Goal: Task Accomplishment & Management: Use online tool/utility

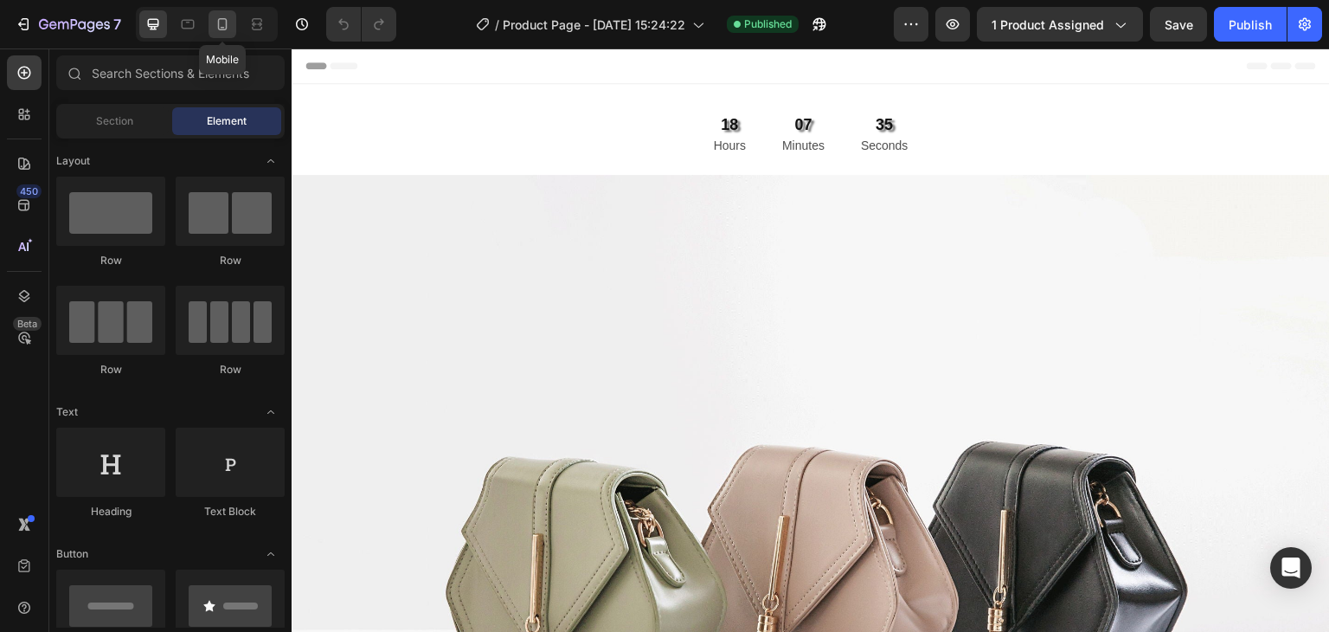
click at [228, 33] on div at bounding box center [223, 24] width 28 height 28
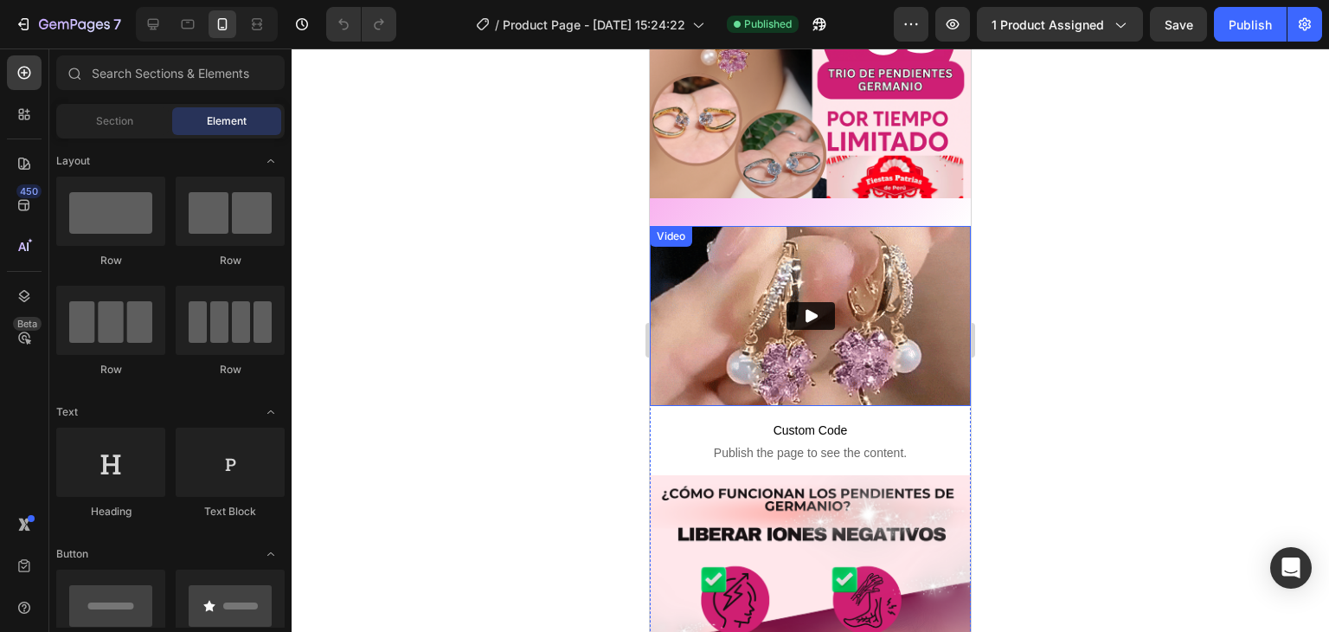
scroll to position [260, 0]
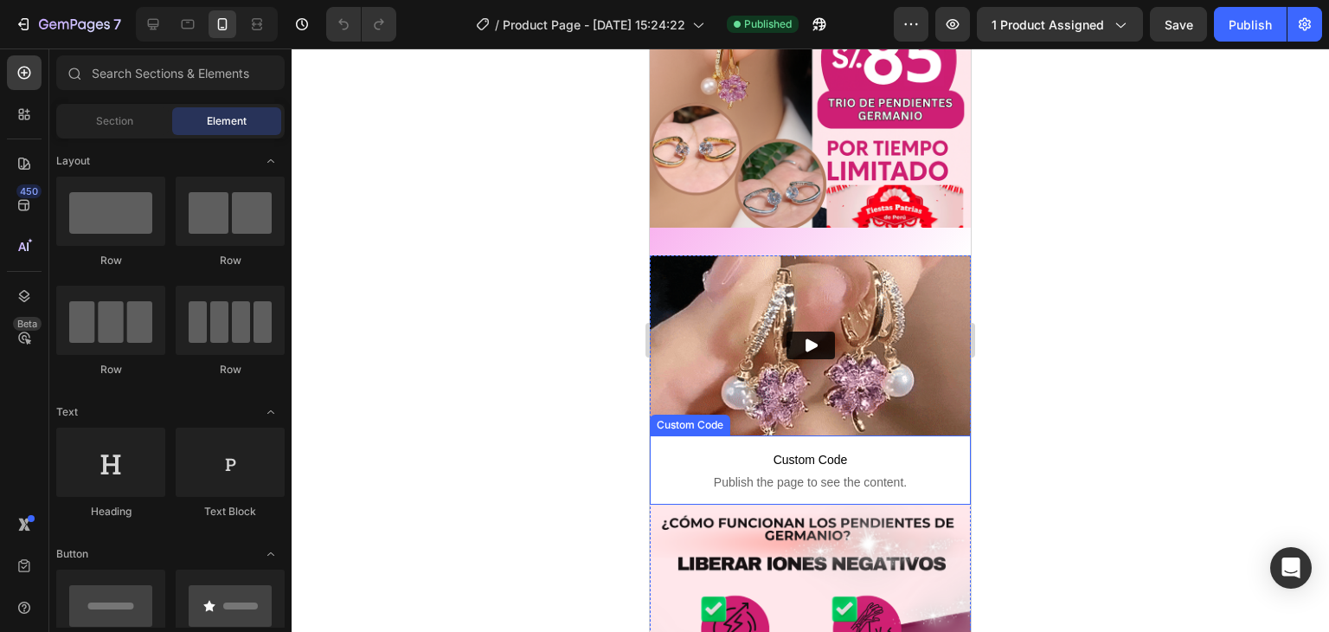
click at [812, 435] on p "Custom Code Publish the page to see the content." at bounding box center [810, 469] width 321 height 69
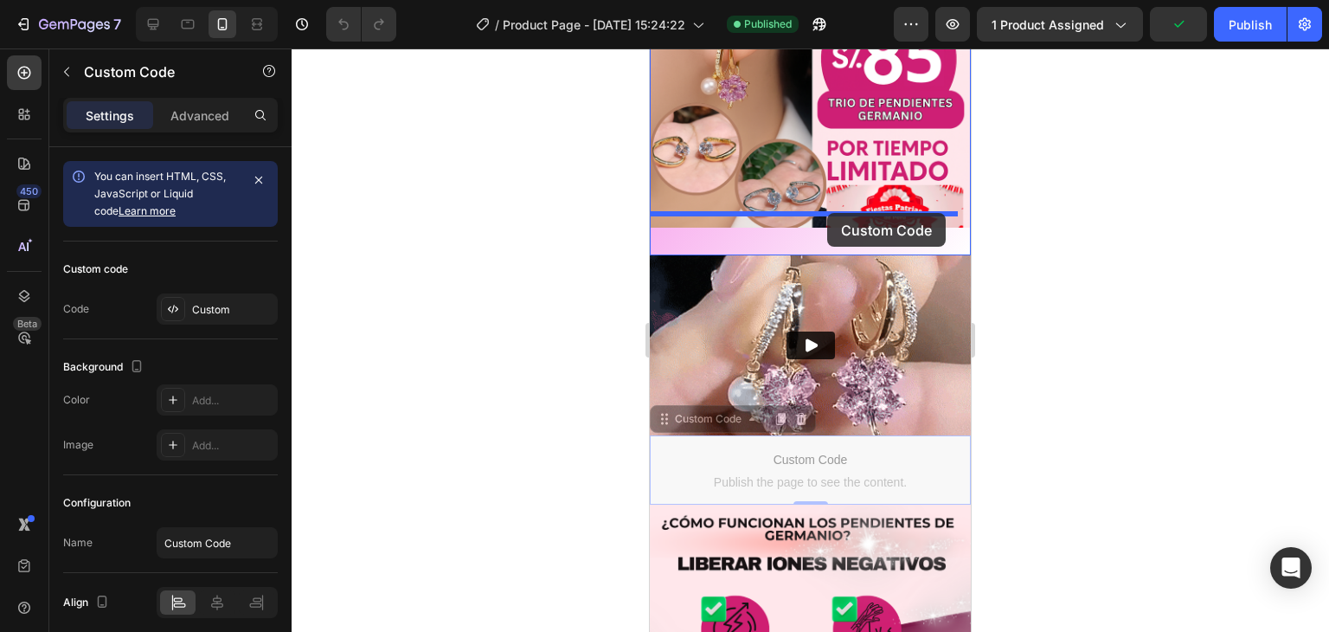
drag, startPoint x: 812, startPoint y: 440, endPoint x: 828, endPoint y: 213, distance: 228.1
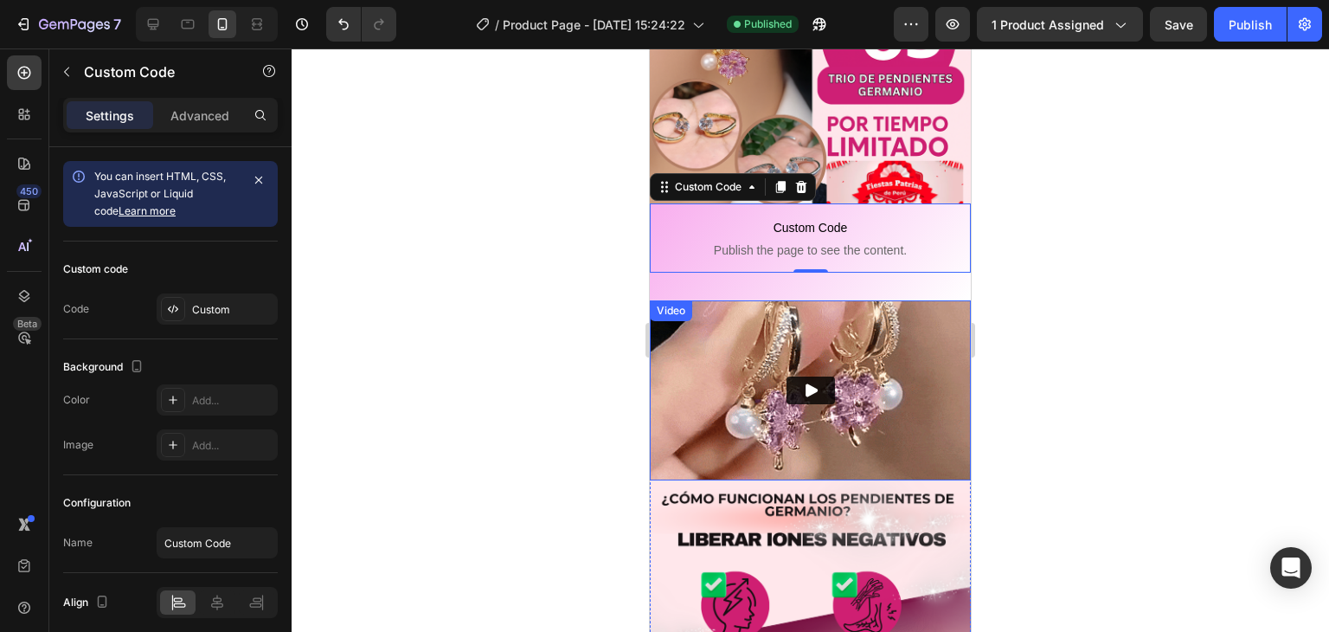
scroll to position [87, 0]
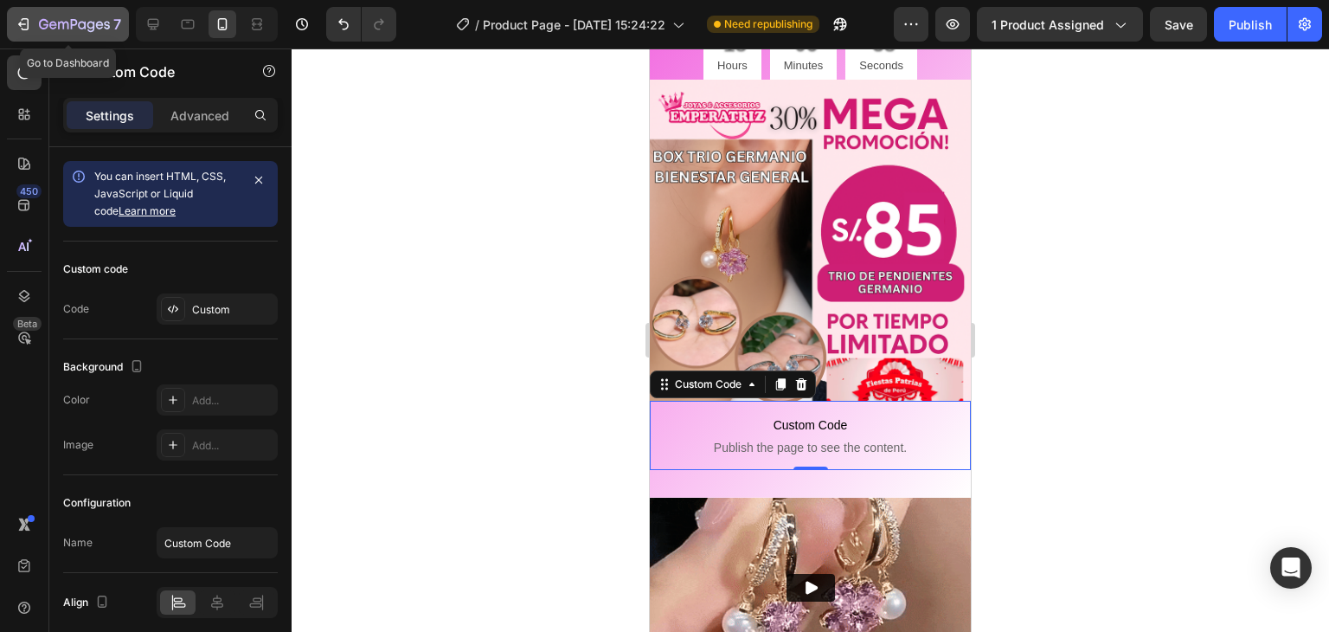
click at [58, 23] on icon "button" at bounding box center [63, 26] width 10 height 8
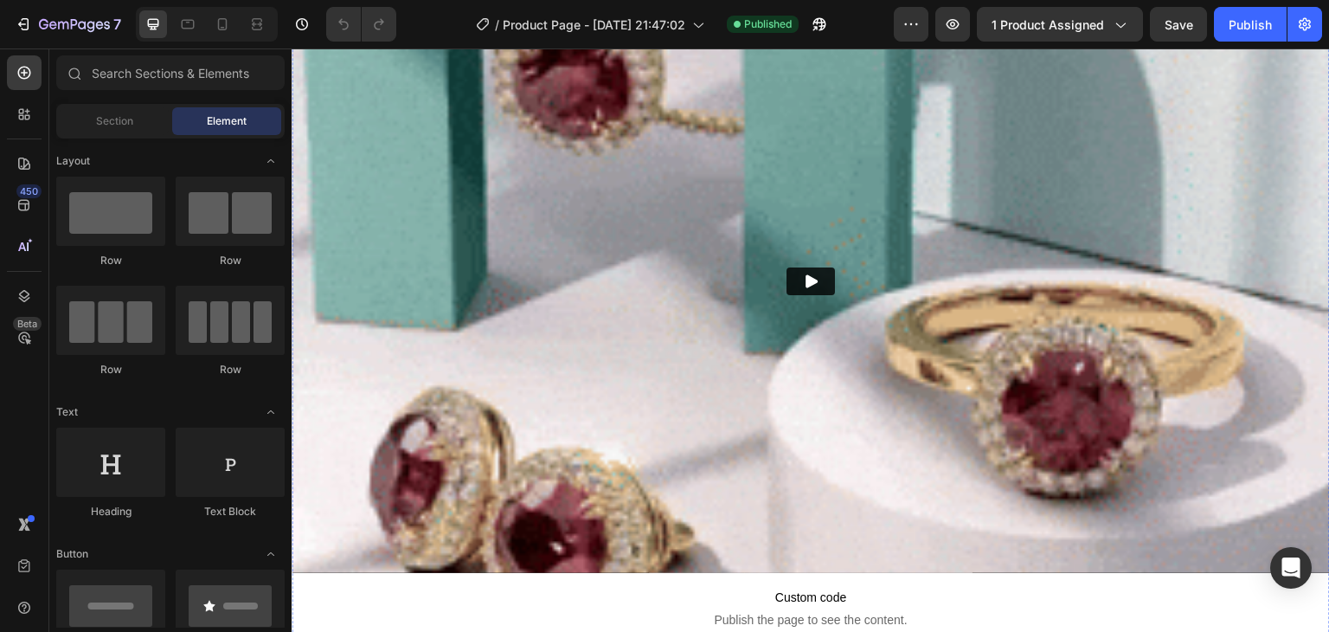
scroll to position [173, 0]
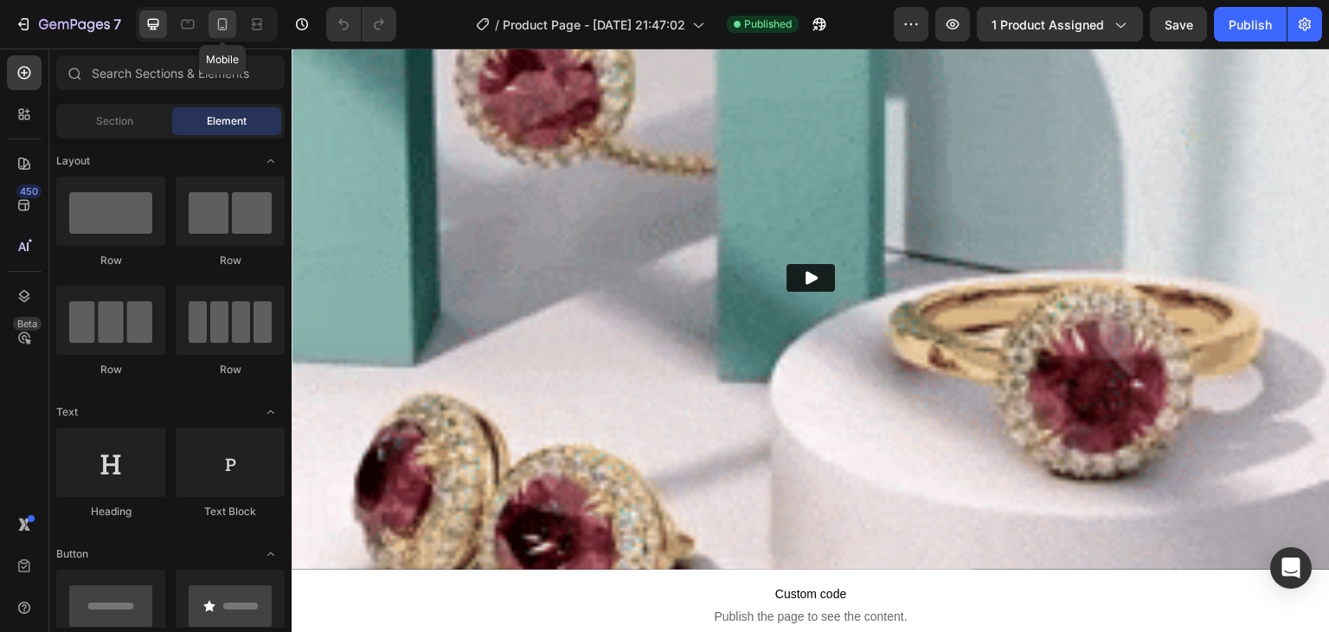
click at [222, 25] on icon at bounding box center [222, 24] width 17 height 17
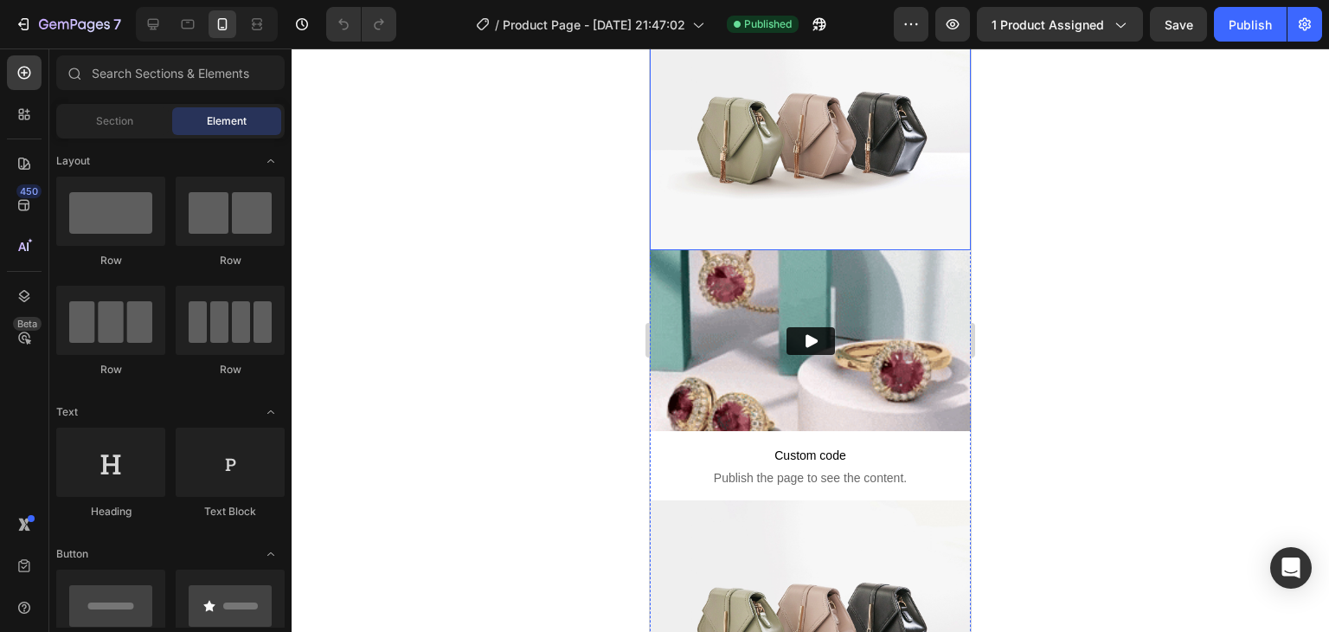
scroll to position [173, 0]
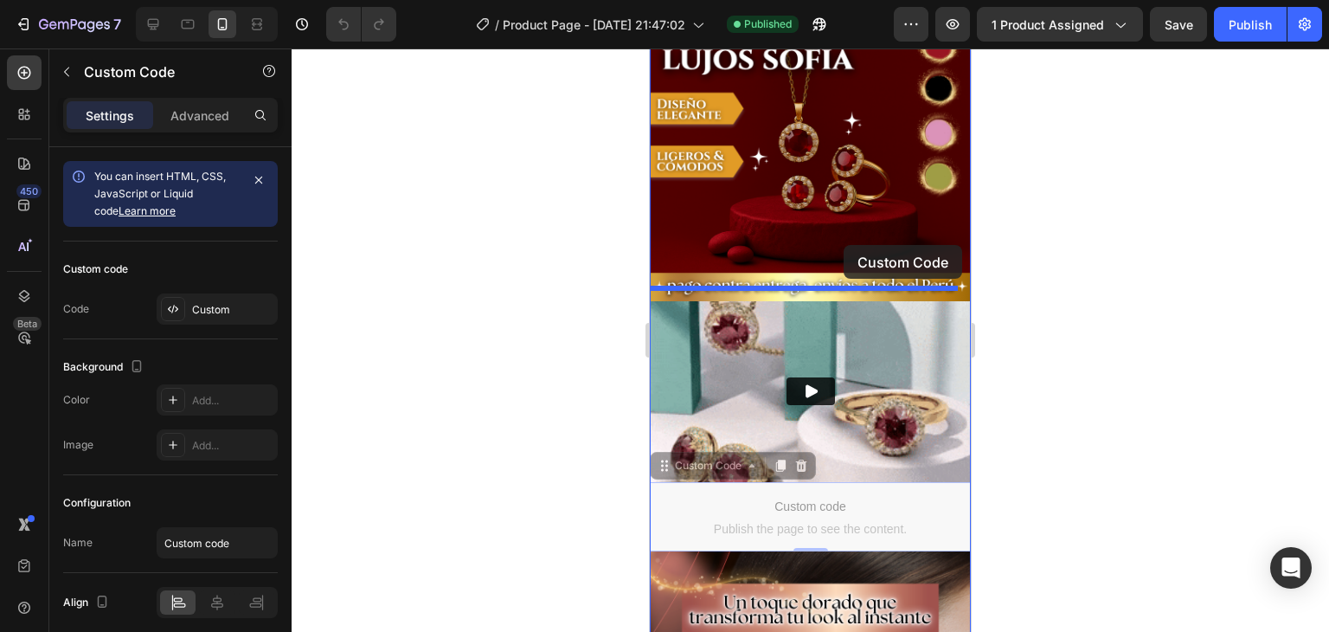
drag, startPoint x: 851, startPoint y: 492, endPoint x: 844, endPoint y: 245, distance: 247.5
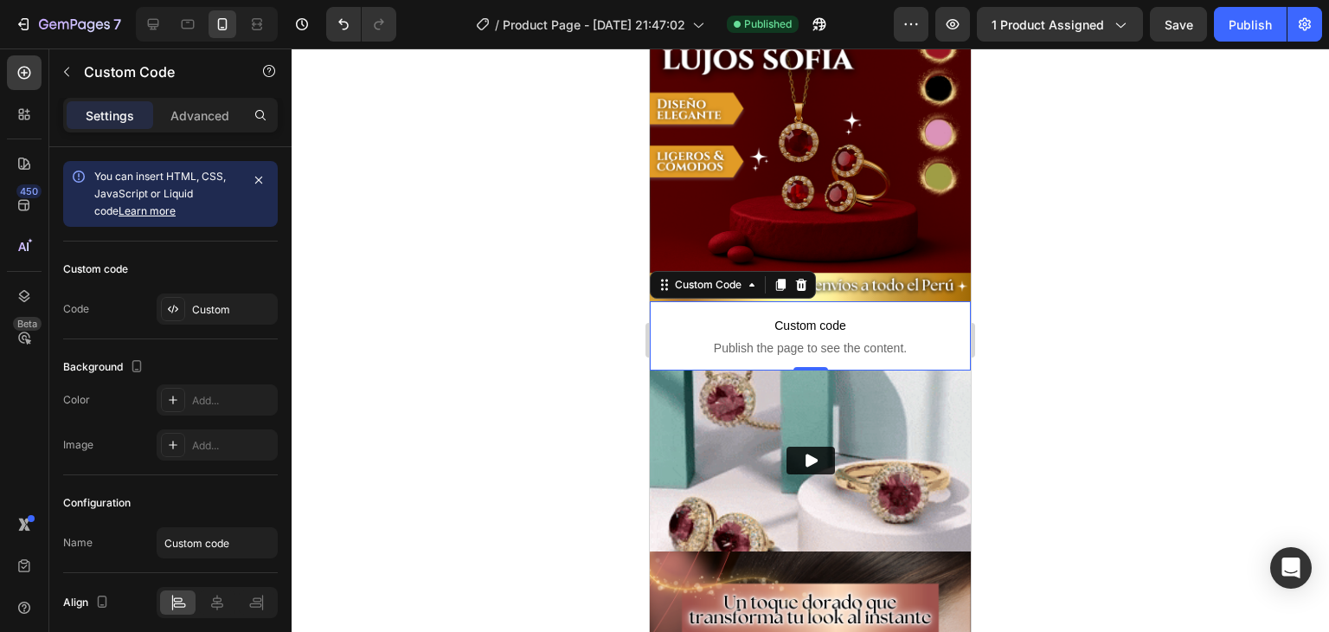
click at [1079, 348] on div at bounding box center [810, 339] width 1037 height 583
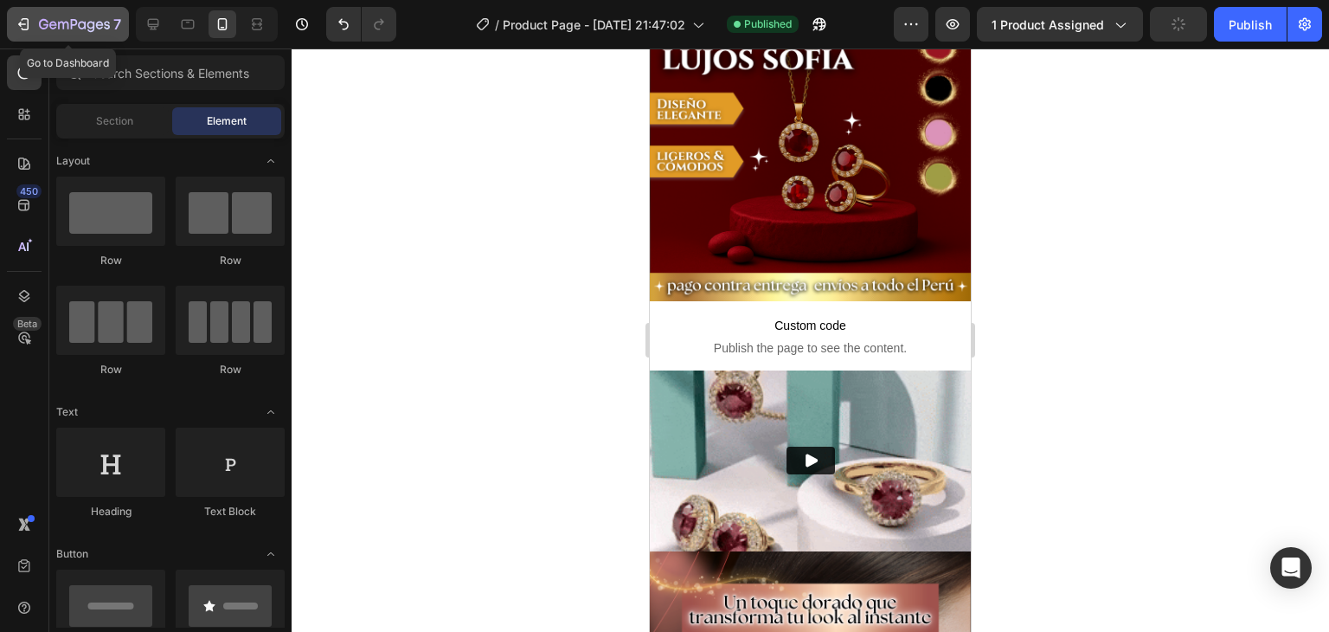
click at [31, 22] on icon "button" at bounding box center [23, 24] width 17 height 17
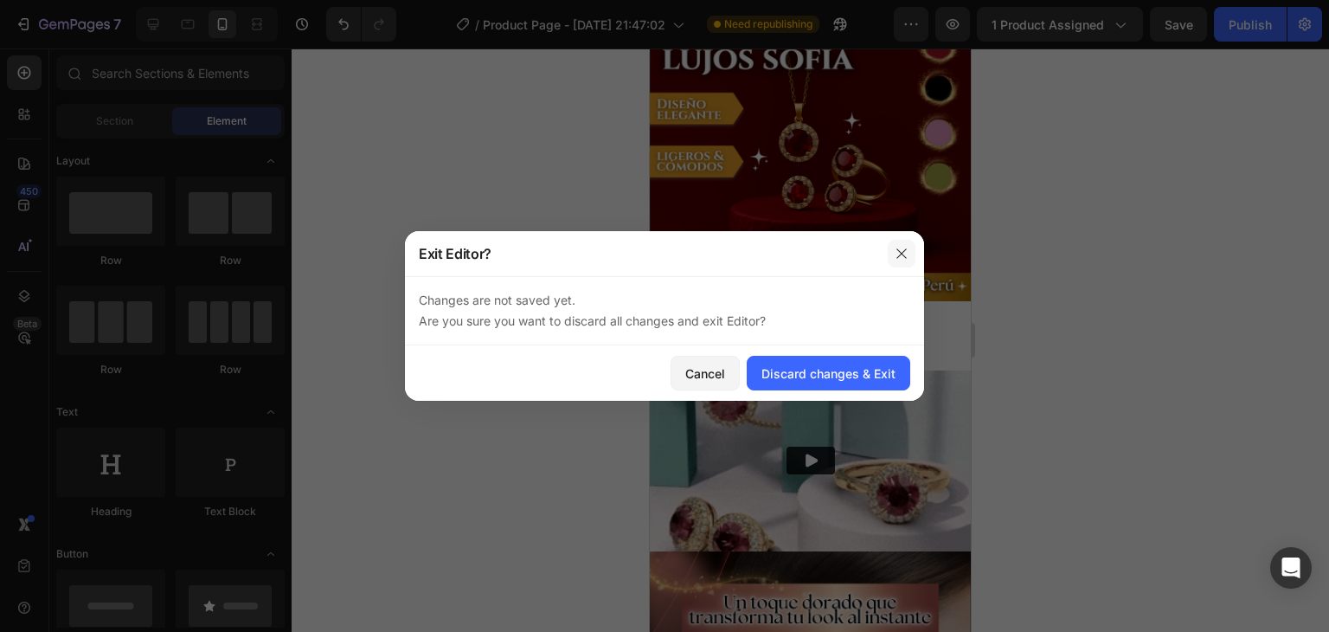
click at [899, 247] on icon "button" at bounding box center [902, 254] width 14 height 14
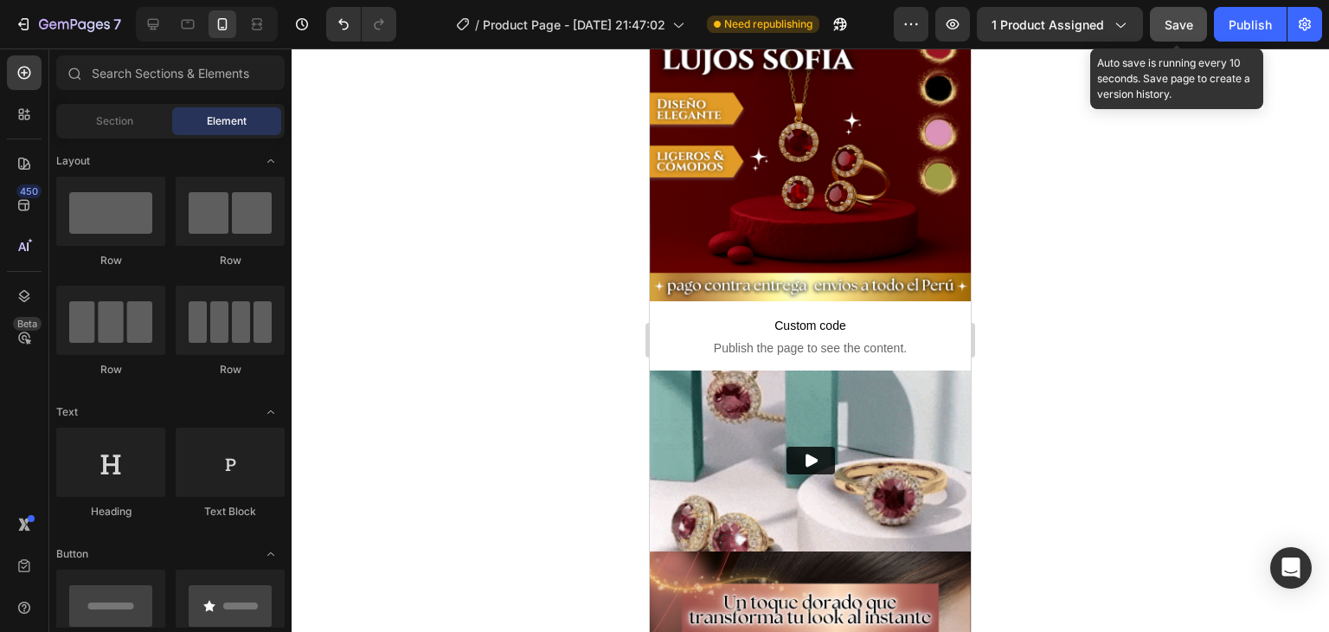
click at [1178, 26] on span "Save" at bounding box center [1179, 24] width 29 height 15
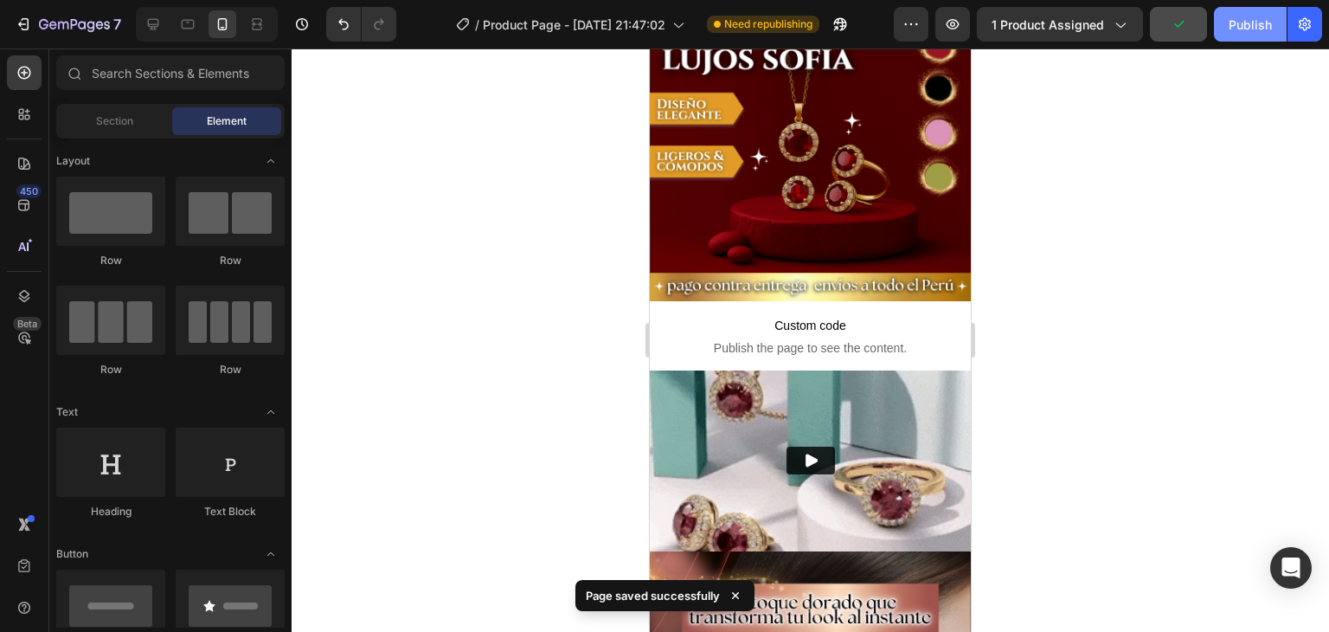
click at [1239, 30] on div "Publish" at bounding box center [1250, 25] width 43 height 18
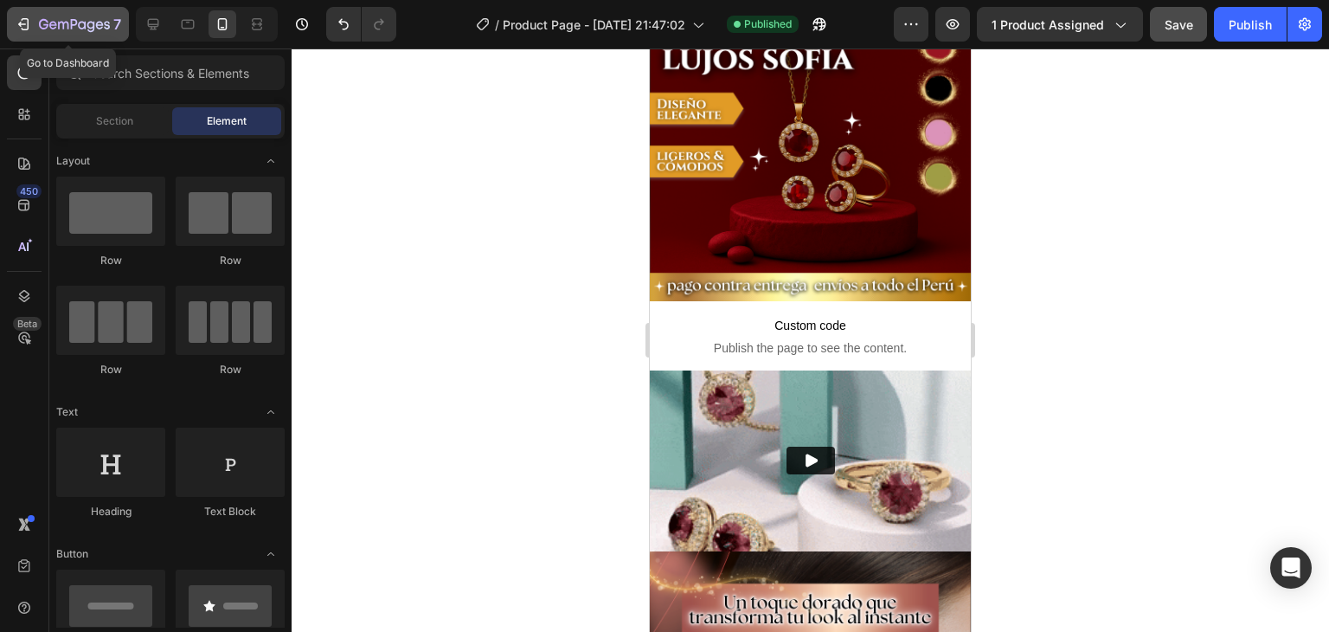
click at [39, 29] on icon "button" at bounding box center [74, 25] width 71 height 15
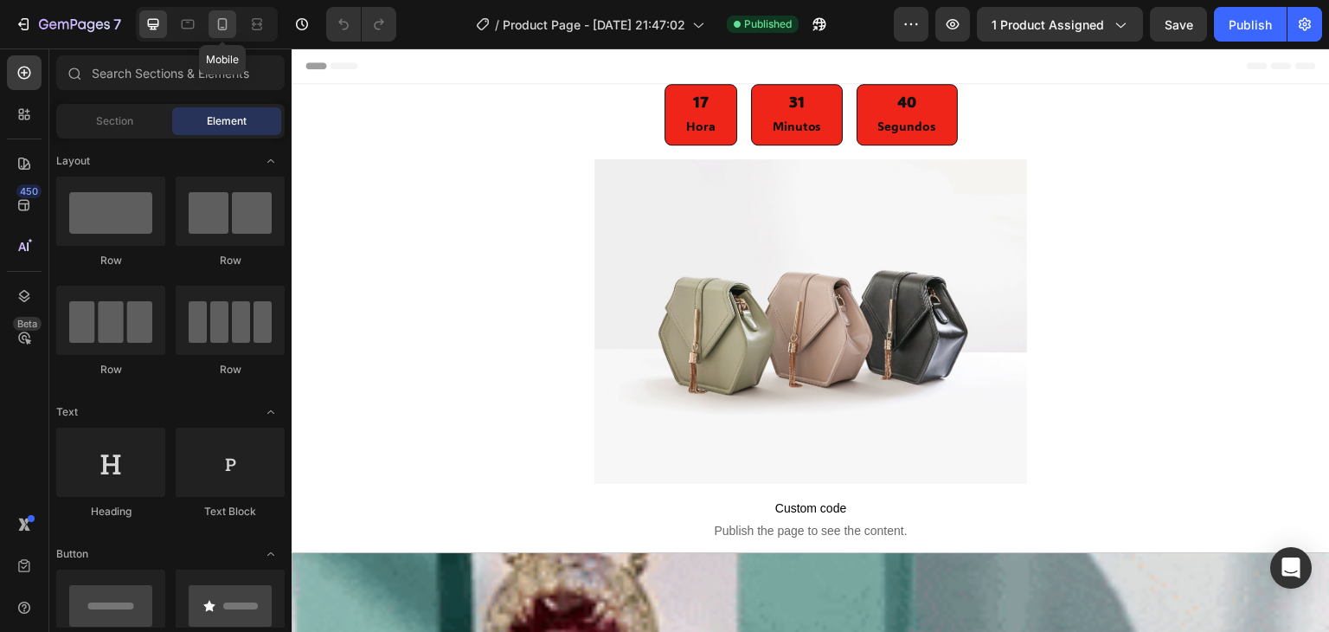
click at [223, 27] on icon at bounding box center [223, 24] width 10 height 12
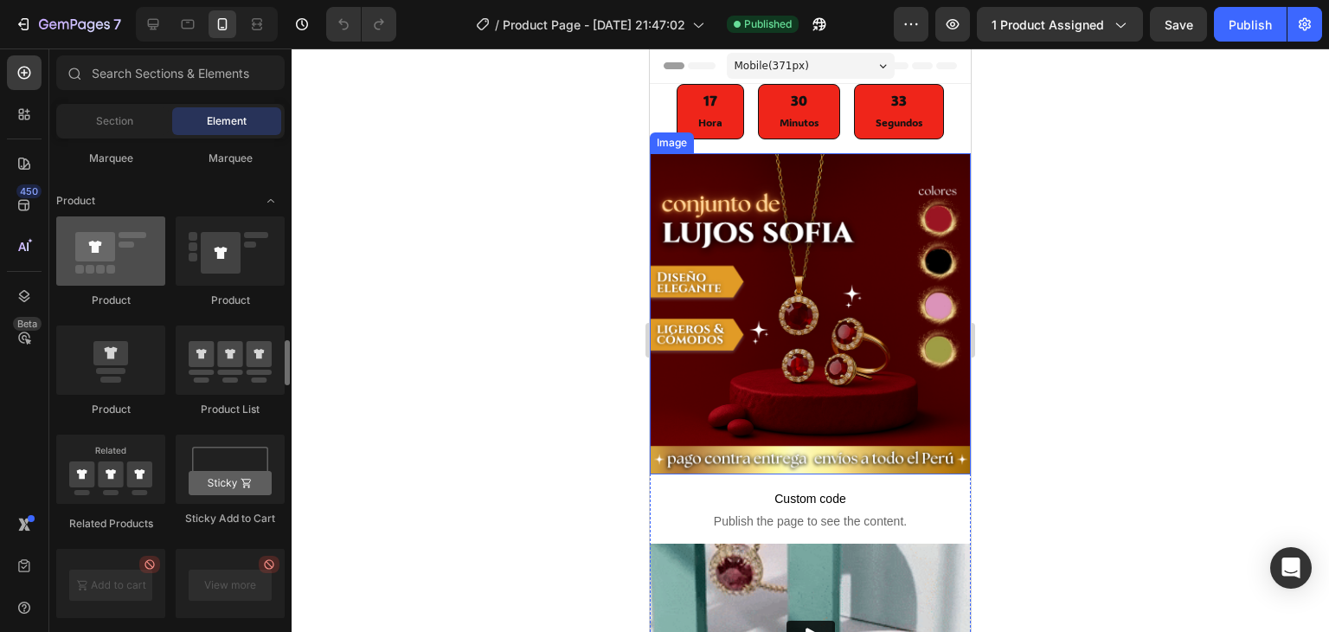
scroll to position [2077, 0]
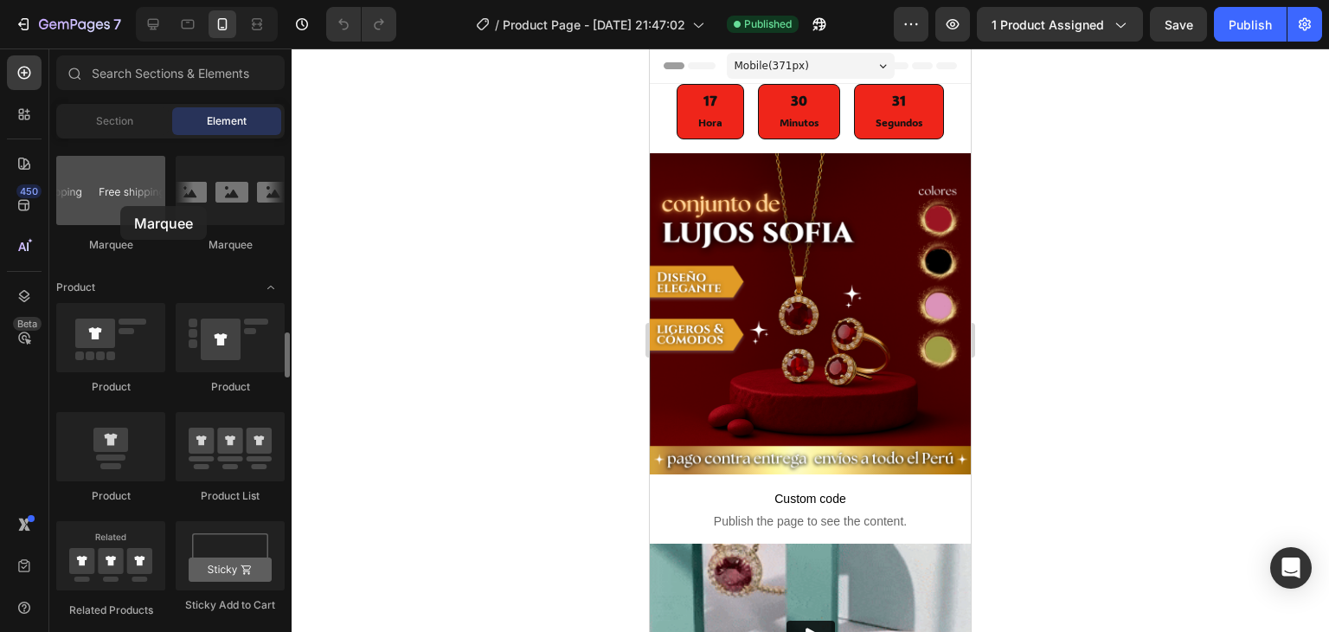
click at [120, 206] on div at bounding box center [110, 190] width 109 height 69
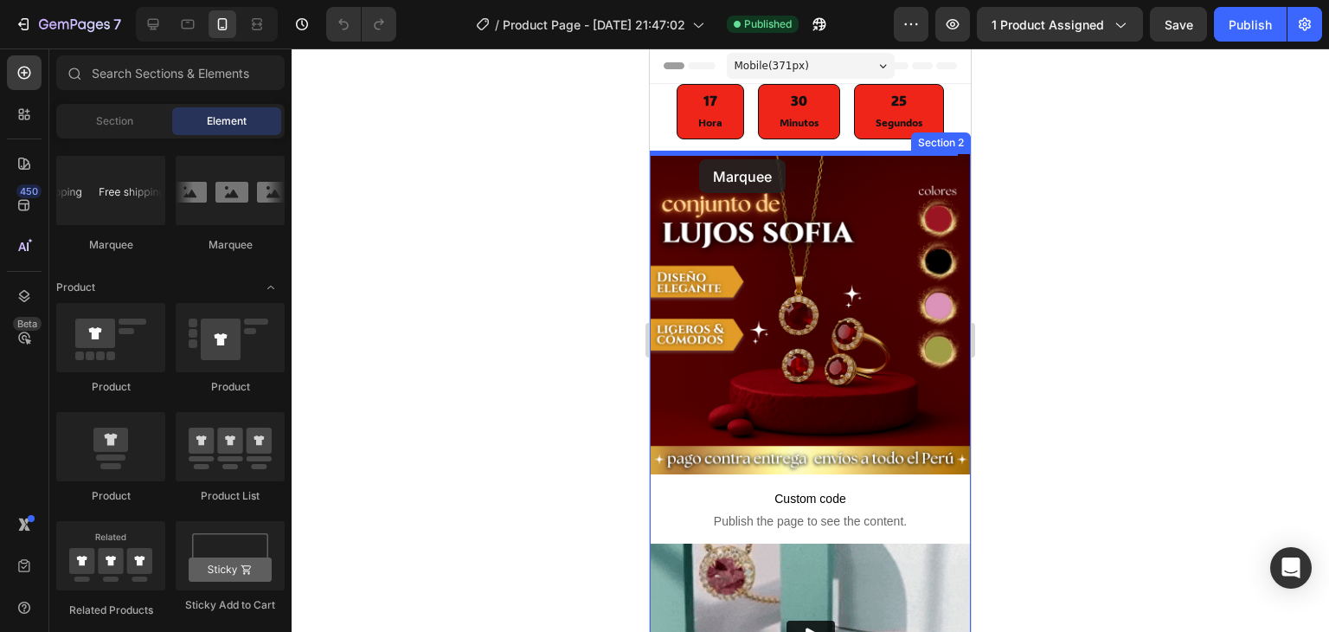
drag, startPoint x: 770, startPoint y: 254, endPoint x: 699, endPoint y: 159, distance: 118.7
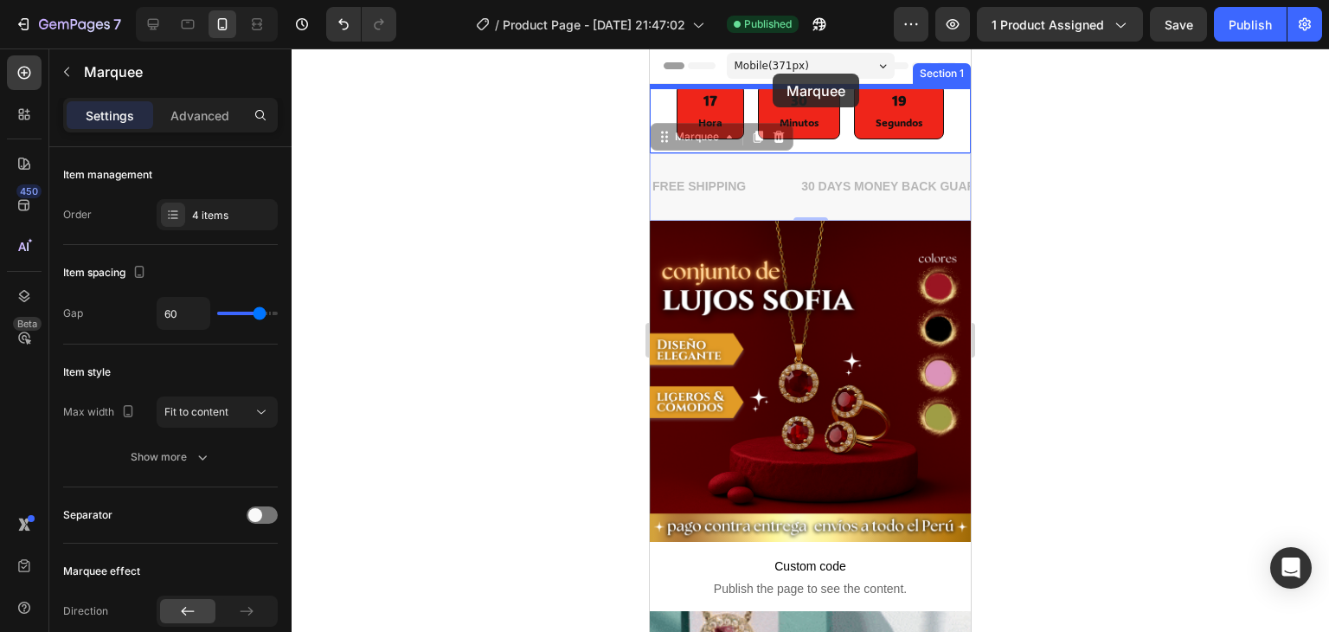
drag, startPoint x: 774, startPoint y: 185, endPoint x: 773, endPoint y: 74, distance: 111.6
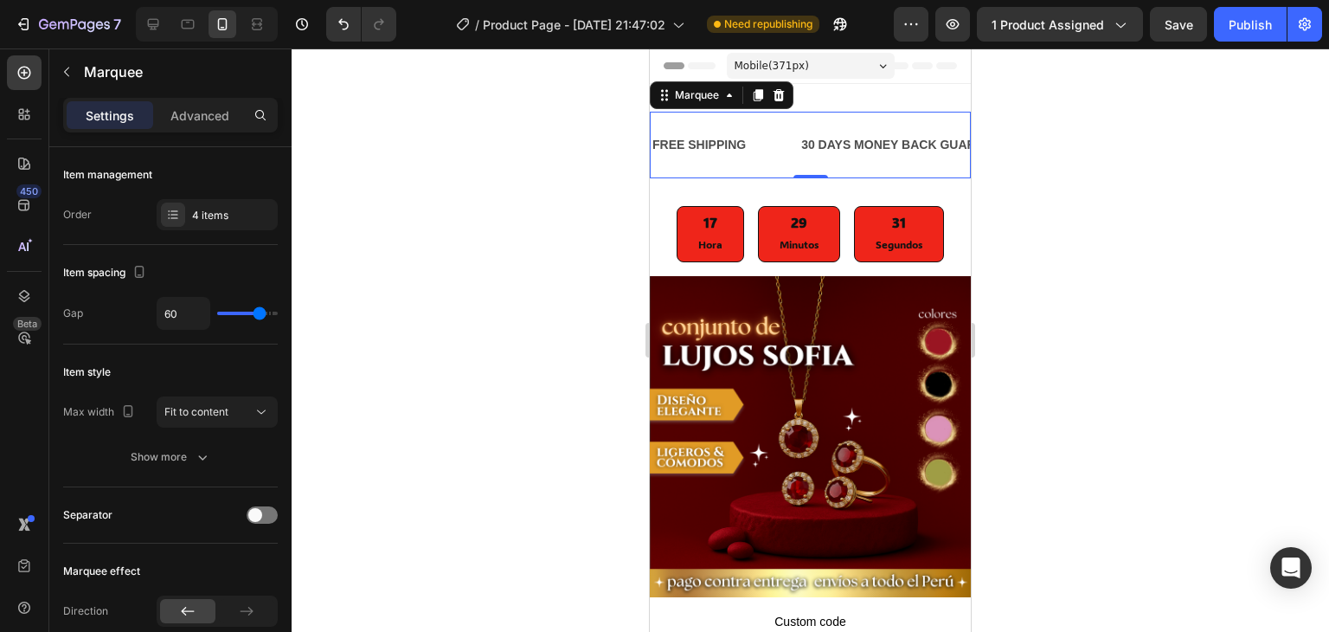
click at [765, 147] on div "FREE SHIPPING Text Block" at bounding box center [725, 144] width 149 height 39
click at [729, 142] on div "FREE SHIPPING" at bounding box center [699, 144] width 97 height 25
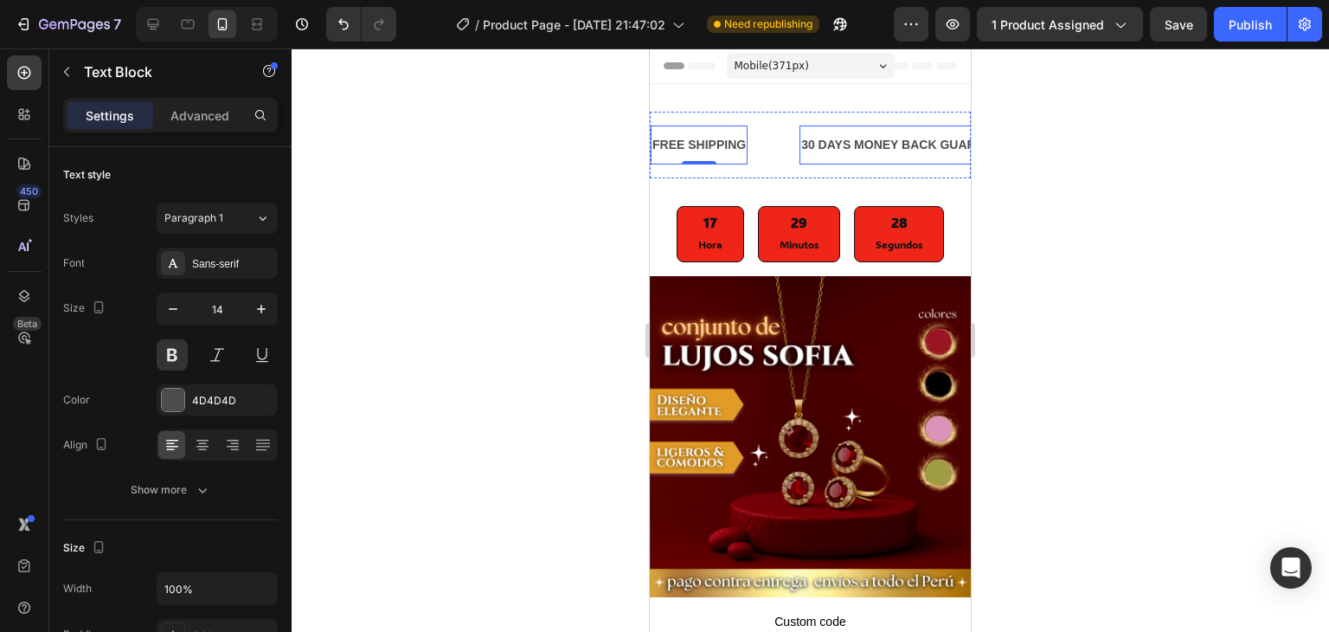
click at [826, 138] on div "30 DAYS MONEY BACK GUARANTEE" at bounding box center [908, 144] width 219 height 25
click at [703, 151] on div "FREE SHIPPING" at bounding box center [699, 144] width 97 height 25
click at [703, 151] on p "FREE SHIPPING" at bounding box center [698, 145] width 93 height 22
click at [678, 143] on p "ENVIO" at bounding box center [671, 145] width 38 height 22
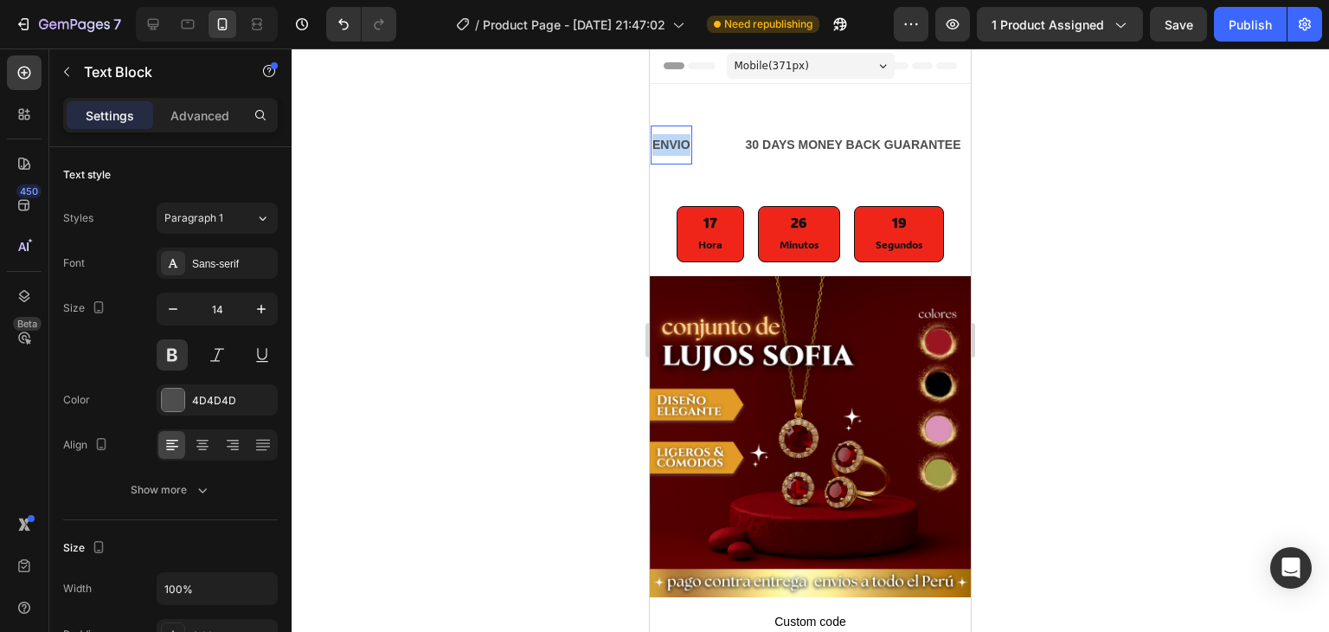
click at [677, 143] on p "ENVIO" at bounding box center [671, 145] width 38 height 22
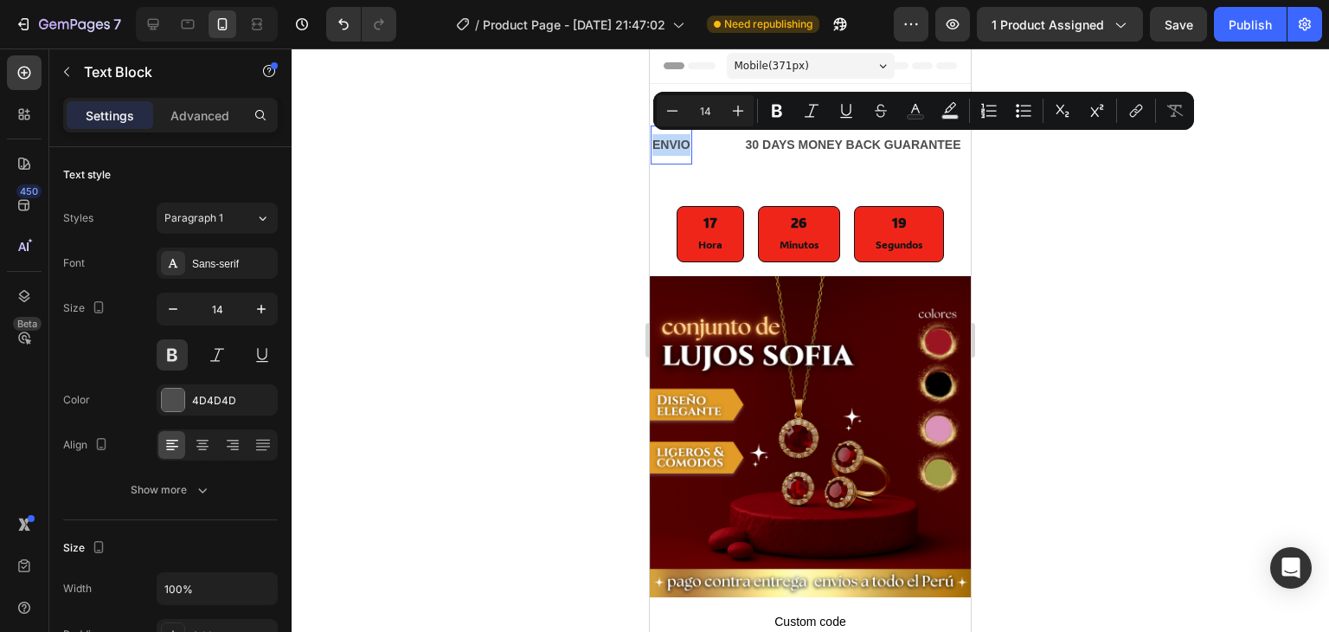
click at [677, 143] on p "ENVIO" at bounding box center [671, 145] width 38 height 22
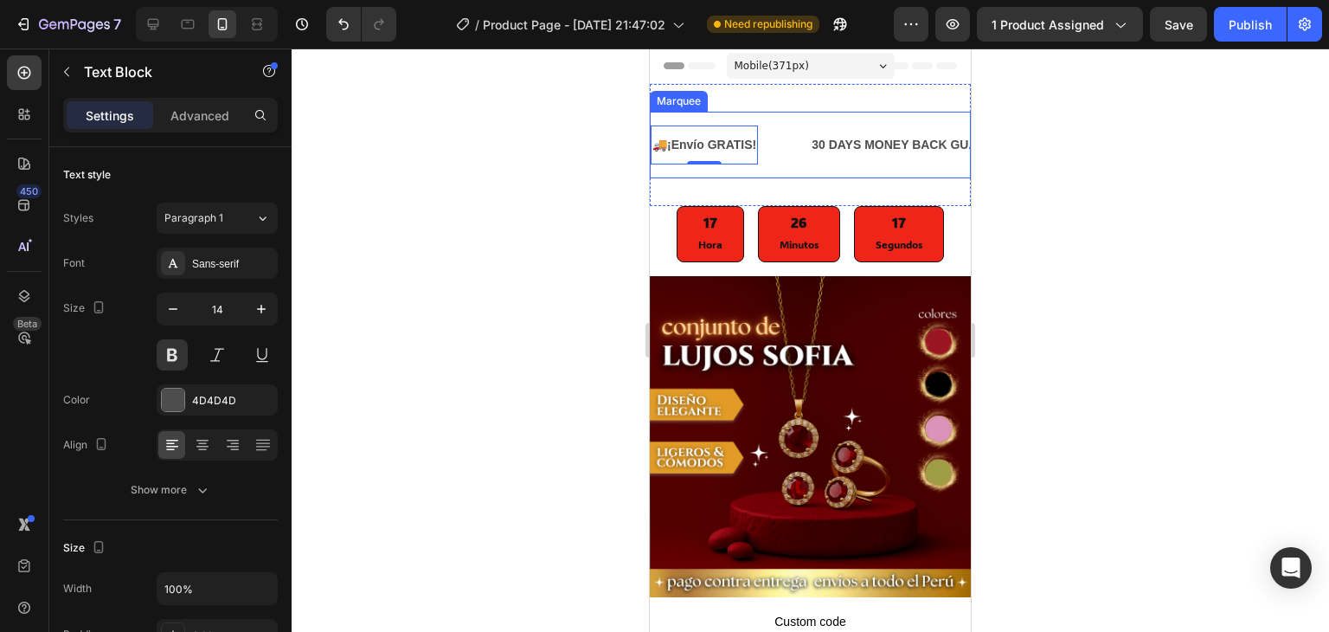
click at [621, 156] on div at bounding box center [810, 339] width 1037 height 583
click at [876, 151] on div "30 DAYS MONEY BACK GUARANTEE" at bounding box center [919, 144] width 219 height 25
click at [876, 151] on p "30 DAYS MONEY BACK GUARANTEE" at bounding box center [919, 145] width 215 height 22
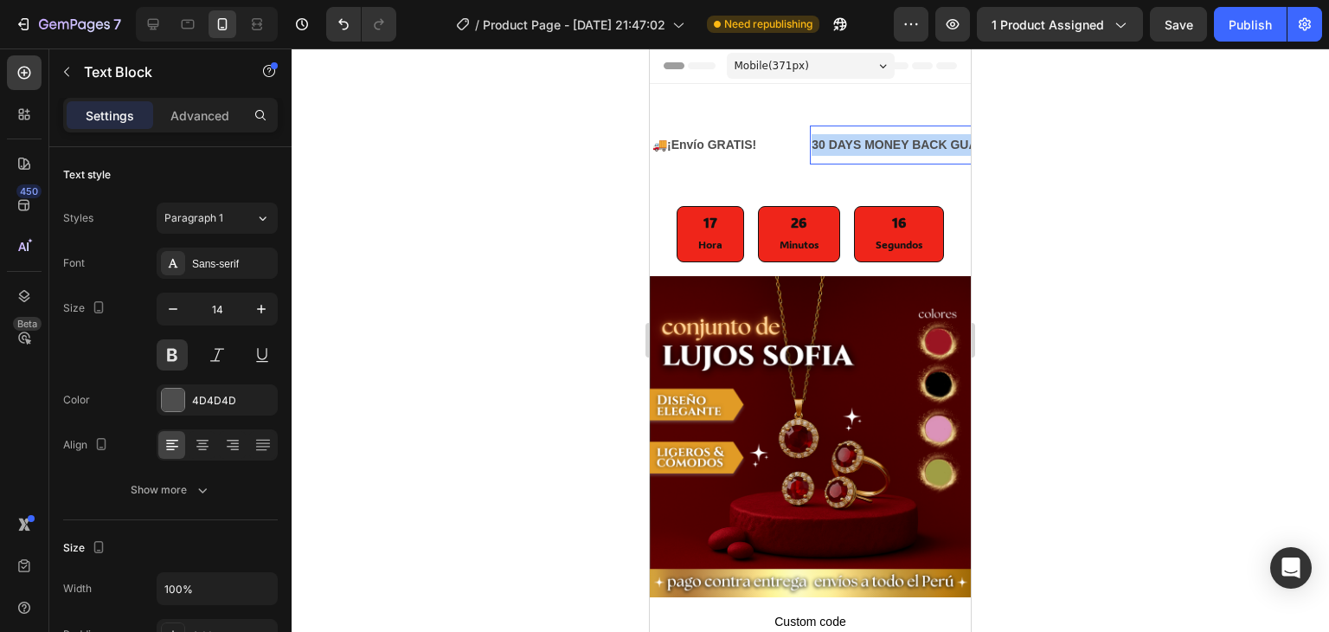
click at [876, 151] on p "30 DAYS MONEY BACK GUARANTEE" at bounding box center [919, 145] width 215 height 22
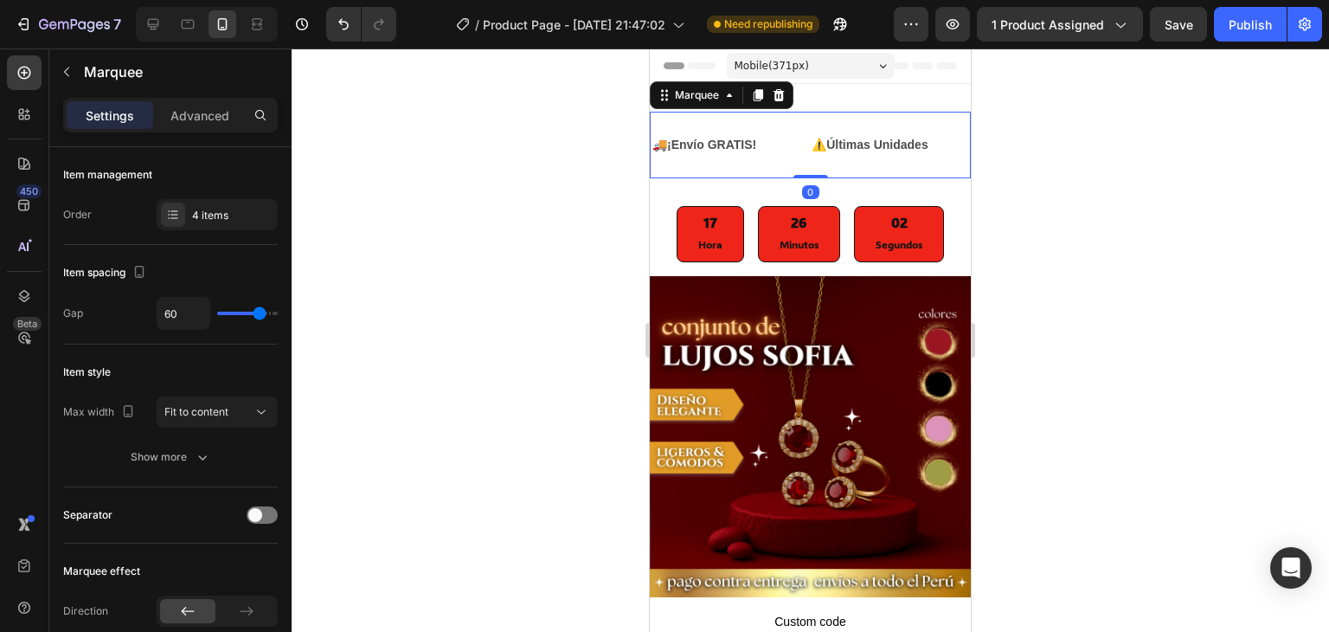
click at [797, 145] on div "🚚 ¡Envío GRATIS! Text Block" at bounding box center [730, 144] width 159 height 39
click at [181, 20] on icon at bounding box center [187, 24] width 17 height 17
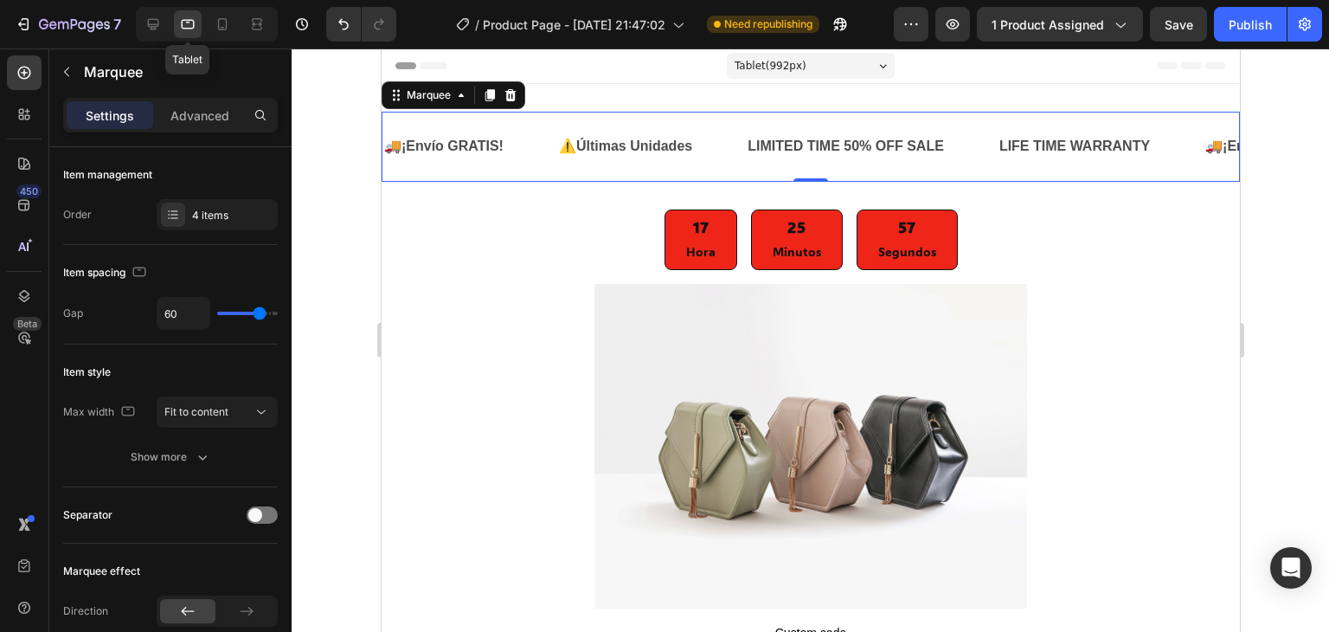
scroll to position [3, 0]
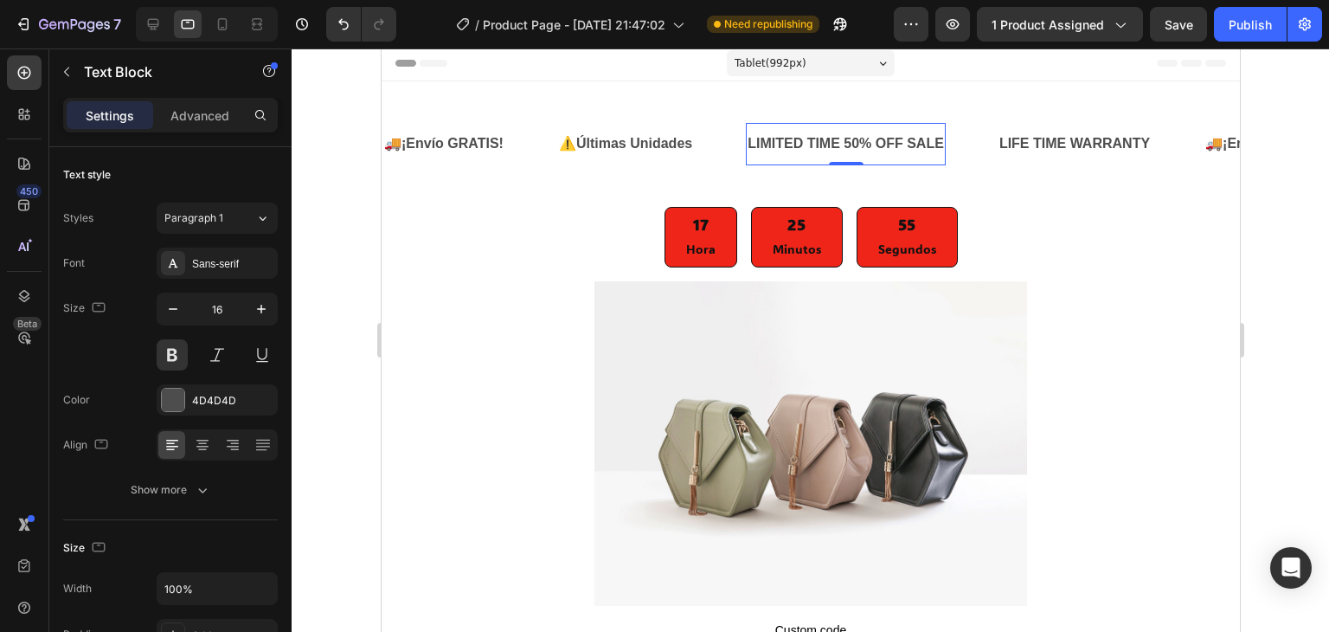
click at [815, 136] on div "LIMITED TIME 50% OFF SALE" at bounding box center [845, 144] width 200 height 29
click at [815, 136] on p "LIMITED TIME 50% OFF SALE" at bounding box center [845, 144] width 196 height 25
click at [1045, 150] on div "LIFE TIME WARRANTY" at bounding box center [1045, 144] width 154 height 29
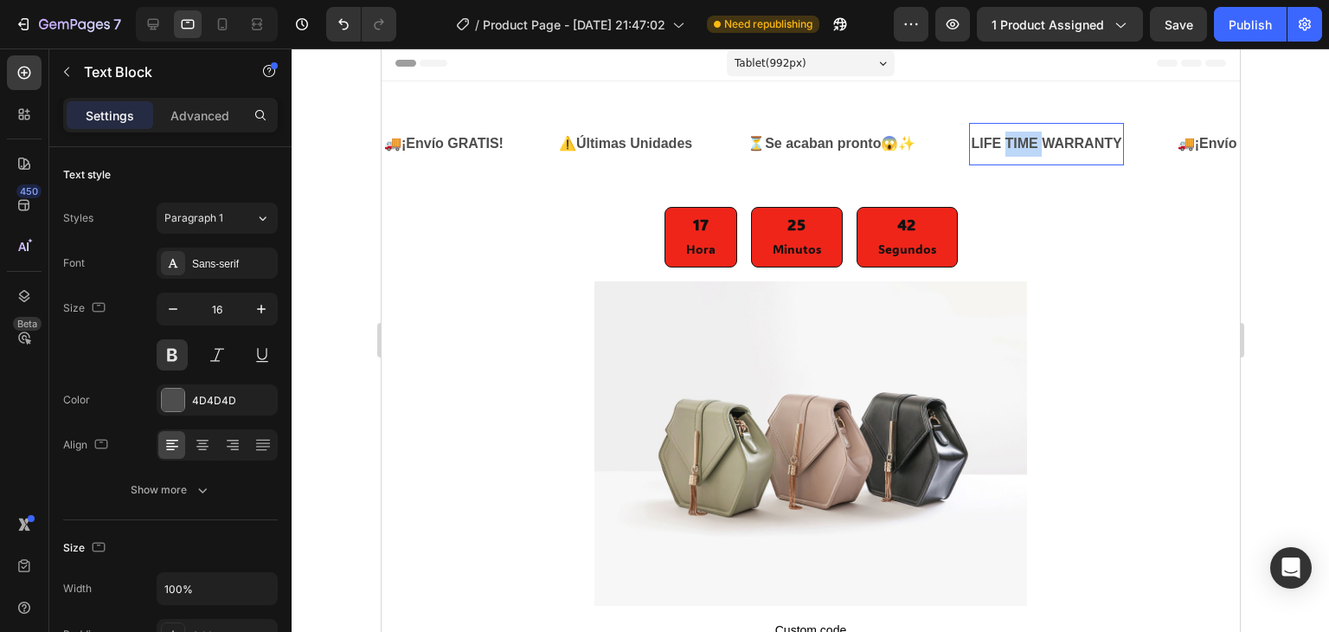
click at [1045, 150] on p "LIFE TIME WARRANTY" at bounding box center [1045, 144] width 151 height 25
click at [1008, 138] on p "LIFE TIME WARRANTY" at bounding box center [1045, 144] width 151 height 25
click at [1007, 138] on p "LIFE TIME WARRANTY" at bounding box center [1045, 144] width 151 height 25
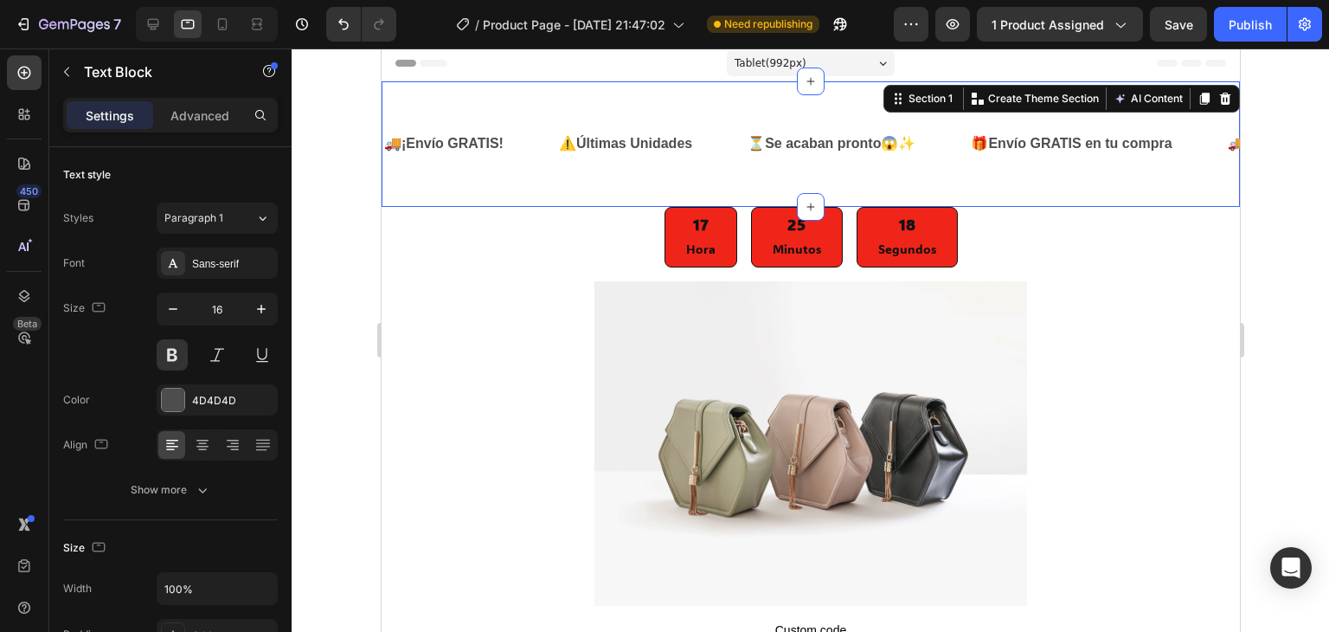
click at [1117, 205] on div "🚚 ¡Envío GRATIS! Text Block ⚠️ Últimas Unidades Text Block ⏳ Se acaban pronto 😱…" at bounding box center [810, 143] width 858 height 125
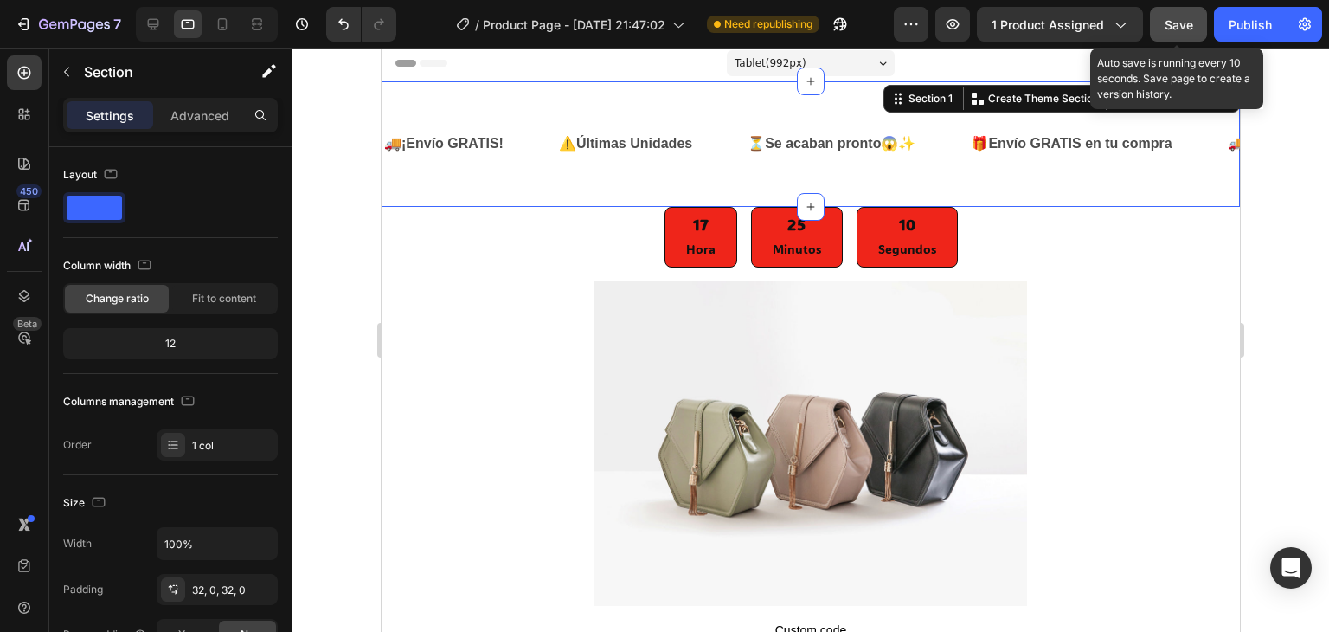
click at [1190, 22] on span "Save" at bounding box center [1179, 24] width 29 height 15
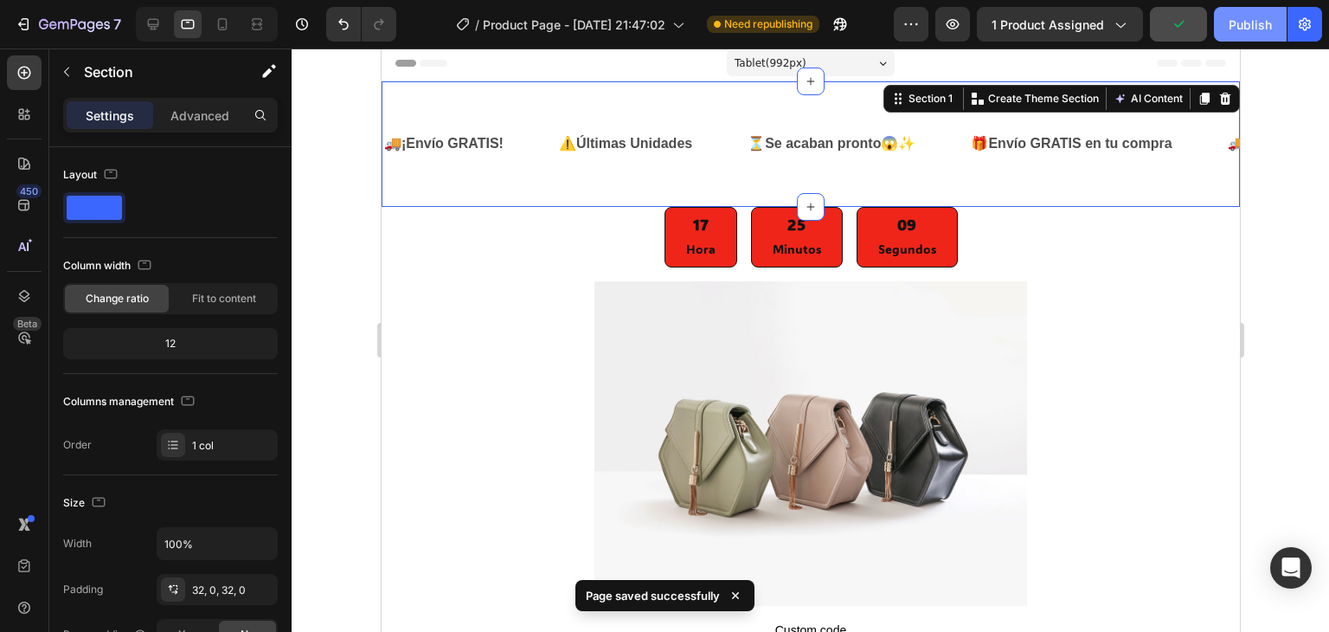
click at [1249, 22] on div "Publish" at bounding box center [1250, 25] width 43 height 18
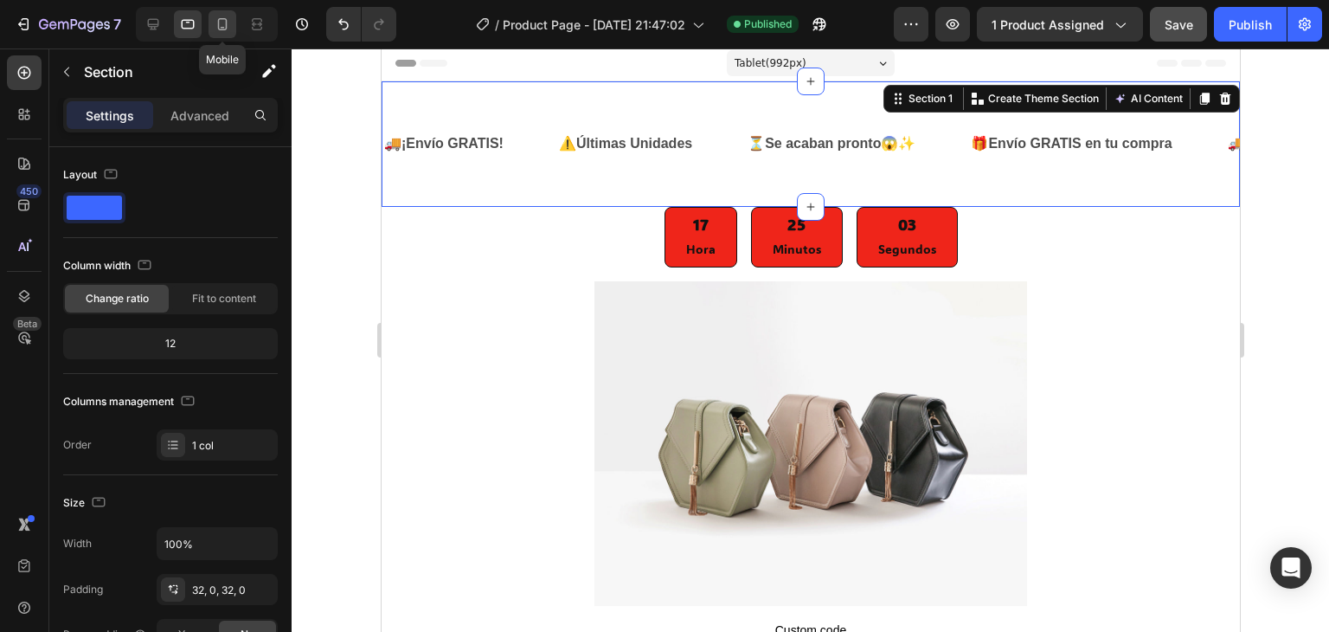
click at [211, 22] on div at bounding box center [223, 24] width 28 height 28
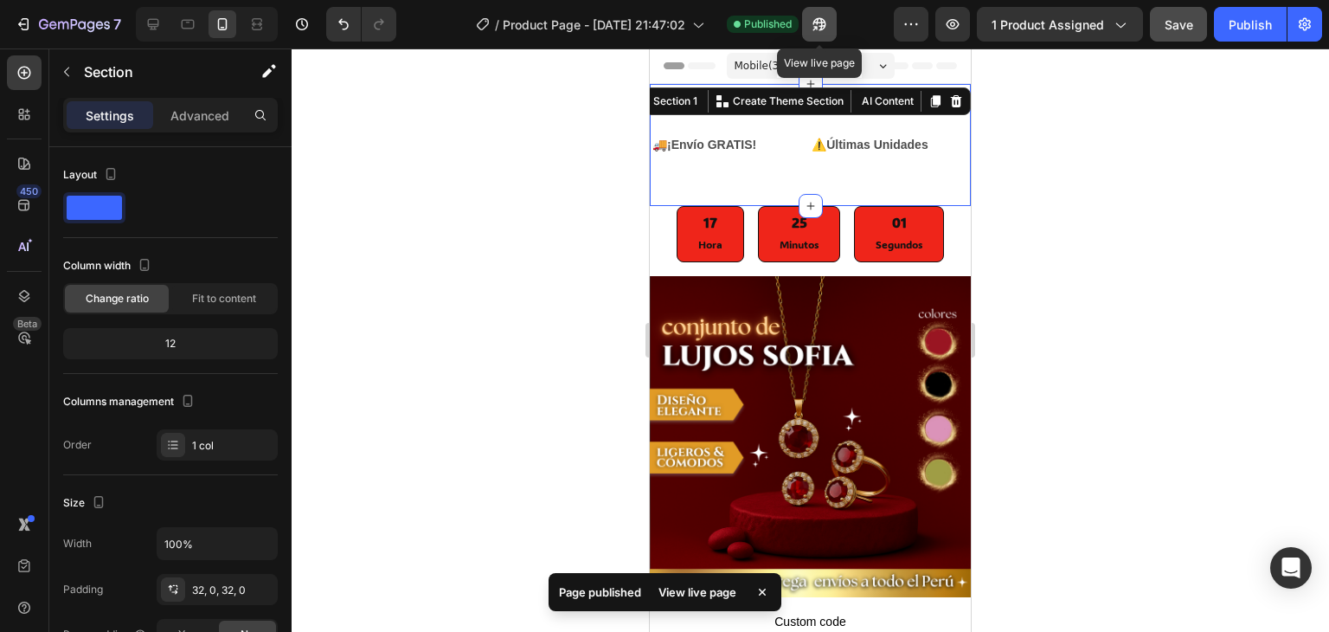
click at [818, 35] on button "button" at bounding box center [819, 24] width 35 height 35
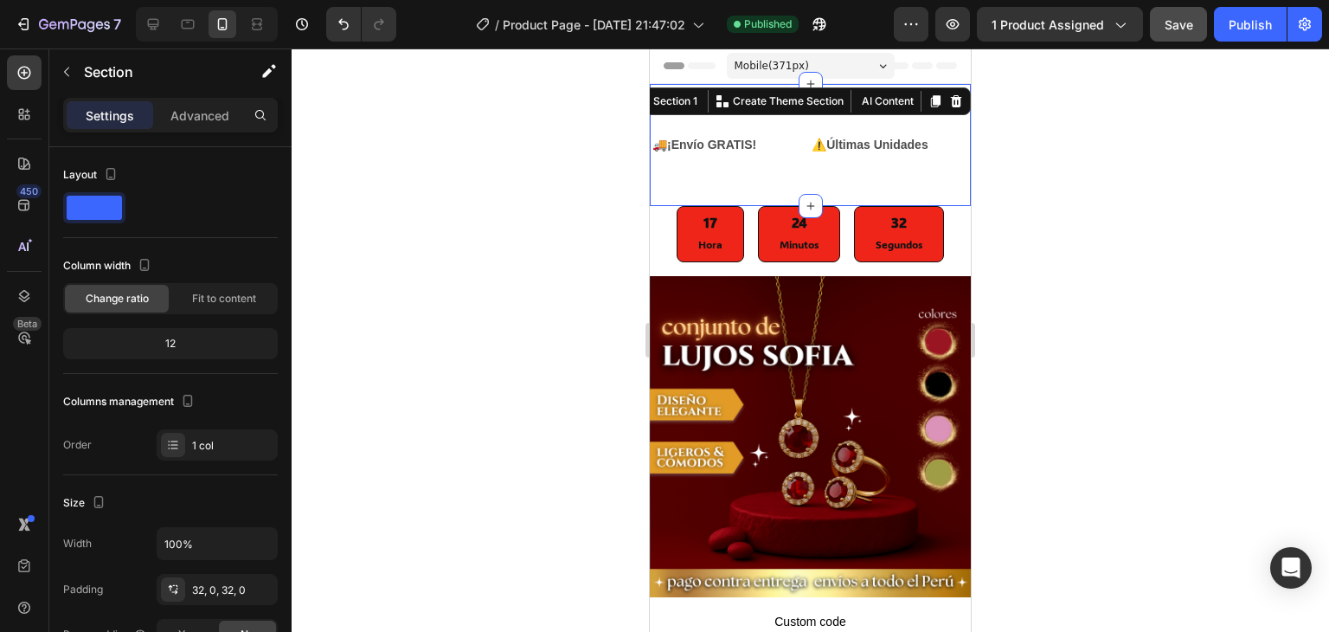
click at [713, 180] on div "🚚 ¡Envío GRATIS! Text Block ⚠️ Últimas Unidades Text Block ⏳ Se acaban pronto 😱…" at bounding box center [810, 145] width 321 height 122
click at [716, 178] on div "🚚 ¡Envío GRATIS! Text Block ⚠️ Últimas Unidades Text Block ⏳ Se acaban pronto 😱…" at bounding box center [810, 145] width 321 height 122
click at [186, 106] on p "Advanced" at bounding box center [199, 115] width 59 height 18
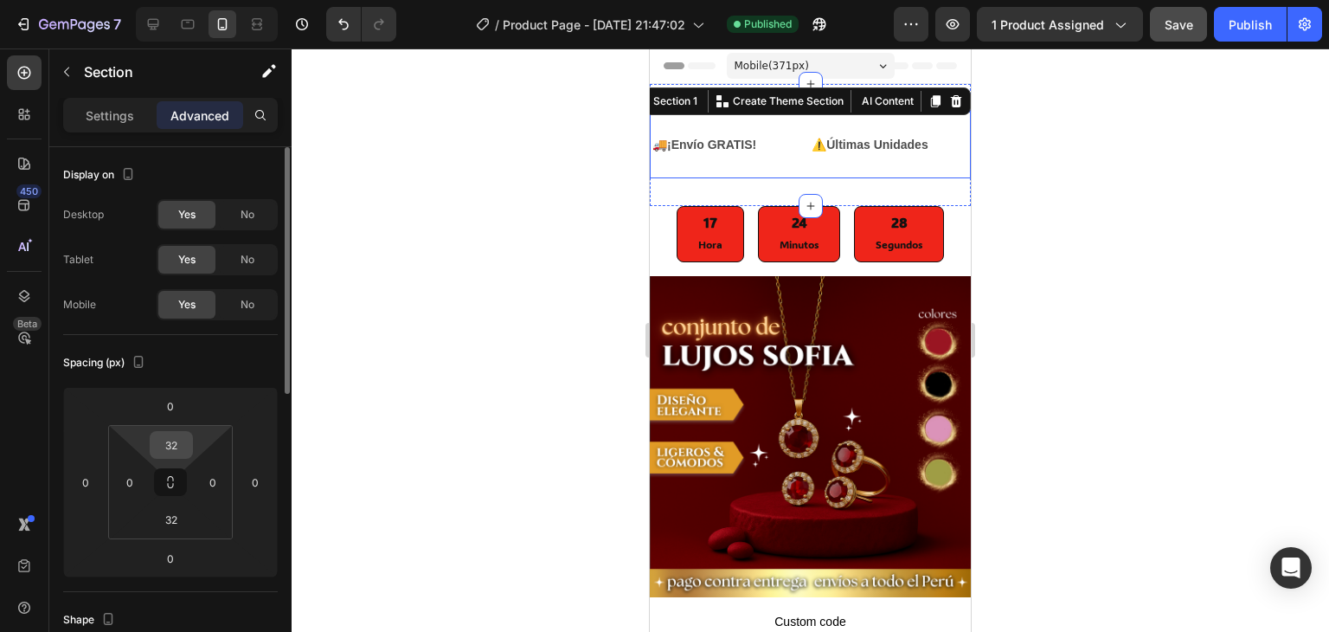
click at [175, 441] on input "32" at bounding box center [171, 445] width 35 height 26
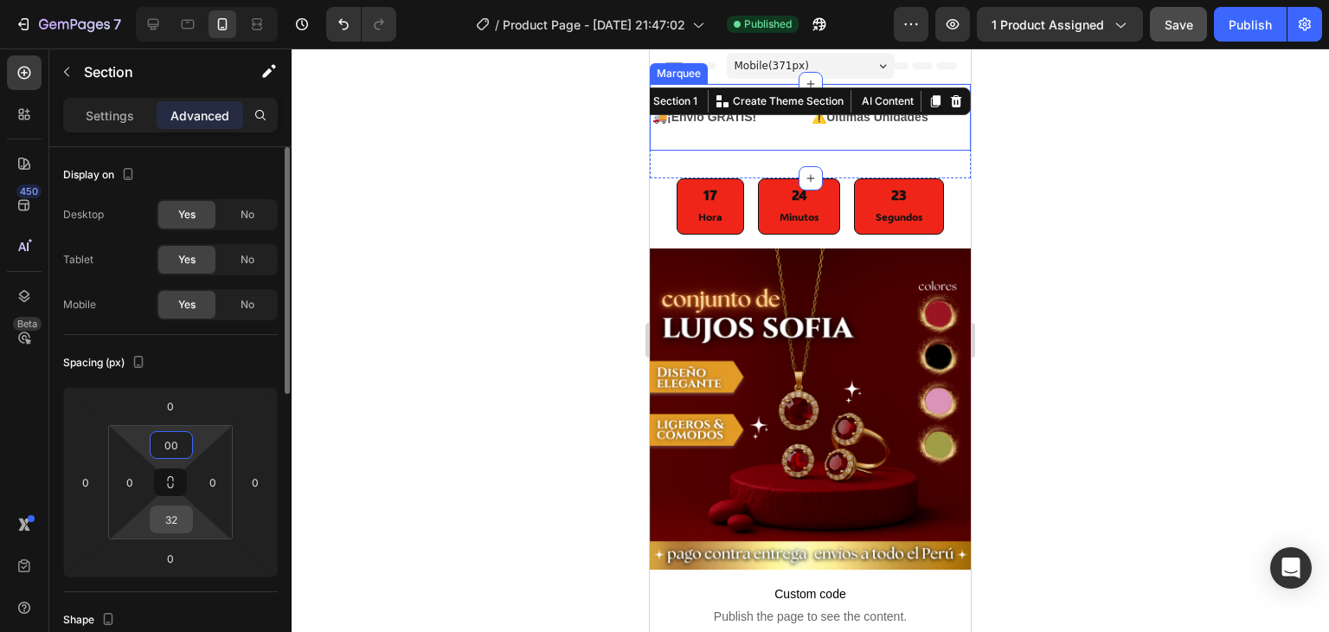
type input "0"
click at [163, 527] on input "32" at bounding box center [171, 519] width 35 height 26
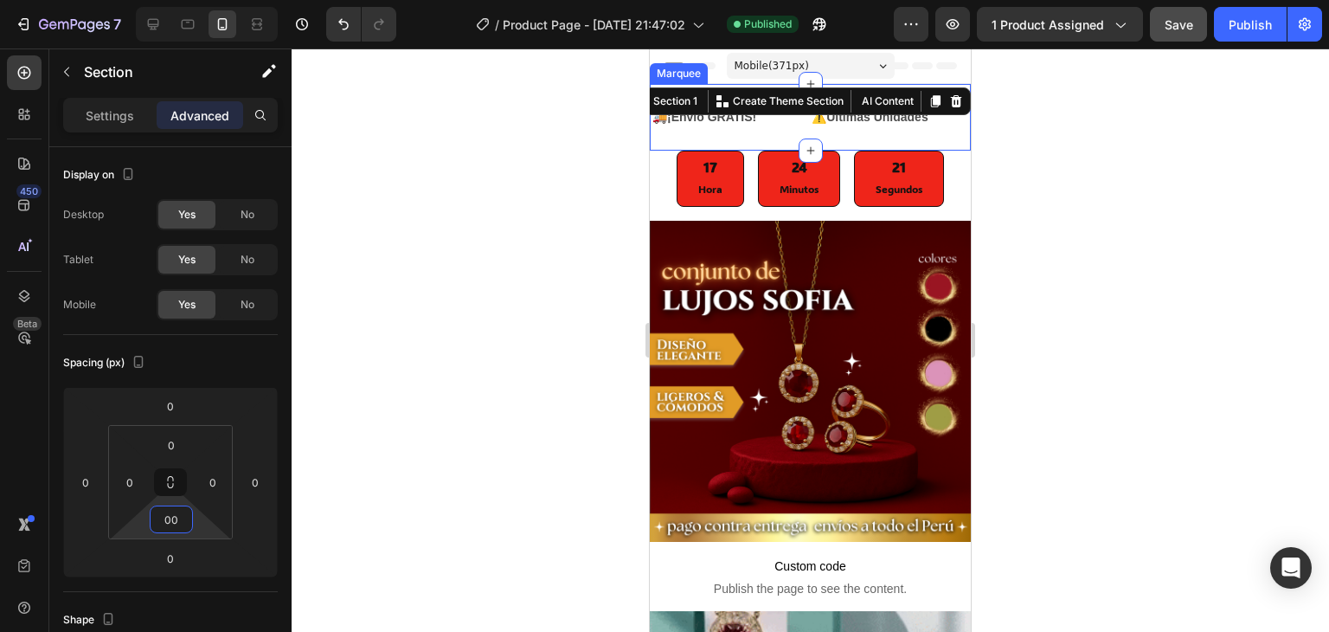
type input "0"
click at [391, 411] on div at bounding box center [810, 339] width 1037 height 583
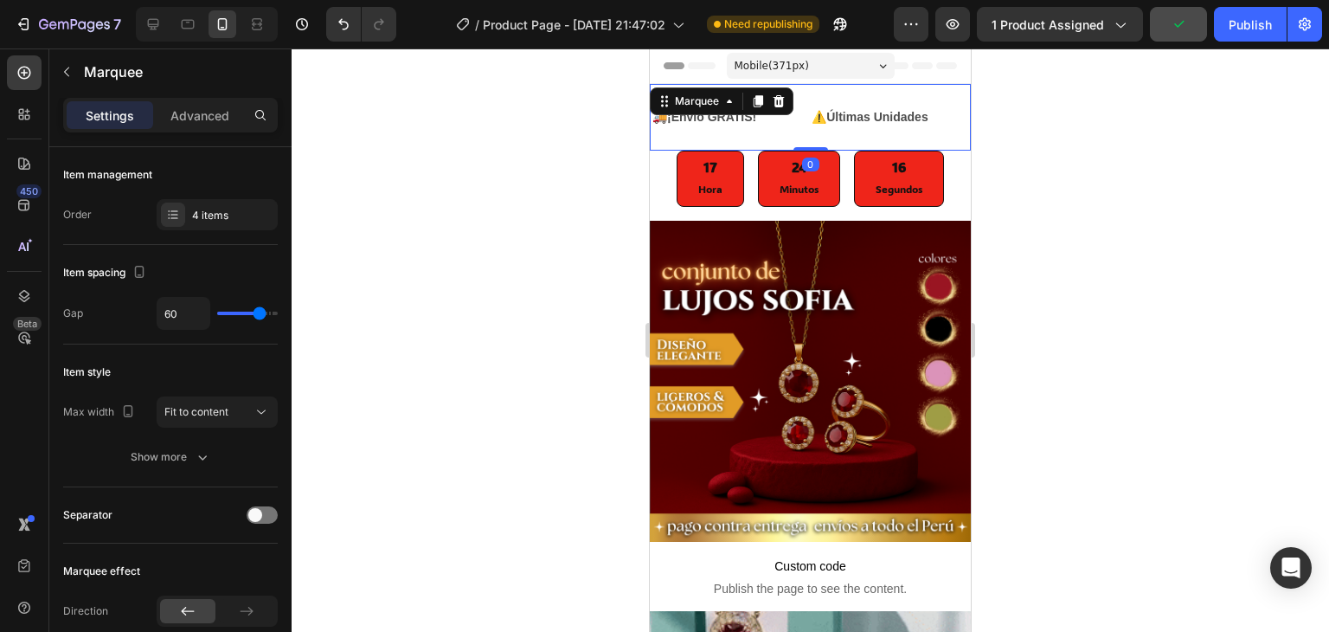
click at [744, 138] on div "🚚 ¡Envío GRATIS! Text Block ⚠️ Últimas Unidades Text Block ⏳ Se acaban pronto 😱…" at bounding box center [810, 117] width 321 height 67
click at [429, 198] on div at bounding box center [810, 339] width 1037 height 583
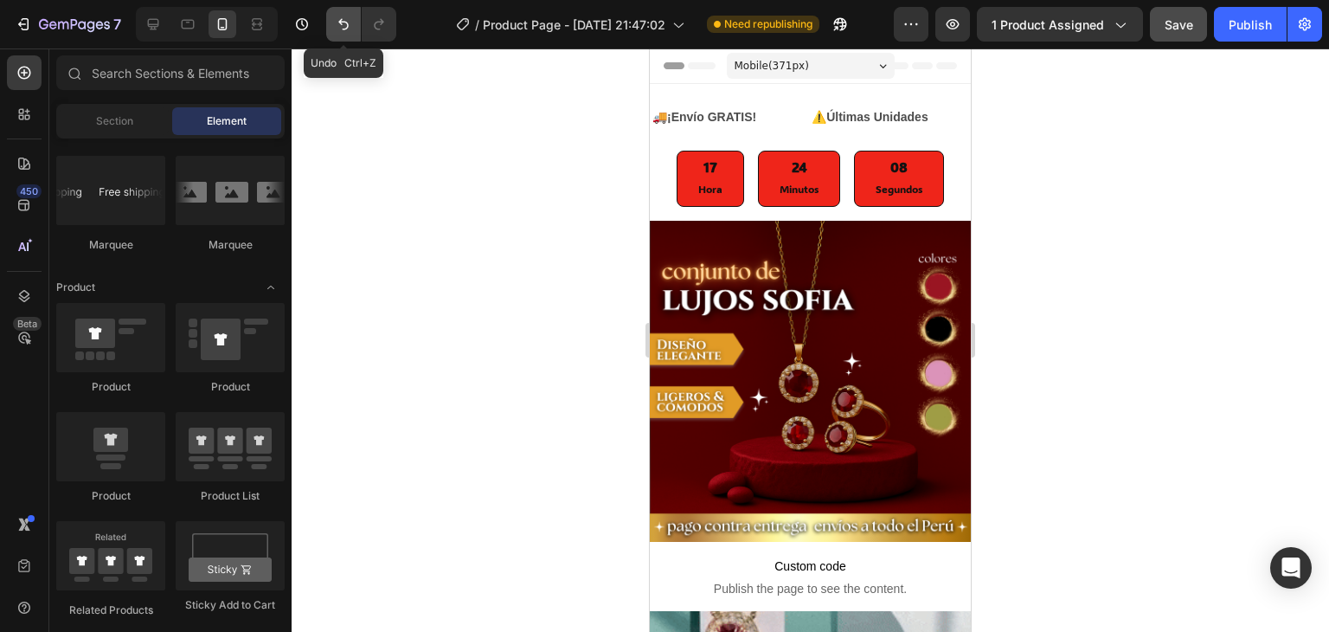
click at [345, 18] on icon "Undo/Redo" at bounding box center [343, 24] width 17 height 17
click at [344, 20] on icon "Undo/Redo" at bounding box center [343, 24] width 17 height 17
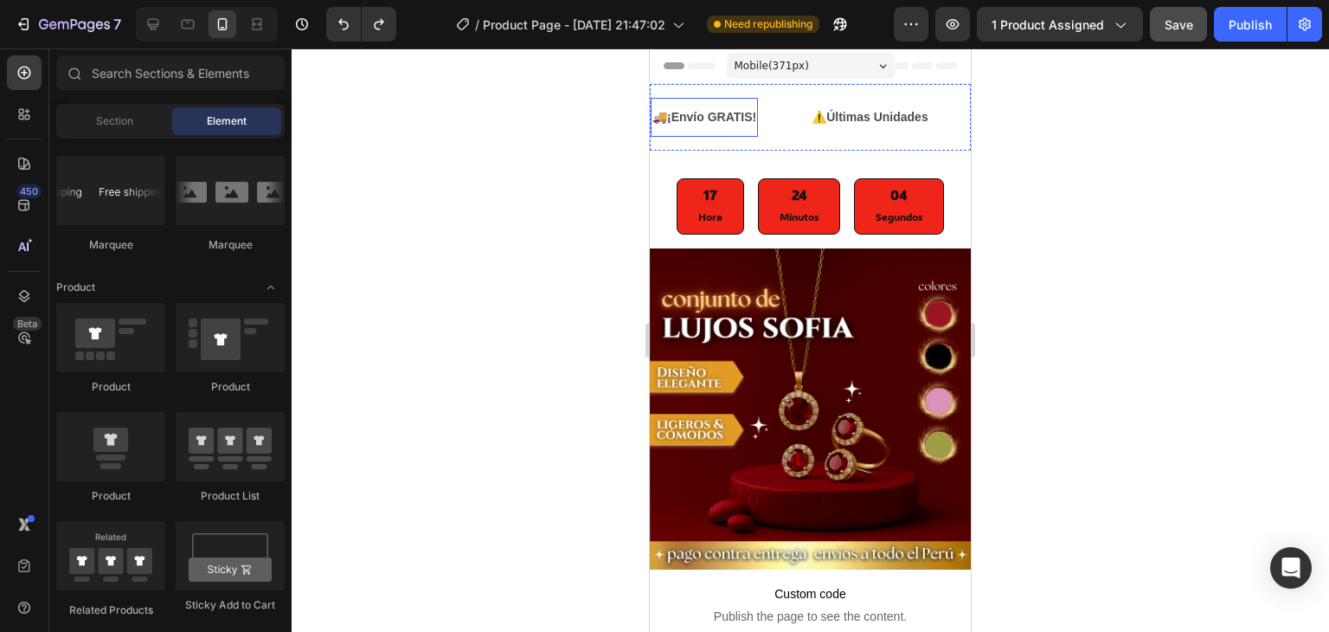
click at [716, 122] on strong "¡Envío GRATIS!" at bounding box center [711, 117] width 89 height 14
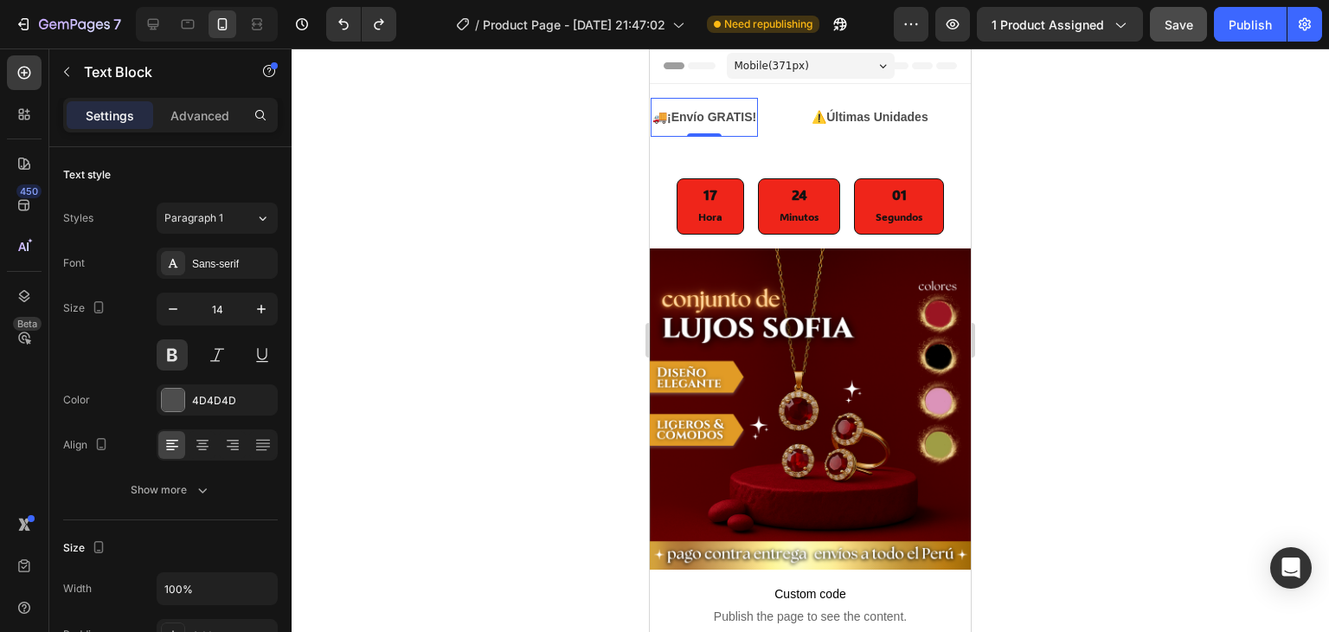
click at [574, 121] on div at bounding box center [810, 339] width 1037 height 583
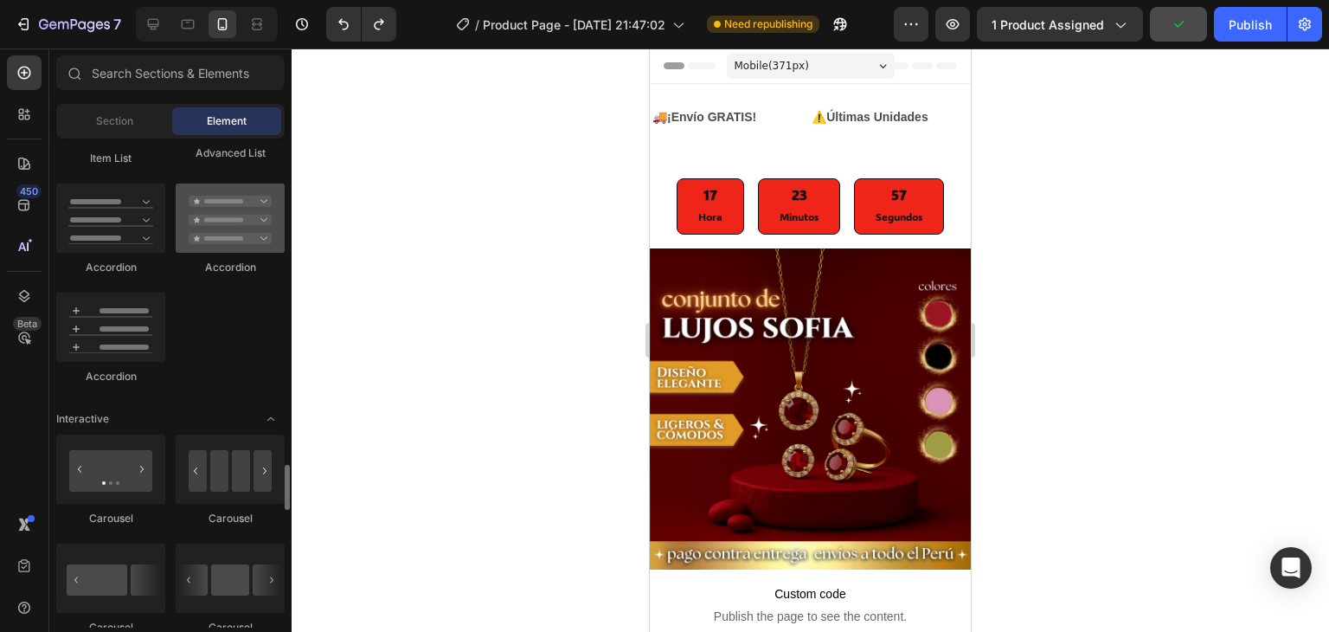
scroll to position [1644, 0]
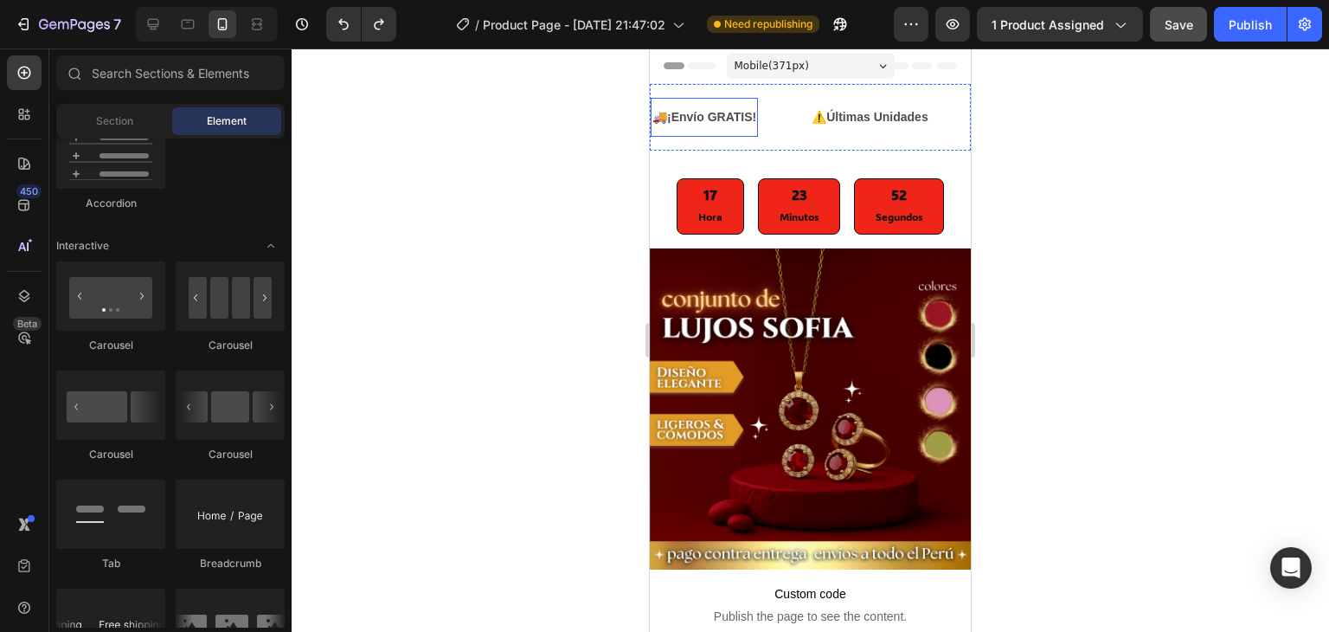
click at [751, 98] on div "🚚 ¡Envío GRATIS! Text Block" at bounding box center [704, 117] width 107 height 39
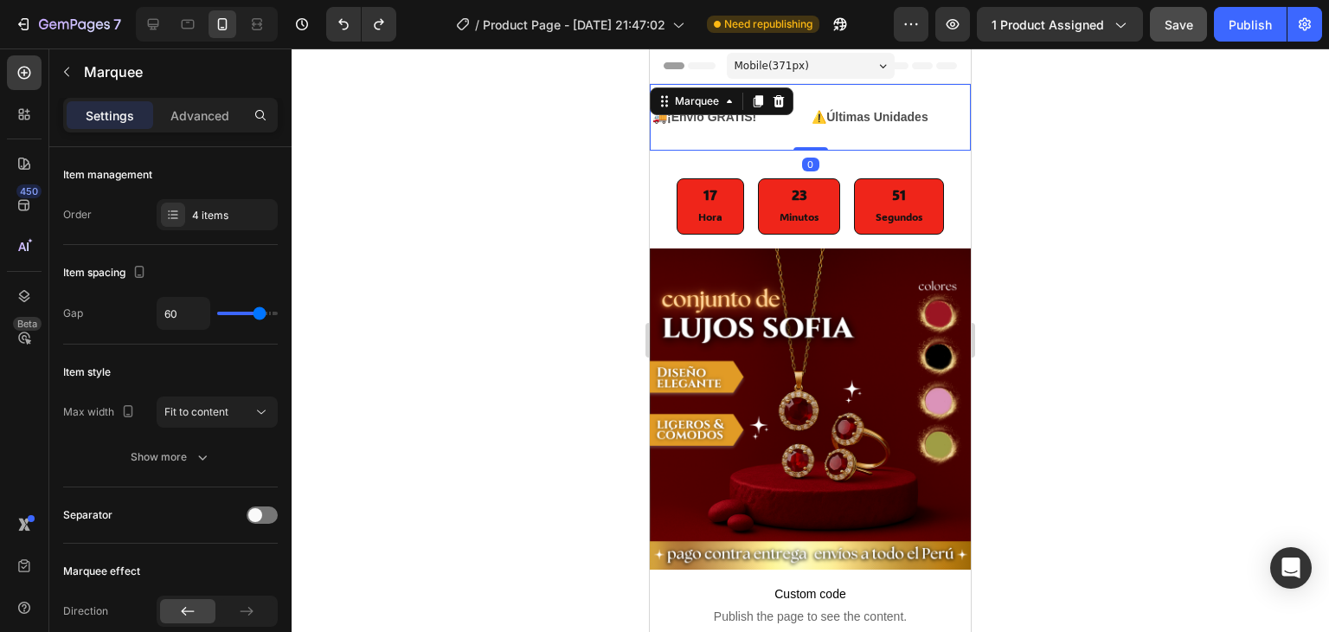
click at [755, 86] on div "🚚 ¡Envío GRATIS! Text Block ⚠️ Últimas Unidades Text Block ⏳ Se acaban pronto 😱…" at bounding box center [810, 117] width 321 height 67
click at [216, 208] on div "4 items" at bounding box center [232, 216] width 81 height 16
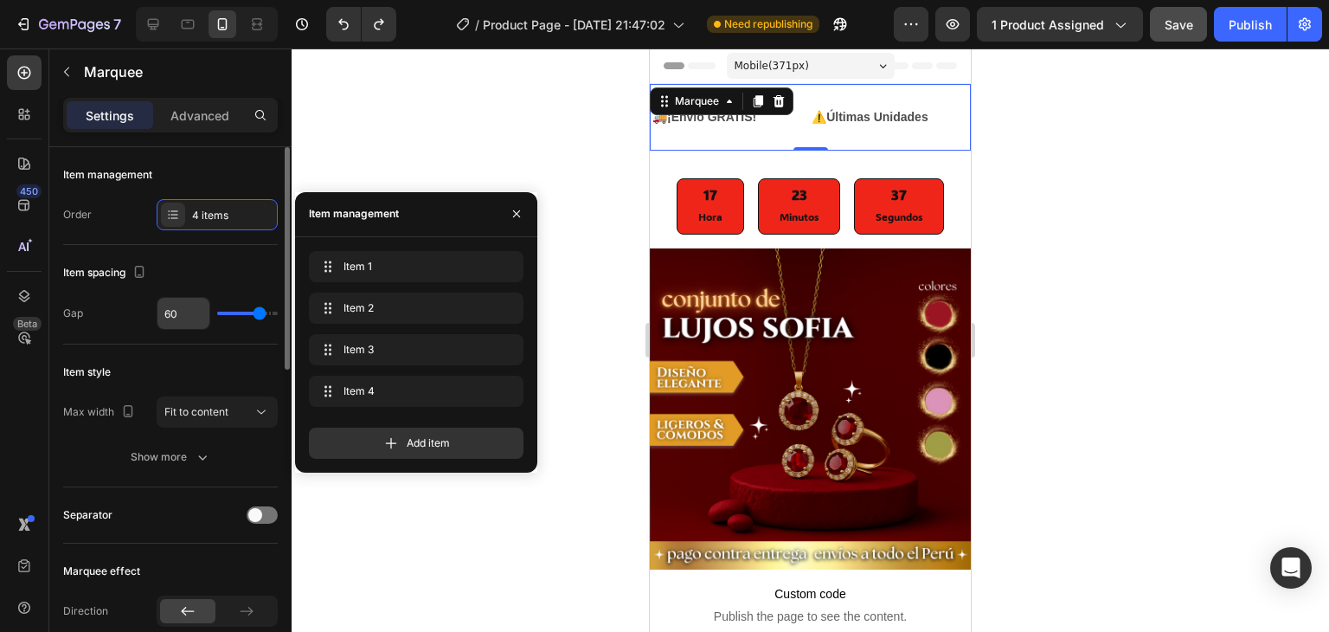
scroll to position [87, 0]
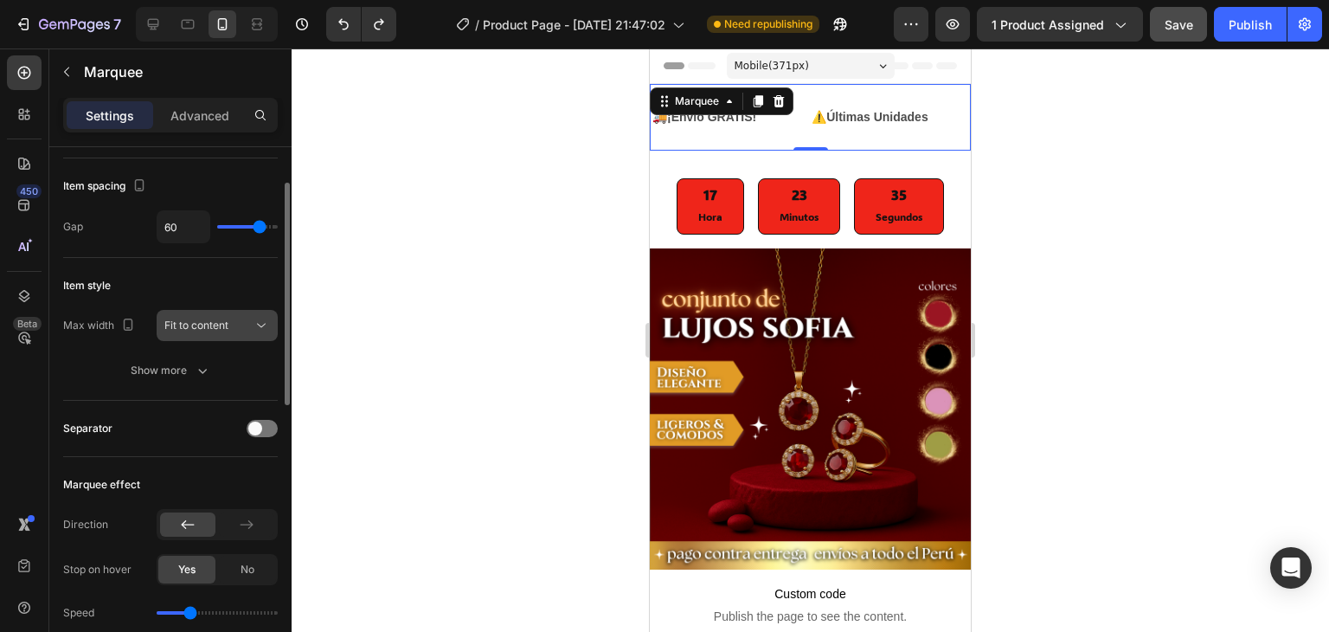
click at [210, 321] on span "Fit to content" at bounding box center [196, 324] width 64 height 13
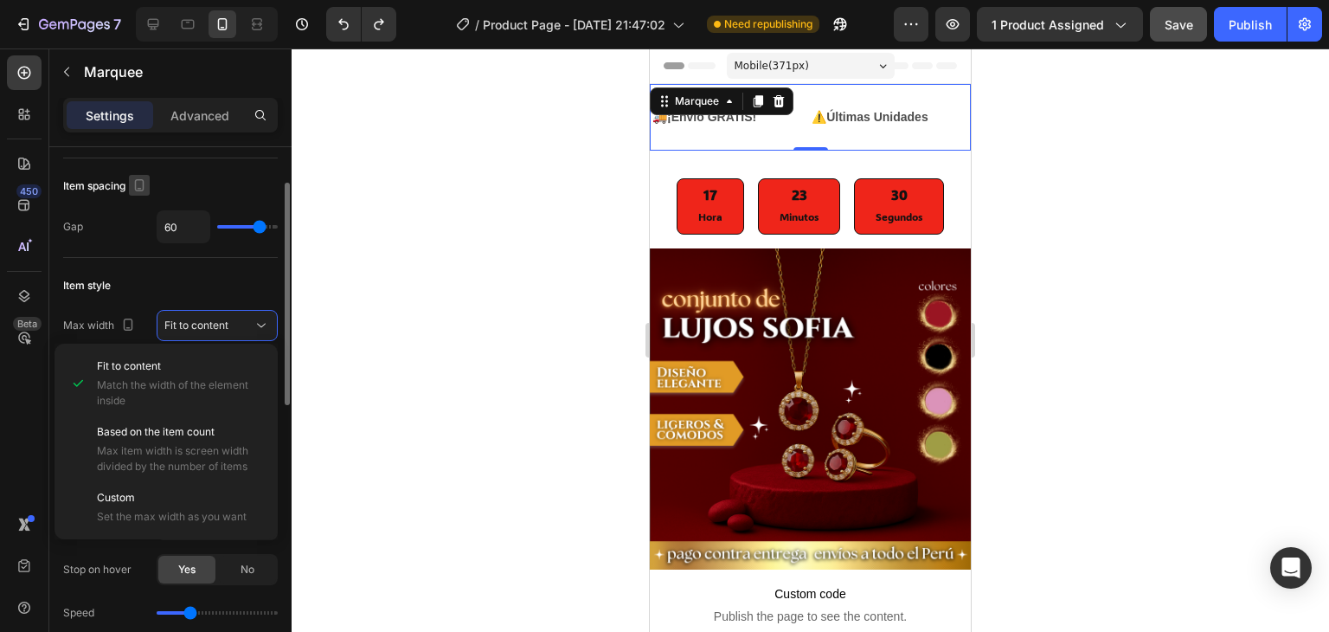
click at [142, 186] on icon "button" at bounding box center [139, 185] width 17 height 17
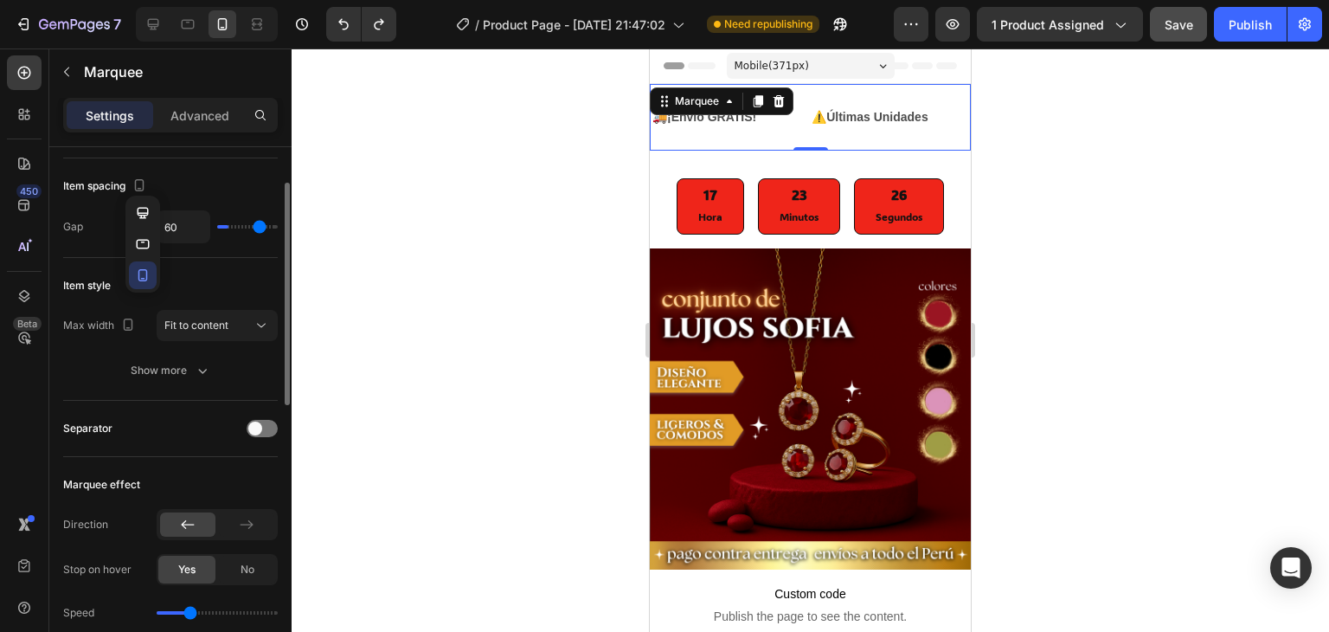
type input "7"
click at [228, 225] on input "range" at bounding box center [247, 226] width 61 height 3
click at [232, 225] on input "range" at bounding box center [247, 226] width 61 height 3
type input "19"
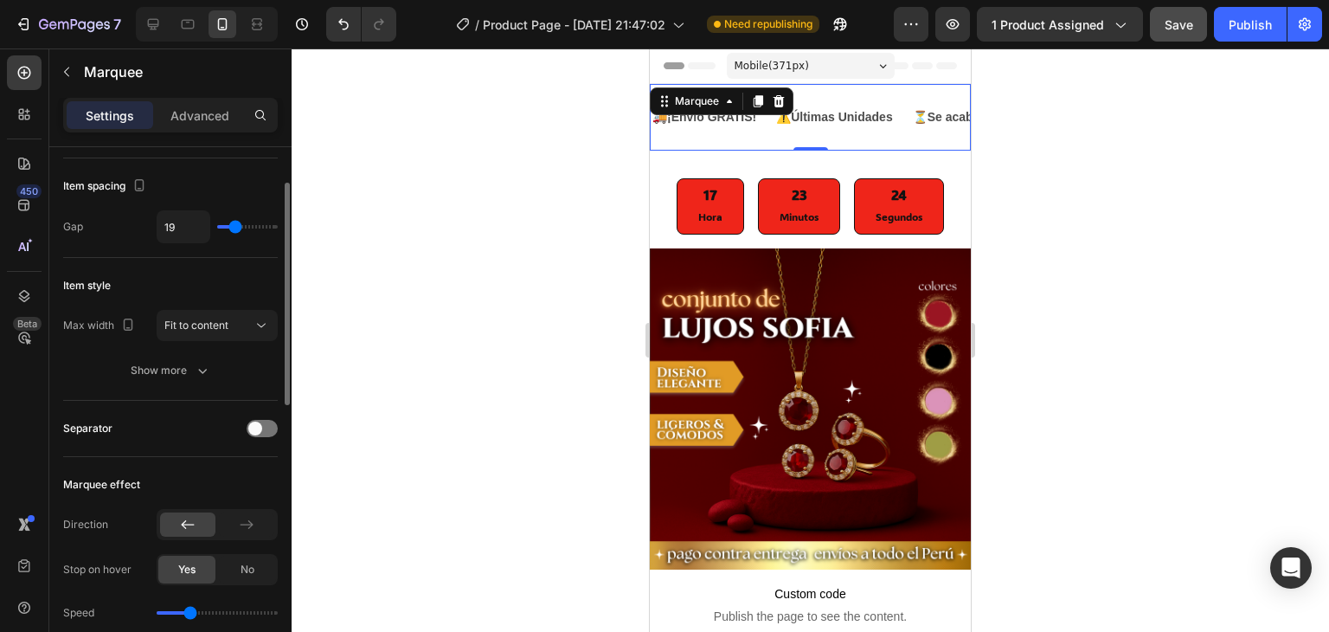
type input "19"
click at [235, 226] on input "range" at bounding box center [247, 226] width 61 height 3
type input "17"
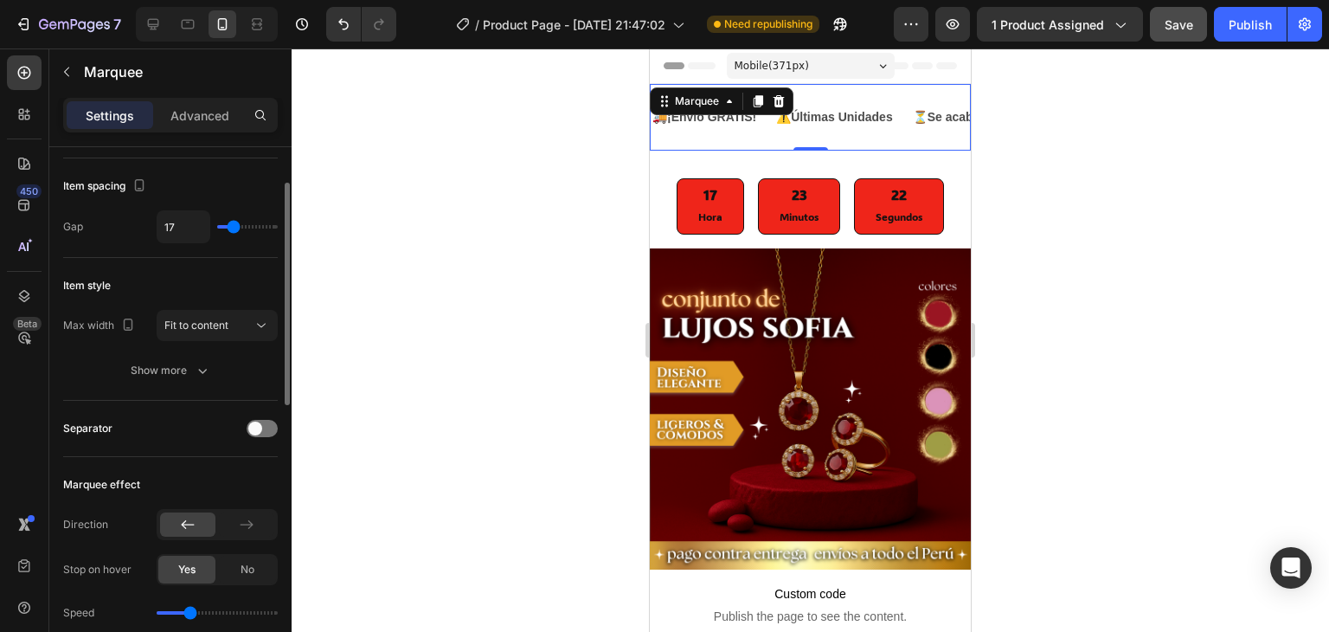
type input "17"
click at [234, 225] on input "range" at bounding box center [247, 226] width 61 height 3
click at [232, 225] on input "range" at bounding box center [247, 226] width 61 height 3
type input "11"
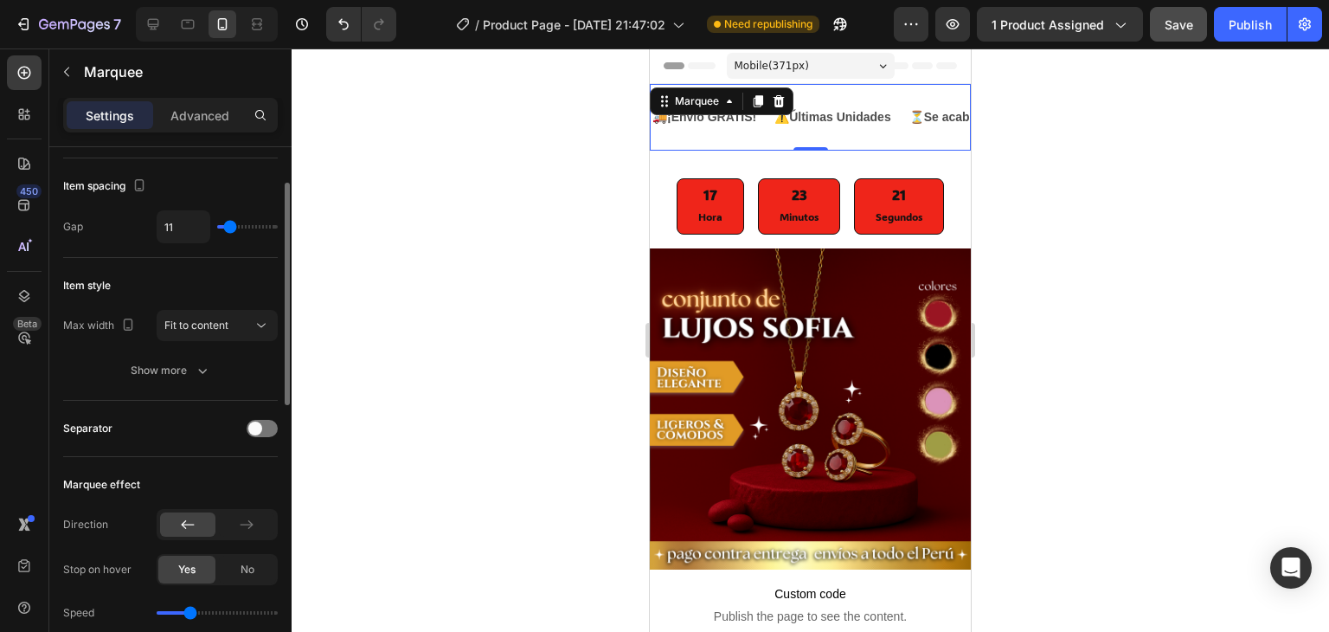
type input "10"
type input "9"
type input "6"
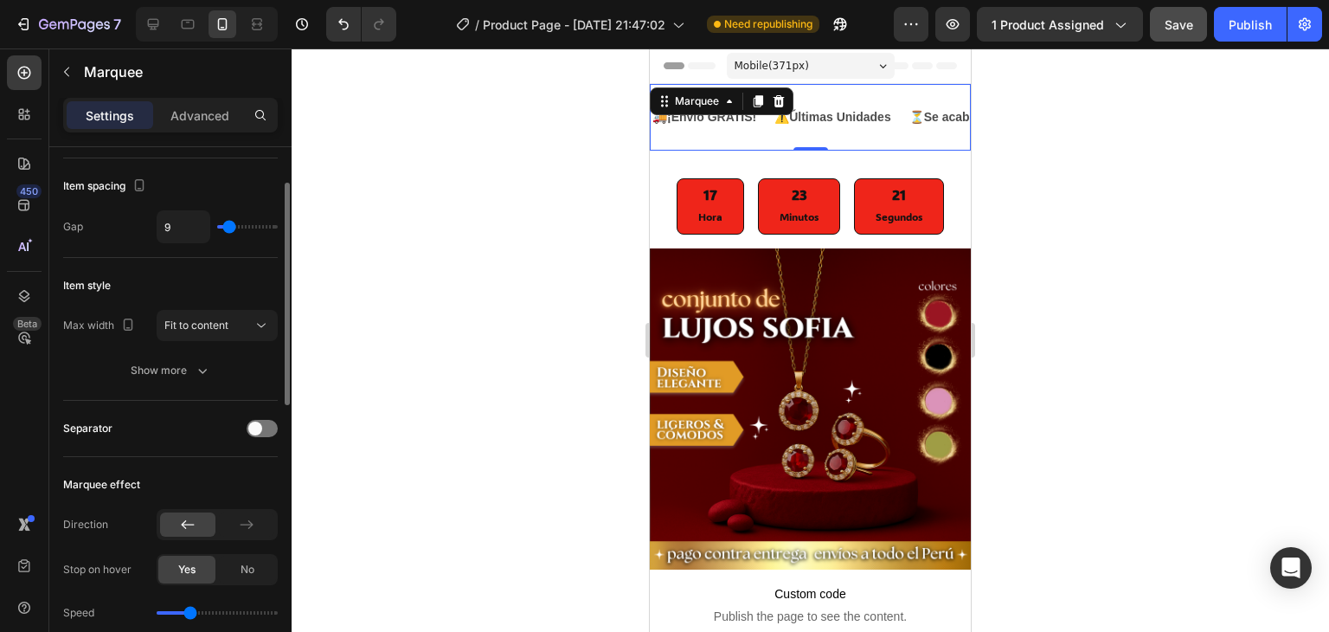
type input "6"
type input "5"
type input "3"
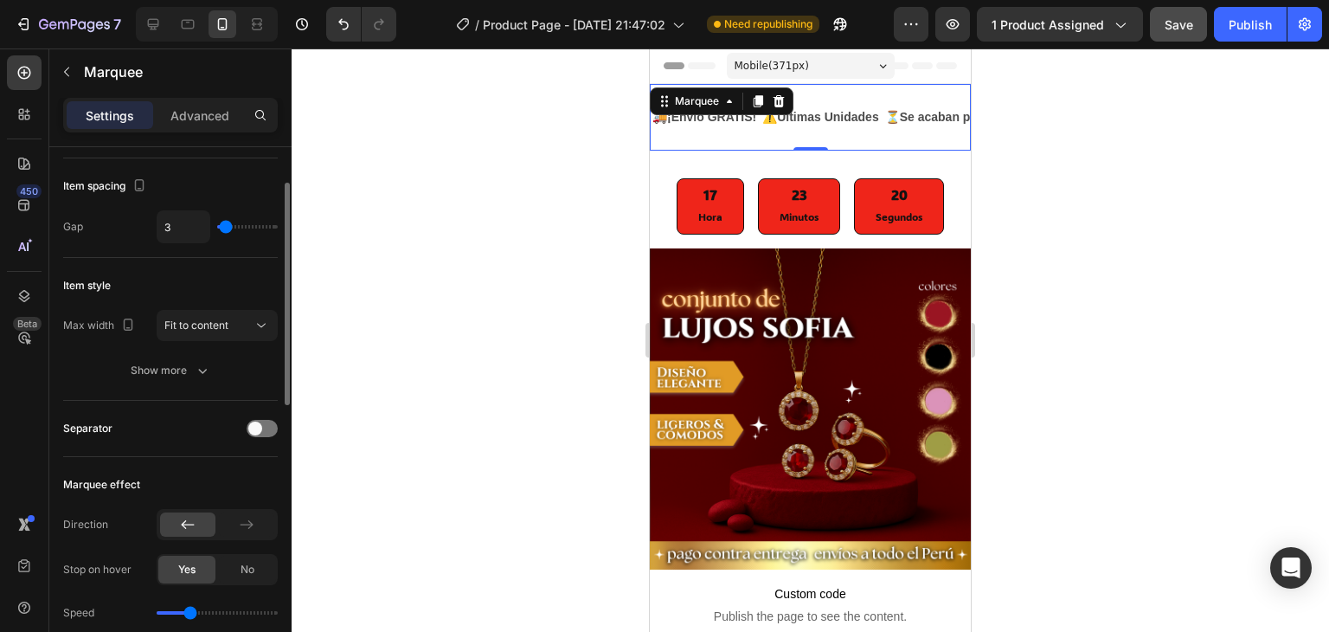
type input "4"
type input "5"
type input "6"
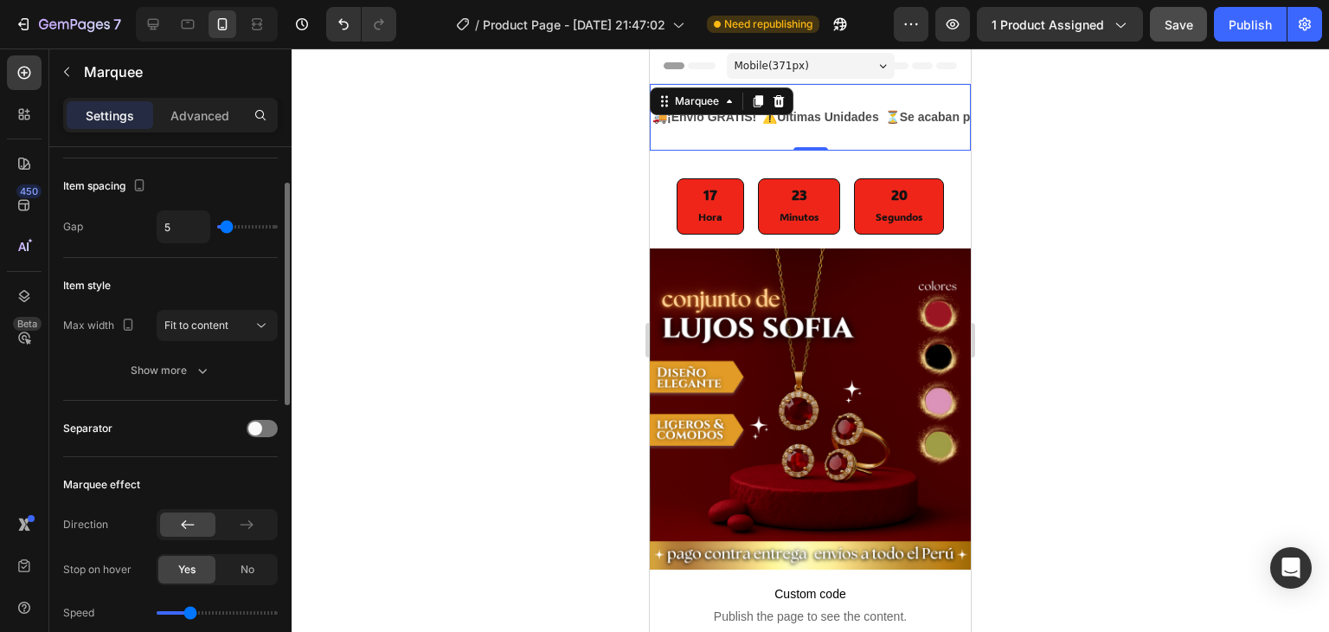
type input "6"
type input "10"
type input "11"
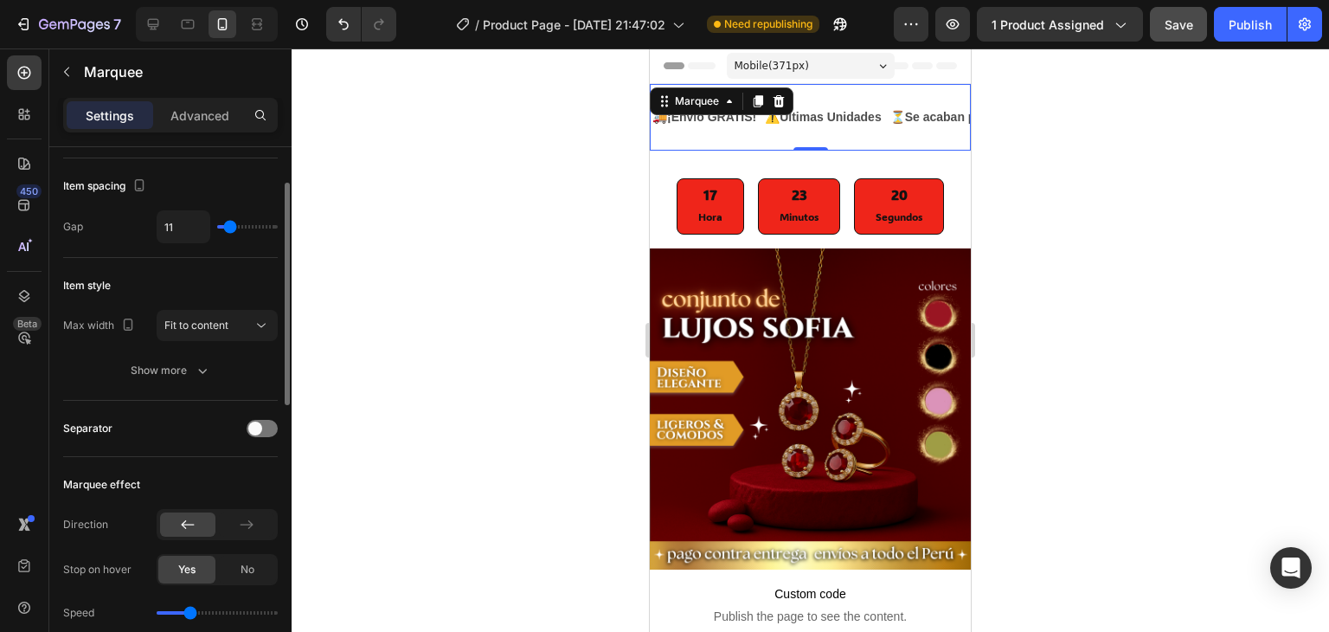
type input "12"
click at [231, 225] on input "range" at bounding box center [247, 226] width 61 height 3
click at [467, 224] on div at bounding box center [810, 339] width 1037 height 583
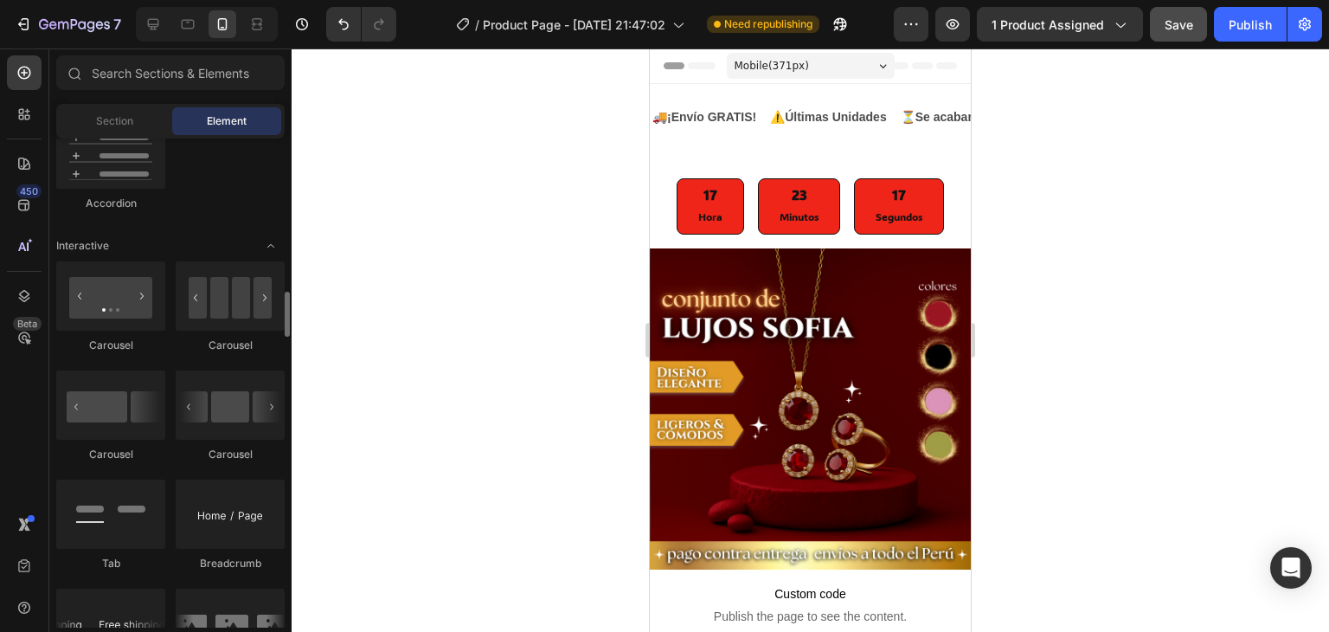
scroll to position [1471, 0]
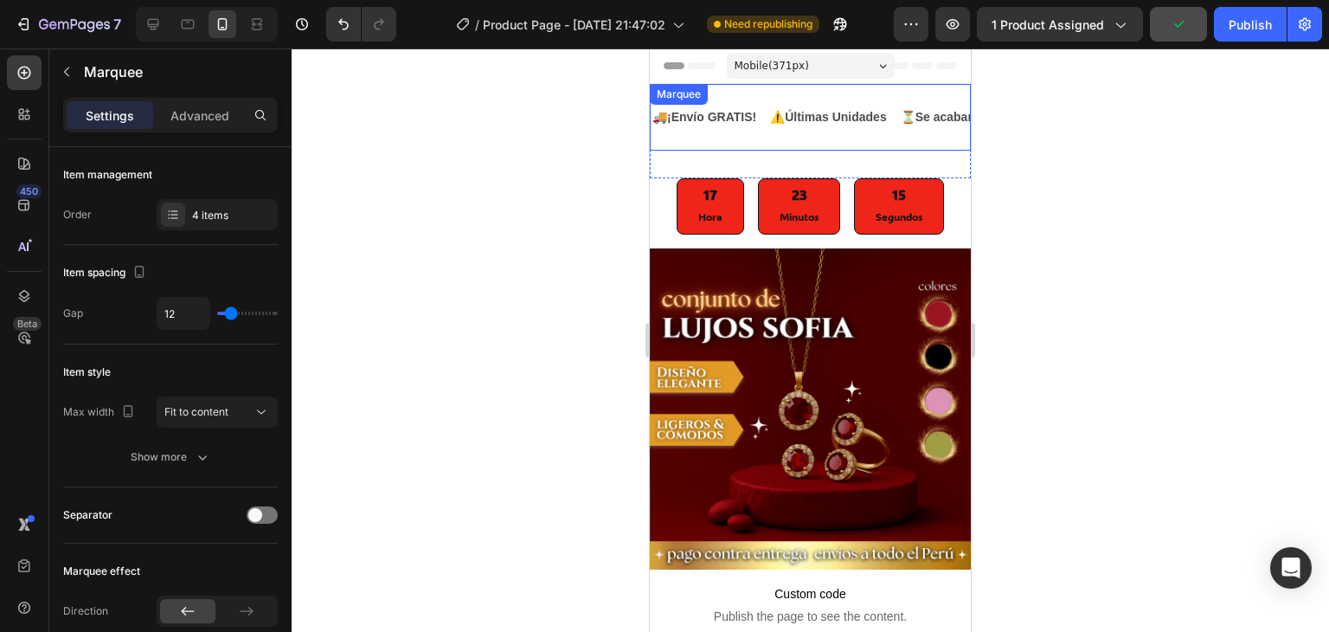
click at [761, 94] on div "🚚 ¡Envío GRATIS! Text Block ⚠️ Últimas Unidades Text Block ⏳ Se acaban pronto 😱…" at bounding box center [810, 117] width 321 height 67
click at [726, 129] on div "🚚 ¡Envío GRATIS!" at bounding box center [704, 117] width 107 height 25
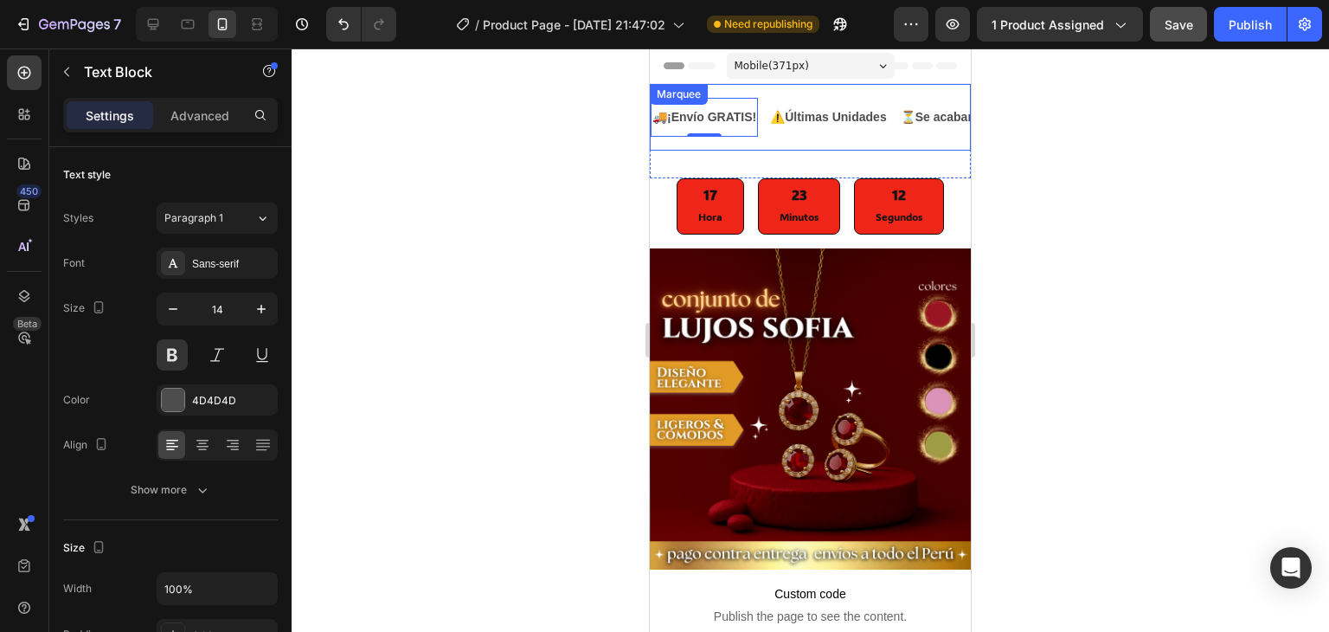
click at [768, 129] on div "🚚 ¡Envío GRATIS! Text Block 0" at bounding box center [710, 117] width 118 height 39
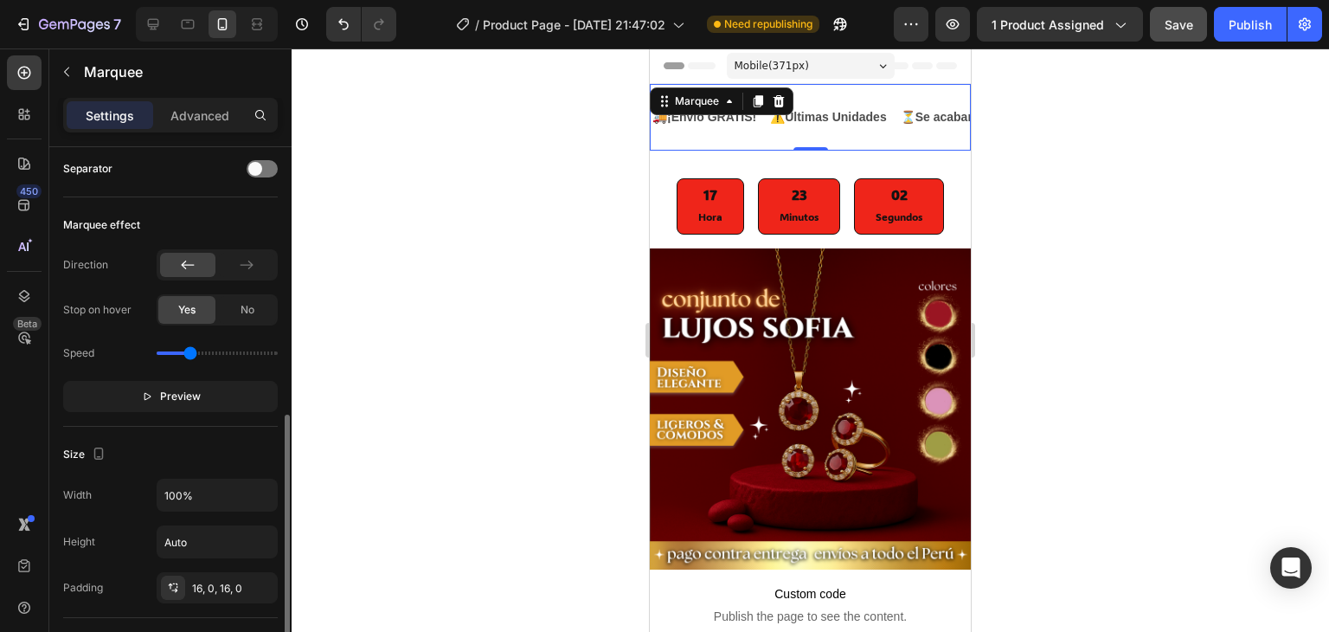
scroll to position [433, 0]
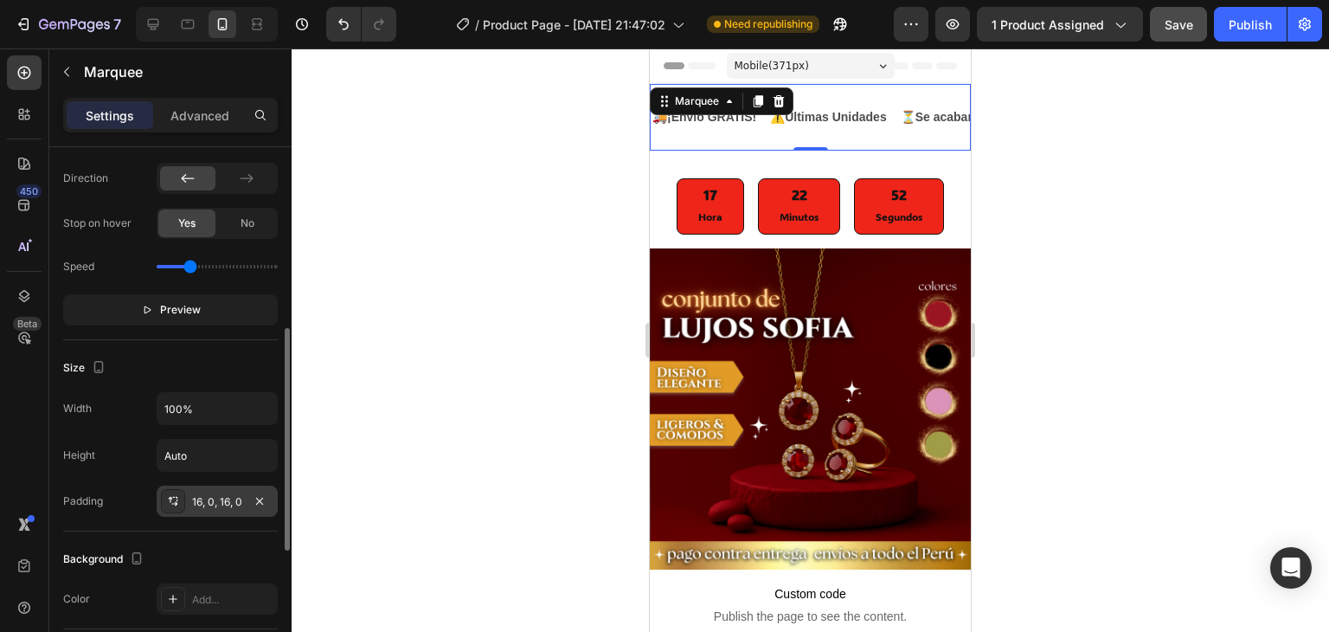
click at [206, 497] on div "16, 0, 16, 0" at bounding box center [217, 502] width 50 height 16
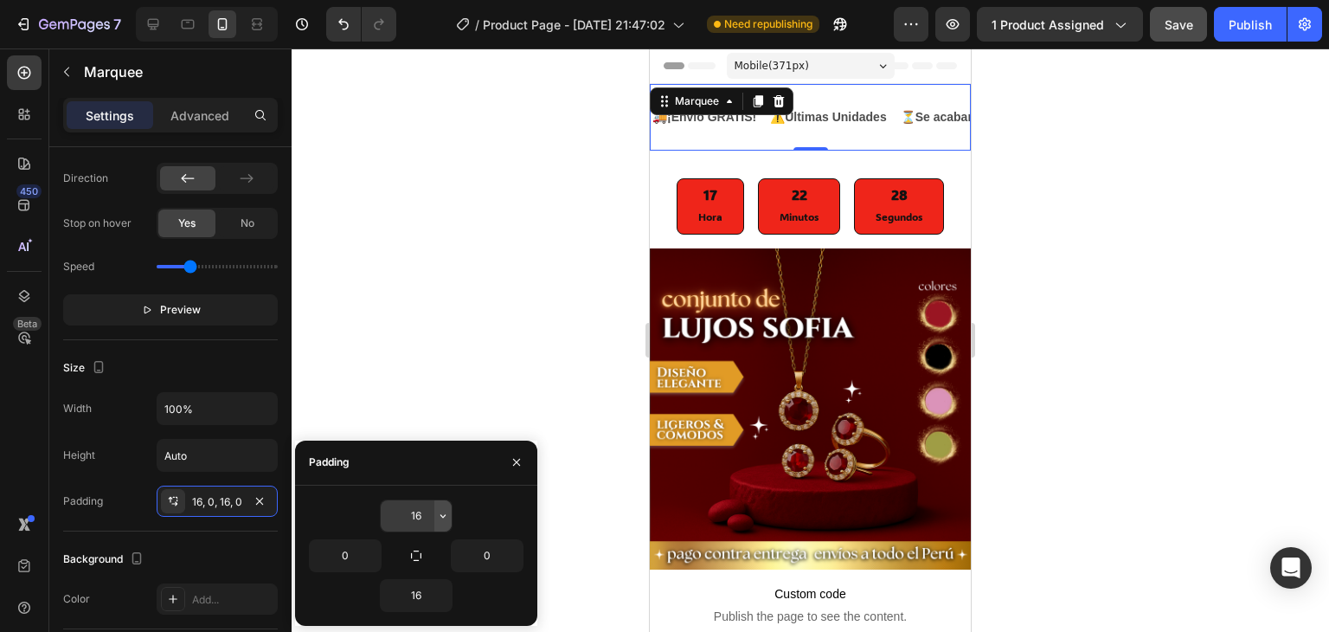
click at [439, 517] on icon "button" at bounding box center [443, 516] width 14 height 14
click at [407, 510] on input "16" at bounding box center [416, 515] width 71 height 31
click at [408, 511] on input "16" at bounding box center [416, 515] width 71 height 31
click at [421, 517] on input "16" at bounding box center [416, 515] width 71 height 31
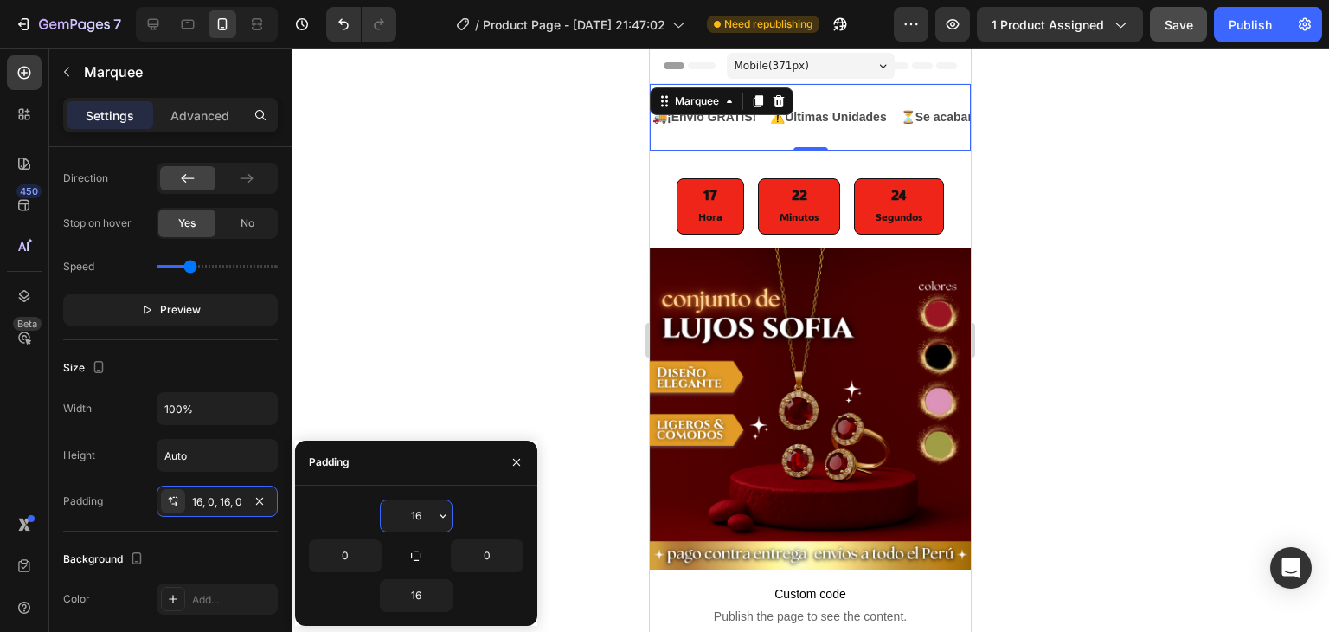
click at [421, 517] on input "16" at bounding box center [416, 515] width 71 height 31
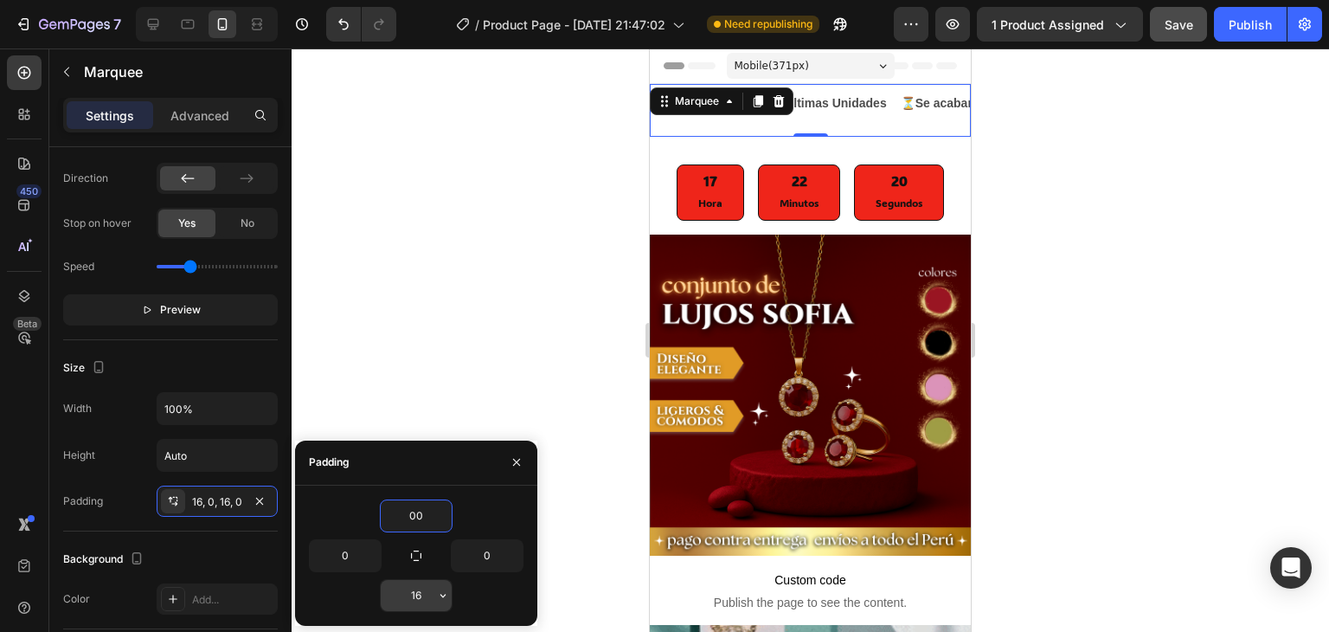
type input "0"
click at [425, 600] on input "16" at bounding box center [416, 595] width 71 height 31
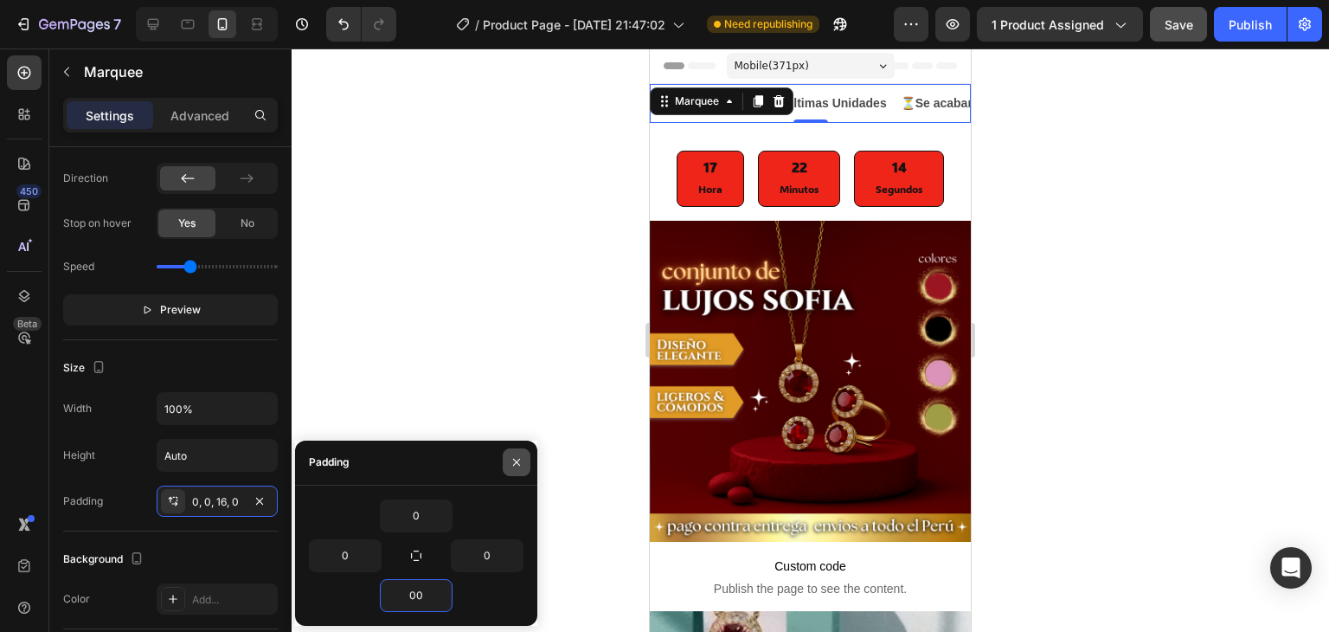
type input "0"
click at [515, 455] on icon "button" at bounding box center [517, 462] width 14 height 14
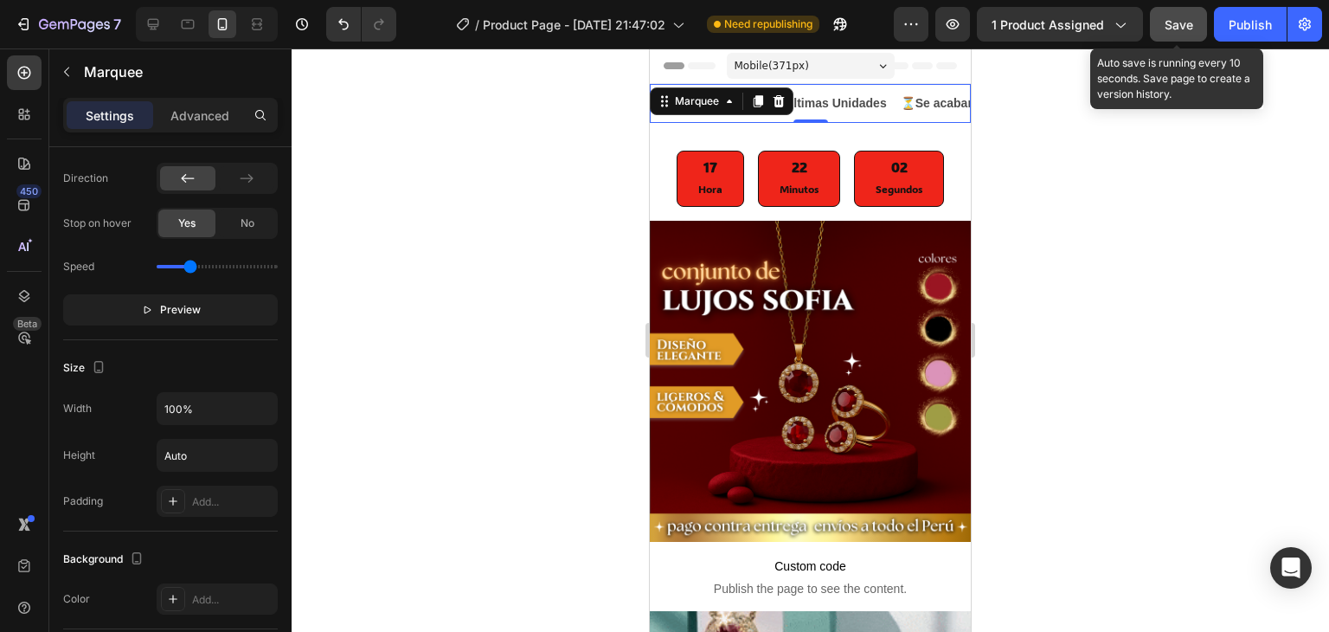
click at [1176, 24] on span "Save" at bounding box center [1179, 24] width 29 height 15
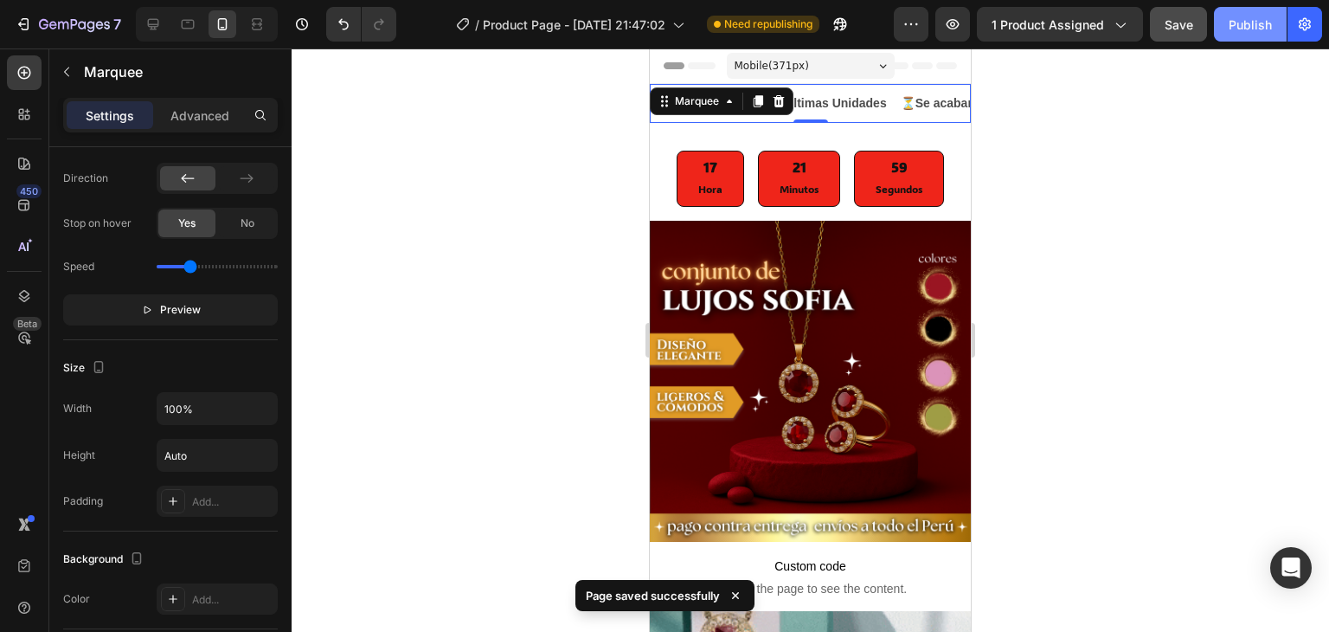
click at [1238, 19] on div "Publish" at bounding box center [1250, 25] width 43 height 18
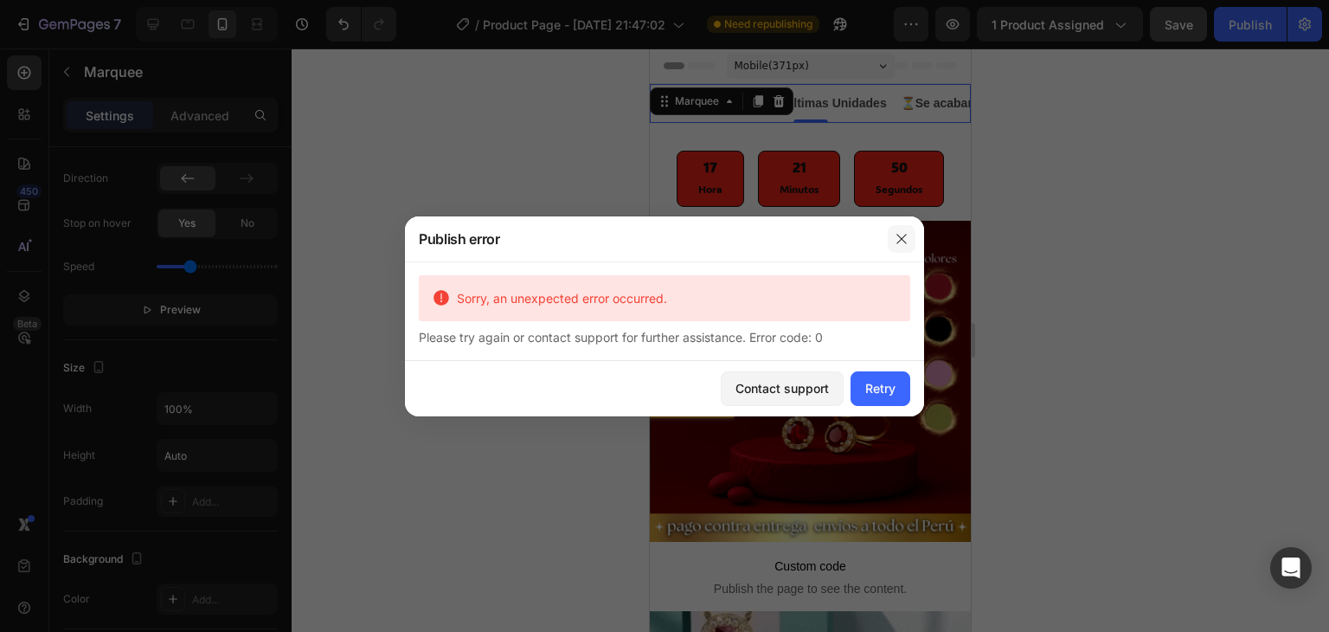
click at [902, 236] on icon "button" at bounding box center [902, 239] width 14 height 14
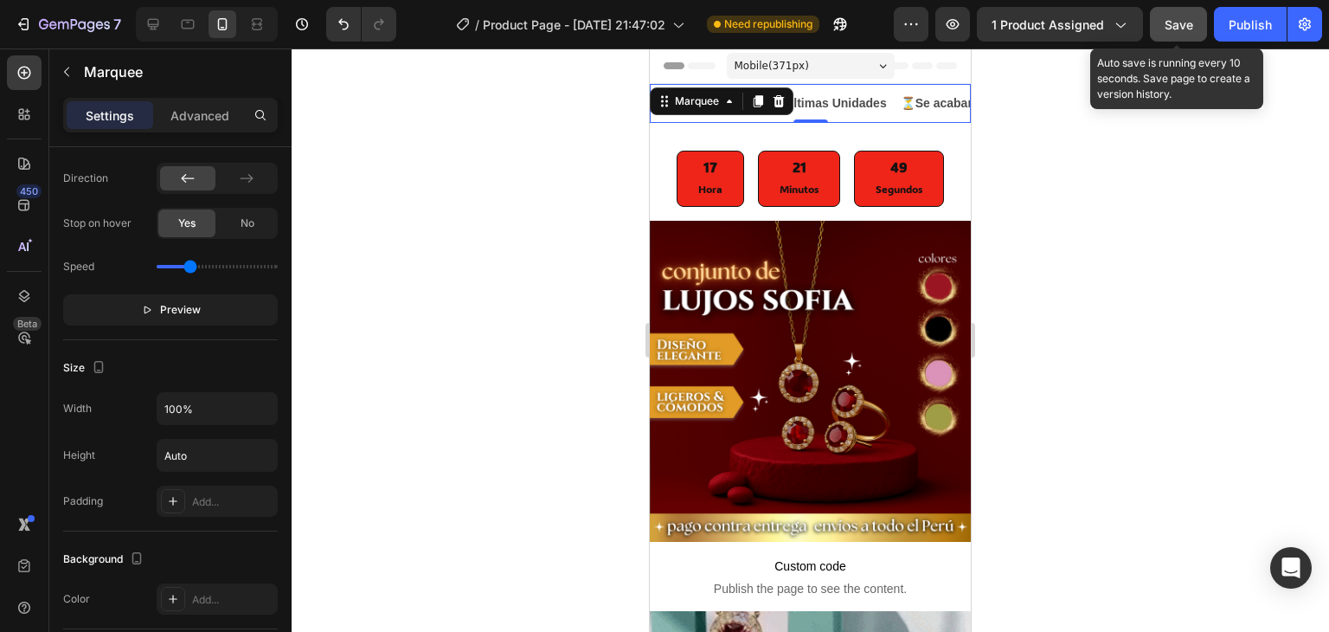
click at [1184, 21] on span "Save" at bounding box center [1179, 24] width 29 height 15
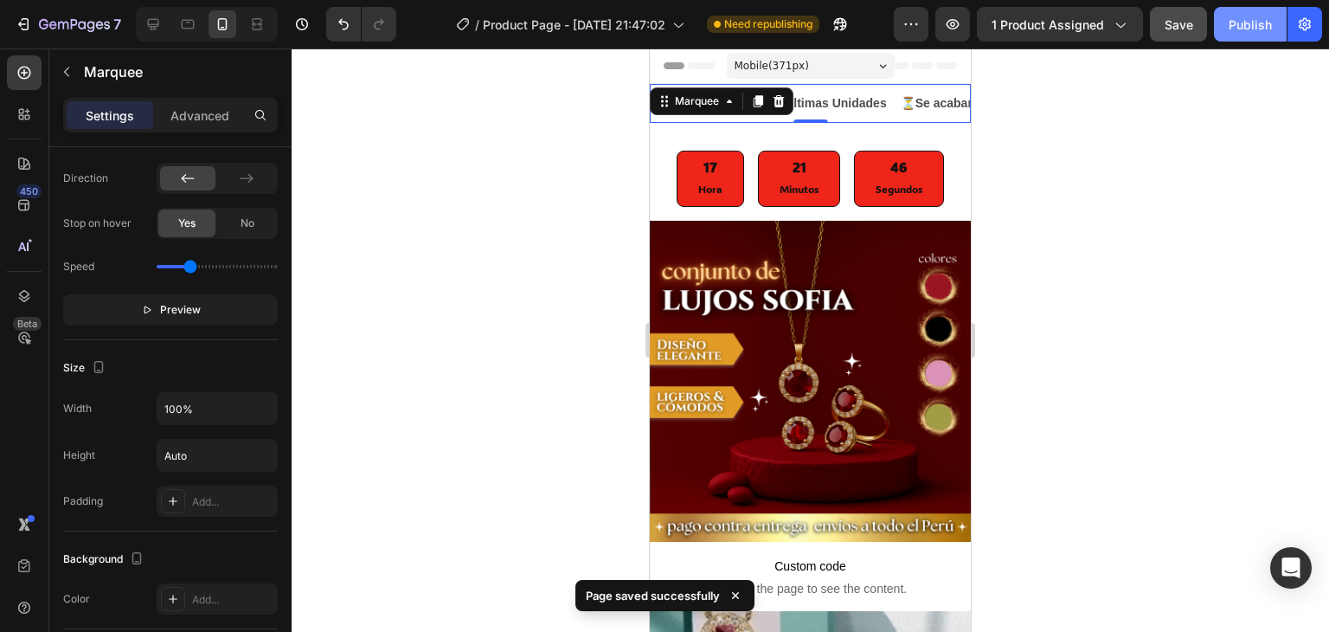
click at [1255, 28] on div "Publish" at bounding box center [1250, 25] width 43 height 18
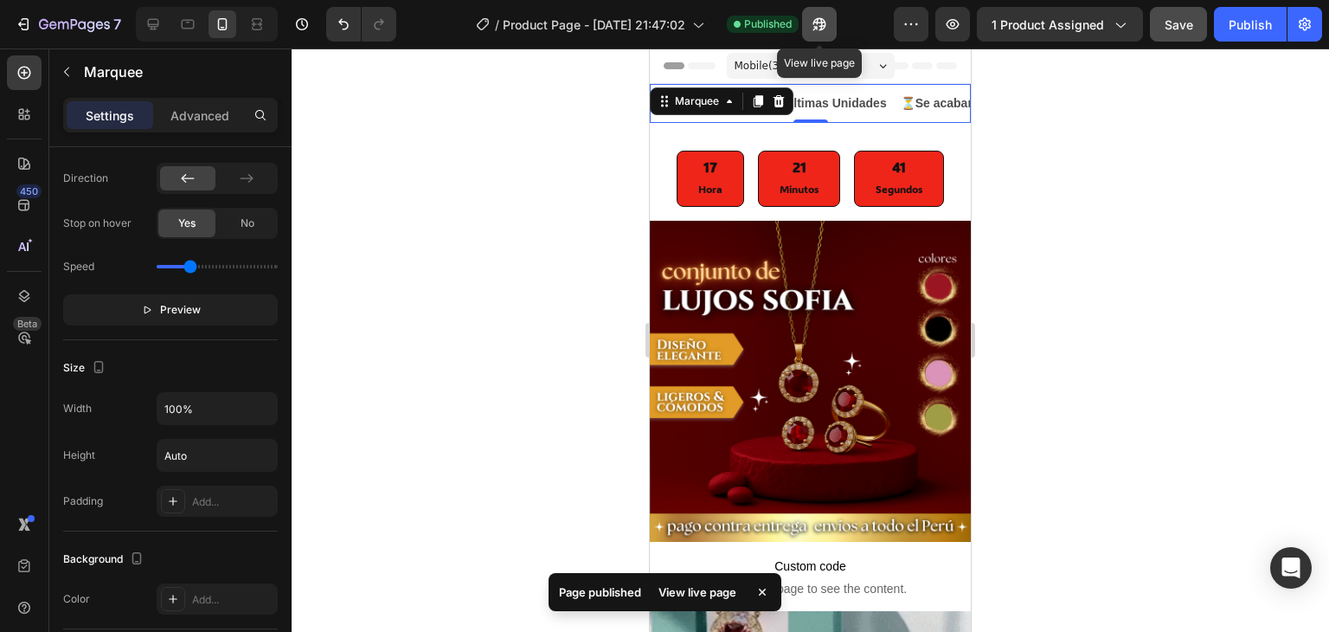
click at [821, 23] on icon "button" at bounding box center [819, 24] width 17 height 17
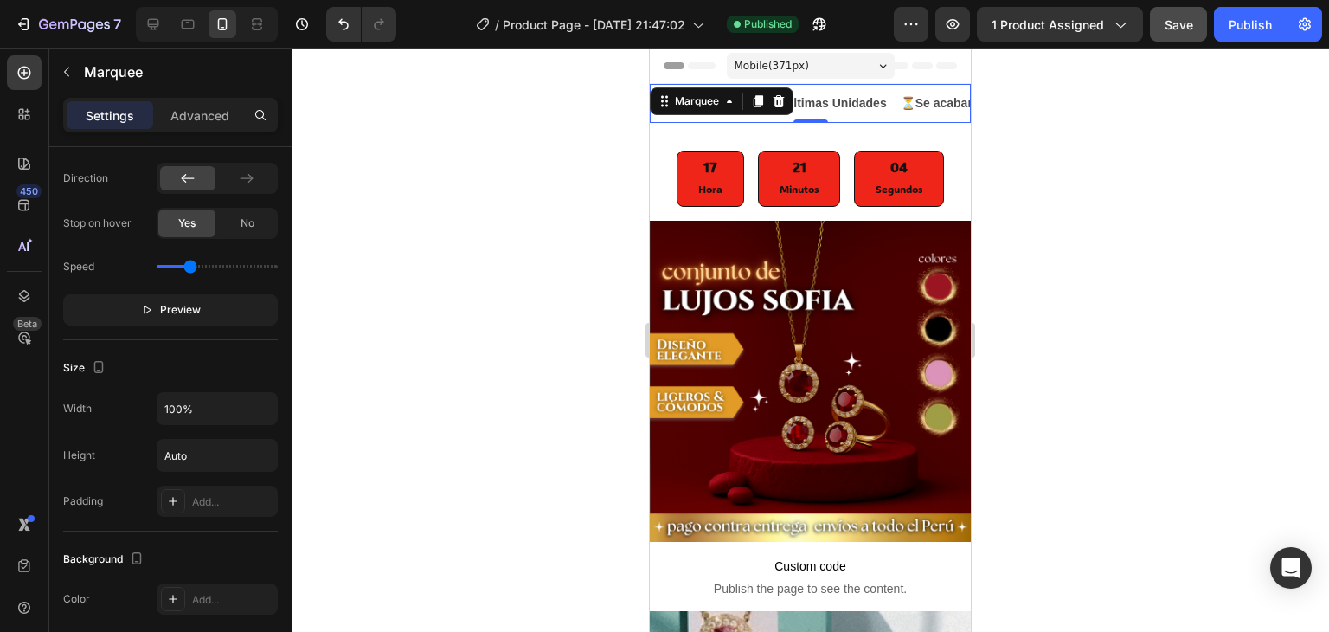
click at [898, 115] on div "⚠️ Últimas Unidades Text Block" at bounding box center [833, 103] width 130 height 39
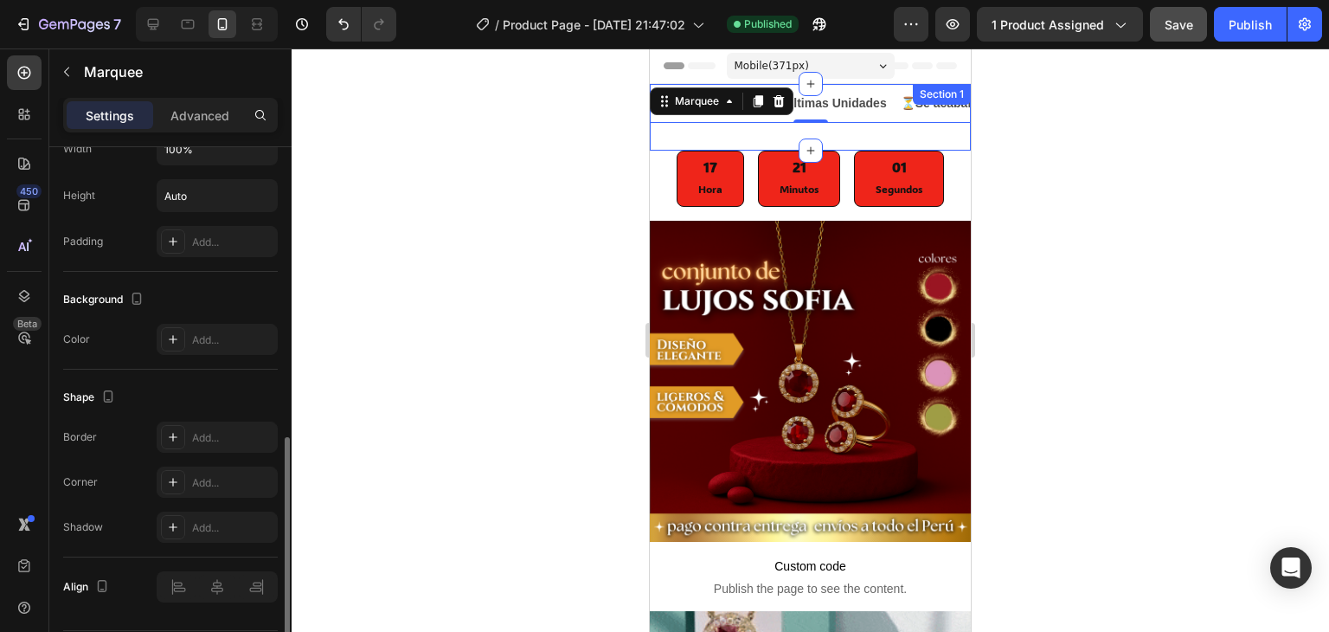
scroll to position [743, 0]
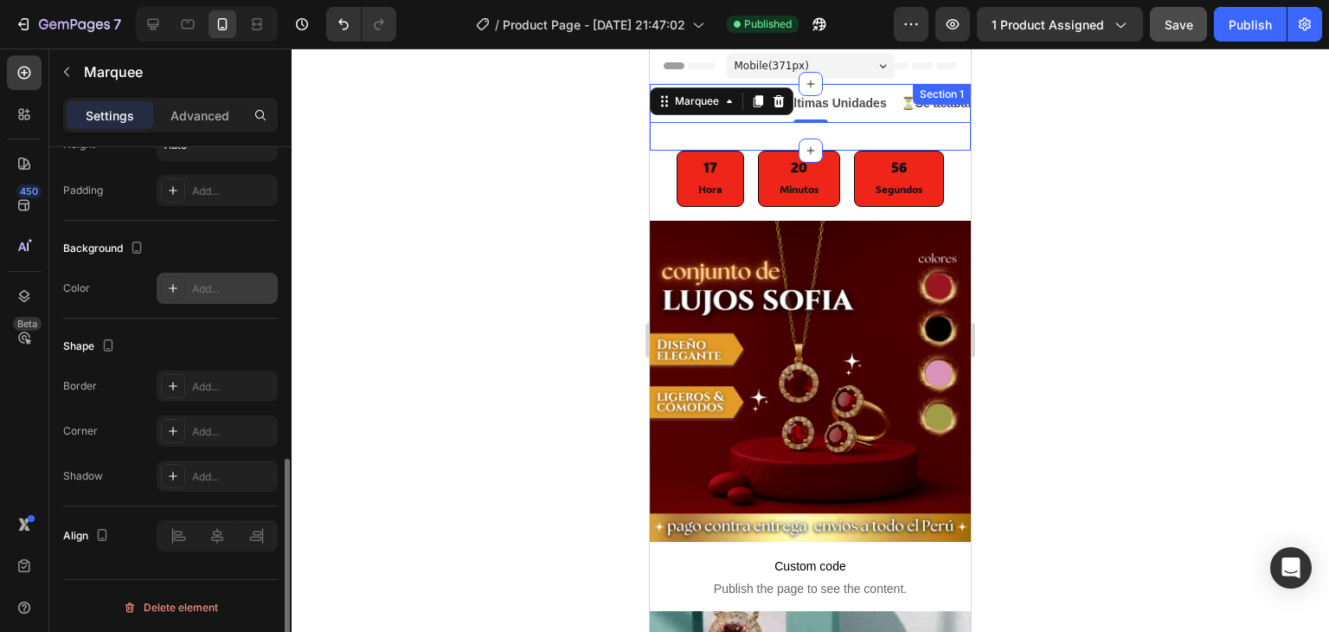
click at [170, 282] on icon at bounding box center [173, 288] width 14 height 14
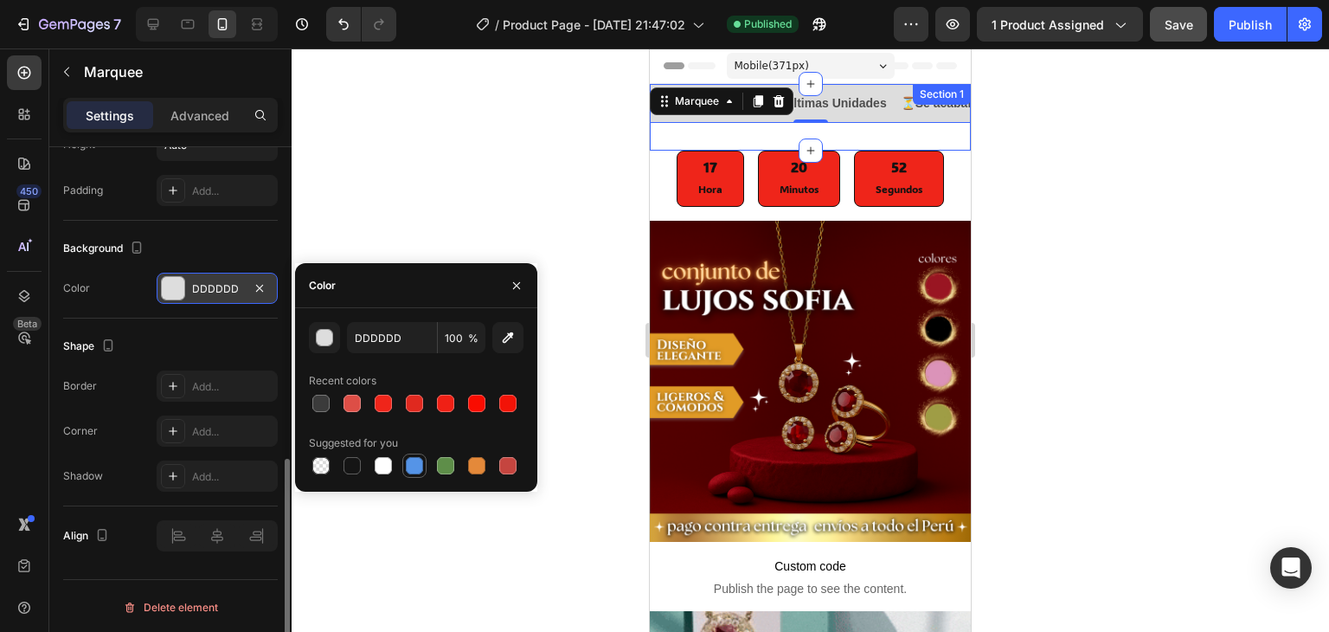
click at [405, 467] on div at bounding box center [414, 465] width 21 height 21
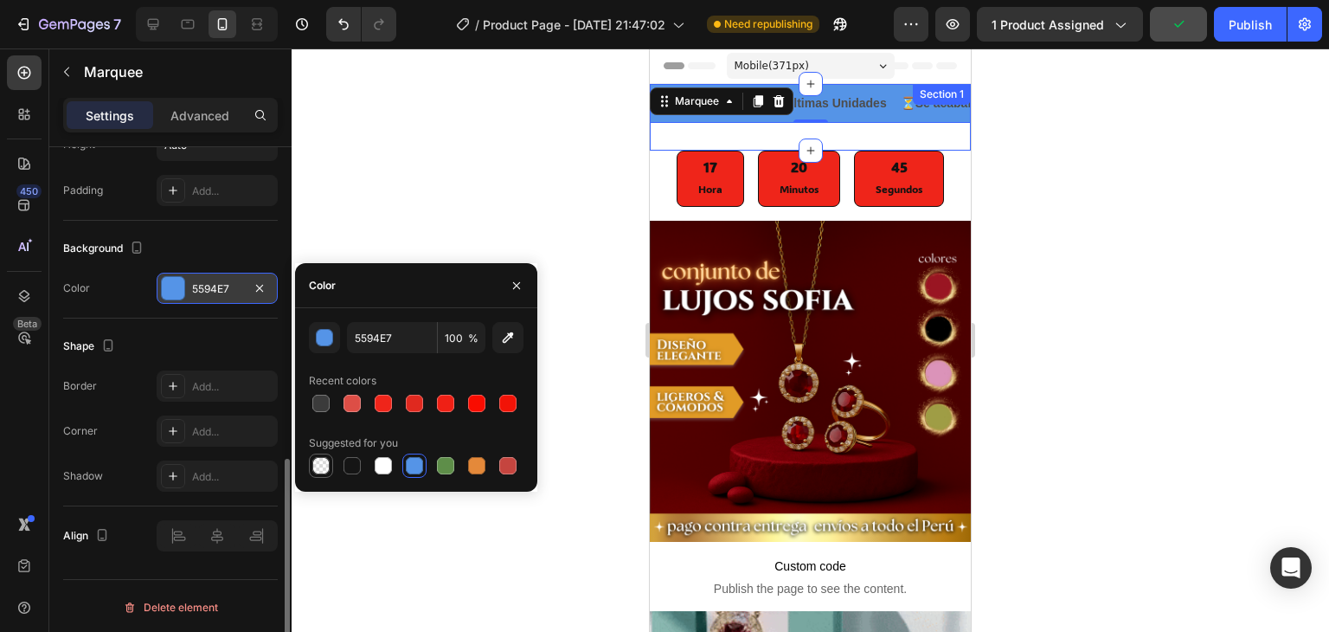
click at [318, 468] on div at bounding box center [320, 465] width 17 height 17
type input "000000"
type input "0"
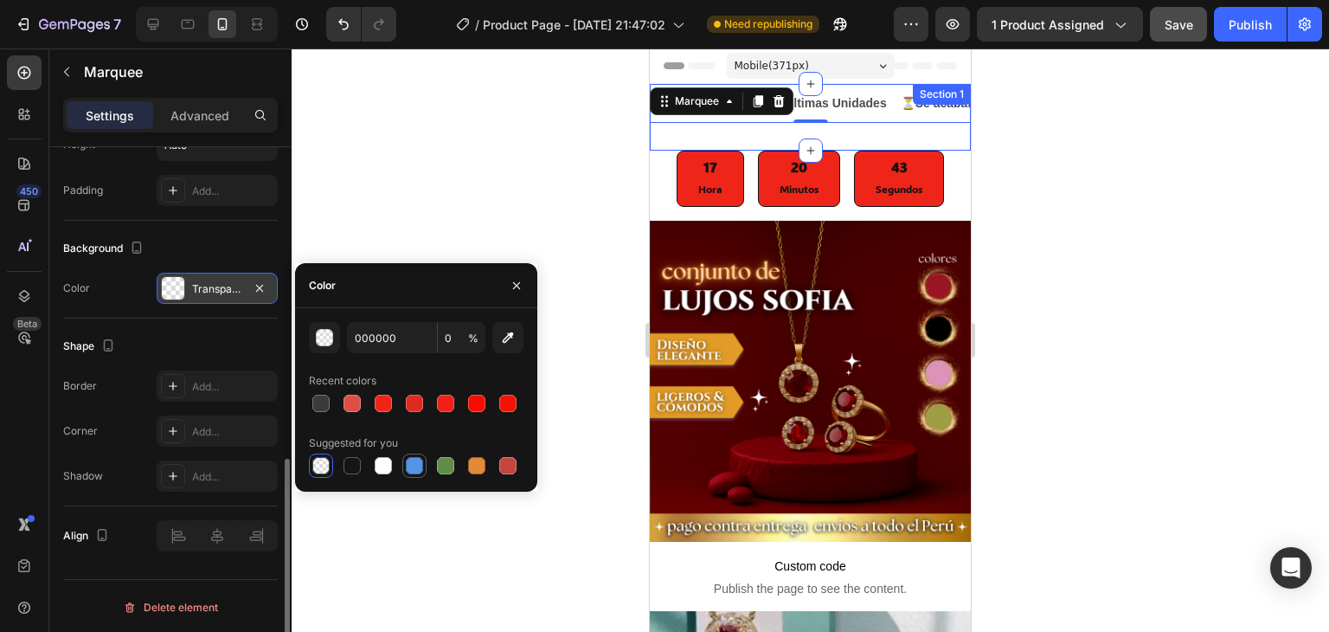
click at [408, 466] on div at bounding box center [414, 465] width 17 height 17
type input "5594E7"
type input "100"
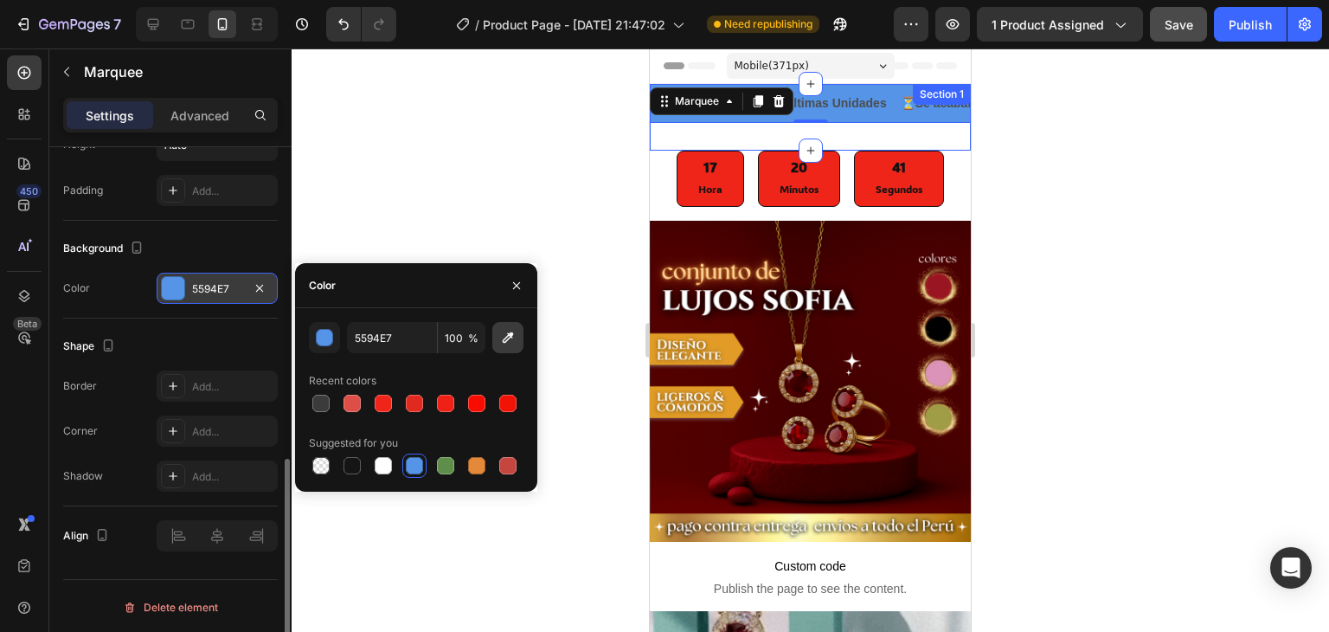
click at [500, 333] on icon "button" at bounding box center [507, 337] width 17 height 17
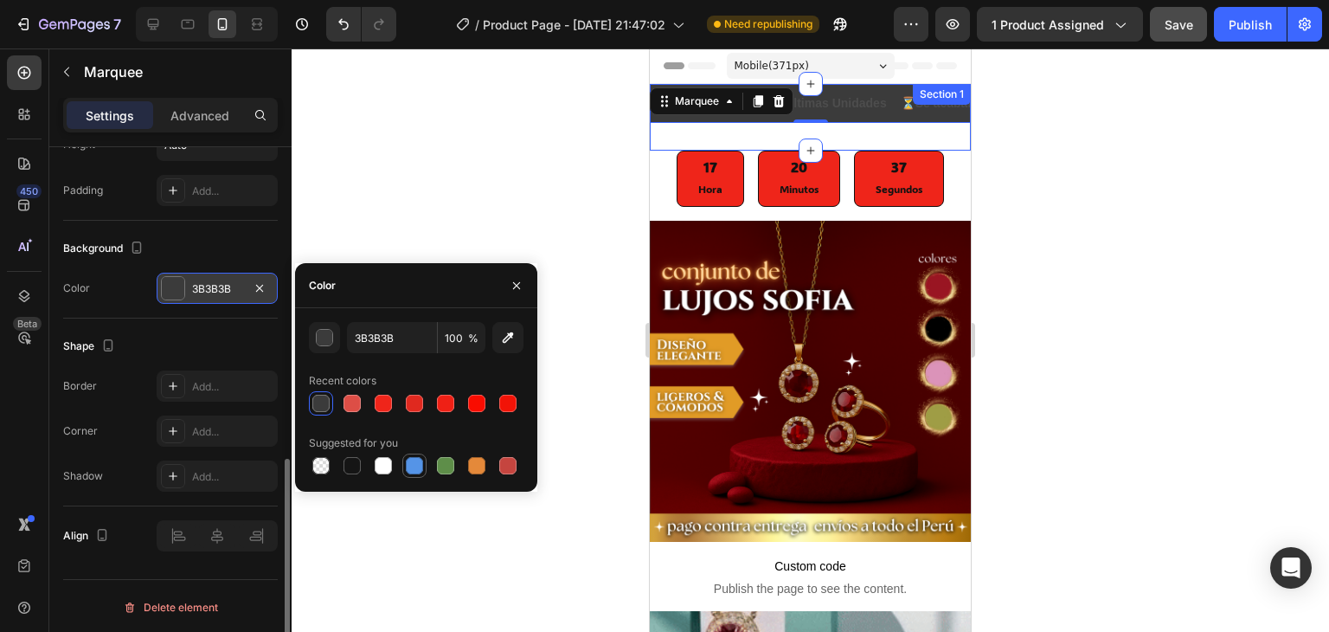
click at [408, 466] on div at bounding box center [414, 465] width 17 height 17
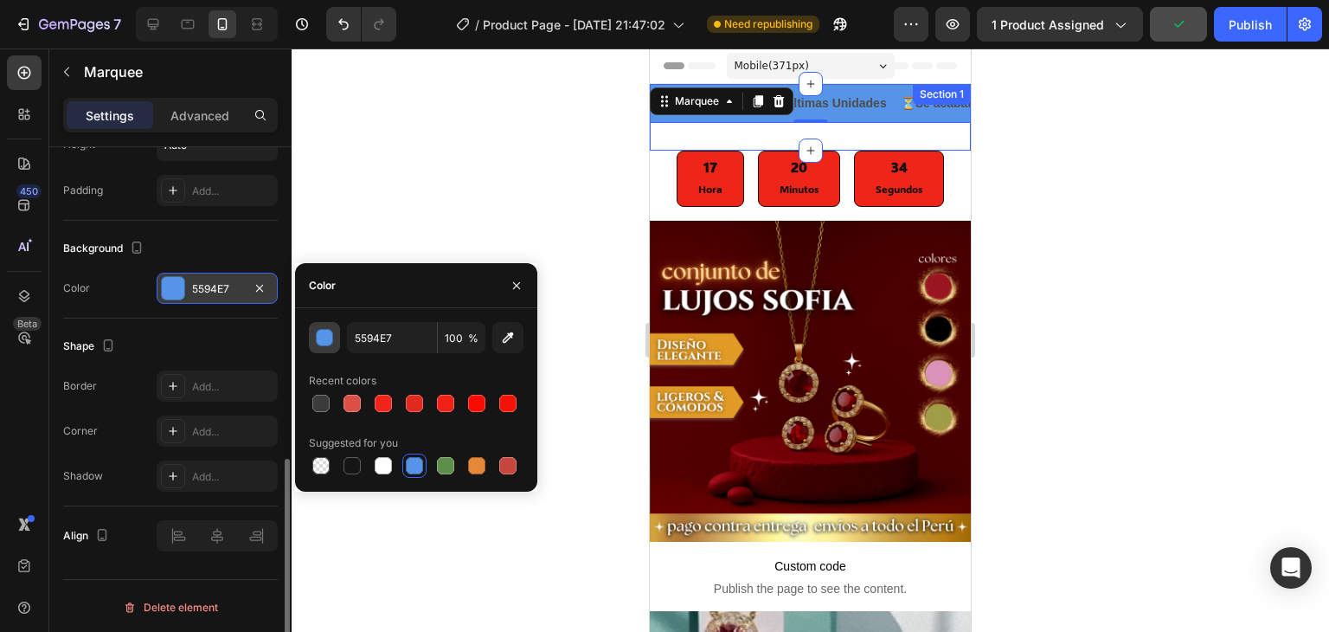
click at [324, 342] on div "button" at bounding box center [325, 338] width 17 height 17
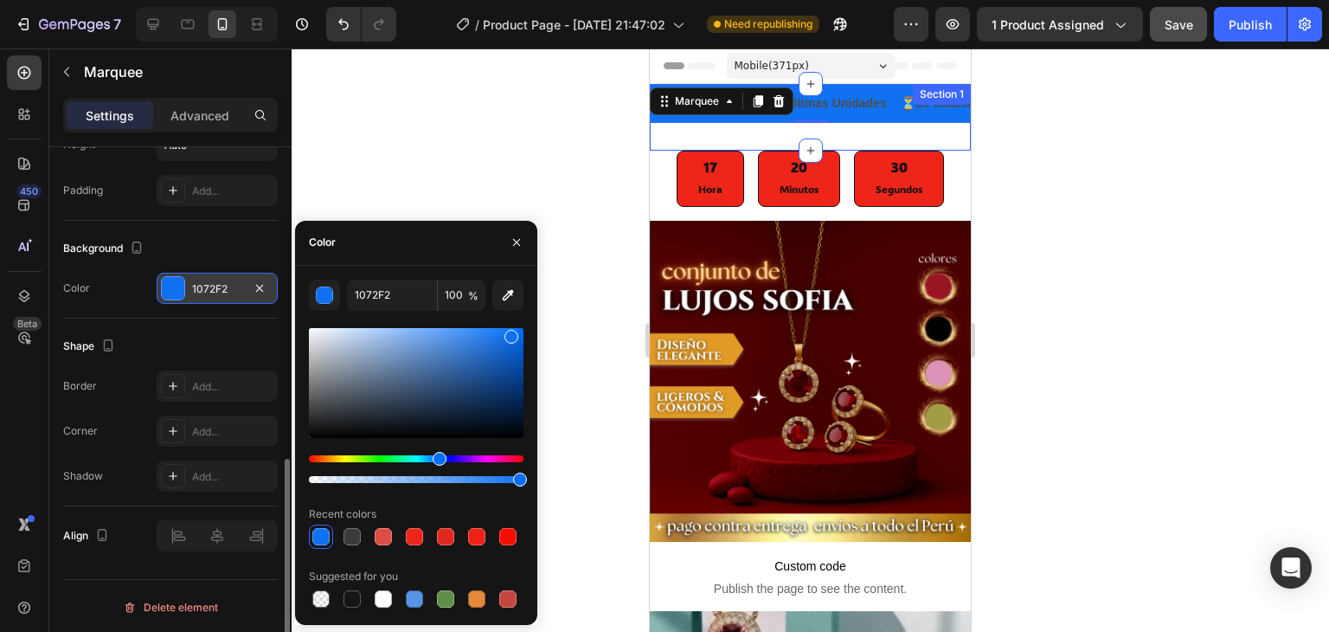
drag, startPoint x: 447, startPoint y: 343, endPoint x: 510, endPoint y: 332, distance: 63.2
click at [510, 332] on div at bounding box center [511, 337] width 14 height 14
type input "0770F9"
drag, startPoint x: 509, startPoint y: 335, endPoint x: 518, endPoint y: 330, distance: 10.8
click at [518, 330] on div at bounding box center [520, 333] width 14 height 14
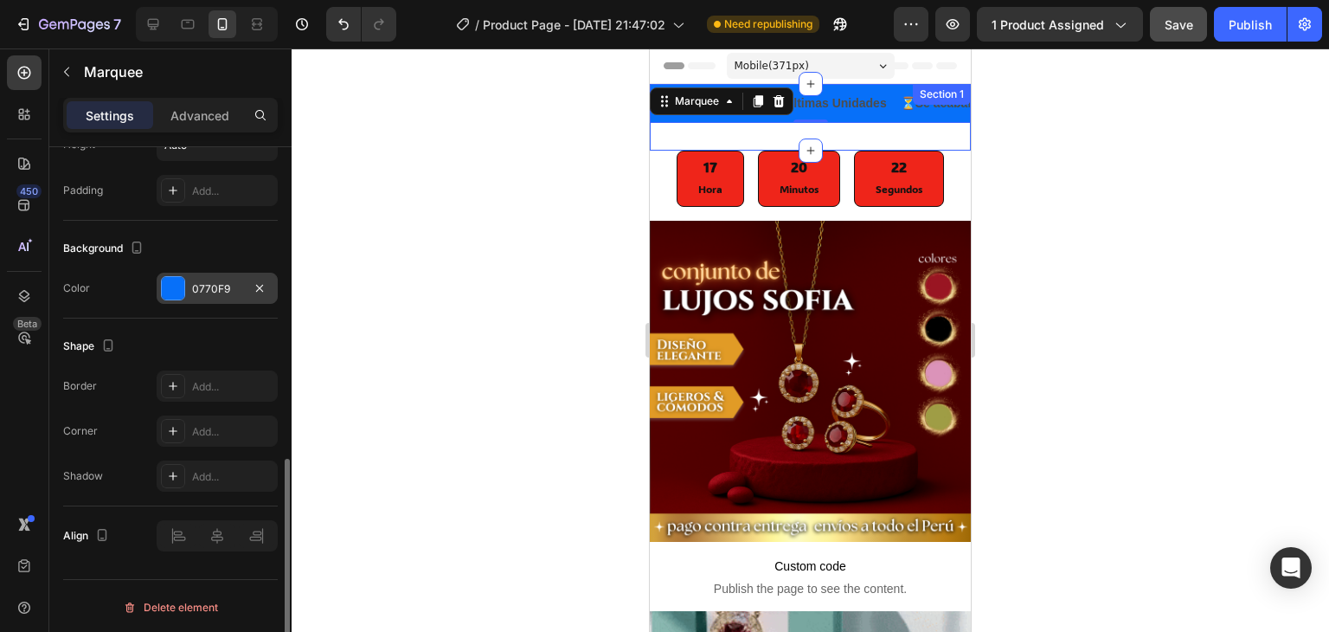
click at [568, 280] on div at bounding box center [810, 339] width 1037 height 583
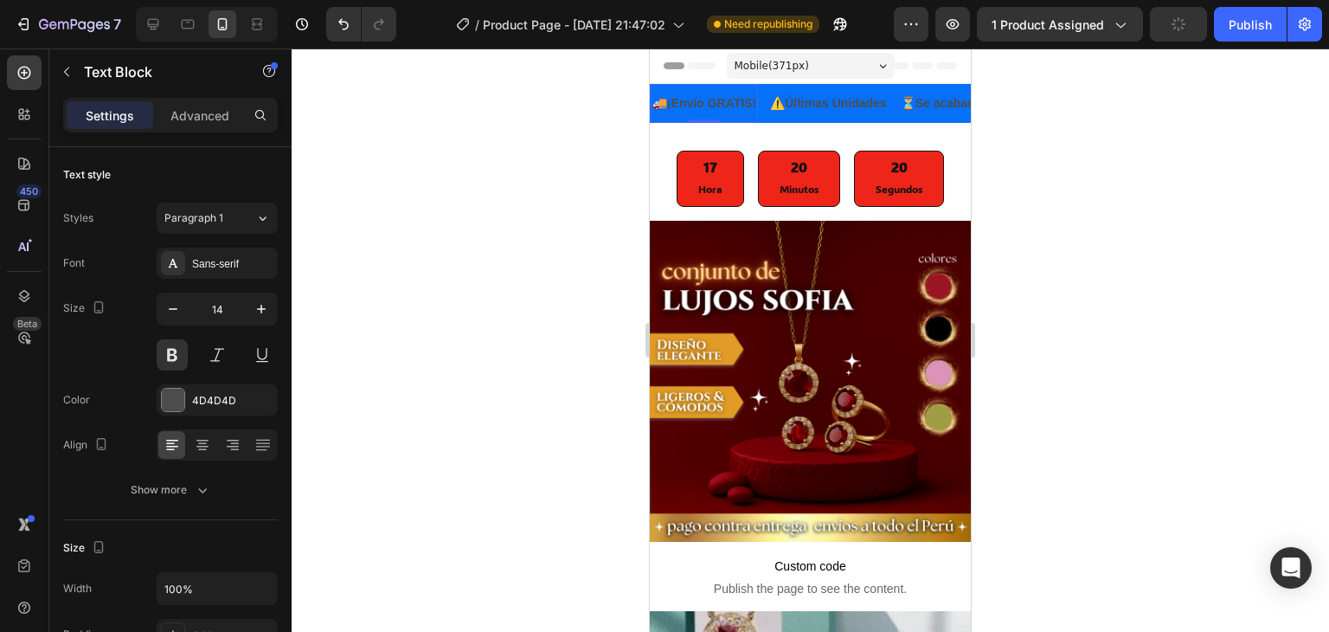
click at [711, 102] on strong "¡Envío GRATIS!" at bounding box center [711, 103] width 89 height 14
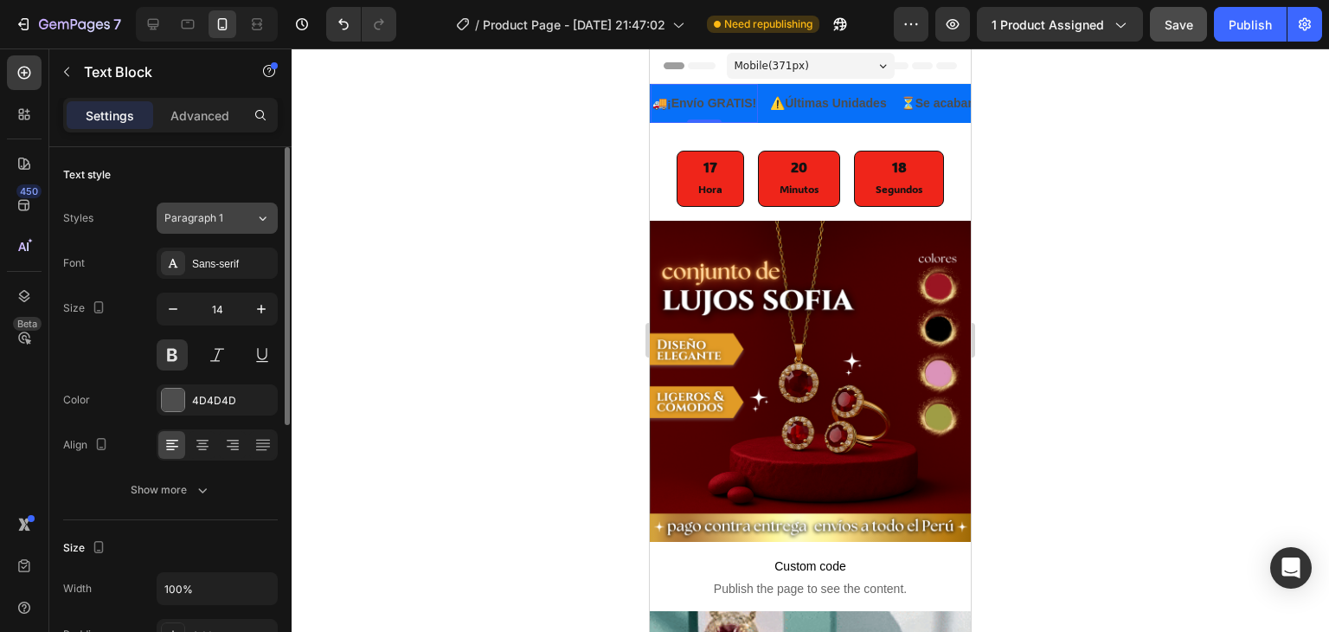
click at [255, 219] on icon at bounding box center [262, 217] width 15 height 17
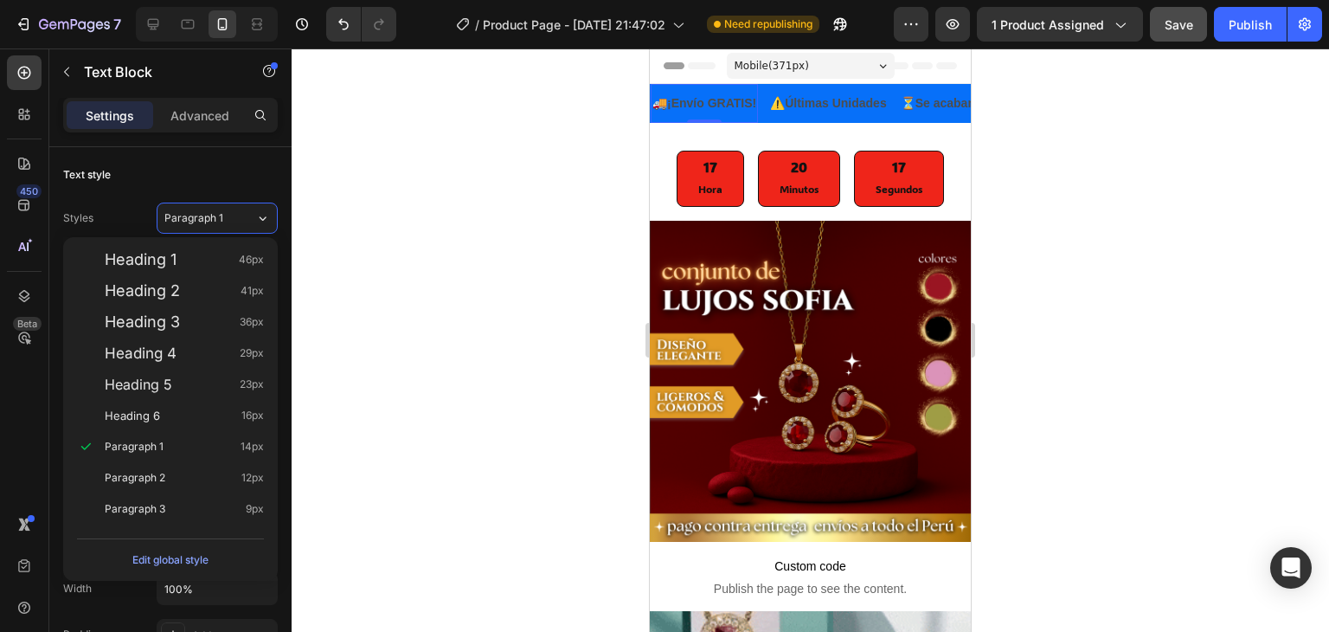
click at [331, 219] on div at bounding box center [810, 339] width 1037 height 583
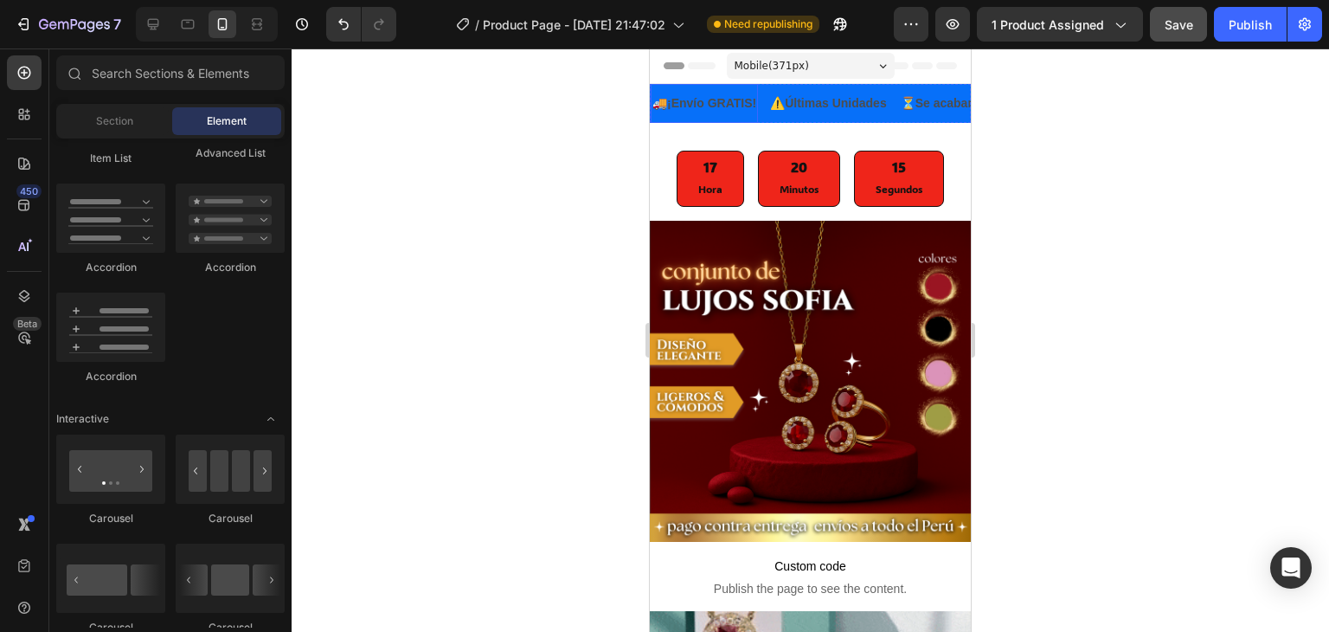
click at [741, 106] on strong "¡Envío GRATIS!" at bounding box center [711, 103] width 89 height 14
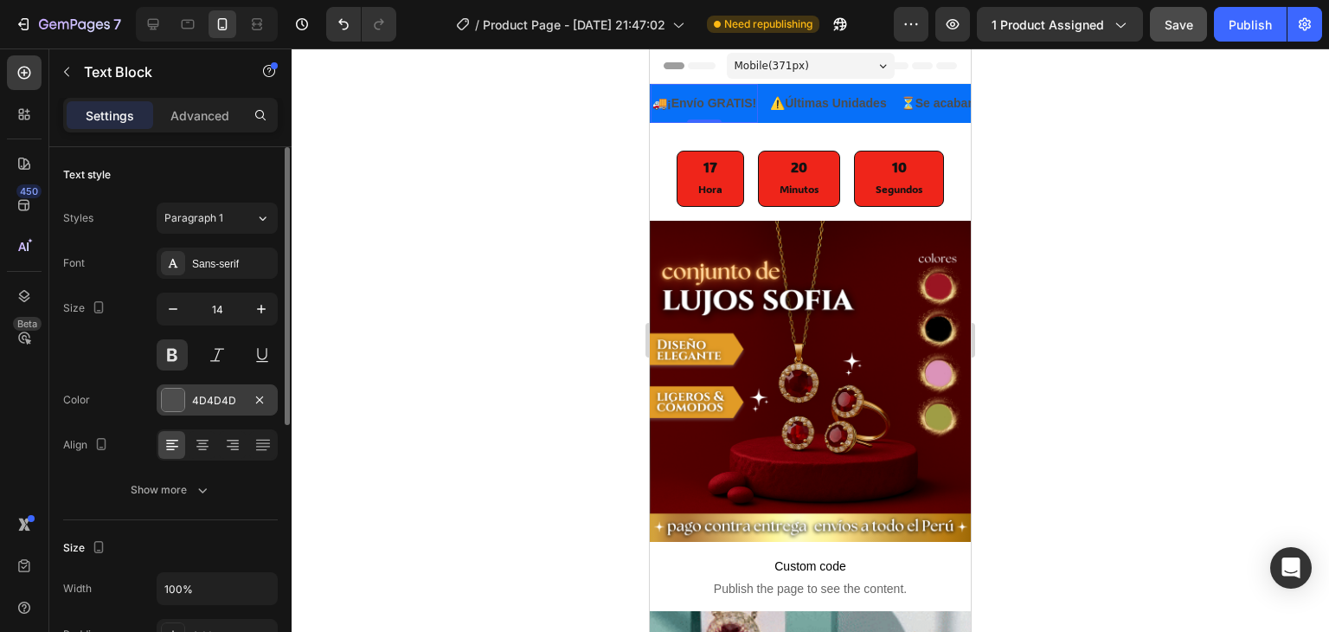
click at [173, 395] on div at bounding box center [173, 399] width 22 height 22
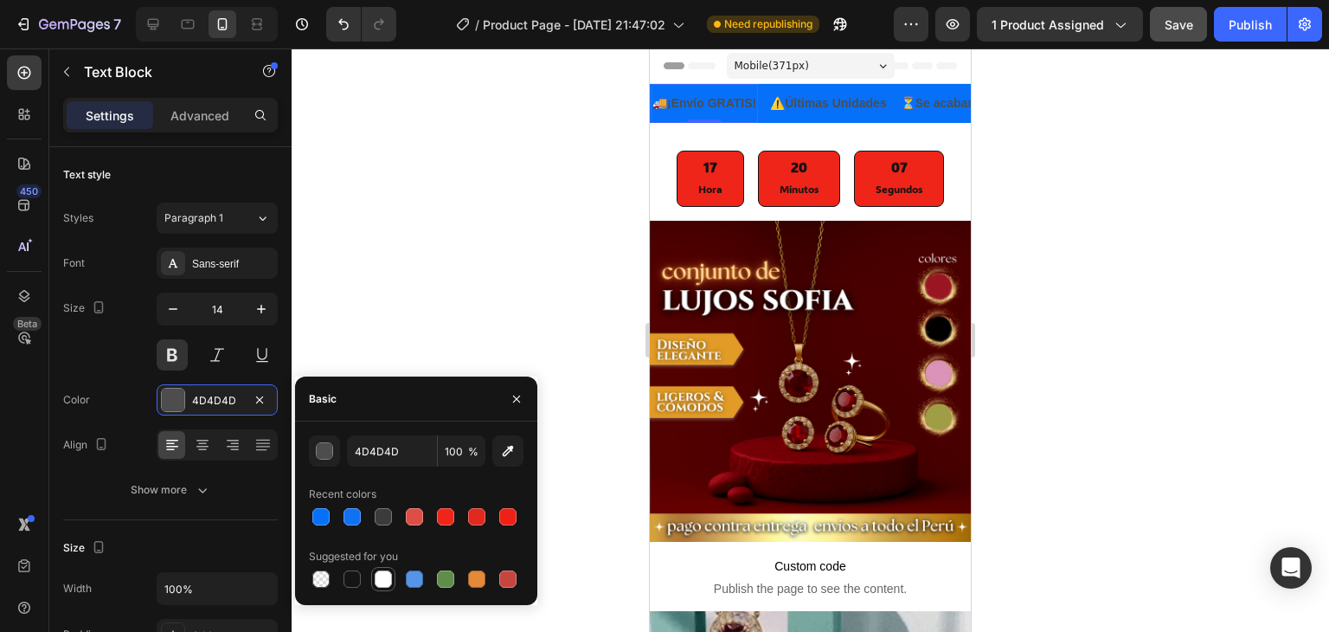
click at [385, 577] on div at bounding box center [383, 578] width 17 height 17
type input "FFFFFF"
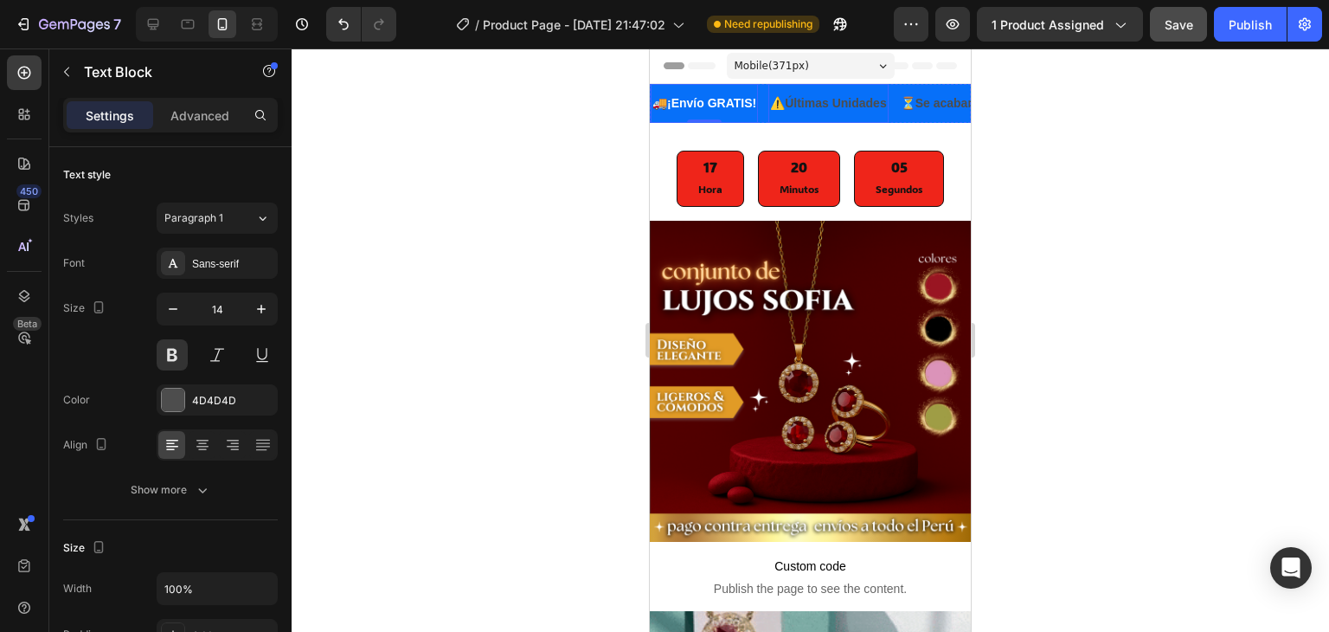
click at [835, 105] on strong "Últimas Unidades" at bounding box center [835, 103] width 101 height 14
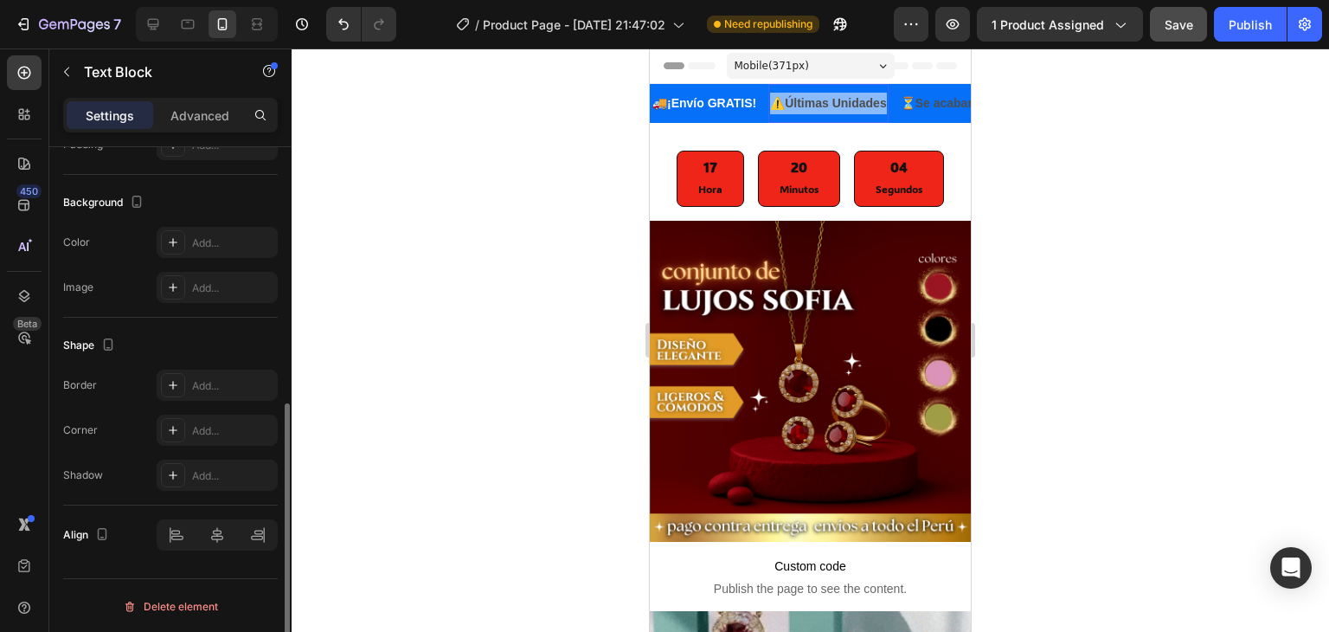
click at [835, 105] on strong "Últimas Unidades" at bounding box center [835, 103] width 101 height 14
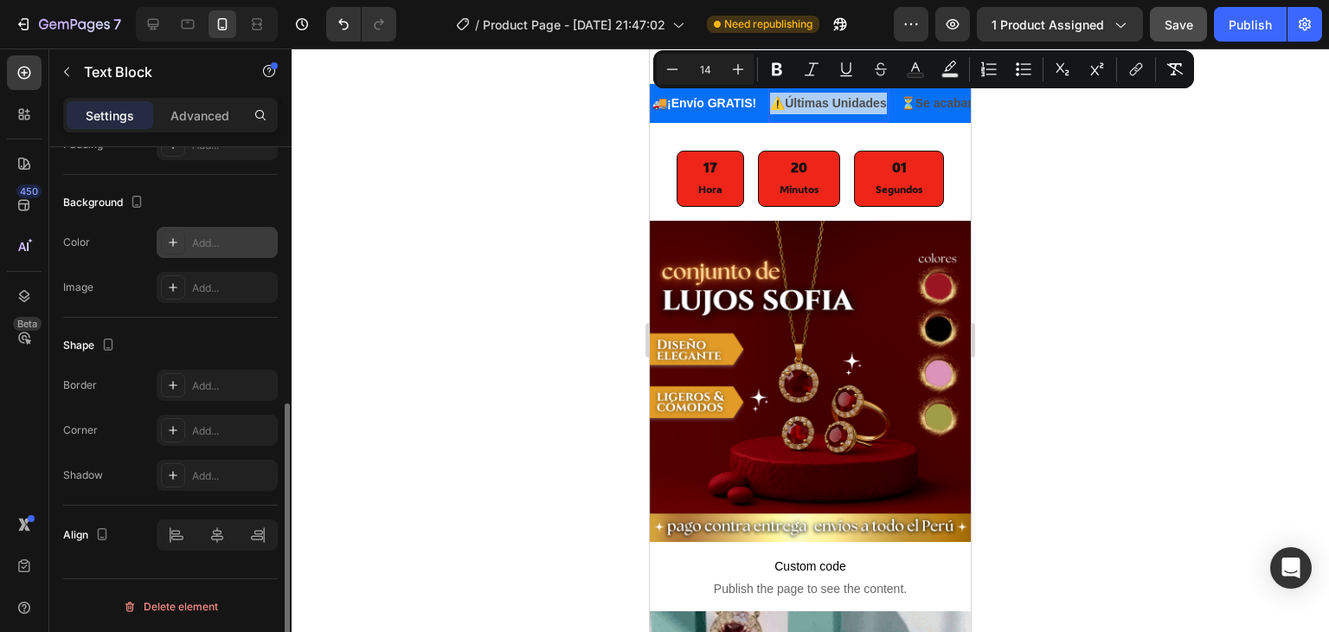
click at [238, 236] on div "Add..." at bounding box center [232, 243] width 81 height 16
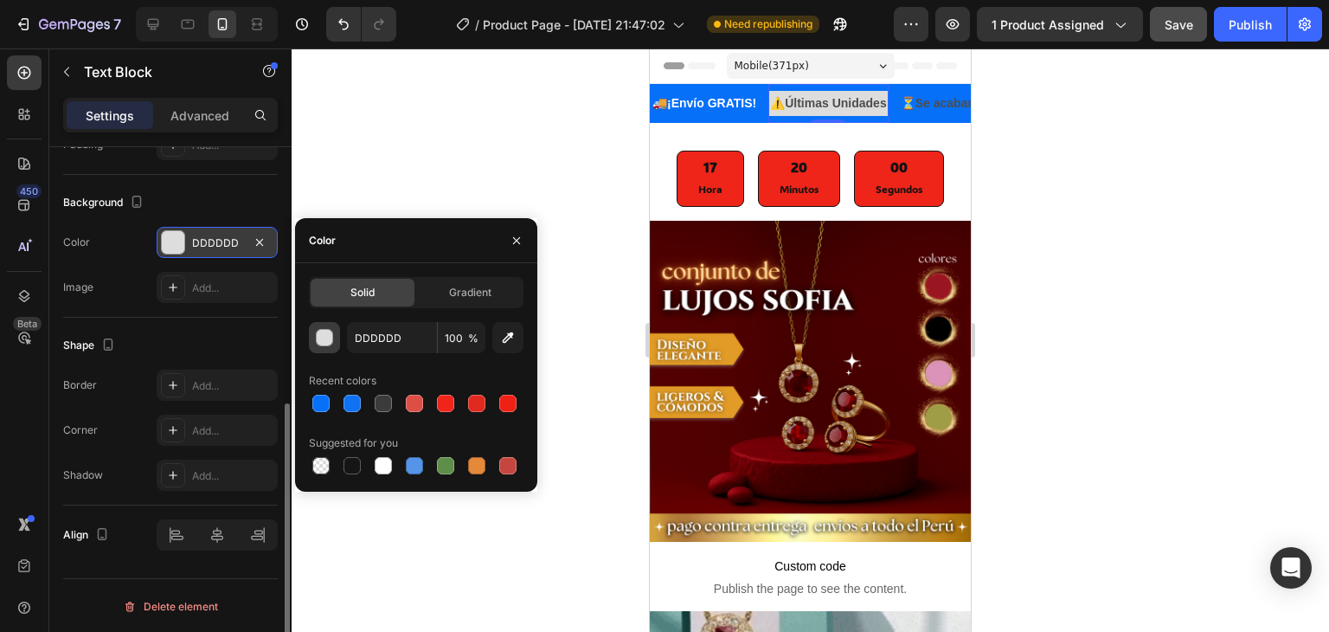
click at [330, 337] on div "button" at bounding box center [325, 338] width 17 height 17
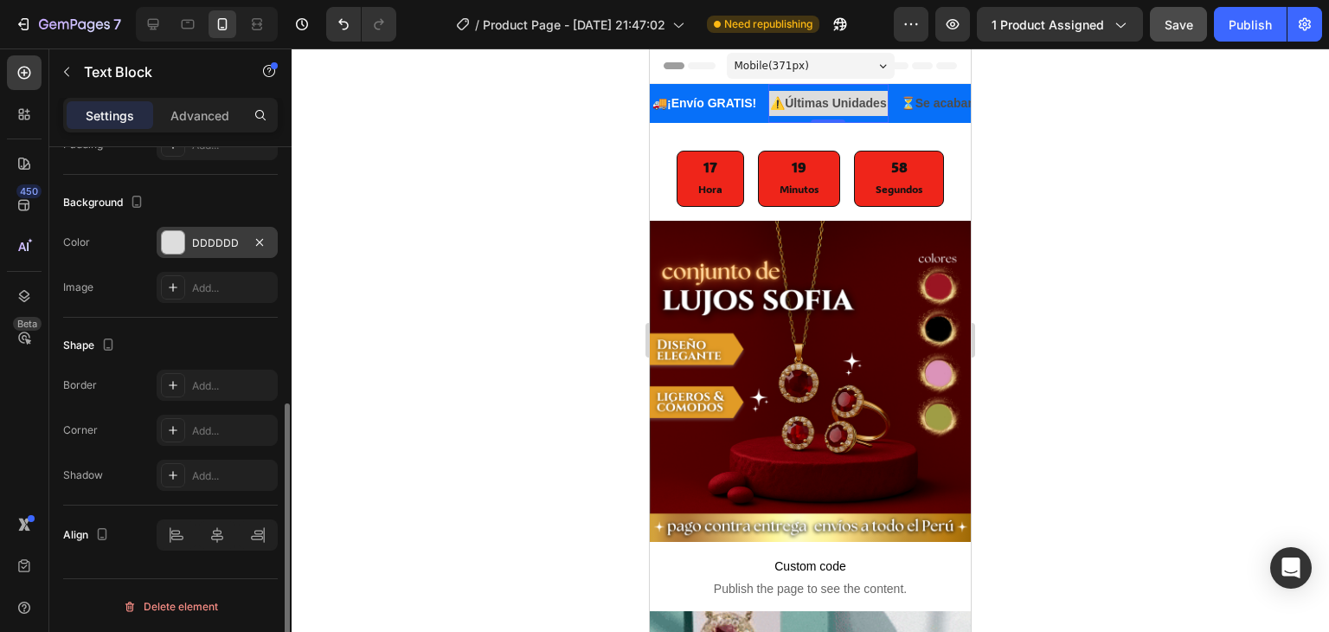
click at [520, 113] on div at bounding box center [810, 339] width 1037 height 583
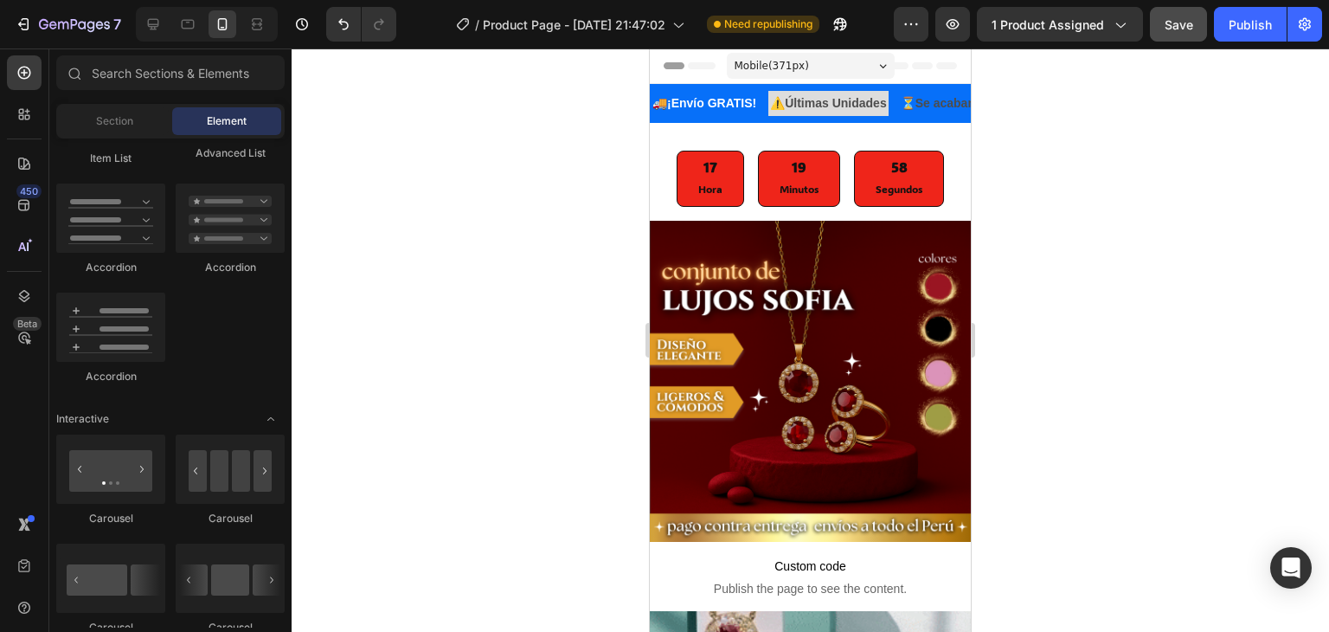
click at [534, 108] on div at bounding box center [810, 339] width 1037 height 583
click at [566, 144] on div at bounding box center [810, 339] width 1037 height 583
drag, startPoint x: 568, startPoint y: 144, endPoint x: 629, endPoint y: 115, distance: 67.7
click at [569, 142] on div at bounding box center [810, 339] width 1037 height 583
click at [910, 101] on p "⏳ Se acaban pronto 😱✨" at bounding box center [973, 104] width 145 height 22
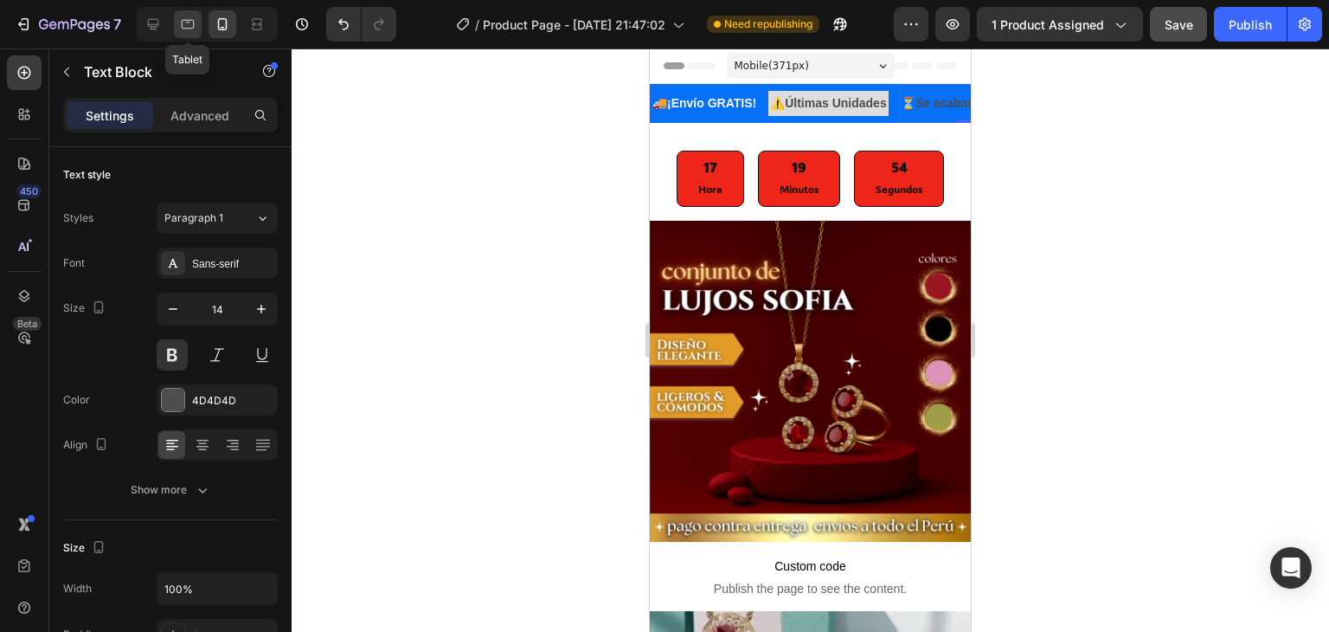
click at [180, 22] on icon at bounding box center [187, 24] width 17 height 17
type input "16"
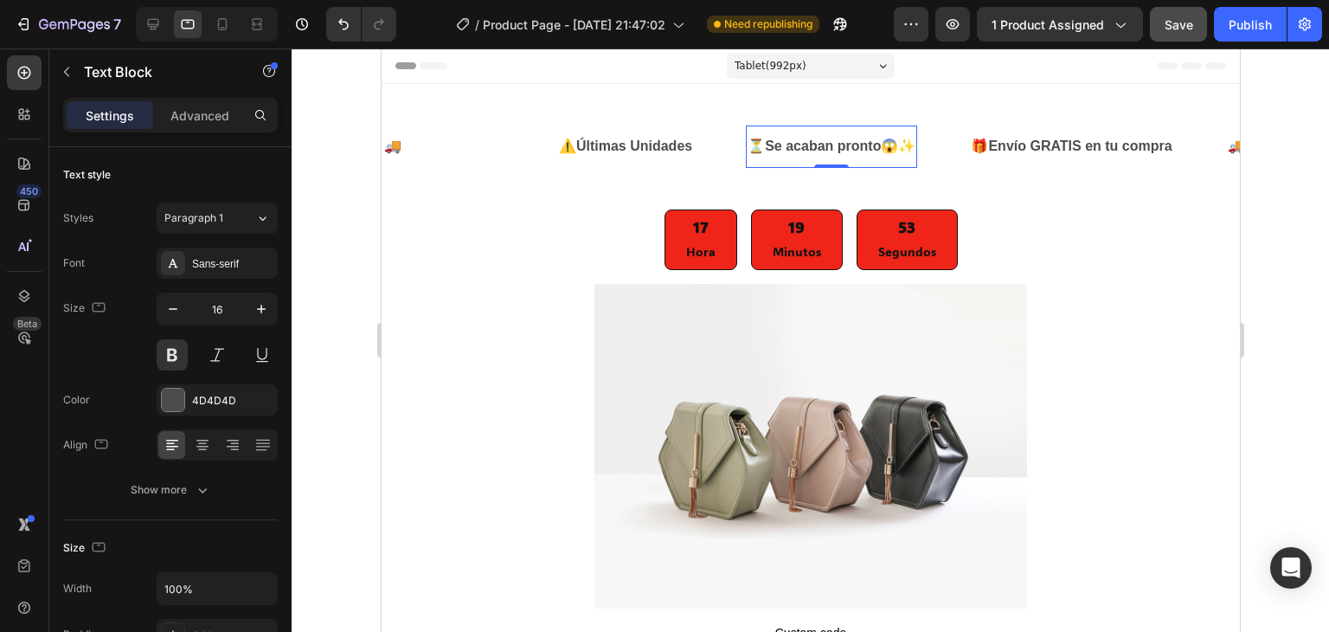
scroll to position [16, 0]
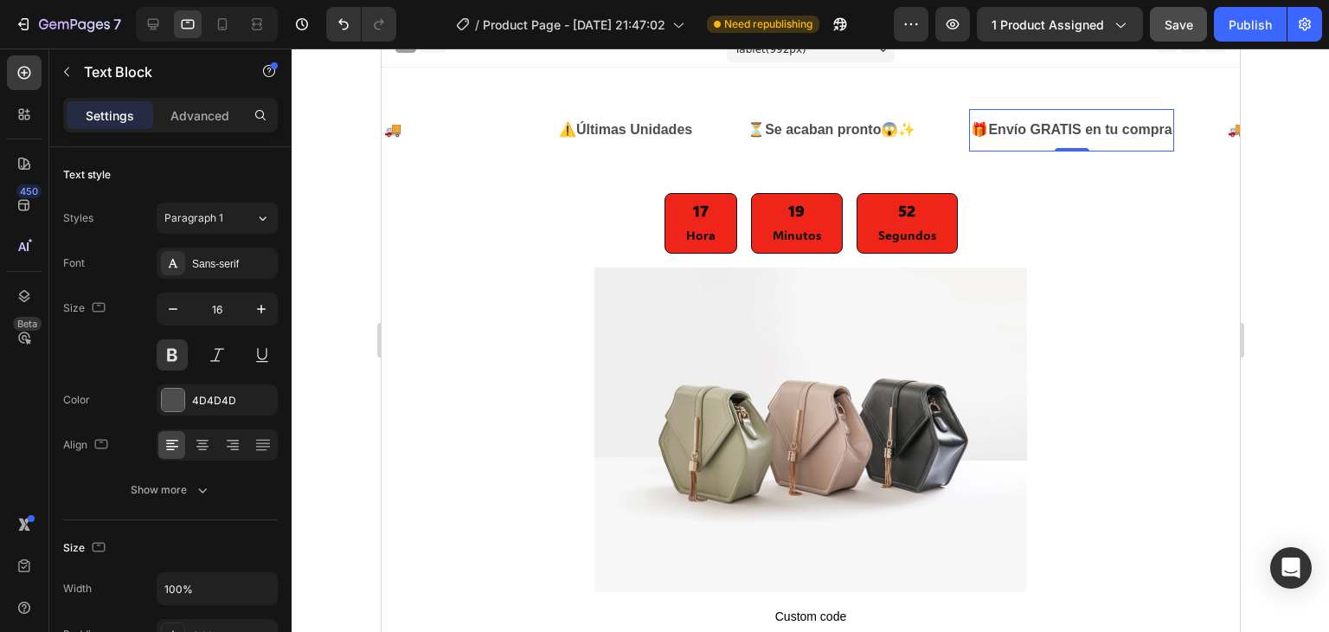
click at [1065, 124] on strong "Envío GRATIS en tu compra" at bounding box center [1078, 129] width 183 height 15
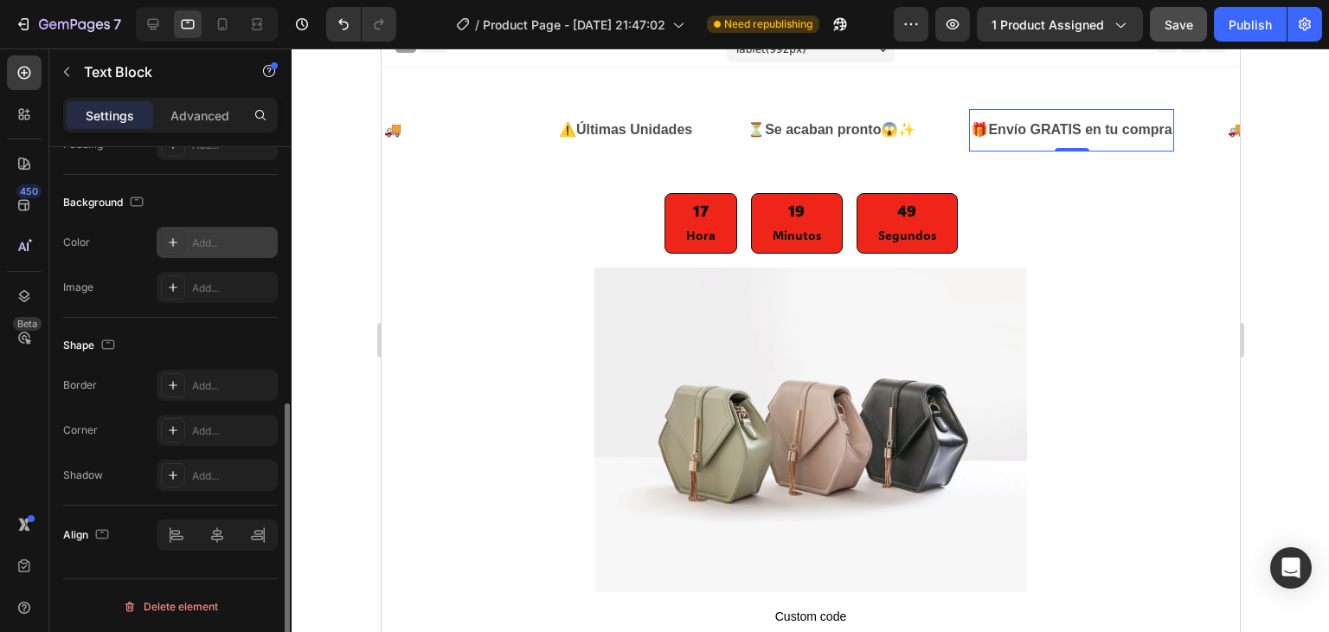
click at [170, 243] on icon at bounding box center [173, 242] width 14 height 14
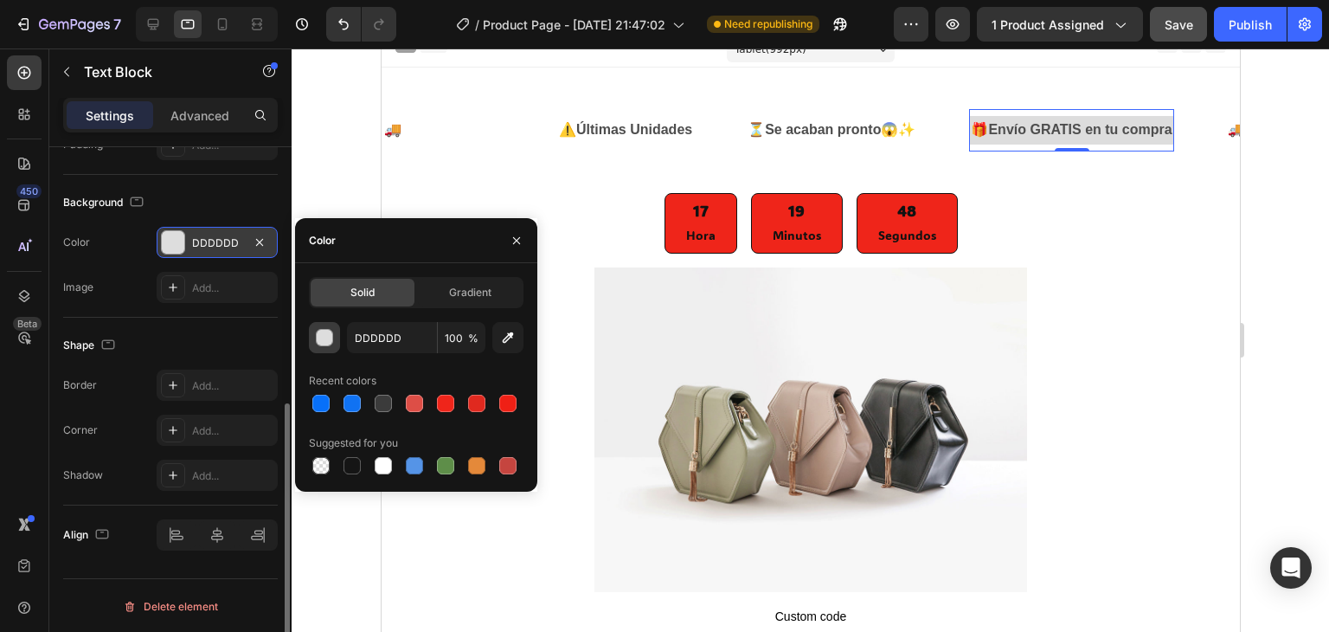
click at [324, 336] on div "button" at bounding box center [325, 338] width 17 height 17
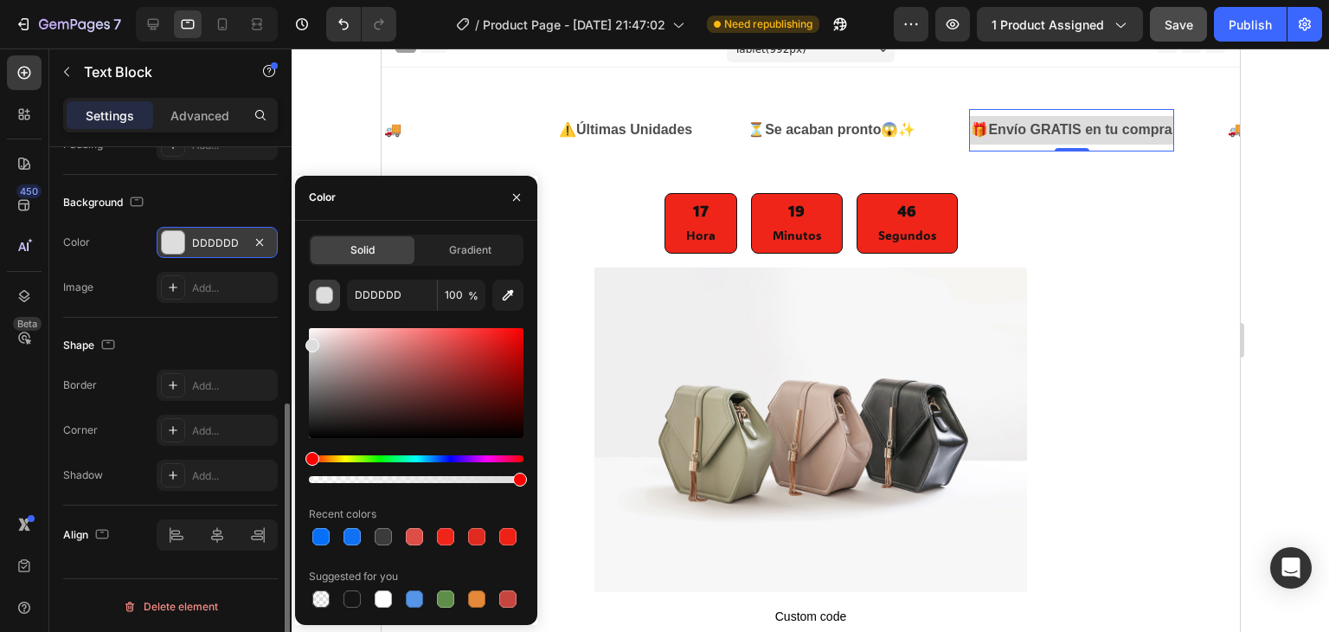
click at [329, 286] on div "button" at bounding box center [324, 294] width 17 height 17
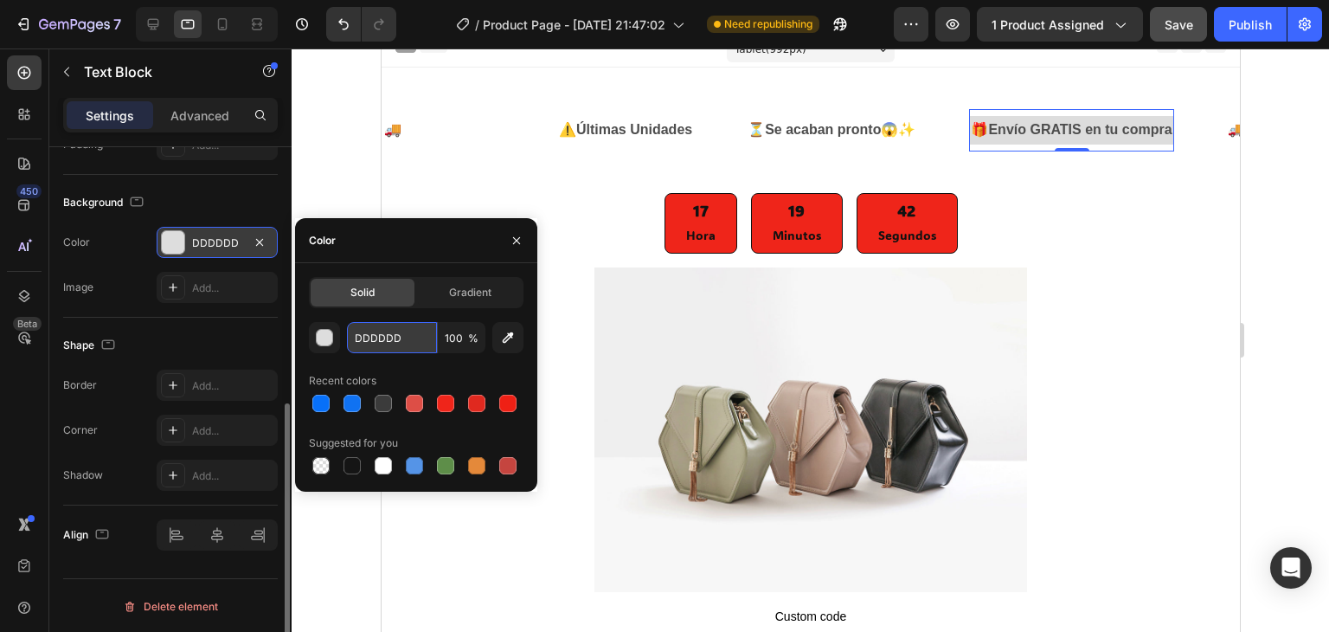
click at [388, 340] on input "DDDDDD" at bounding box center [392, 337] width 90 height 31
type input "{"
type input "Z"
type input "C"
type input "N"
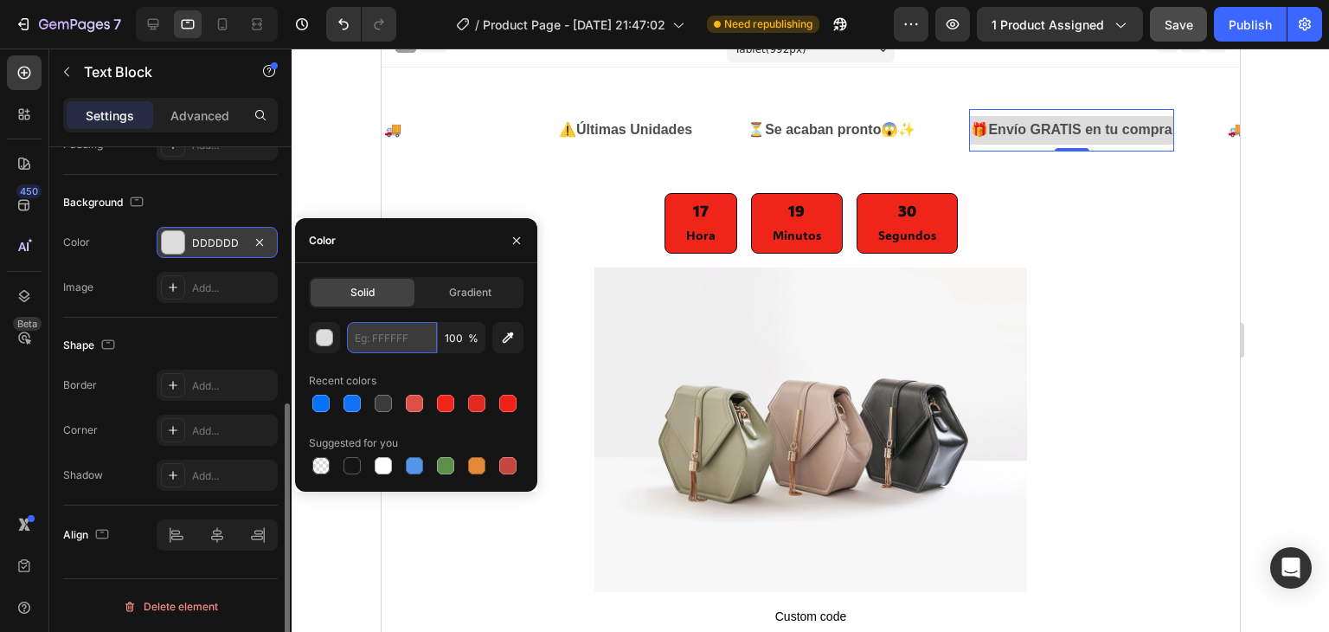
type input "M"
type input ","
click at [386, 465] on div at bounding box center [383, 465] width 17 height 17
type input "FFFFFF"
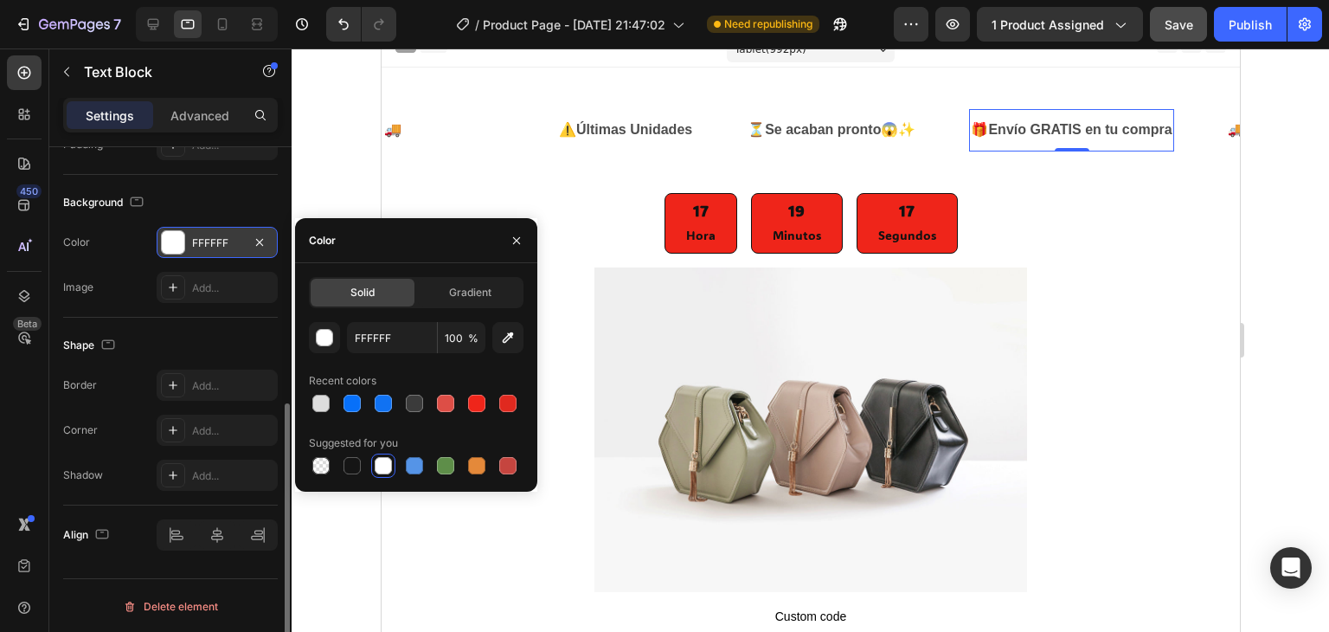
click at [384, 465] on div at bounding box center [383, 465] width 17 height 17
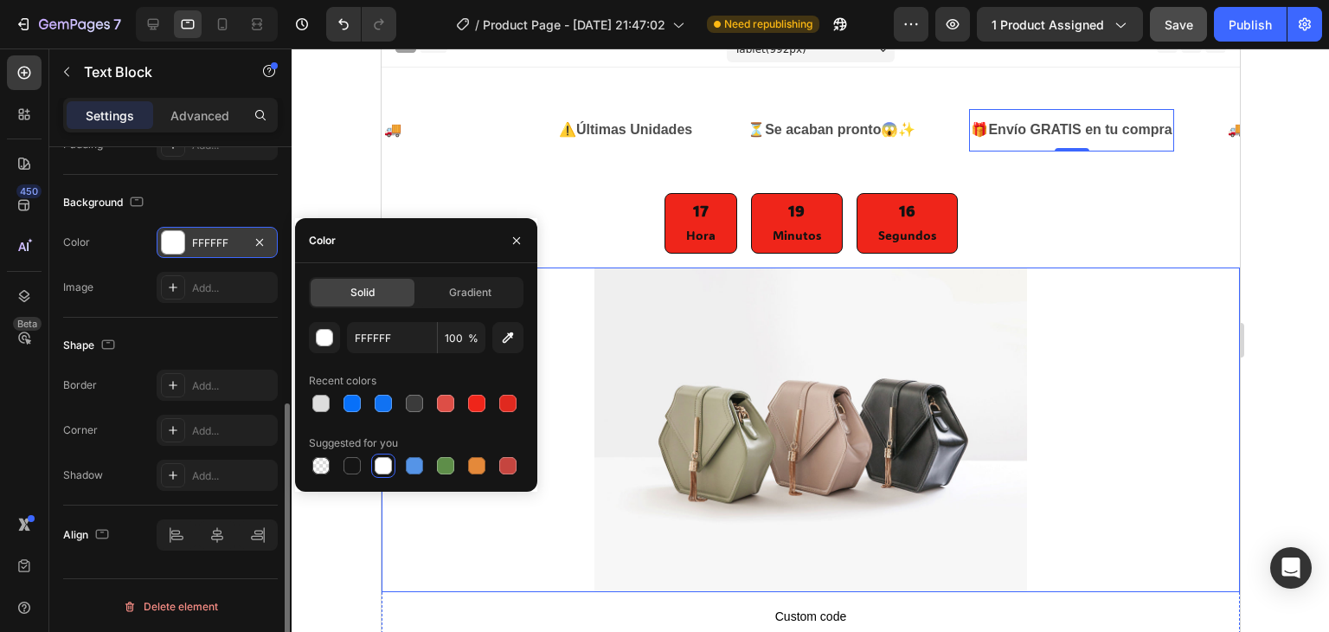
click at [478, 542] on div at bounding box center [810, 429] width 858 height 324
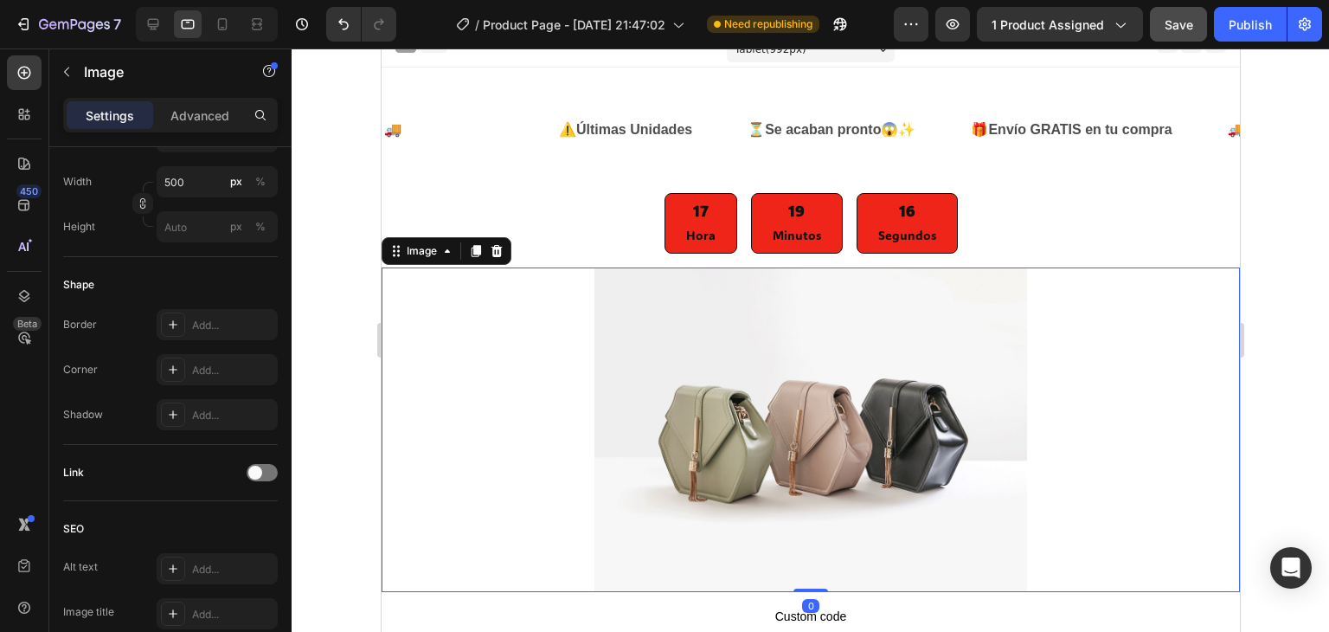
scroll to position [0, 0]
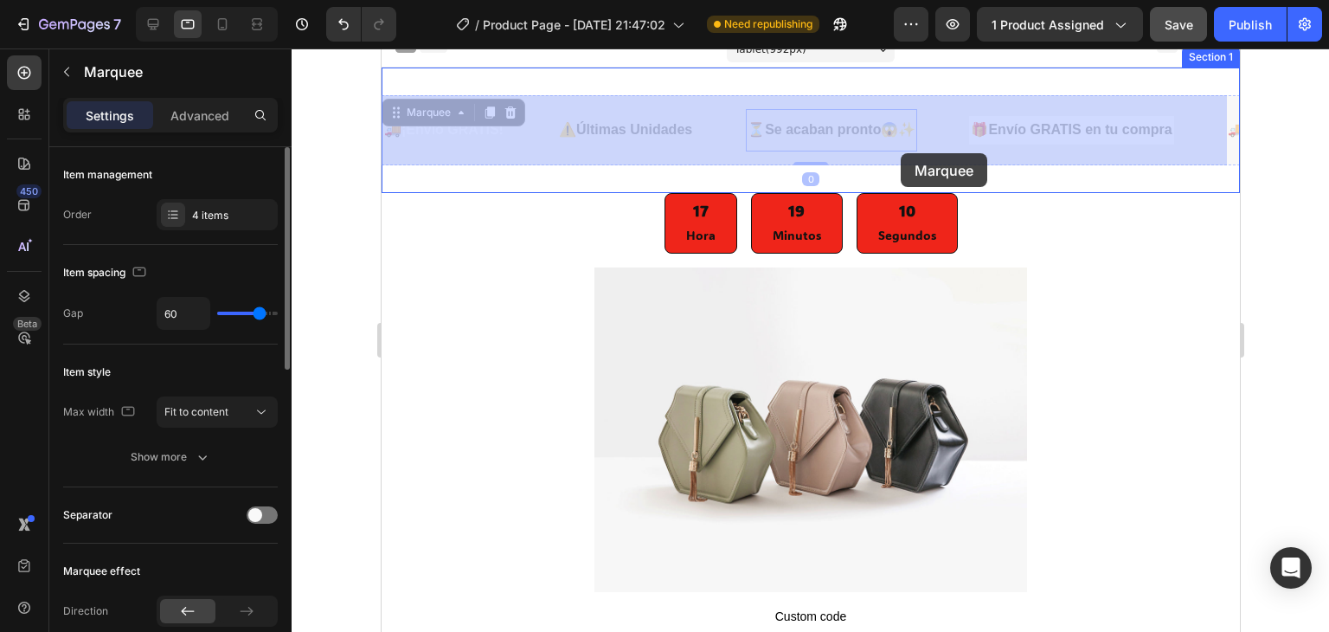
drag, startPoint x: 950, startPoint y: 143, endPoint x: 908, endPoint y: 148, distance: 42.7
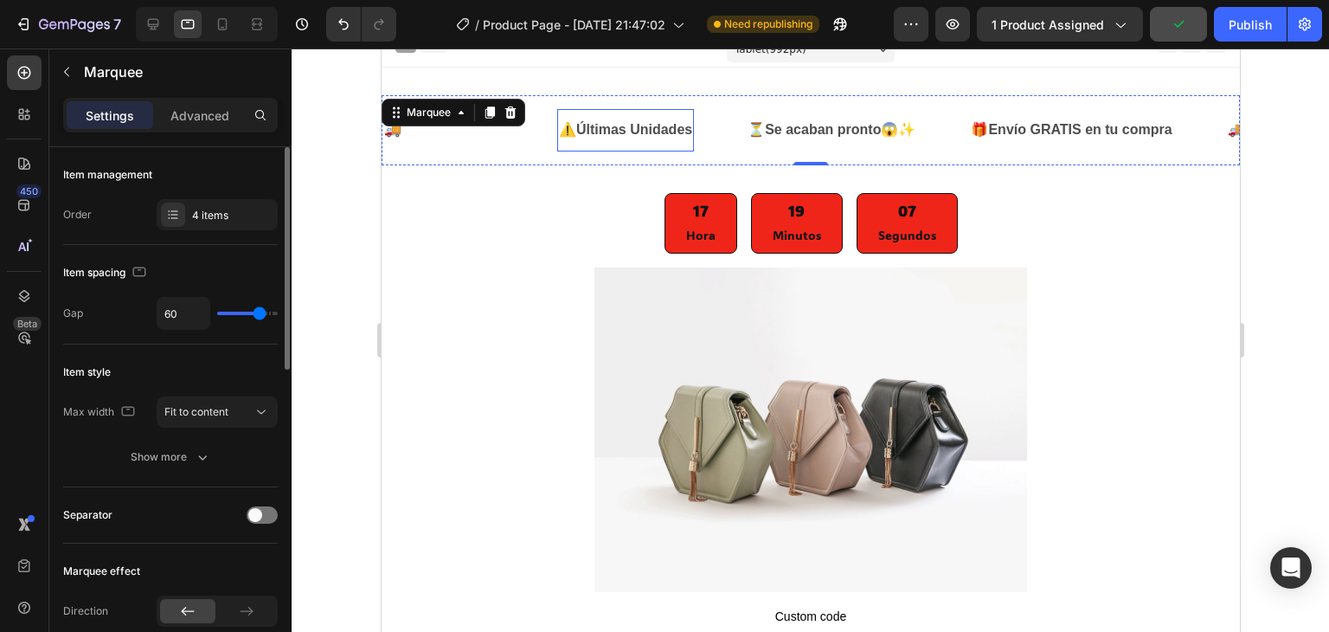
click at [614, 132] on strong "Últimas Unidades" at bounding box center [633, 129] width 116 height 15
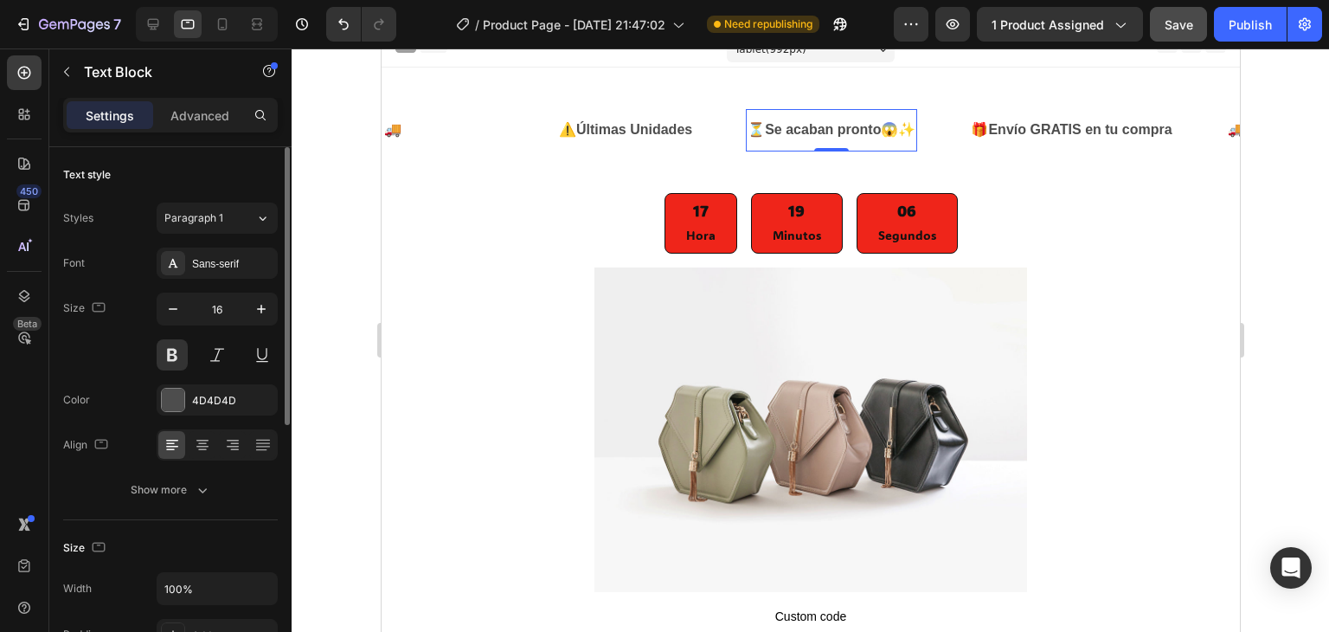
click at [851, 124] on strong "Se acaban pronto" at bounding box center [822, 129] width 116 height 15
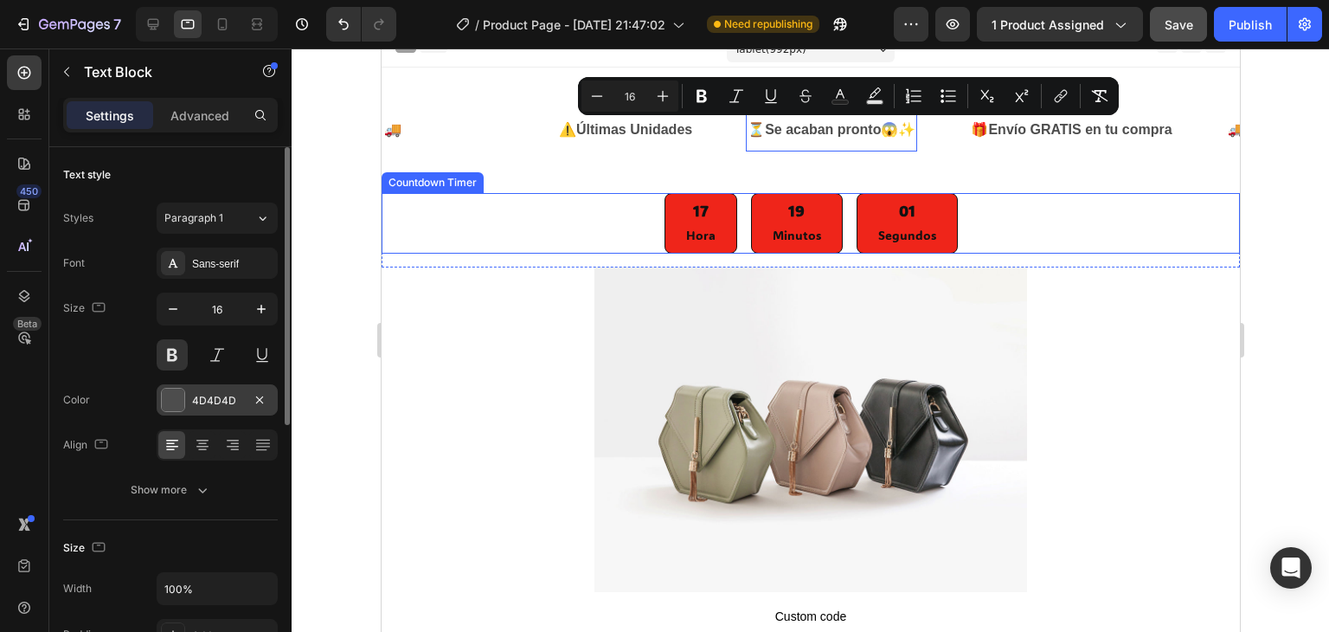
click at [177, 390] on div at bounding box center [173, 399] width 22 height 22
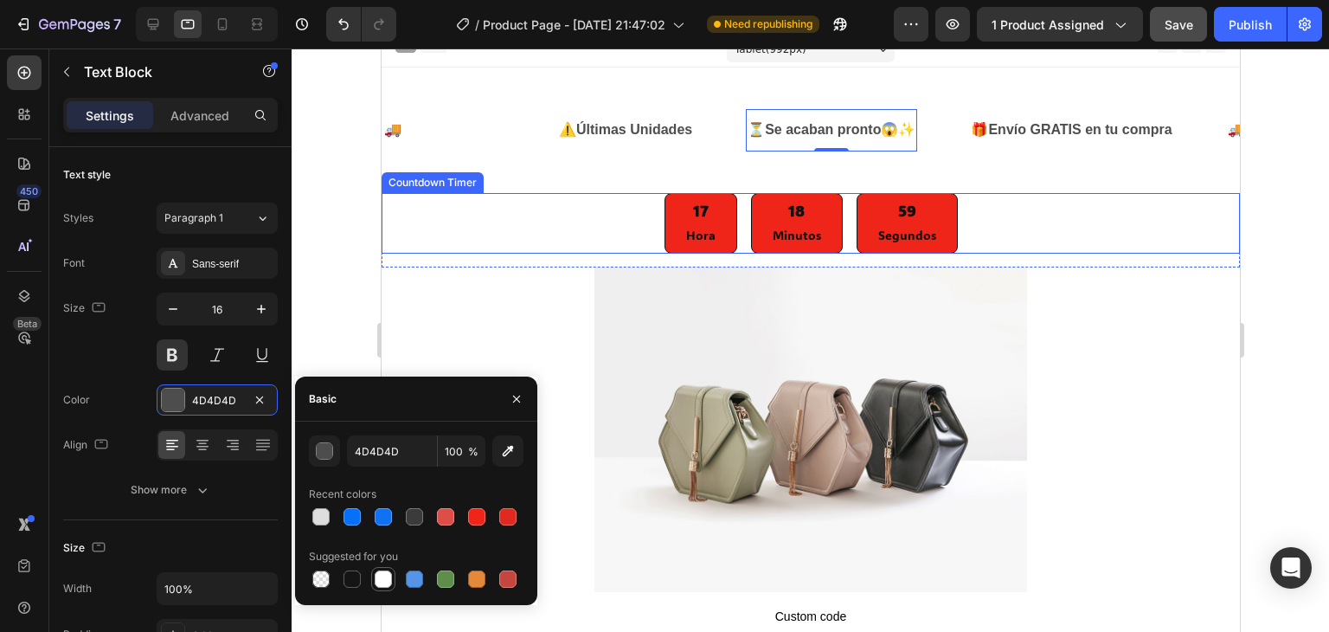
click at [378, 586] on div at bounding box center [383, 578] width 17 height 17
type input "FFFFFF"
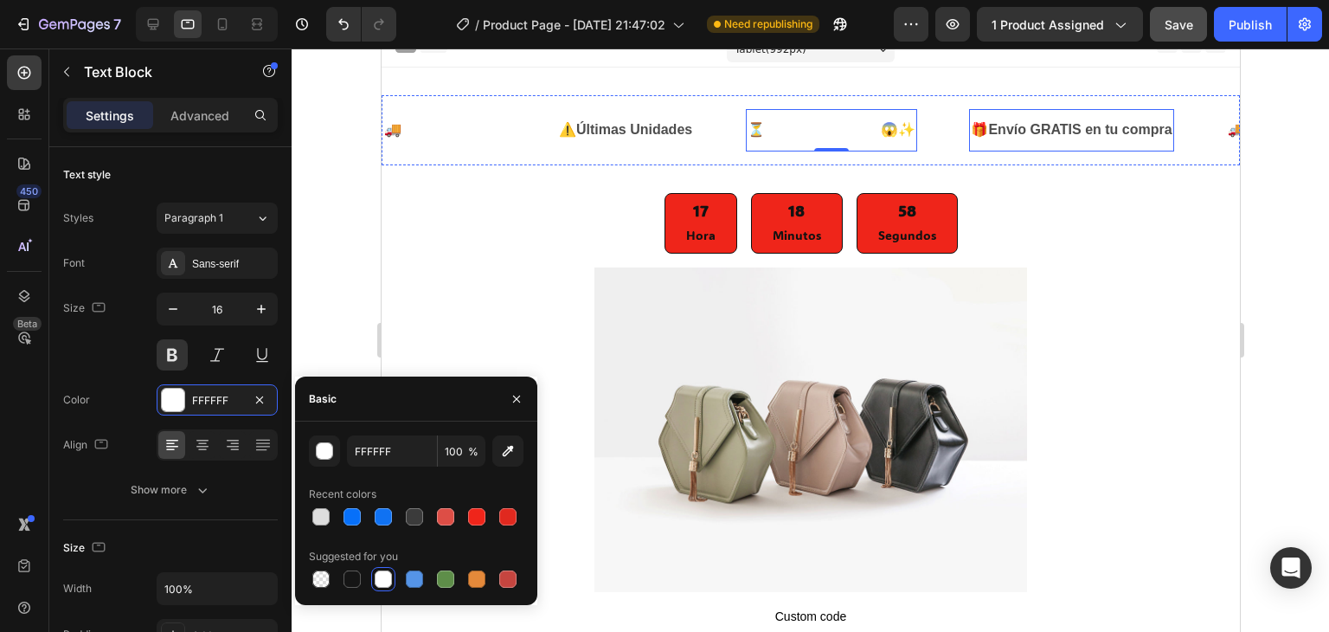
click at [1062, 122] on strong "Envío GRATIS en tu compra" at bounding box center [1078, 129] width 183 height 15
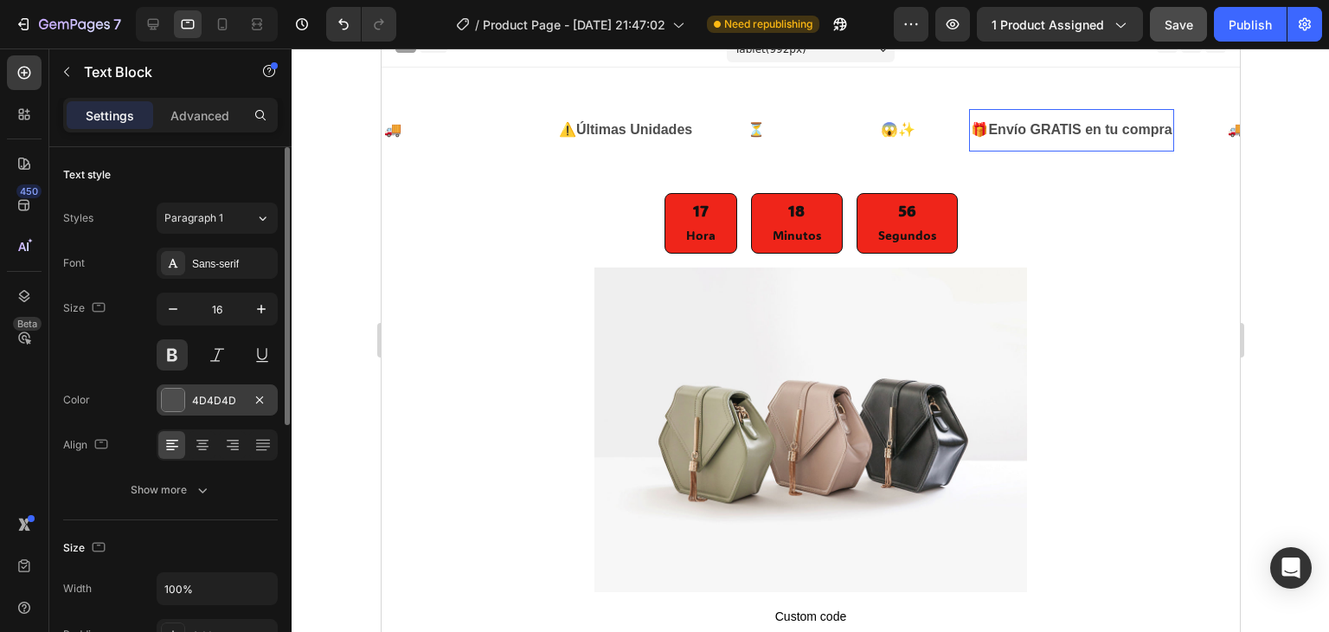
click at [175, 401] on div at bounding box center [173, 399] width 22 height 22
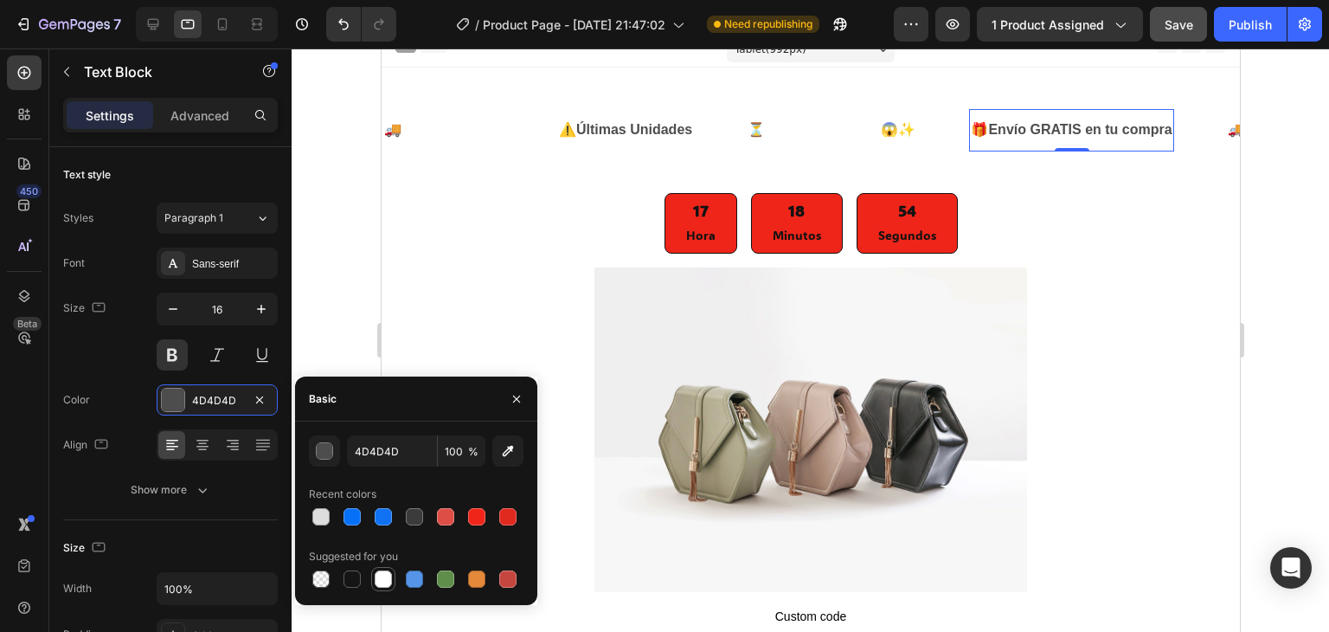
click at [380, 586] on div at bounding box center [383, 578] width 17 height 17
type input "FFFFFF"
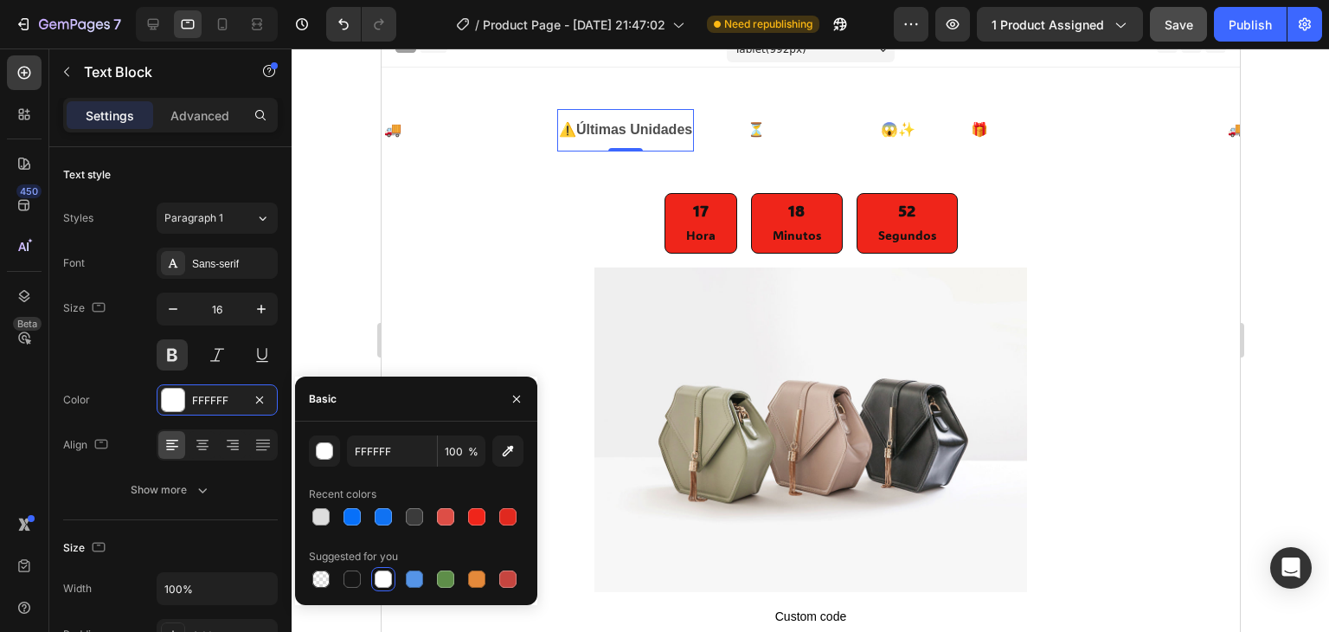
click at [616, 143] on div "⚠️ Últimas Unidades" at bounding box center [624, 130] width 137 height 29
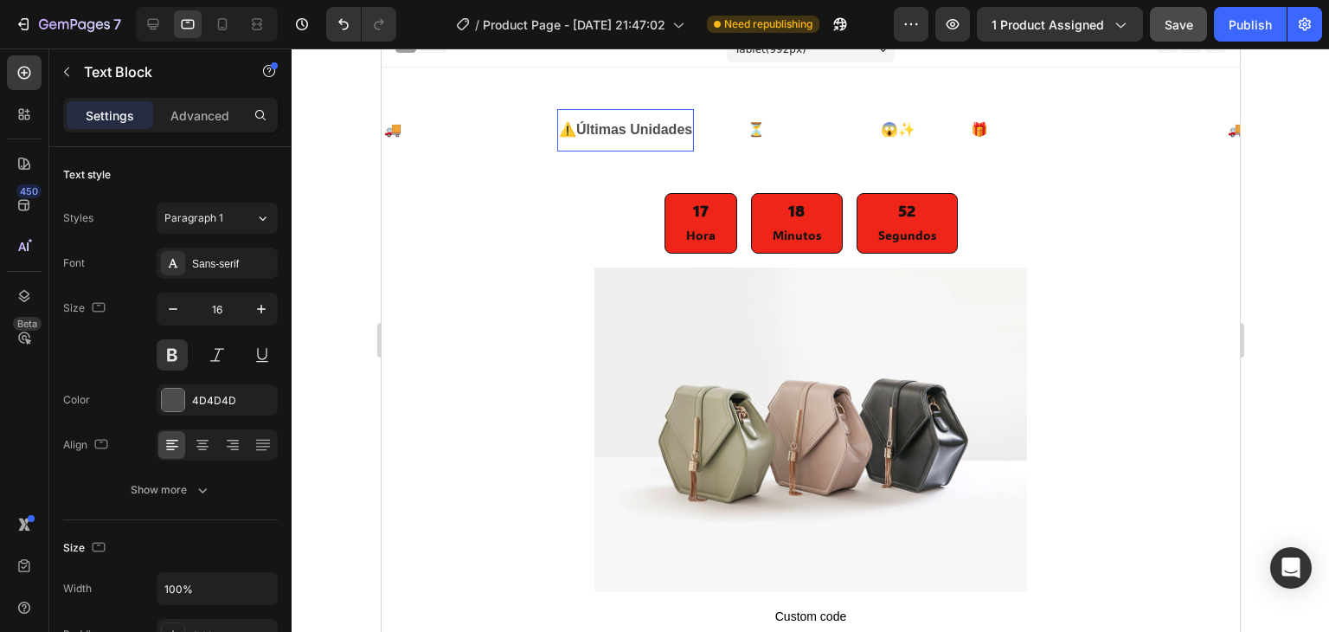
click at [616, 143] on div "⚠️ Últimas Unidades" at bounding box center [624, 130] width 137 height 29
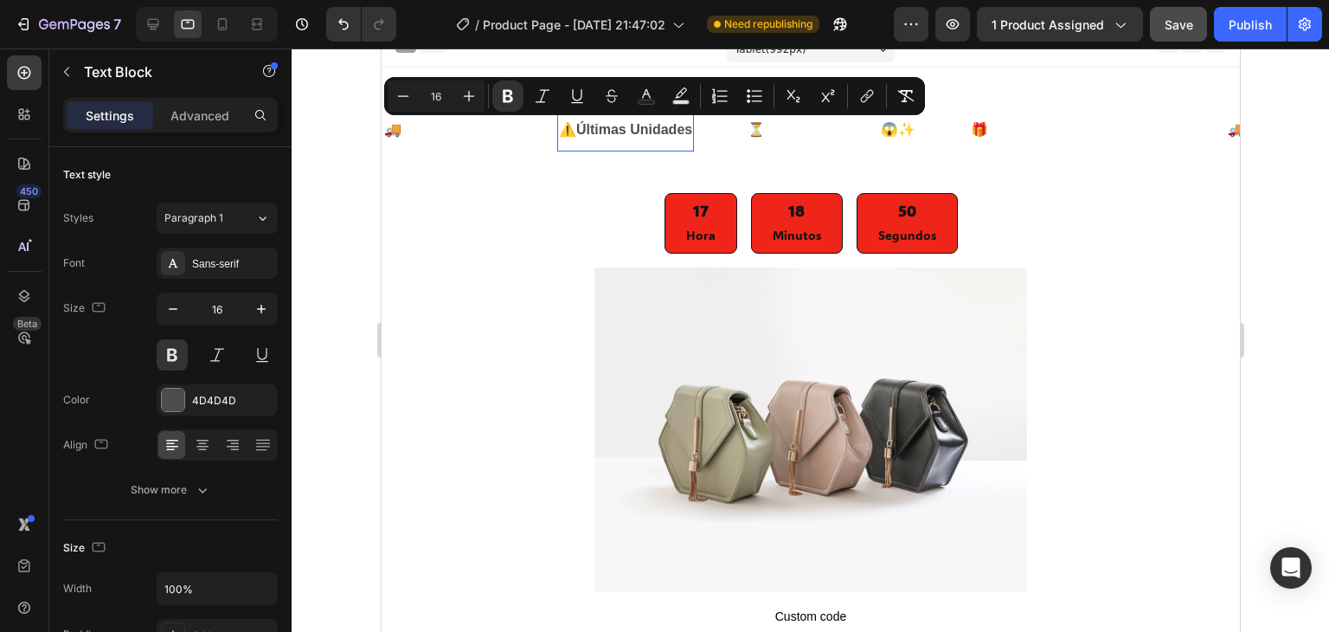
click at [669, 129] on strong "Últimas Unidades" at bounding box center [633, 129] width 116 height 15
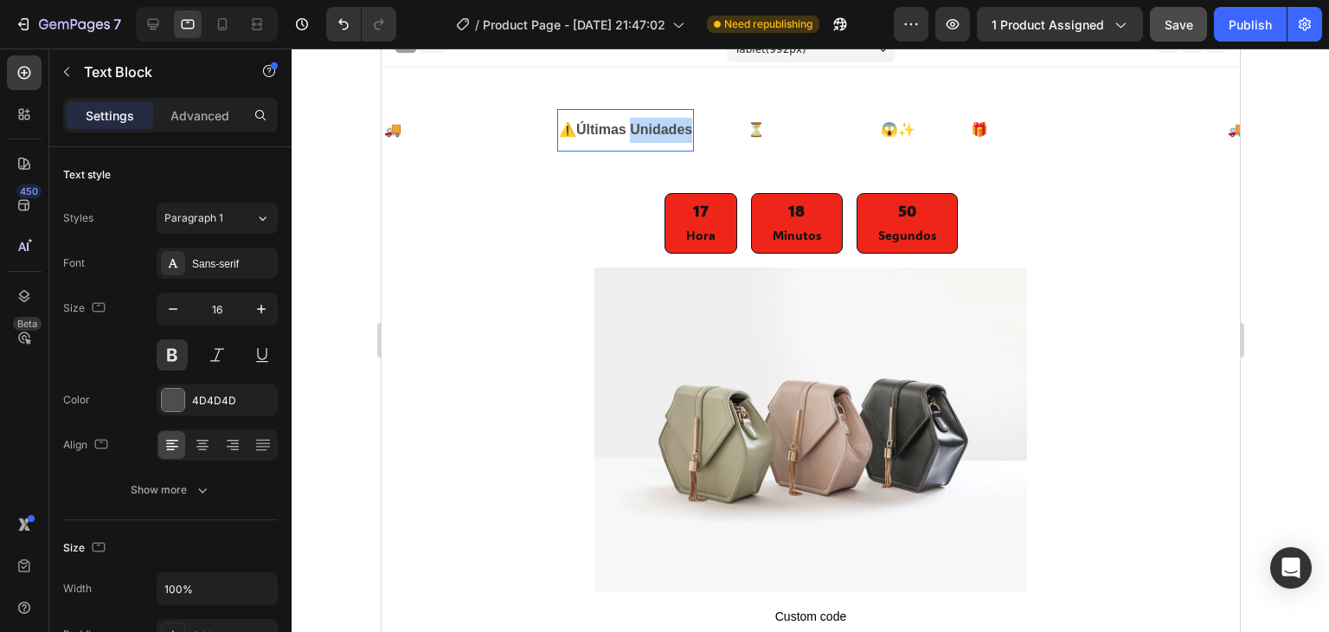
click at [669, 129] on strong "Últimas Unidades" at bounding box center [633, 129] width 116 height 15
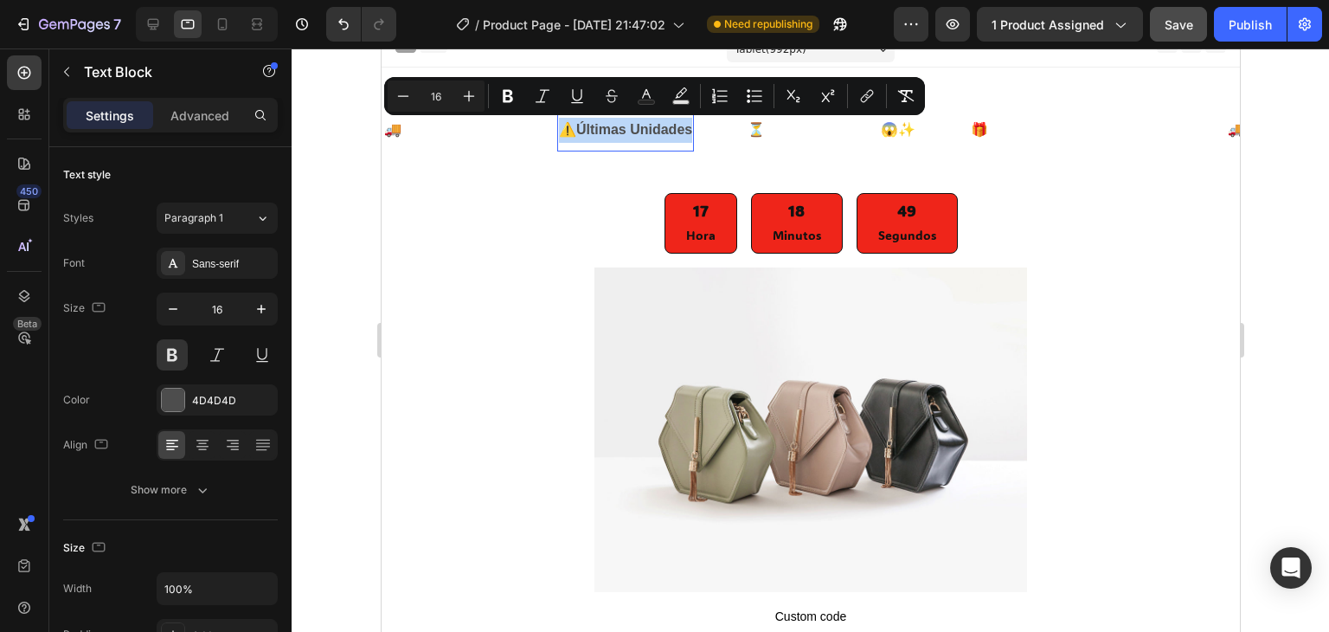
click at [669, 129] on strong "Últimas Unidades" at bounding box center [633, 129] width 116 height 15
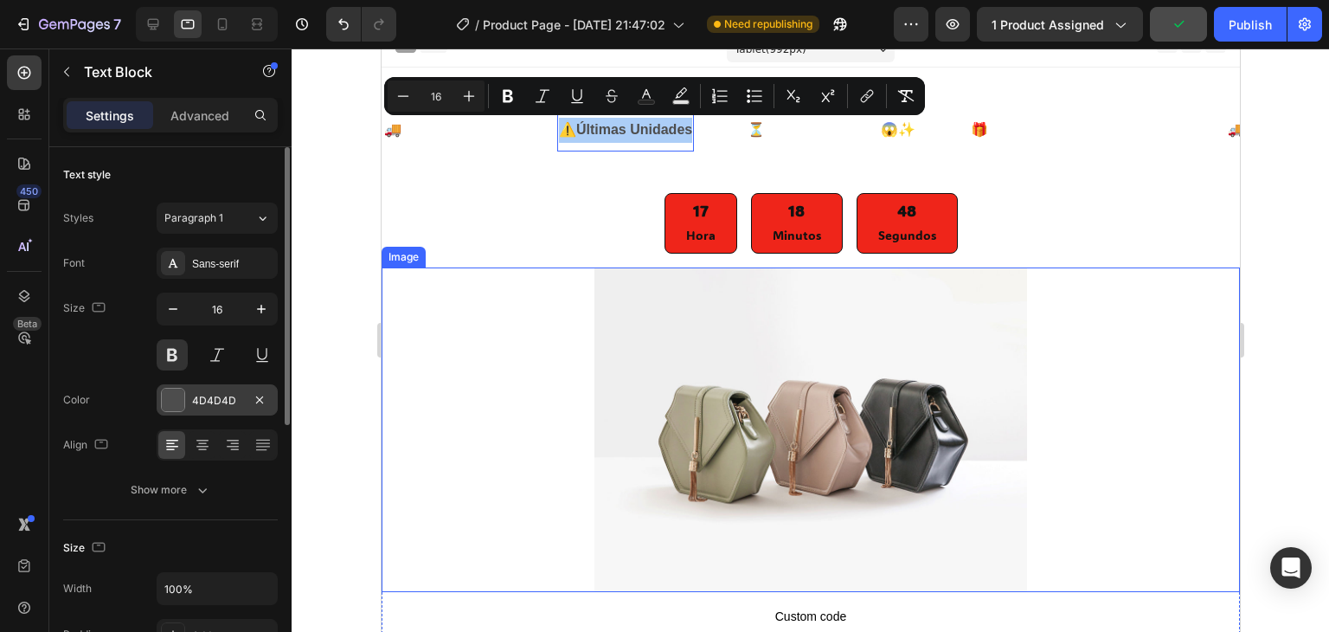
click at [190, 406] on div "4D4D4D" at bounding box center [217, 399] width 121 height 31
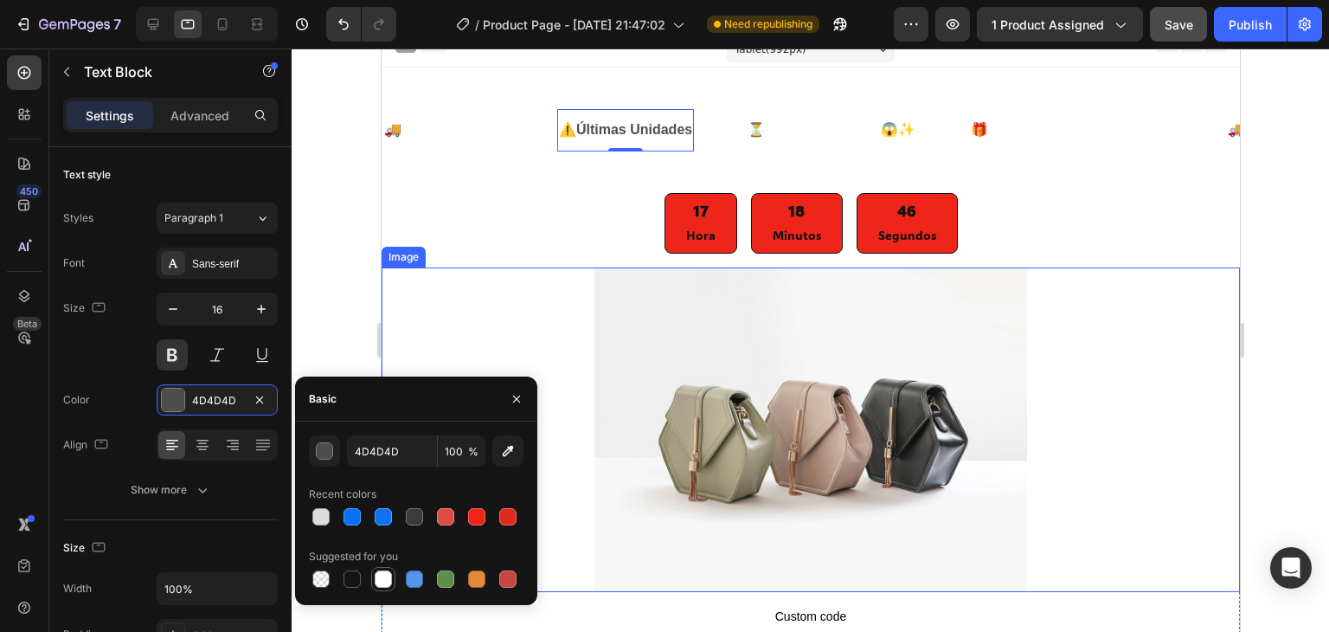
click at [392, 579] on div at bounding box center [383, 578] width 21 height 21
type input "FFFFFF"
click at [614, 280] on img at bounding box center [810, 429] width 433 height 324
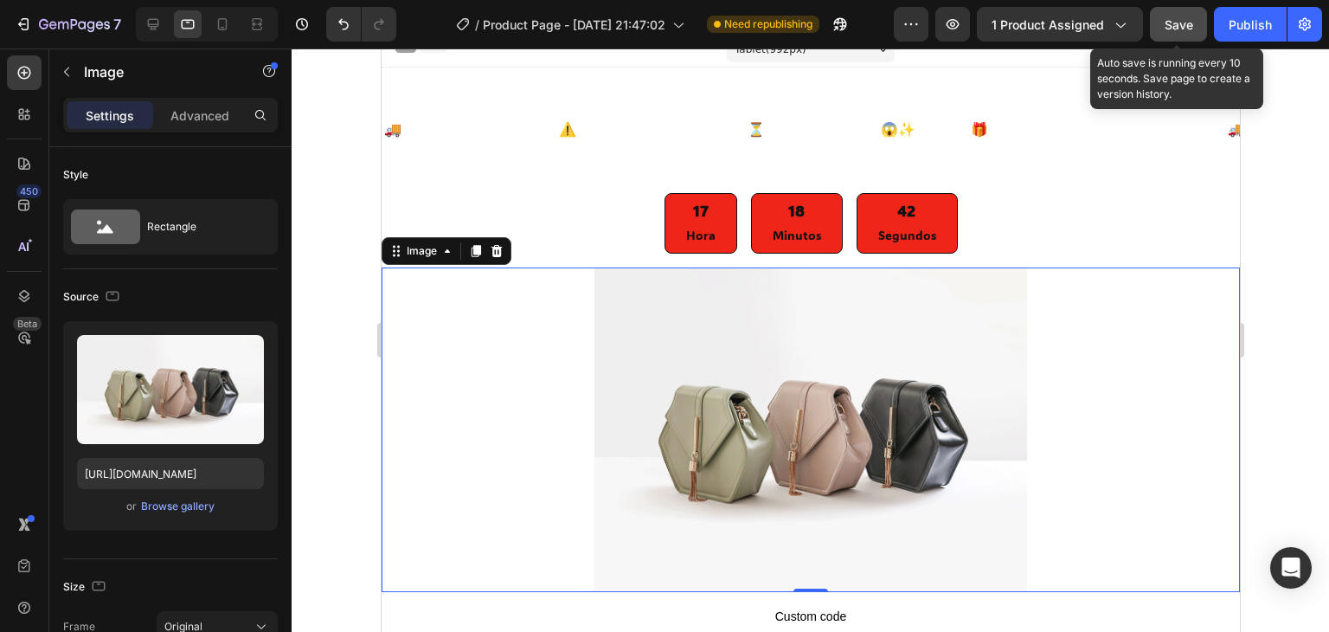
click at [1177, 28] on span "Save" at bounding box center [1179, 24] width 29 height 15
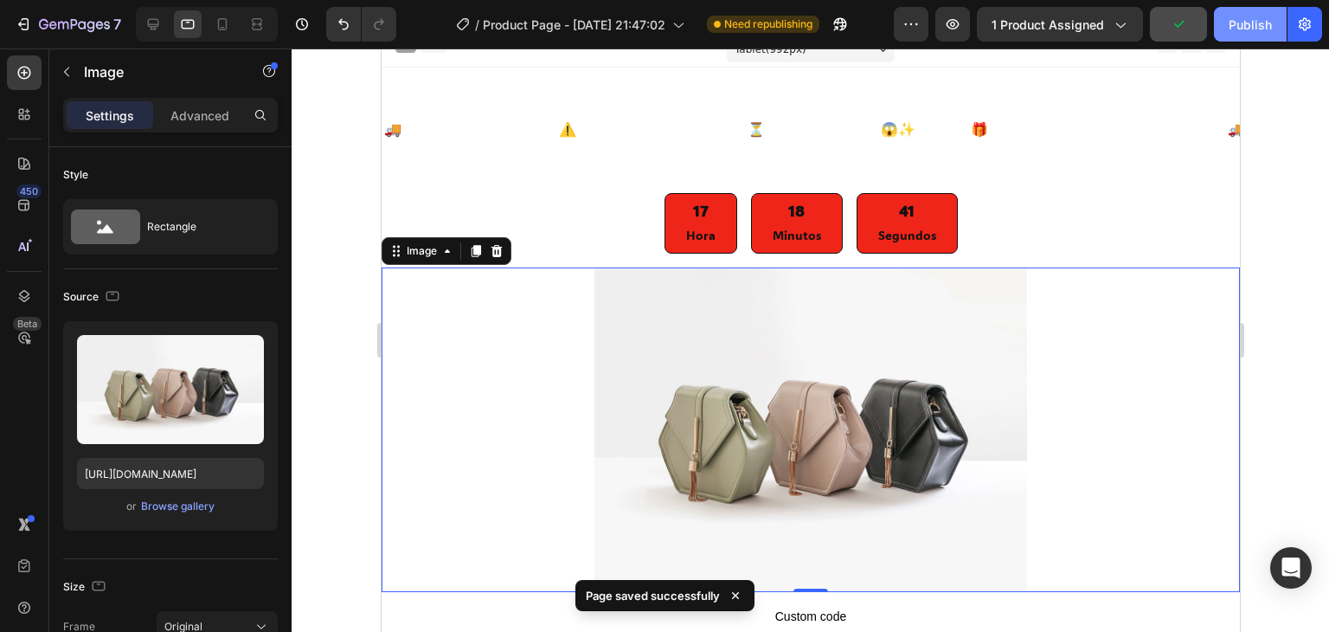
click at [1264, 25] on div "Publish" at bounding box center [1250, 25] width 43 height 18
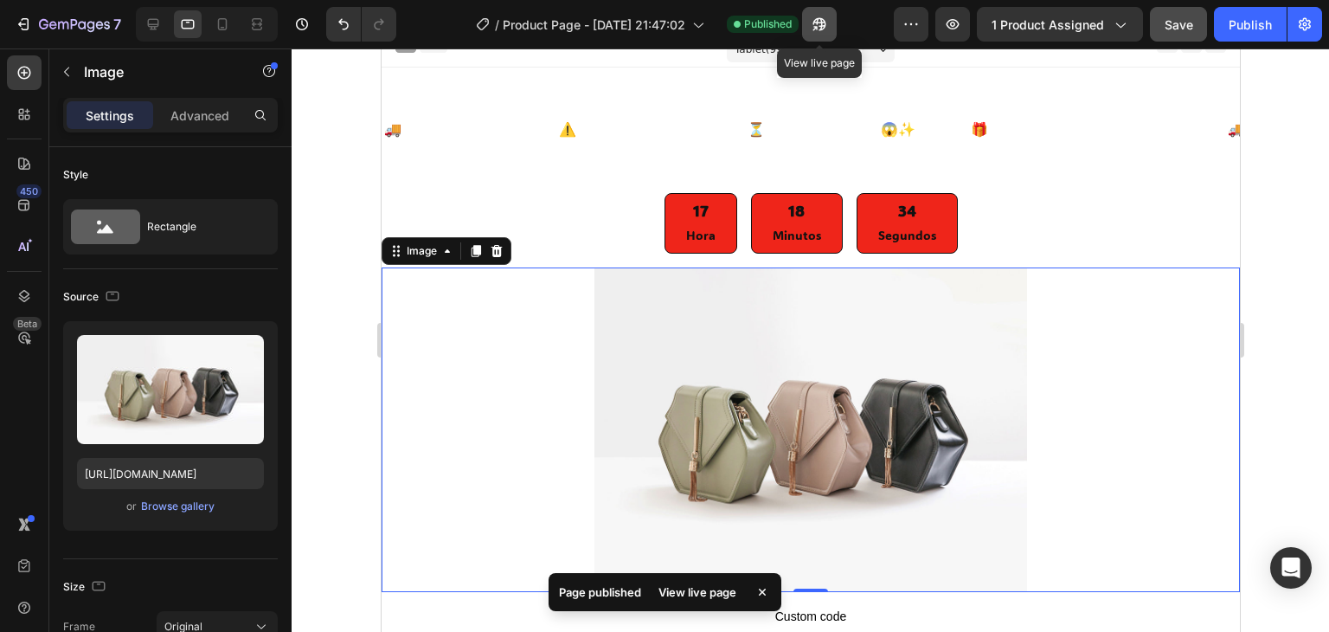
click at [814, 35] on button "button" at bounding box center [819, 24] width 35 height 35
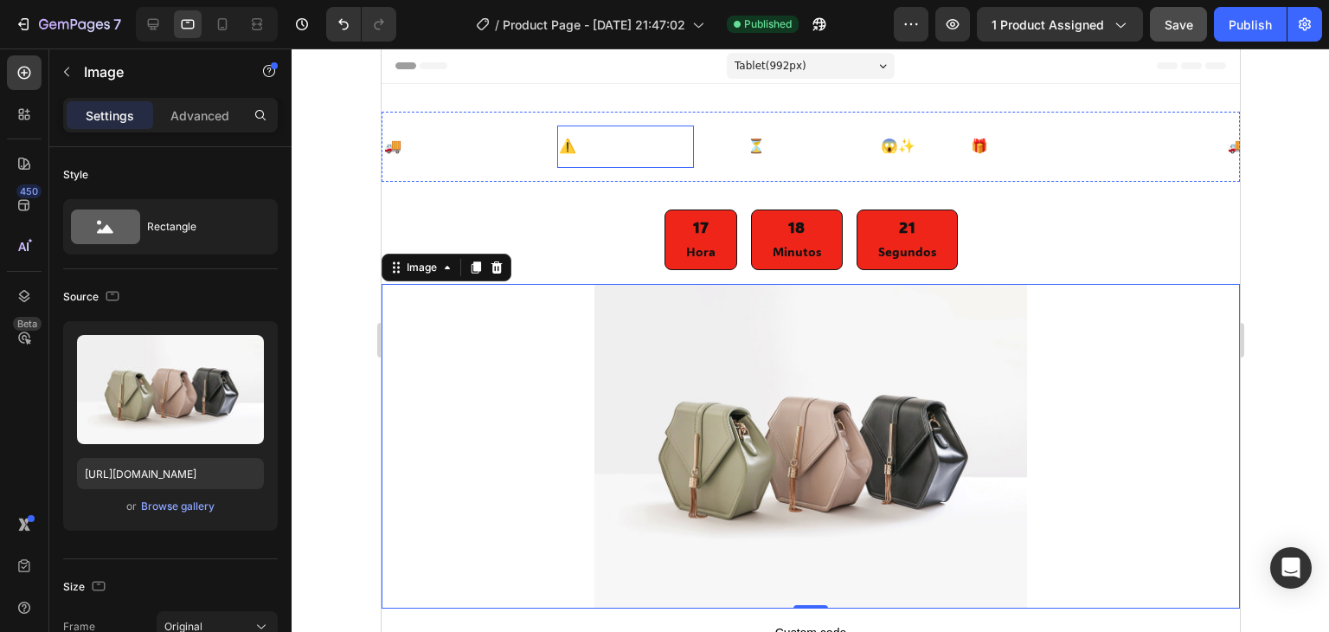
click at [646, 139] on strong "Últimas Unidades" at bounding box center [633, 145] width 116 height 15
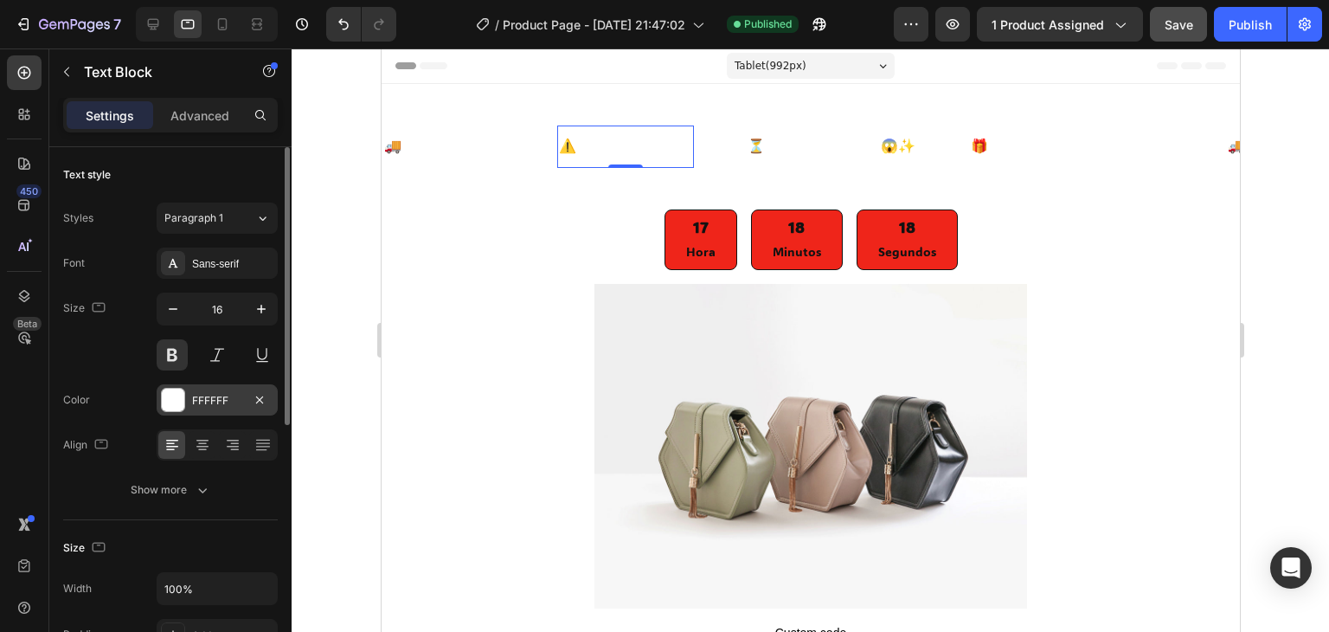
click at [177, 402] on div at bounding box center [173, 399] width 22 height 22
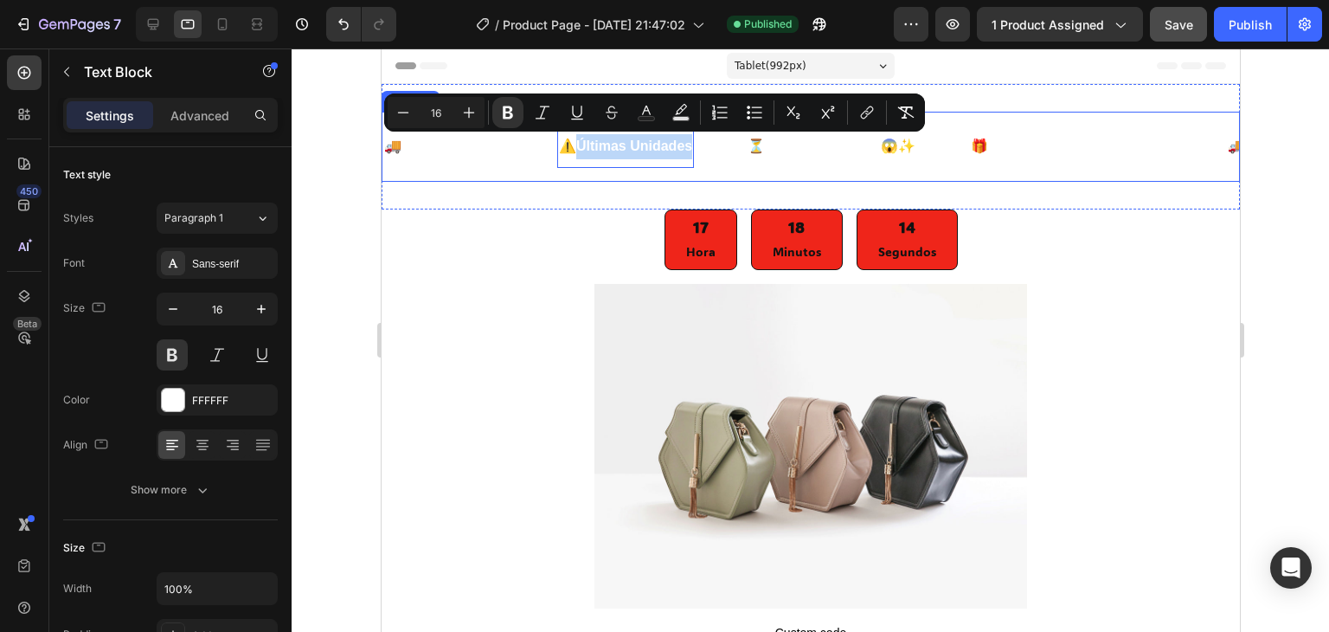
drag, startPoint x: 588, startPoint y: 140, endPoint x: 710, endPoint y: 149, distance: 122.3
click at [710, 149] on div "⚠️ Últimas Unidades Text Block 0" at bounding box center [650, 146] width 189 height 42
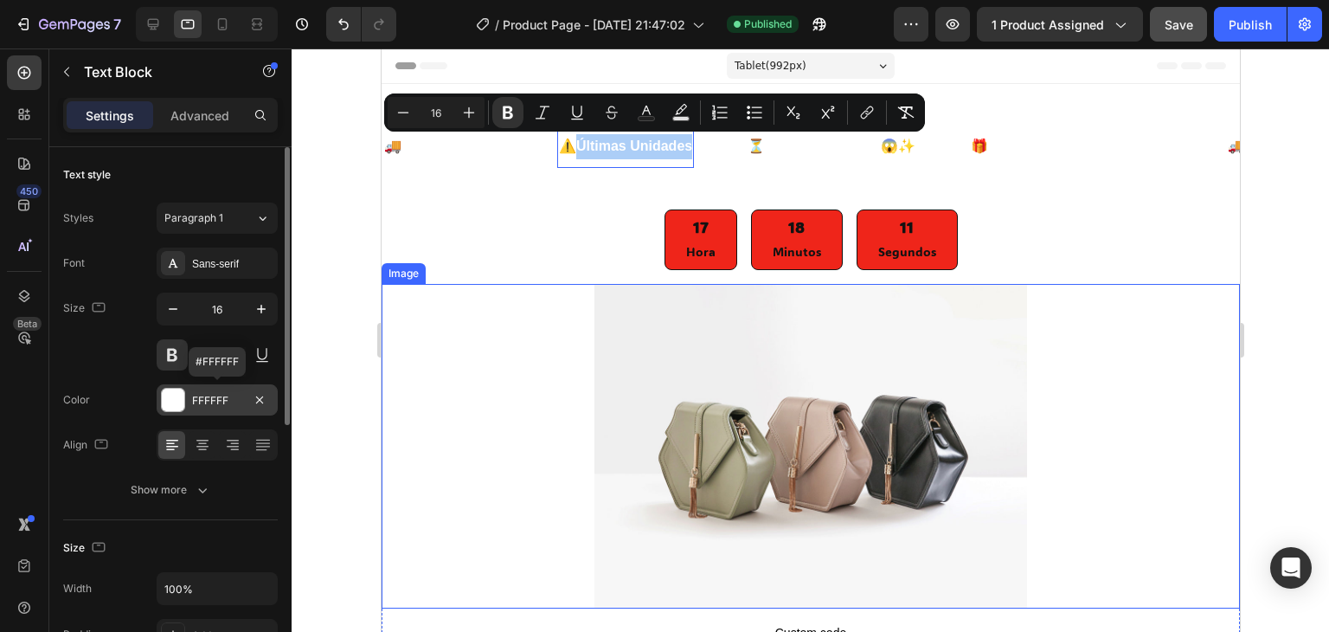
click at [220, 401] on div "FFFFFF" at bounding box center [217, 401] width 50 height 16
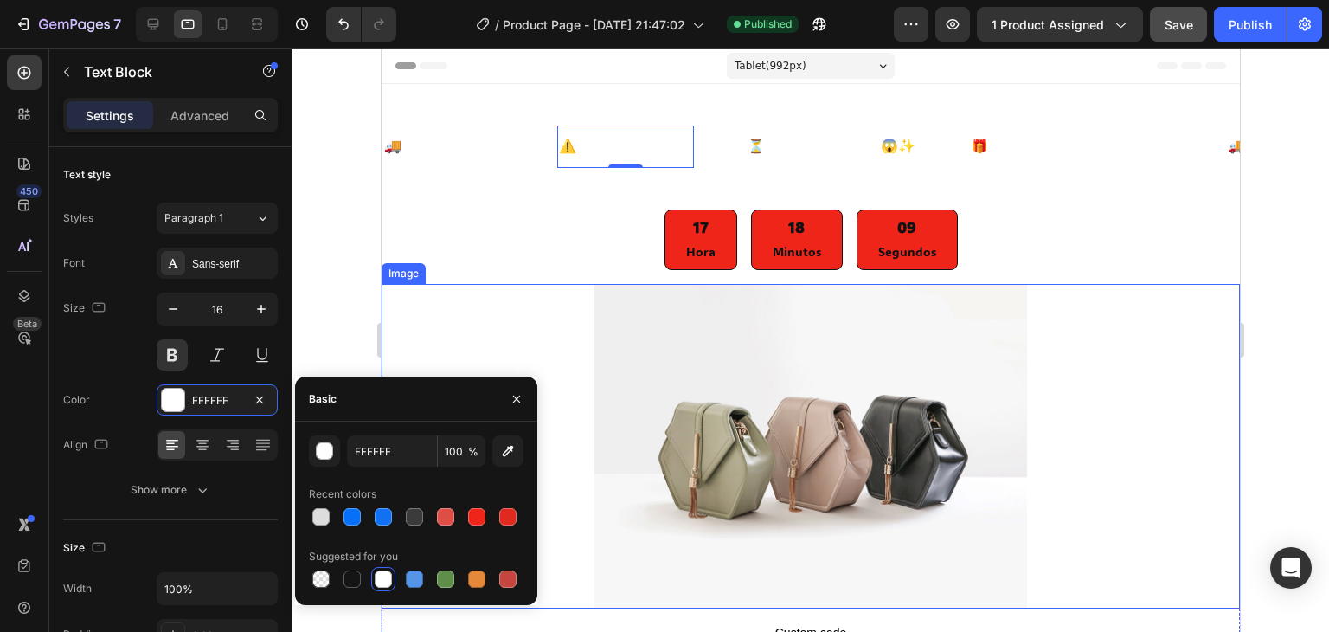
click at [381, 581] on div at bounding box center [383, 578] width 17 height 17
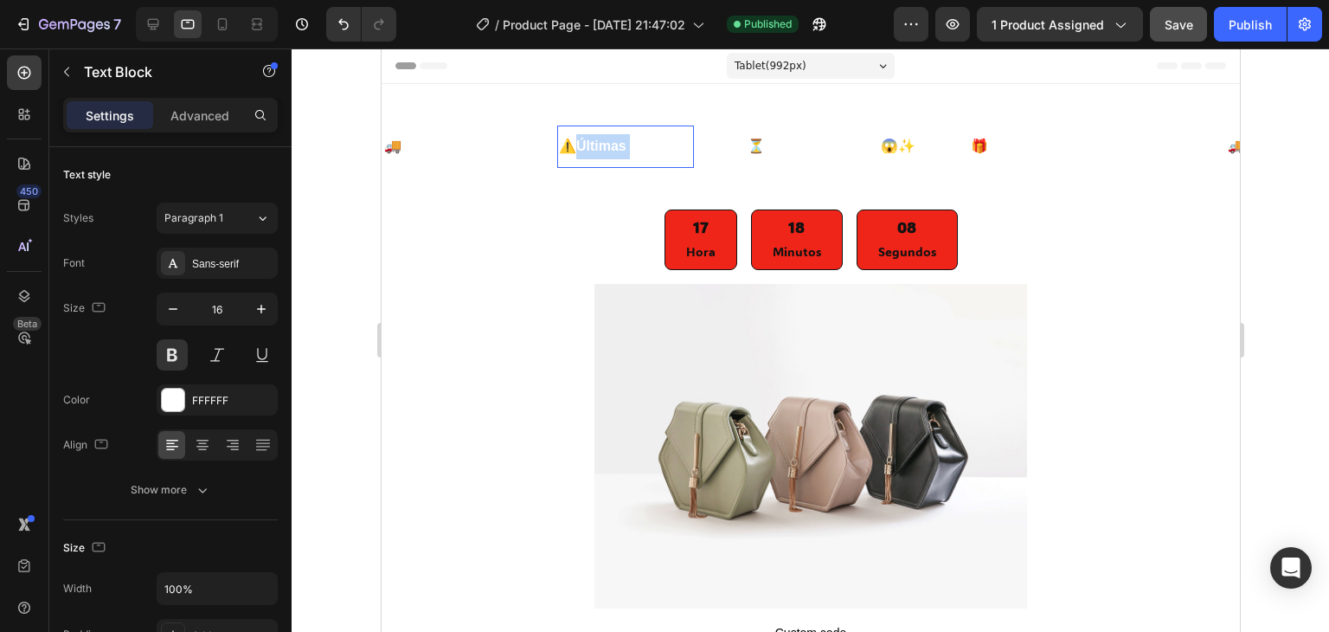
click at [597, 157] on p "⚠️ Últimas Unidades" at bounding box center [624, 146] width 133 height 25
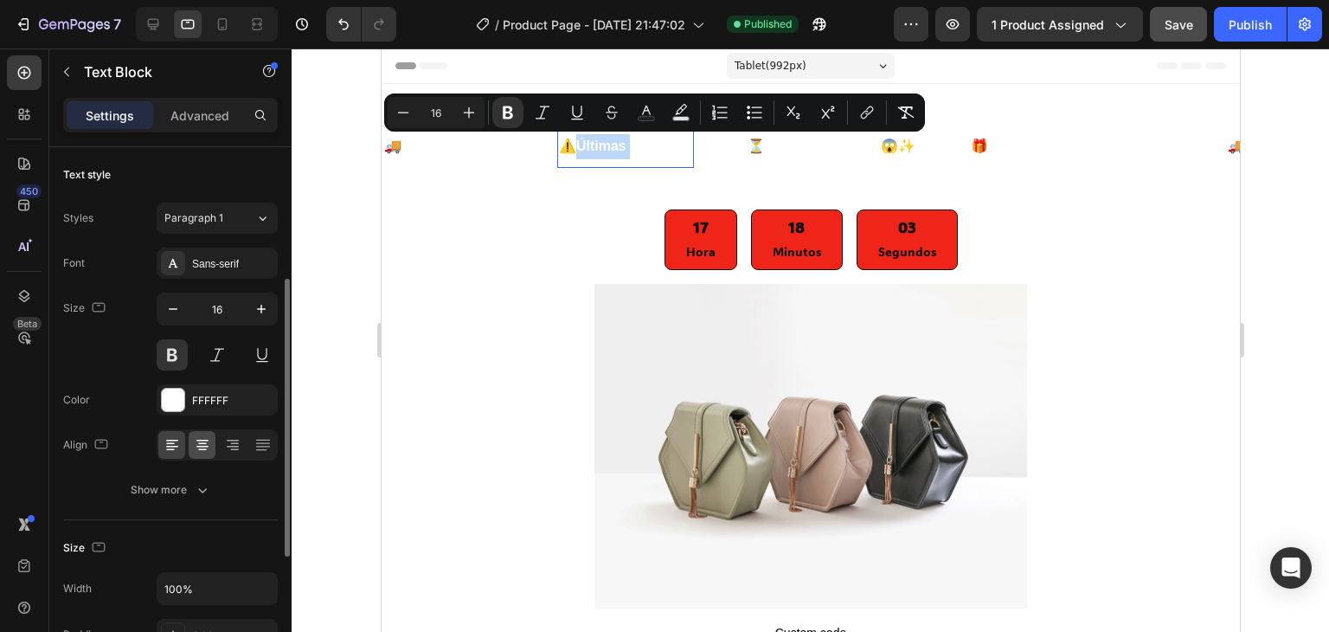
scroll to position [173, 0]
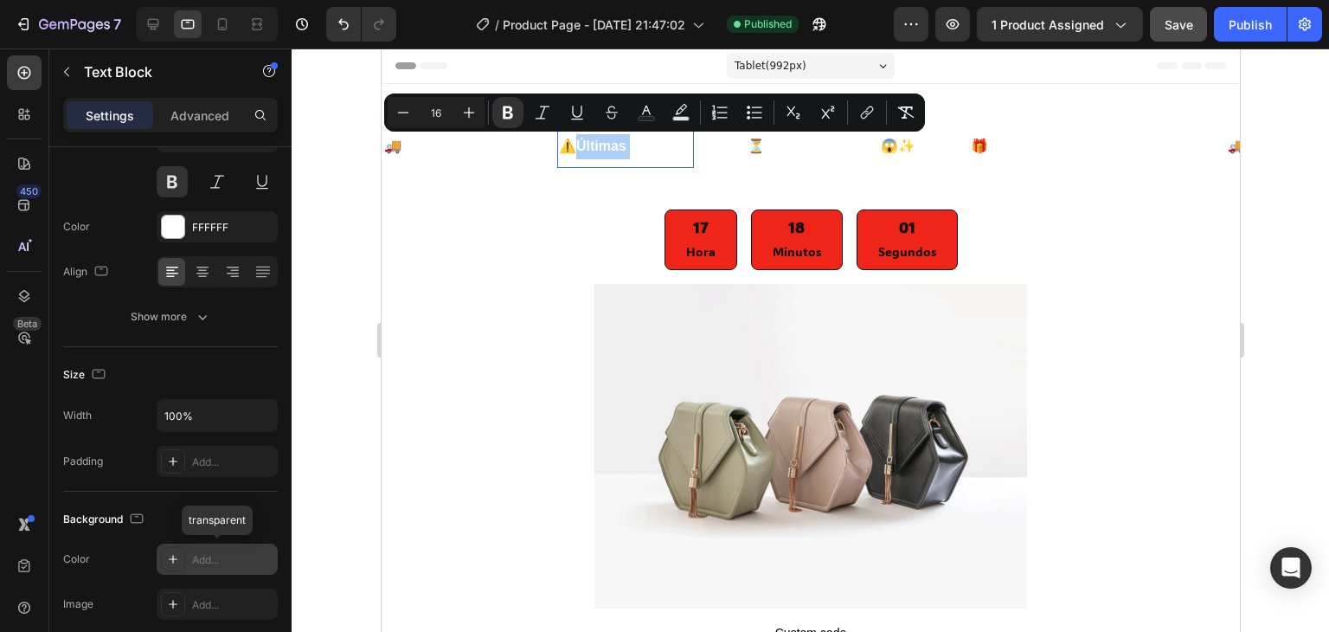
click at [184, 562] on div "Add..." at bounding box center [217, 558] width 121 height 31
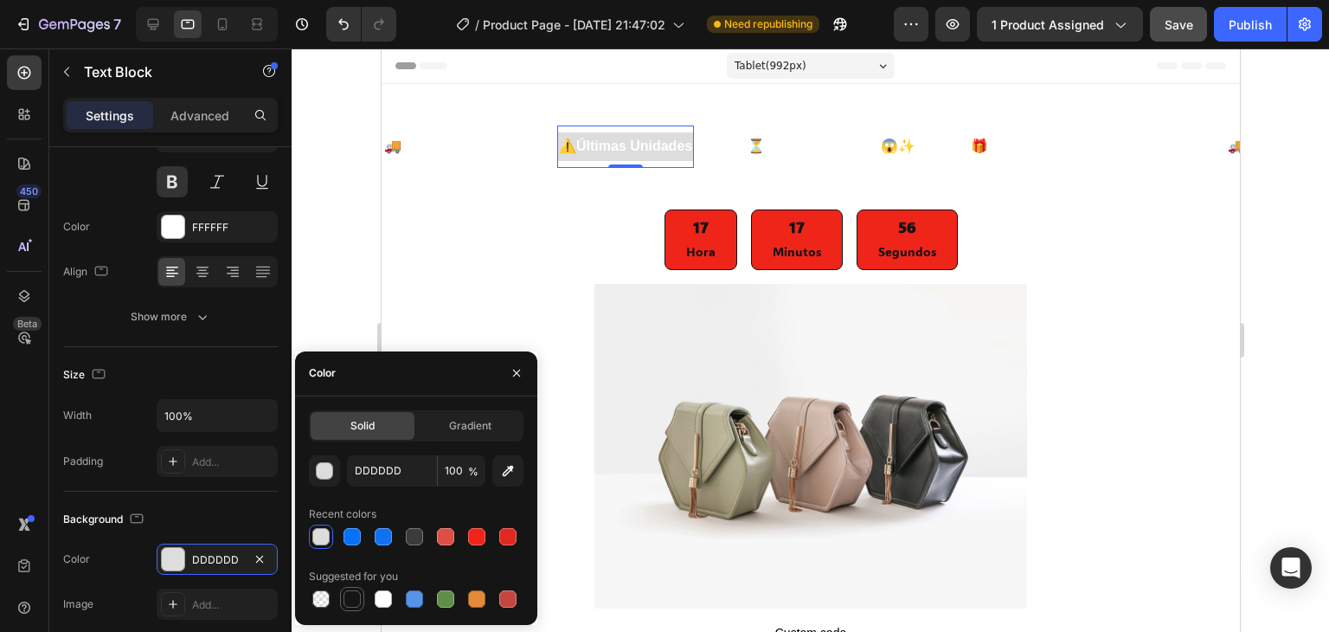
click at [350, 601] on div at bounding box center [351, 598] width 17 height 17
type input "151515"
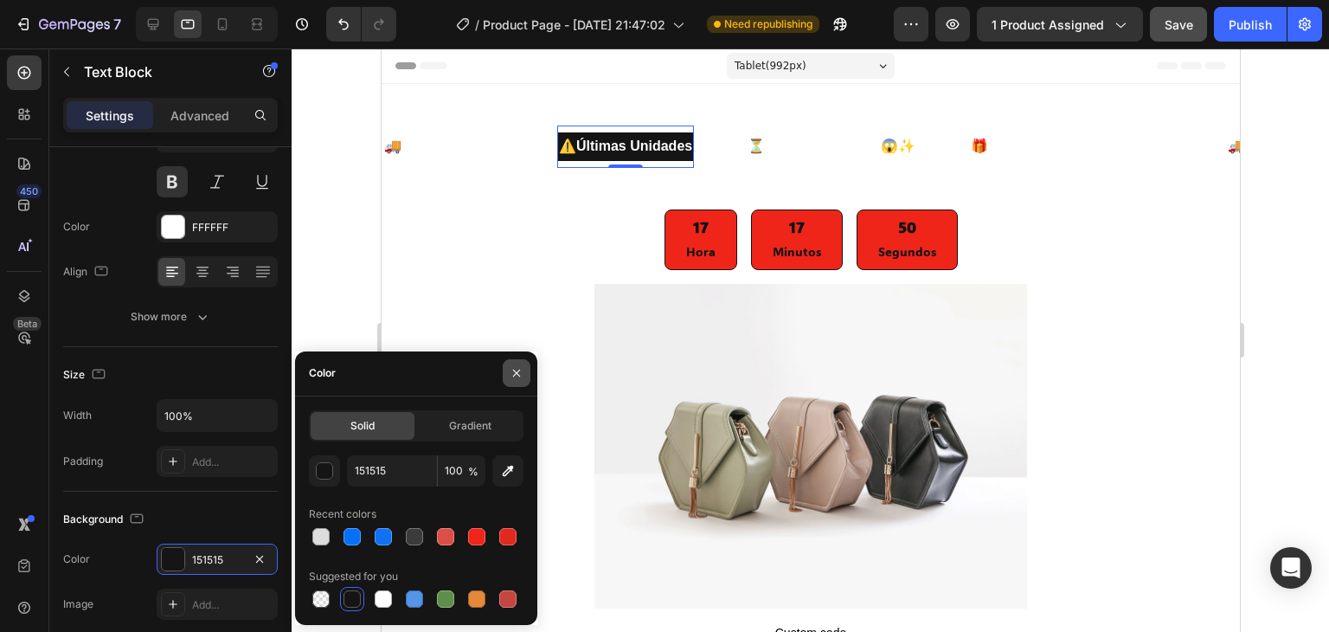
click at [521, 364] on button "button" at bounding box center [517, 373] width 28 height 28
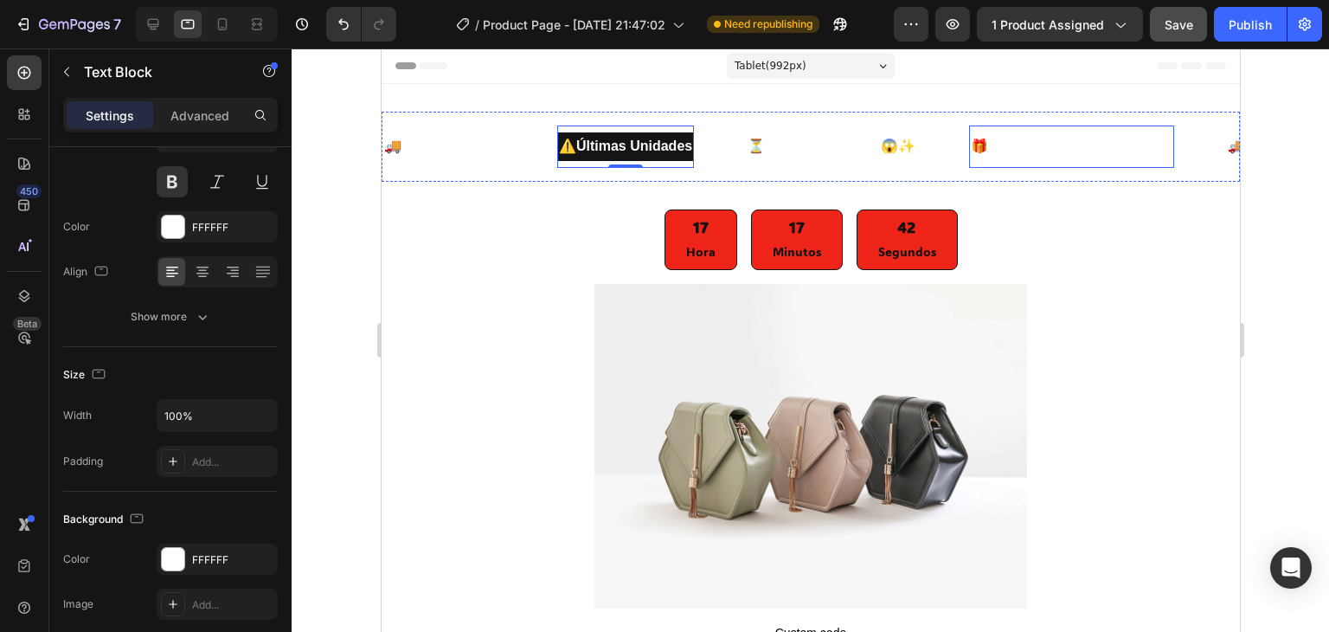
click at [1042, 146] on strong "Envío GRATIS en tu compra" at bounding box center [1078, 145] width 183 height 15
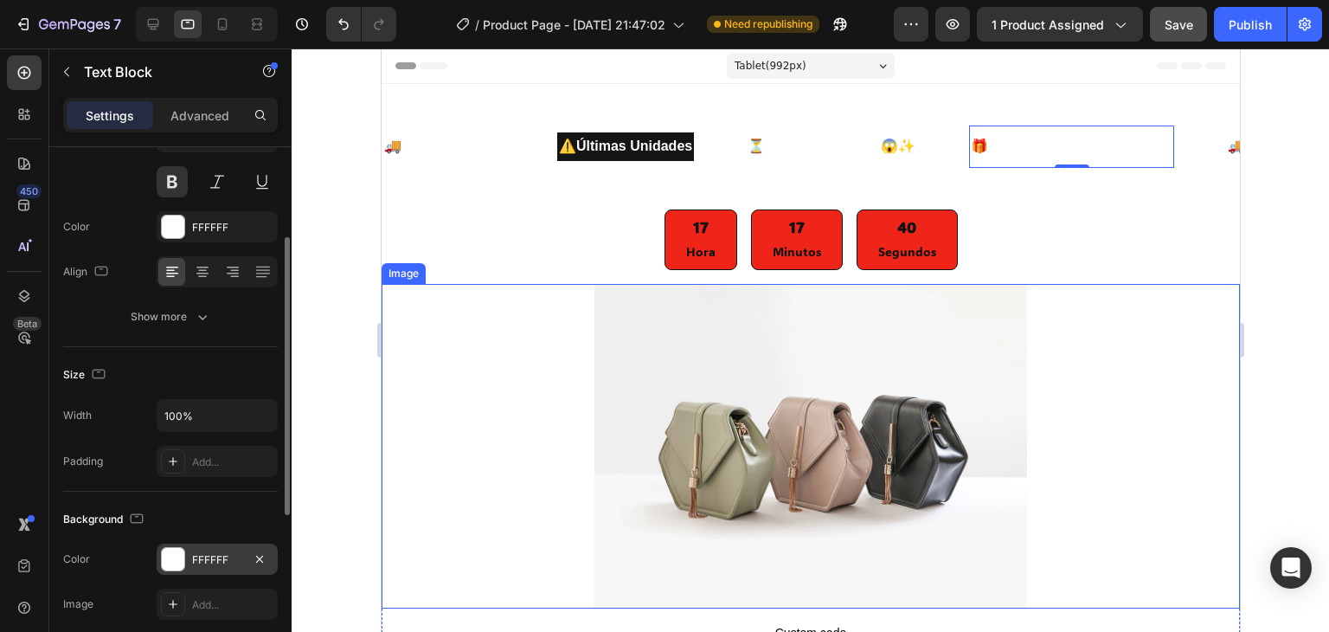
click at [204, 559] on div "FFFFFF" at bounding box center [217, 560] width 50 height 16
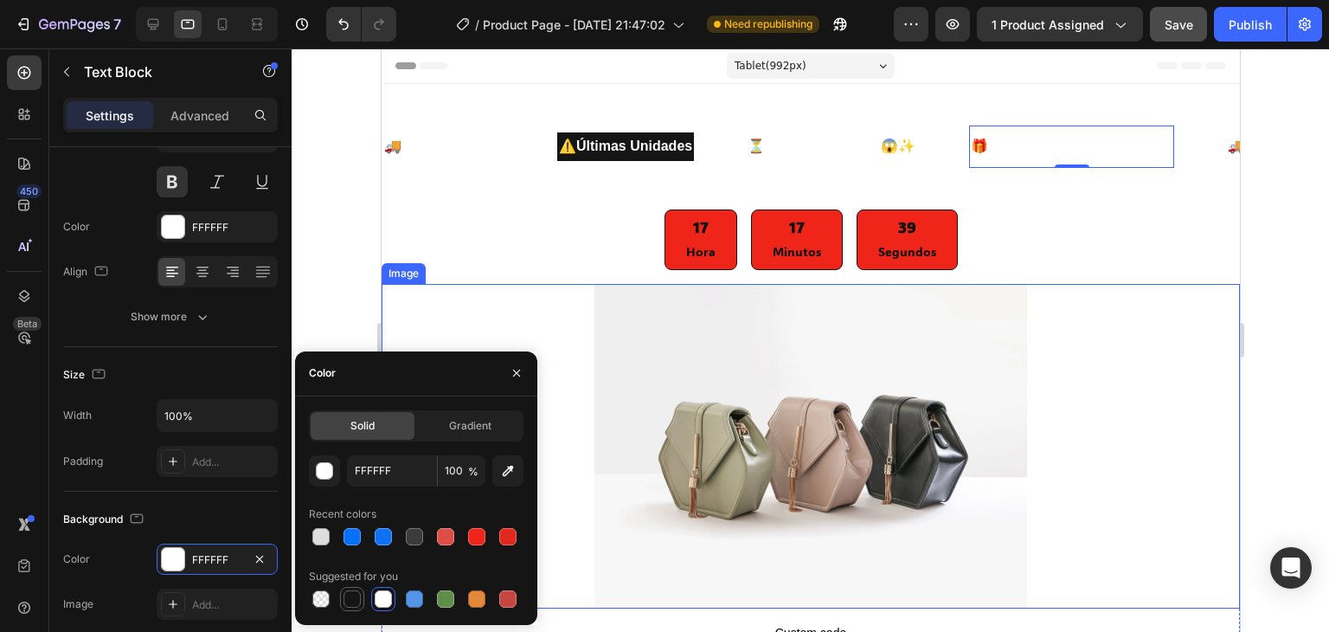
click at [360, 599] on div at bounding box center [351, 598] width 17 height 17
type input "151515"
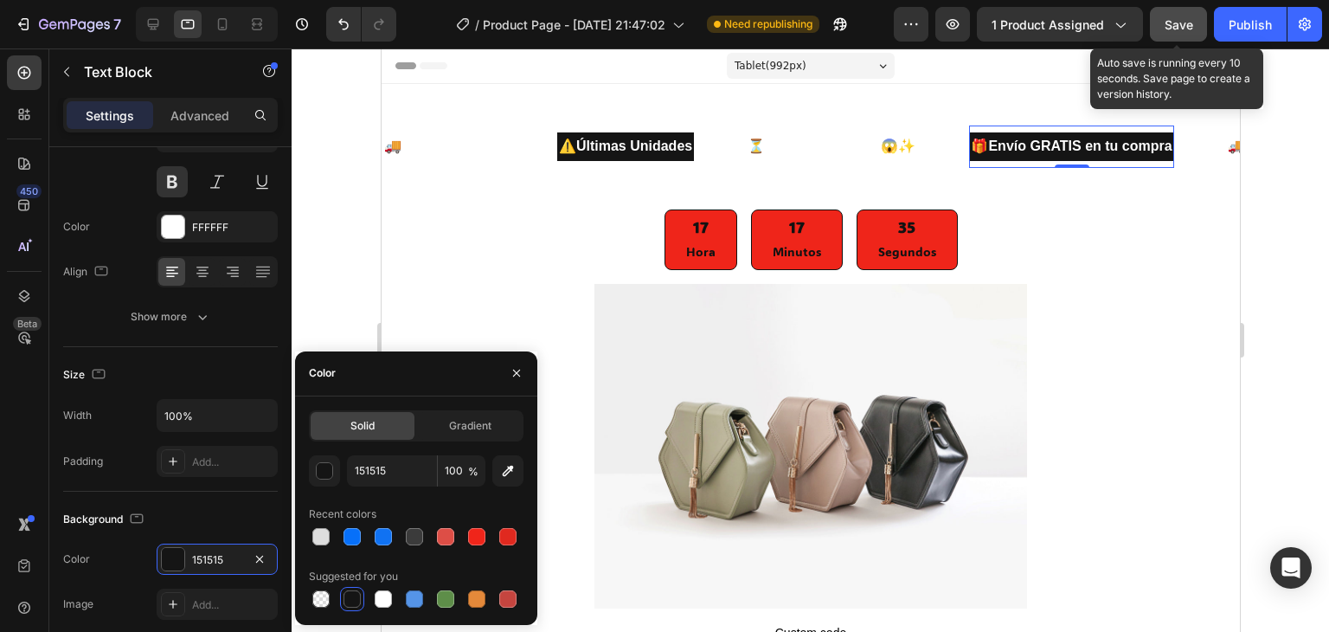
click at [1171, 17] on span "Save" at bounding box center [1179, 24] width 29 height 15
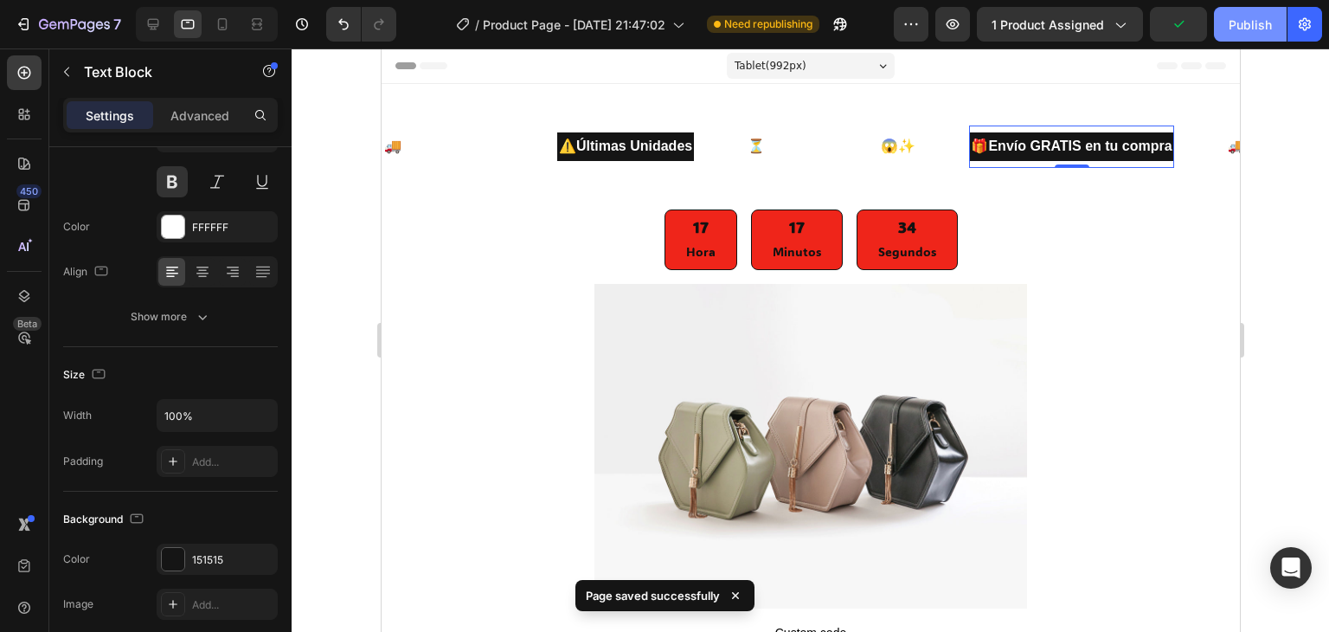
click at [1253, 17] on div "Publish" at bounding box center [1250, 25] width 43 height 18
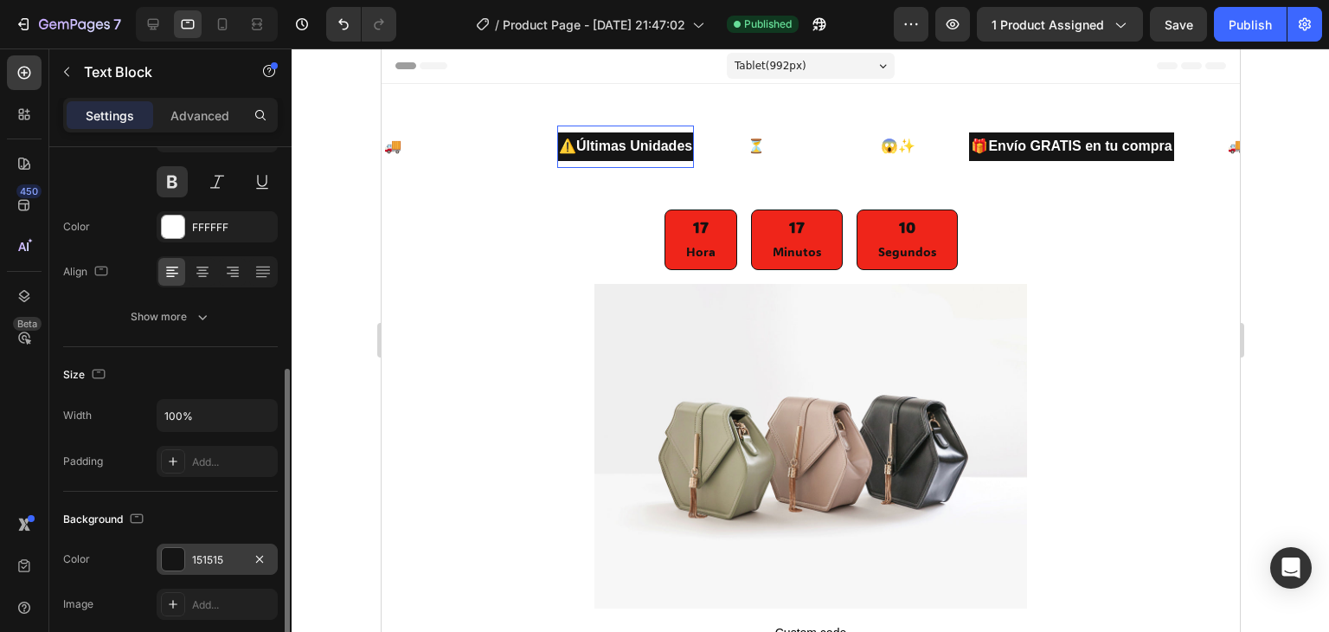
scroll to position [346, 0]
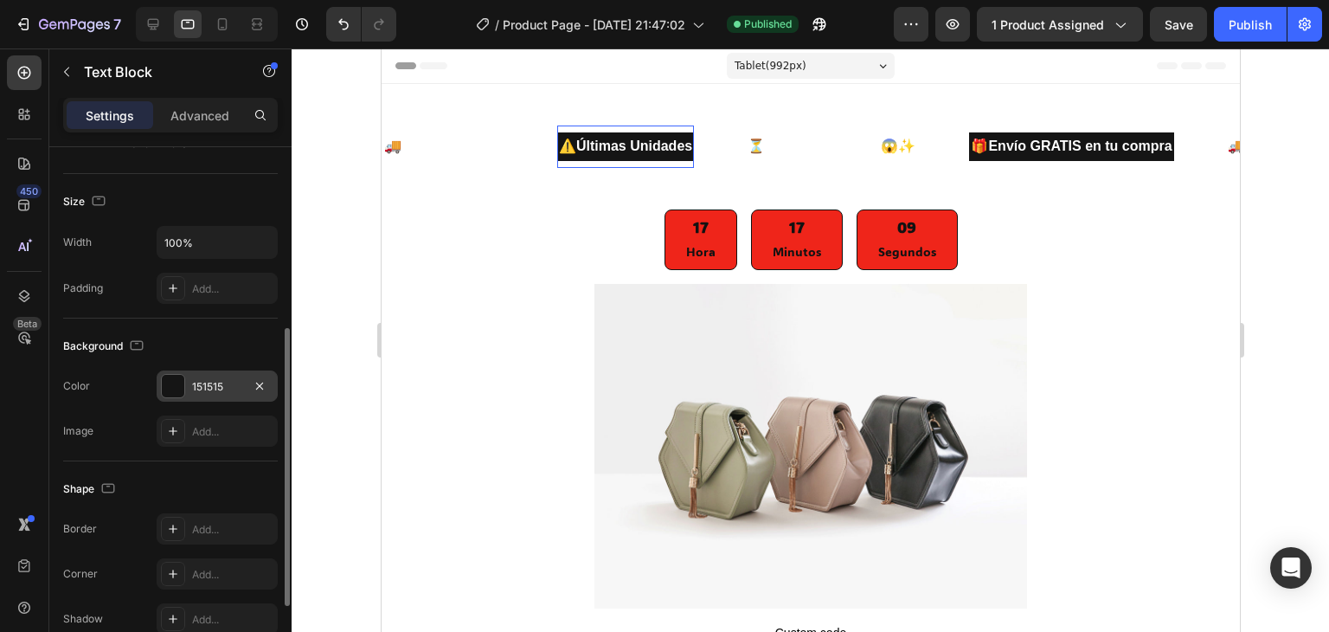
click at [178, 385] on div at bounding box center [173, 386] width 22 height 22
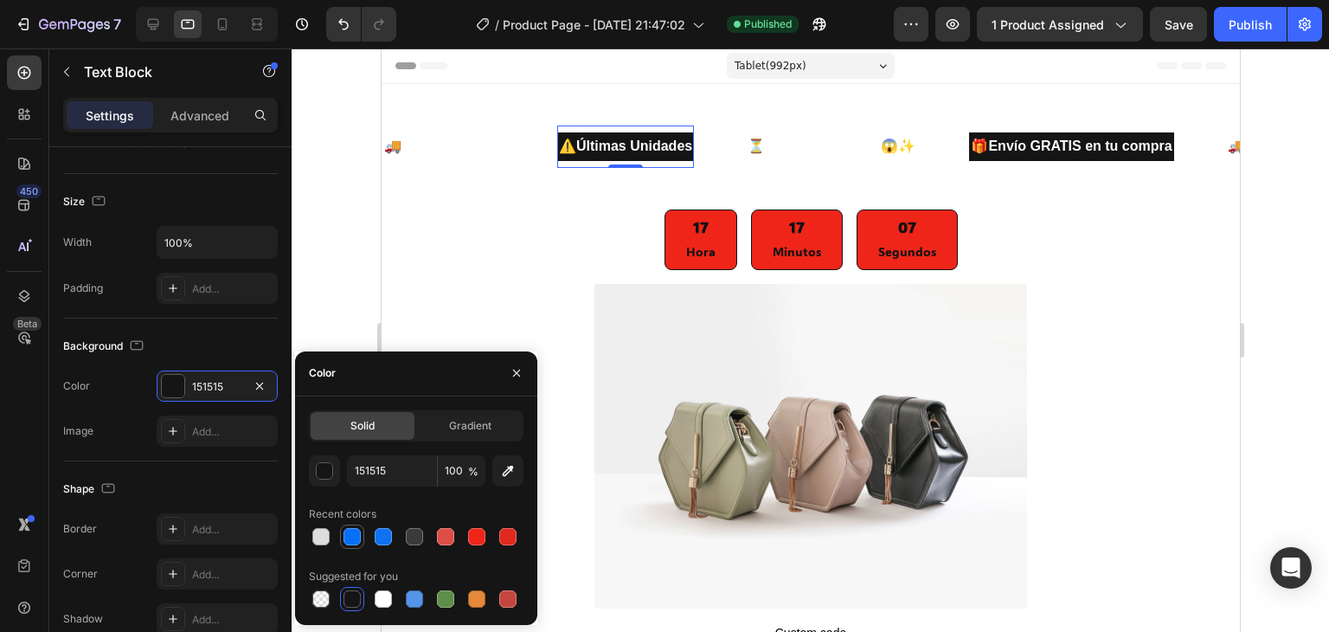
click at [348, 536] on div at bounding box center [351, 536] width 17 height 17
type input "0770F9"
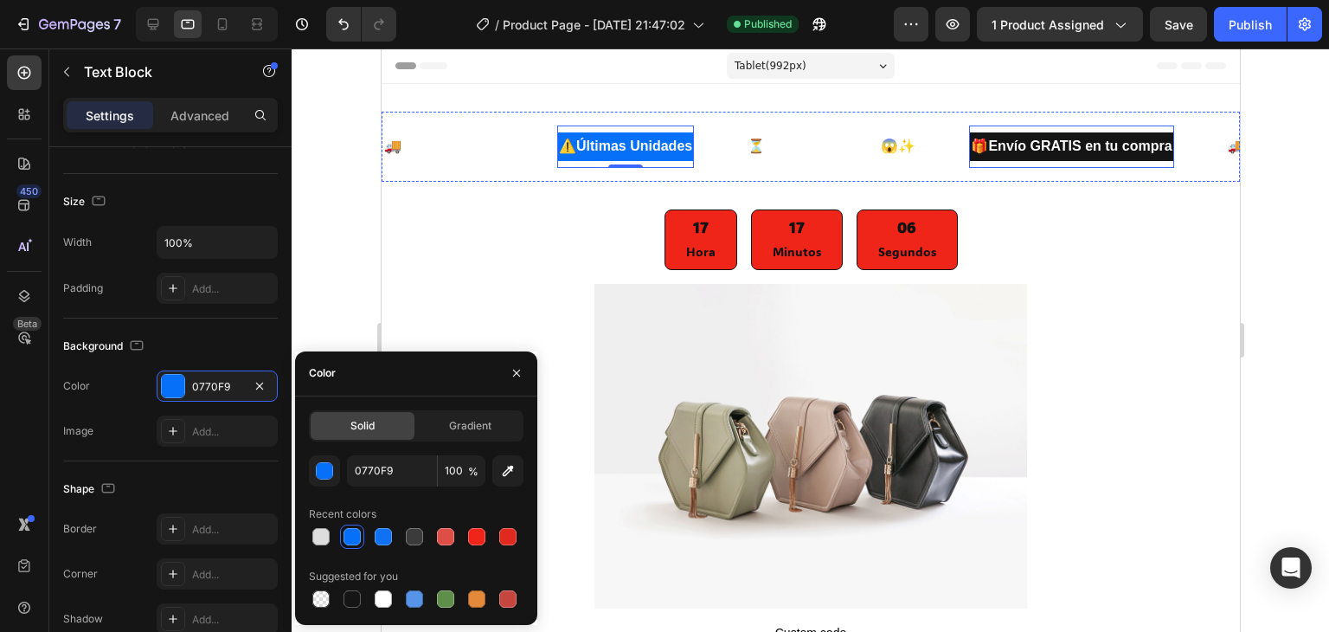
click at [1011, 153] on p "🎁 Envío GRATIS en tu compra" at bounding box center [1070, 146] width 201 height 25
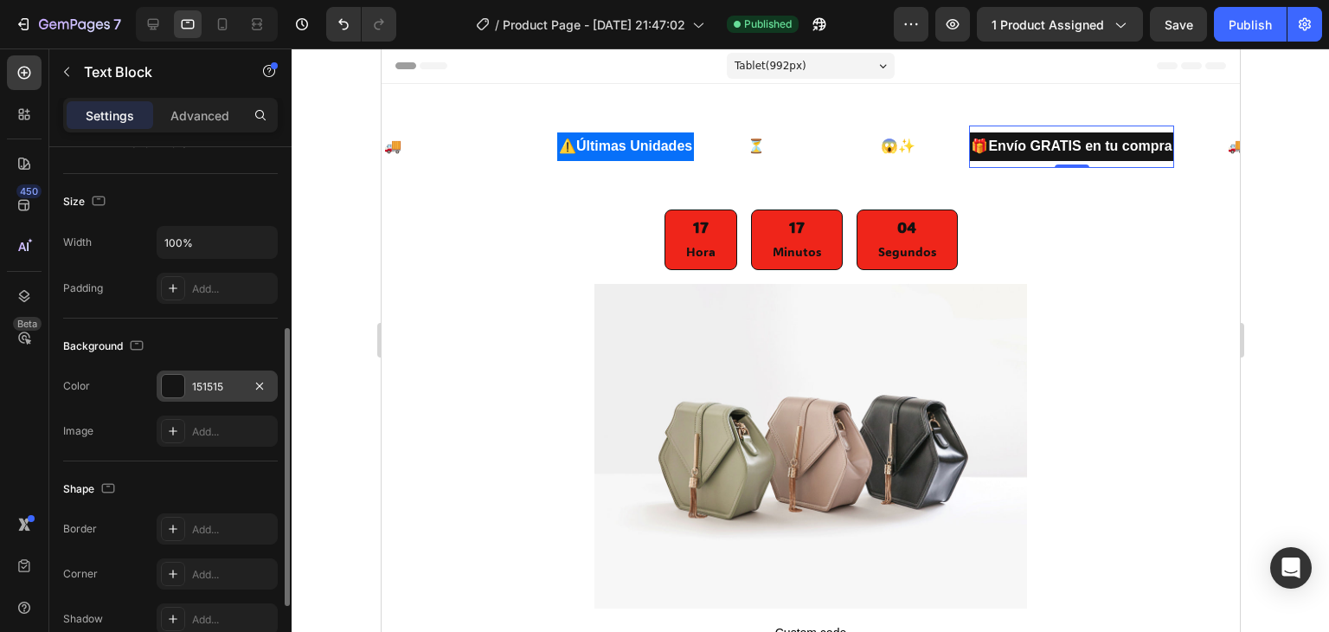
click at [247, 386] on div "151515" at bounding box center [217, 385] width 121 height 31
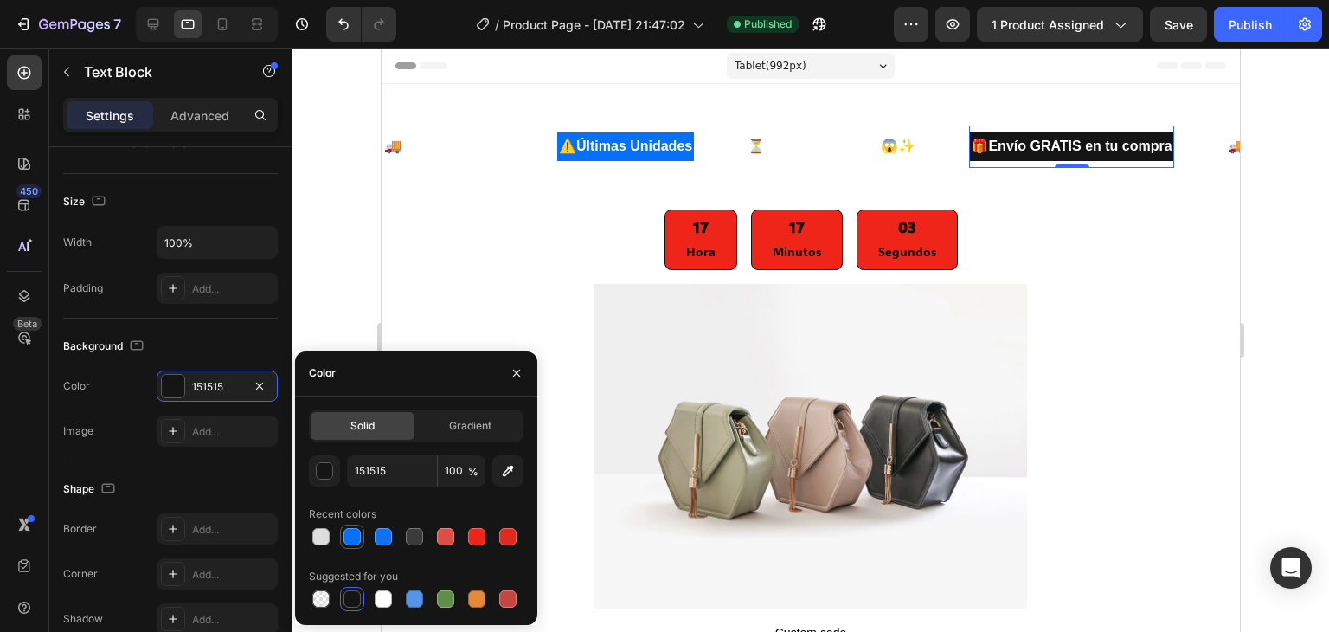
click at [357, 541] on div at bounding box center [351, 536] width 17 height 17
type input "0770F9"
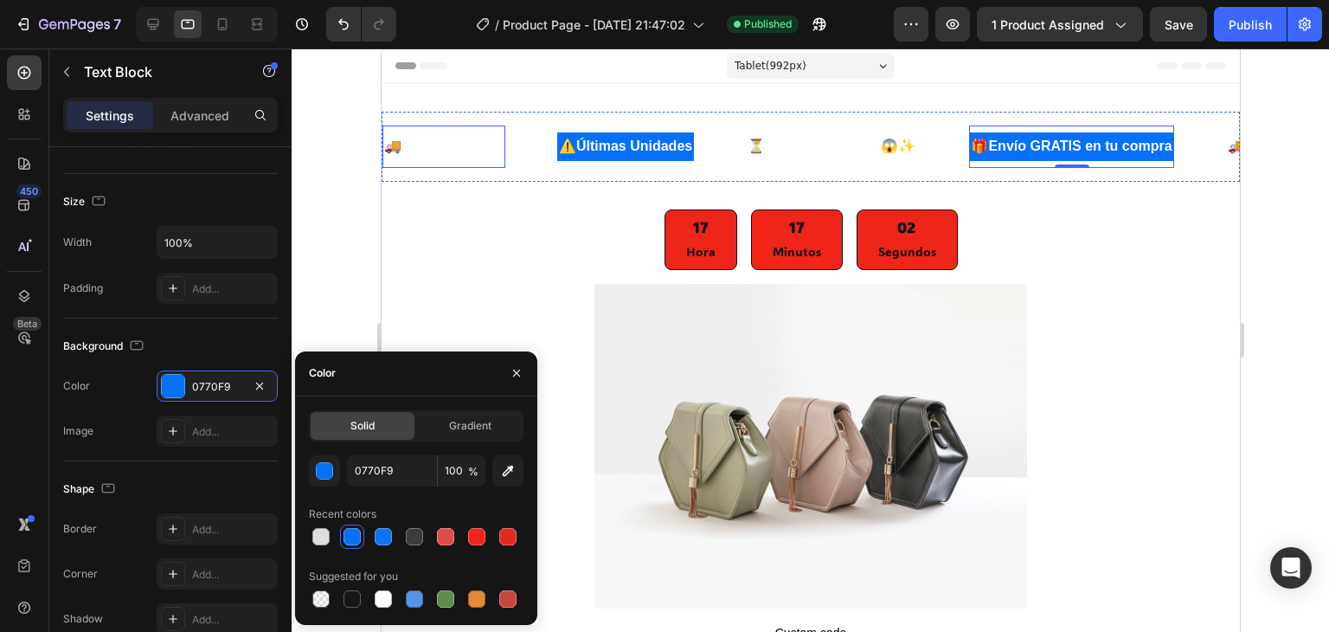
click at [463, 144] on strong "¡Envío GRATIS!" at bounding box center [452, 145] width 102 height 15
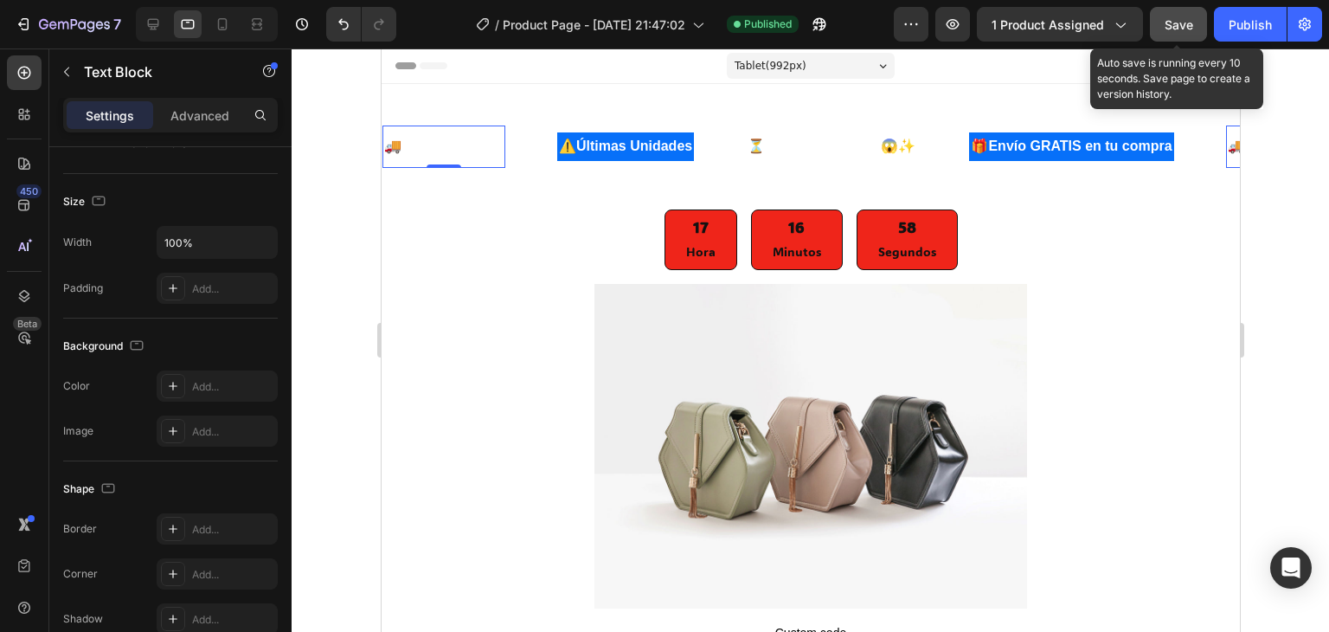
click at [1191, 23] on span "Save" at bounding box center [1179, 24] width 29 height 15
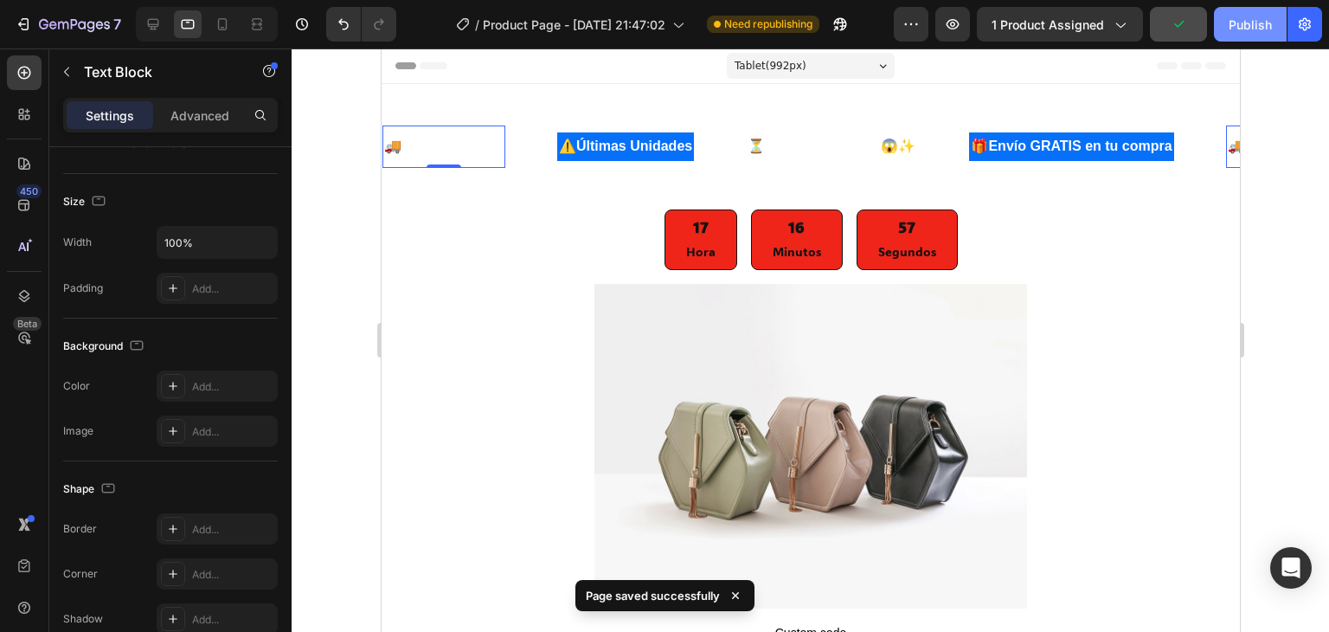
click at [1243, 29] on div "Publish" at bounding box center [1250, 25] width 43 height 18
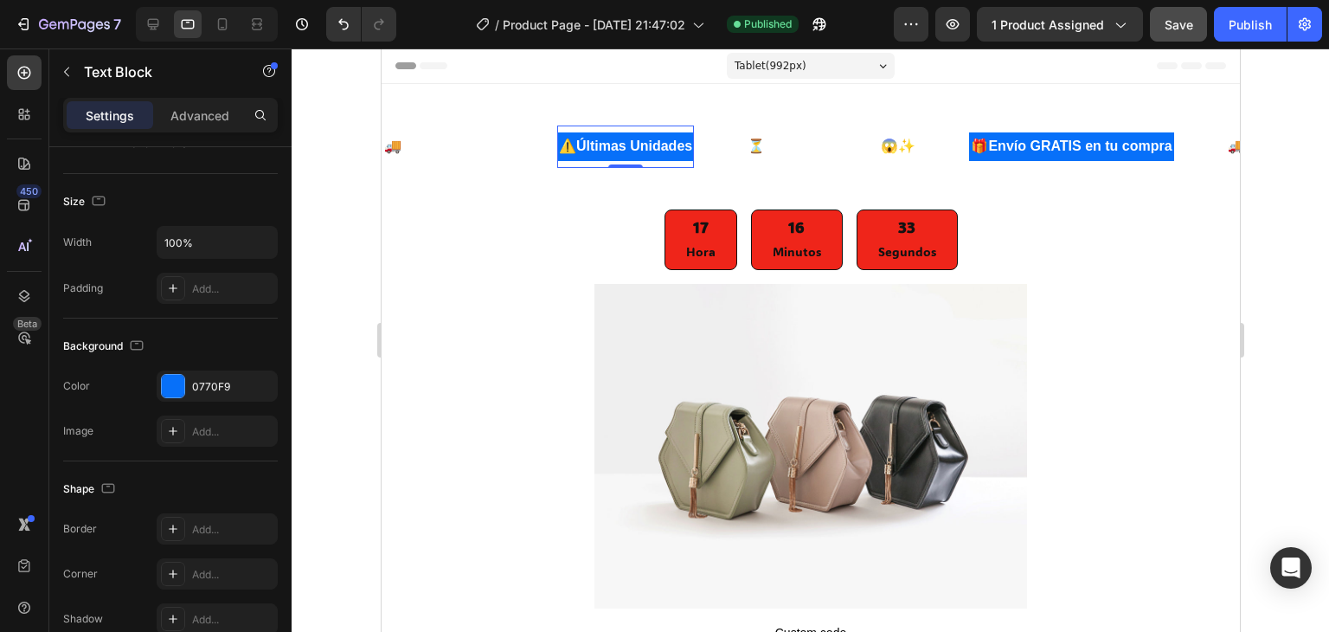
click at [619, 136] on p "⚠️ Últimas Unidades" at bounding box center [624, 146] width 133 height 25
click at [207, 392] on div "0770F9" at bounding box center [217, 387] width 50 height 16
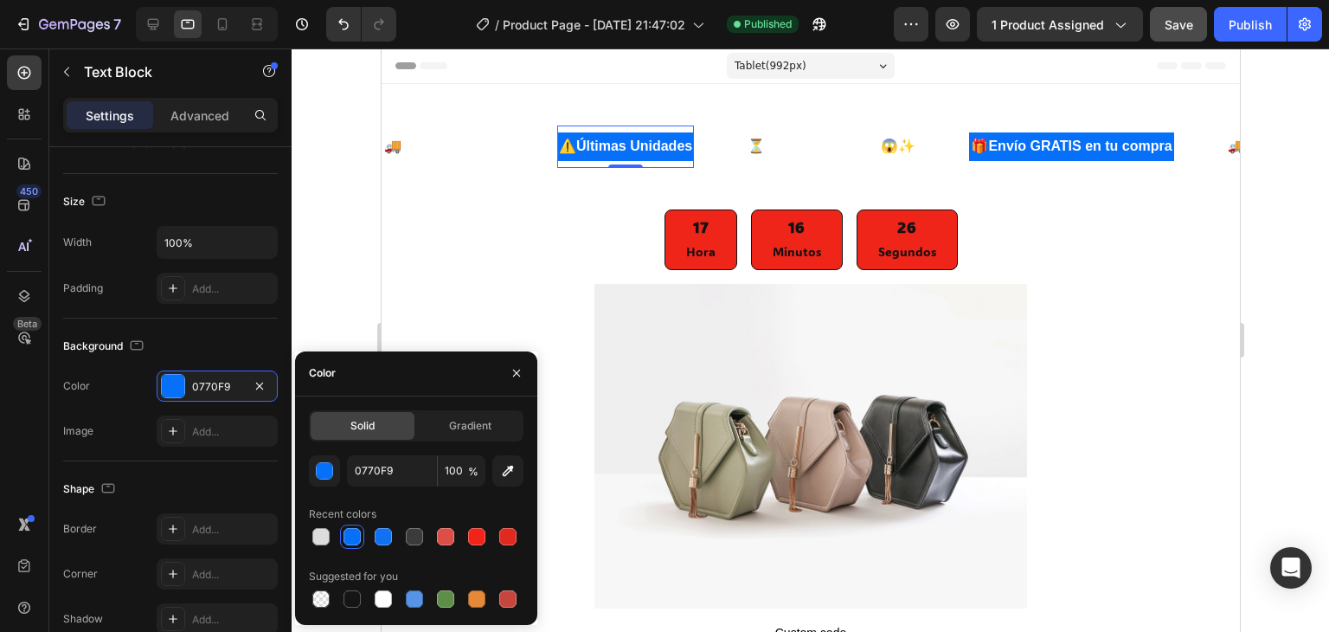
click at [358, 538] on div at bounding box center [351, 536] width 17 height 17
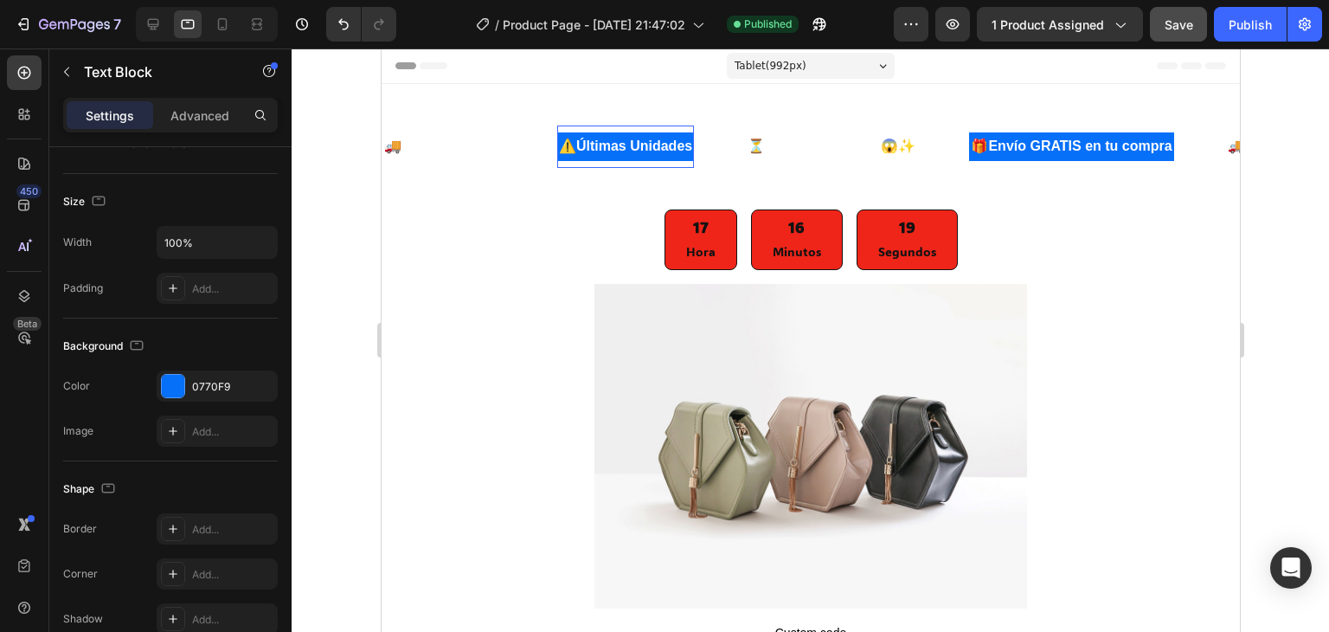
click at [664, 143] on strong "Últimas Unidades" at bounding box center [633, 145] width 116 height 15
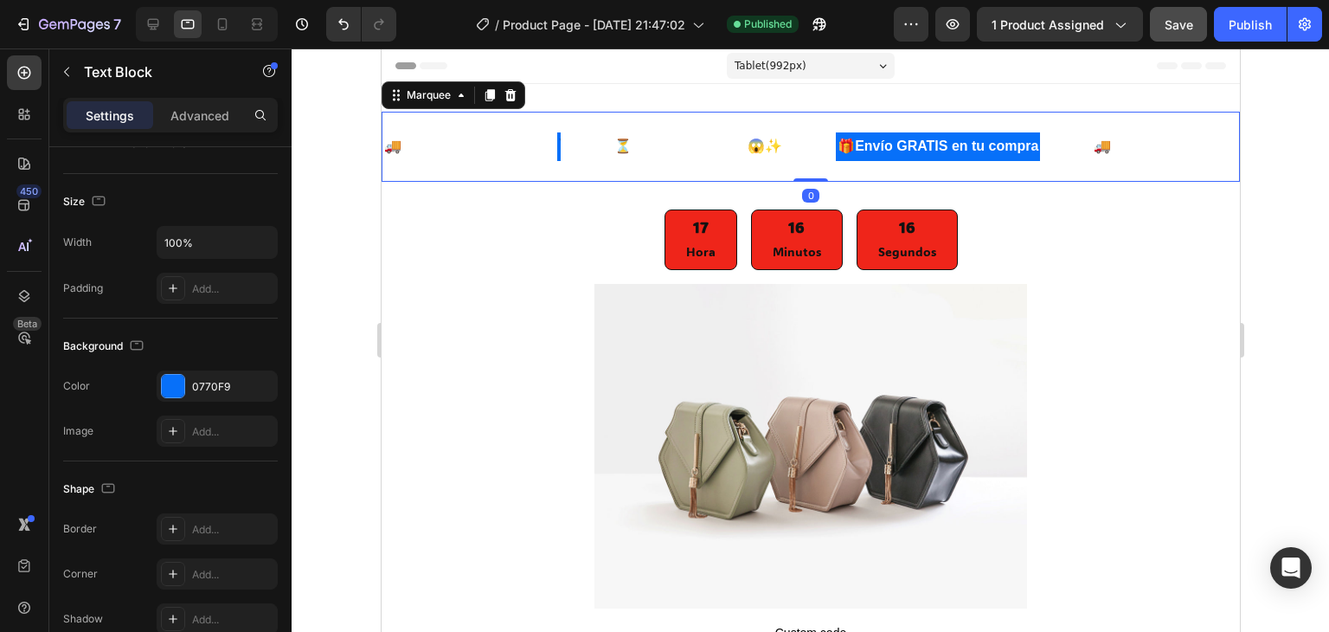
click at [566, 140] on div "Text Block" at bounding box center [583, 146] width 55 height 42
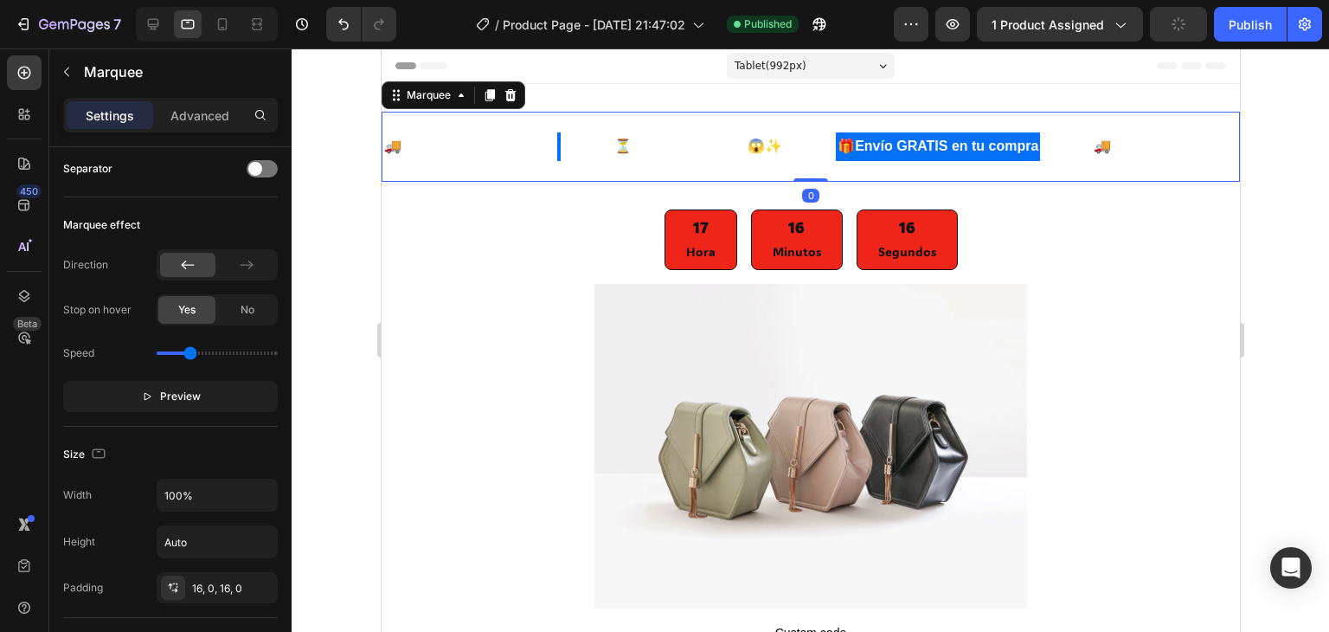
scroll to position [0, 0]
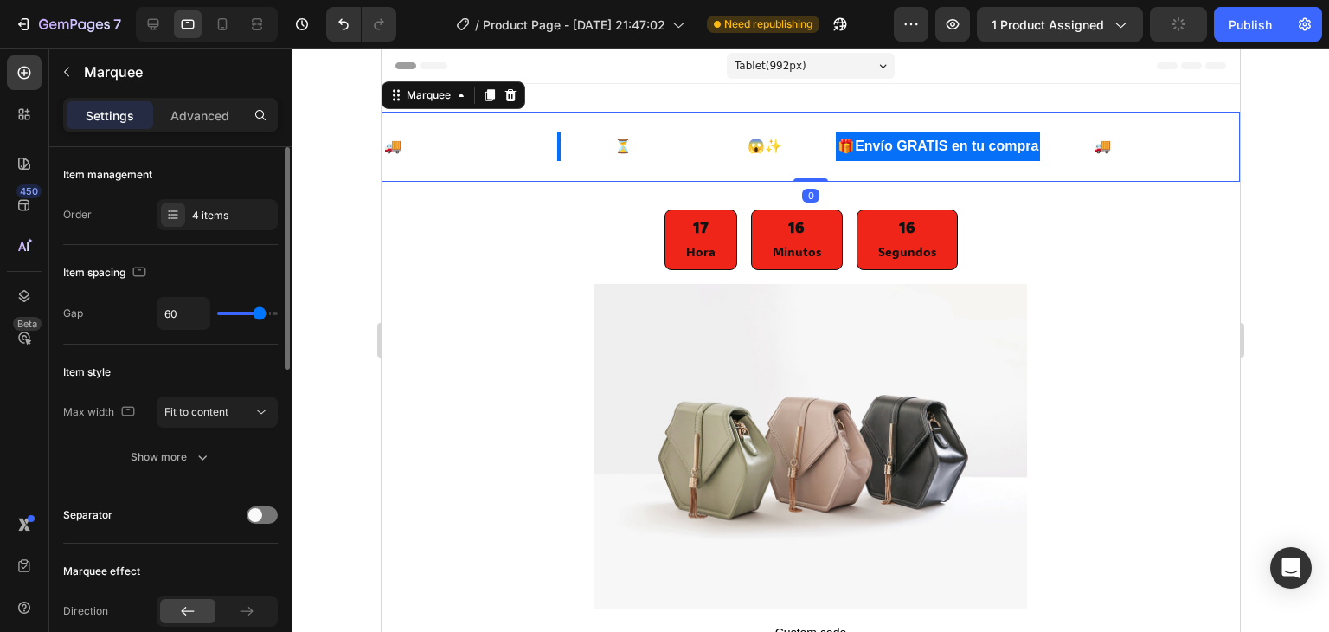
click at [556, 139] on div "🚚 ¡Envío GRATIS! Text Block" at bounding box center [469, 146] width 175 height 42
click at [562, 142] on div "🚚 ¡Envío GRATIS! Text Block Text Block ⏳ Se acaban pronto 😱✨ Text Block 🎁 Envío…" at bounding box center [736, 146] width 709 height 42
click at [560, 144] on div "Rich Text Editor. Editing area: main" at bounding box center [557, 146] width 3 height 29
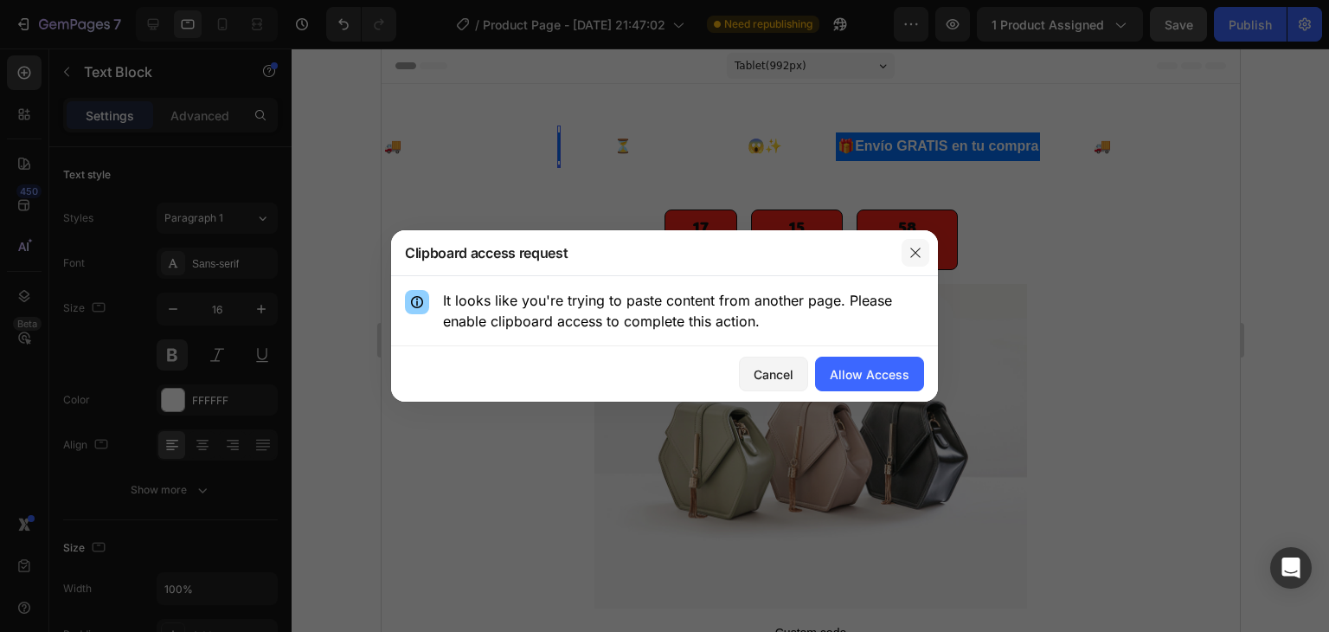
click at [913, 249] on icon "button" at bounding box center [915, 253] width 14 height 14
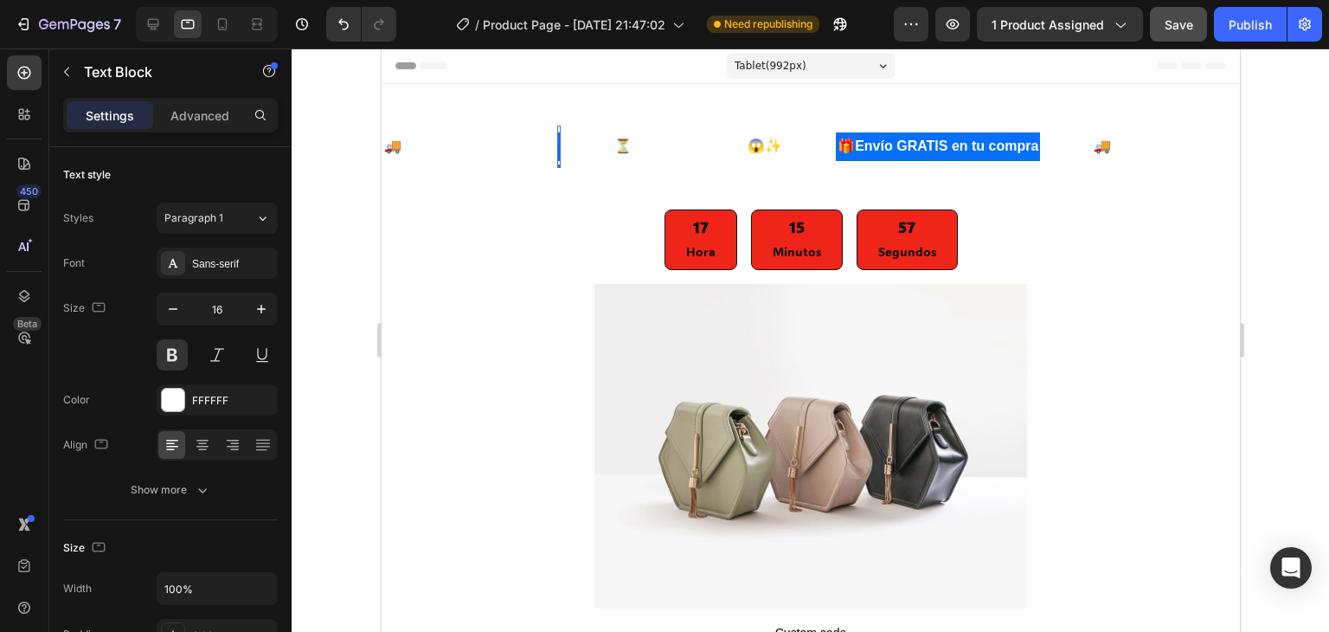
click at [560, 144] on div "Rich Text Editor. Editing area: main" at bounding box center [557, 146] width 3 height 29
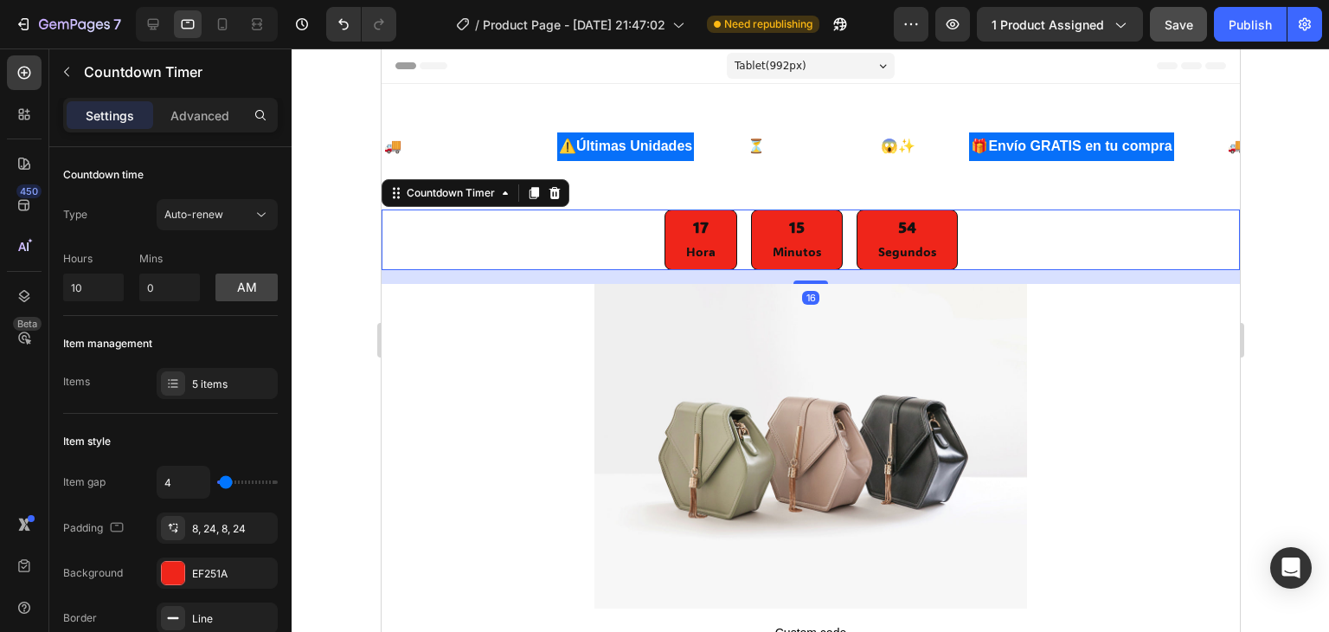
click at [561, 215] on div "17 Hora 15 Minutos 54 Segundos" at bounding box center [810, 239] width 858 height 61
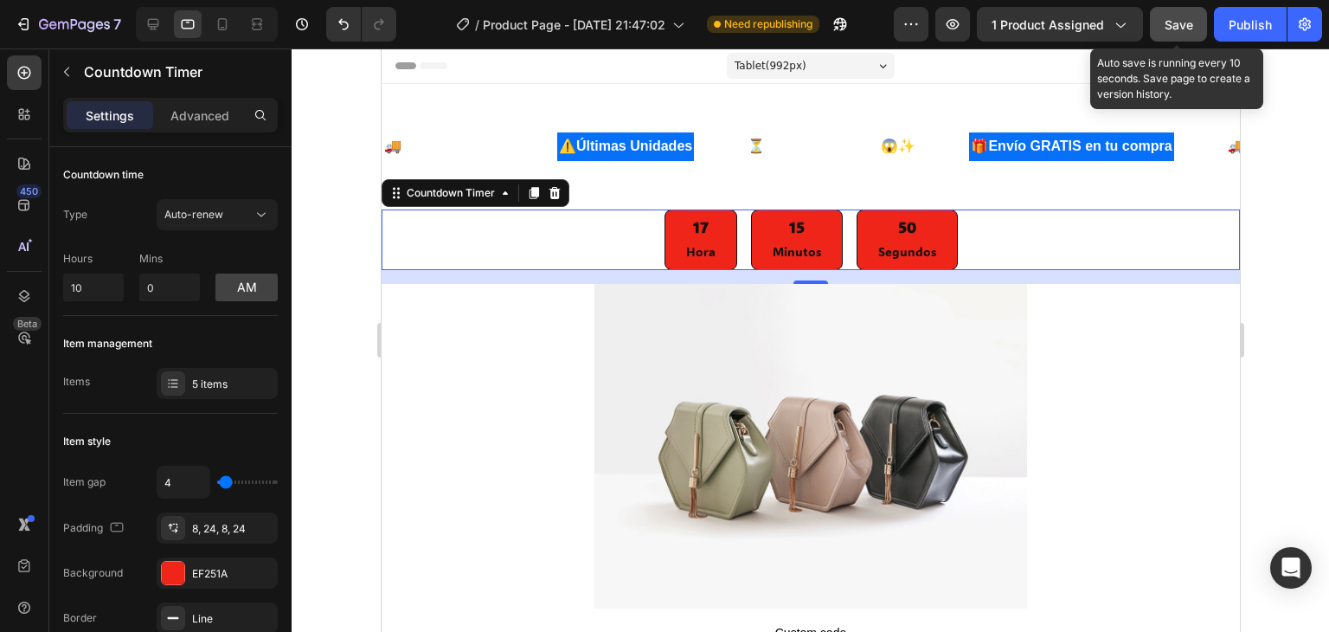
click at [1184, 29] on span "Save" at bounding box center [1179, 24] width 29 height 15
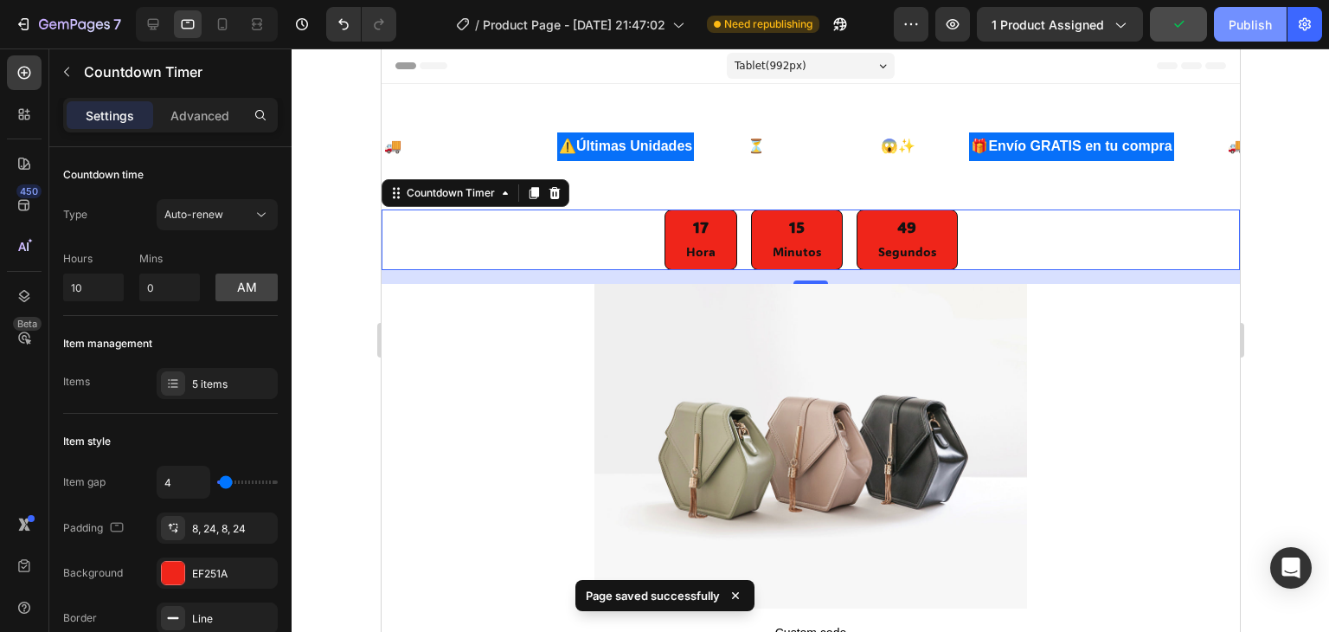
click at [1250, 29] on div "Publish" at bounding box center [1250, 25] width 43 height 18
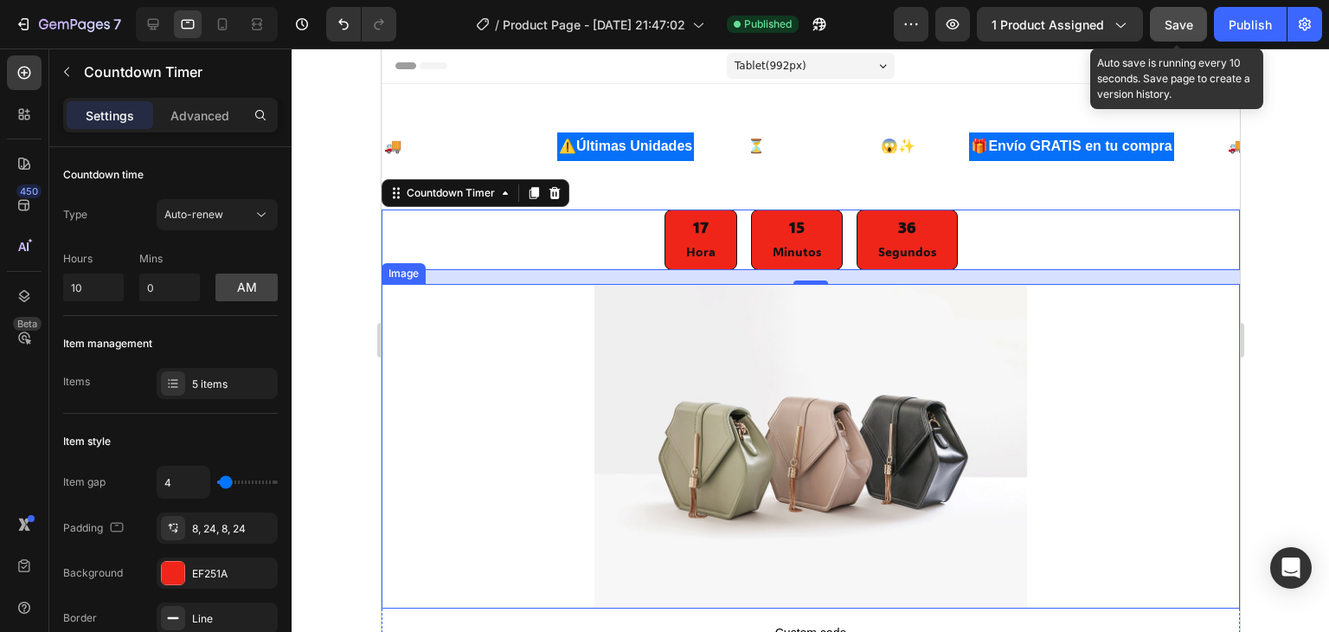
click at [1175, 28] on span "Save" at bounding box center [1179, 24] width 29 height 15
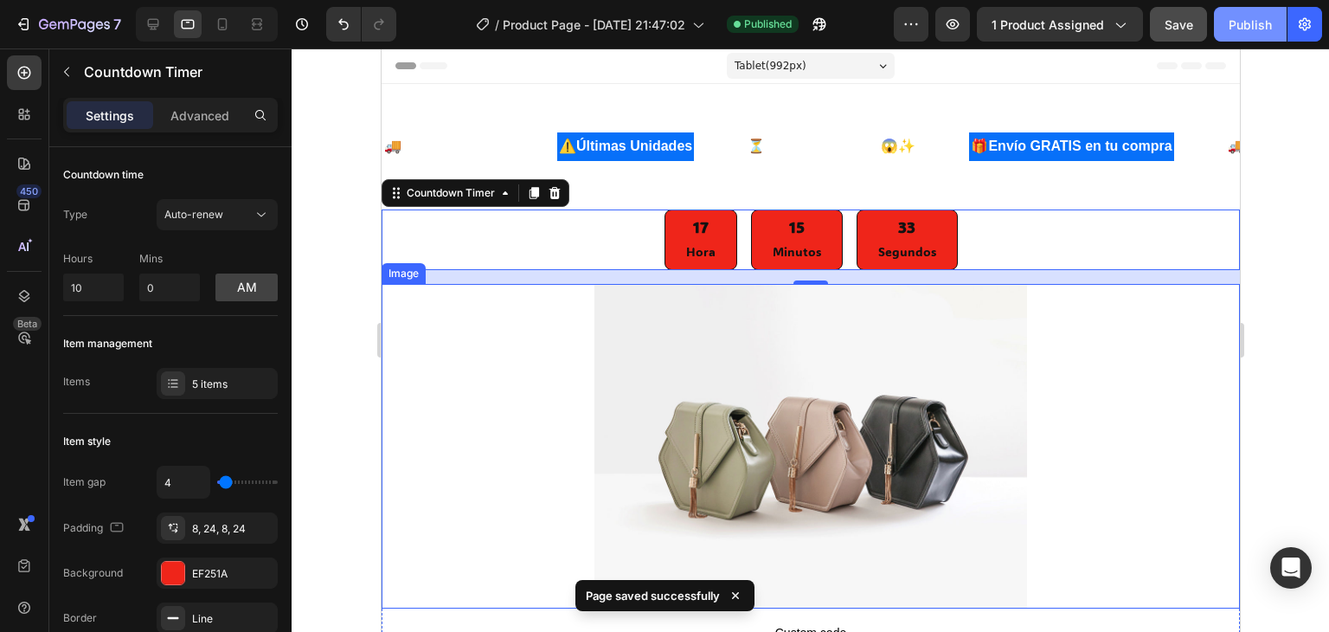
click at [1252, 32] on div "Publish" at bounding box center [1250, 25] width 43 height 18
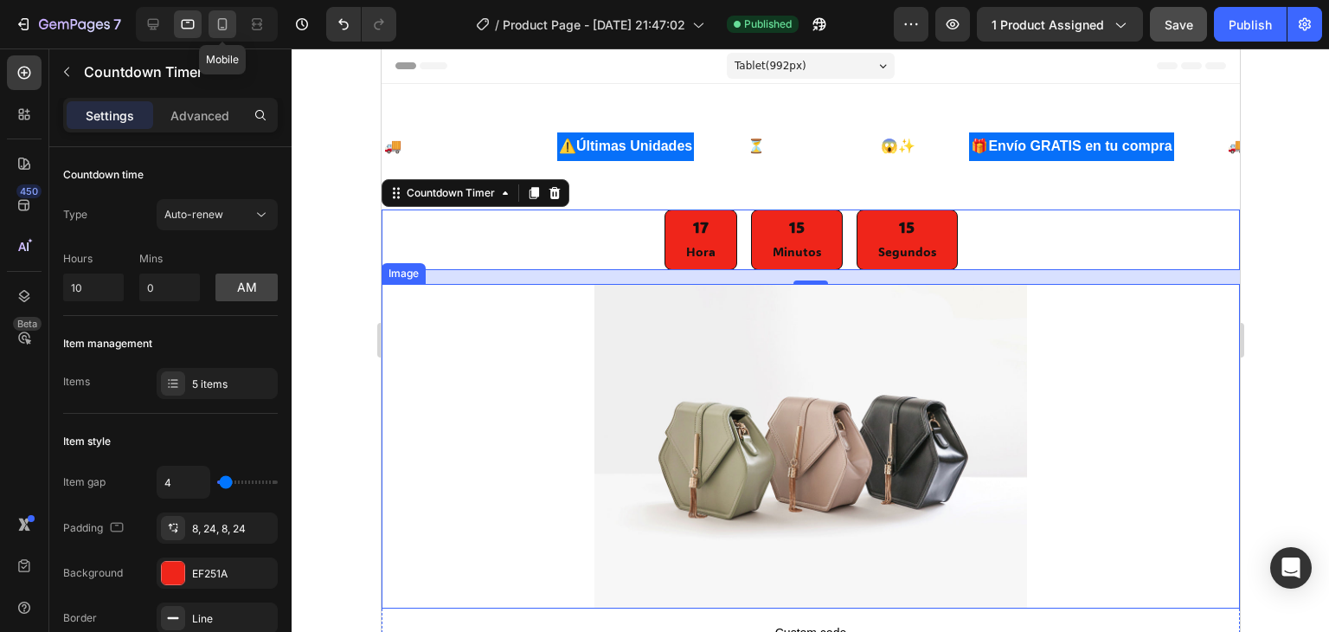
click at [223, 25] on icon at bounding box center [222, 24] width 17 height 17
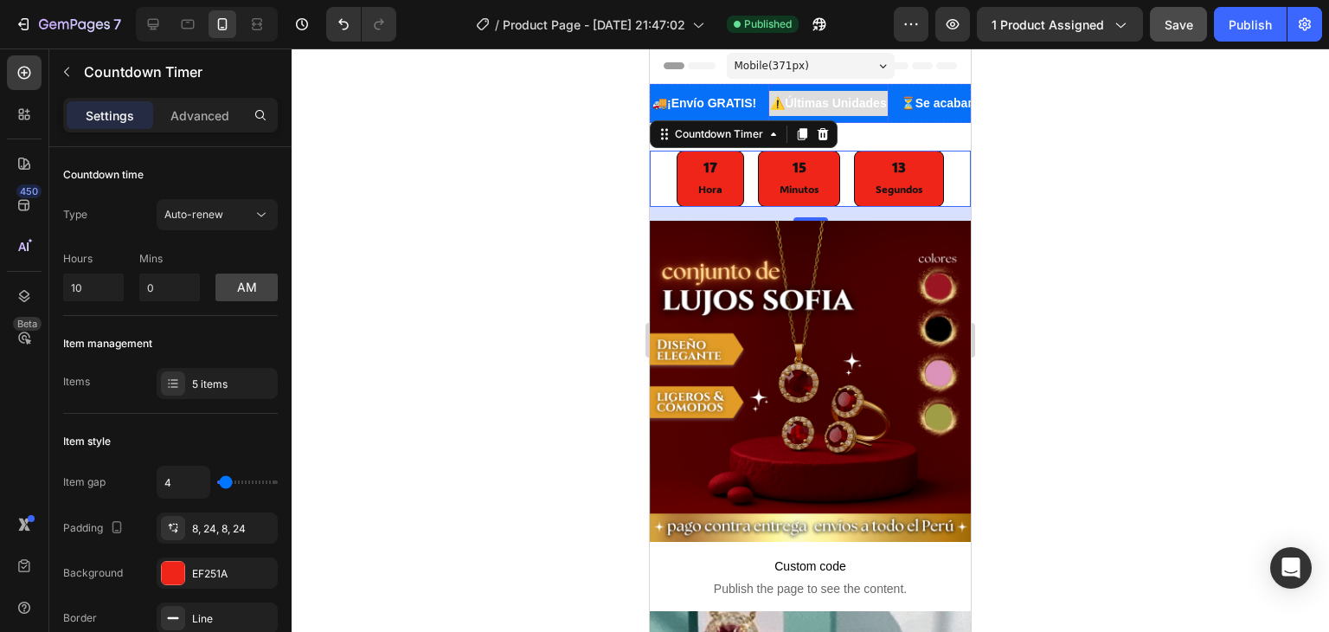
click at [844, 104] on strong "Últimas Unidades" at bounding box center [835, 103] width 101 height 14
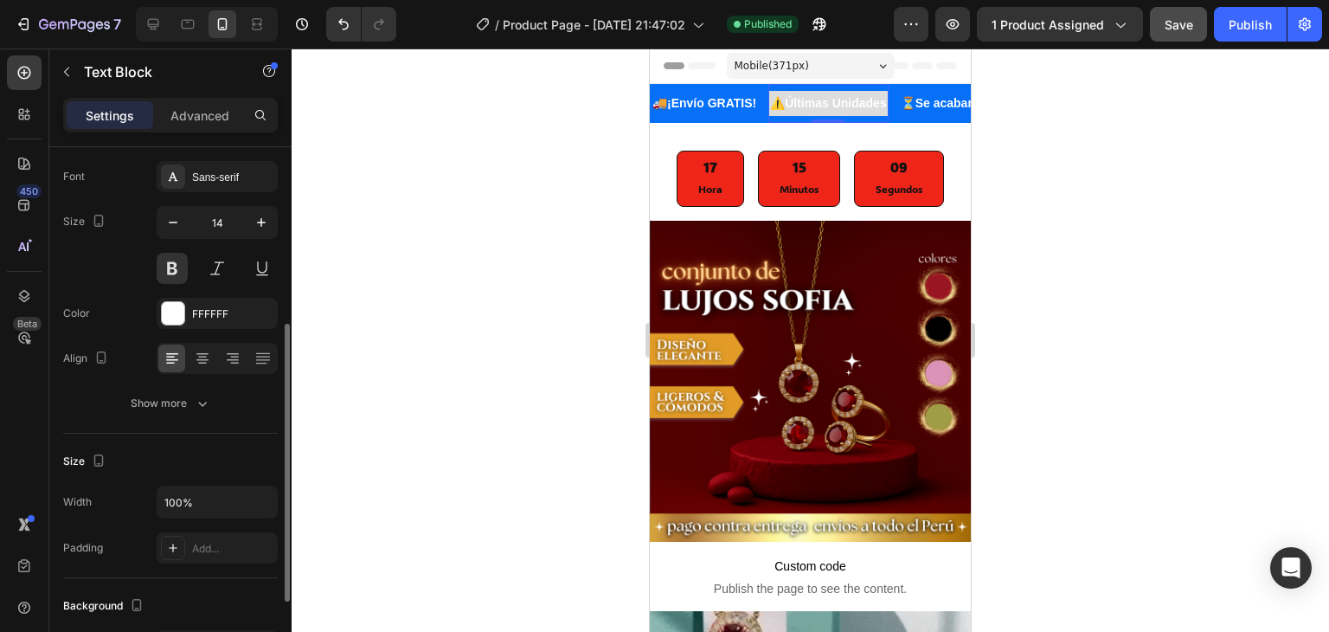
scroll to position [173, 0]
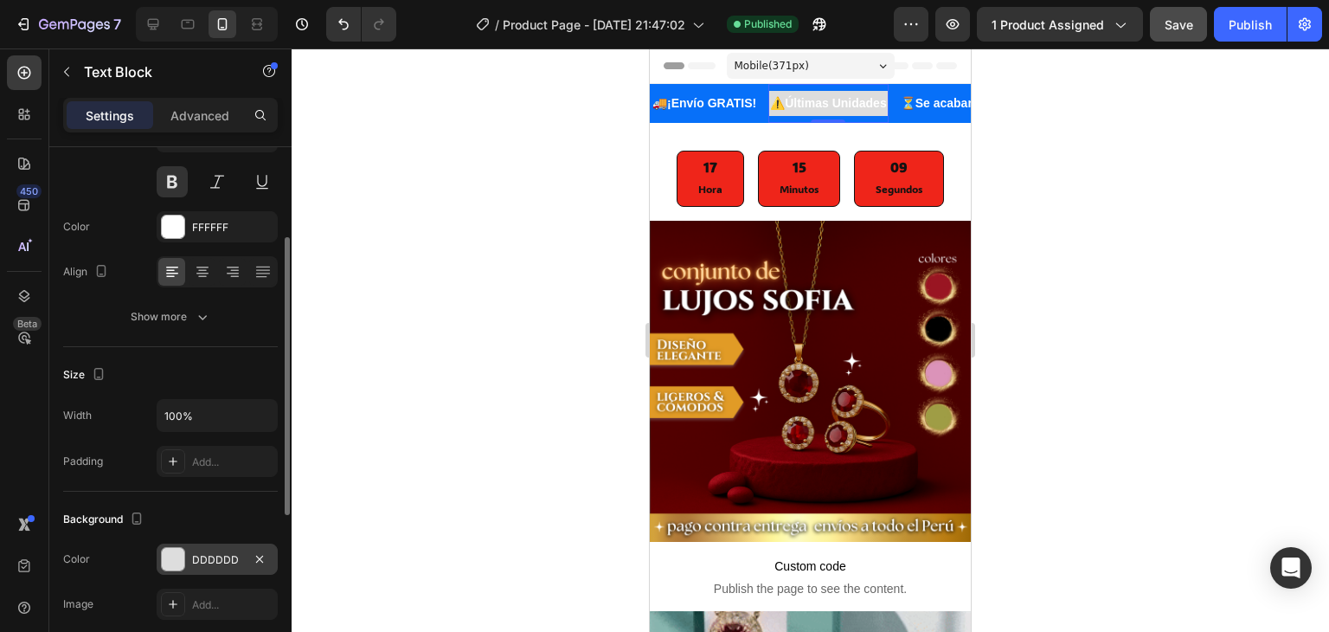
click at [187, 555] on div "DDDDDD" at bounding box center [217, 558] width 121 height 31
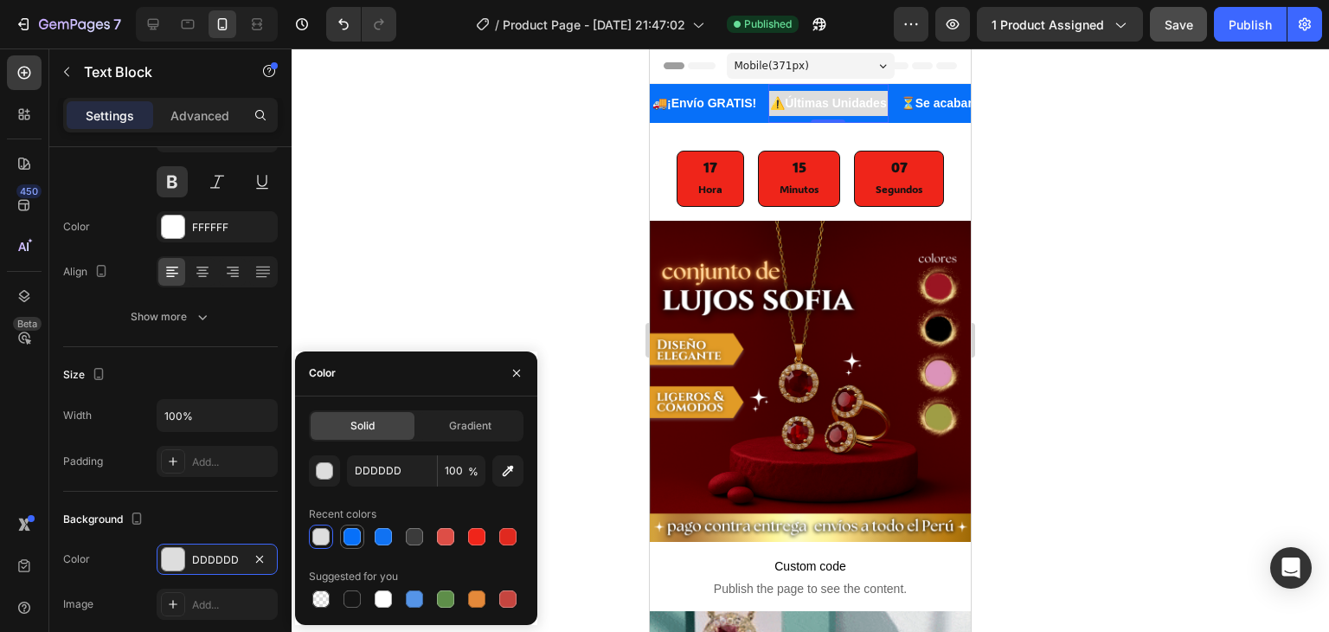
click at [346, 533] on div at bounding box center [351, 536] width 17 height 17
type input "0770F9"
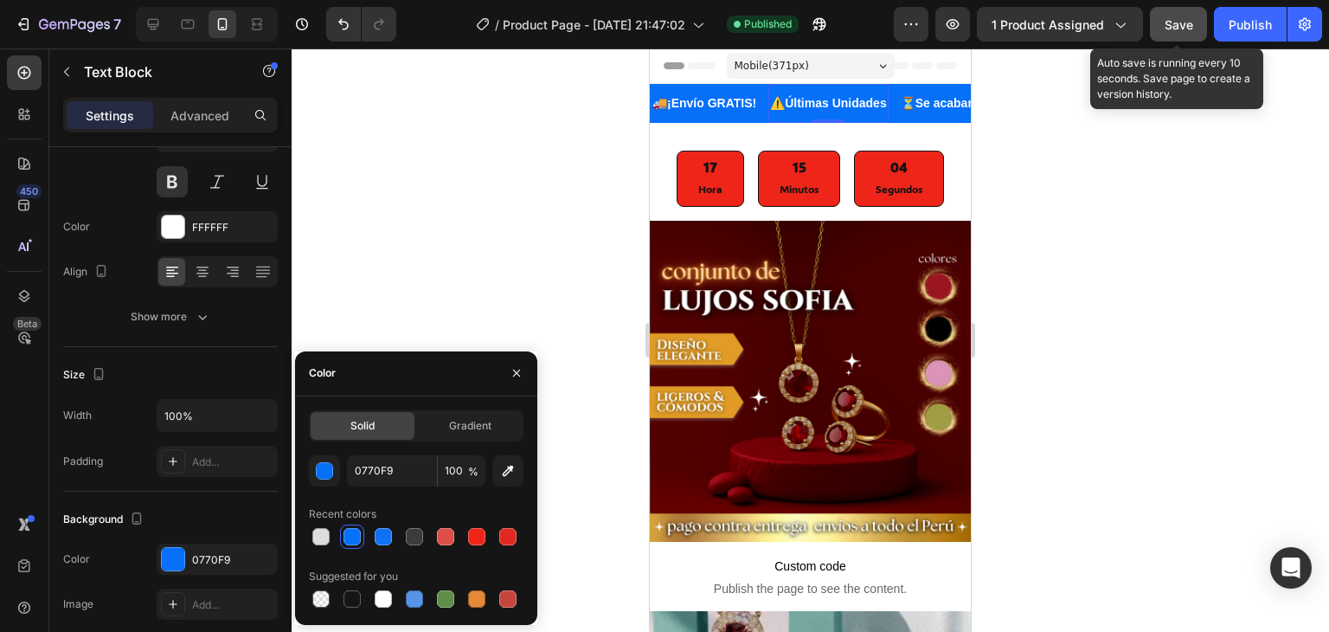
click at [1181, 22] on span "Save" at bounding box center [1179, 24] width 29 height 15
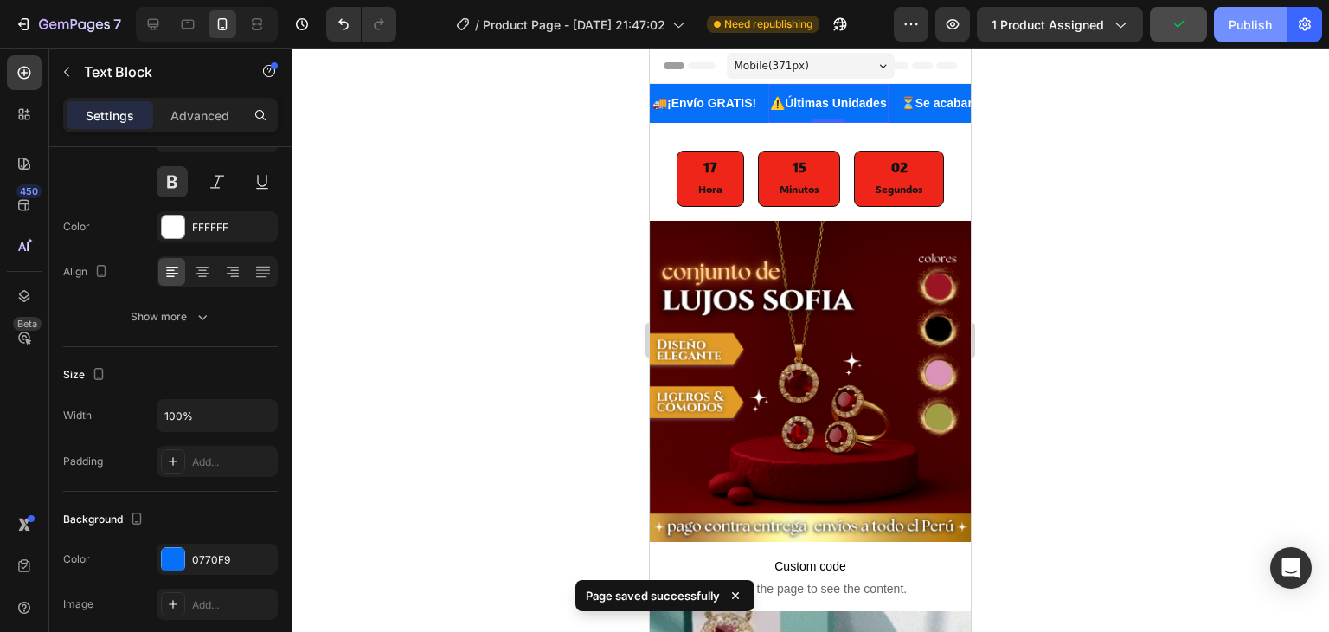
click at [1239, 23] on div "Publish" at bounding box center [1250, 25] width 43 height 18
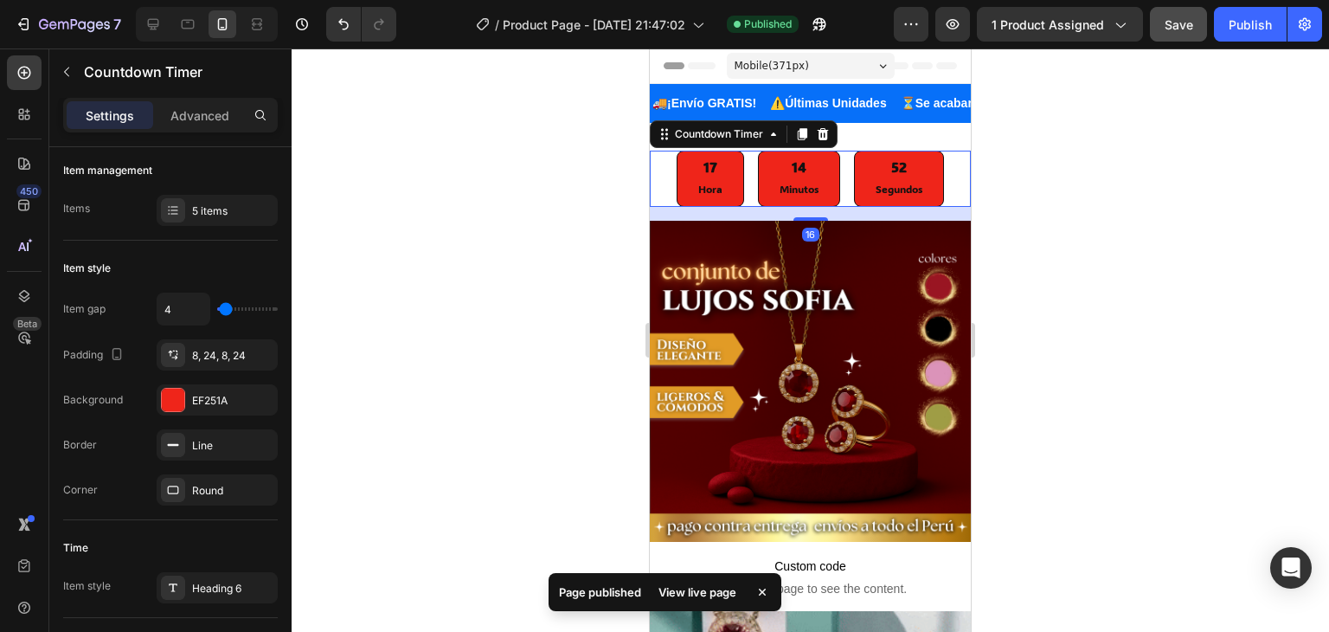
click at [685, 168] on div "17 Hora" at bounding box center [710, 178] width 67 height 55
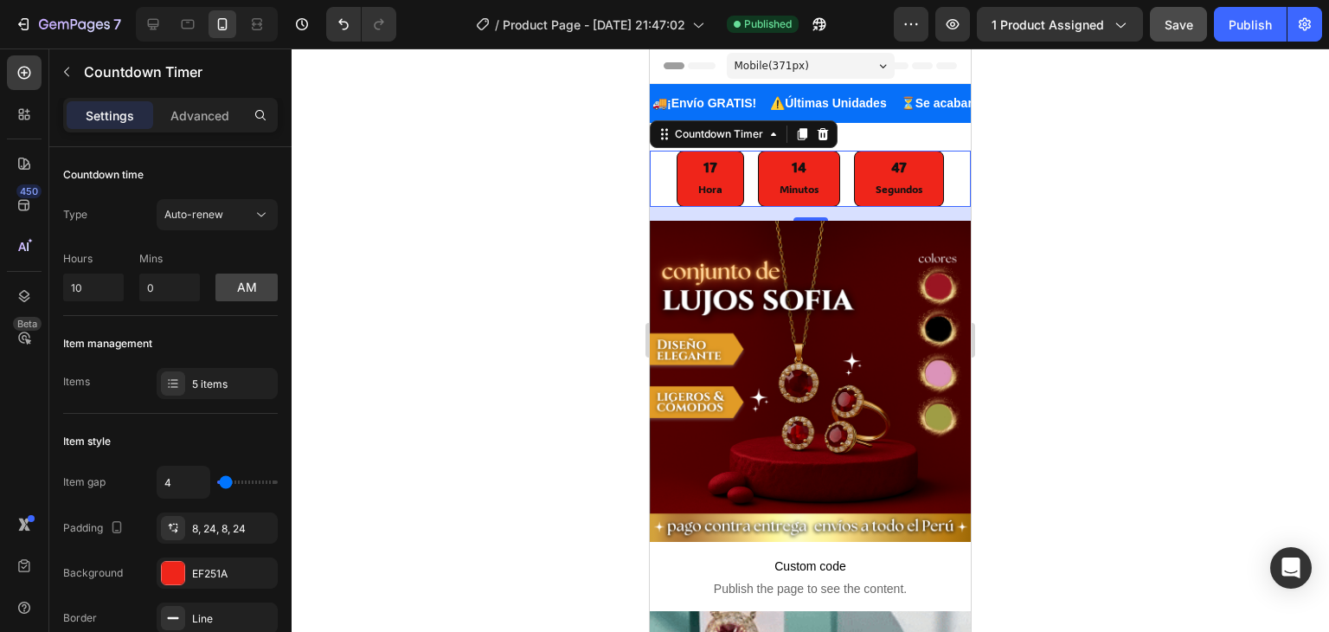
click at [716, 177] on div "17 Hora" at bounding box center [710, 178] width 67 height 55
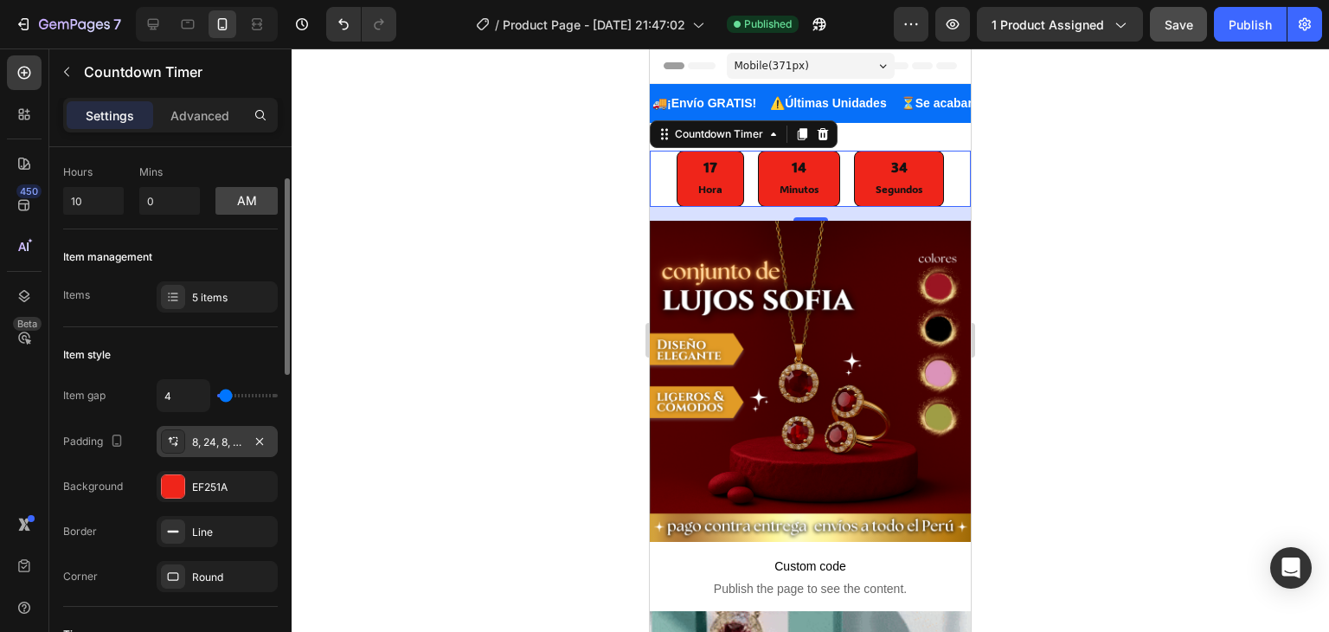
click at [198, 441] on div "8, 24, 8, 24" at bounding box center [217, 442] width 50 height 16
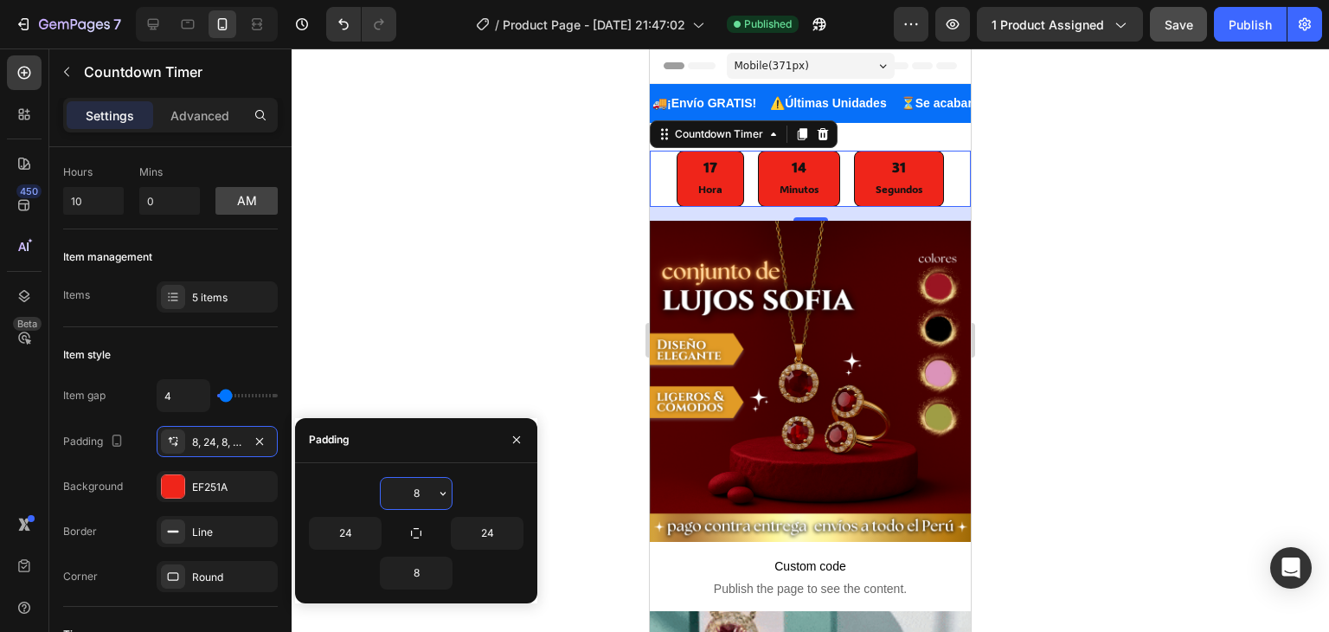
click at [422, 493] on input "8" at bounding box center [416, 493] width 71 height 31
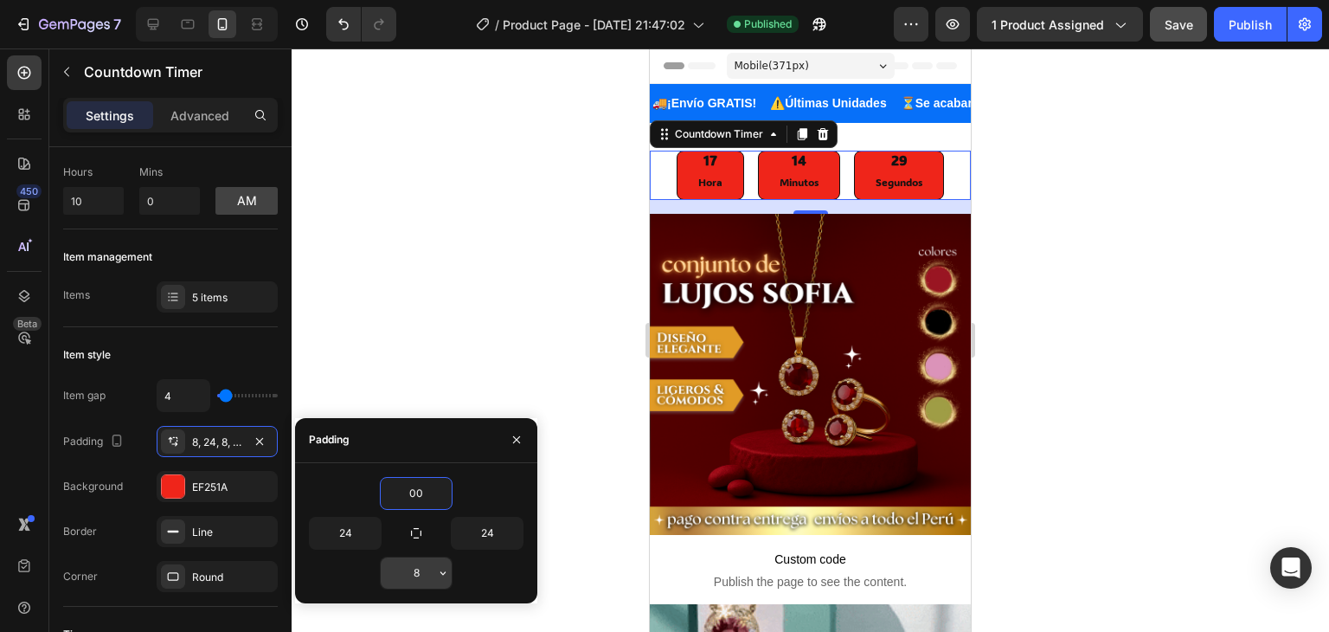
click at [428, 575] on input "8" at bounding box center [416, 572] width 71 height 31
type input "0"
click at [428, 575] on input "8" at bounding box center [416, 572] width 71 height 31
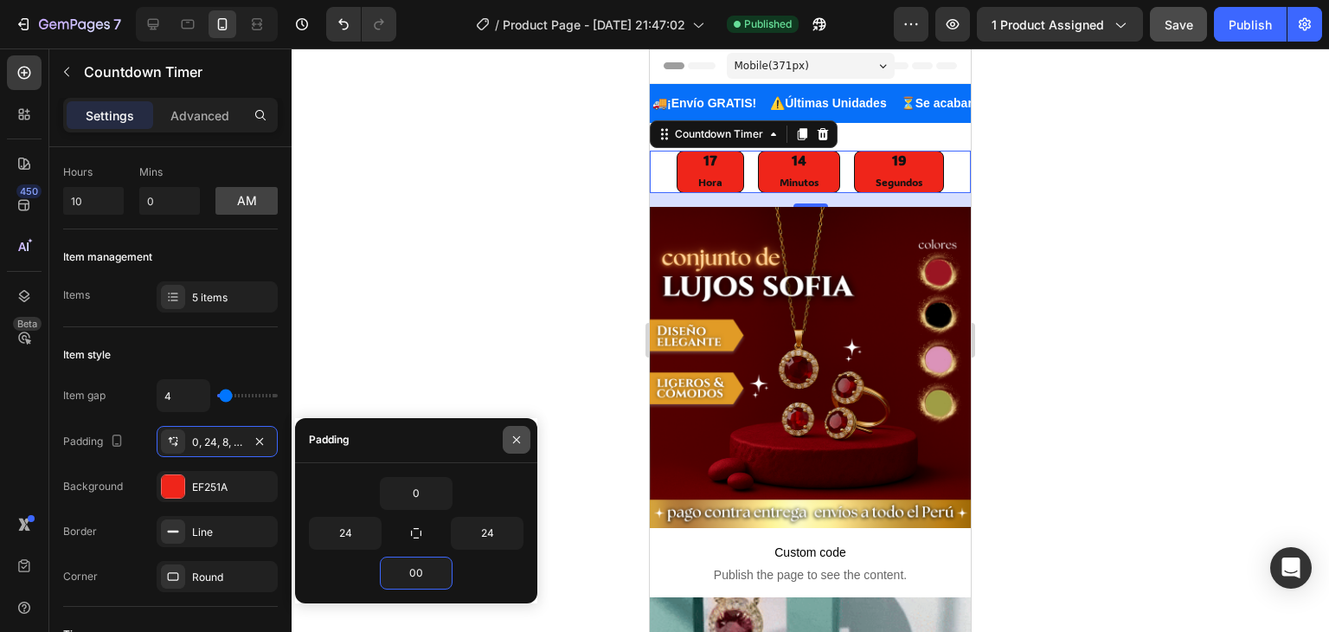
type input "0"
click at [517, 441] on icon "button" at bounding box center [517, 440] width 14 height 14
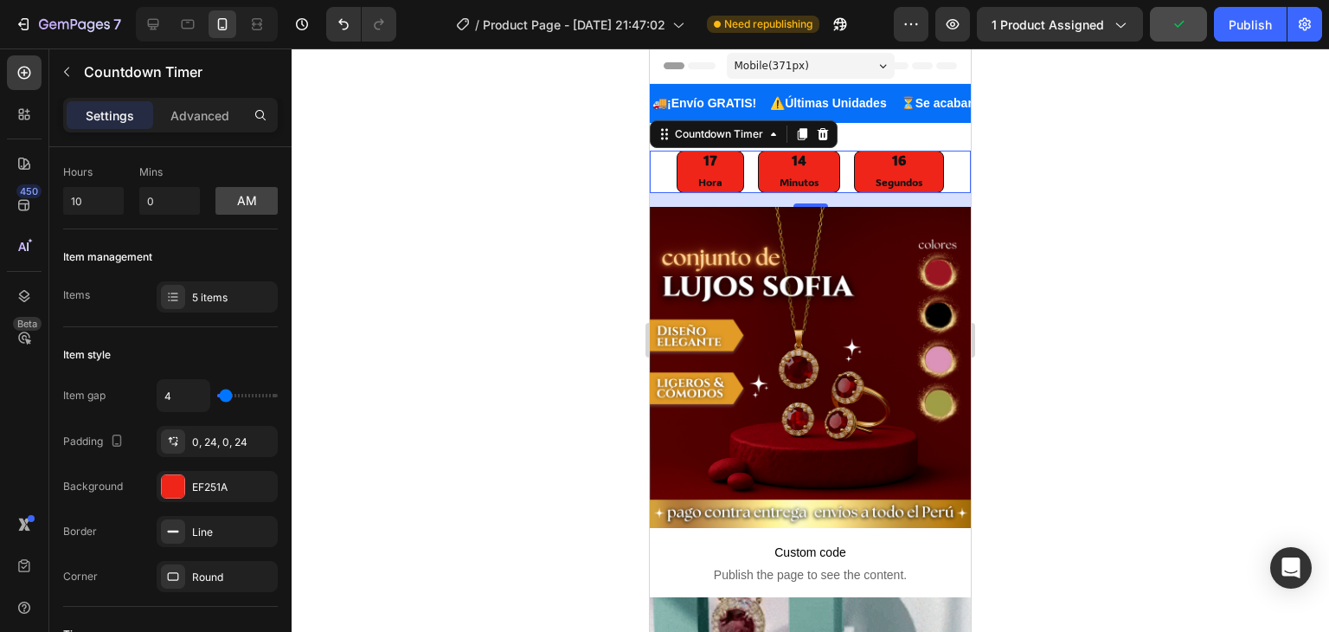
click at [501, 370] on div at bounding box center [810, 339] width 1037 height 583
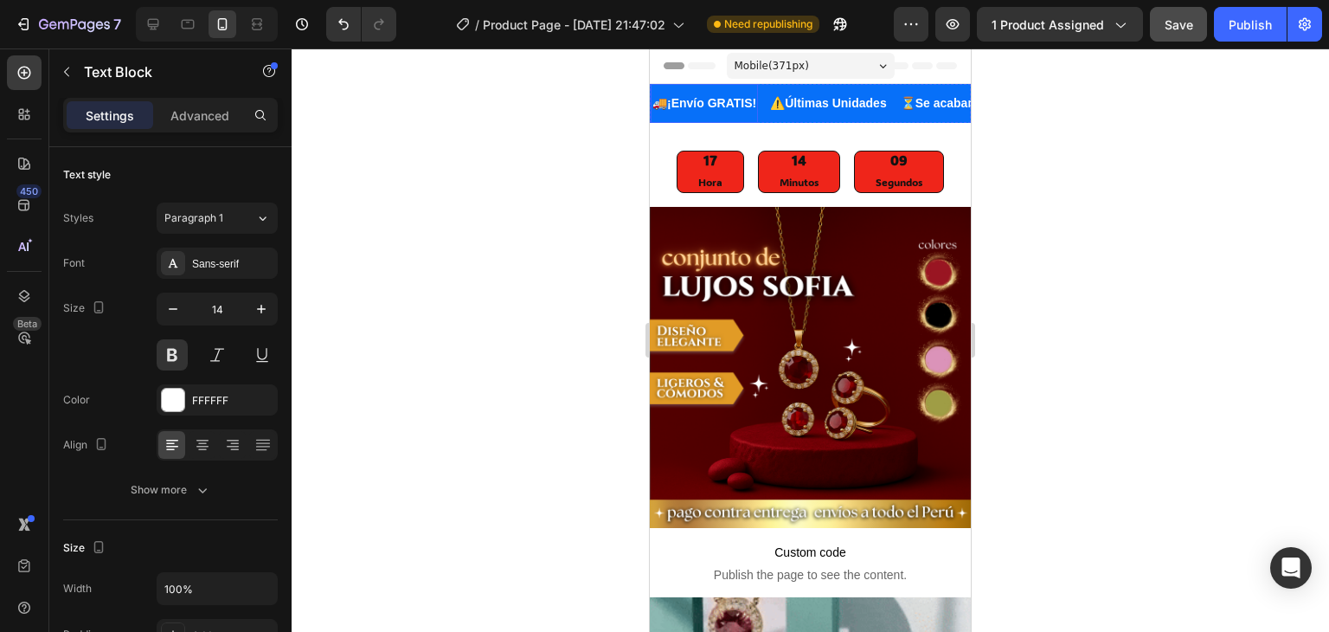
click at [756, 100] on strong "¡Envío GRATIS!" at bounding box center [711, 103] width 89 height 14
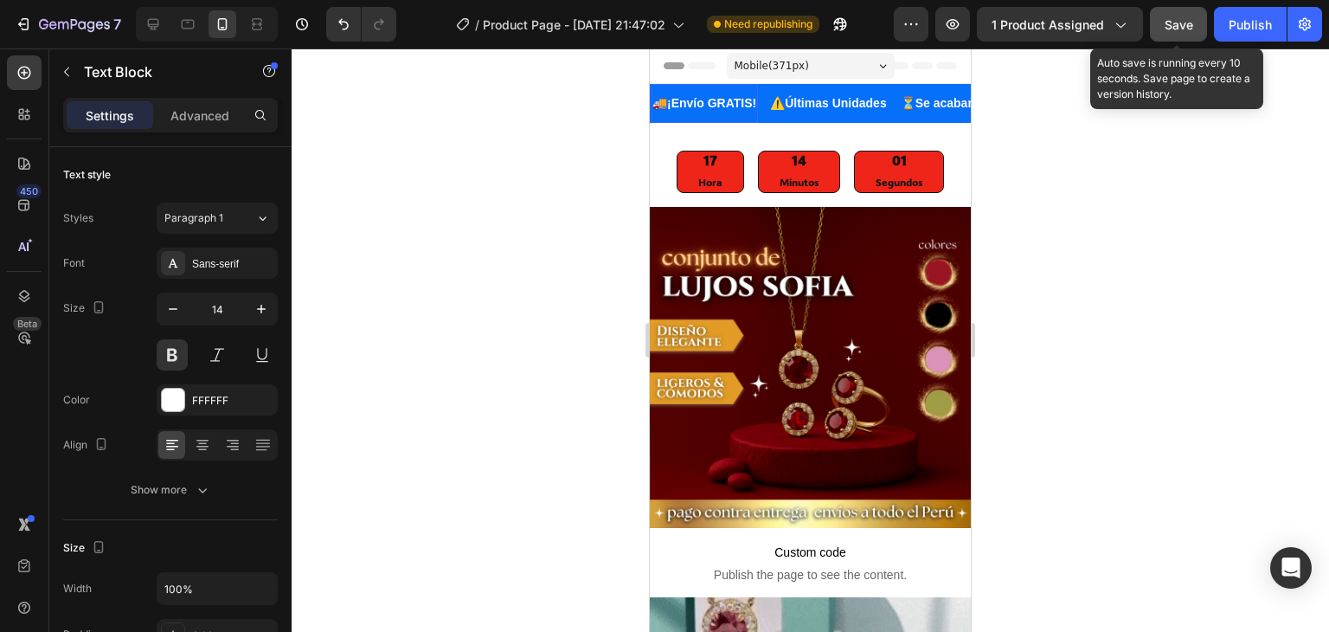
click at [1171, 25] on span "Save" at bounding box center [1179, 24] width 29 height 15
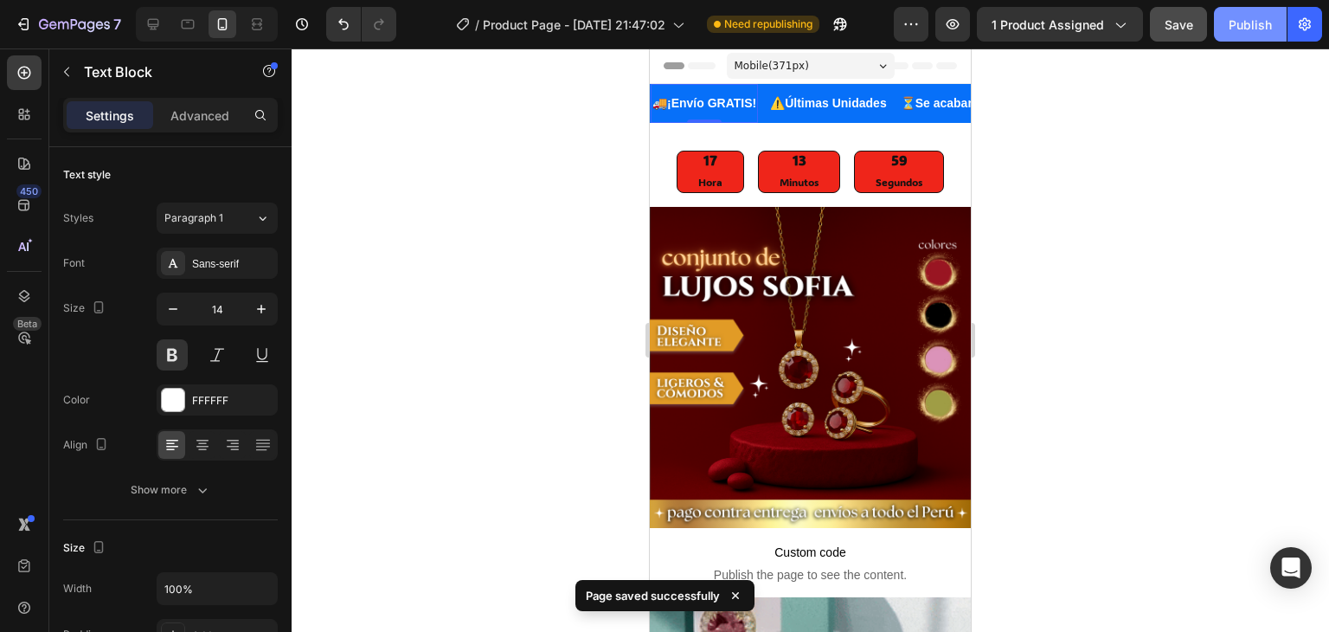
click at [1248, 30] on div "Publish" at bounding box center [1250, 25] width 43 height 18
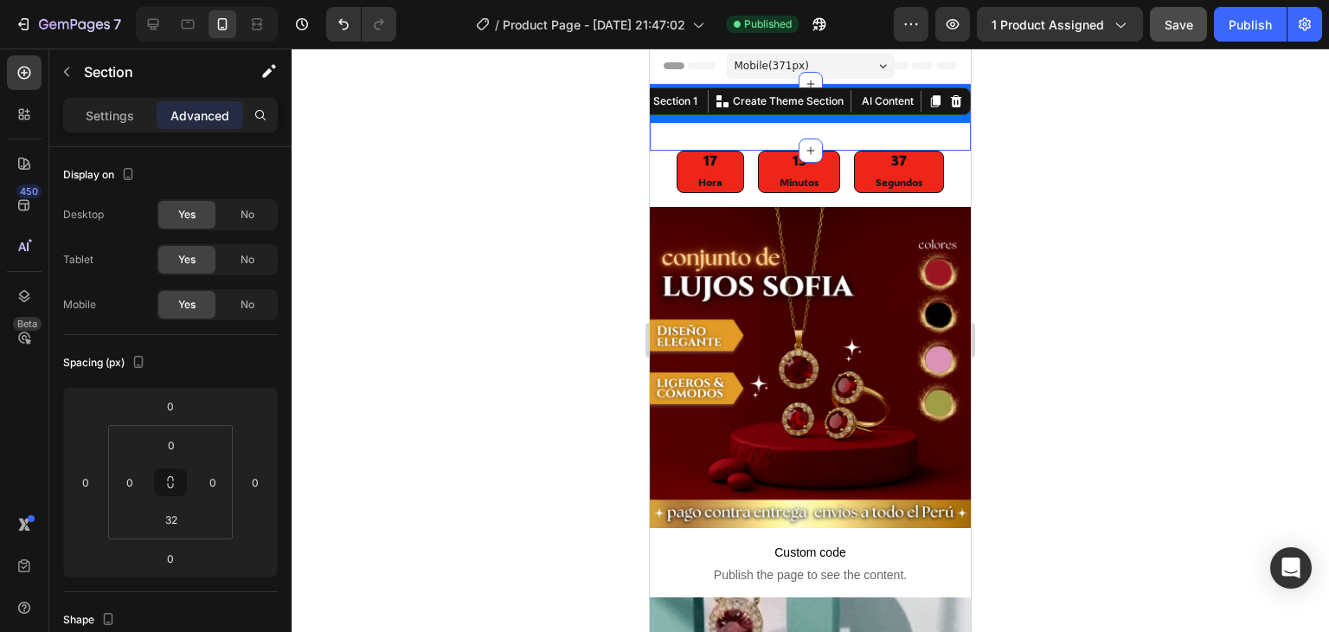
click at [734, 134] on div "🚚 ¡Envío GRATIS! Text Block ⚠️ Últimas Unidades Text Block ⏳ Se acaban pronto 😱…" at bounding box center [810, 117] width 321 height 67
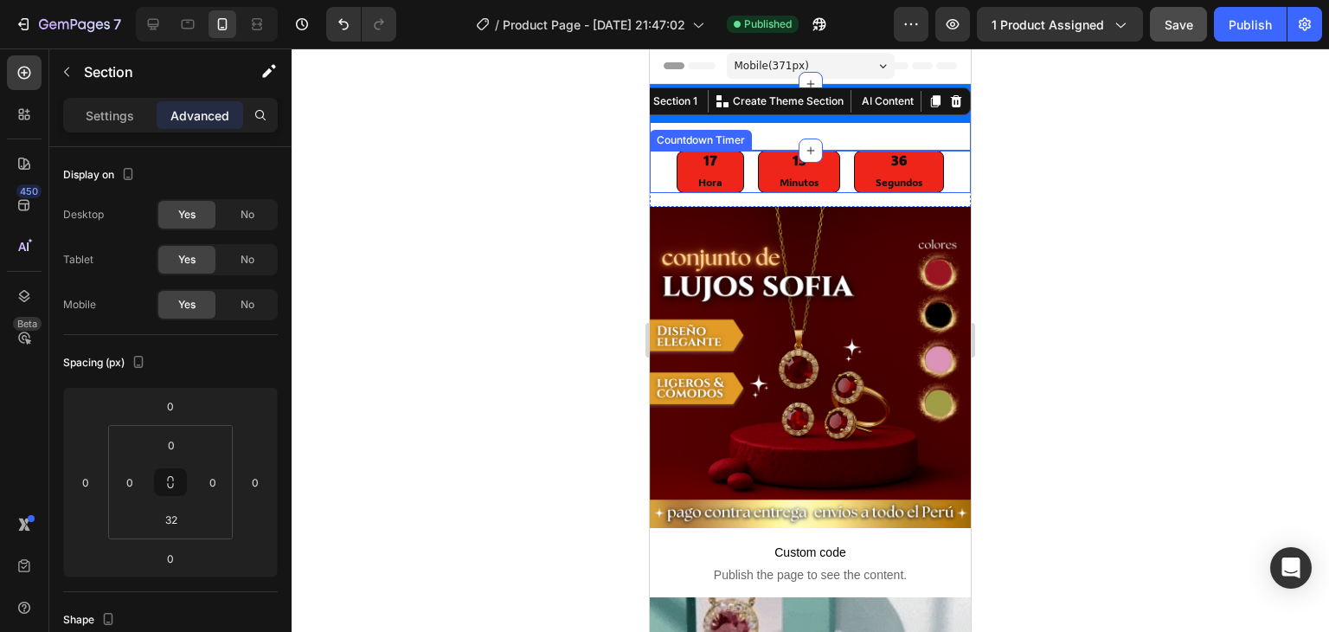
click at [736, 187] on div "17 Hora 13 Minutos 36 Segundos" at bounding box center [810, 172] width 267 height 42
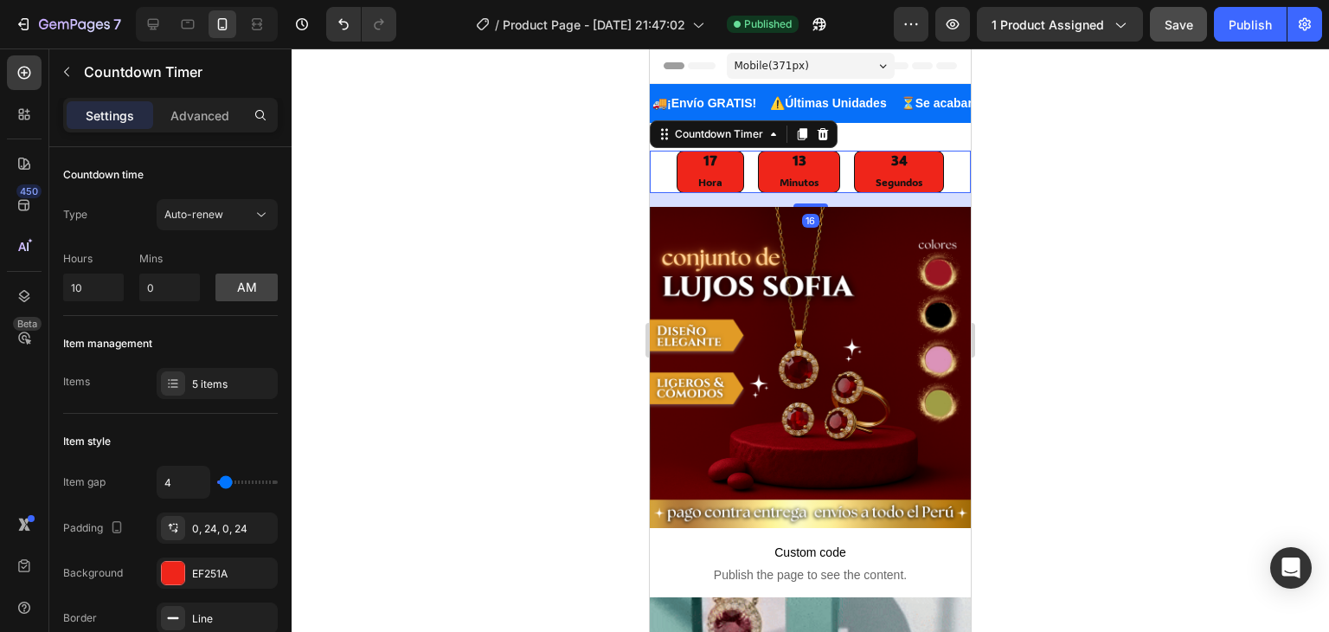
click at [735, 202] on div "16" at bounding box center [810, 200] width 321 height 14
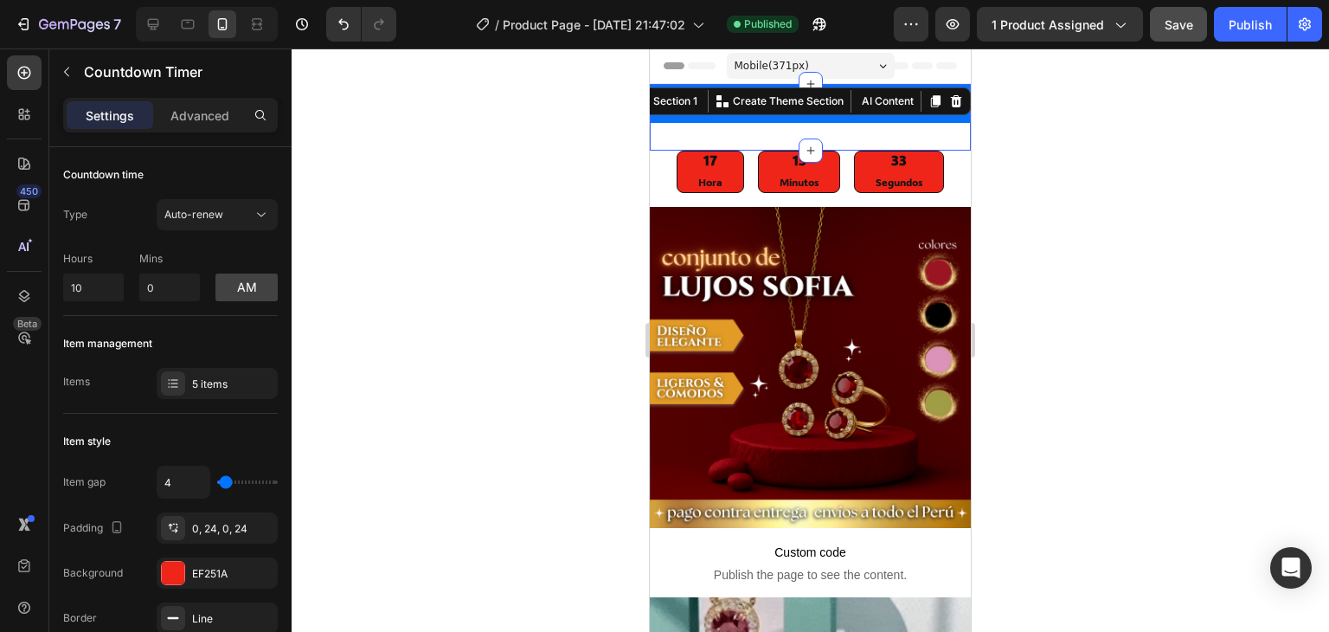
click at [852, 131] on div "🚚 ¡Envío GRATIS! Text Block ⚠️ Últimas Unidades Text Block ⏳ Se acaban pronto 😱…" at bounding box center [810, 117] width 321 height 67
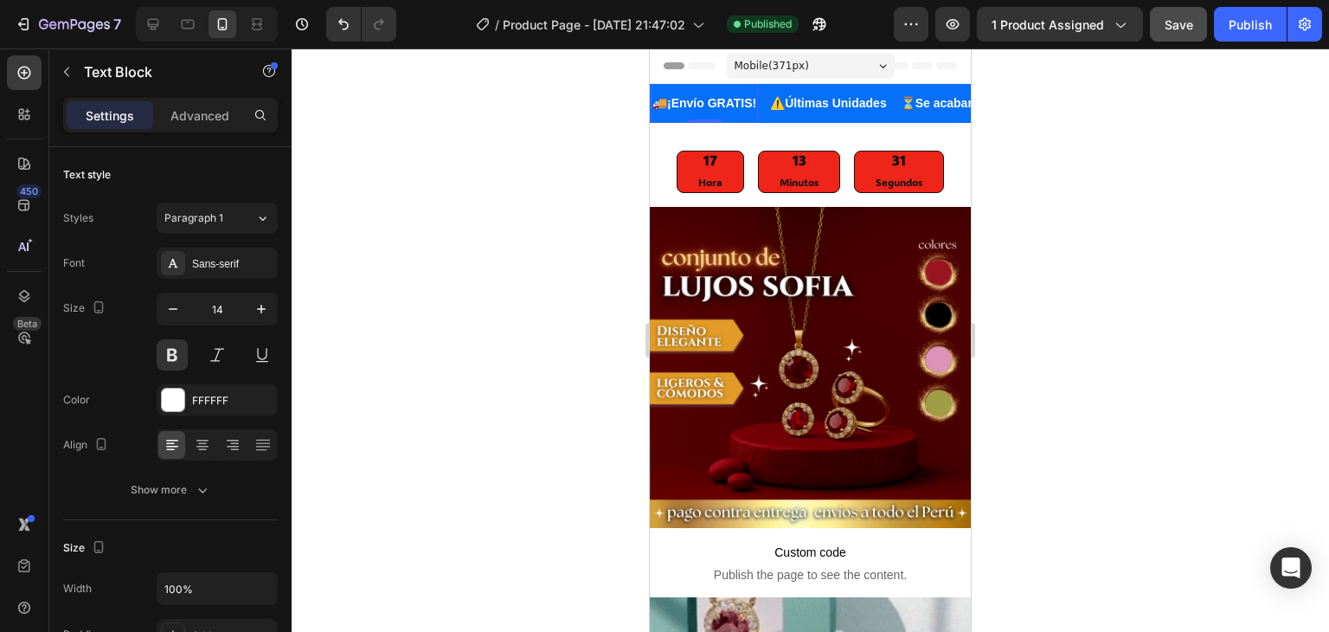
click at [739, 121] on div "🚚 ¡Envío GRATIS! Text Block 0" at bounding box center [704, 103] width 107 height 39
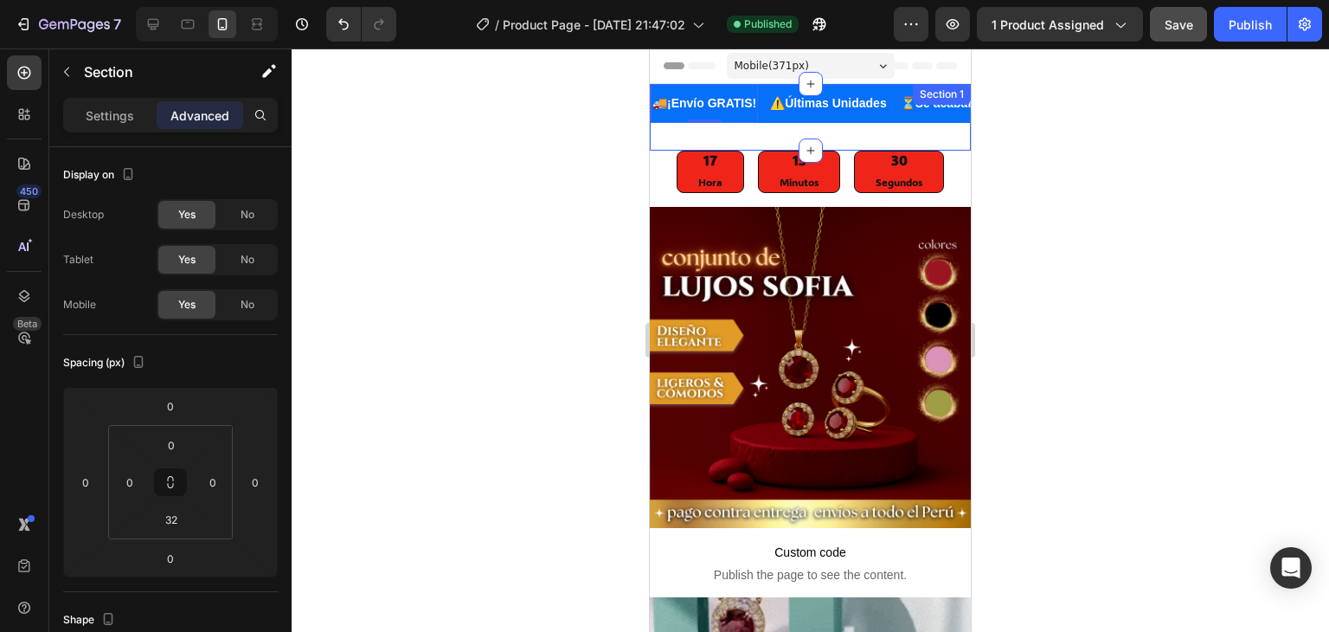
click at [745, 133] on div "🚚 ¡Envío GRATIS! Text Block 0 ⚠️ Últimas Unidades Text Block ⏳ Se acaban pronto…" at bounding box center [810, 117] width 321 height 67
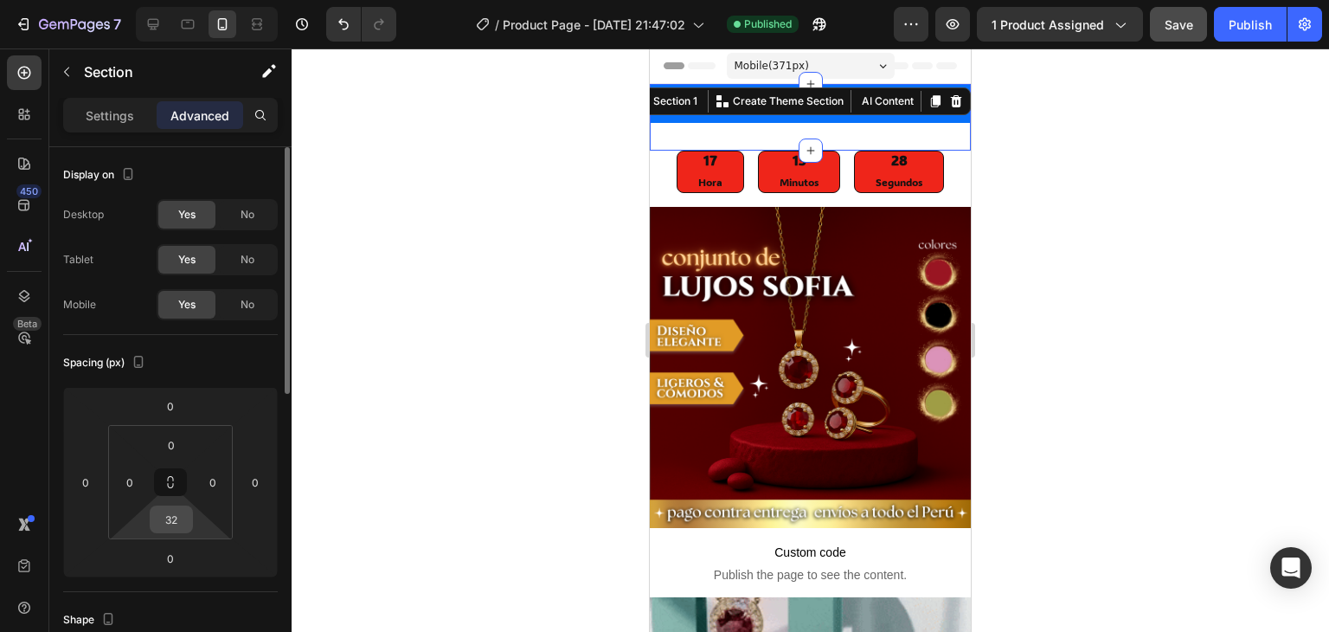
click at [186, 513] on input "32" at bounding box center [171, 519] width 35 height 26
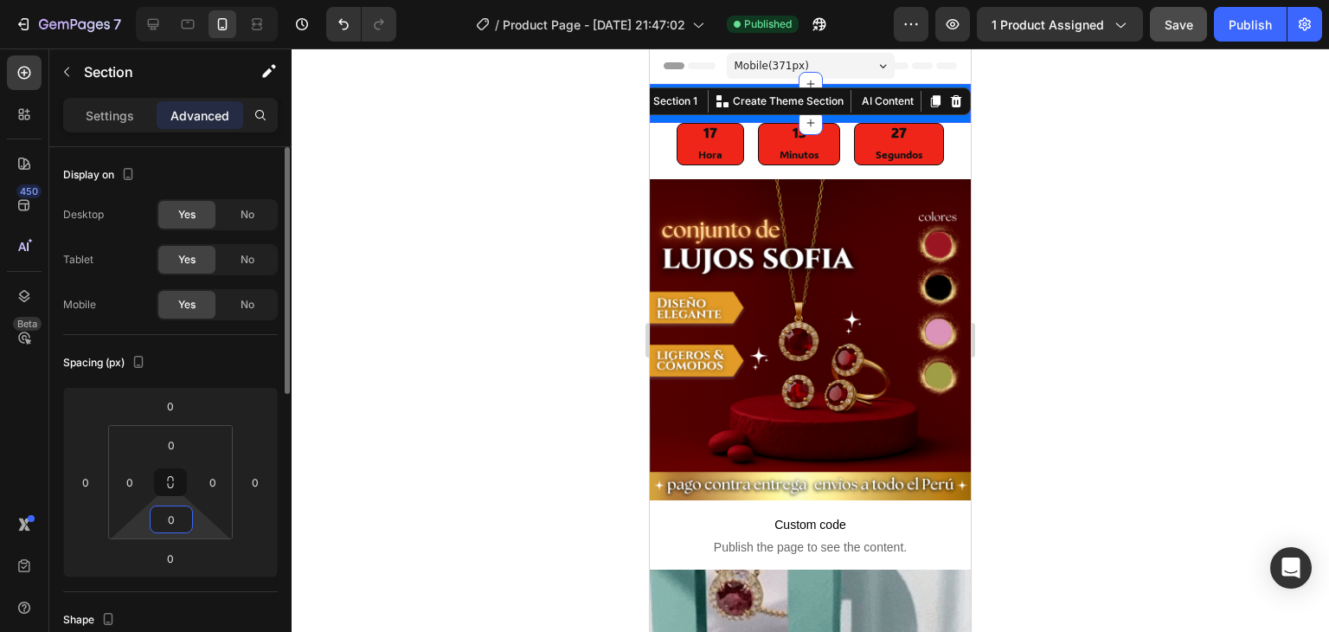
type input "00"
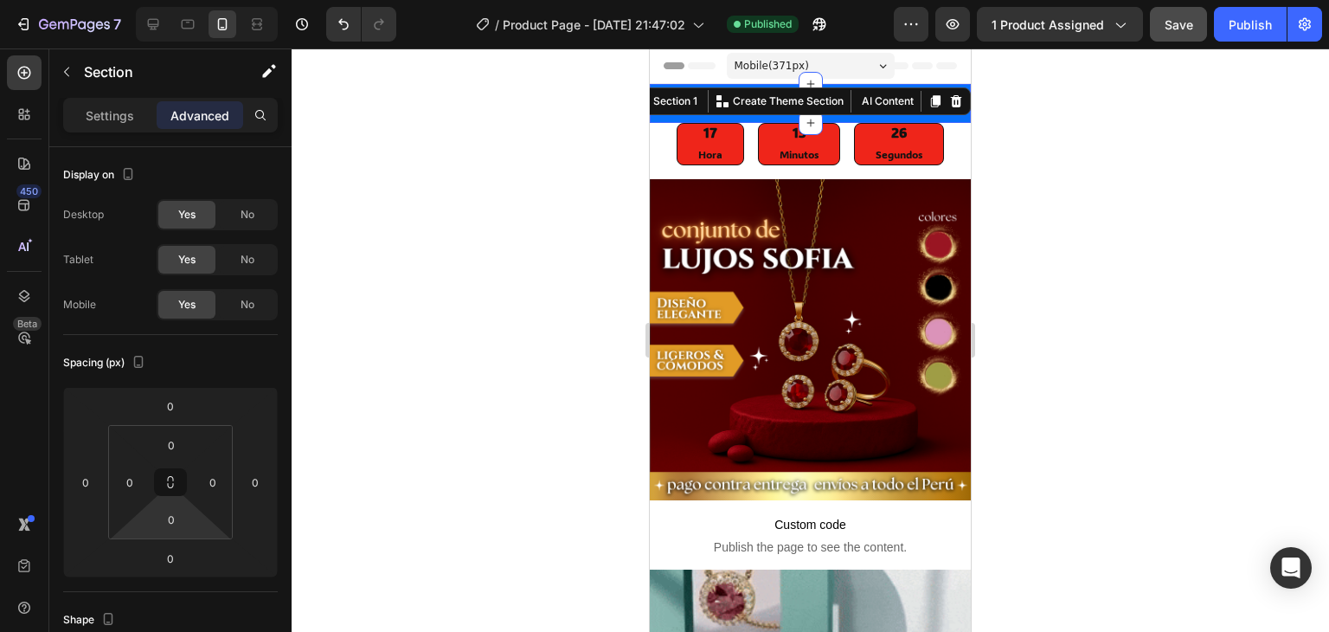
click at [322, 359] on div at bounding box center [810, 339] width 1037 height 583
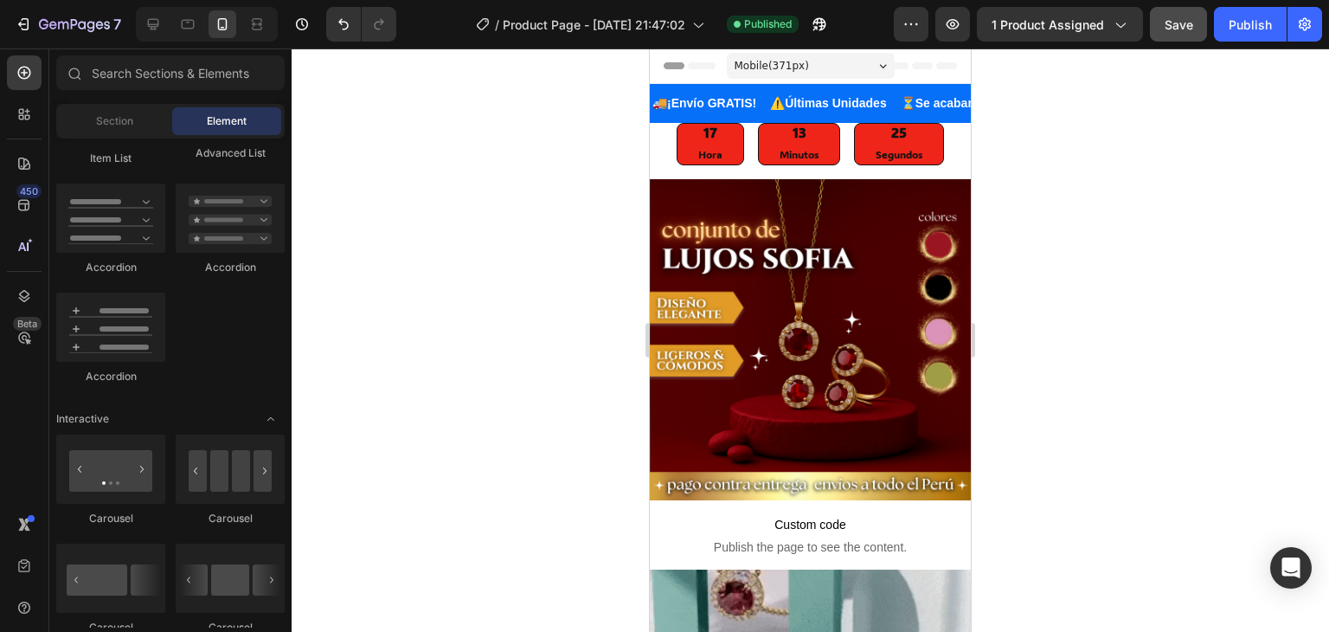
click at [395, 328] on div at bounding box center [810, 339] width 1037 height 583
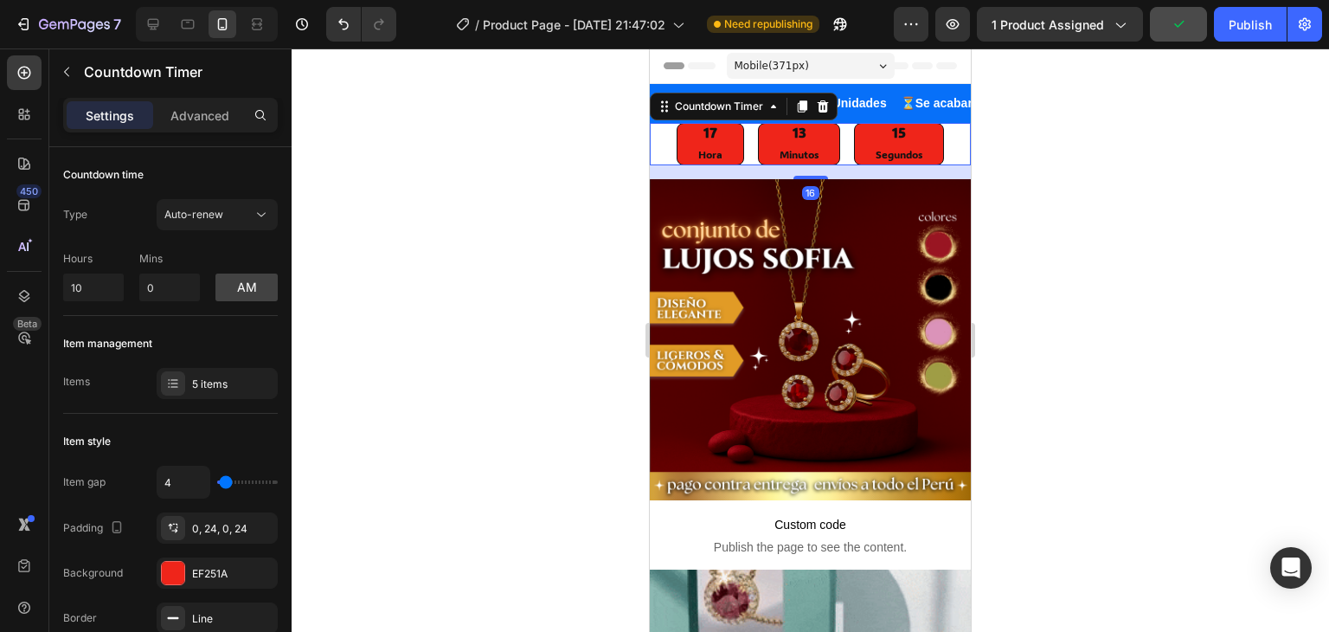
click at [704, 139] on div "17" at bounding box center [710, 133] width 24 height 18
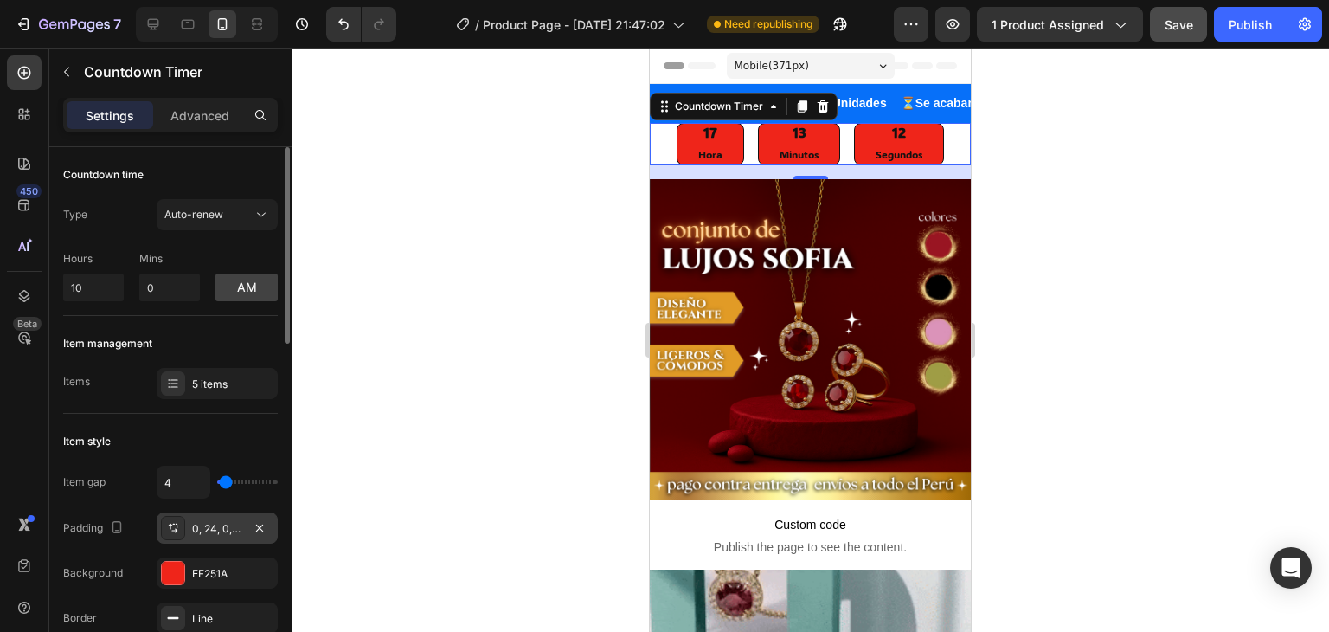
click at [207, 530] on div "0, 24, 0, 24" at bounding box center [217, 529] width 50 height 16
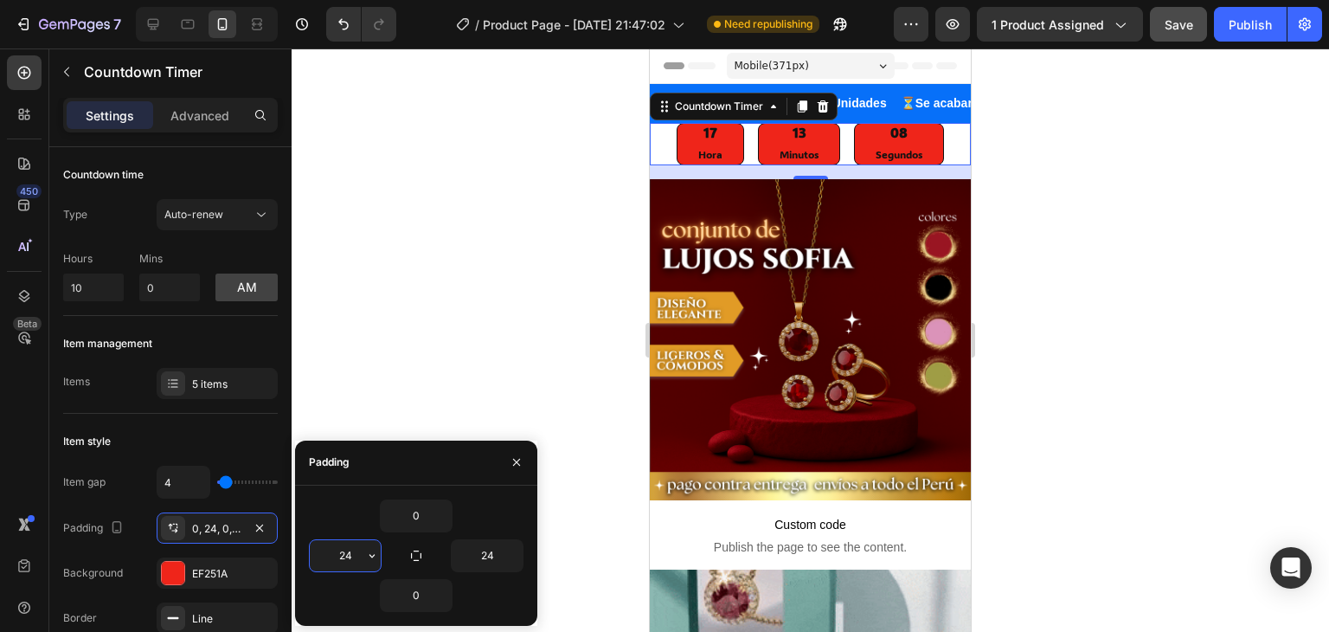
click at [347, 559] on input "24" at bounding box center [345, 555] width 71 height 31
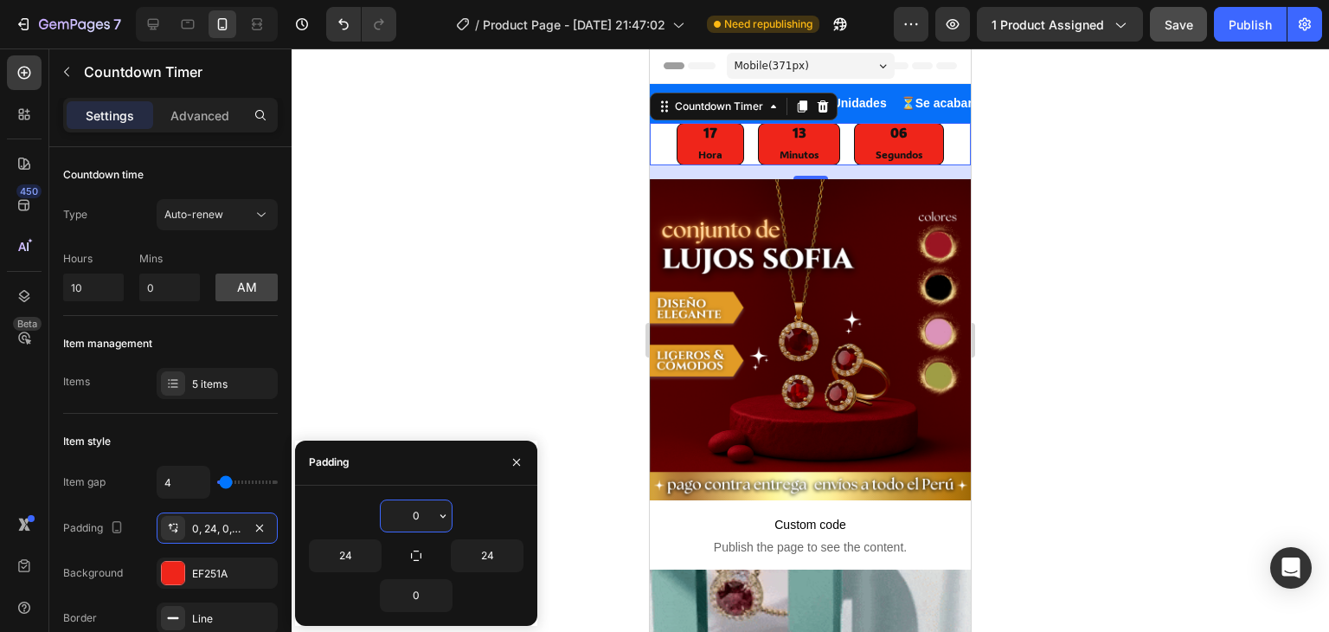
click at [410, 515] on input "0" at bounding box center [416, 515] width 71 height 31
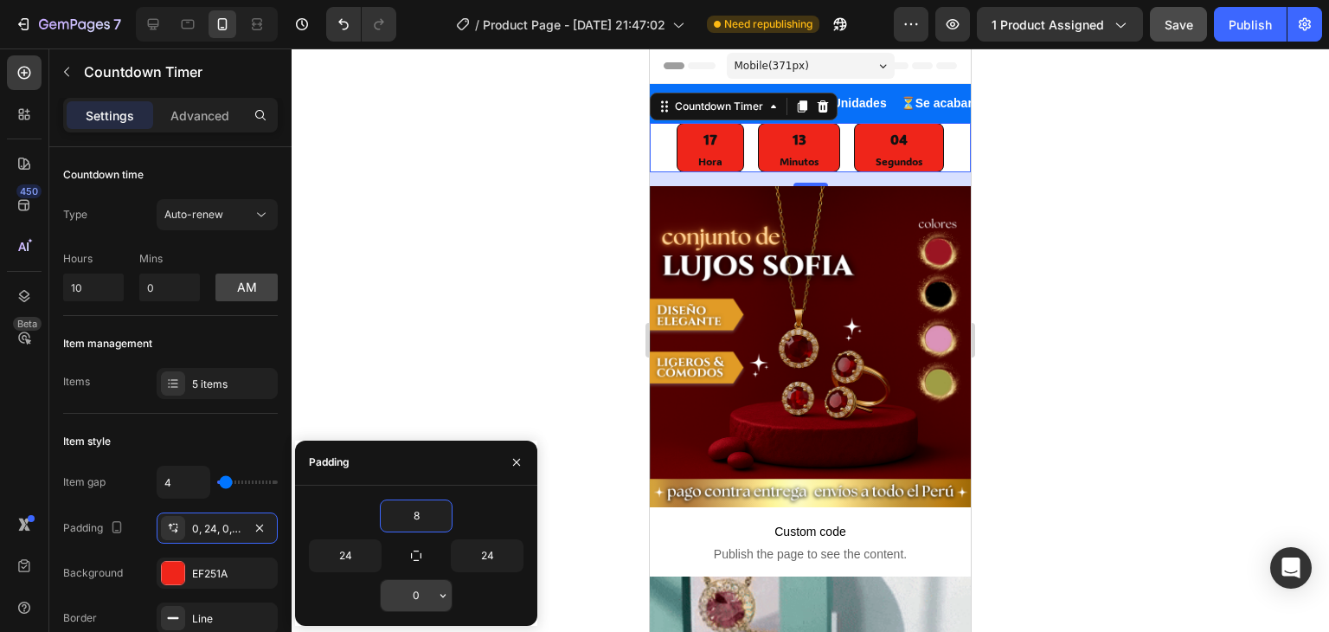
type input "8"
click at [427, 589] on input "0" at bounding box center [416, 595] width 71 height 31
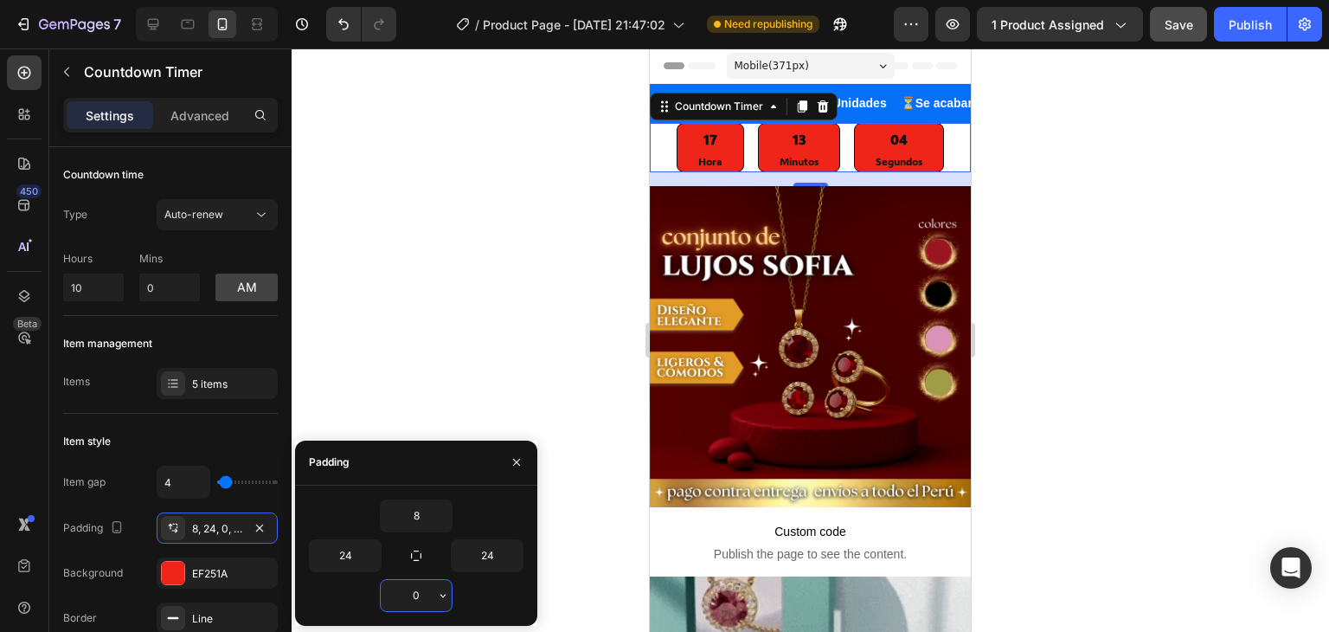
type input "8"
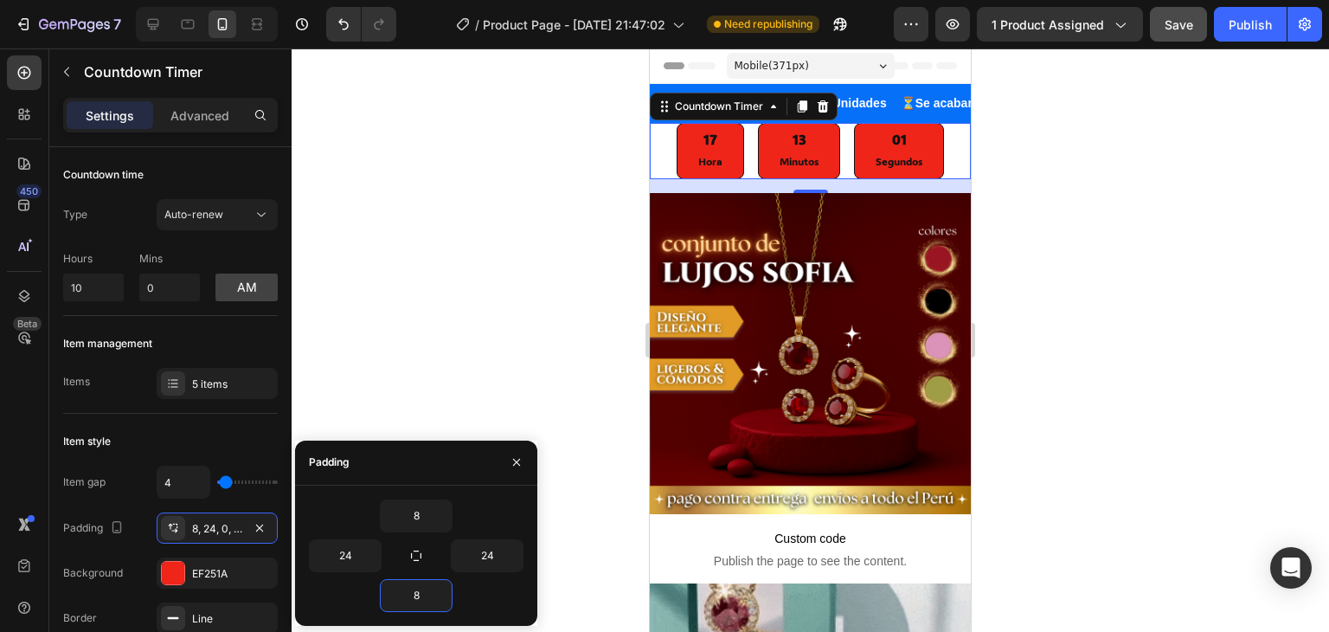
click at [488, 385] on div at bounding box center [810, 339] width 1037 height 583
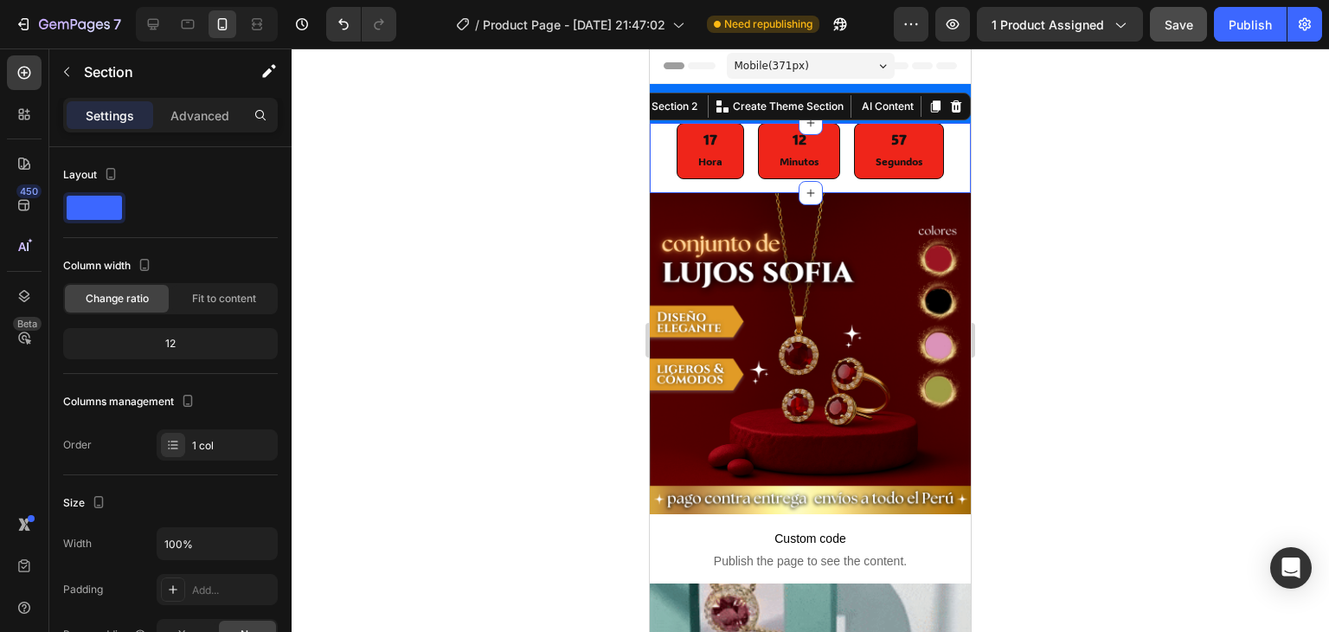
click at [831, 180] on div "17 Hora 12 Minutos 57 Segundos Countdown Timer" at bounding box center [810, 157] width 321 height 69
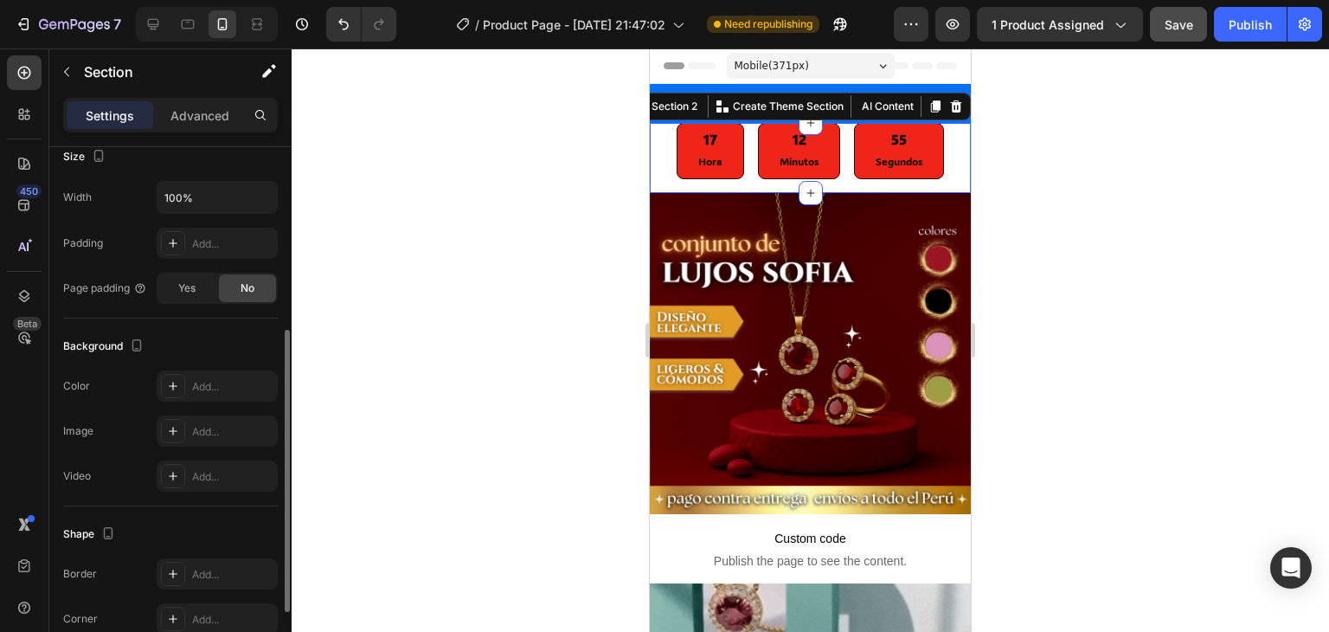
scroll to position [475, 0]
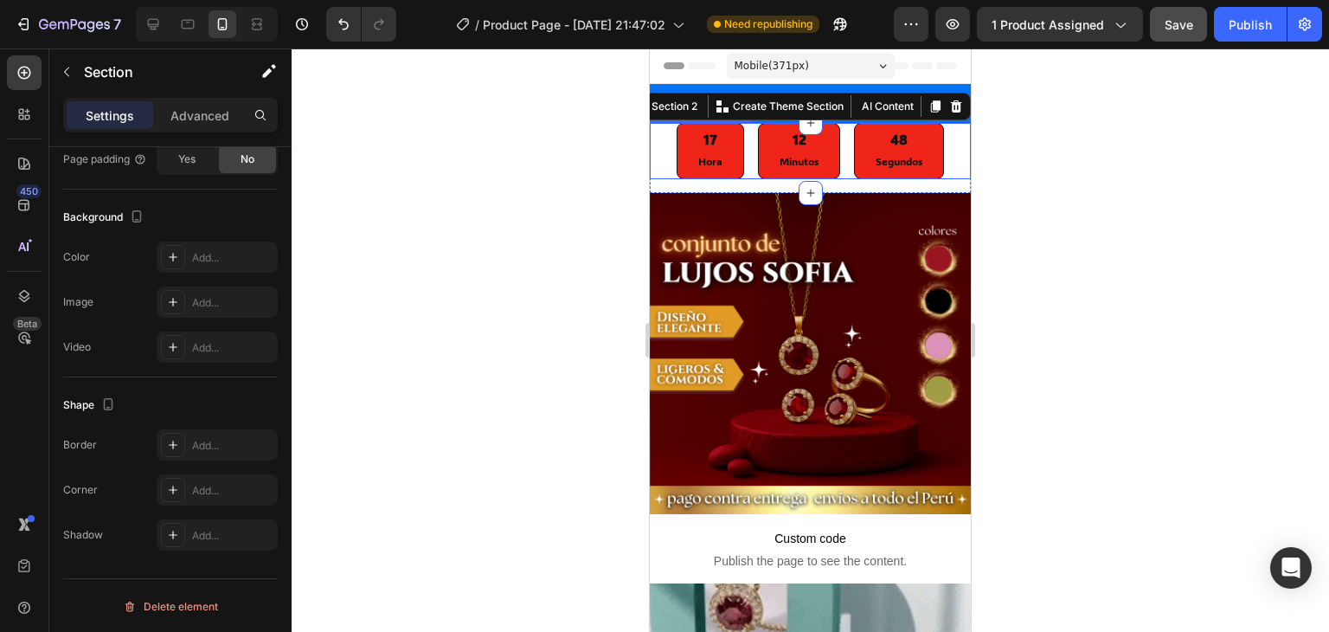
click at [722, 142] on div "17 Hora" at bounding box center [710, 150] width 67 height 55
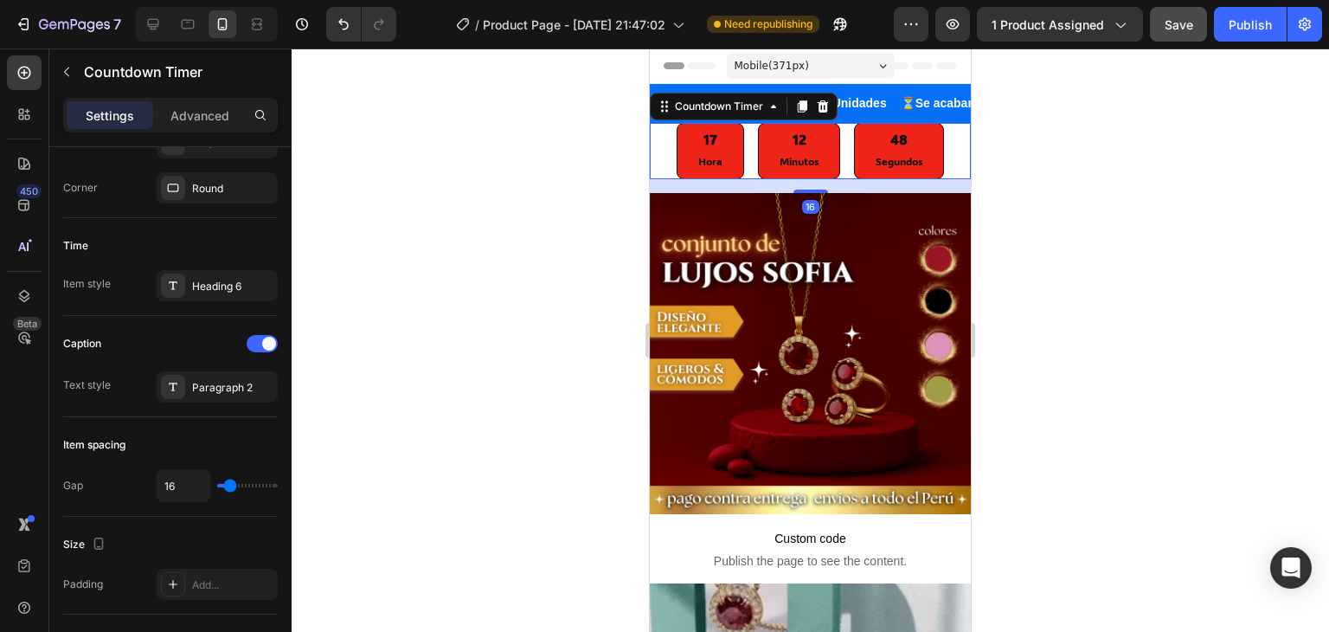
scroll to position [0, 0]
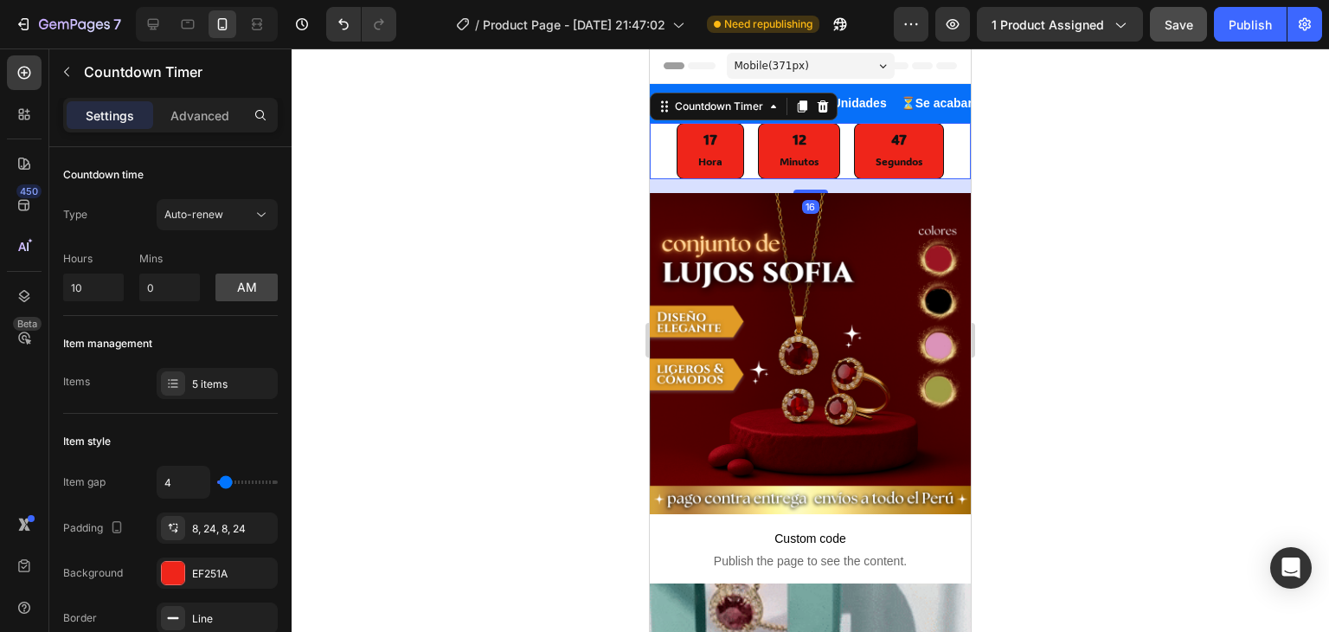
click at [722, 142] on div "17 Hora" at bounding box center [710, 150] width 67 height 55
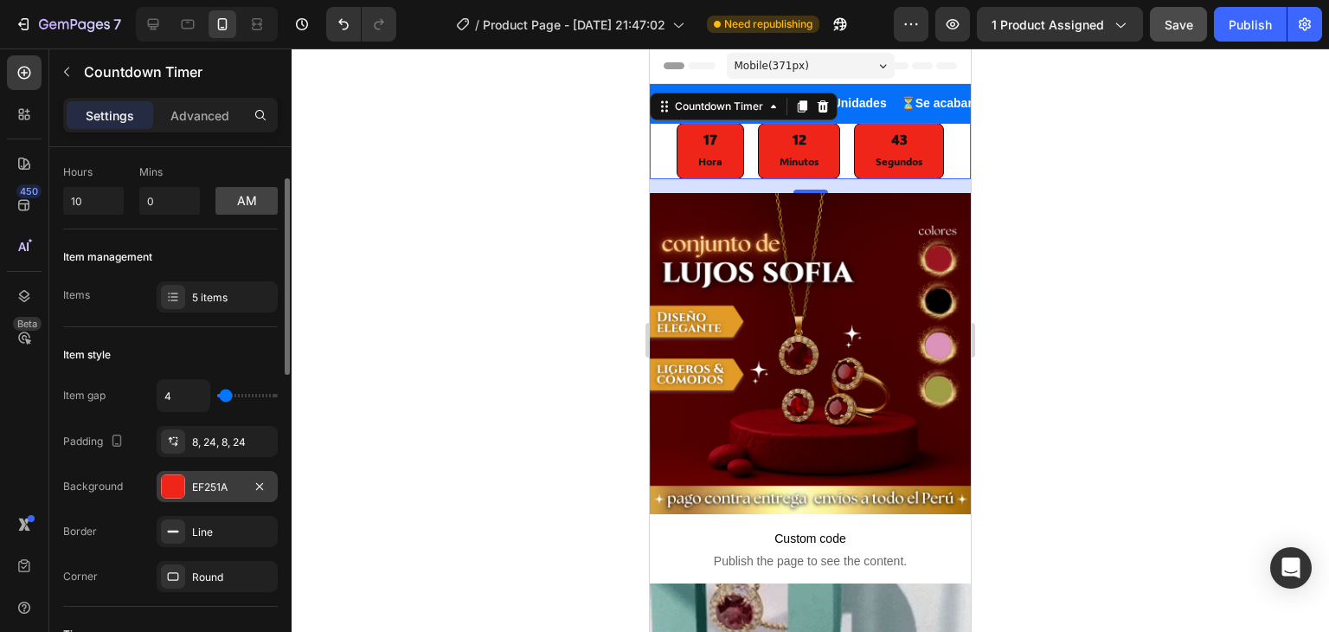
click at [180, 481] on div at bounding box center [173, 486] width 22 height 22
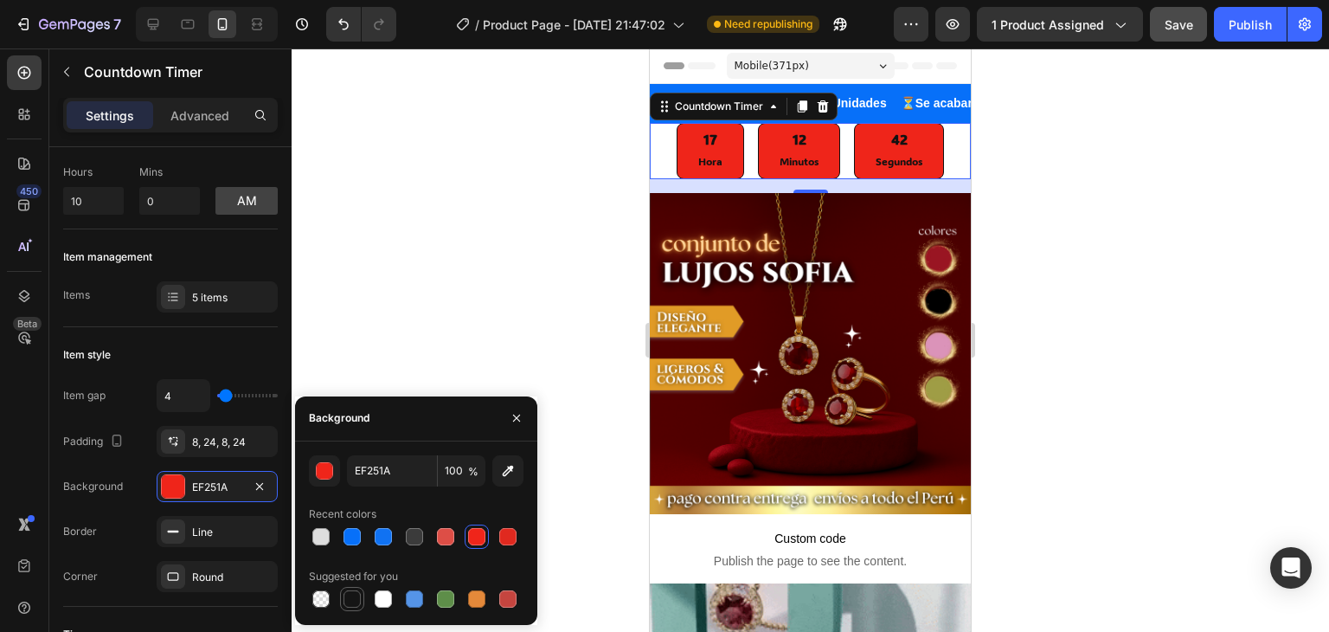
click at [357, 600] on div at bounding box center [351, 598] width 17 height 17
type input "151515"
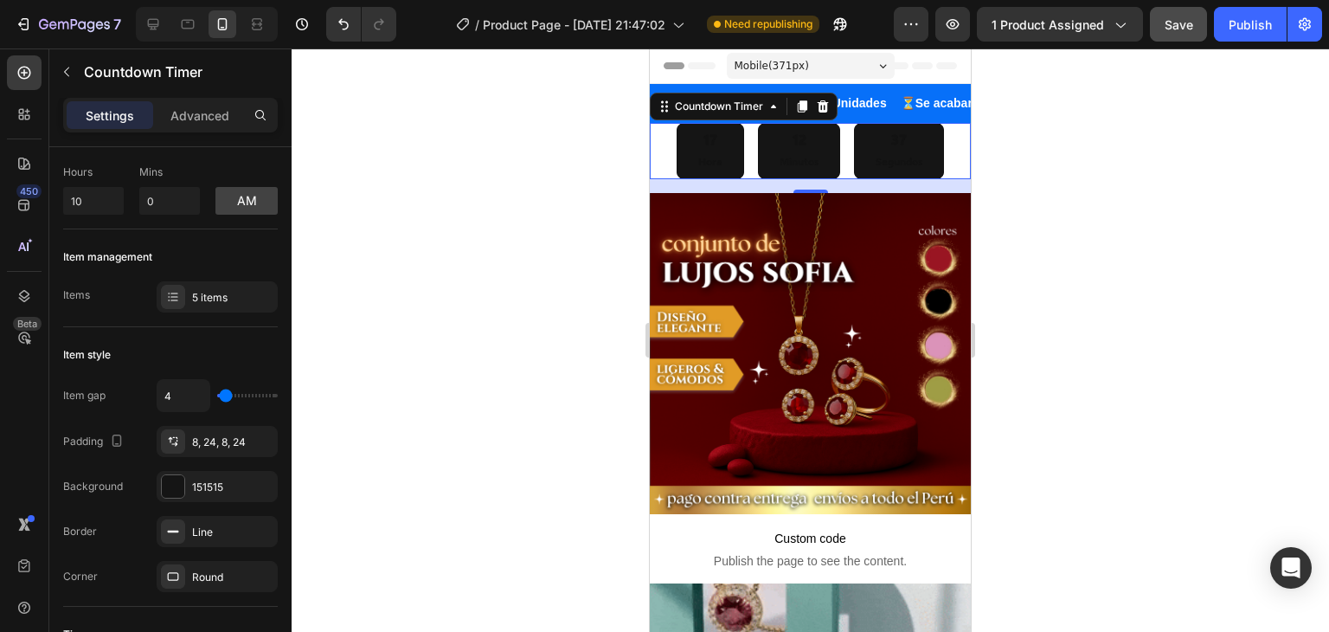
click at [710, 150] on div "17 Hora" at bounding box center [710, 150] width 67 height 55
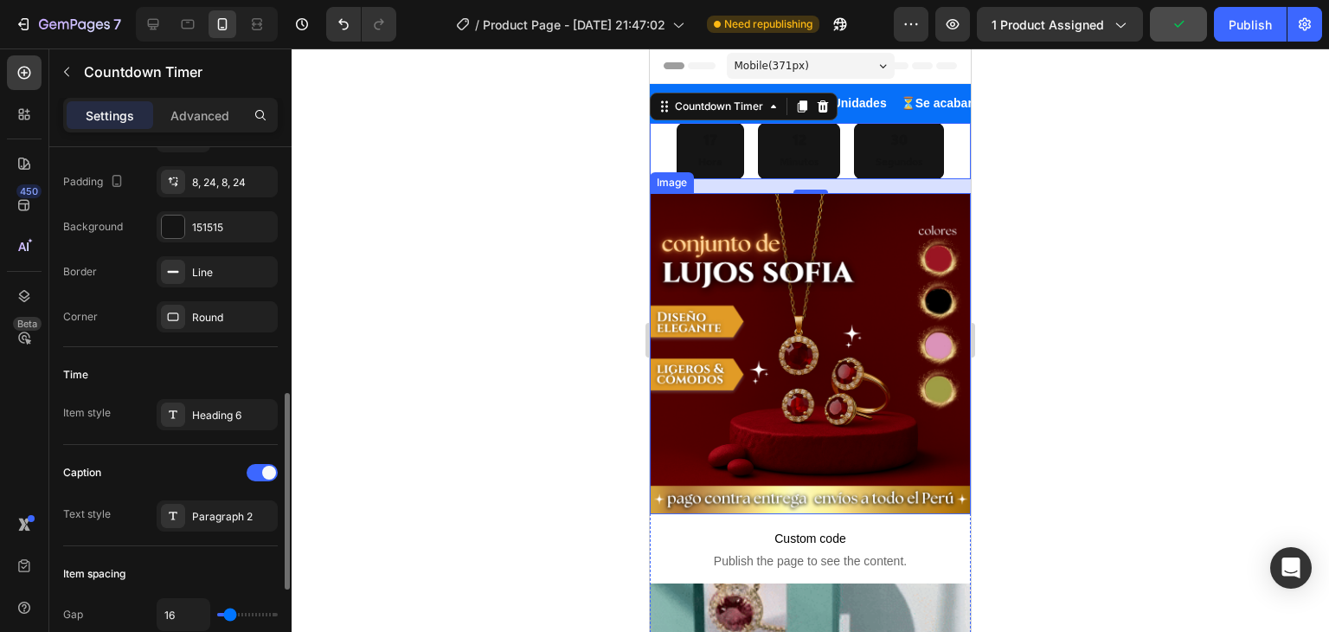
scroll to position [433, 0]
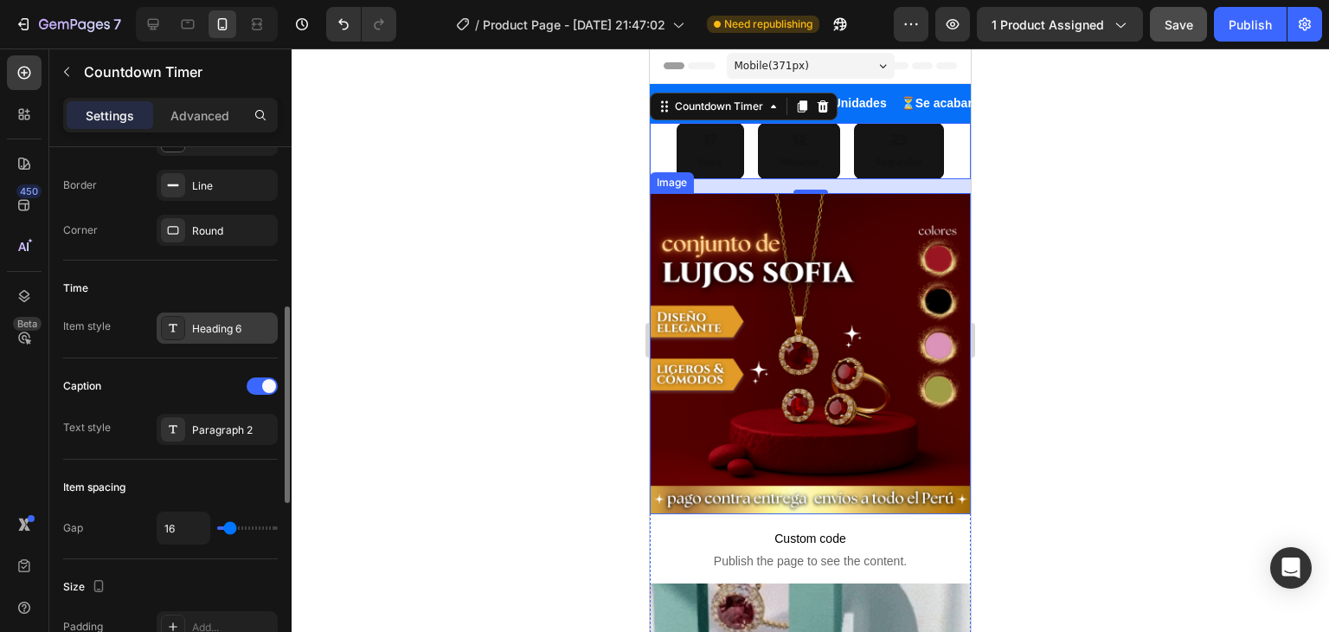
click at [216, 313] on div "Heading 6" at bounding box center [217, 327] width 121 height 31
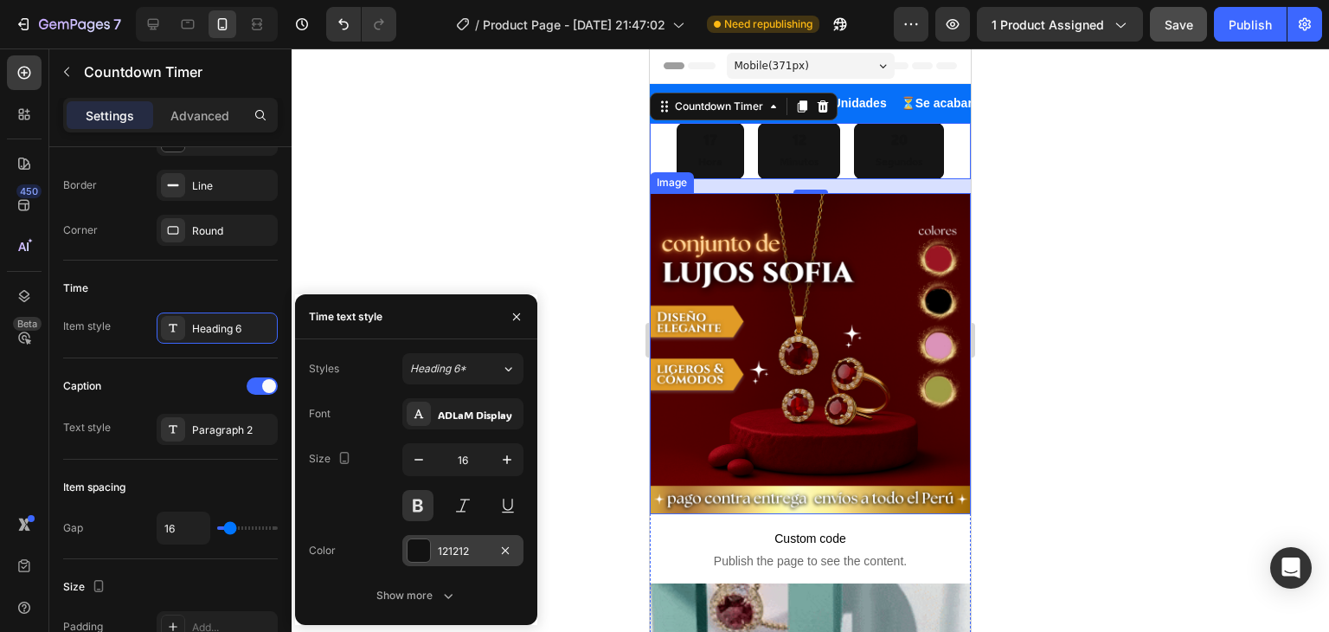
click at [430, 545] on div at bounding box center [419, 550] width 24 height 24
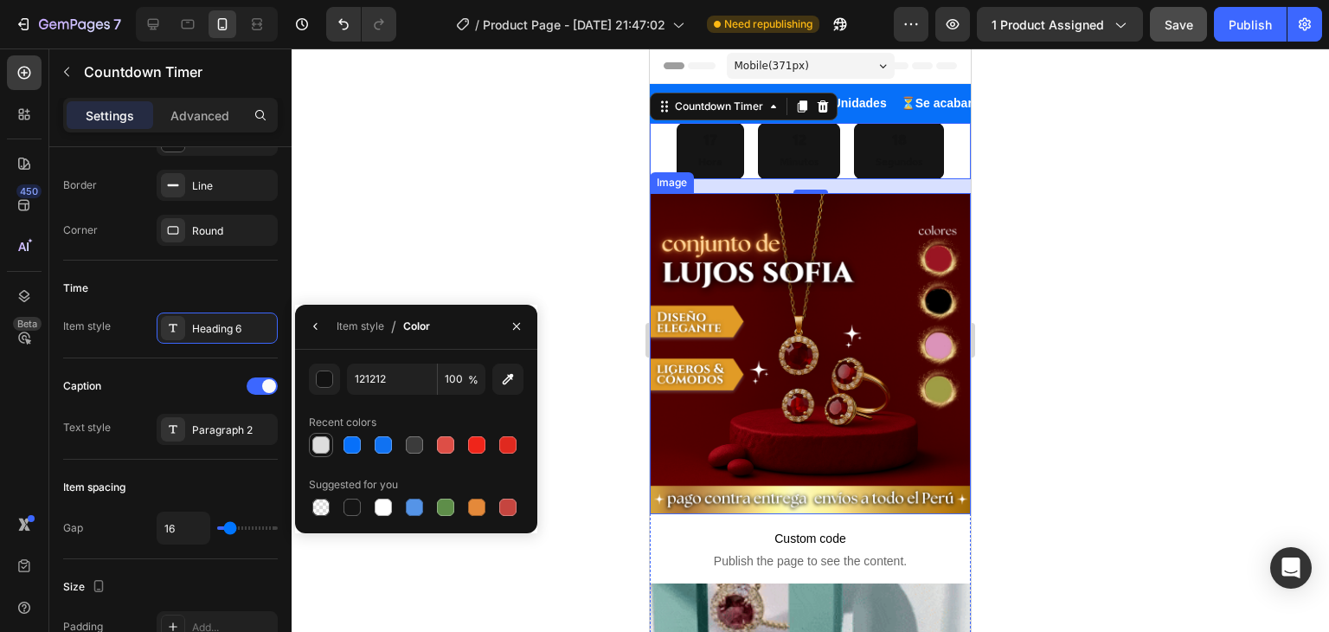
click at [312, 444] on div at bounding box center [320, 444] width 17 height 17
click at [375, 506] on div at bounding box center [383, 507] width 21 height 21
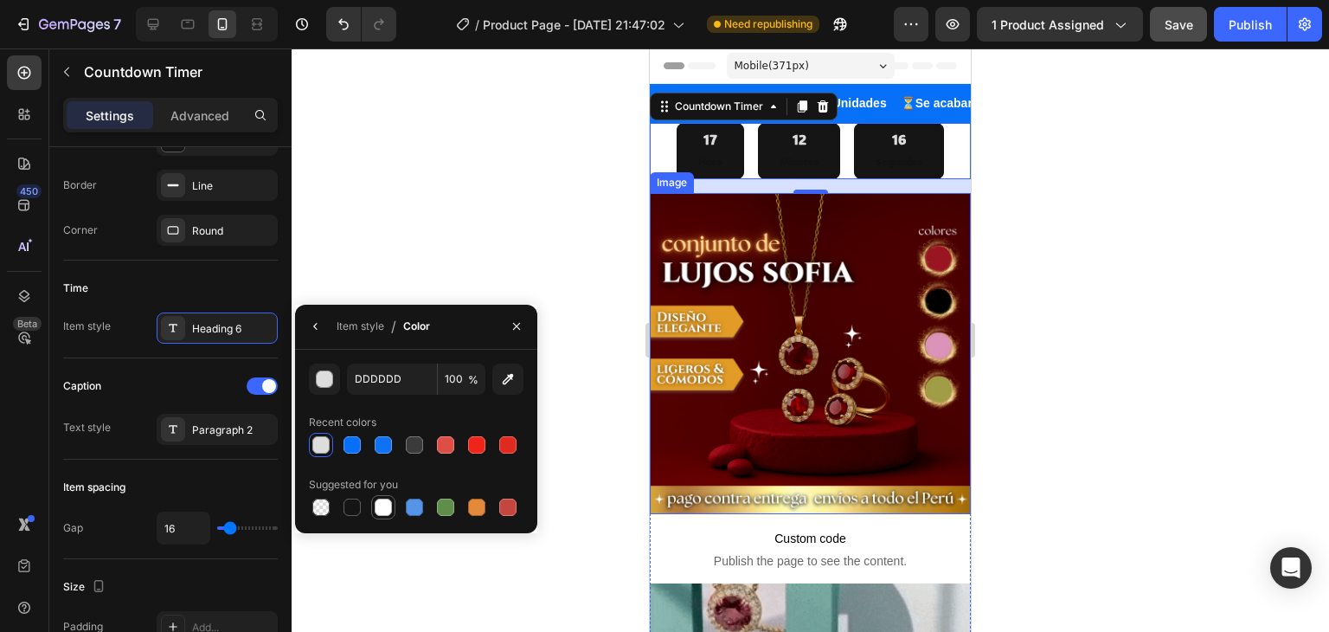
type input "FFFFFF"
click at [375, 506] on div at bounding box center [383, 506] width 17 height 17
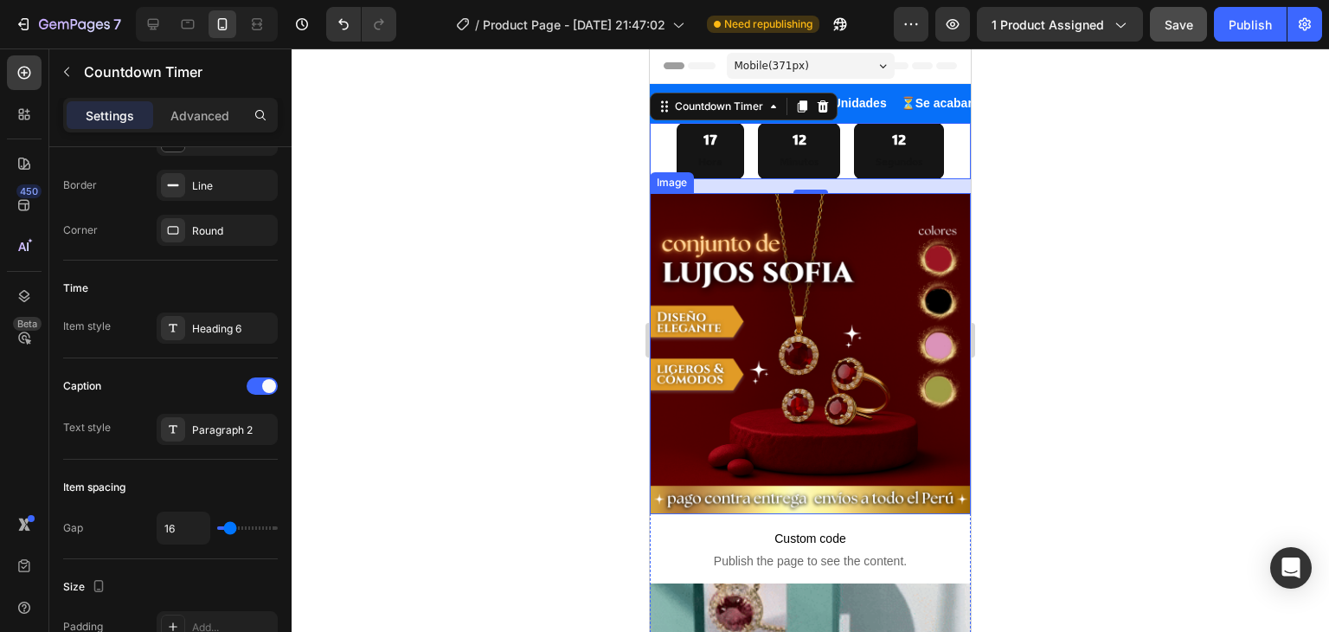
click at [477, 215] on div at bounding box center [810, 339] width 1037 height 583
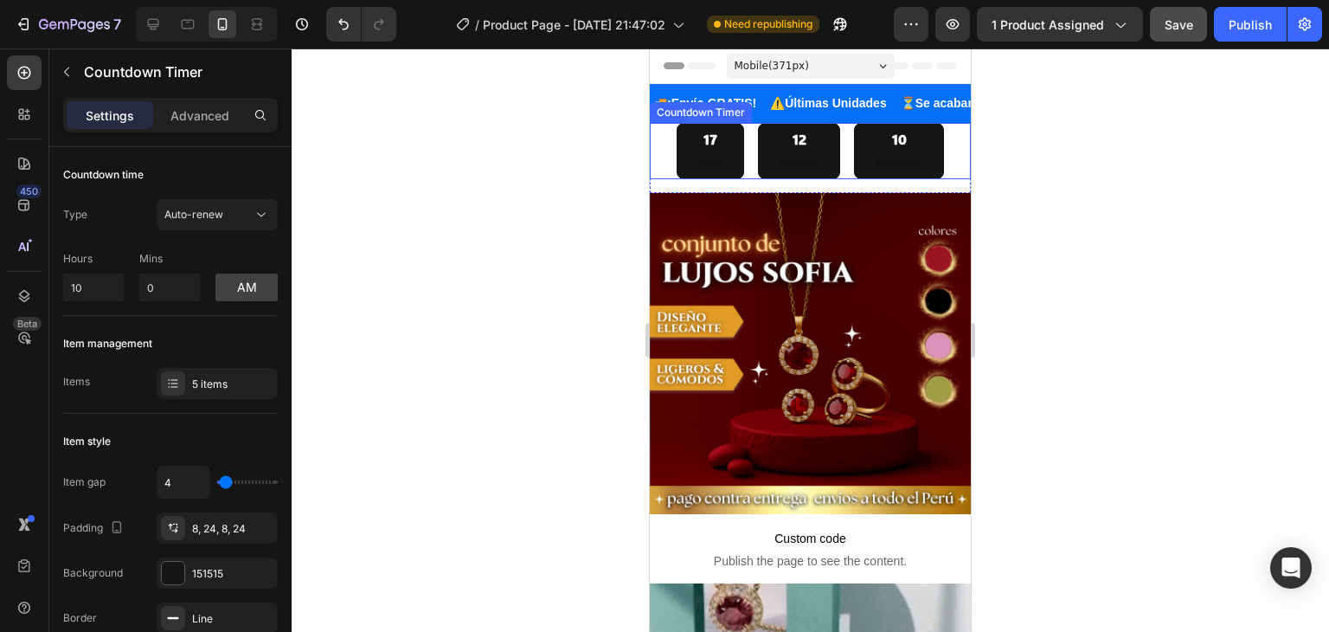
click at [709, 149] on div "17 Hora" at bounding box center [710, 150] width 67 height 55
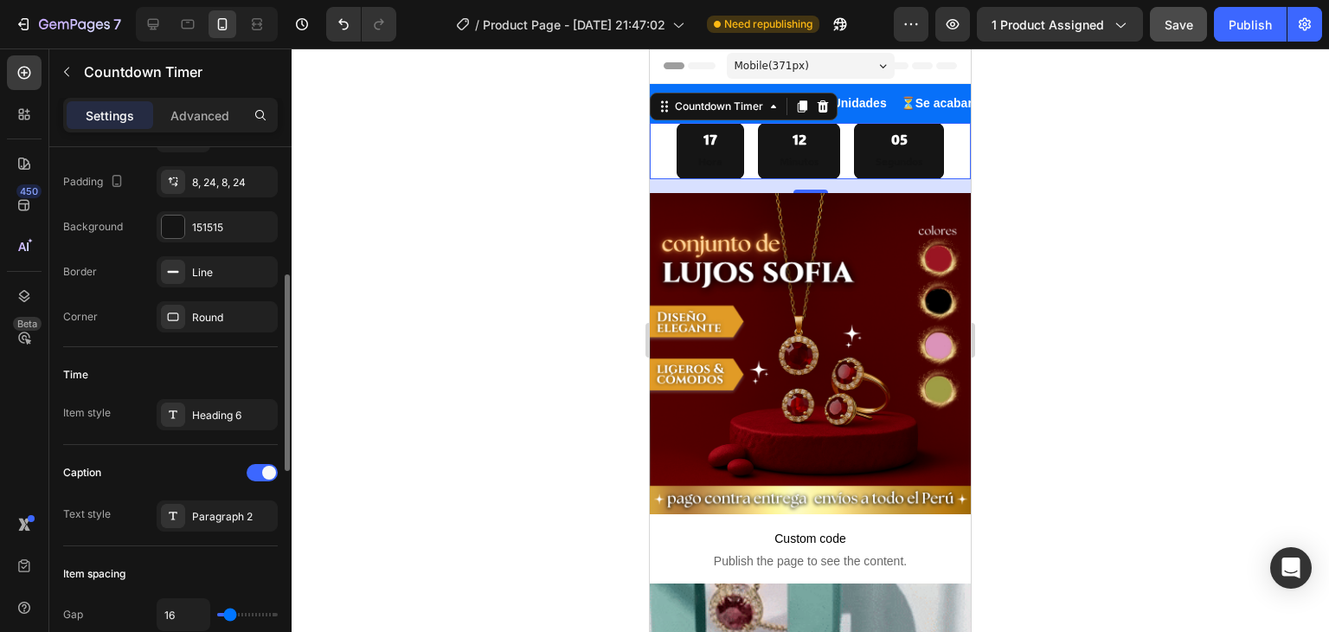
scroll to position [519, 0]
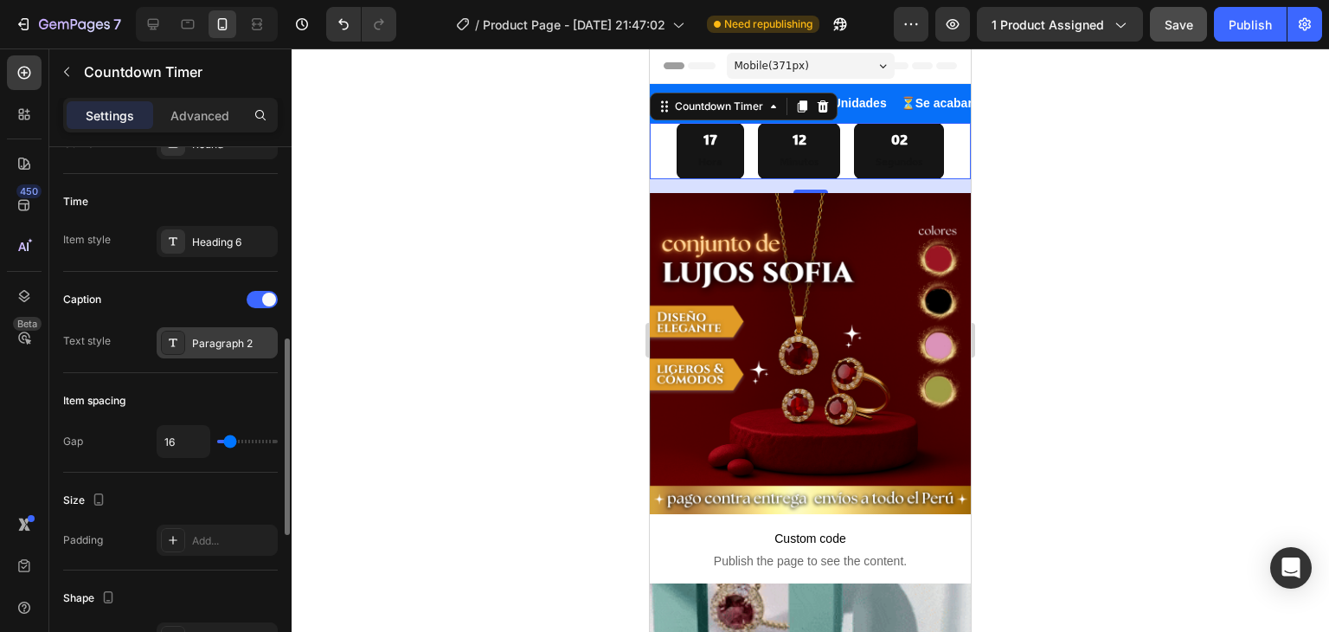
click at [218, 337] on div "Paragraph 2" at bounding box center [232, 344] width 81 height 16
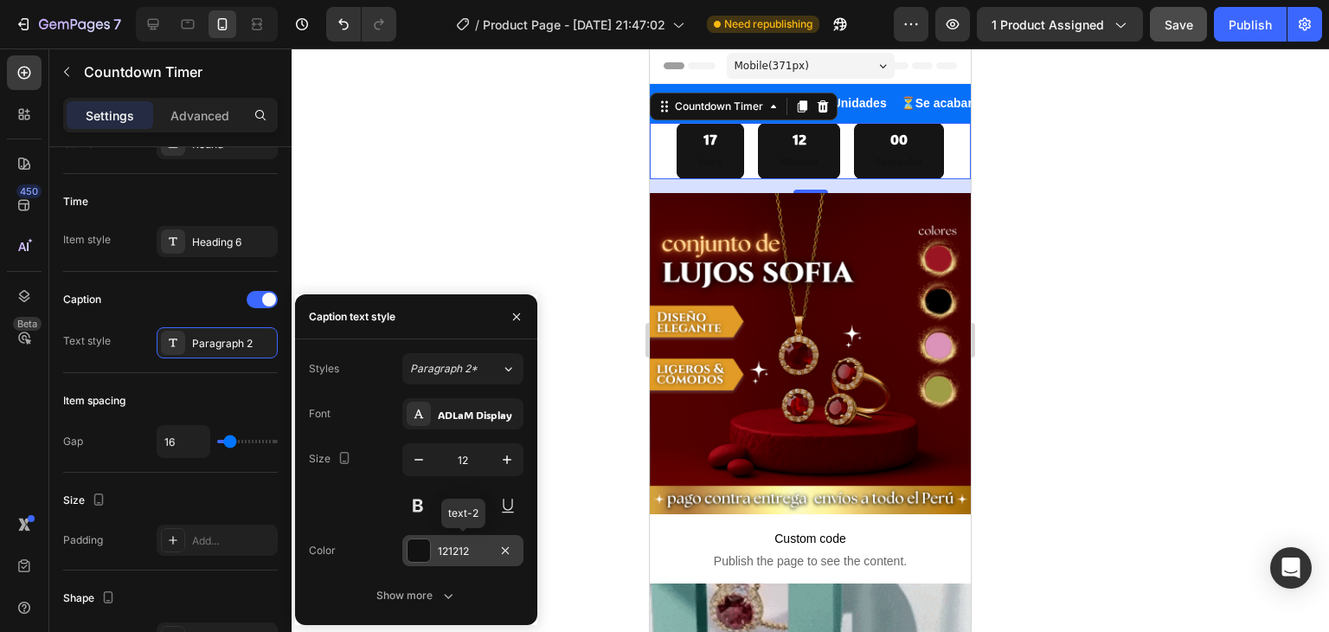
click at [423, 548] on div at bounding box center [419, 550] width 22 height 22
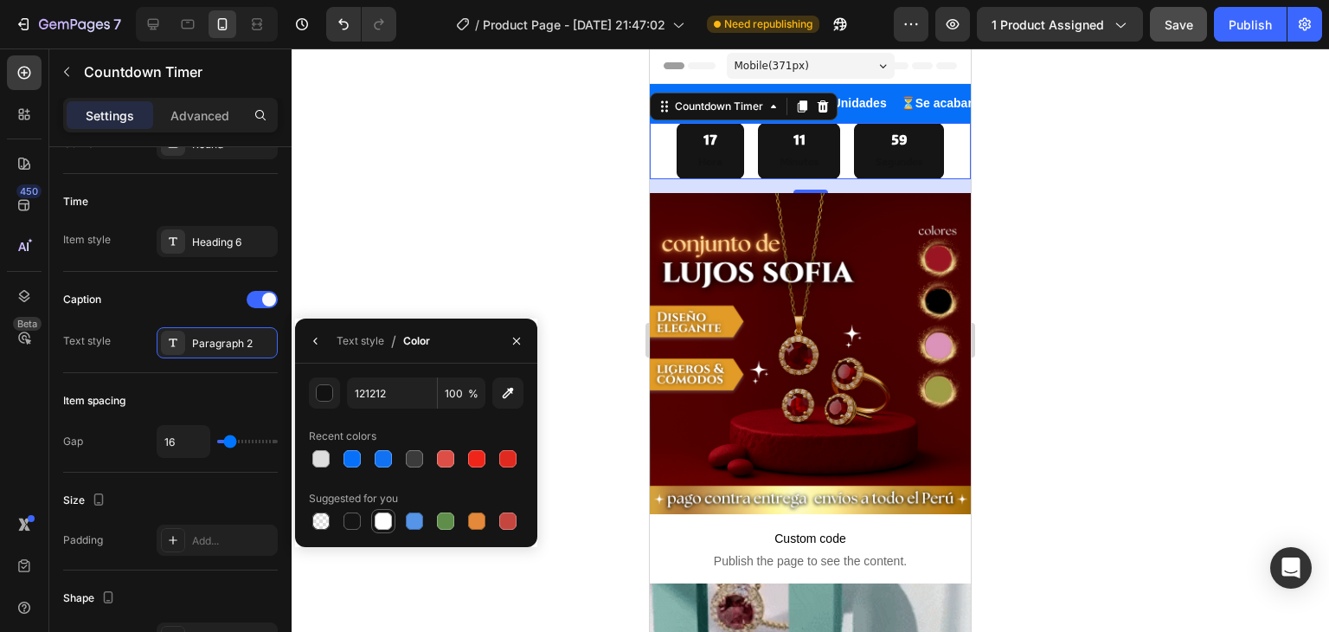
click at [381, 515] on div at bounding box center [383, 520] width 17 height 17
type input "FFFFFF"
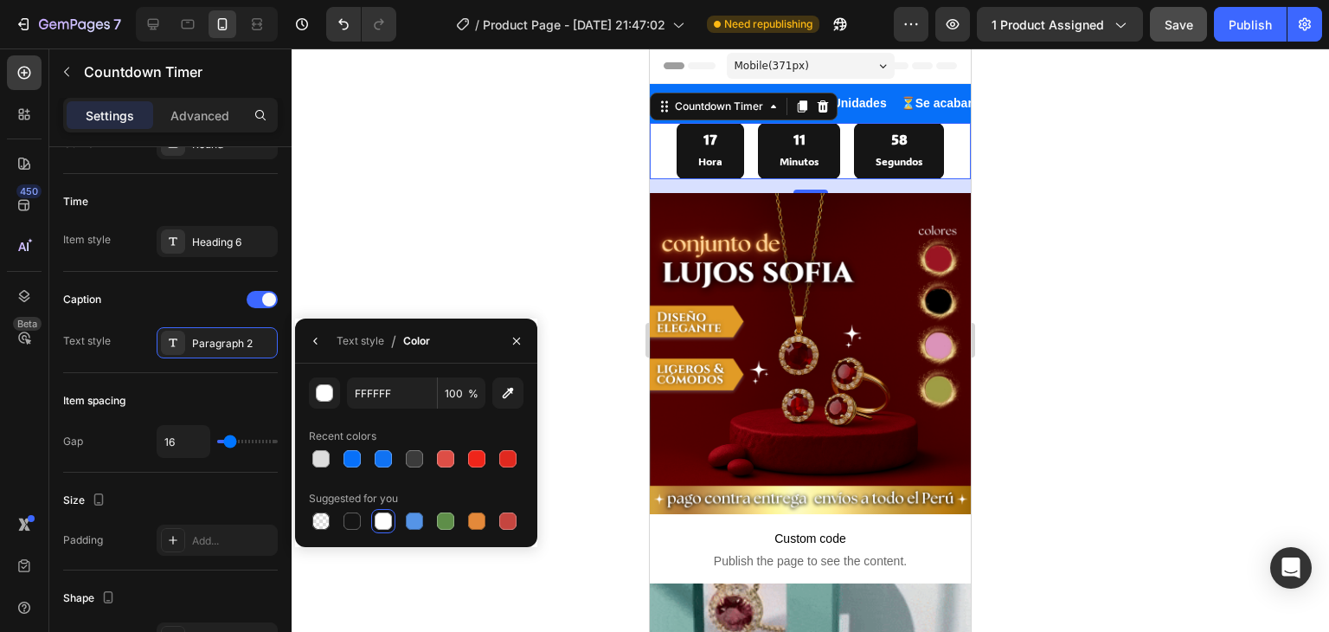
click at [449, 189] on div at bounding box center [810, 339] width 1037 height 583
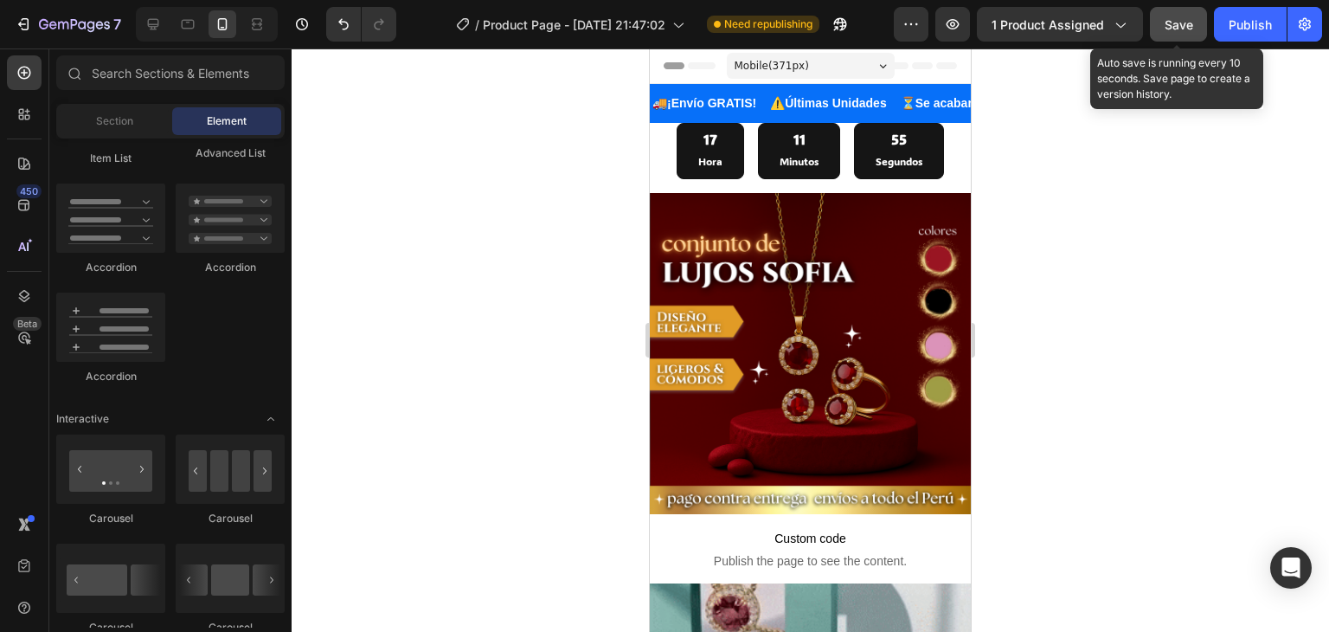
click at [1177, 29] on span "Save" at bounding box center [1179, 24] width 29 height 15
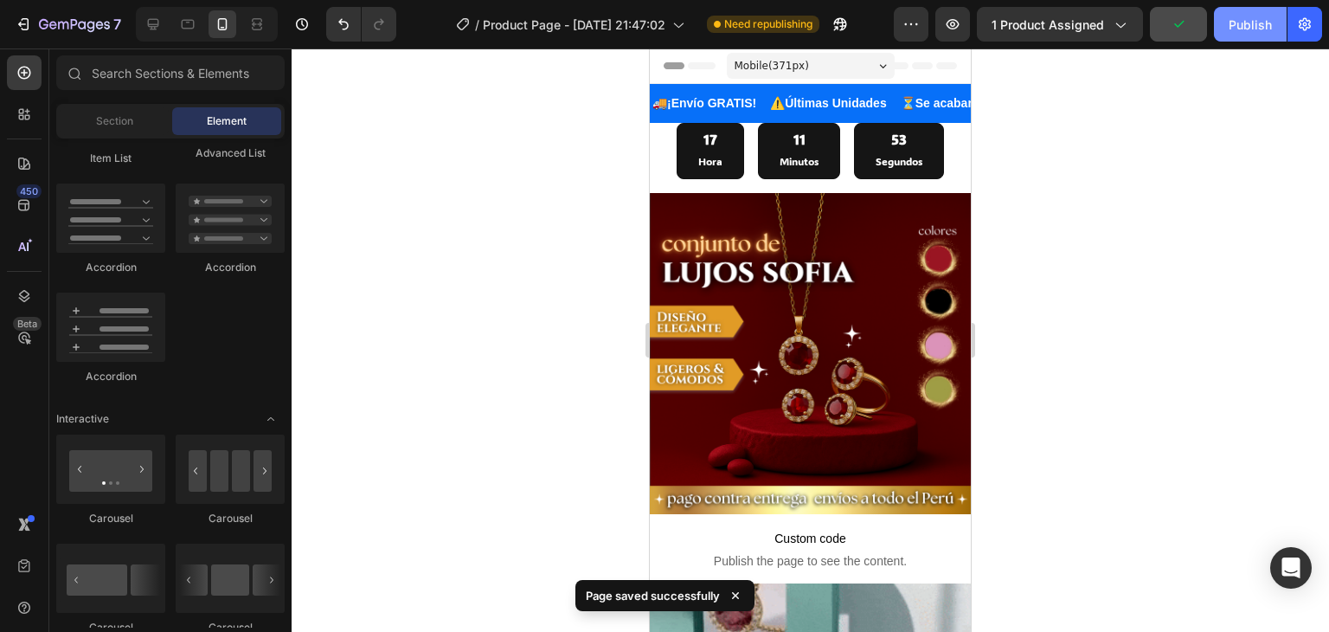
click at [1266, 30] on div "Publish" at bounding box center [1250, 25] width 43 height 18
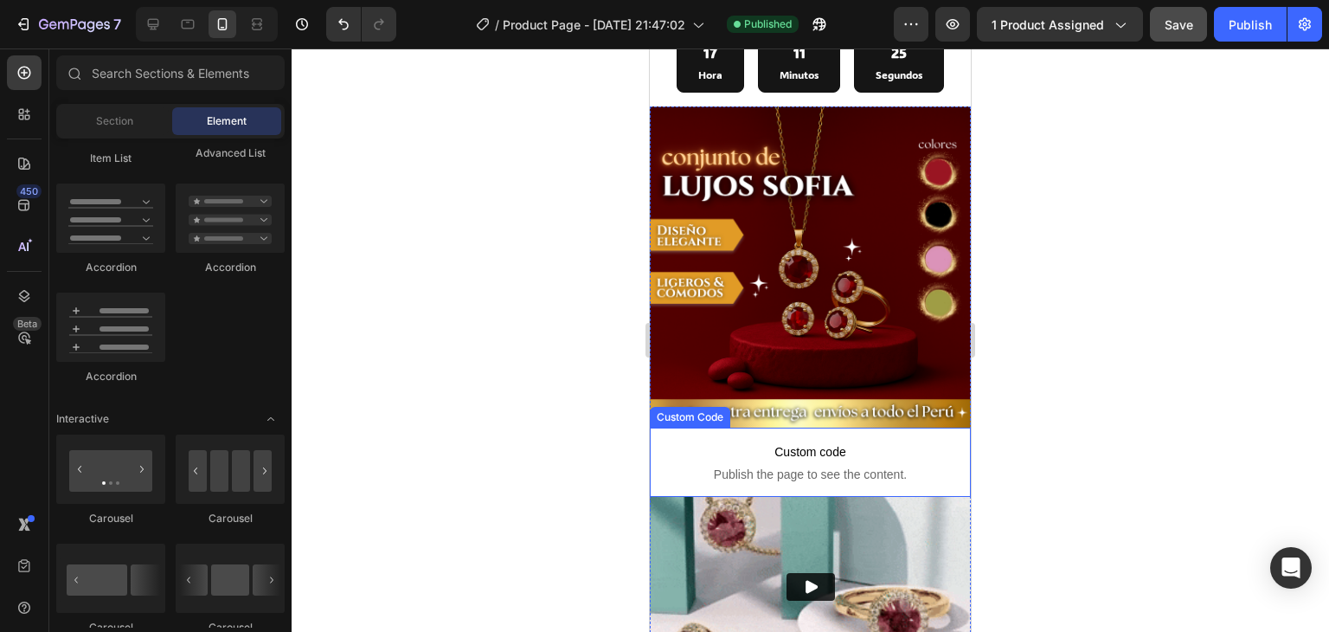
scroll to position [173, 0]
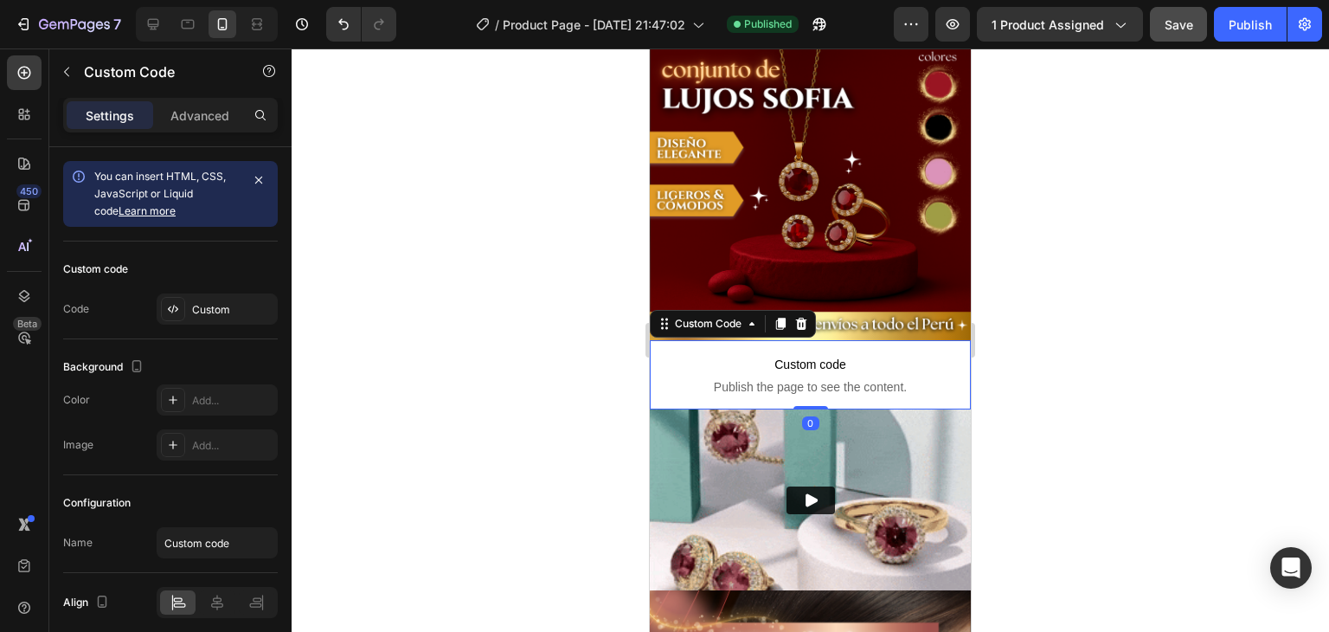
click at [934, 354] on span "Custom code" at bounding box center [810, 364] width 321 height 21
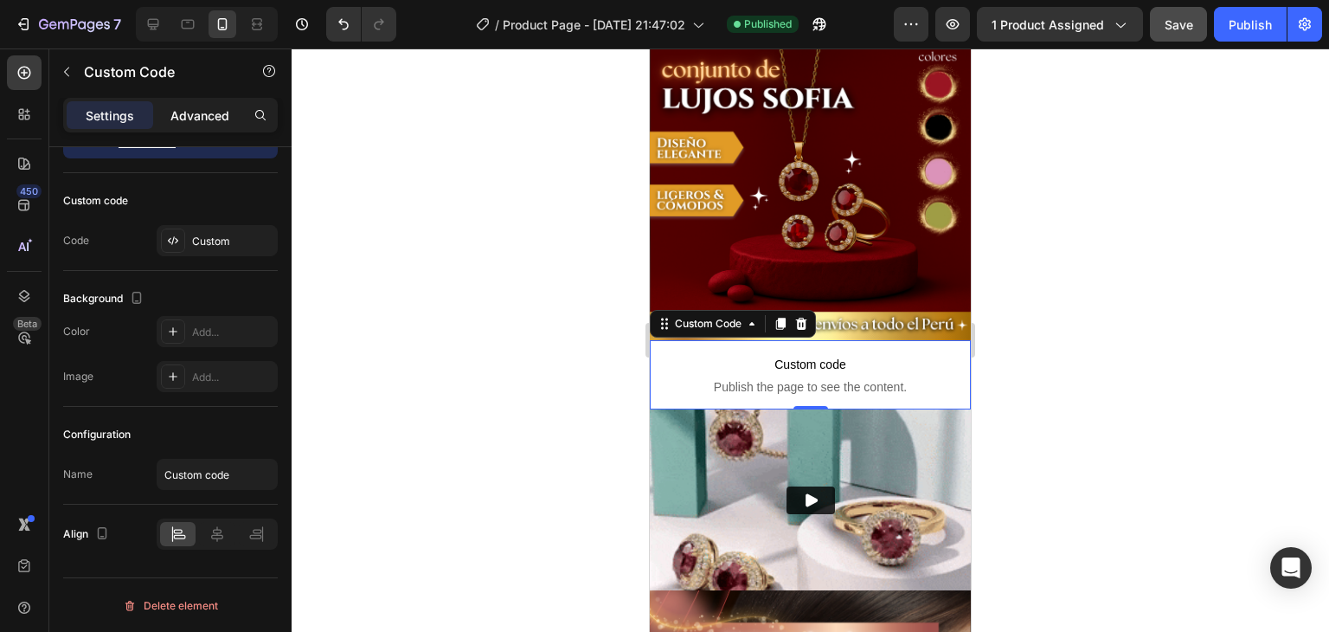
click at [191, 115] on p "Advanced" at bounding box center [199, 115] width 59 height 18
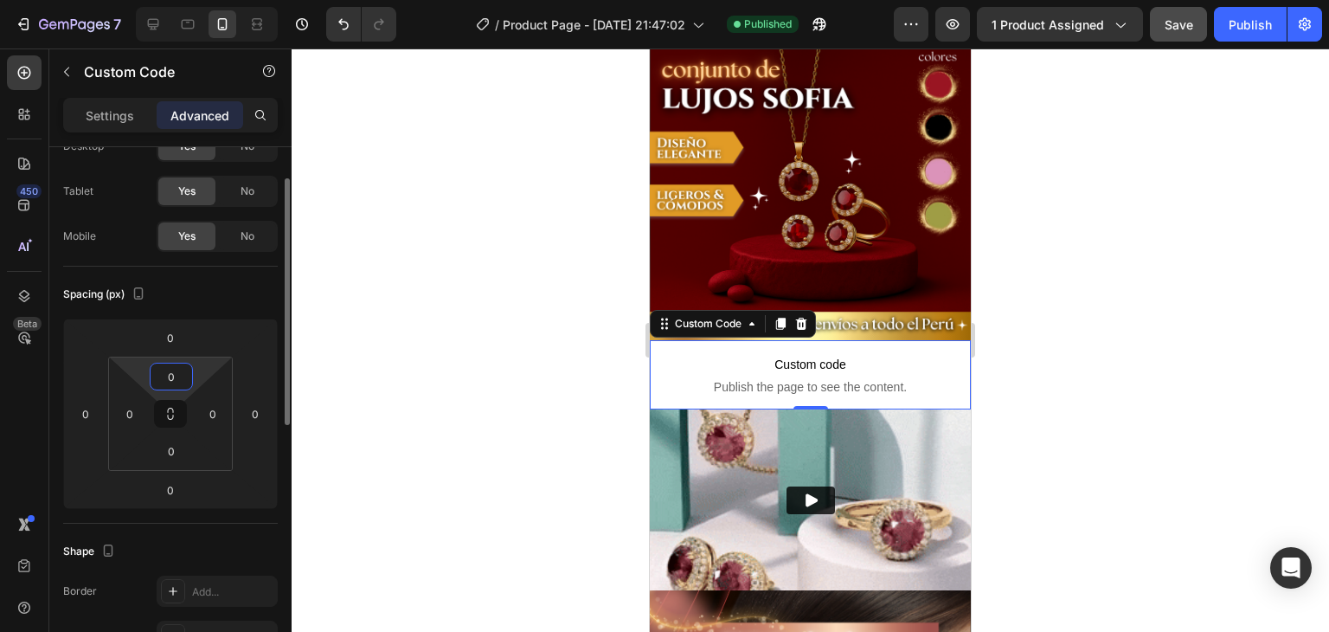
click at [167, 378] on input "0" at bounding box center [171, 376] width 35 height 26
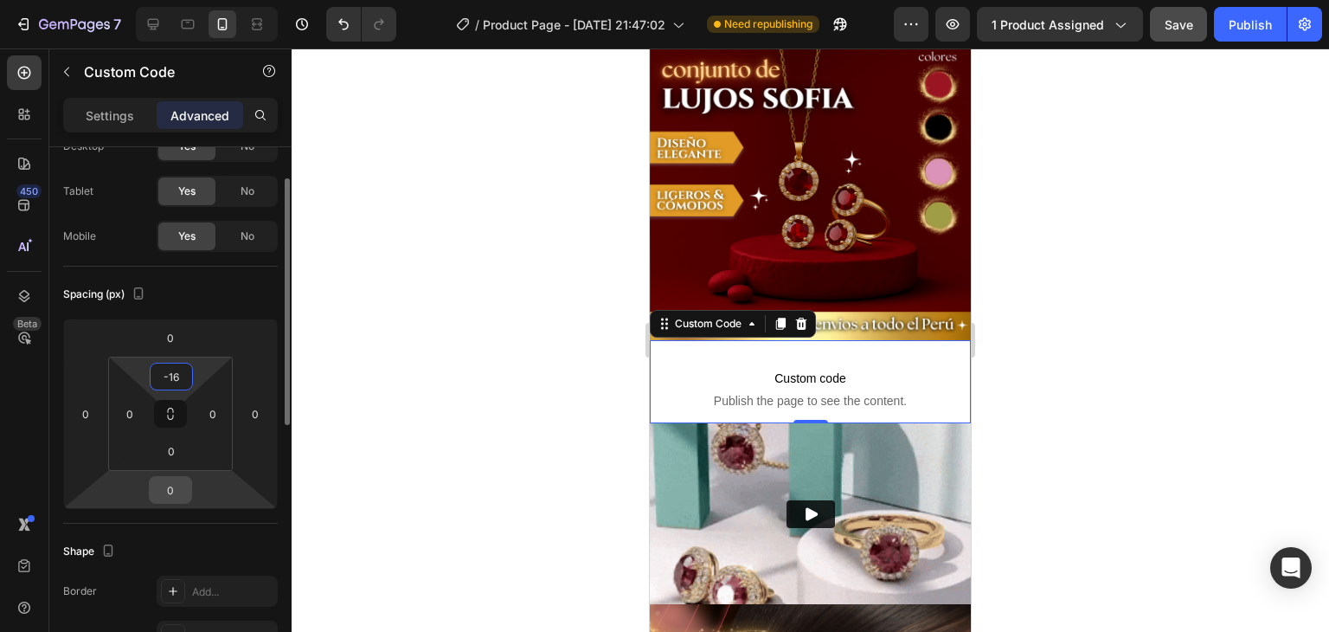
type input "16"
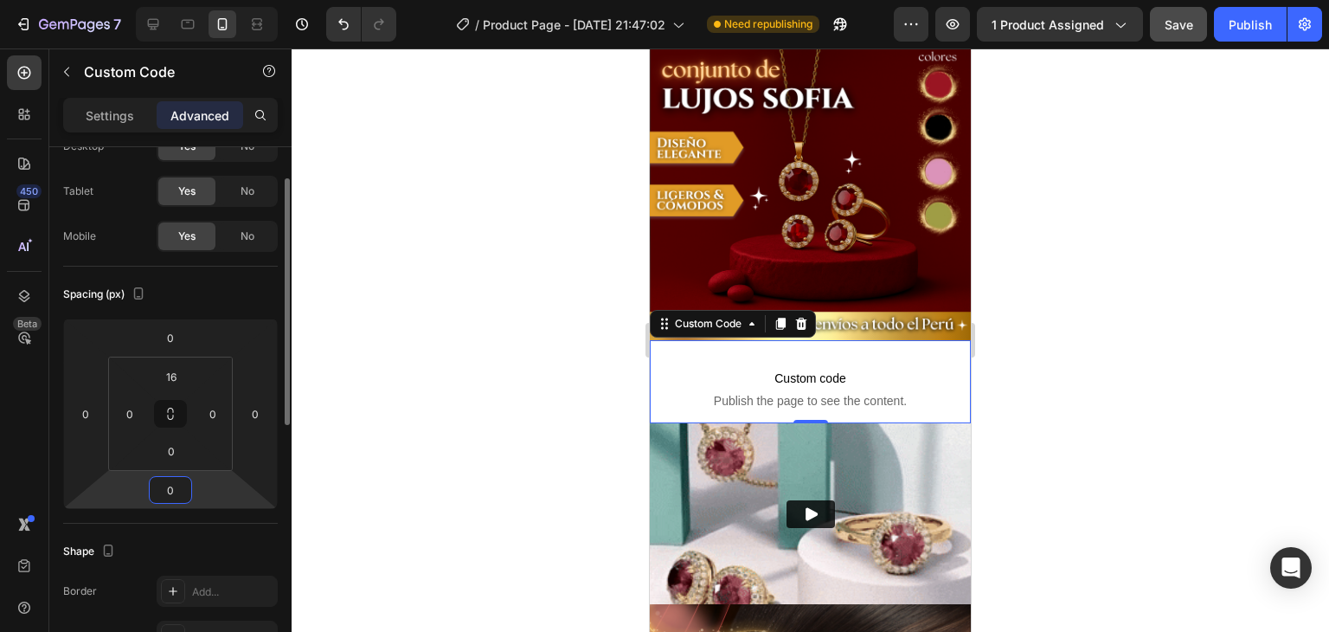
click at [179, 495] on input "0" at bounding box center [170, 490] width 35 height 26
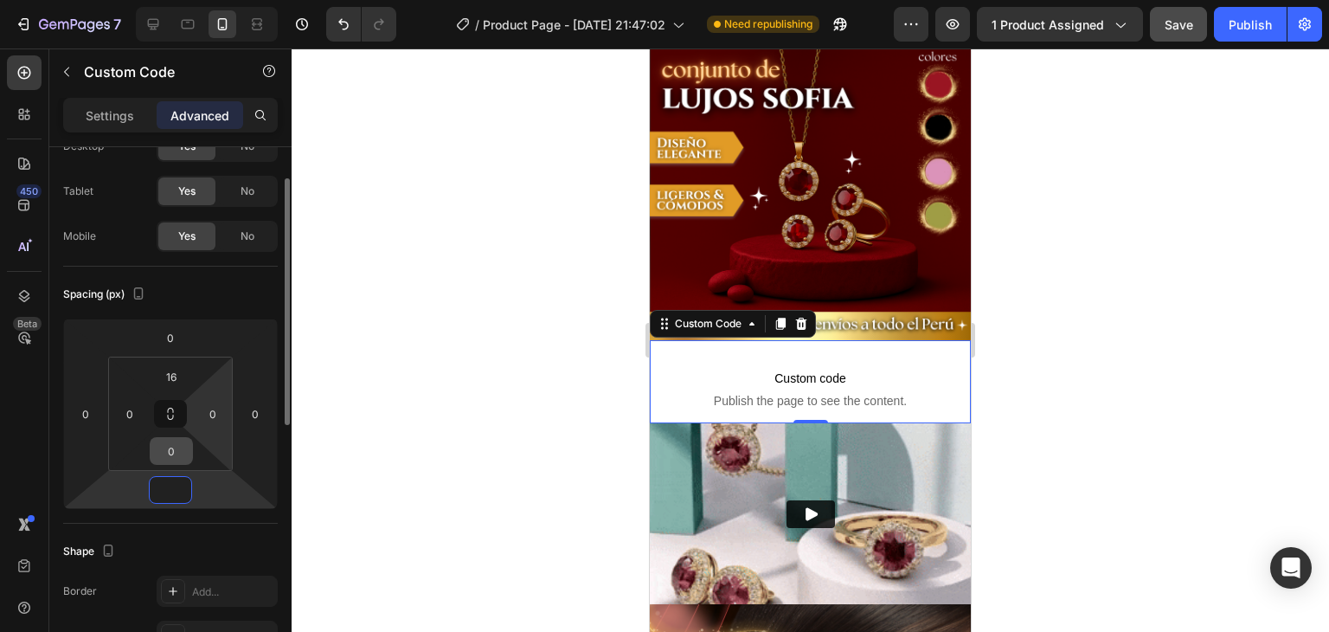
type input "0"
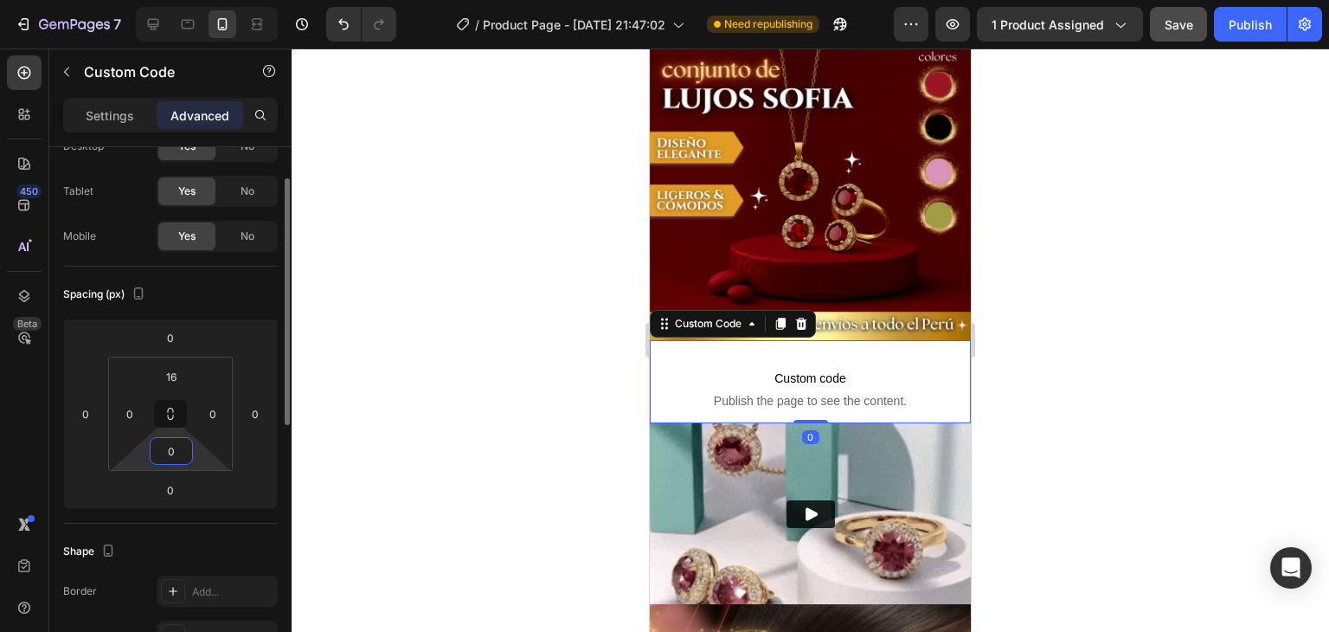
click at [172, 454] on input "0" at bounding box center [171, 451] width 35 height 26
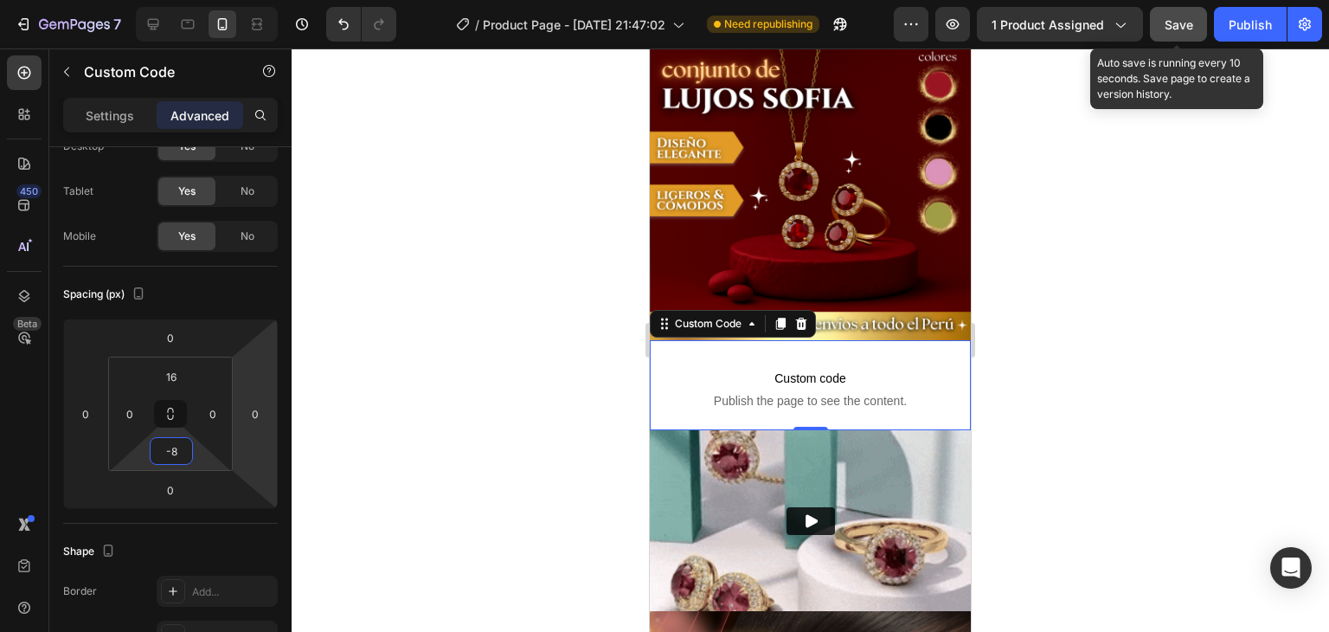
type input "8"
click at [1191, 24] on span "Save" at bounding box center [1179, 24] width 29 height 15
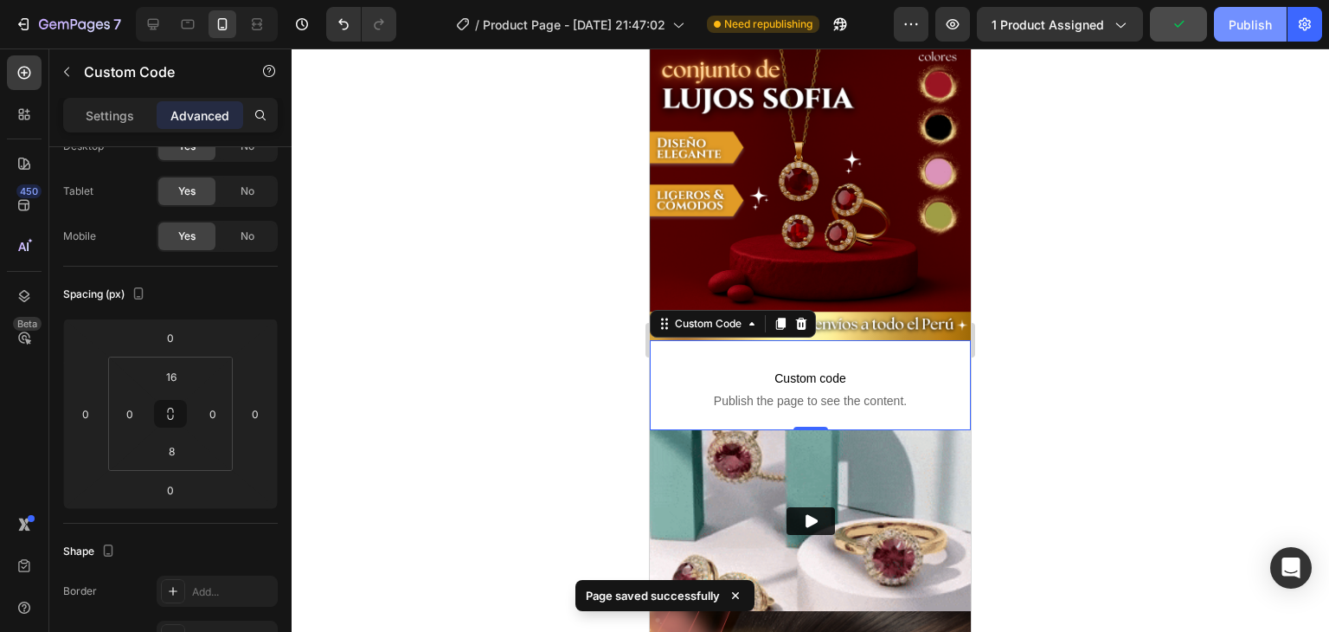
click at [1230, 26] on div "Publish" at bounding box center [1250, 25] width 43 height 18
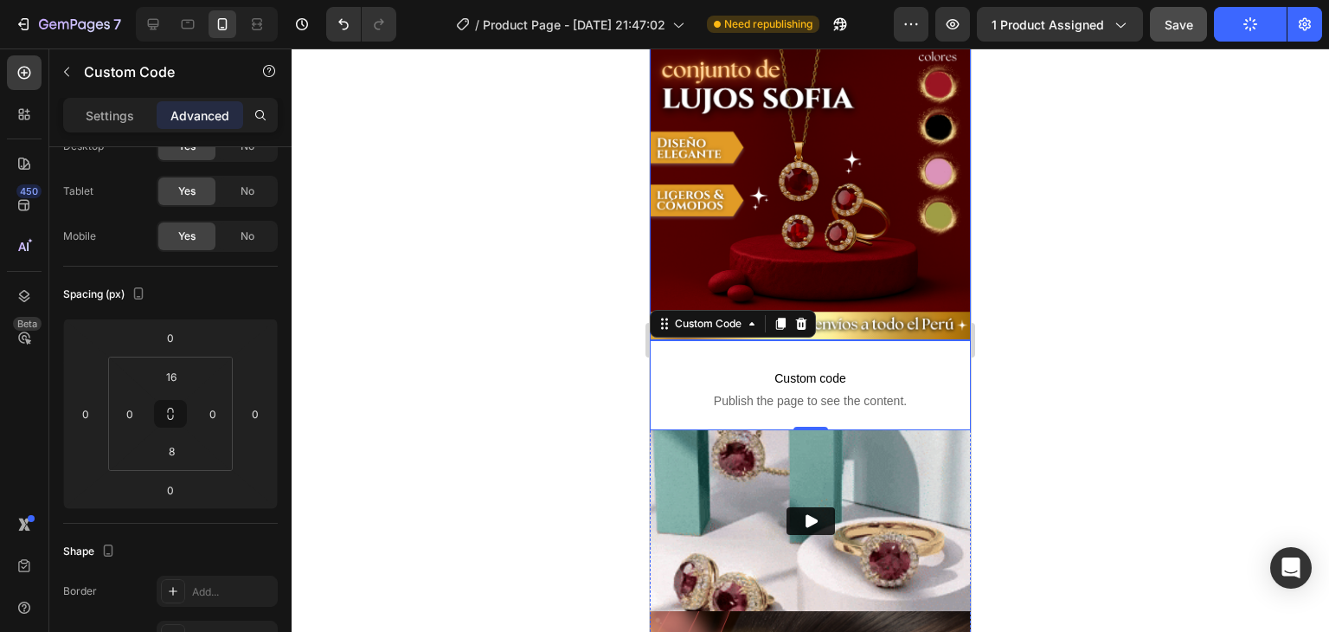
click at [906, 268] on img at bounding box center [810, 179] width 321 height 321
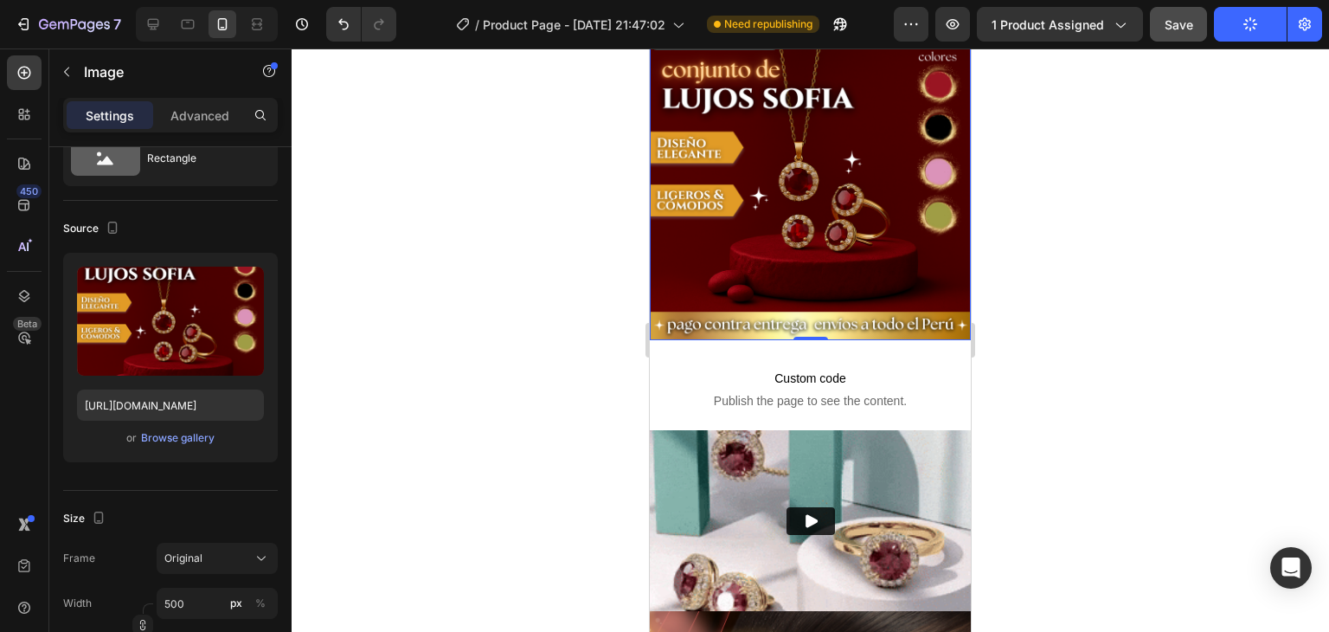
scroll to position [0, 0]
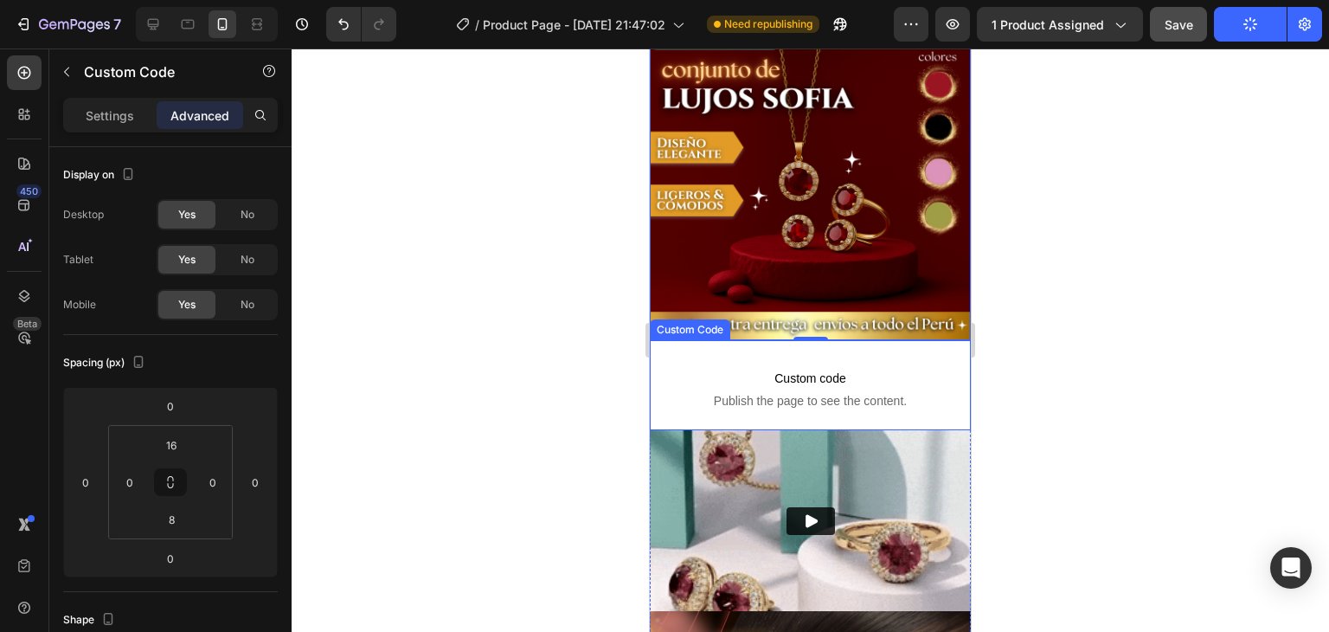
click at [896, 354] on p "Custom code Publish the page to see the content." at bounding box center [810, 388] width 321 height 69
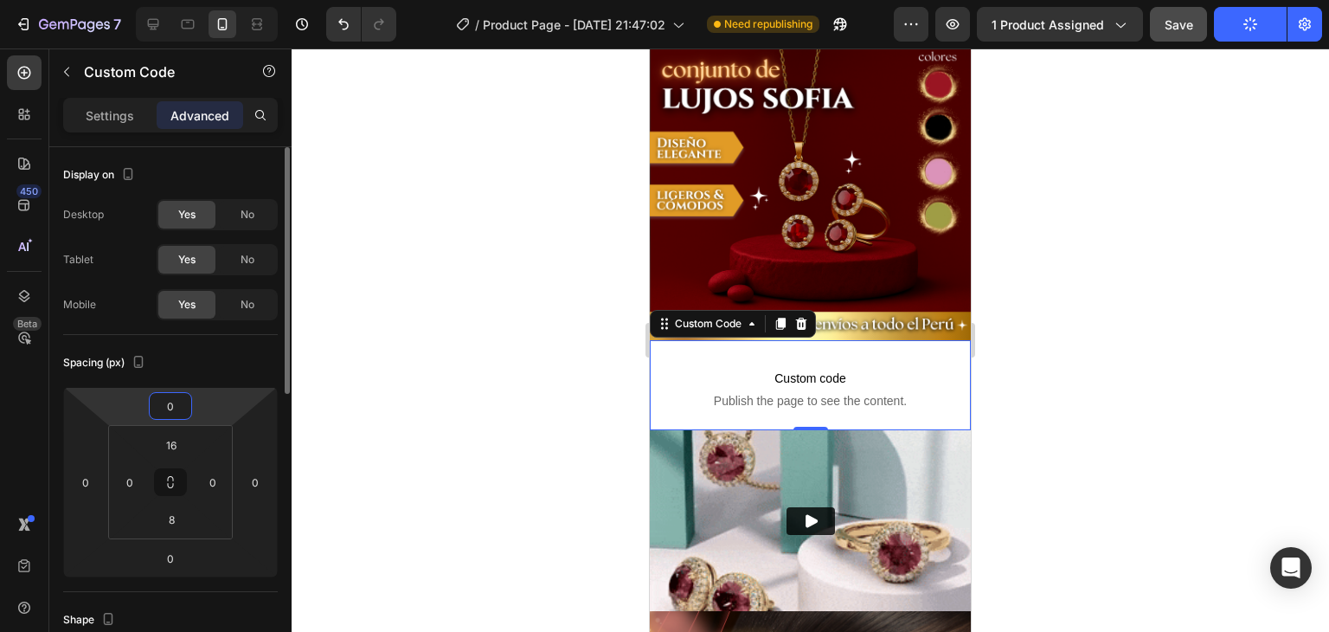
click at [182, 401] on input "0" at bounding box center [170, 406] width 35 height 26
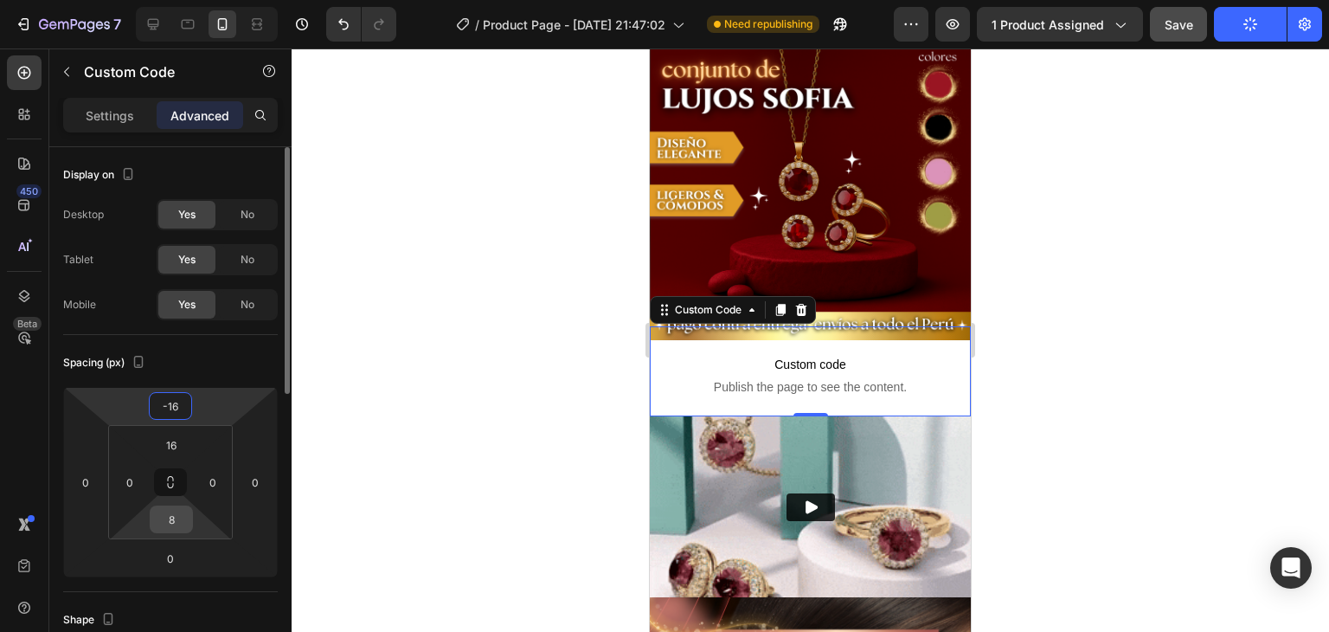
type input "-16"
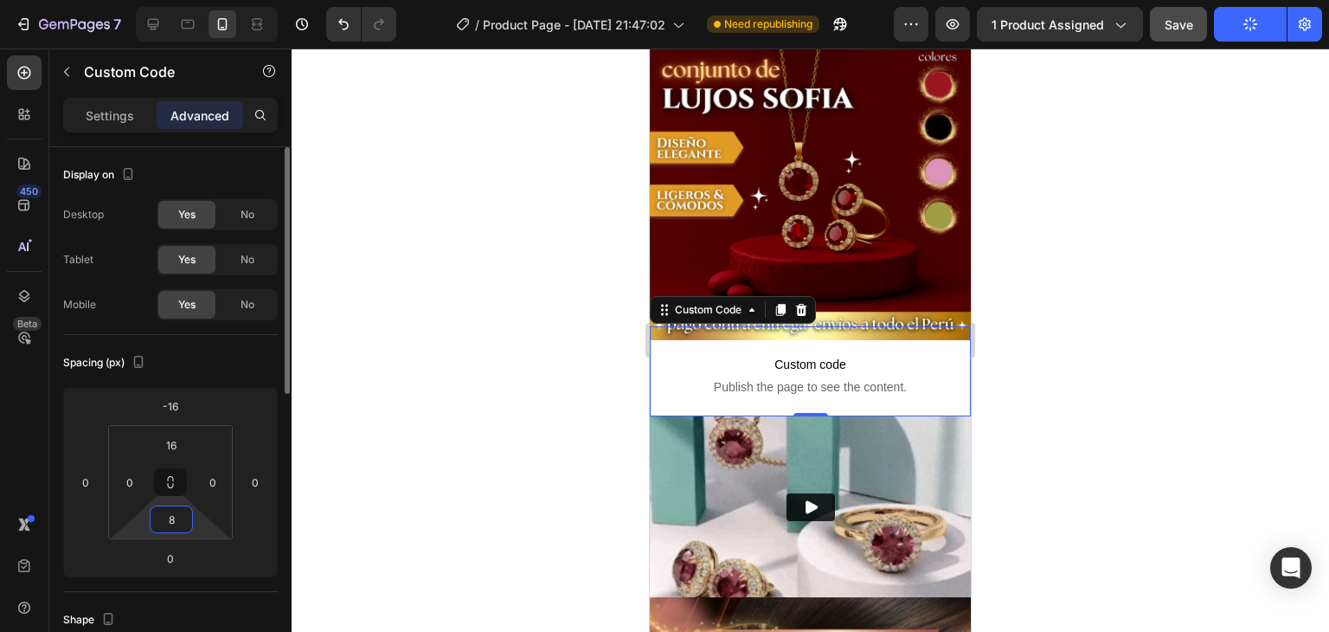
click at [175, 527] on input "8" at bounding box center [171, 519] width 35 height 26
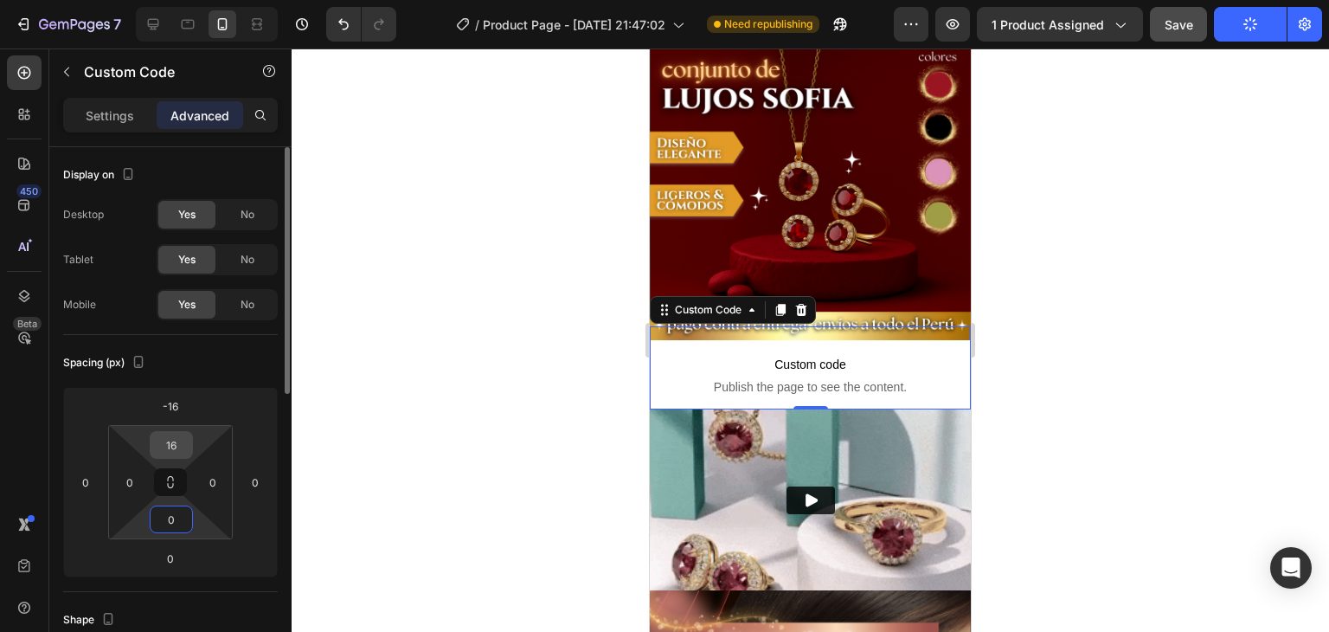
type input "0"
click at [186, 444] on input "16" at bounding box center [171, 445] width 35 height 26
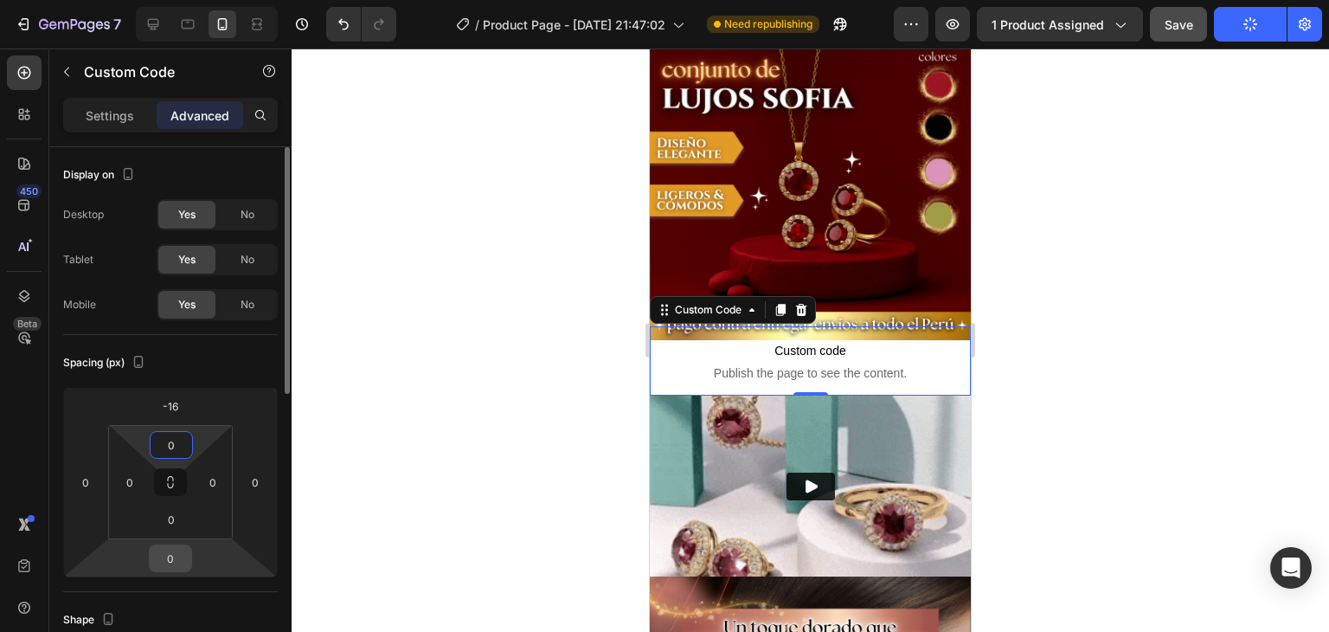
type input "0"
click at [179, 565] on input "0" at bounding box center [170, 558] width 35 height 26
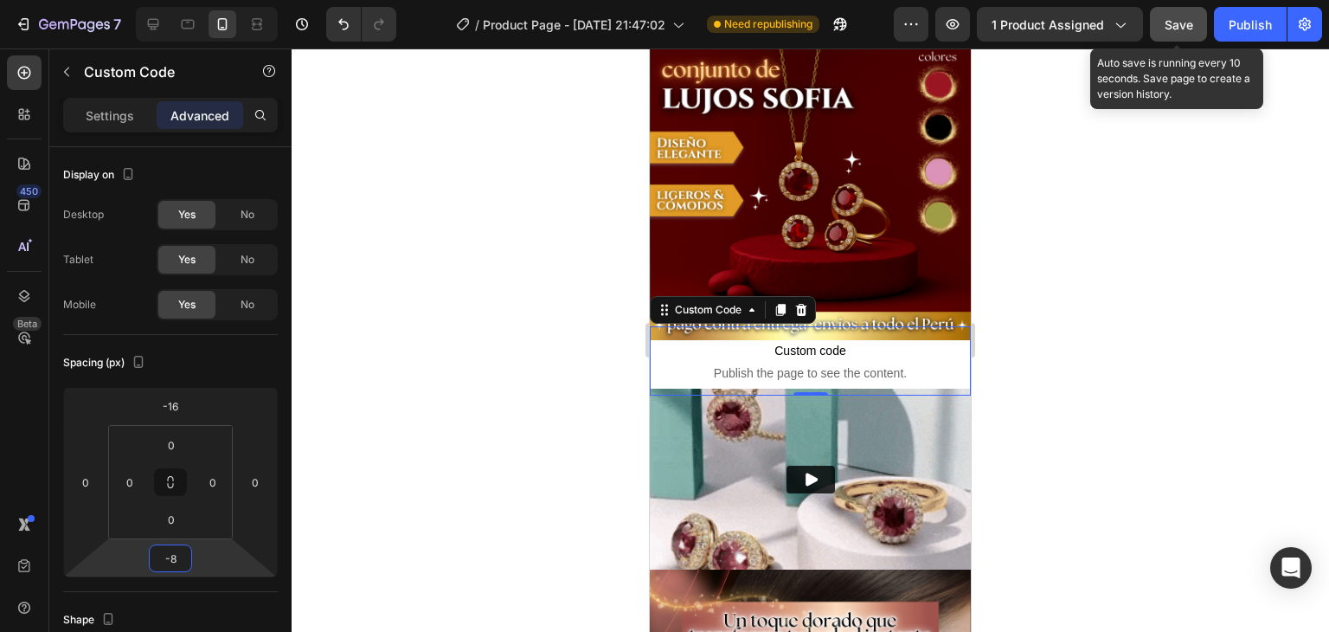
type input "-8"
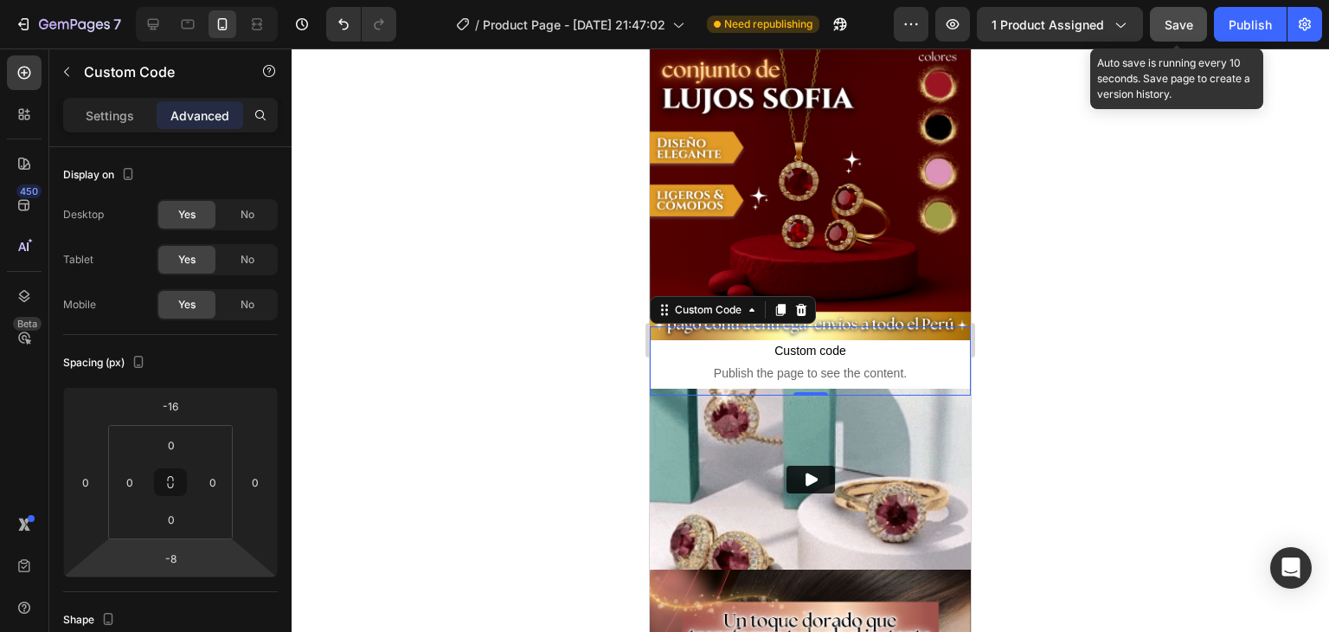
click at [1171, 22] on span "Save" at bounding box center [1179, 24] width 29 height 15
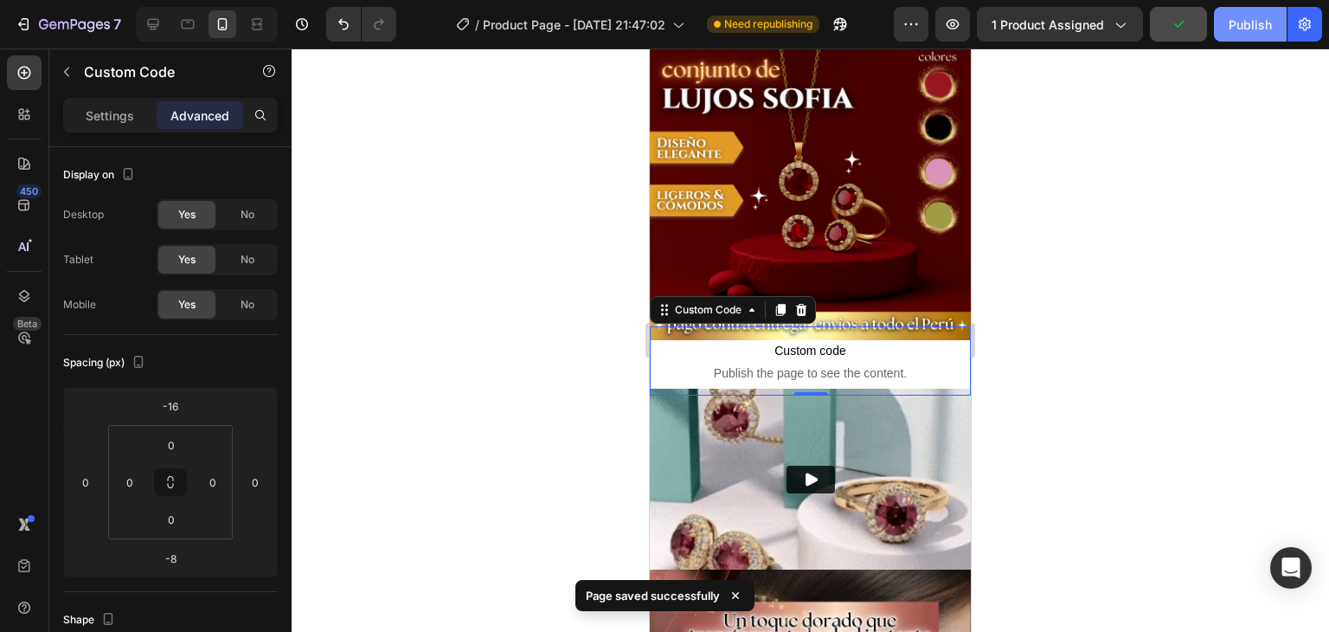
click at [1249, 31] on div "Publish" at bounding box center [1250, 25] width 43 height 18
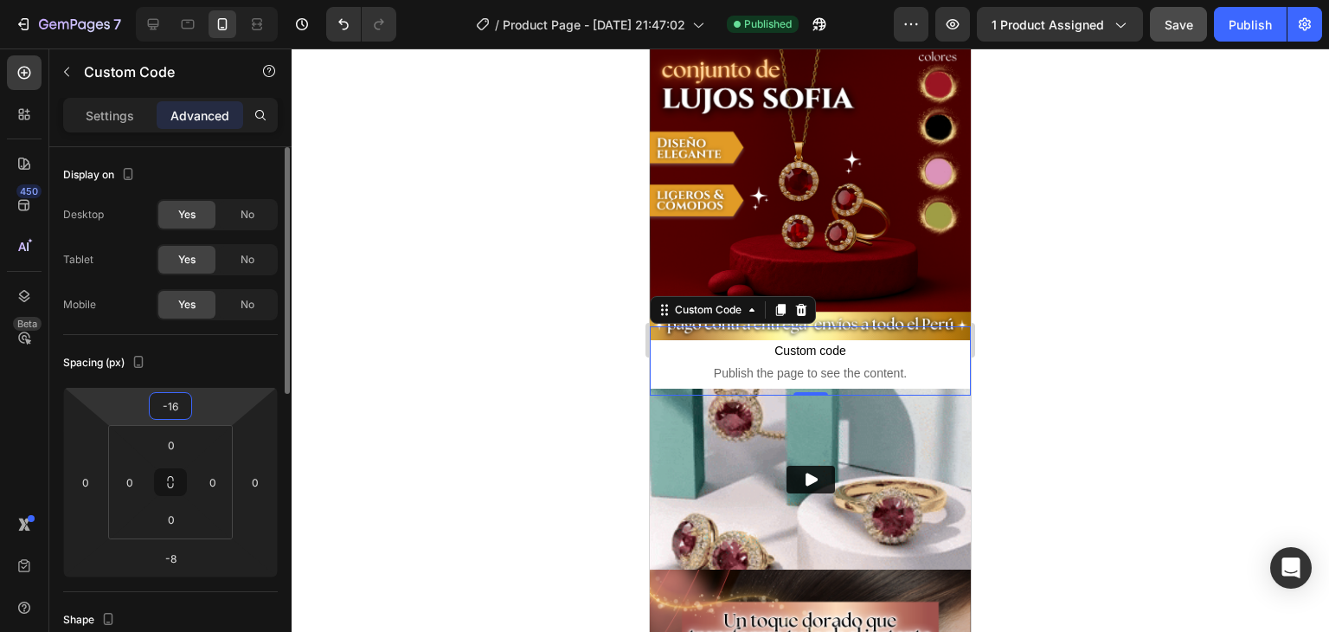
click at [183, 406] on input "-16" at bounding box center [170, 406] width 35 height 26
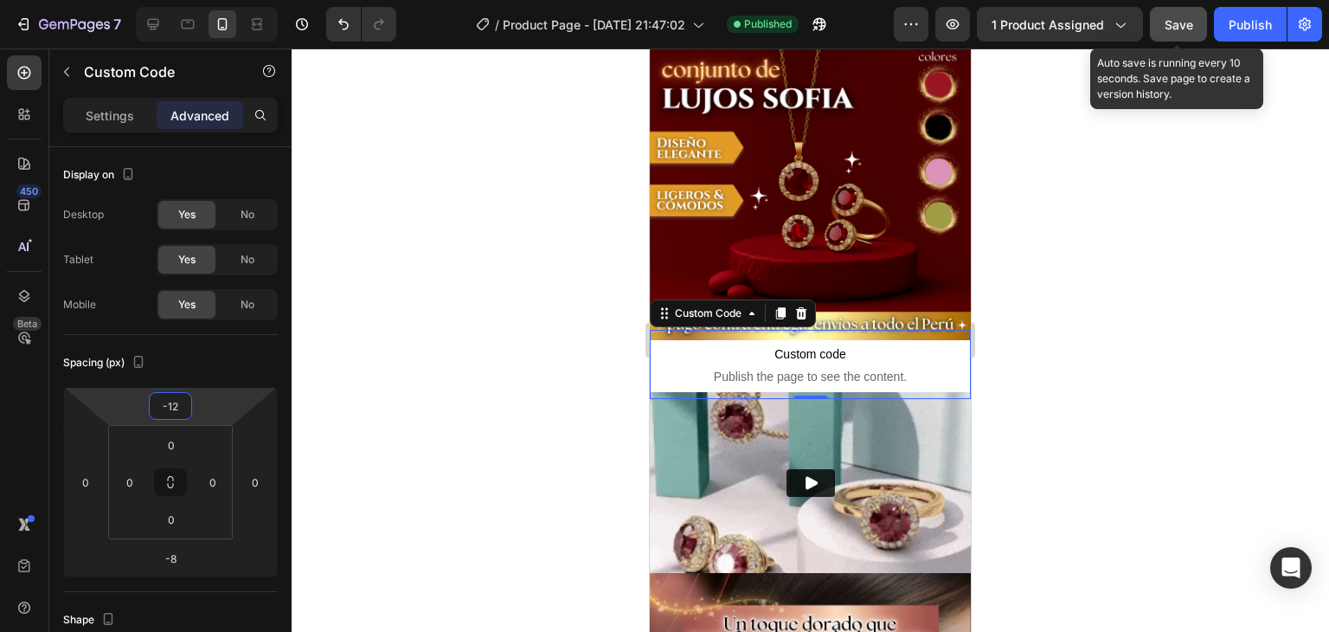
type input "-12"
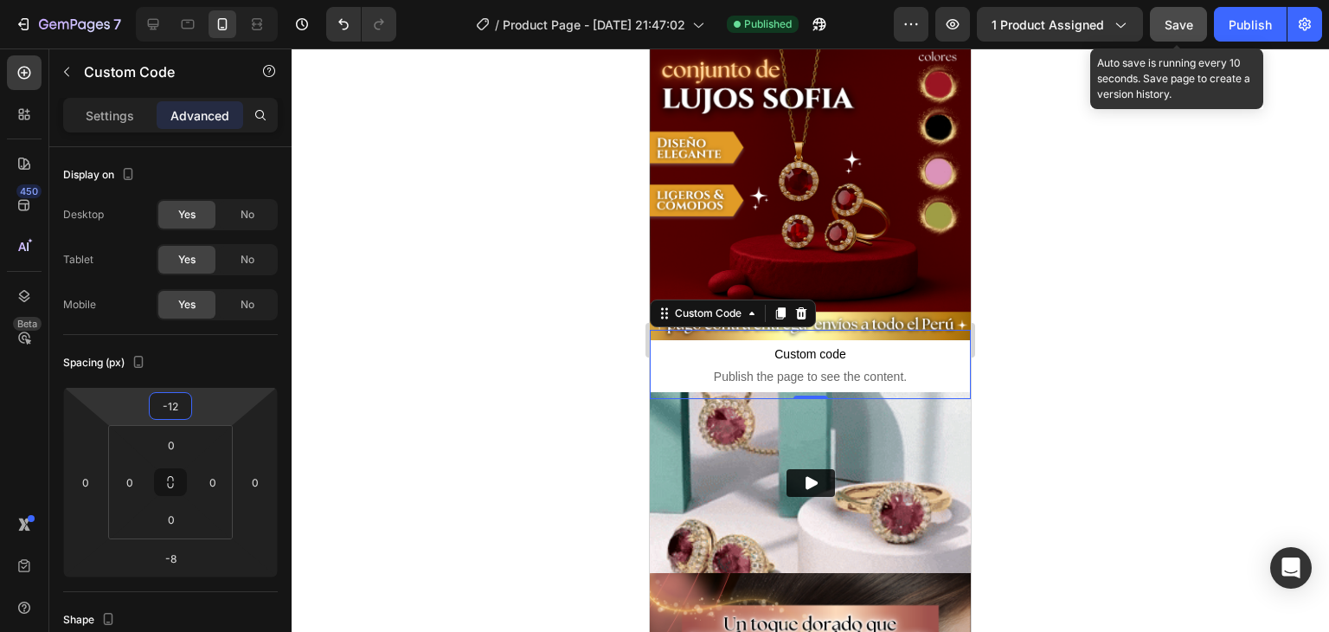
click at [1179, 17] on span "Save" at bounding box center [1179, 24] width 29 height 15
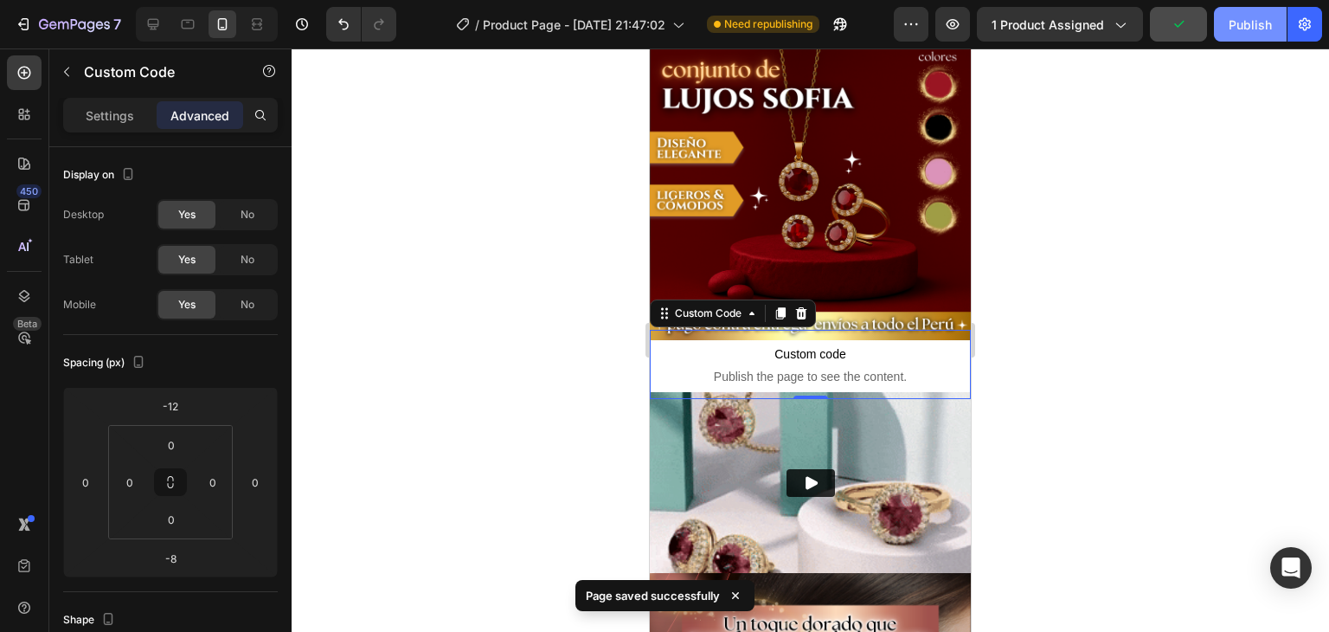
click at [1248, 20] on div "Publish" at bounding box center [1250, 25] width 43 height 18
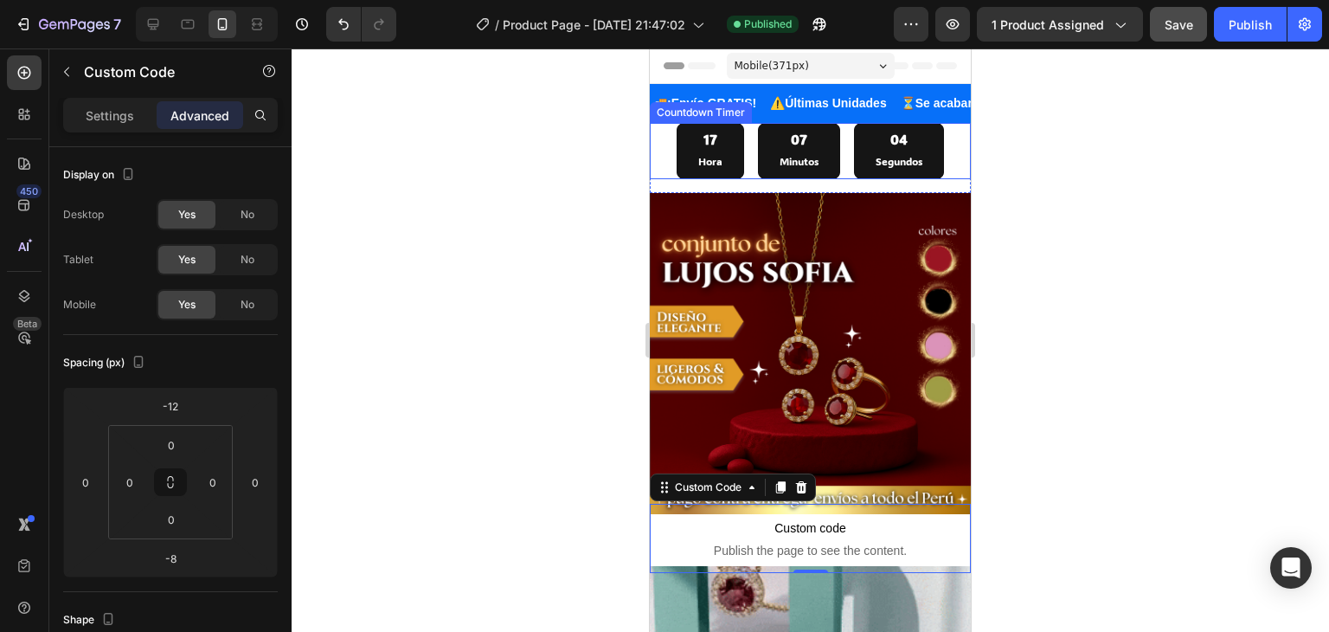
click at [761, 136] on div "07 Minutos" at bounding box center [799, 150] width 82 height 55
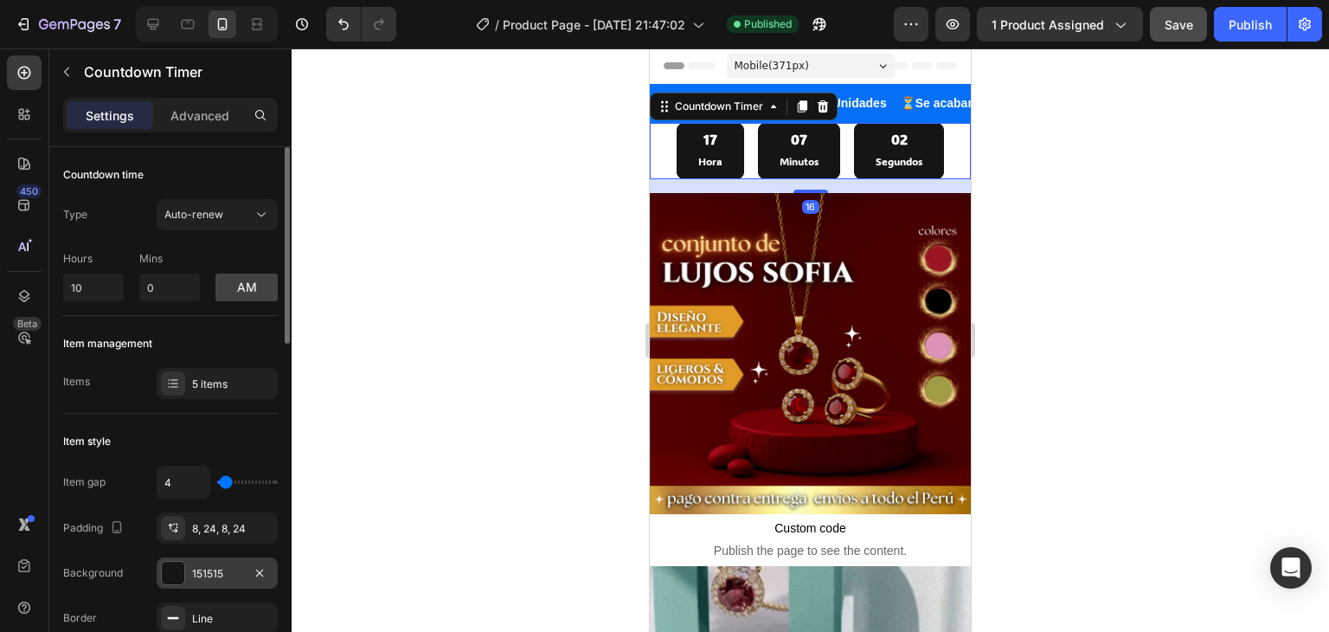
click at [173, 573] on div at bounding box center [173, 573] width 22 height 22
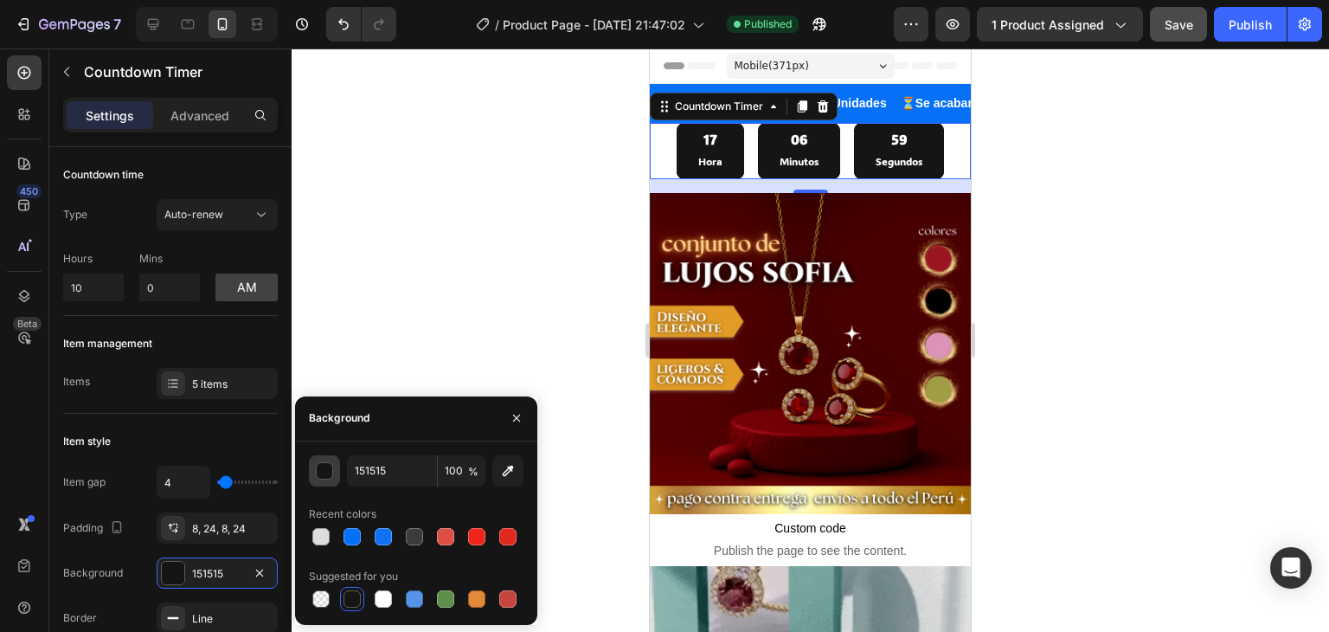
click at [324, 463] on div "button" at bounding box center [325, 471] width 17 height 17
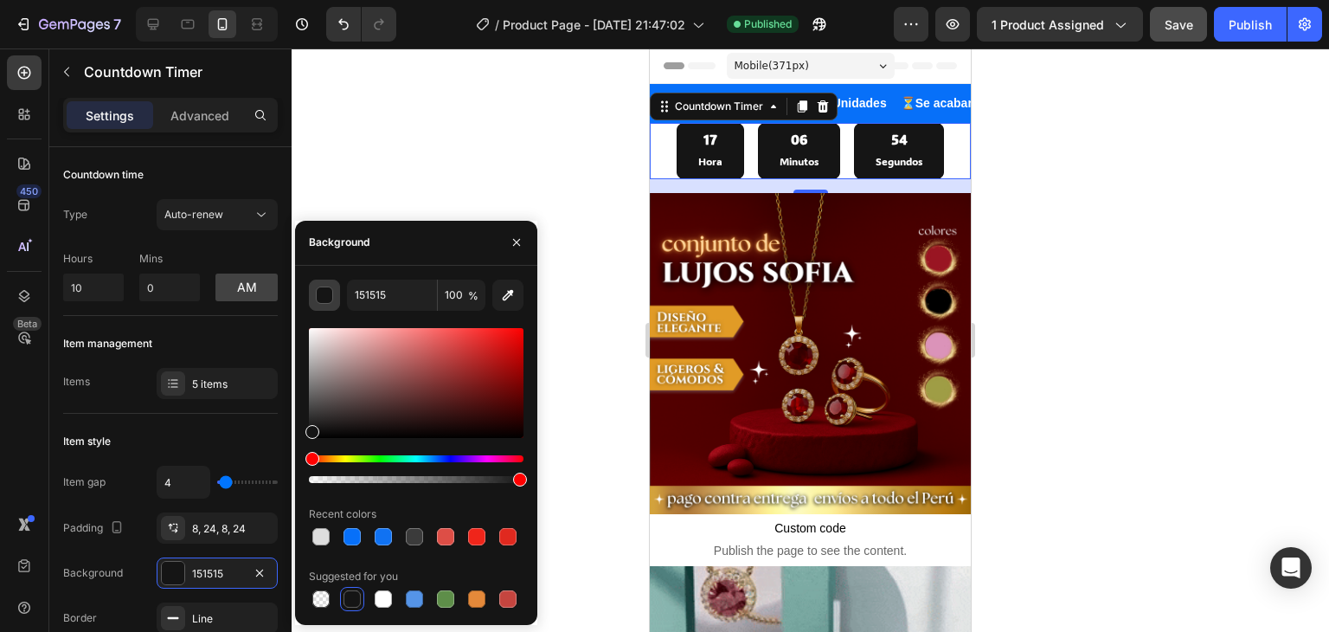
click at [324, 287] on div "button" at bounding box center [325, 295] width 17 height 17
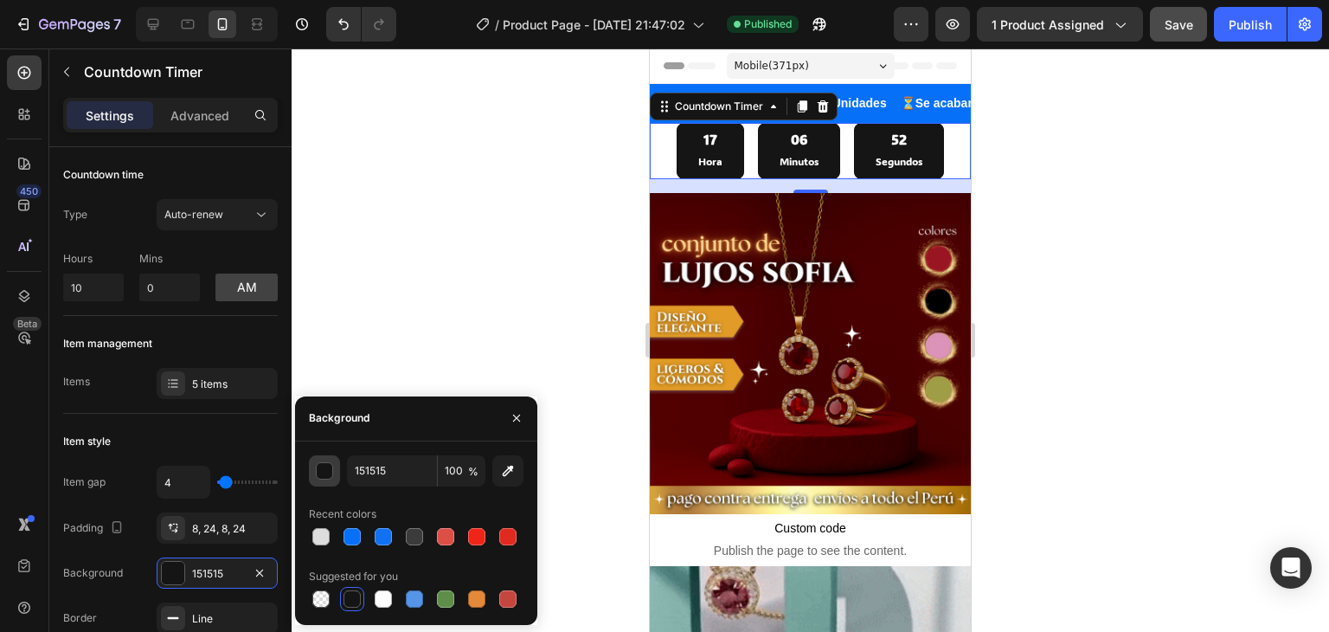
click at [322, 476] on div "button" at bounding box center [325, 471] width 17 height 17
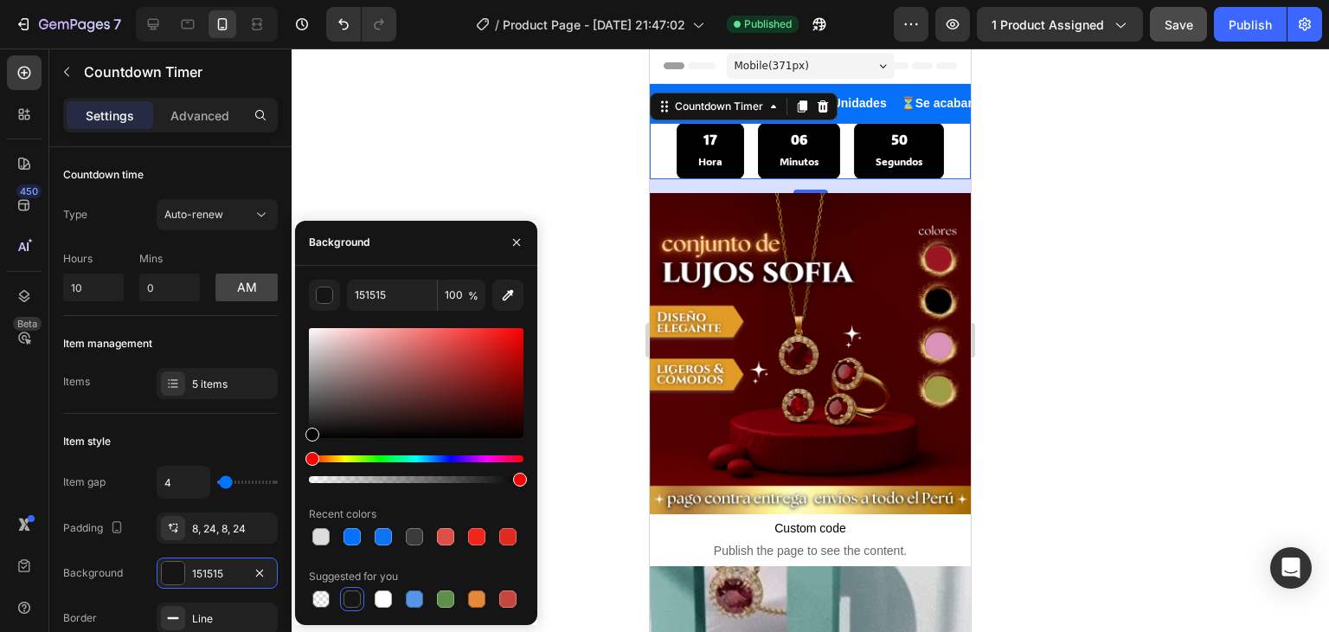
type input "000000"
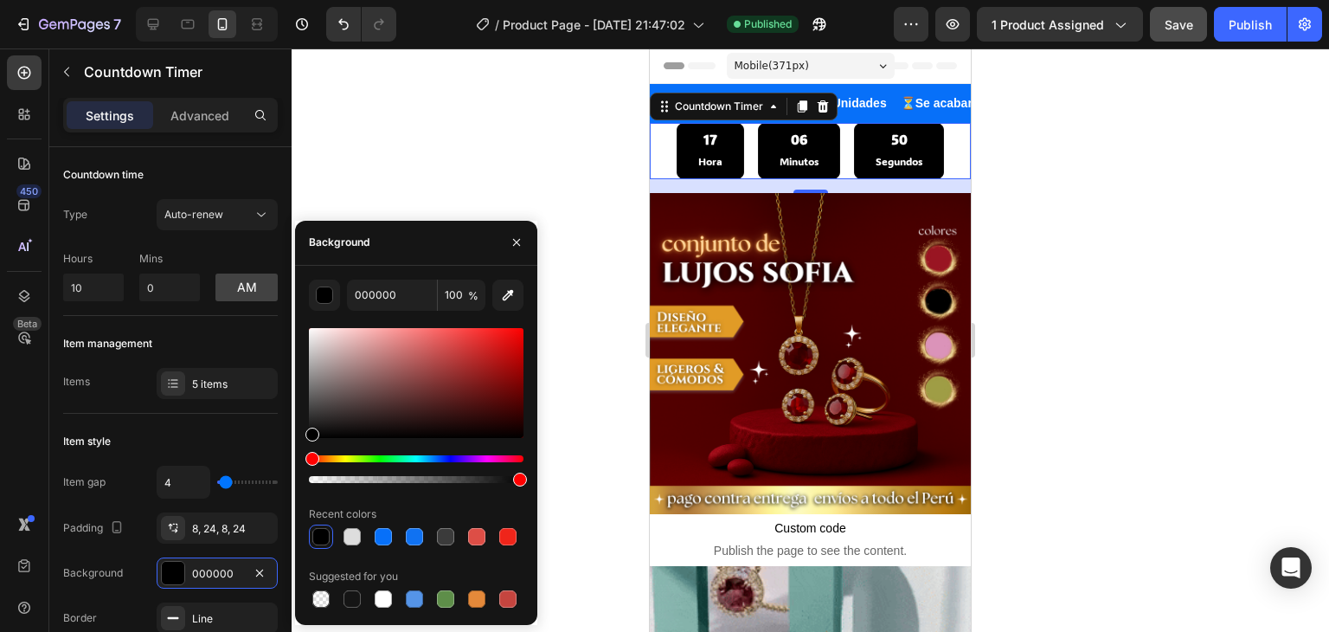
drag, startPoint x: 312, startPoint y: 433, endPoint x: 305, endPoint y: 443, distance: 11.8
click at [305, 443] on div "000000 100 % Recent colors Suggested for you" at bounding box center [416, 444] width 242 height 331
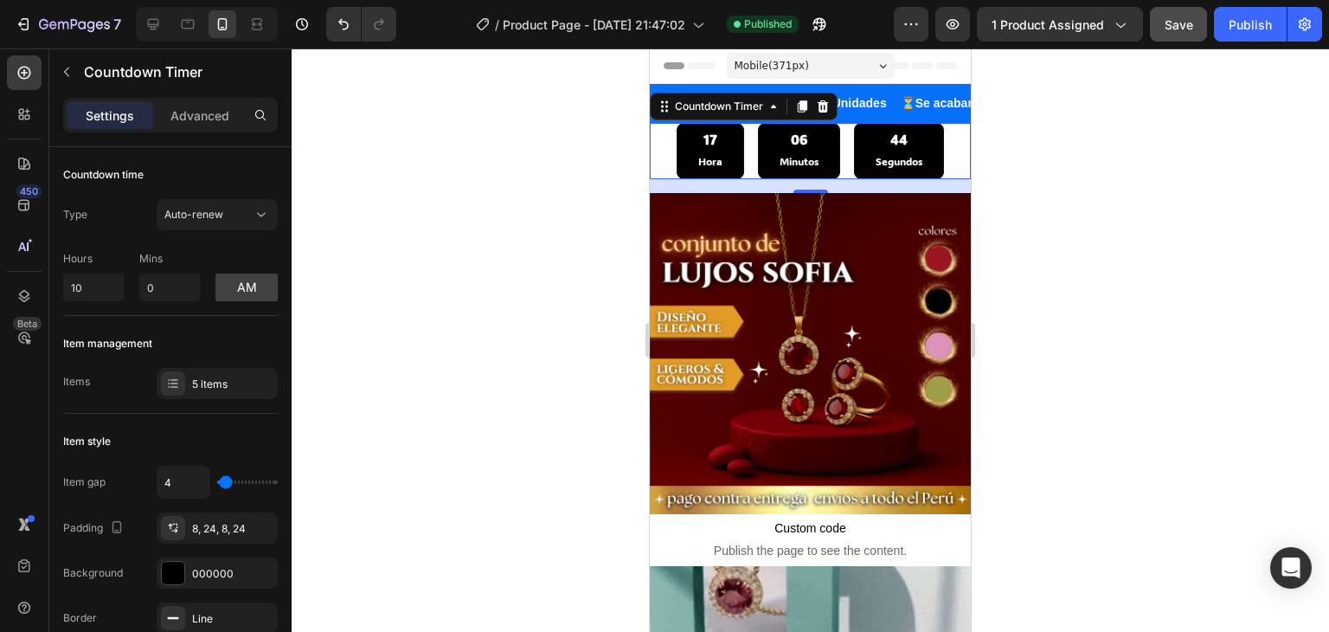
click at [542, 132] on div at bounding box center [810, 339] width 1037 height 583
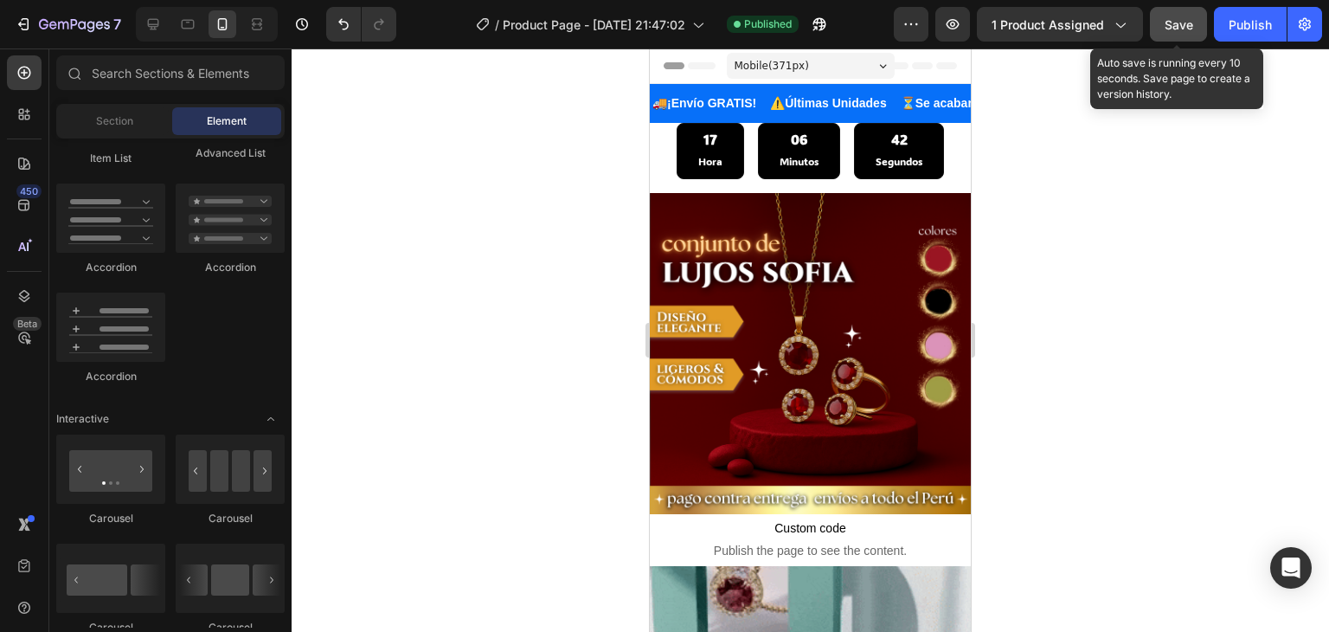
click at [1184, 21] on span "Save" at bounding box center [1179, 24] width 29 height 15
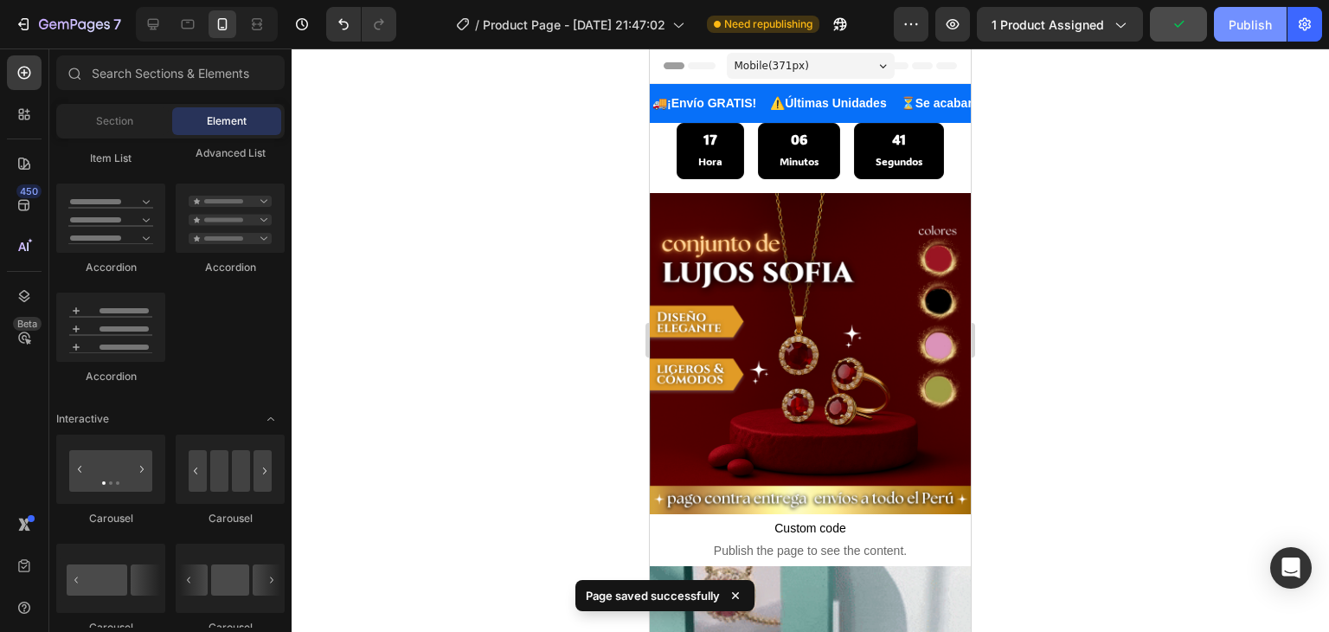
click at [1263, 28] on div "Publish" at bounding box center [1250, 25] width 43 height 18
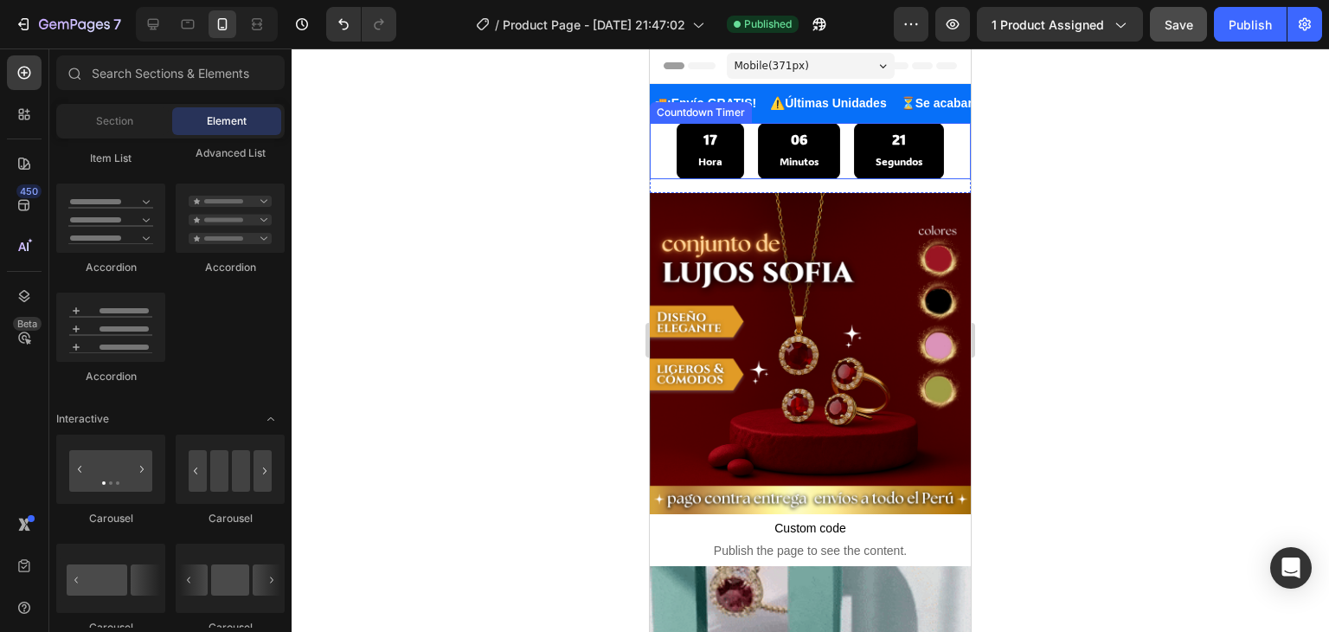
click at [733, 145] on div "17 Hora" at bounding box center [710, 150] width 67 height 55
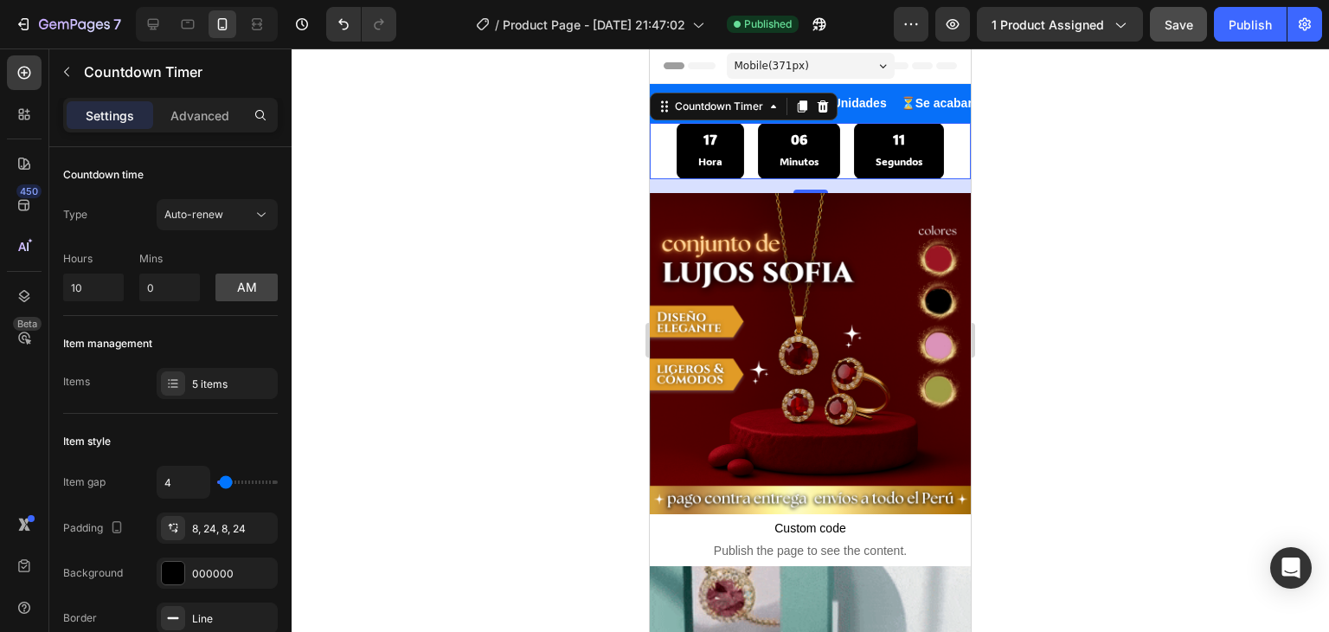
click at [718, 144] on div "17 Hora" at bounding box center [710, 150] width 67 height 55
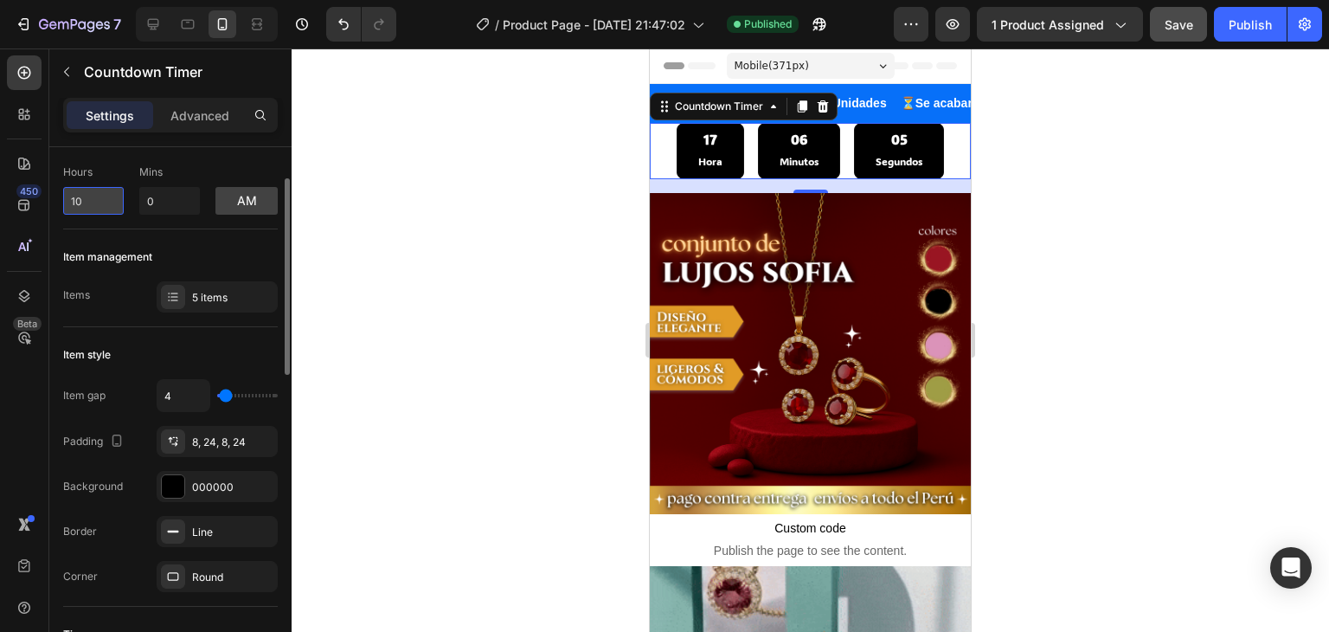
click at [86, 197] on input "10" at bounding box center [93, 201] width 61 height 28
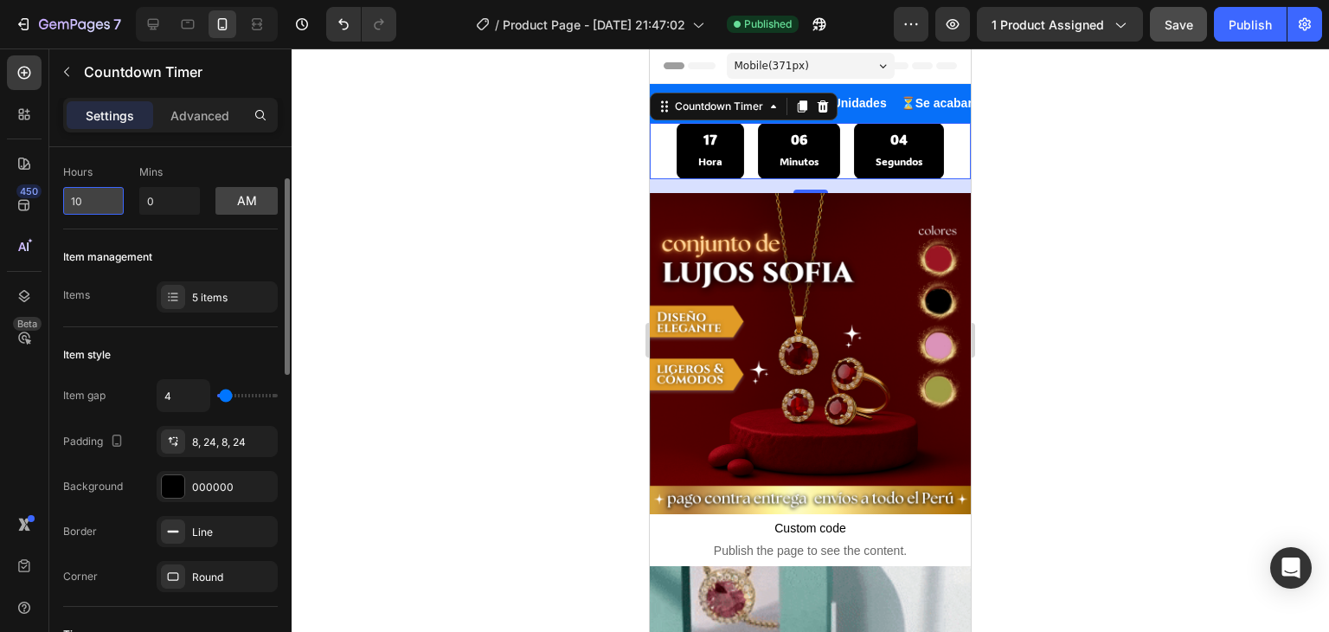
click at [86, 197] on input "10" at bounding box center [93, 201] width 61 height 28
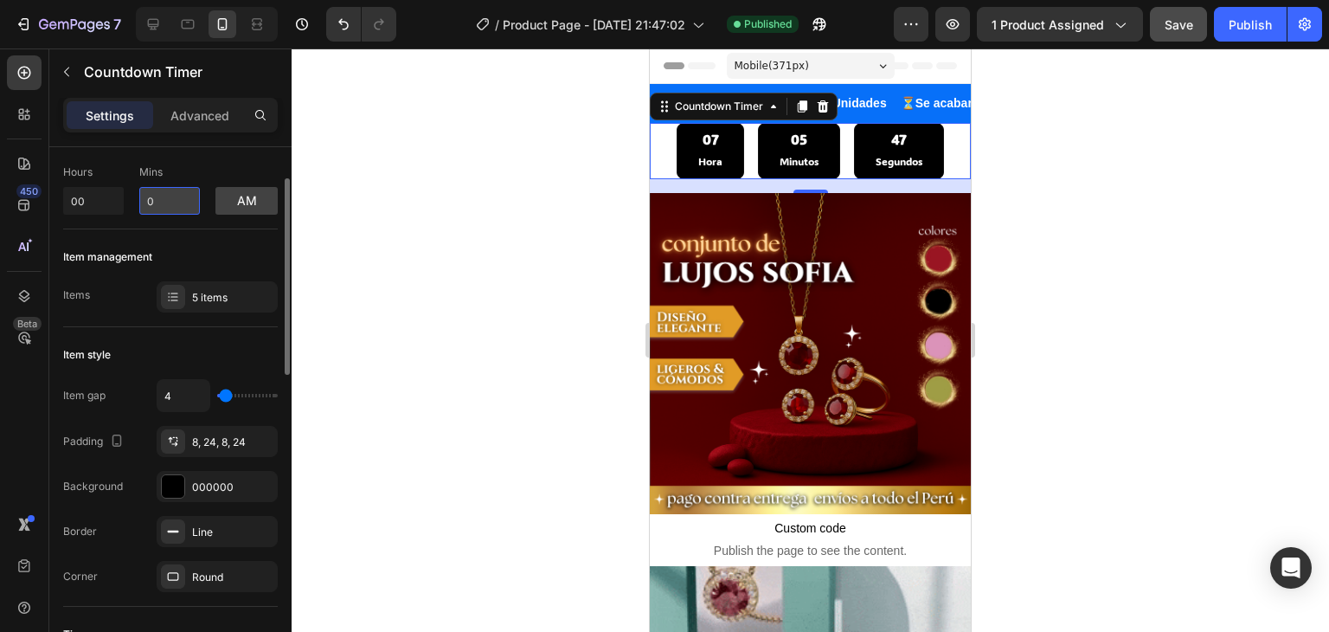
type input "0"
click at [159, 203] on input "0" at bounding box center [169, 201] width 61 height 28
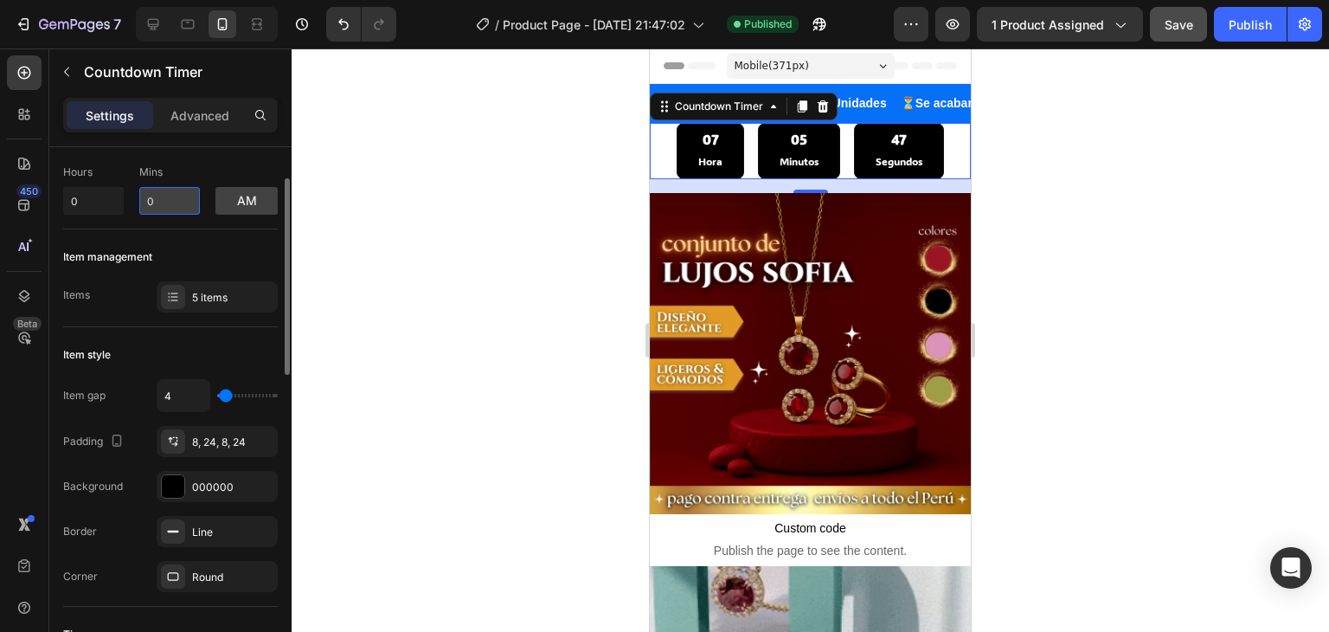
click at [159, 204] on input "0" at bounding box center [169, 201] width 61 height 28
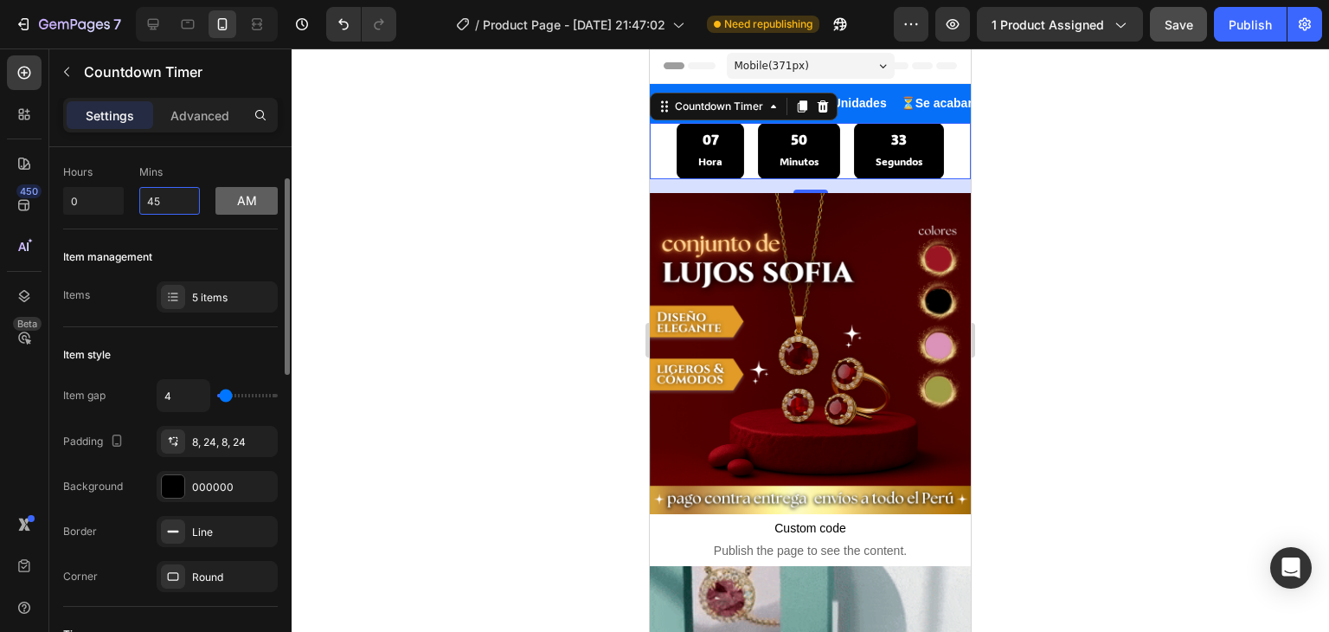
type input "45"
click at [263, 193] on button "am" at bounding box center [246, 201] width 62 height 28
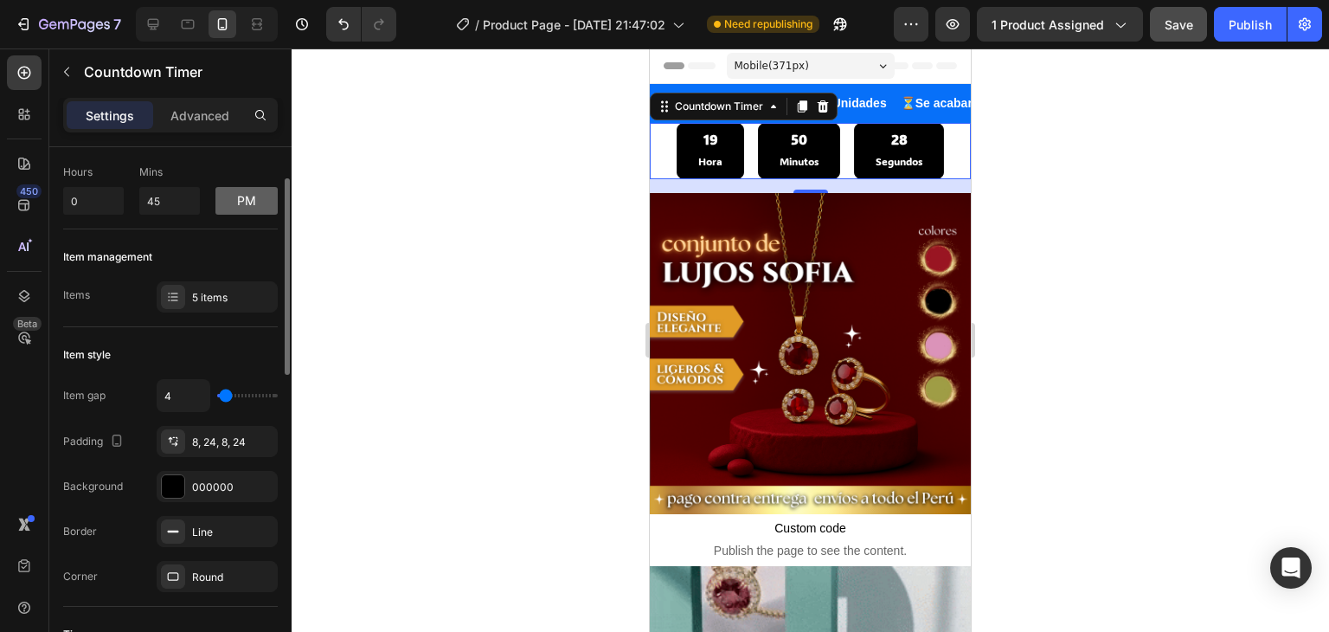
click at [249, 195] on button "pm" at bounding box center [246, 201] width 62 height 28
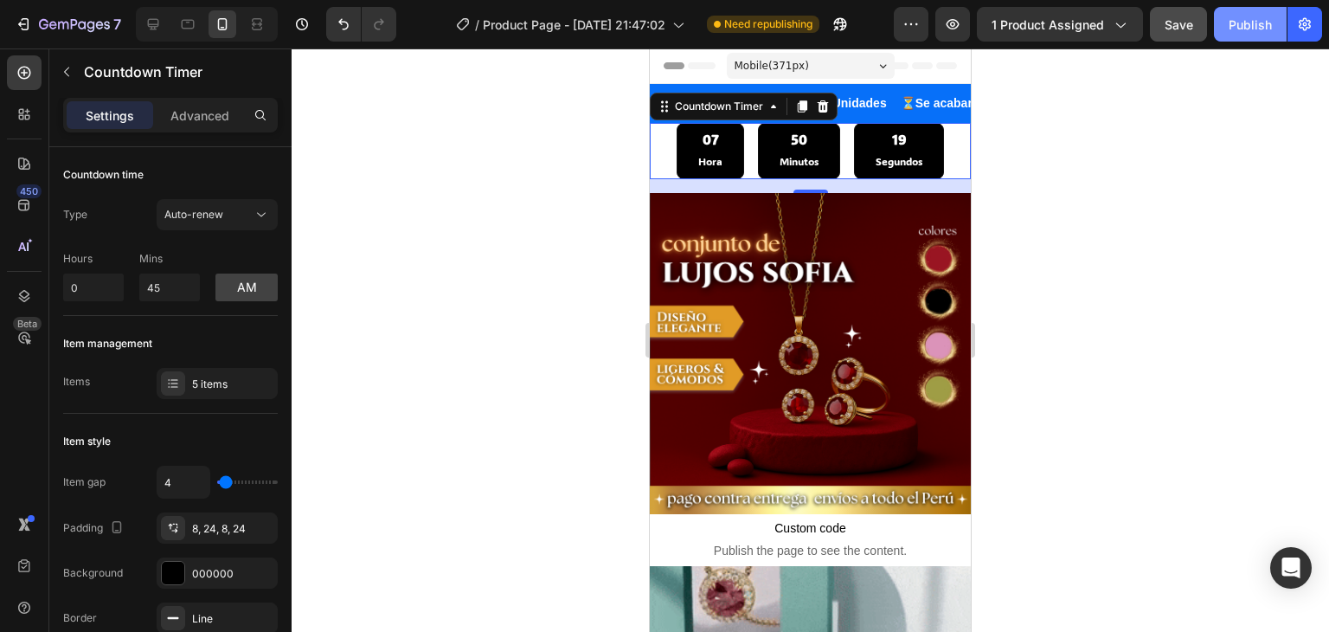
click at [1272, 23] on button "Publish" at bounding box center [1250, 24] width 73 height 35
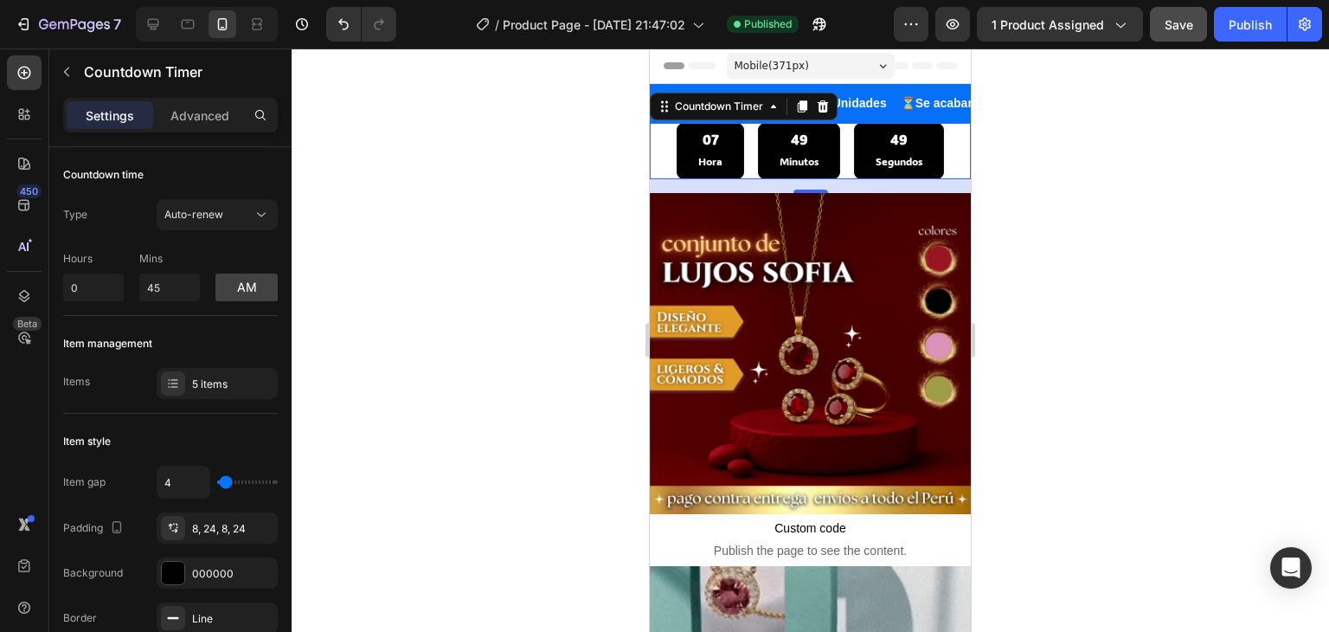
click at [703, 143] on div "07" at bounding box center [710, 140] width 24 height 18
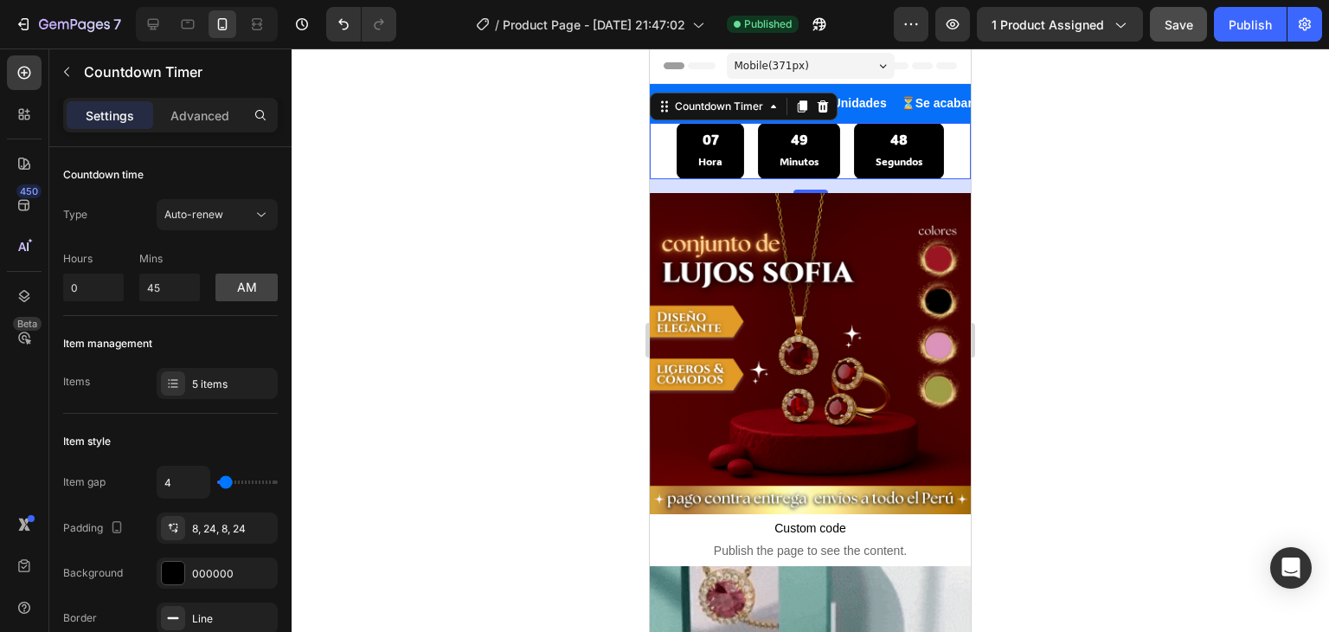
click at [703, 143] on div "07" at bounding box center [710, 140] width 24 height 18
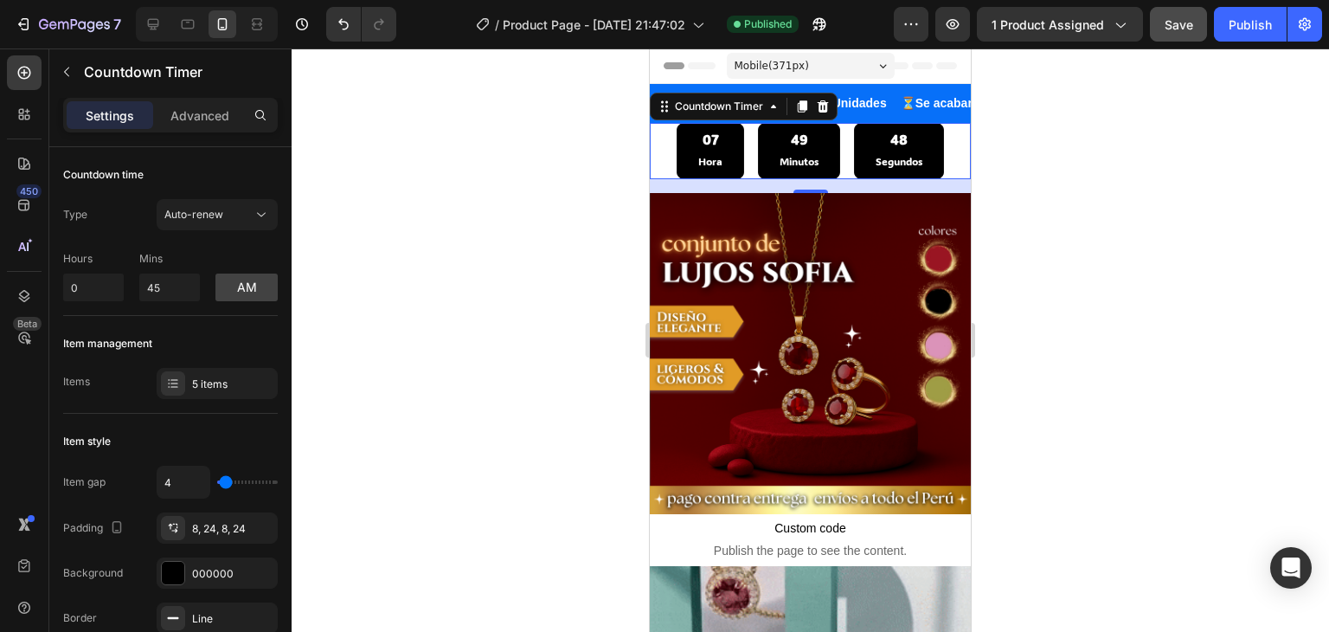
click at [703, 143] on div "07" at bounding box center [710, 140] width 24 height 18
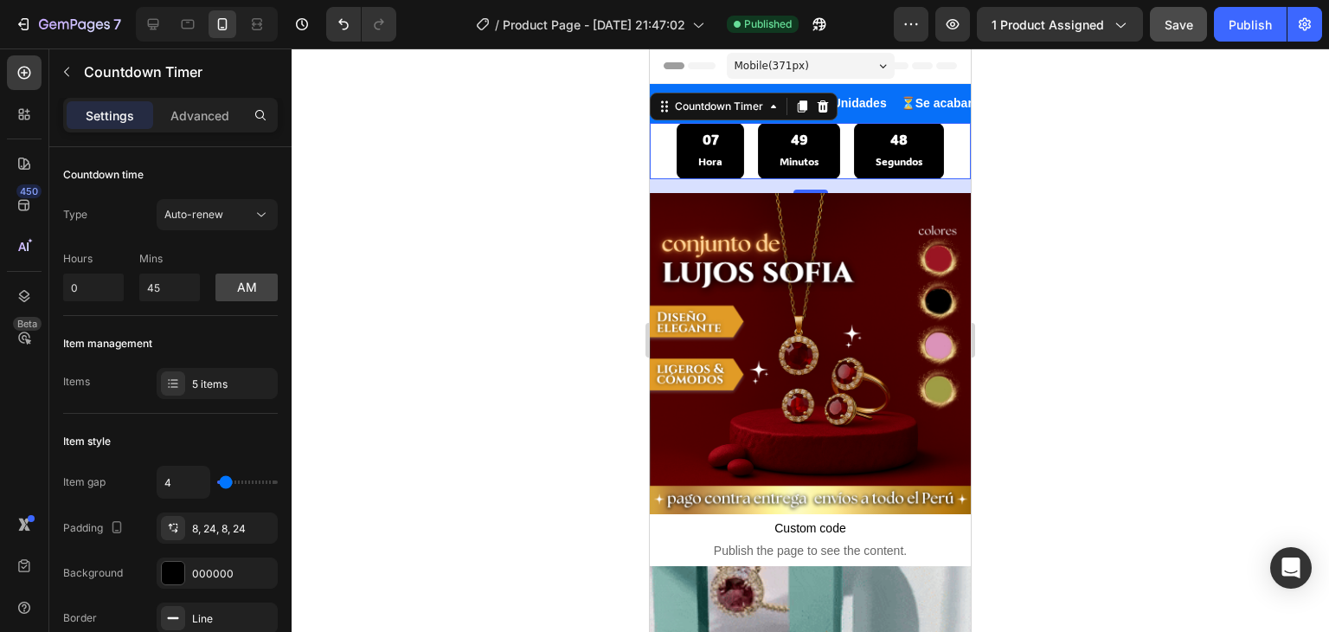
click at [715, 144] on div "07 Hora" at bounding box center [710, 150] width 67 height 55
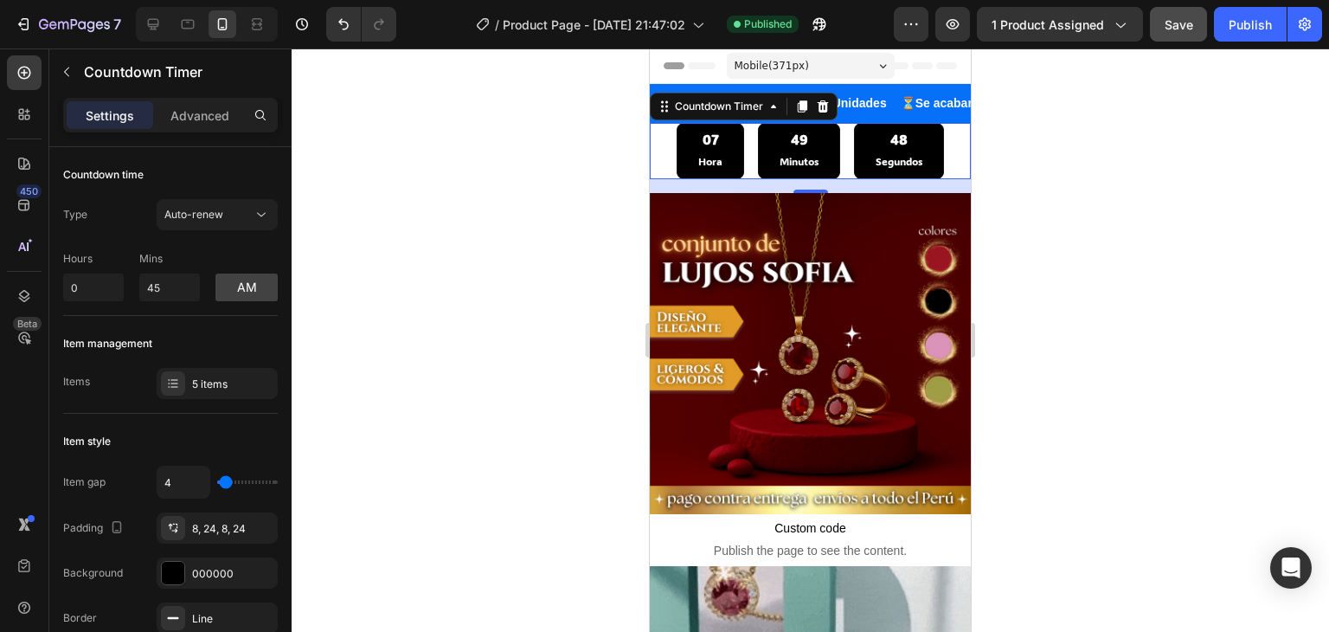
click at [715, 144] on div "07 Hora" at bounding box center [710, 150] width 67 height 55
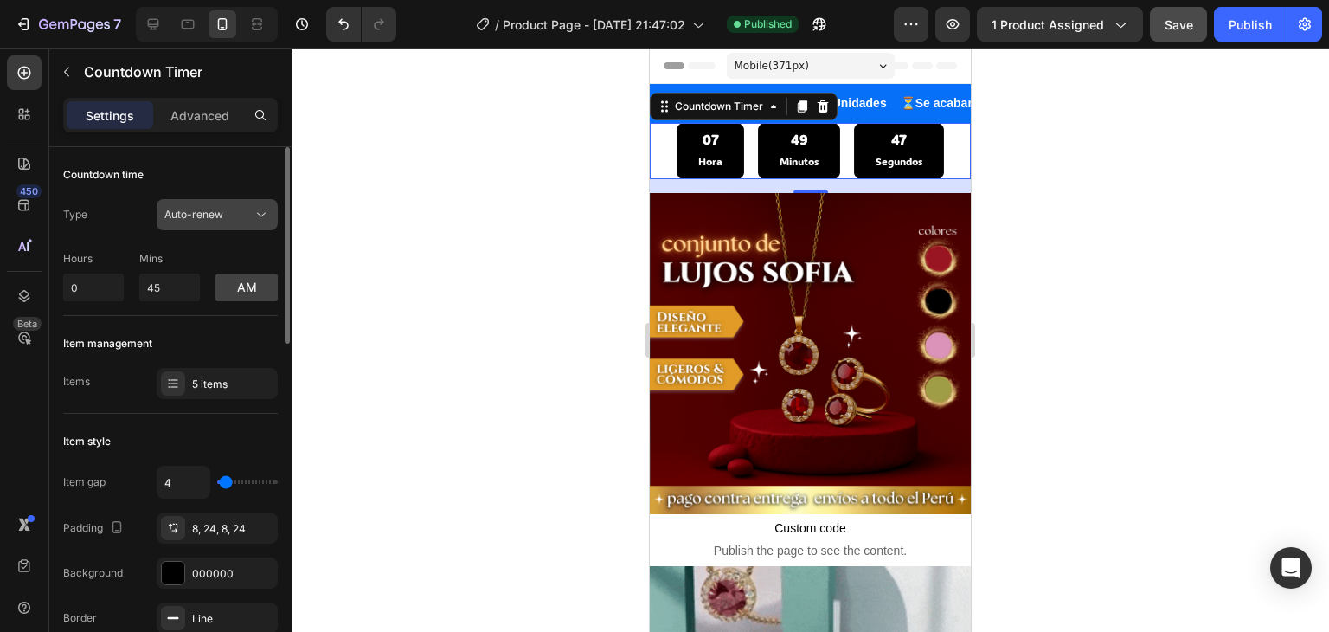
click at [202, 212] on span "Auto-renew" at bounding box center [193, 214] width 59 height 13
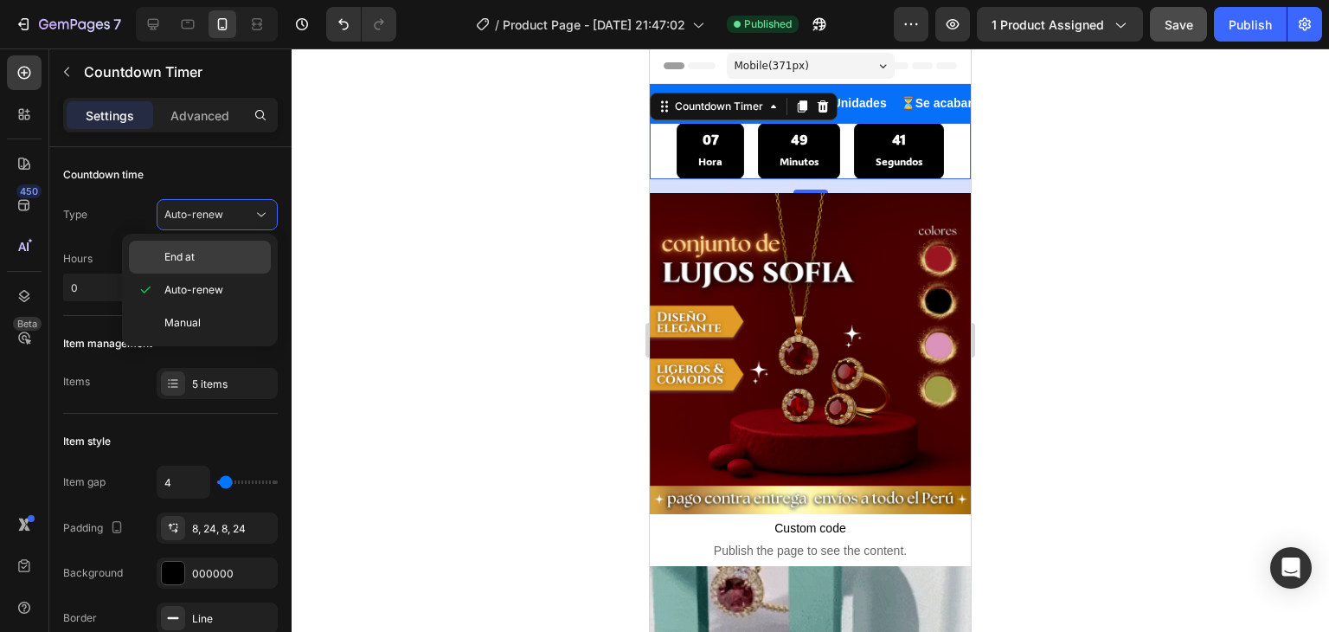
click at [208, 256] on p "End at" at bounding box center [213, 257] width 99 height 16
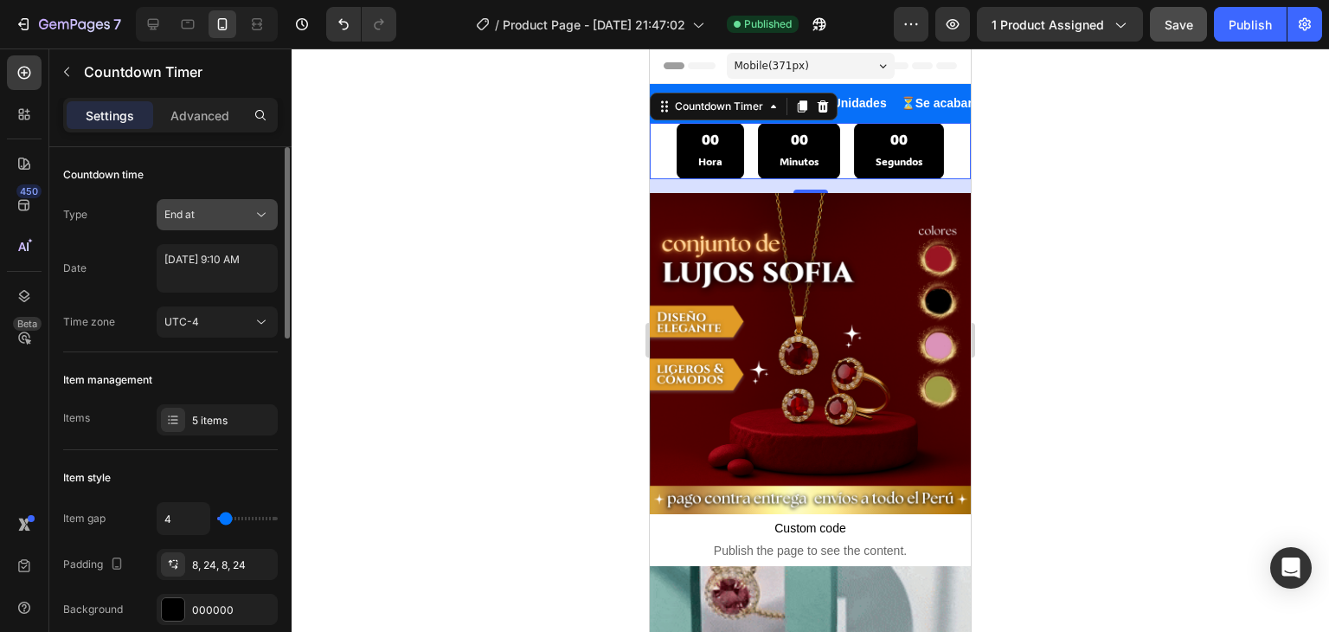
click at [256, 208] on icon at bounding box center [261, 214] width 17 height 17
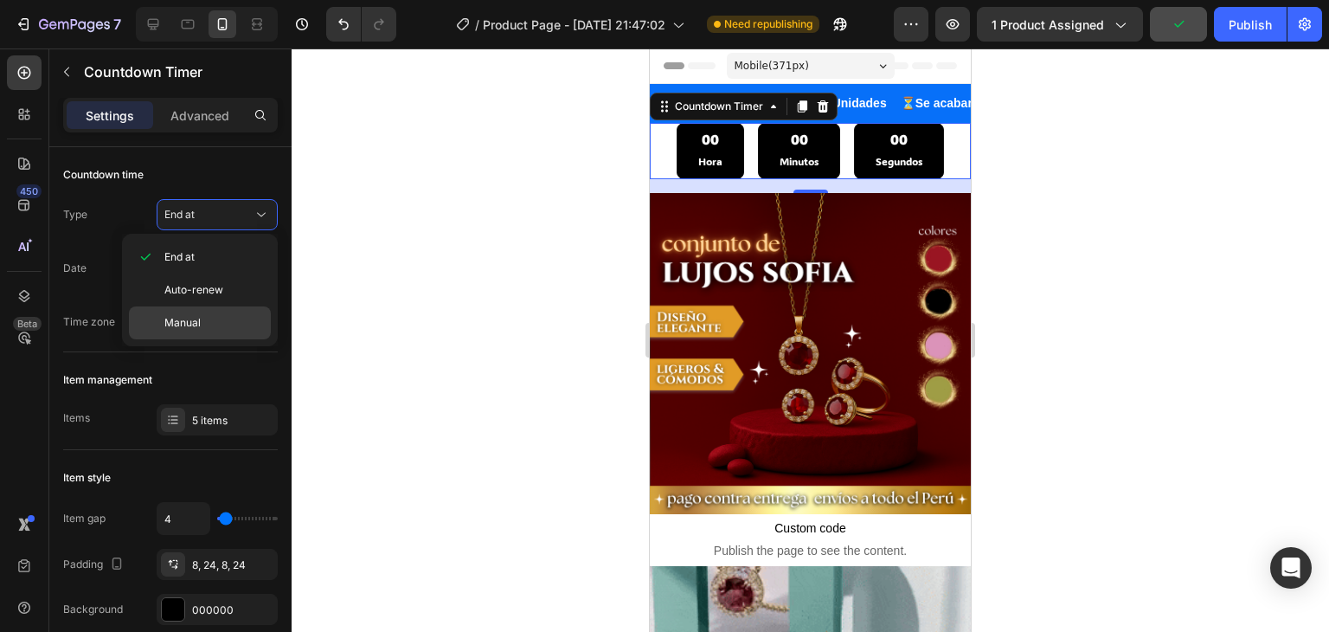
click at [202, 318] on p "Manual" at bounding box center [213, 323] width 99 height 16
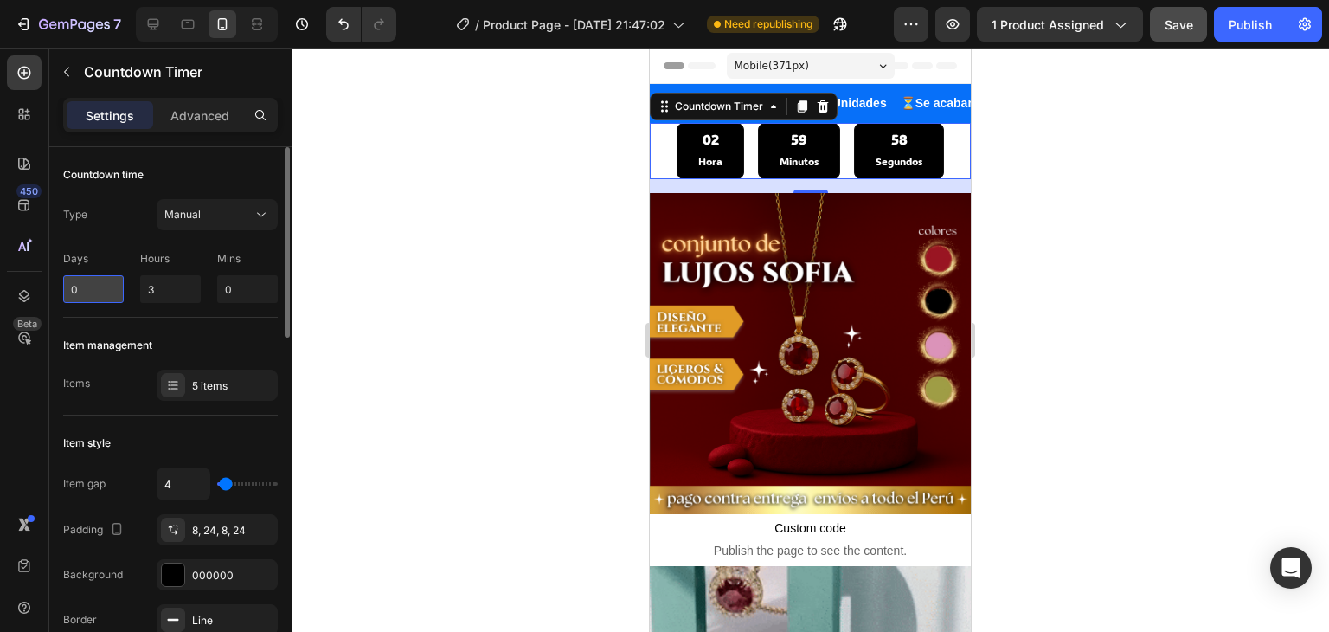
click at [90, 294] on input "0" at bounding box center [93, 289] width 61 height 28
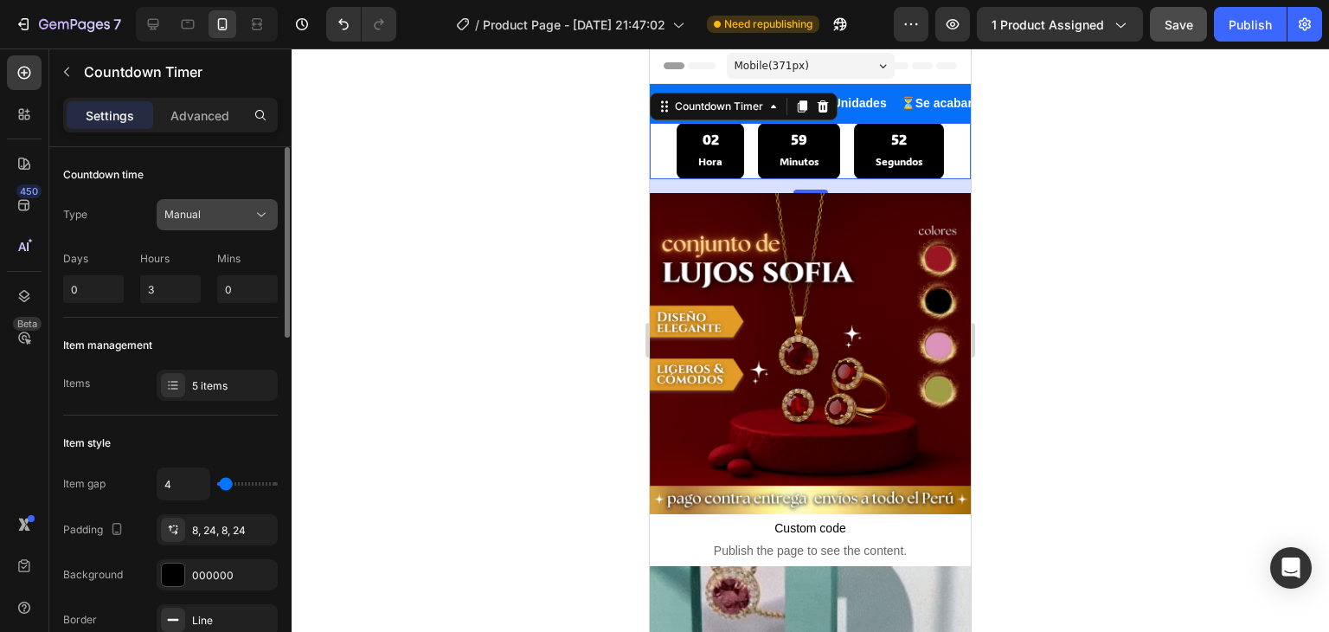
click at [263, 212] on icon at bounding box center [261, 214] width 17 height 17
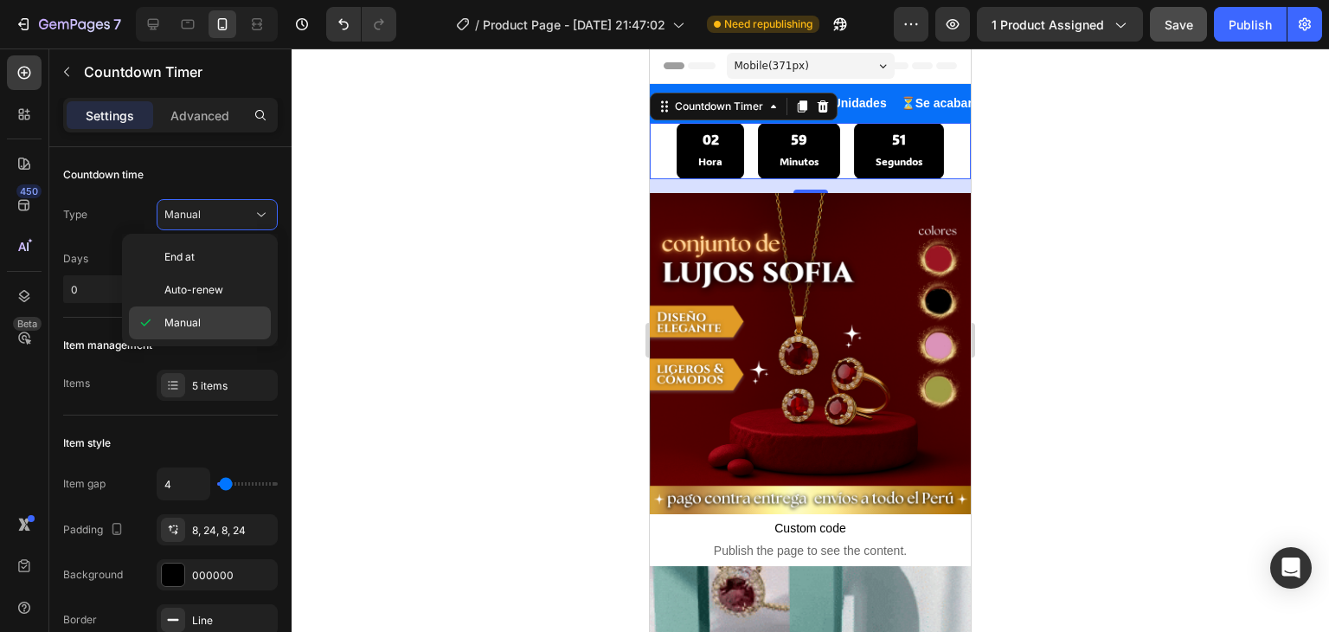
click at [212, 318] on p "Manual" at bounding box center [213, 323] width 99 height 16
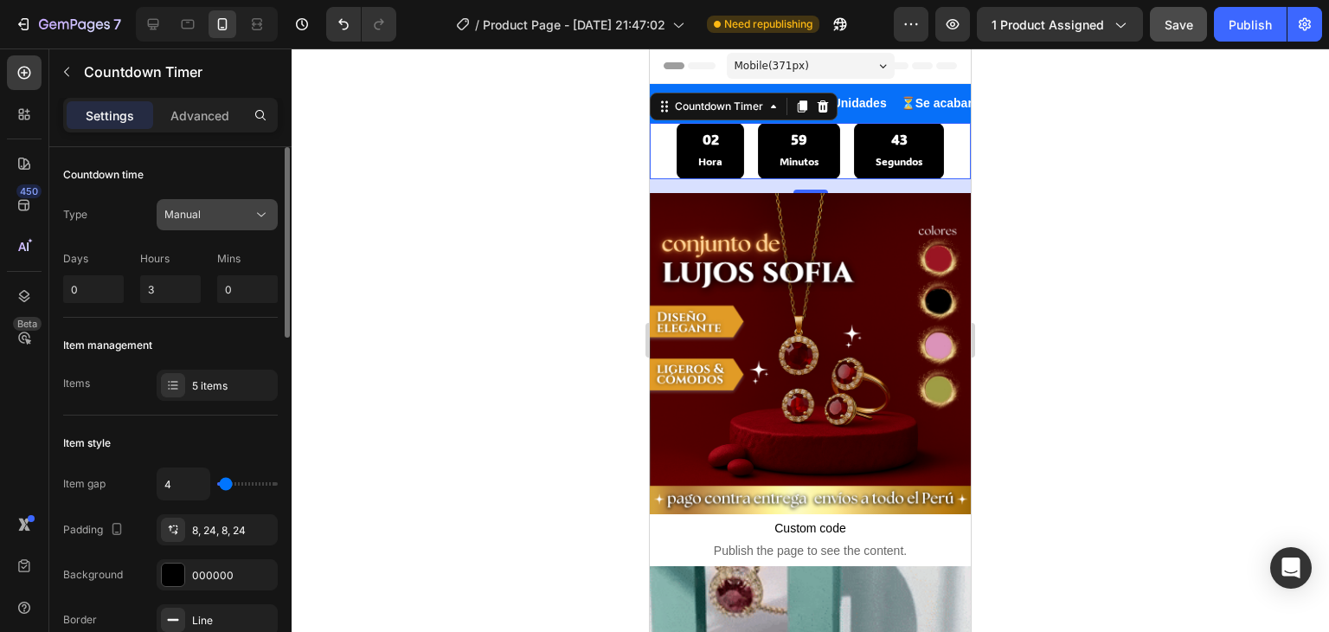
click at [253, 214] on icon at bounding box center [261, 214] width 17 height 17
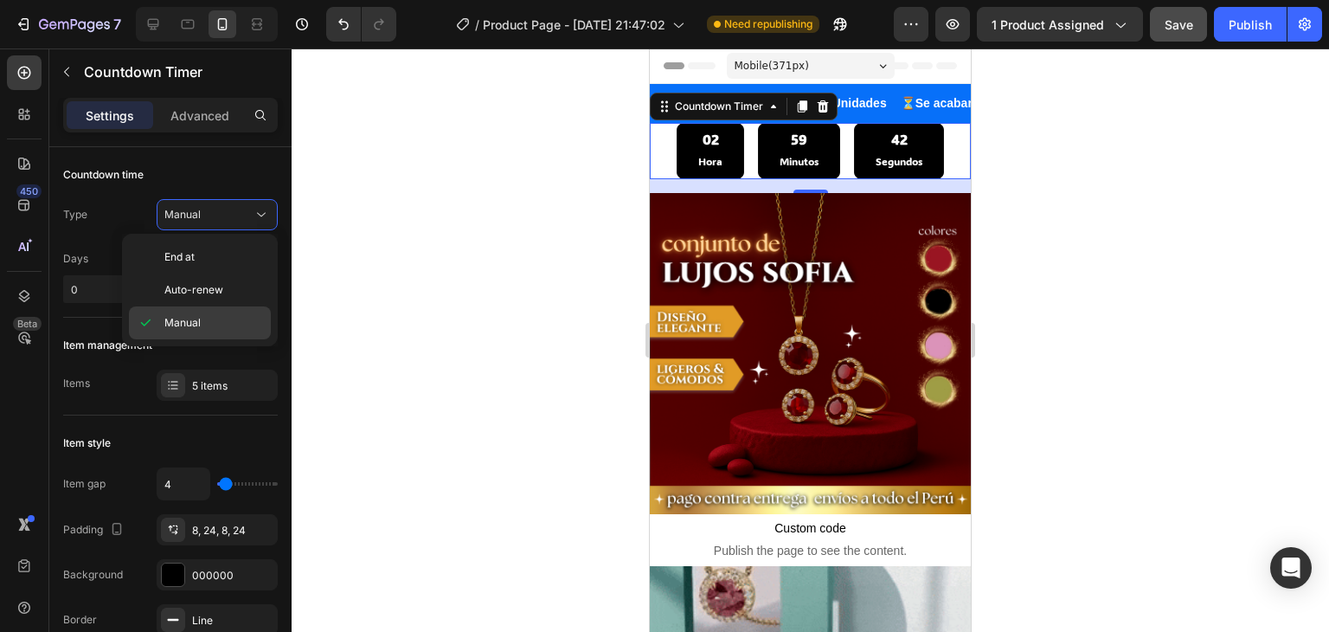
click at [216, 316] on p "Manual" at bounding box center [213, 323] width 99 height 16
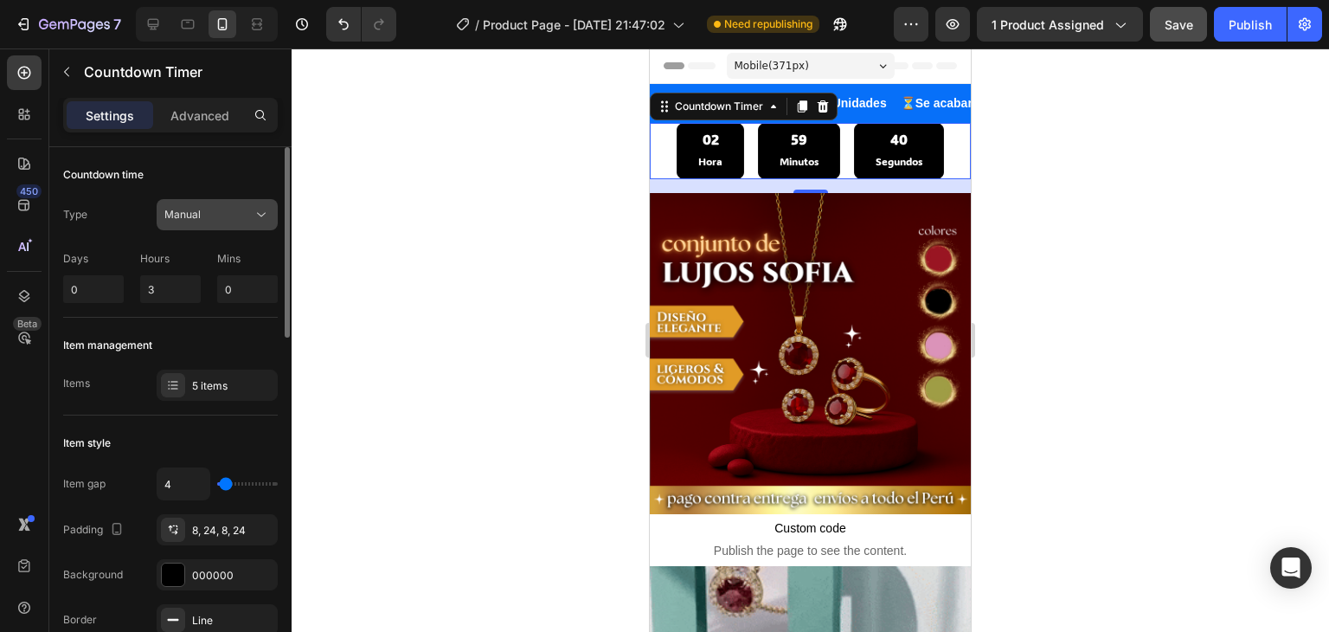
click at [261, 206] on icon at bounding box center [261, 214] width 17 height 17
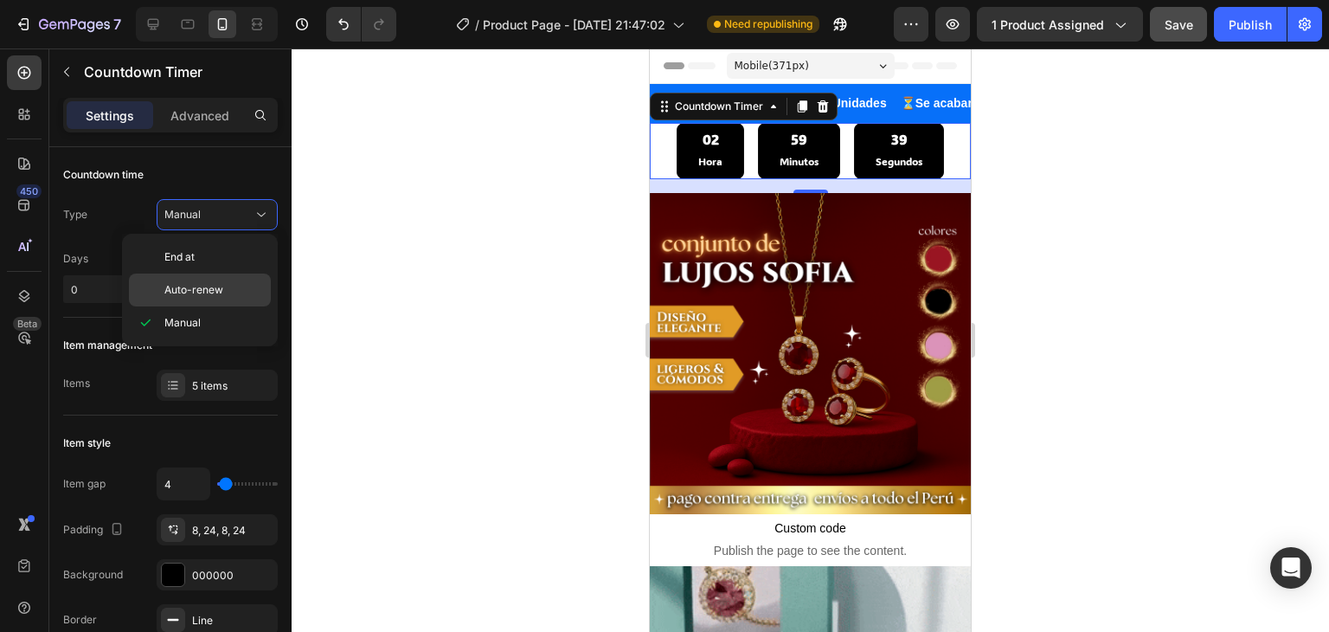
click at [221, 288] on span "Auto-renew" at bounding box center [193, 290] width 59 height 16
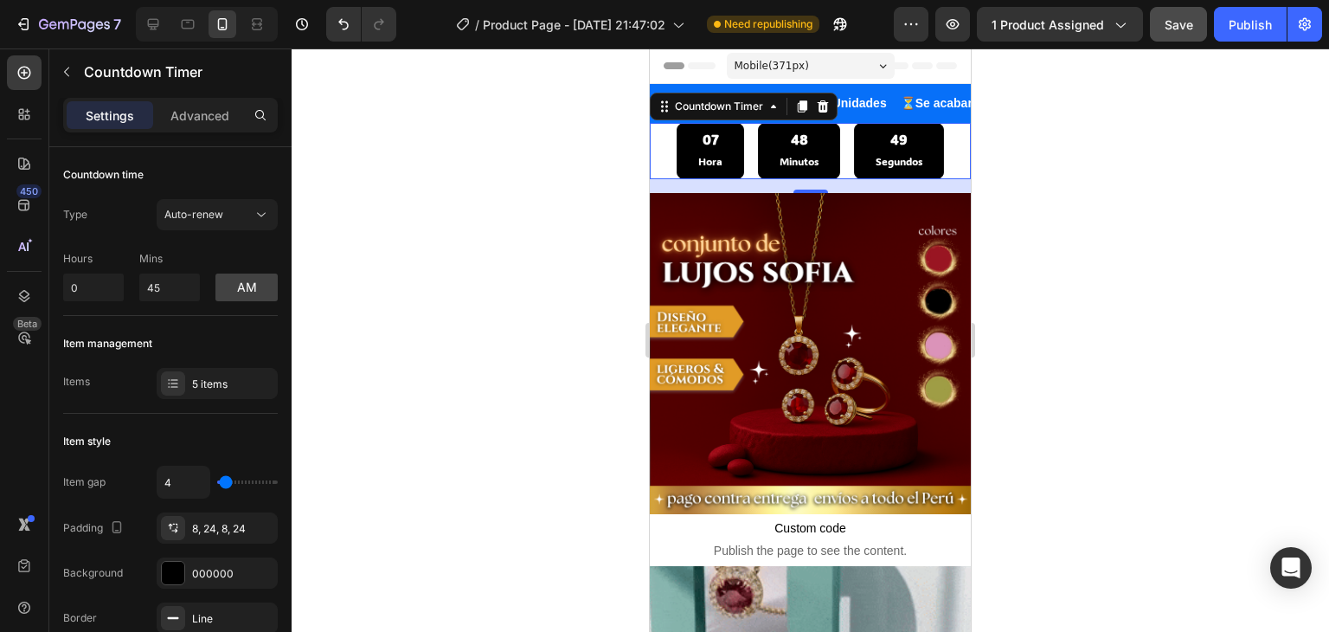
click at [697, 129] on div "07 Hora" at bounding box center [710, 150] width 67 height 55
click at [713, 145] on div "07" at bounding box center [710, 140] width 24 height 18
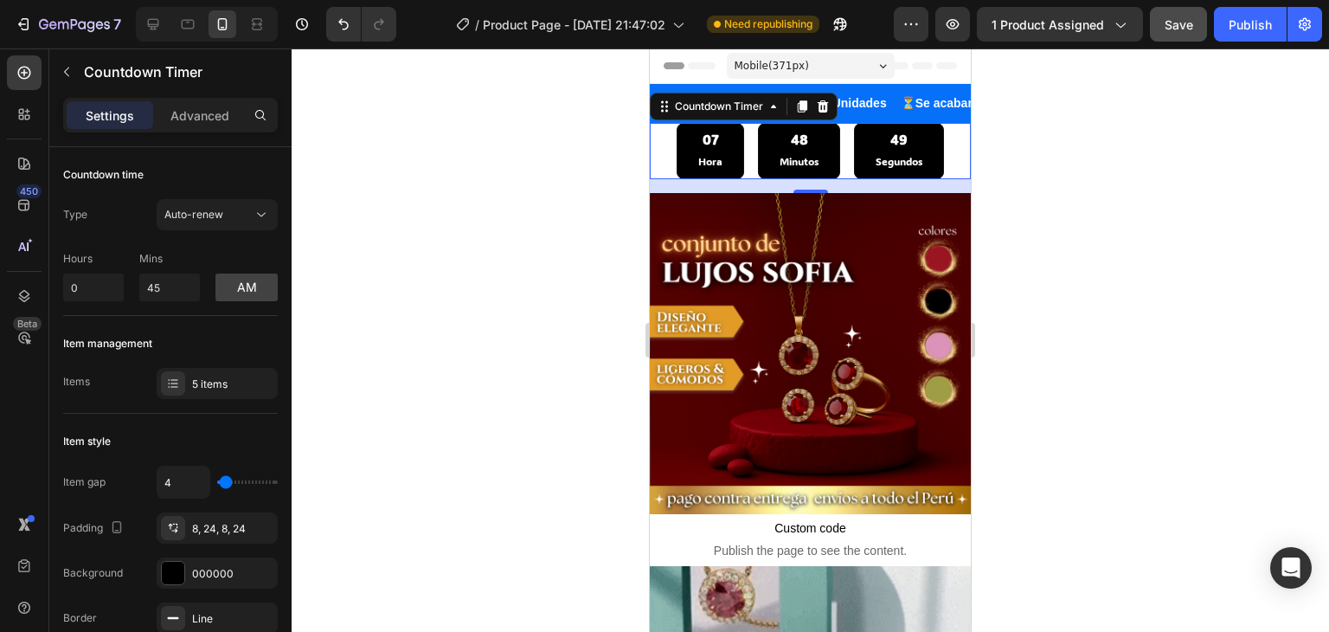
click at [711, 144] on div "07" at bounding box center [710, 140] width 24 height 18
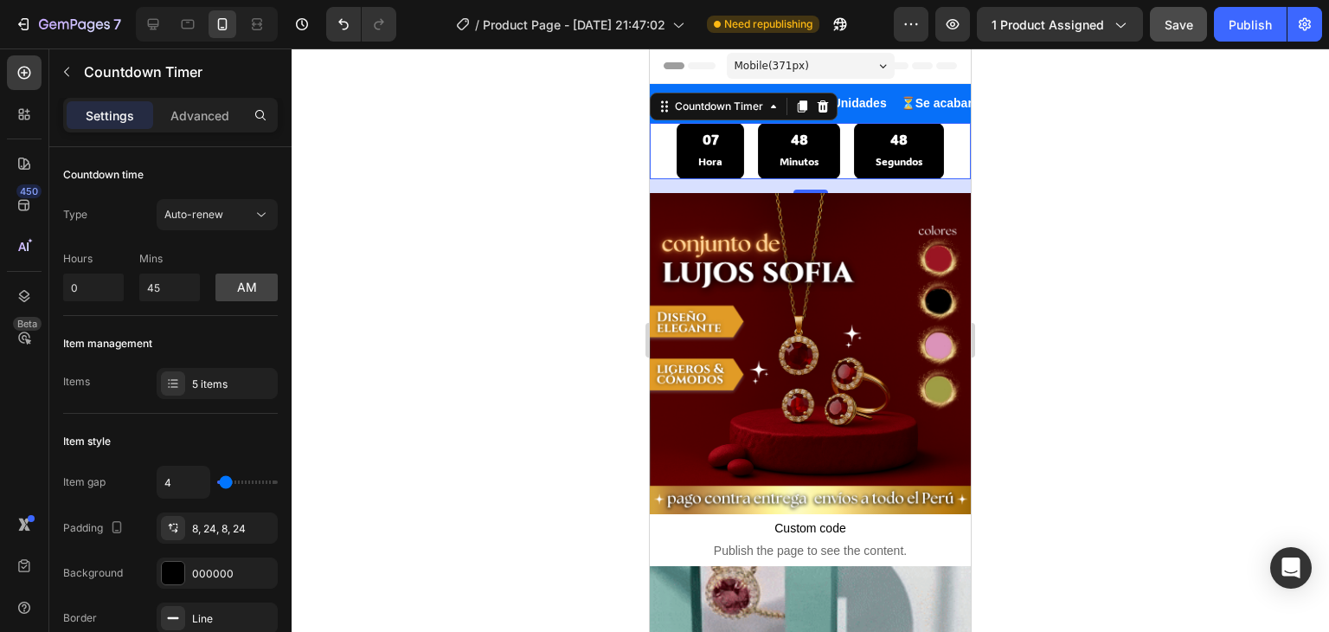
click at [711, 143] on div "07" at bounding box center [710, 140] width 24 height 18
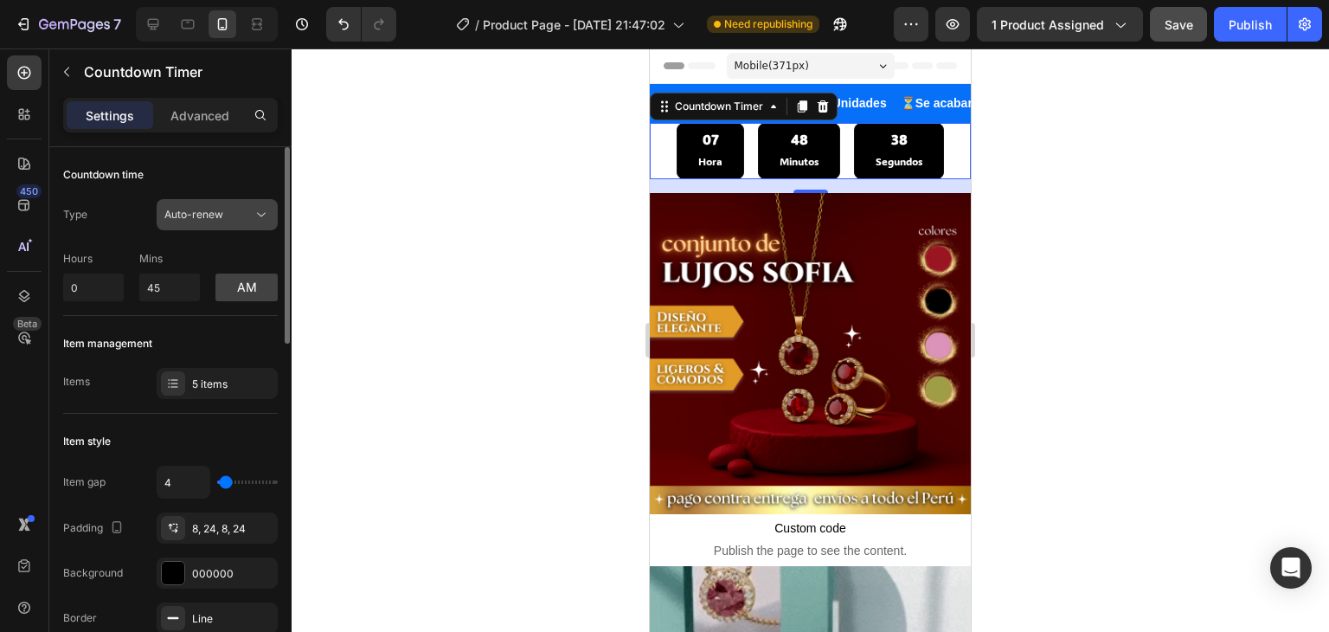
click at [260, 213] on icon at bounding box center [261, 214] width 17 height 17
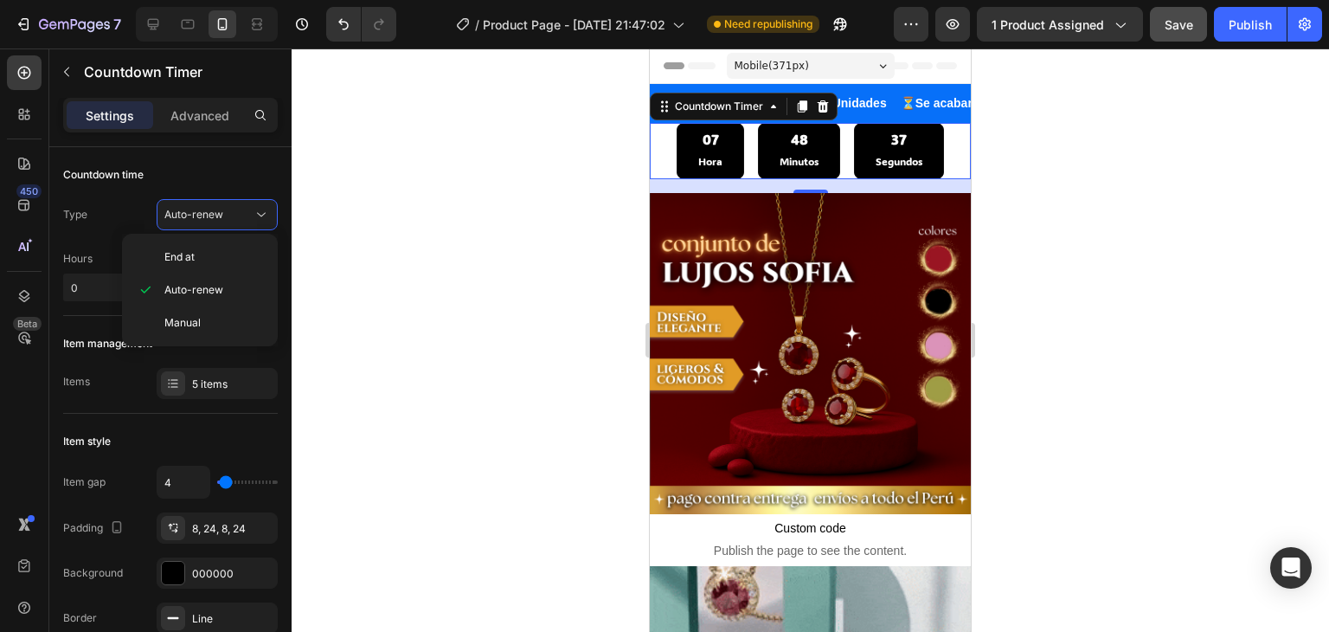
drag, startPoint x: 334, startPoint y: 233, endPoint x: 325, endPoint y: 230, distance: 9.0
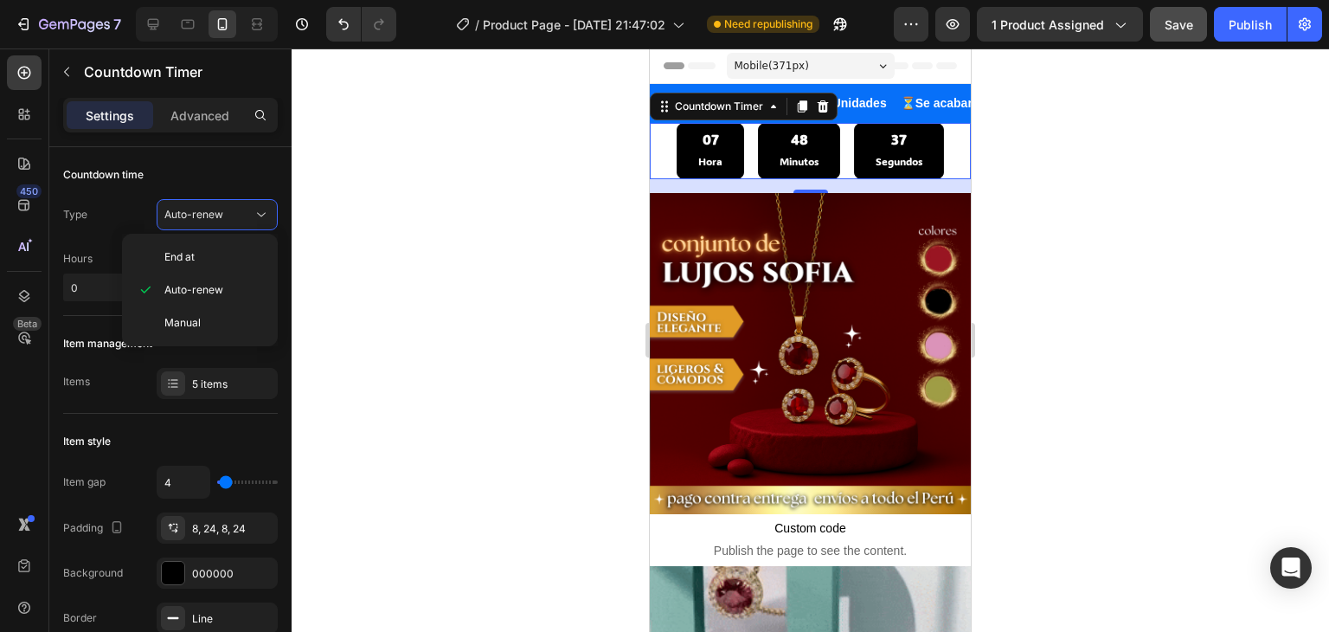
click at [333, 233] on div at bounding box center [810, 339] width 1037 height 583
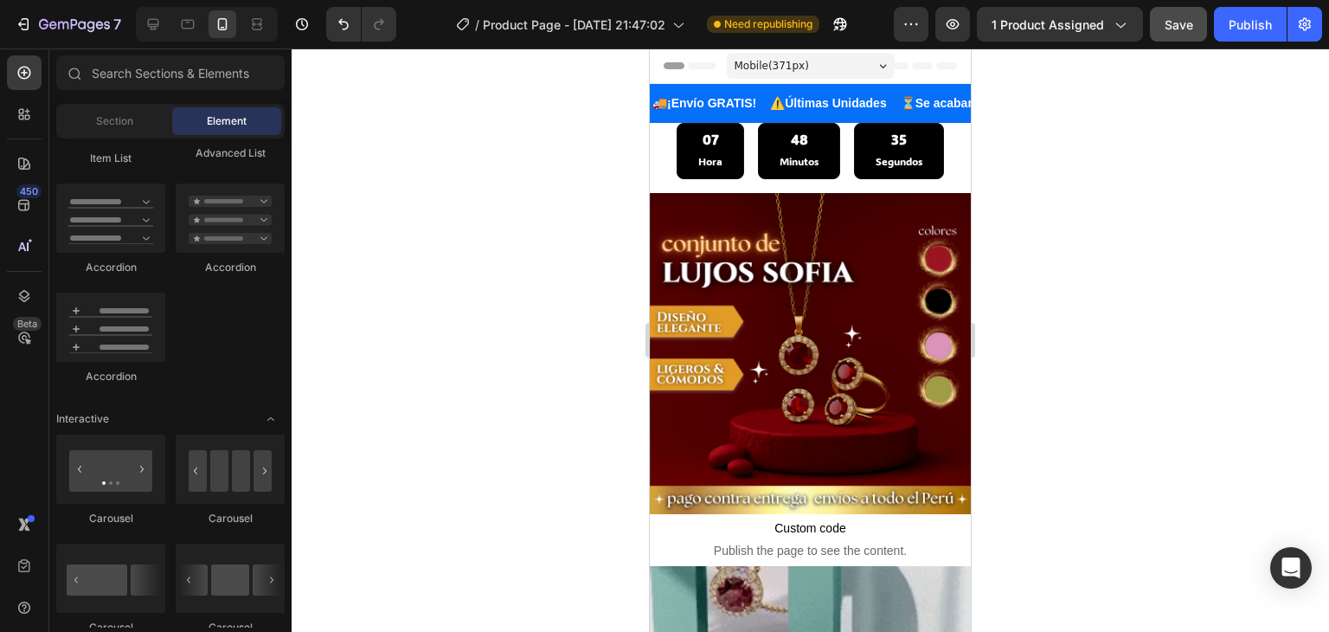
click at [436, 178] on div at bounding box center [810, 339] width 1037 height 583
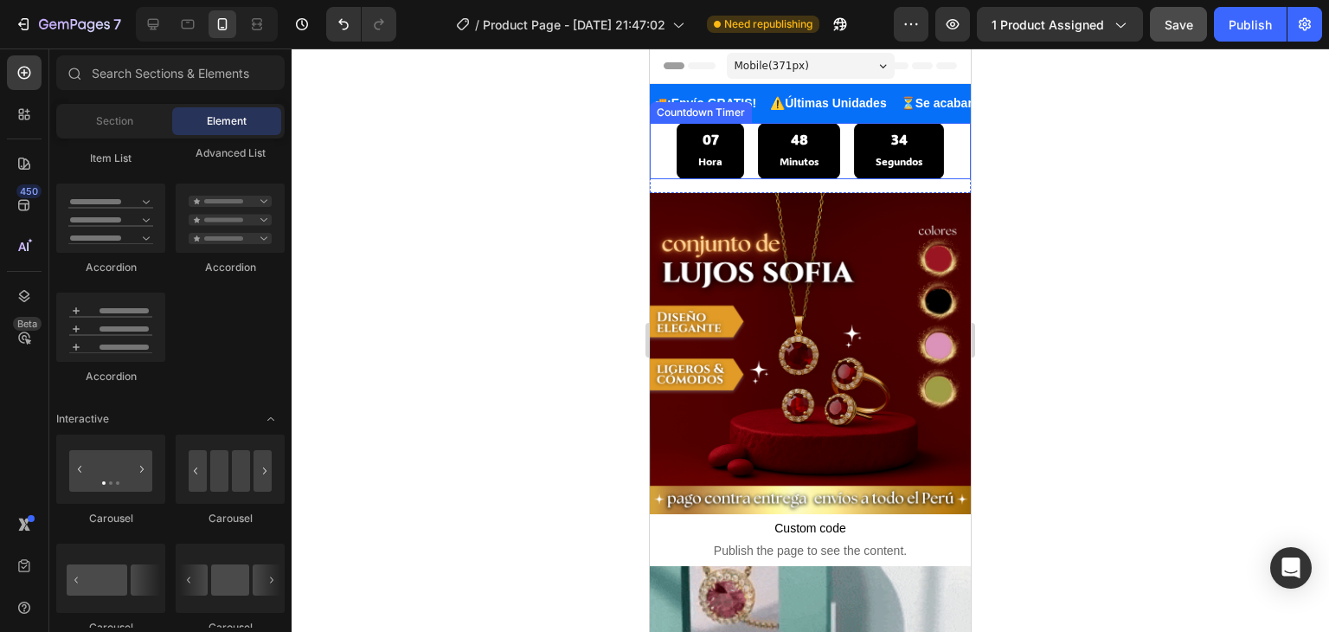
click at [781, 149] on div "48 Minutos" at bounding box center [799, 150] width 82 height 55
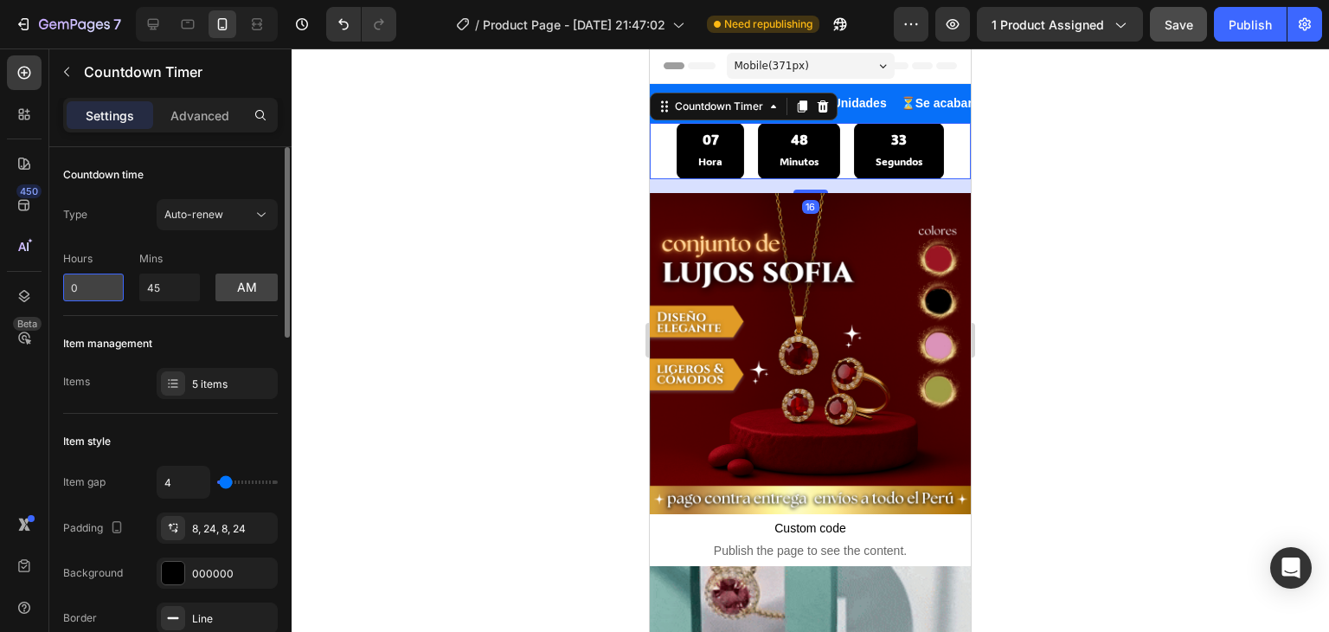
click at [89, 289] on input "0" at bounding box center [93, 287] width 61 height 28
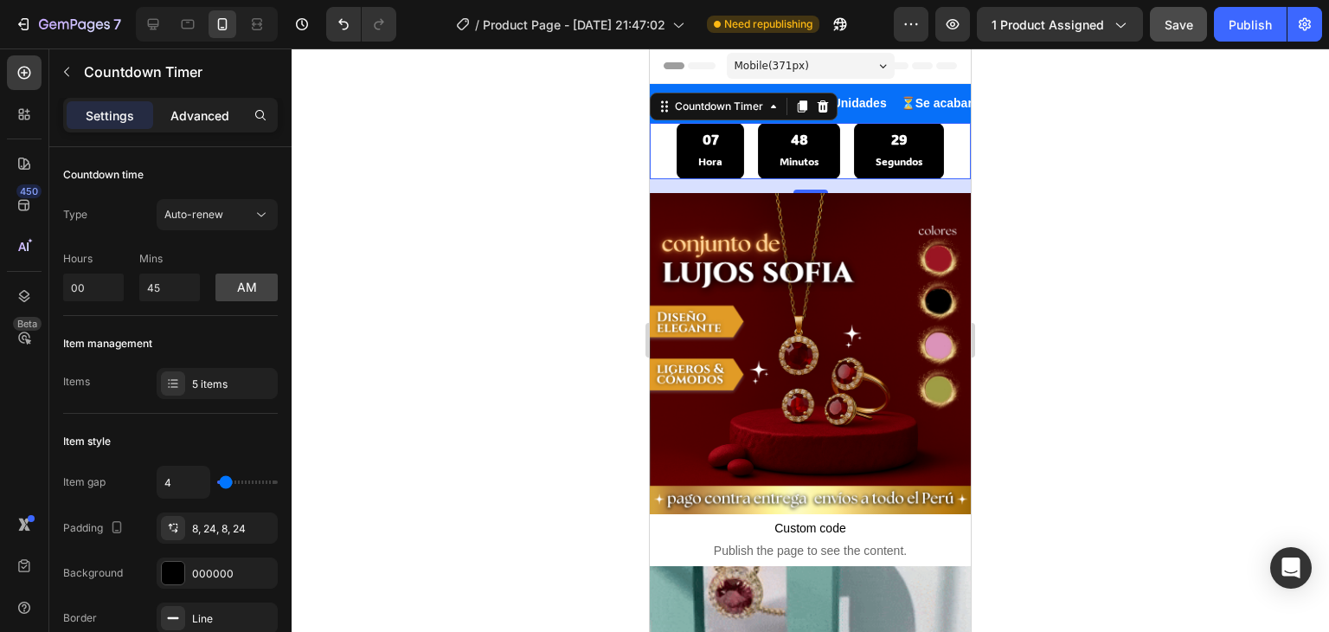
type input "0"
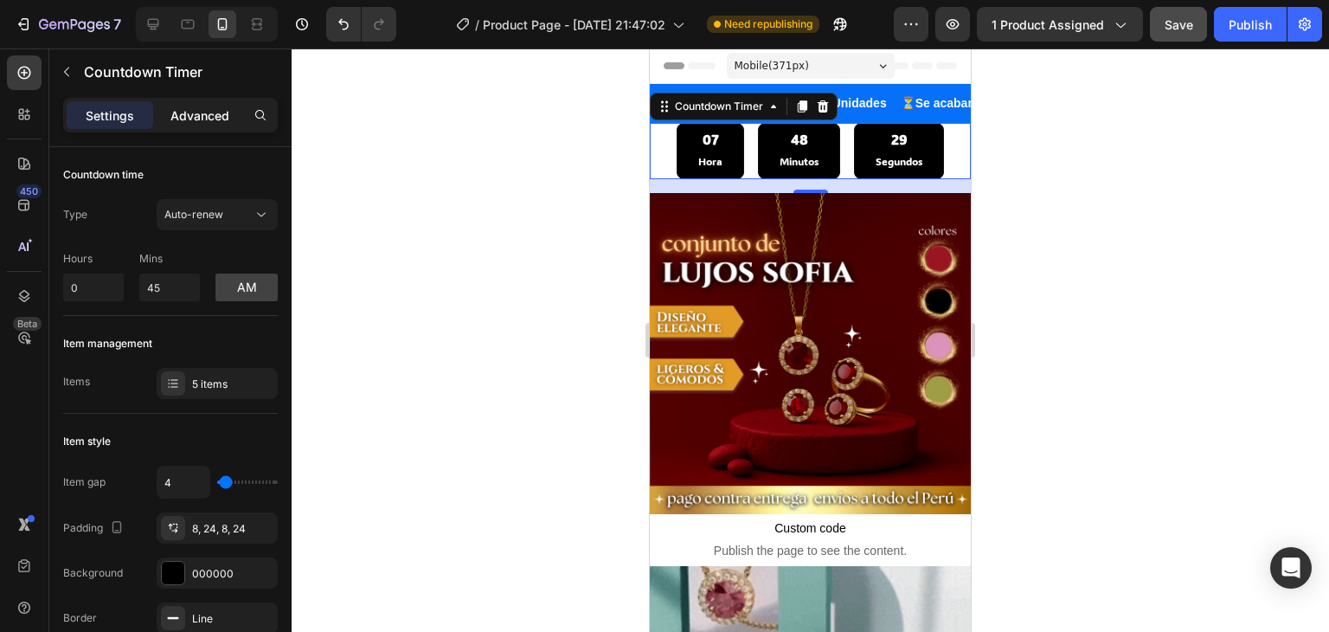
click at [194, 112] on p "Advanced" at bounding box center [199, 115] width 59 height 18
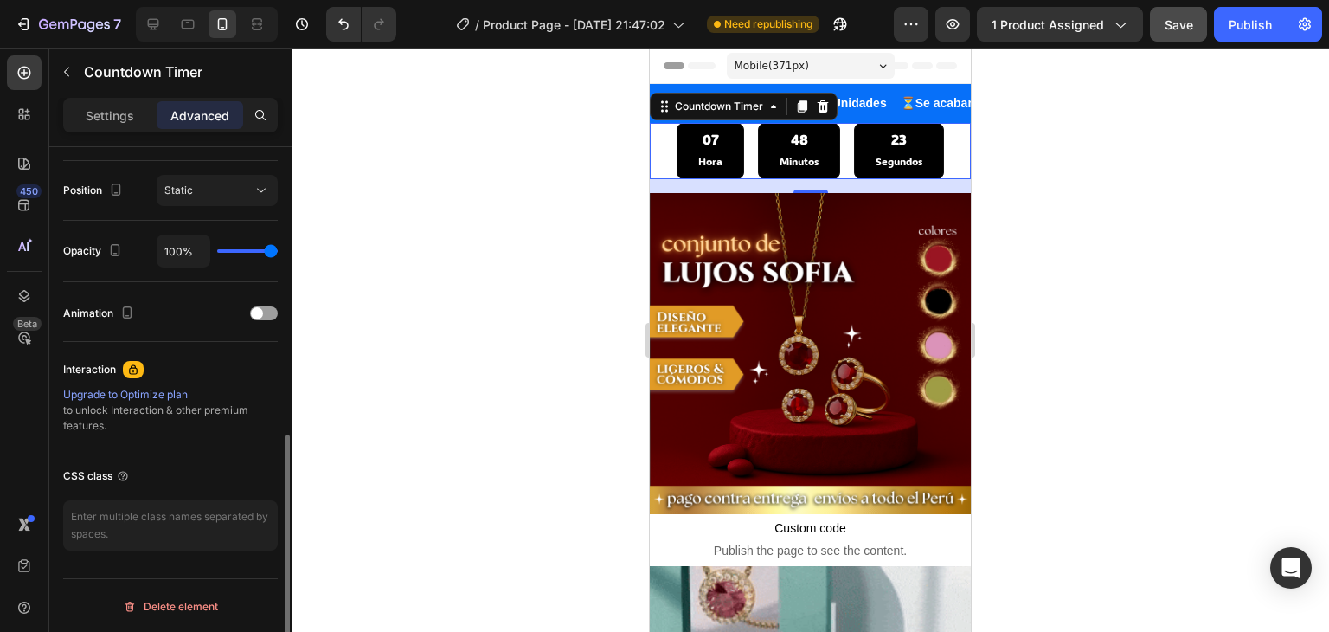
scroll to position [446, 0]
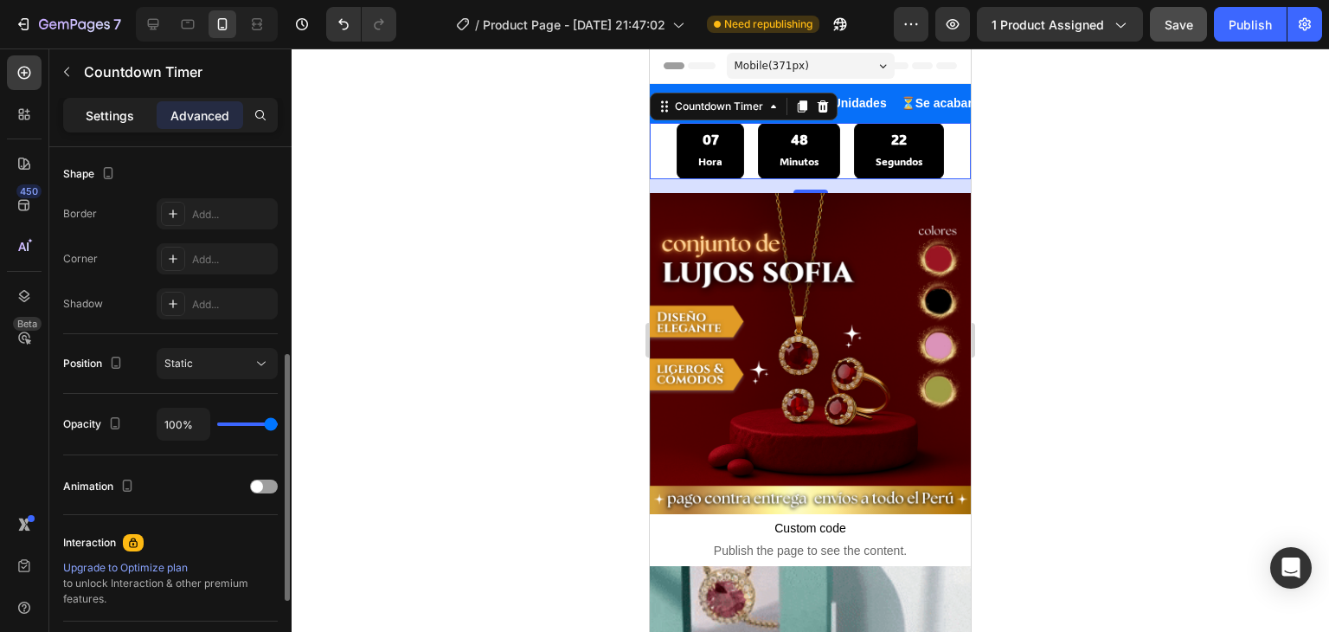
click at [119, 122] on p "Settings" at bounding box center [110, 115] width 48 height 18
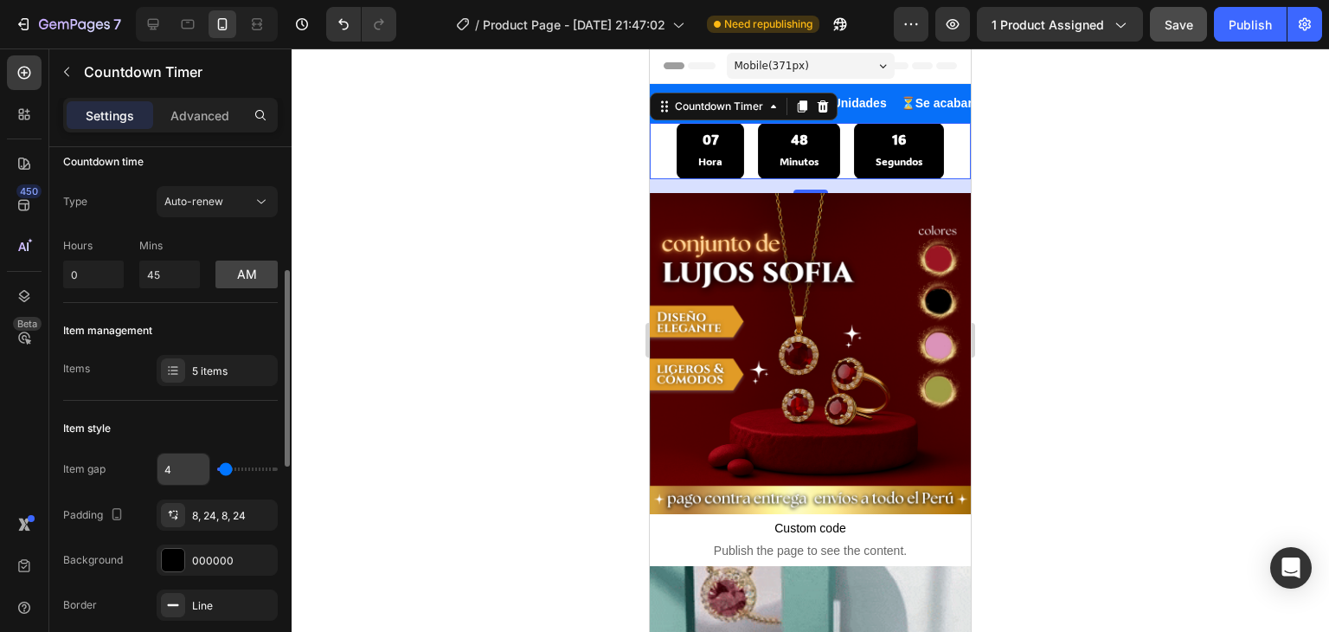
scroll to position [99, 0]
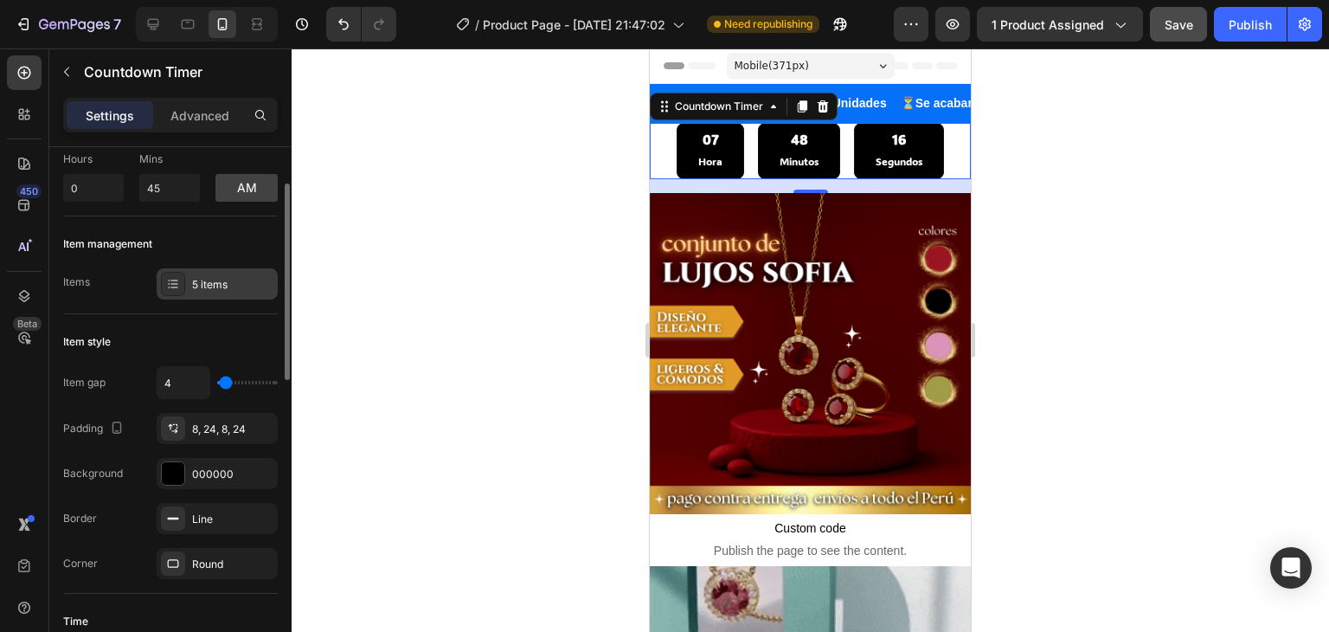
click at [208, 278] on div "5 items" at bounding box center [232, 285] width 81 height 16
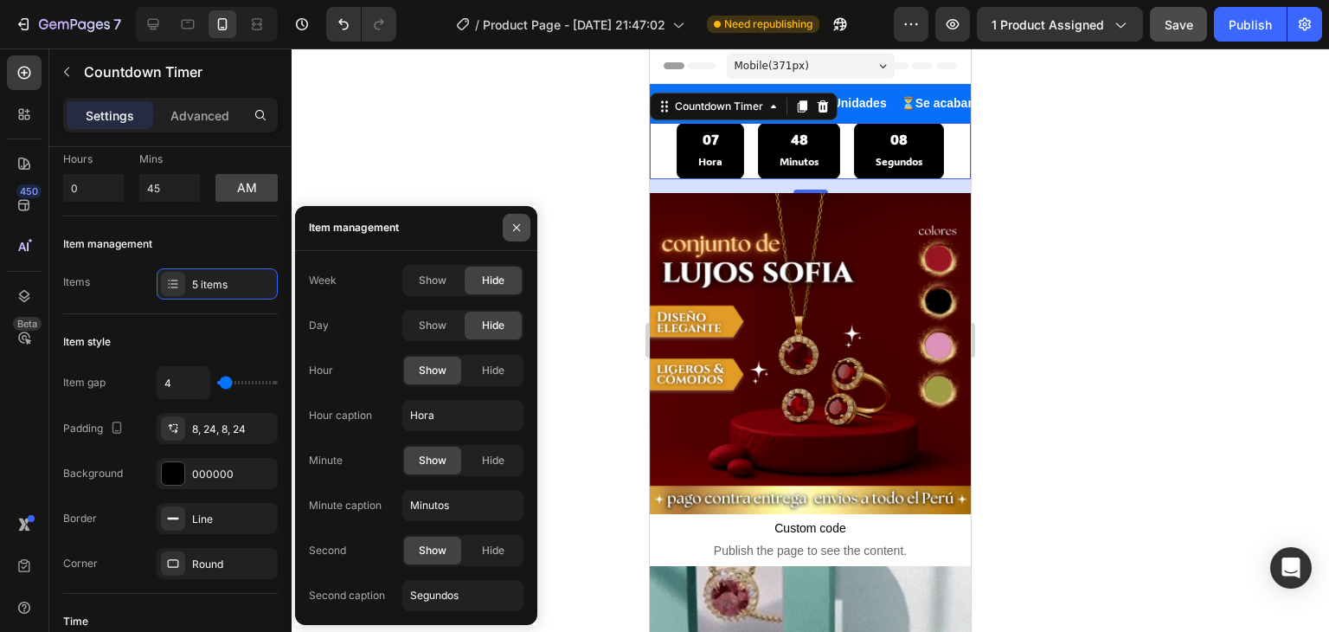
click at [520, 219] on button "button" at bounding box center [517, 228] width 28 height 28
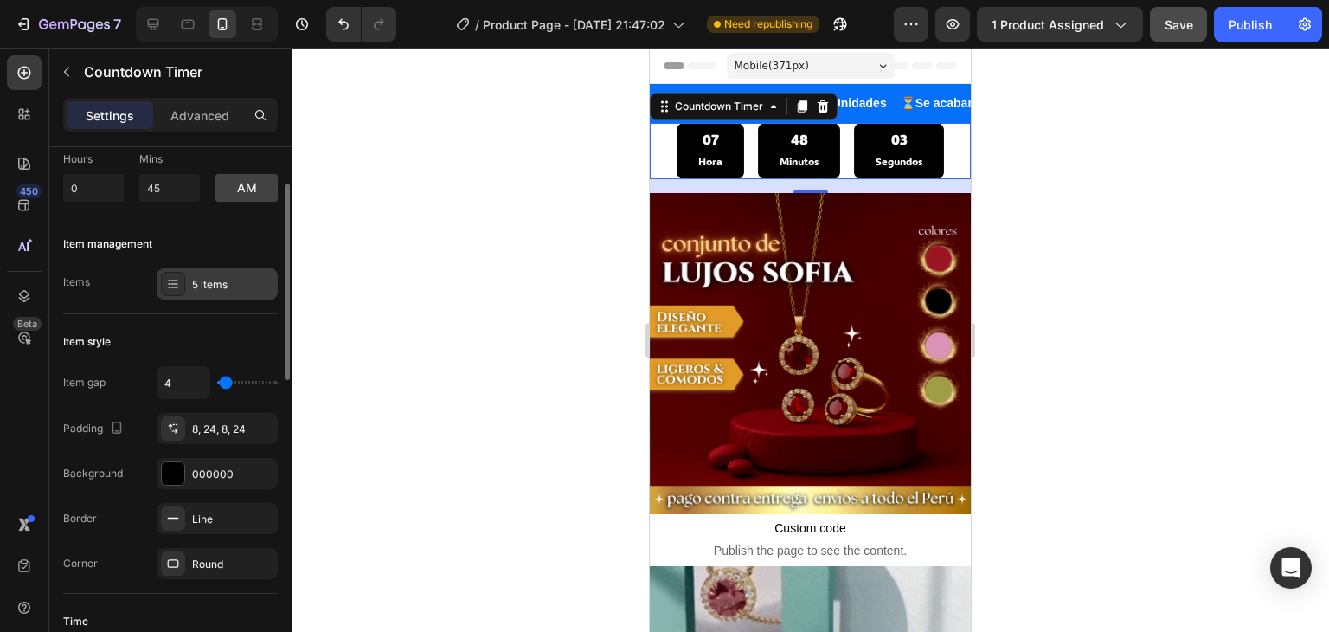
click at [180, 286] on div at bounding box center [173, 284] width 24 height 24
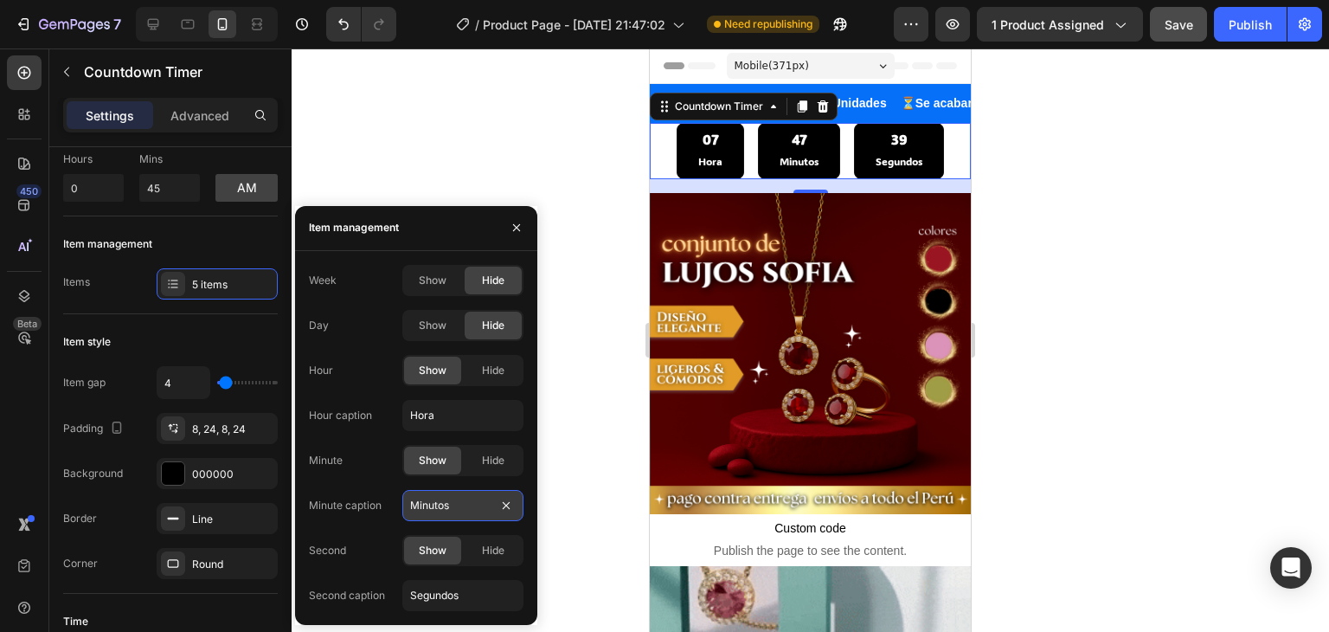
click at [444, 511] on input "Minutos" at bounding box center [462, 505] width 121 height 31
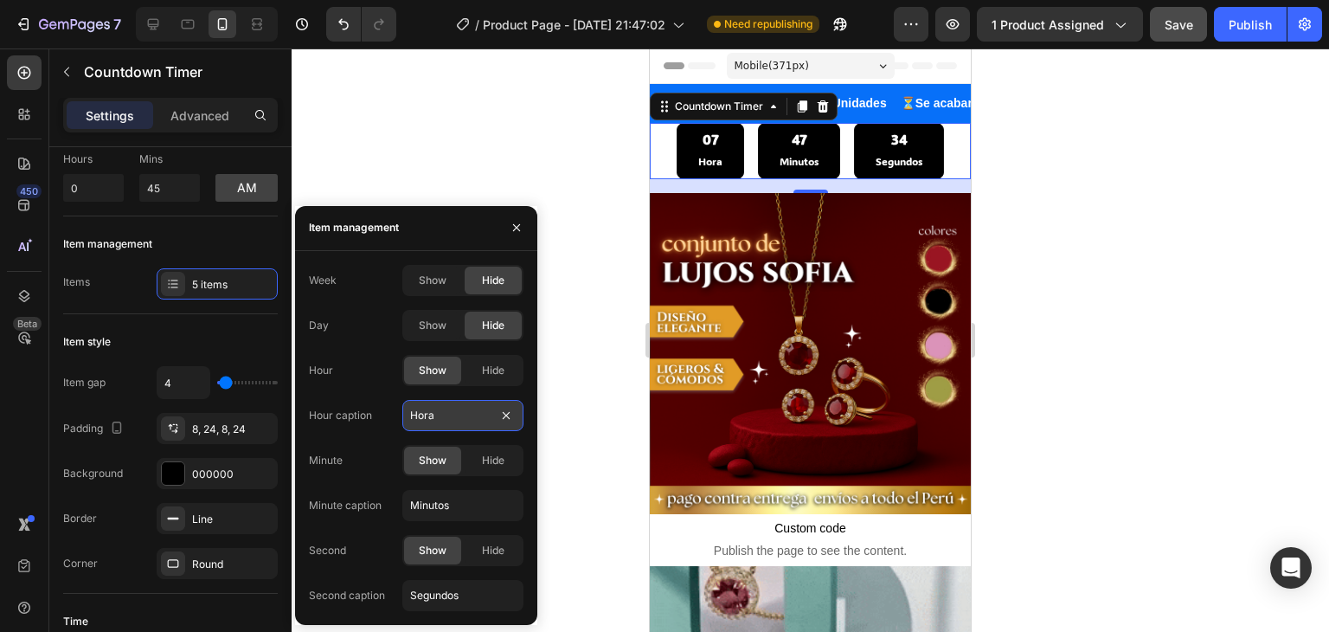
click at [444, 416] on input "Hora" at bounding box center [462, 415] width 121 height 31
click at [382, 178] on div at bounding box center [810, 339] width 1037 height 583
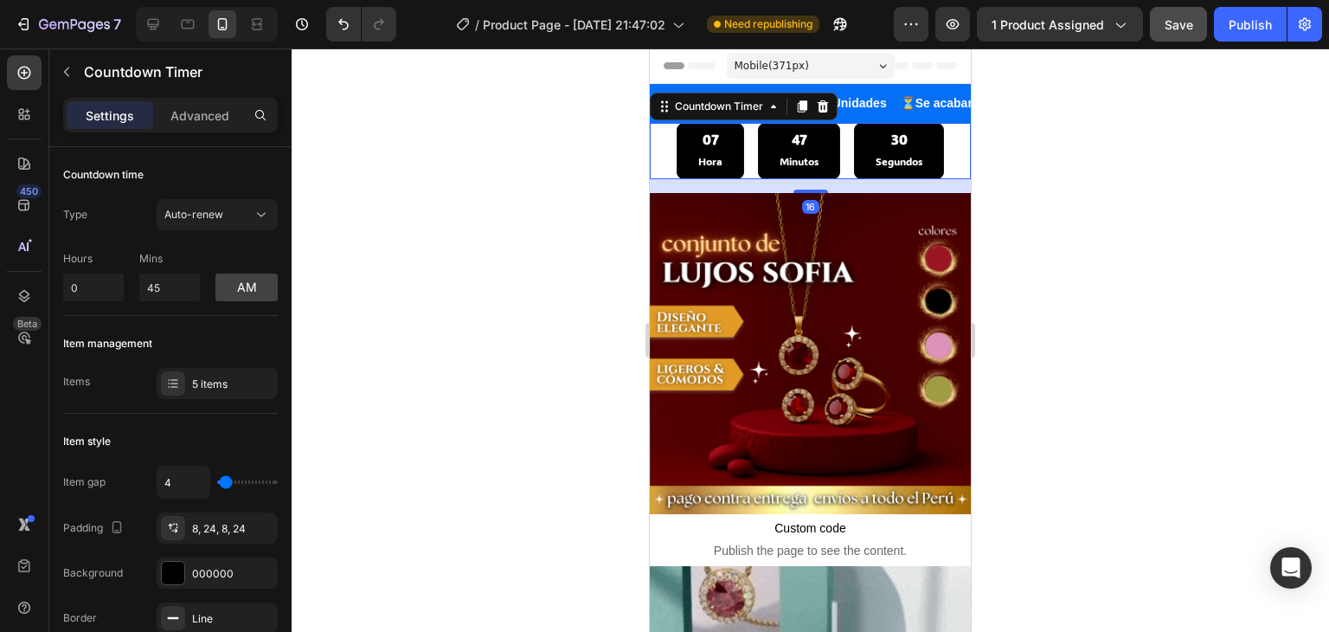
click at [741, 129] on div "07 Hora 47 Minutos 30 Segundos" at bounding box center [810, 150] width 267 height 55
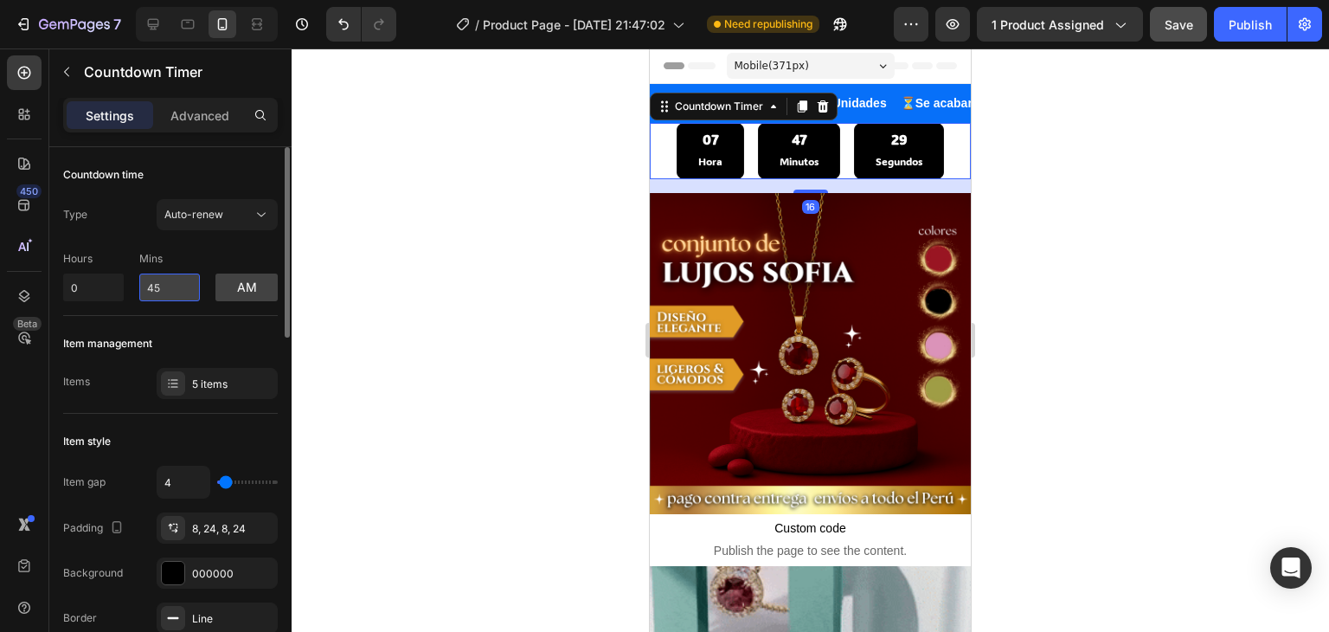
click at [166, 288] on input "45" at bounding box center [169, 287] width 61 height 28
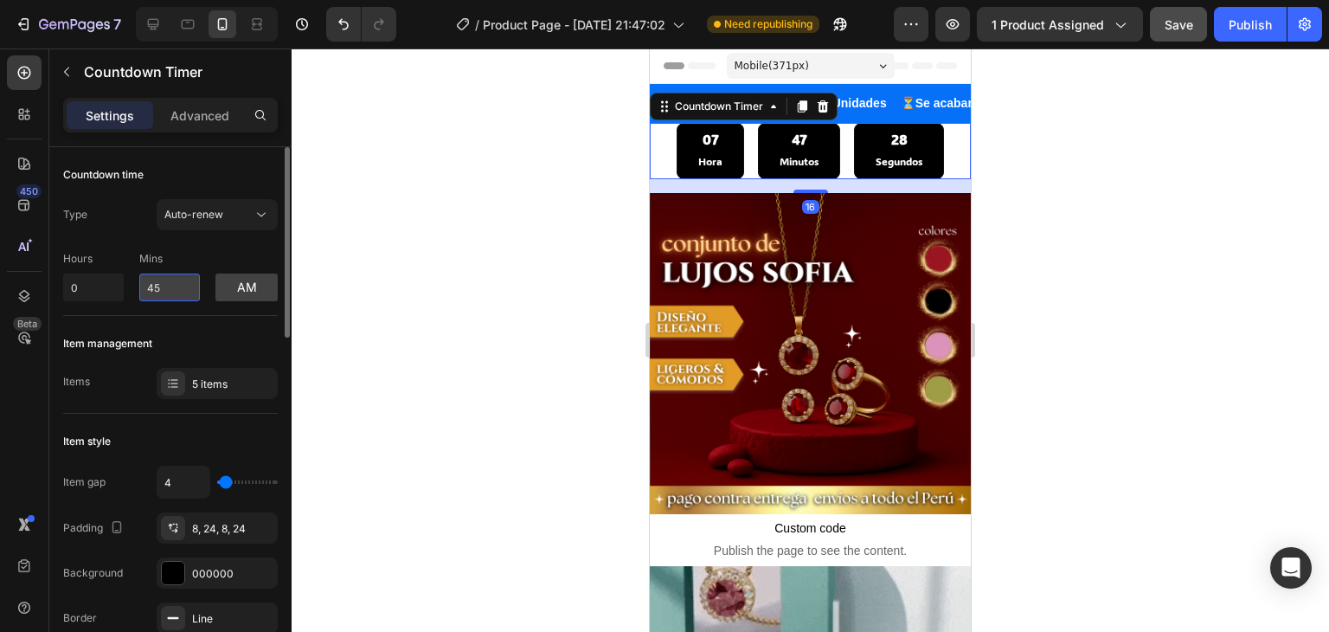
click at [165, 288] on input "45" at bounding box center [169, 287] width 61 height 28
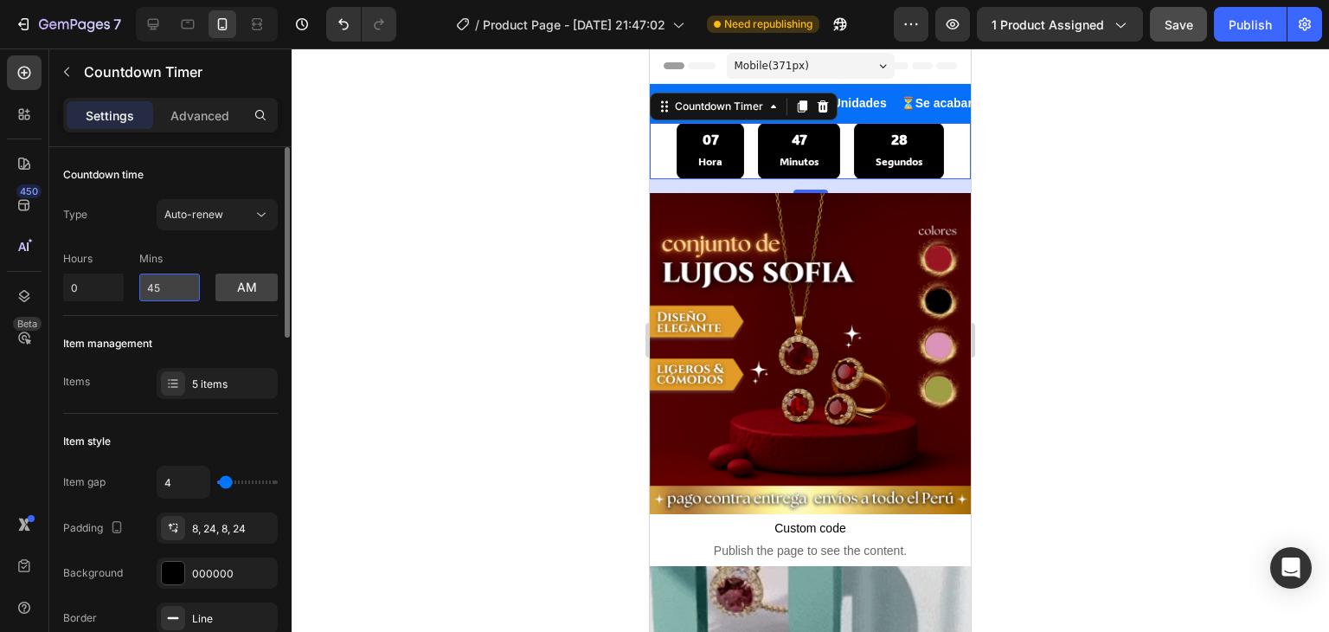
click at [165, 288] on input "45" at bounding box center [169, 287] width 61 height 28
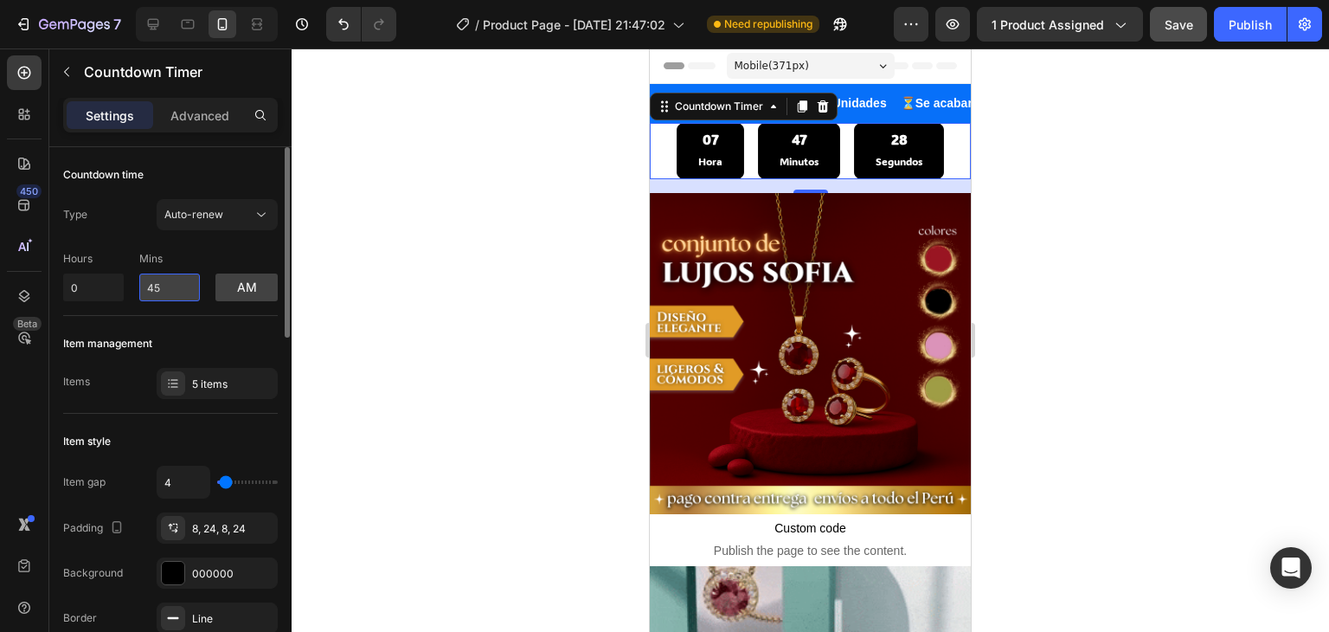
click at [165, 288] on input "45" at bounding box center [169, 287] width 61 height 28
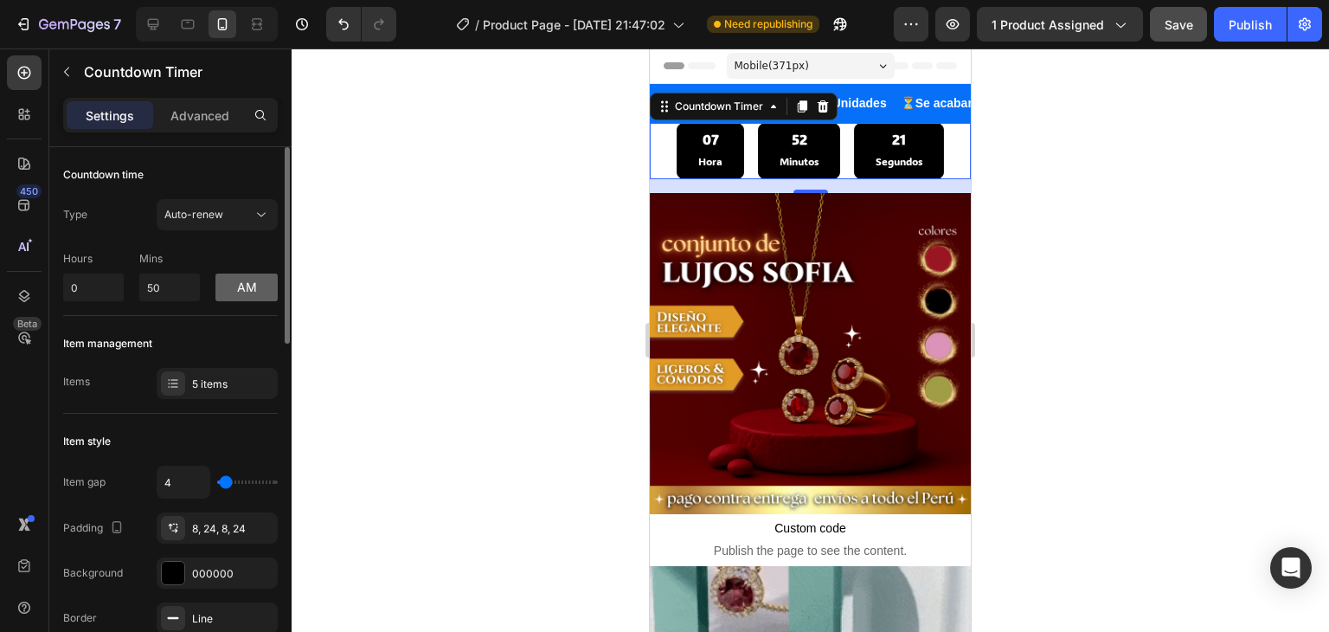
click at [248, 286] on button "am" at bounding box center [246, 287] width 62 height 28
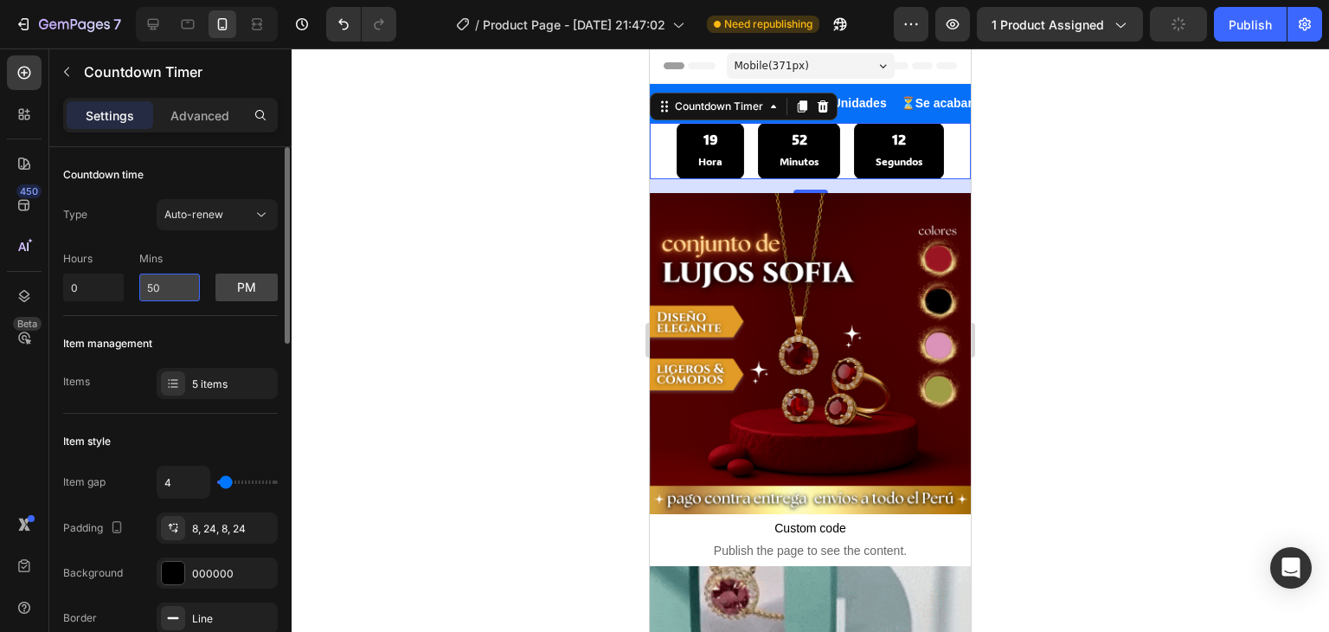
click at [152, 280] on input "50" at bounding box center [169, 287] width 61 height 28
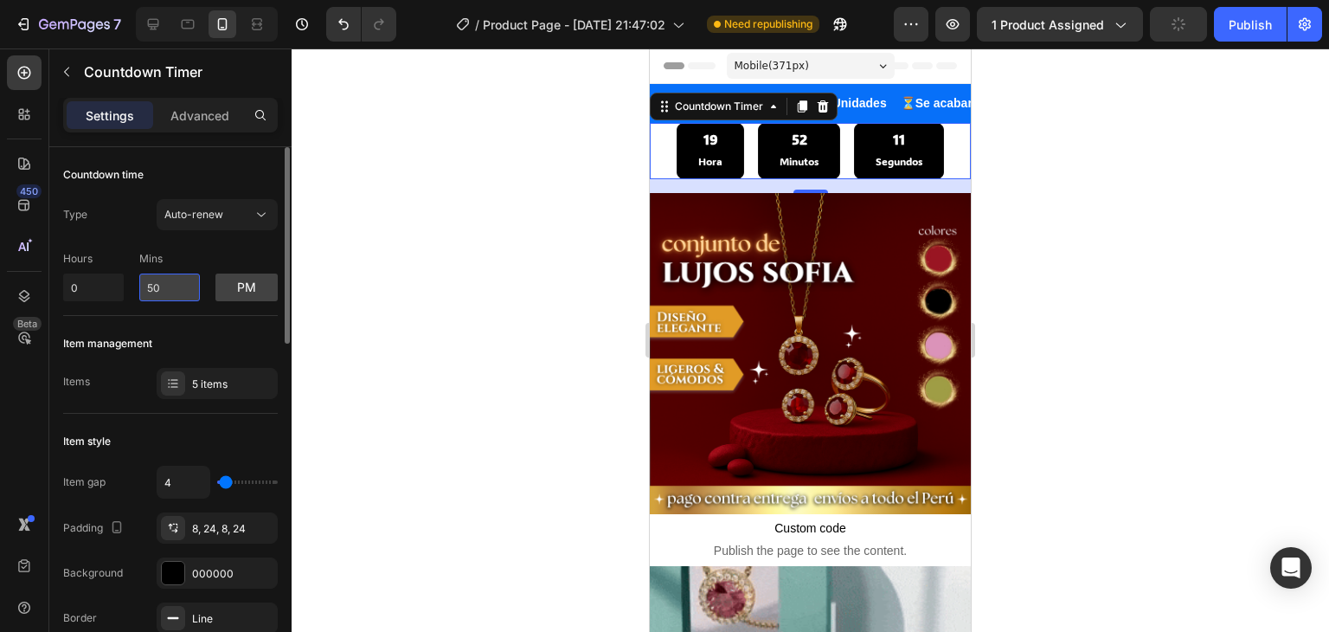
click at [153, 279] on input "50" at bounding box center [169, 287] width 61 height 28
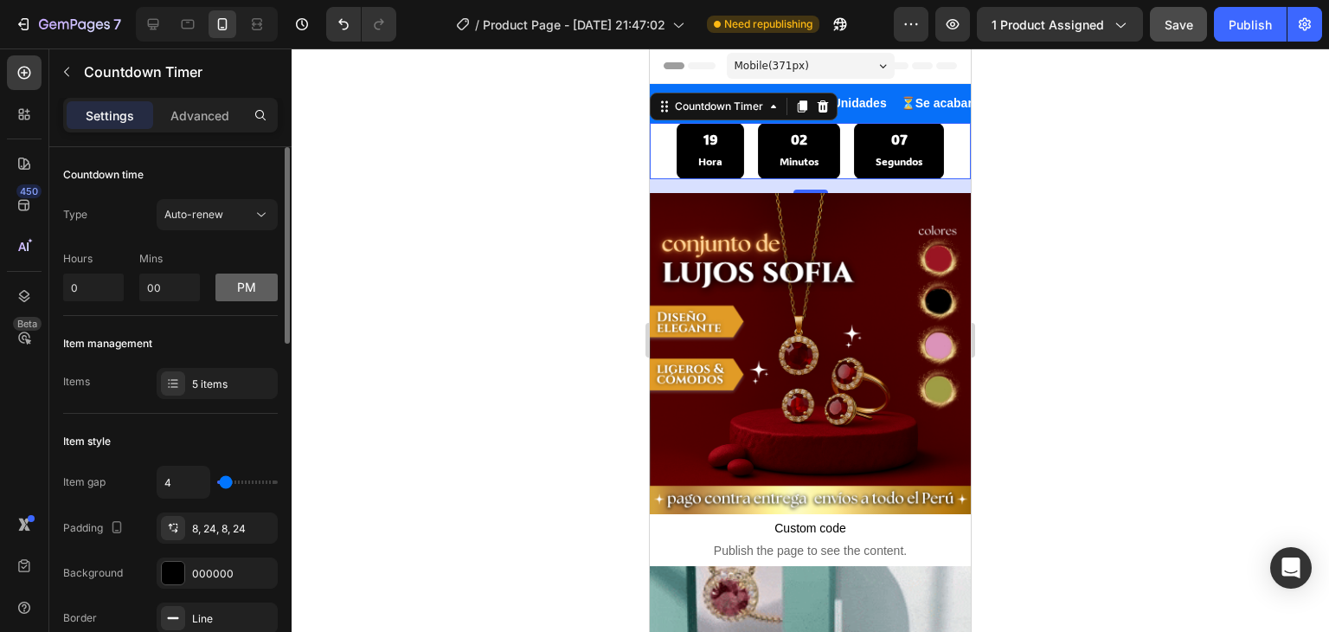
type input "0"
click at [242, 286] on button "pm" at bounding box center [246, 287] width 62 height 28
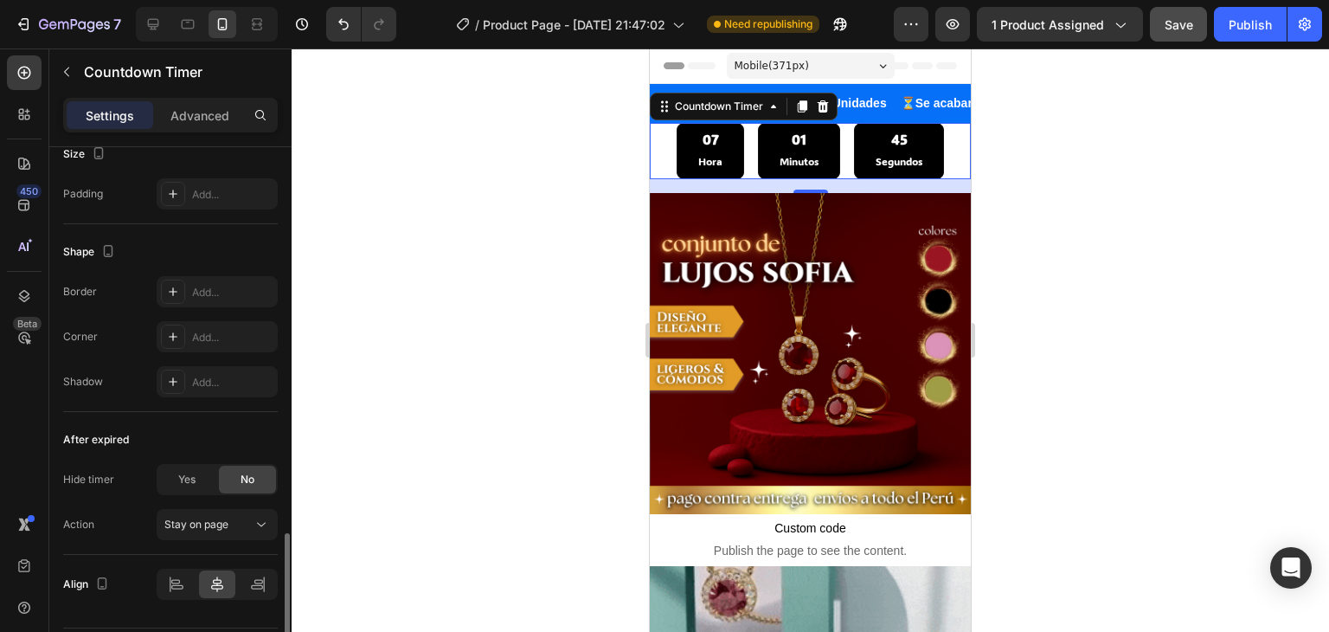
scroll to position [914, 0]
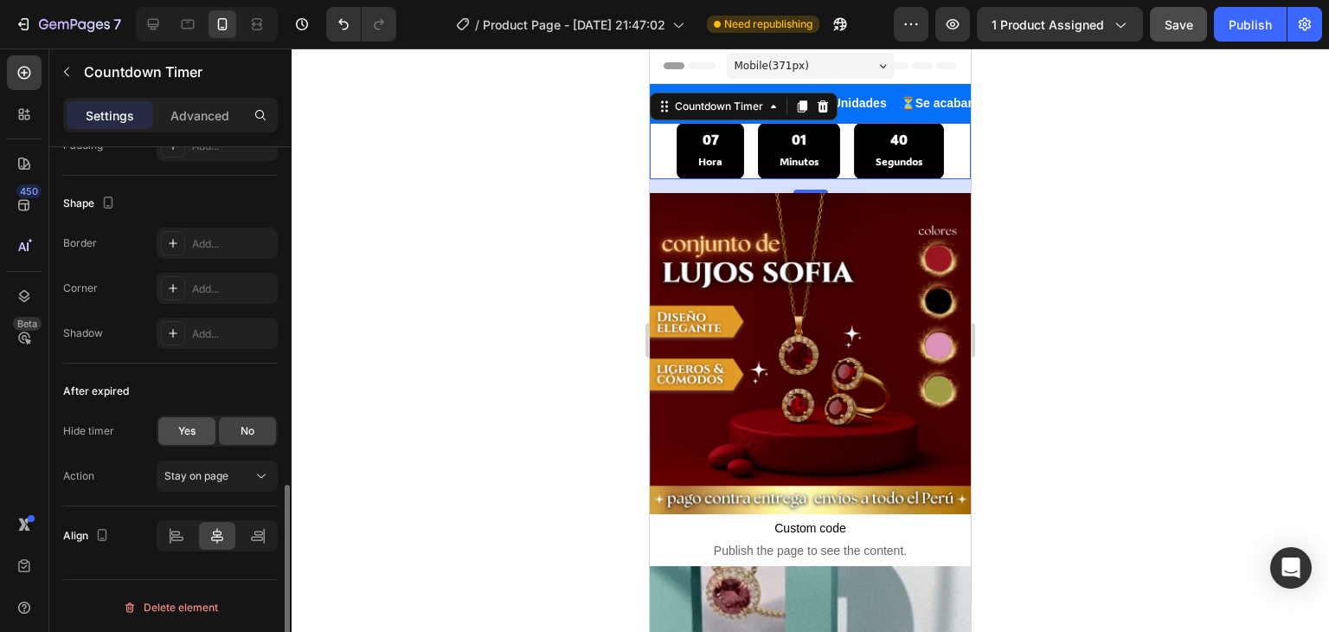
click at [183, 424] on span "Yes" at bounding box center [186, 431] width 17 height 16
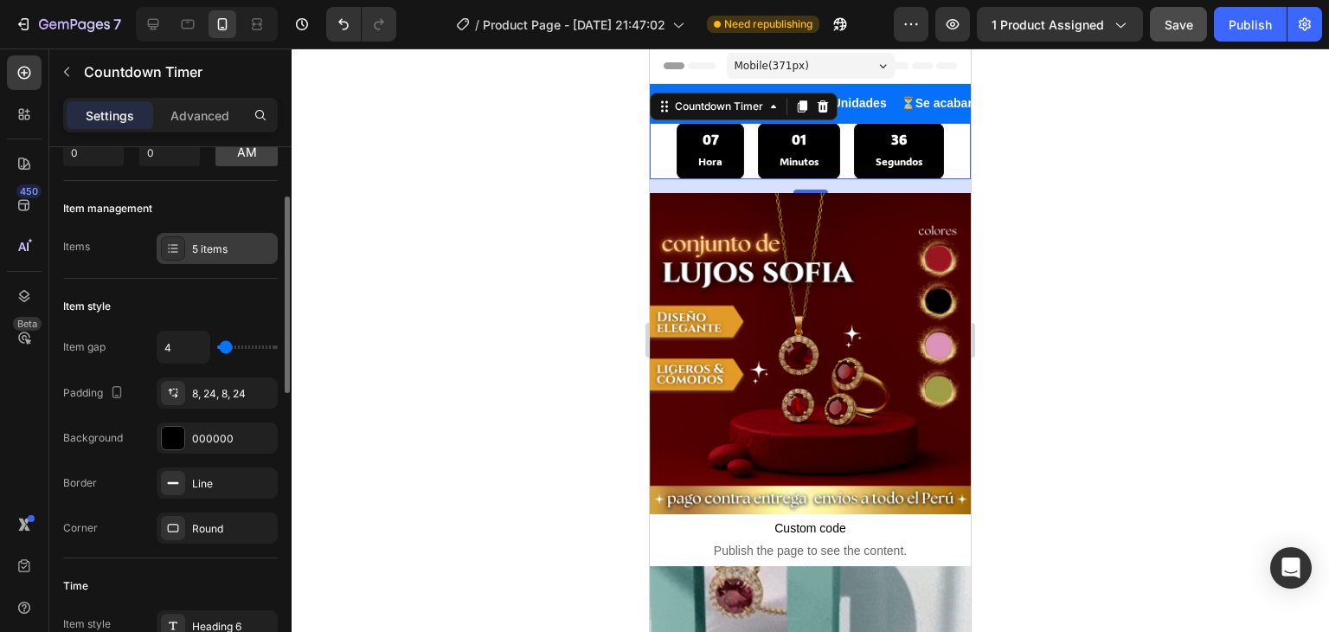
scroll to position [0, 0]
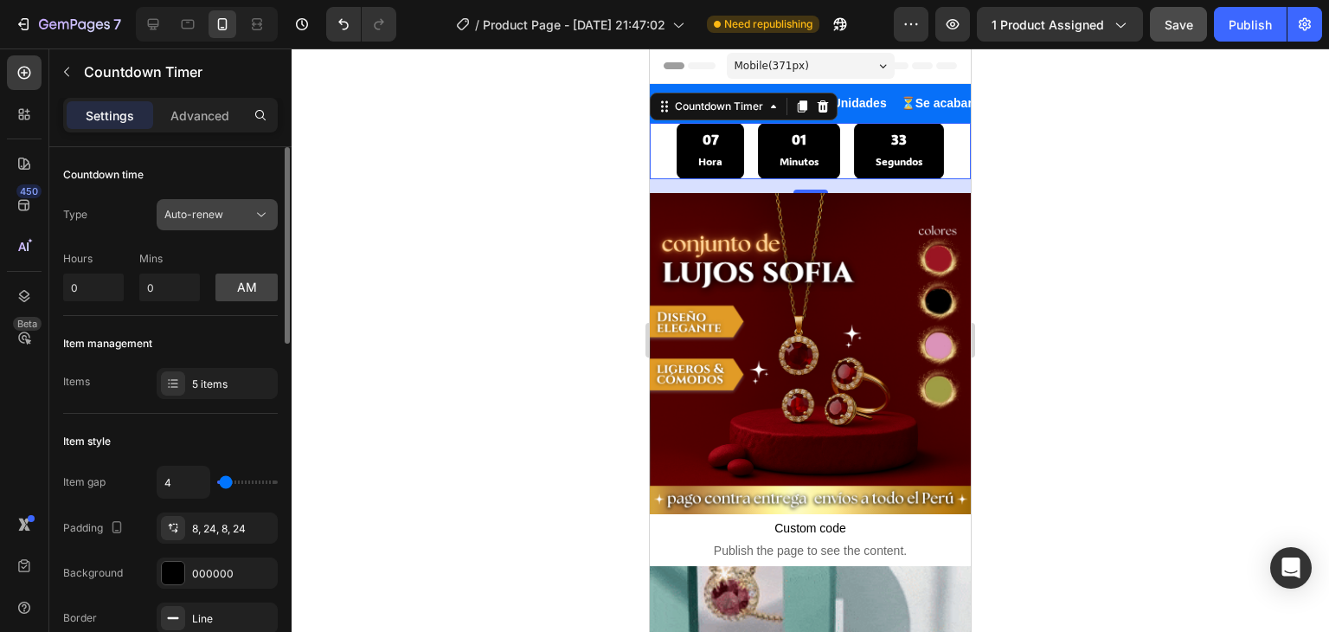
click at [263, 215] on icon at bounding box center [261, 214] width 17 height 17
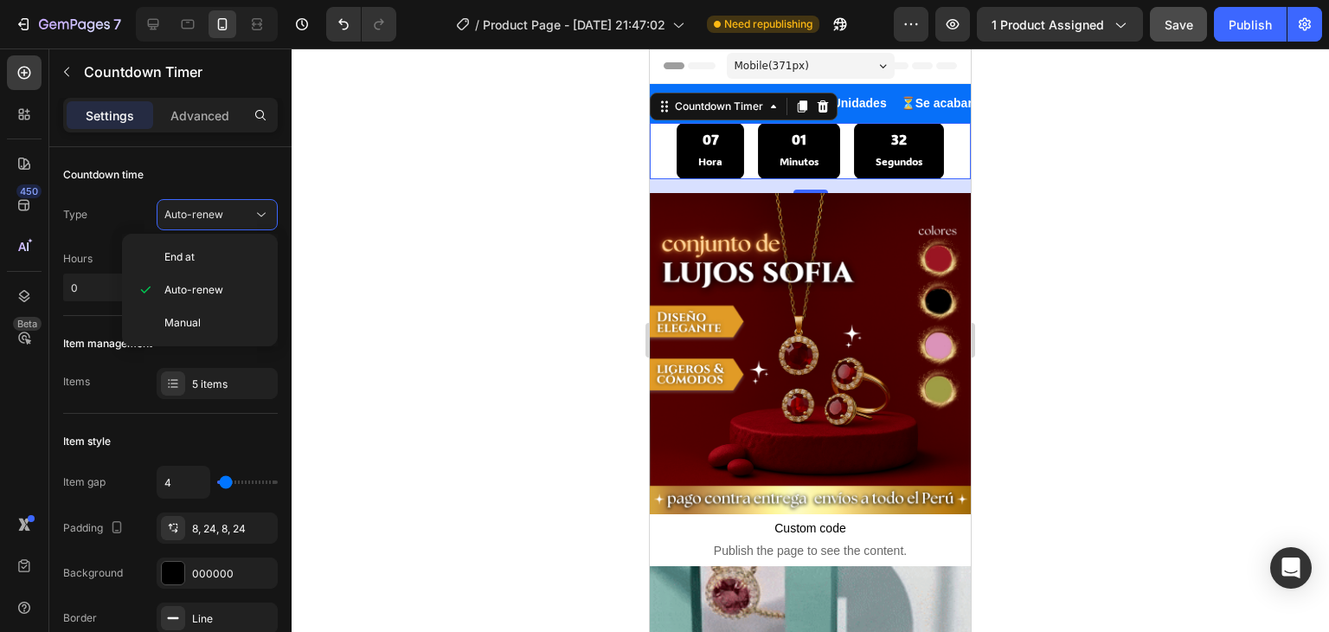
click at [343, 260] on div at bounding box center [810, 339] width 1037 height 583
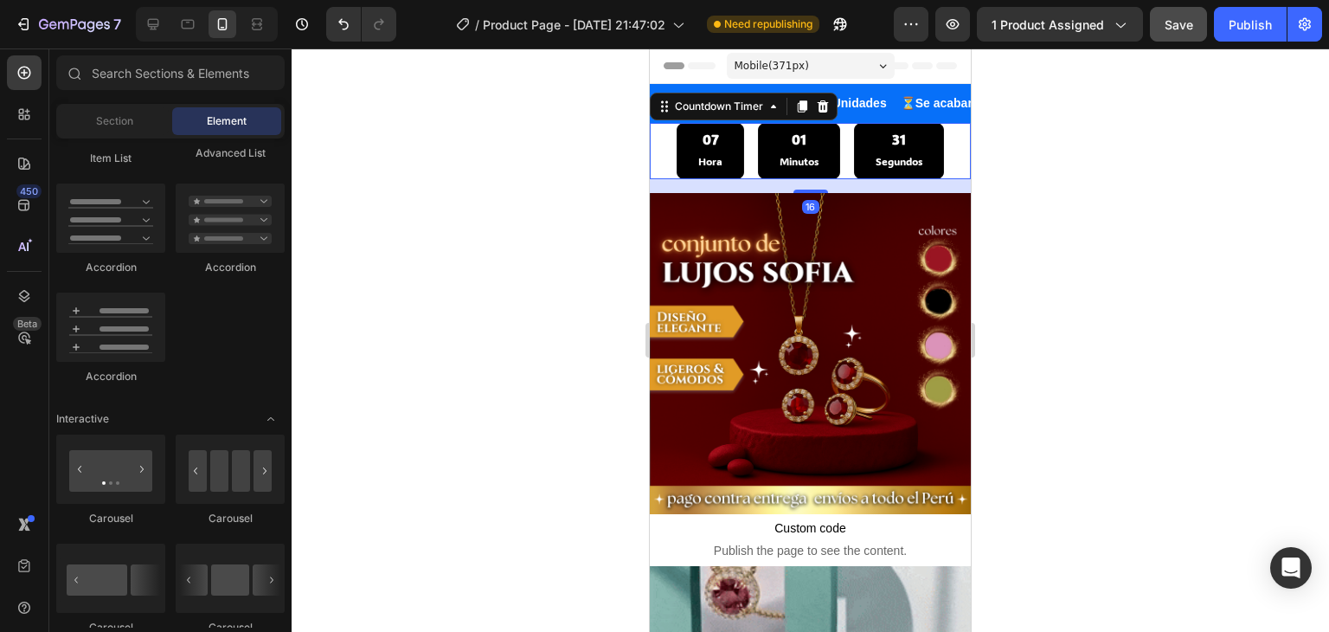
click at [719, 135] on div "07 Hora" at bounding box center [710, 150] width 67 height 55
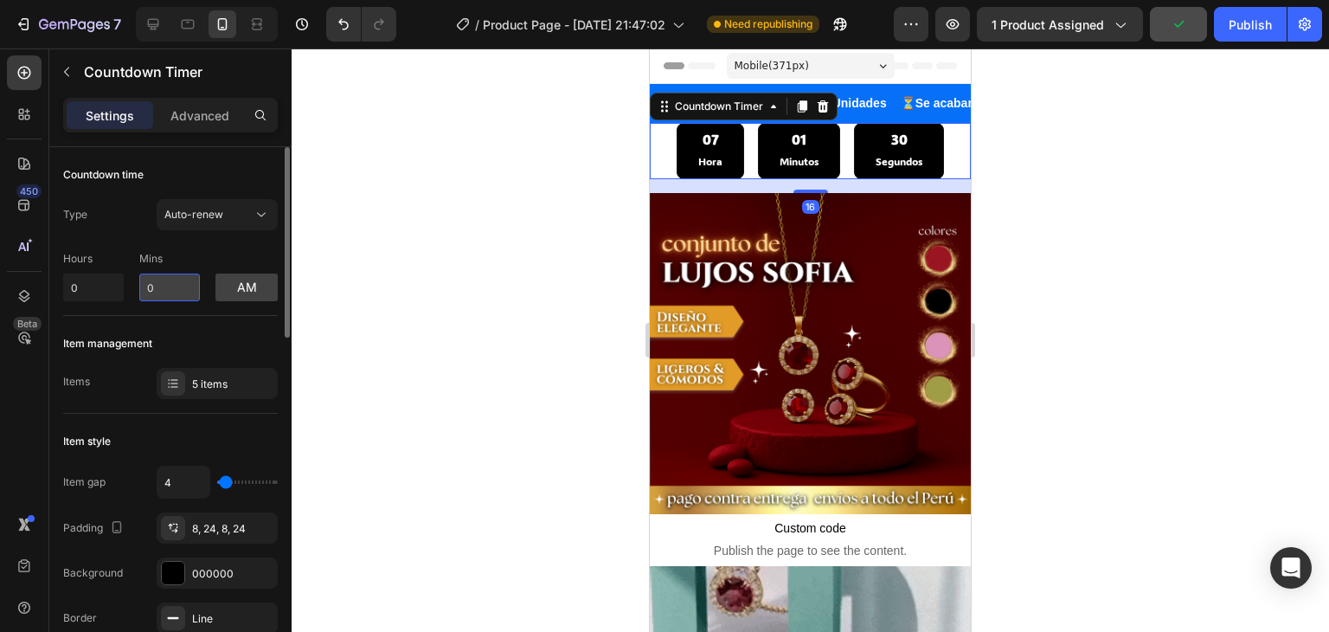
click at [170, 286] on input "0" at bounding box center [169, 287] width 61 height 28
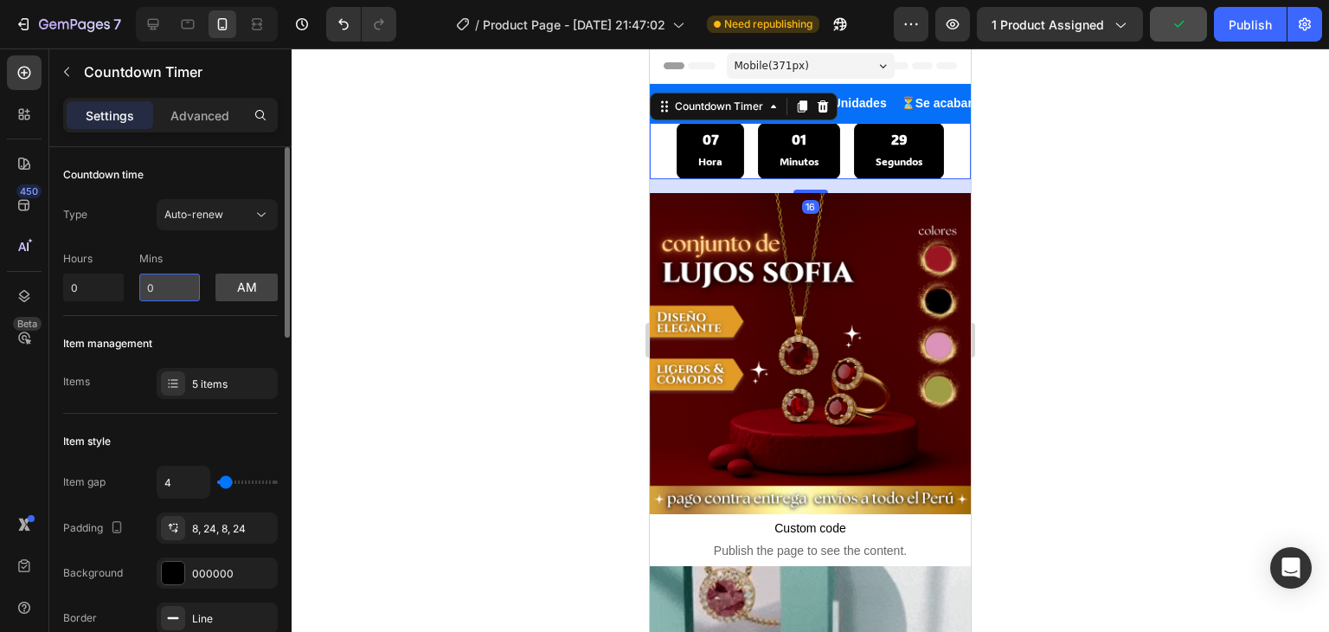
click at [169, 285] on input "0" at bounding box center [169, 287] width 61 height 28
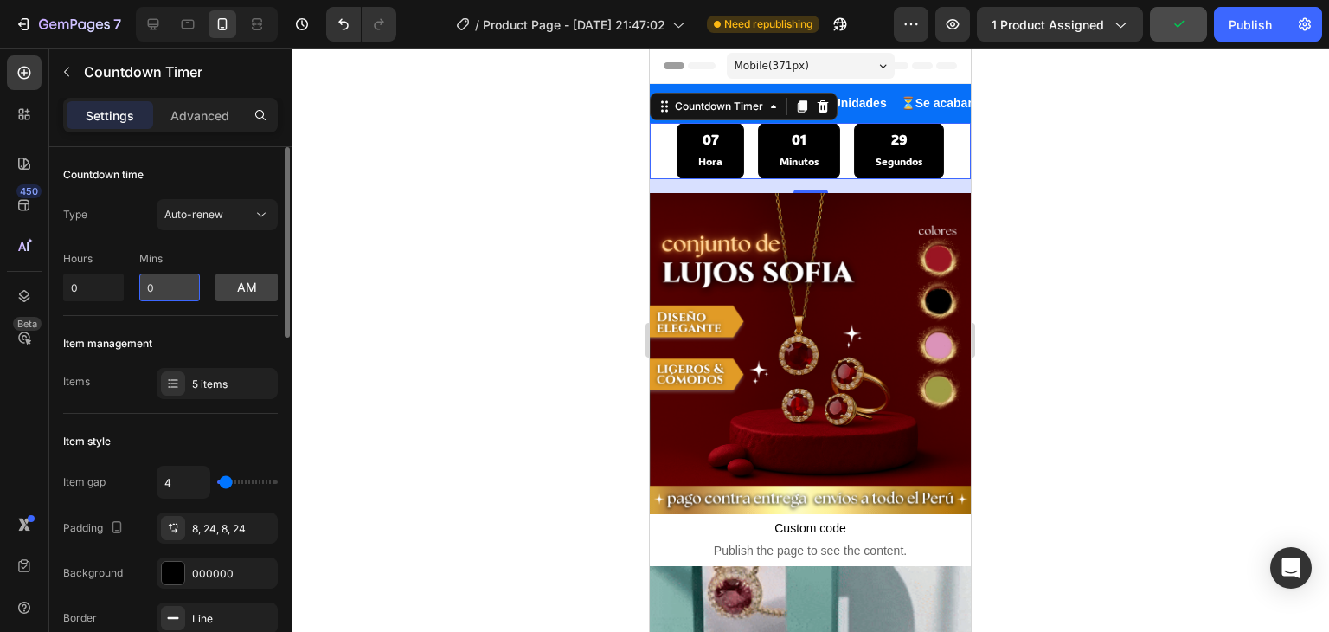
click at [170, 281] on input "0" at bounding box center [169, 287] width 61 height 28
type input "0"
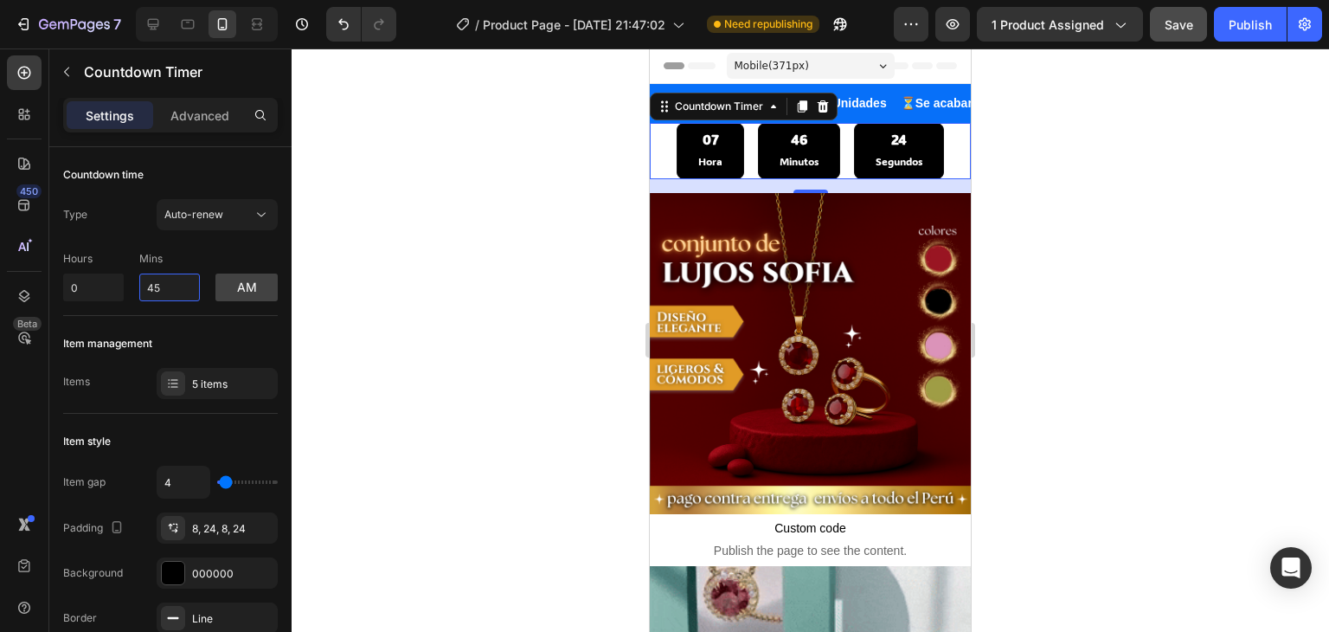
type input "45"
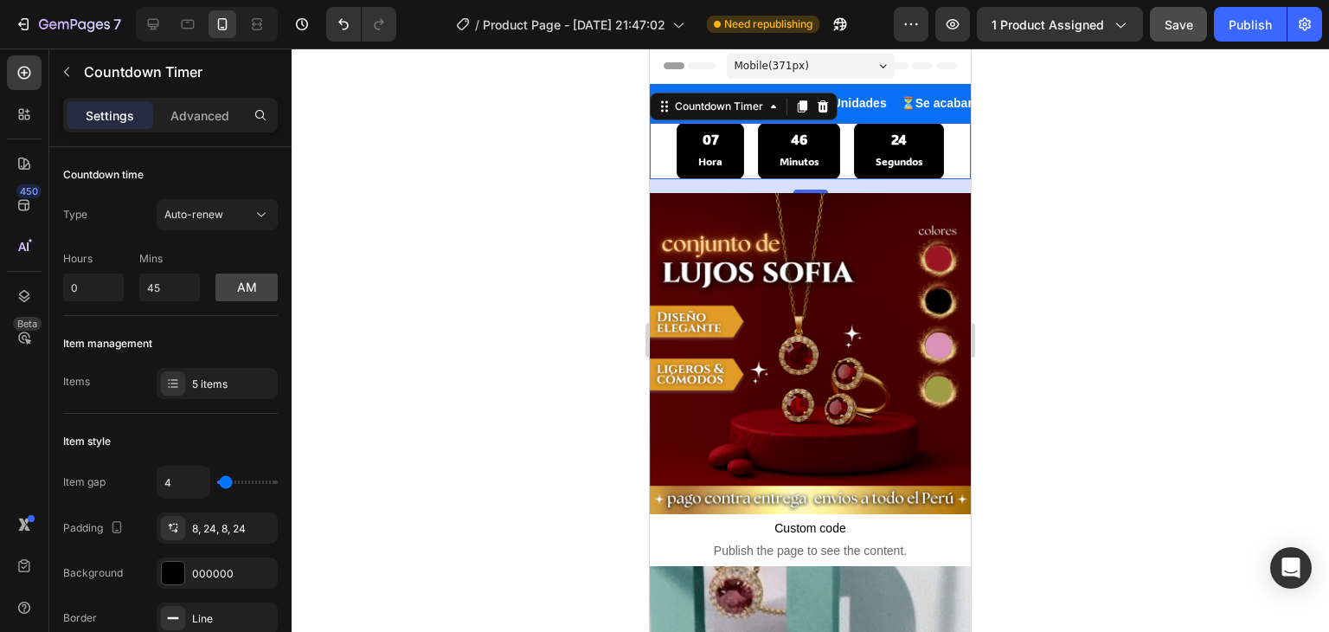
click at [354, 296] on div at bounding box center [810, 339] width 1037 height 583
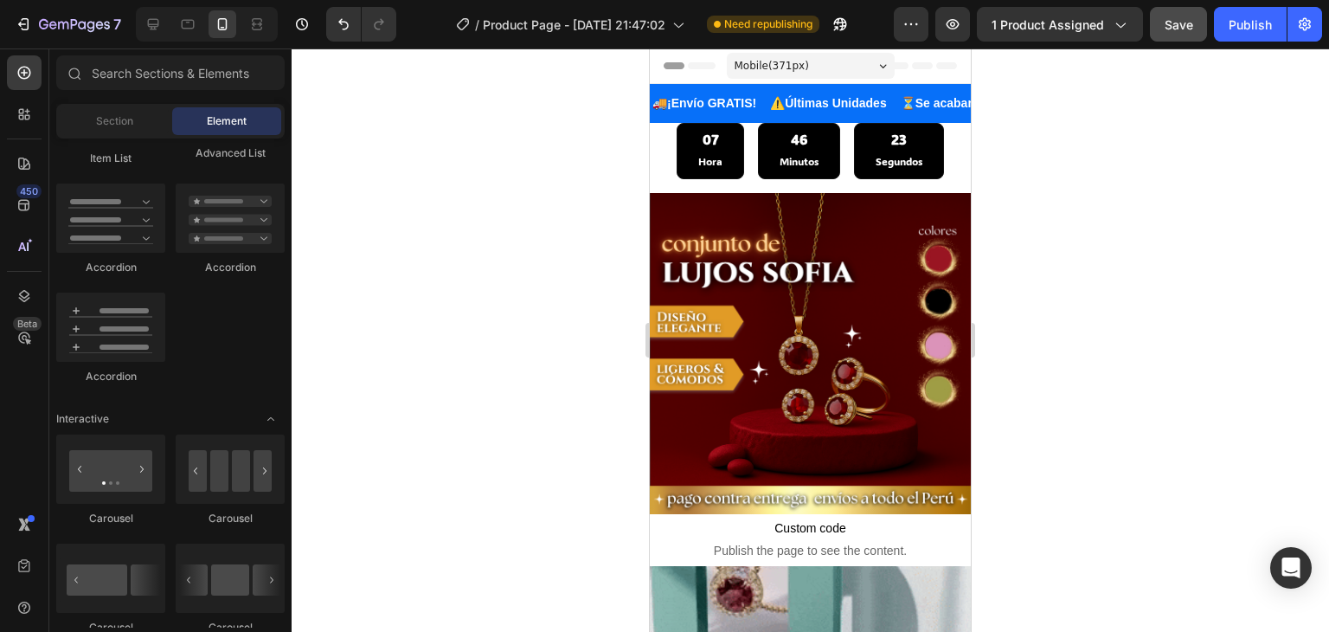
click at [350, 288] on div at bounding box center [810, 339] width 1037 height 583
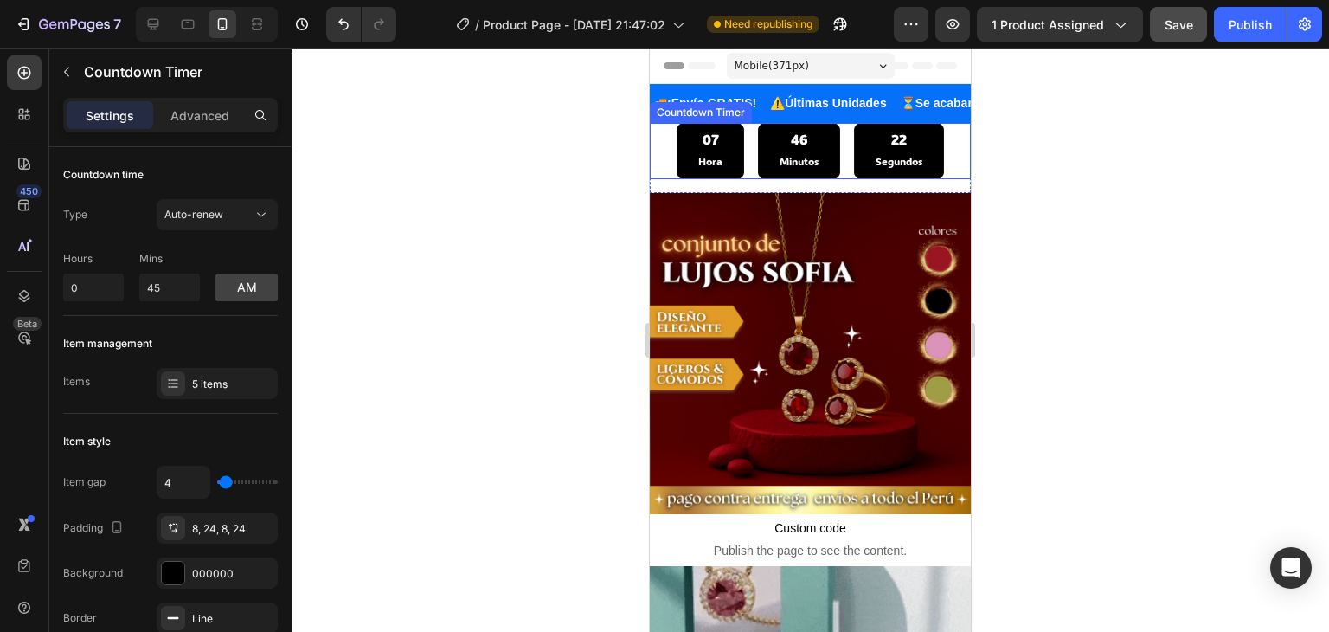
click at [741, 148] on div "07 Hora 46 Minutos 22 Segundos" at bounding box center [810, 150] width 267 height 55
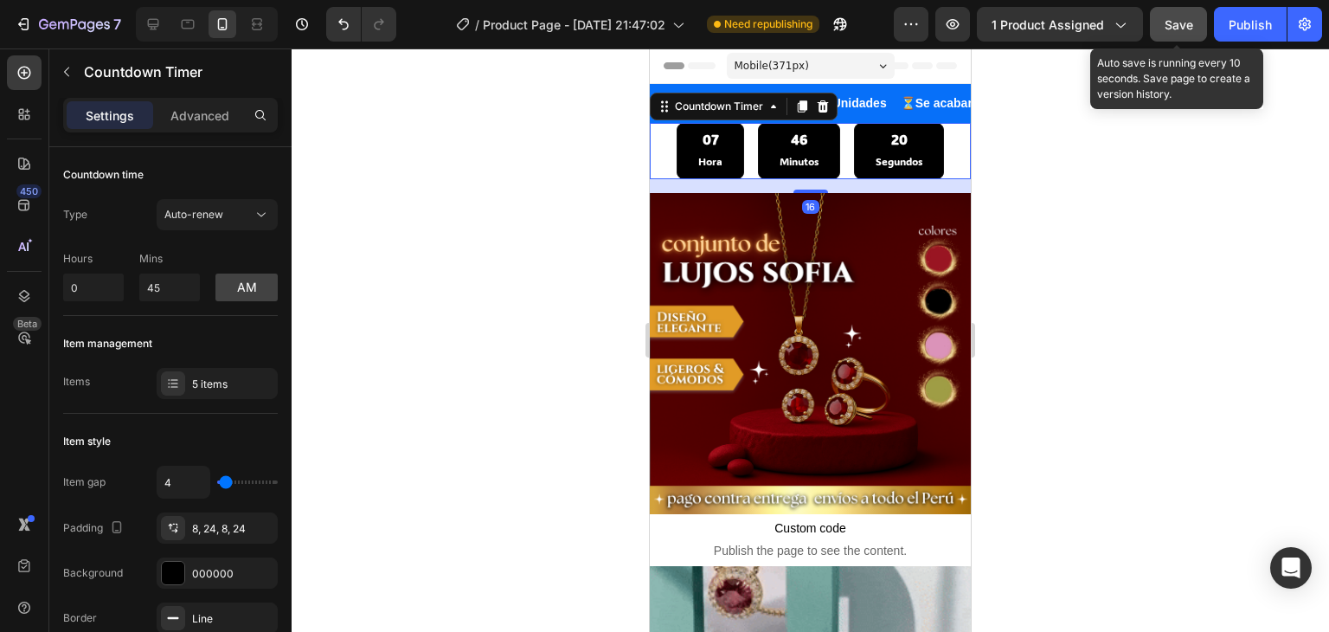
click at [1173, 22] on span "Save" at bounding box center [1179, 24] width 29 height 15
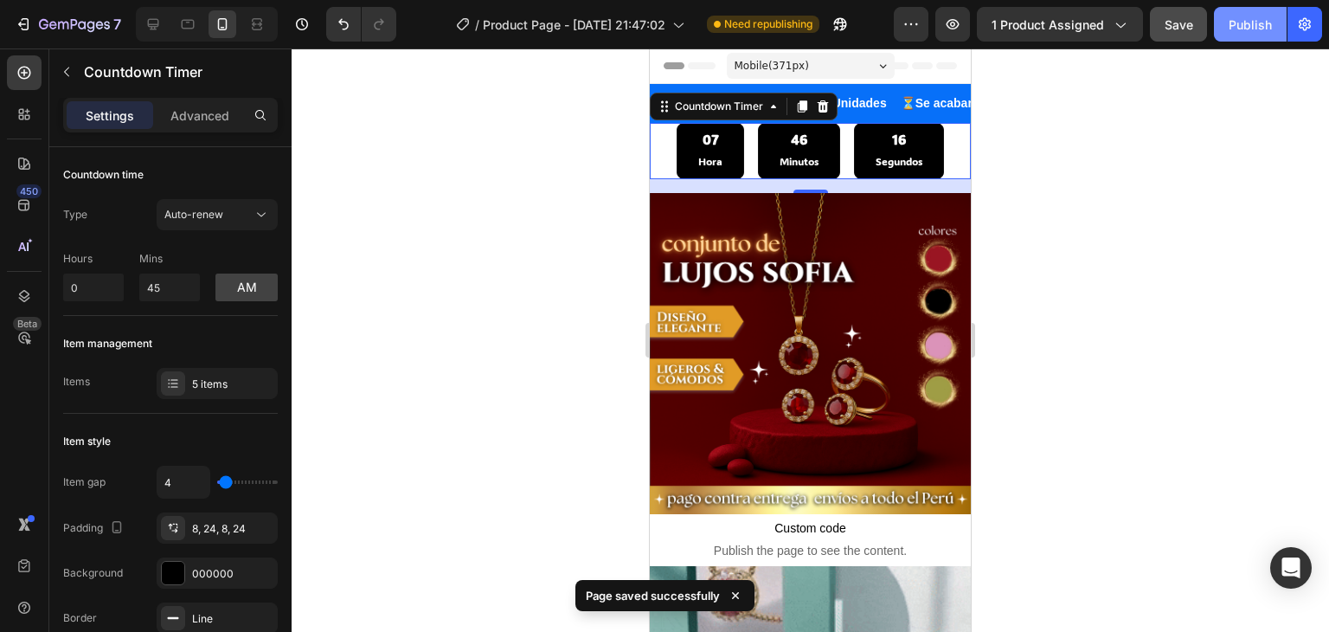
click at [1256, 25] on div "Publish" at bounding box center [1250, 25] width 43 height 18
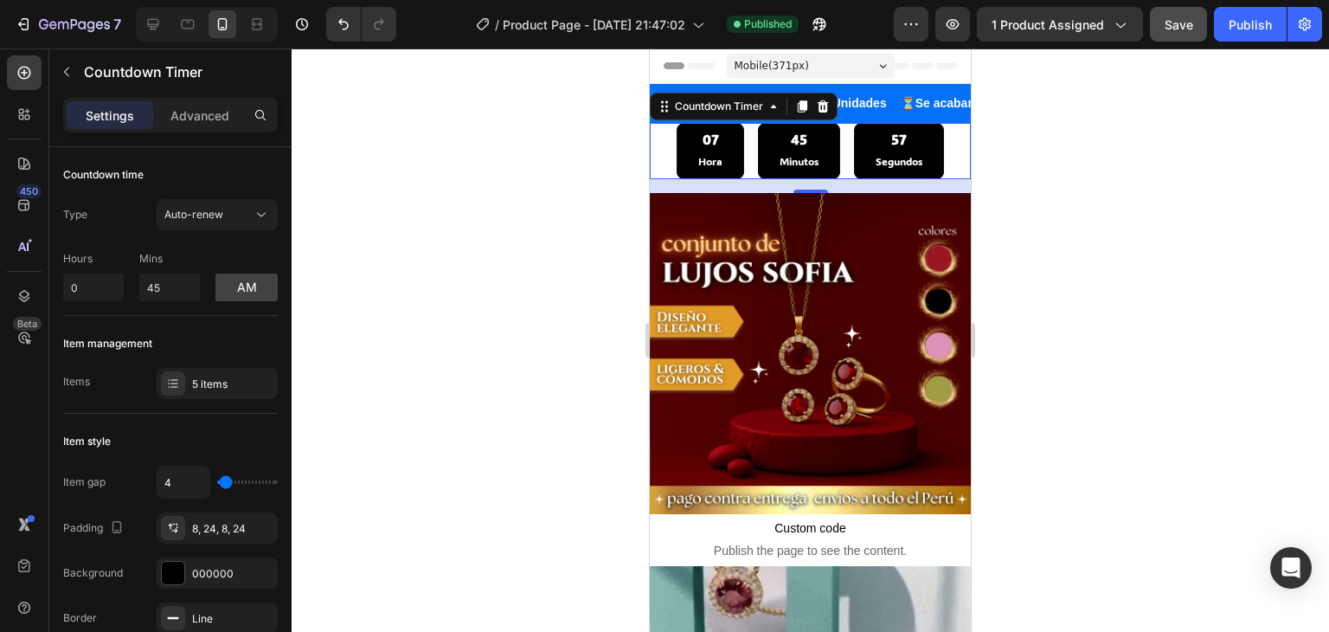
click at [727, 150] on div "07 Hora" at bounding box center [710, 150] width 67 height 55
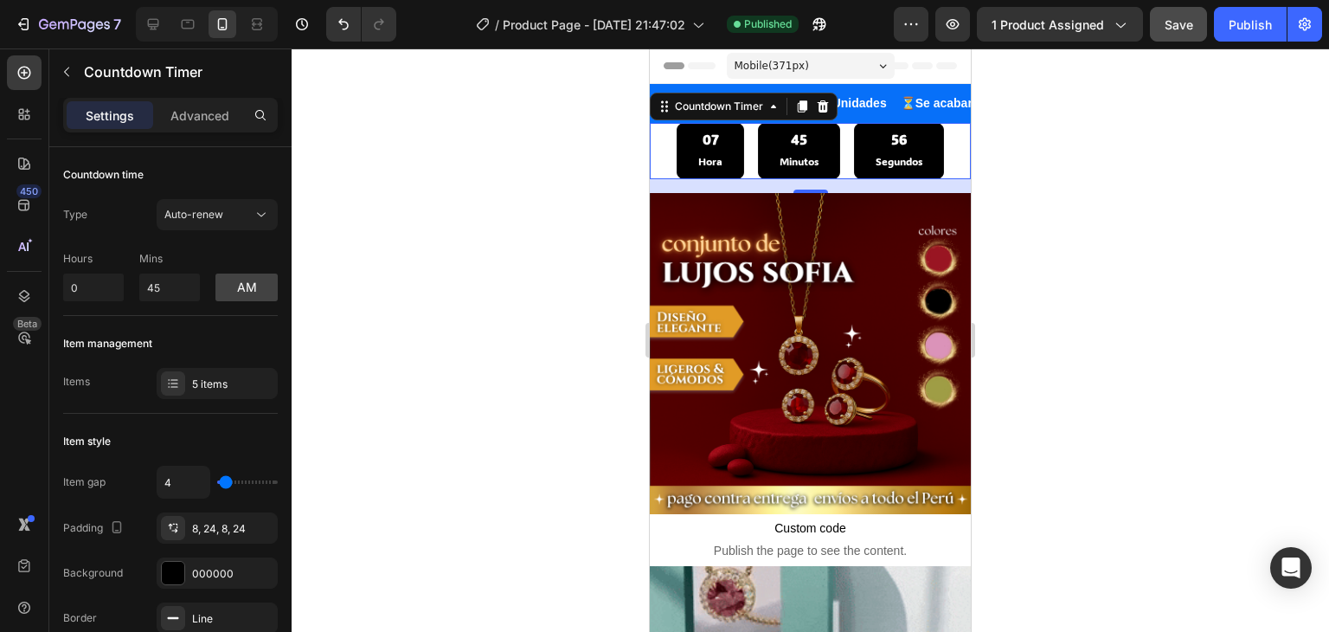
click at [716, 148] on div "07 Hora" at bounding box center [710, 150] width 67 height 55
click at [715, 148] on div "07 Hora" at bounding box center [710, 150] width 67 height 55
click at [703, 139] on div "07" at bounding box center [710, 140] width 24 height 18
click at [702, 139] on div "07" at bounding box center [710, 140] width 24 height 18
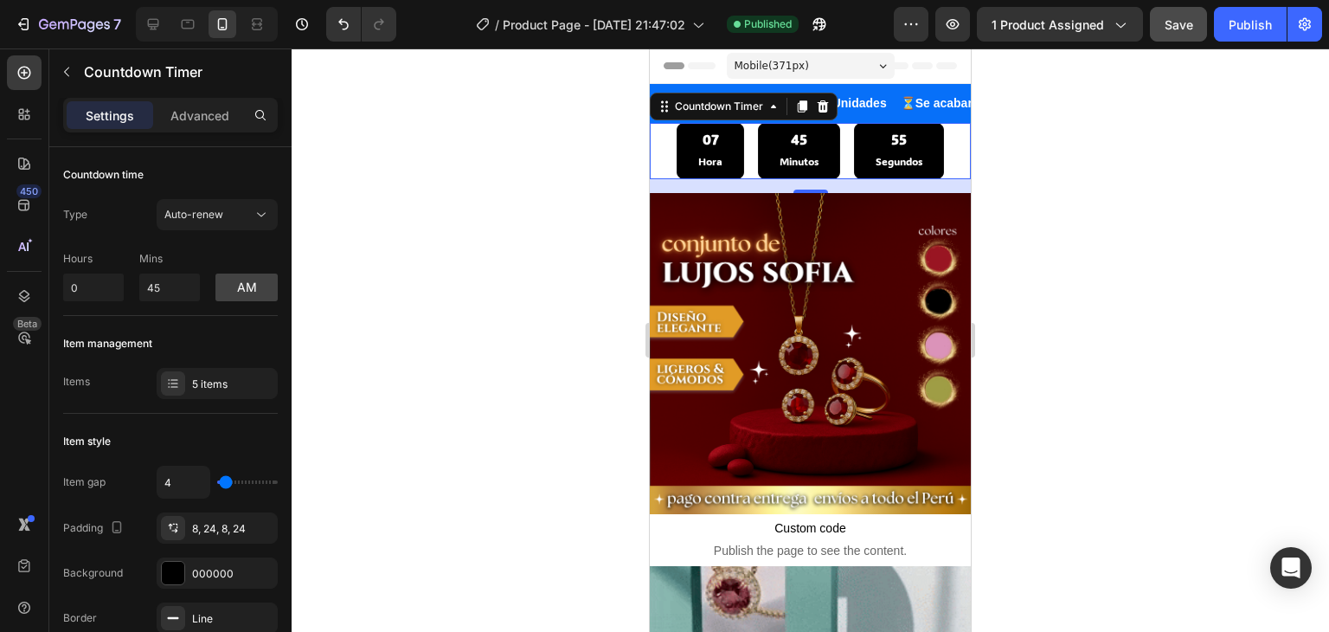
click at [702, 139] on div "07" at bounding box center [710, 140] width 24 height 18
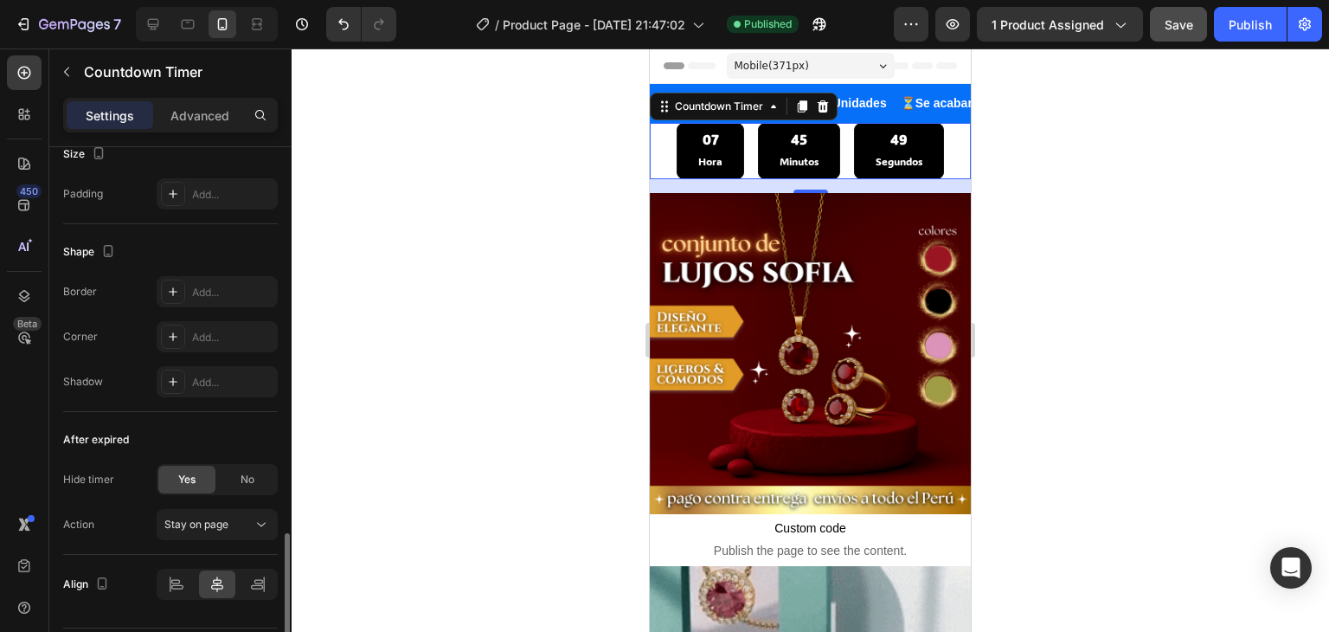
scroll to position [914, 0]
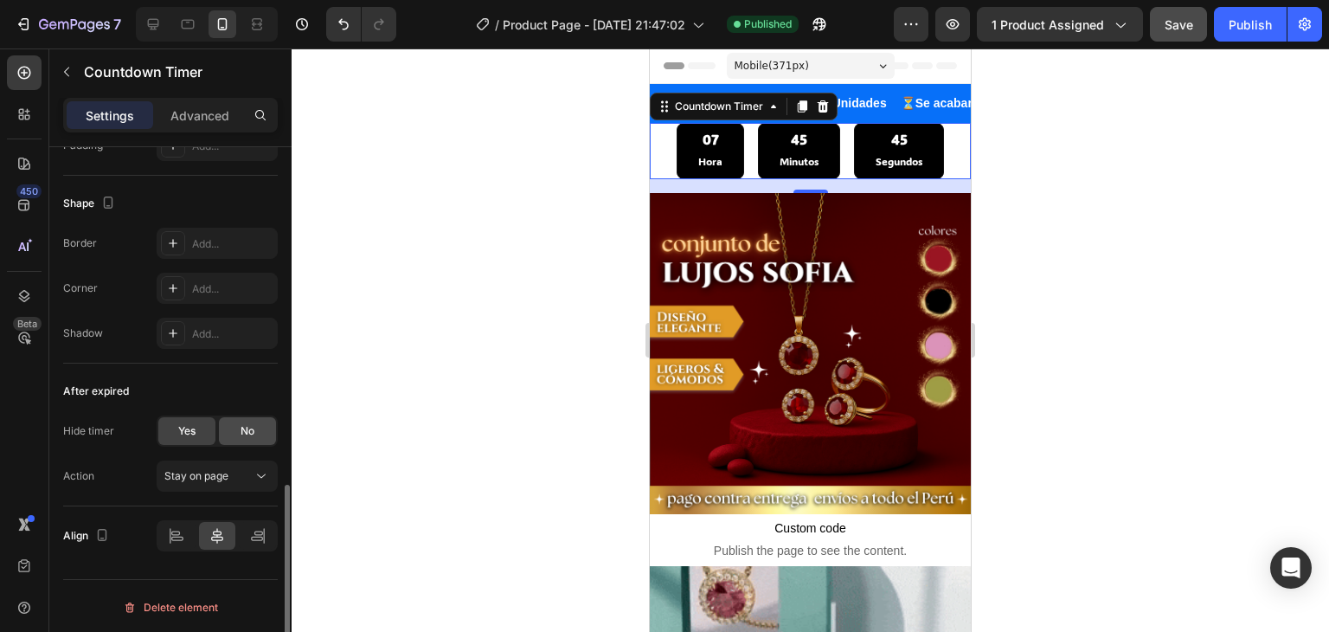
click at [251, 429] on span "No" at bounding box center [248, 431] width 14 height 16
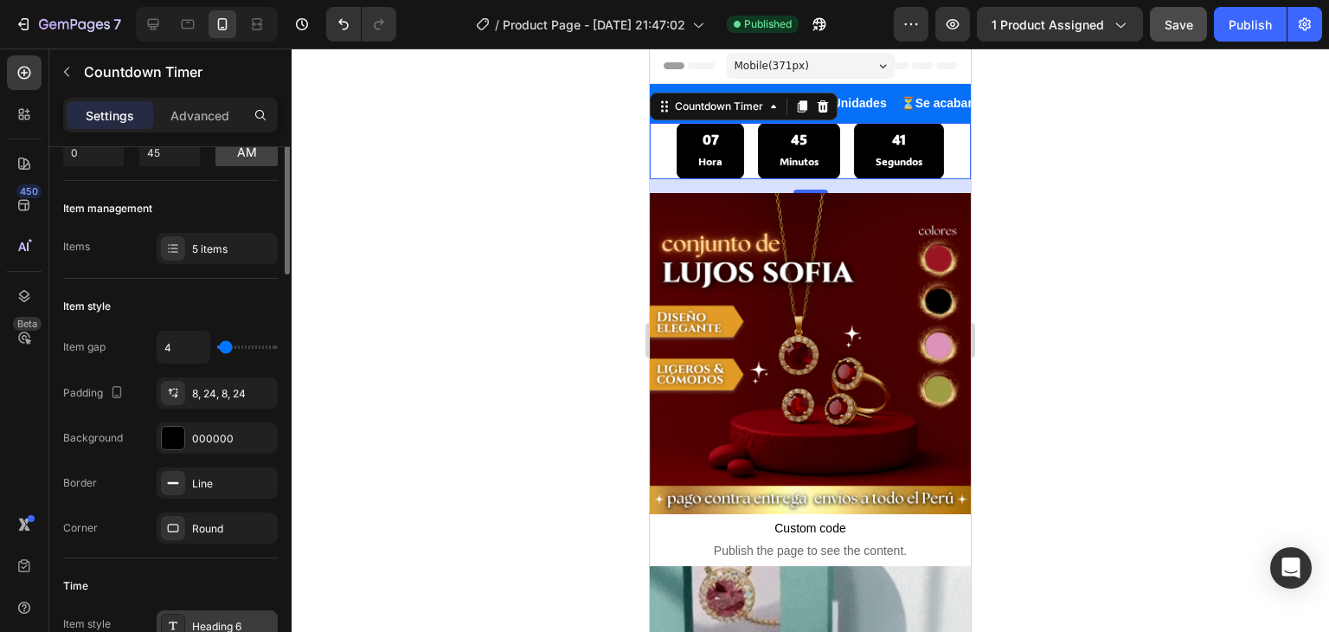
scroll to position [0, 0]
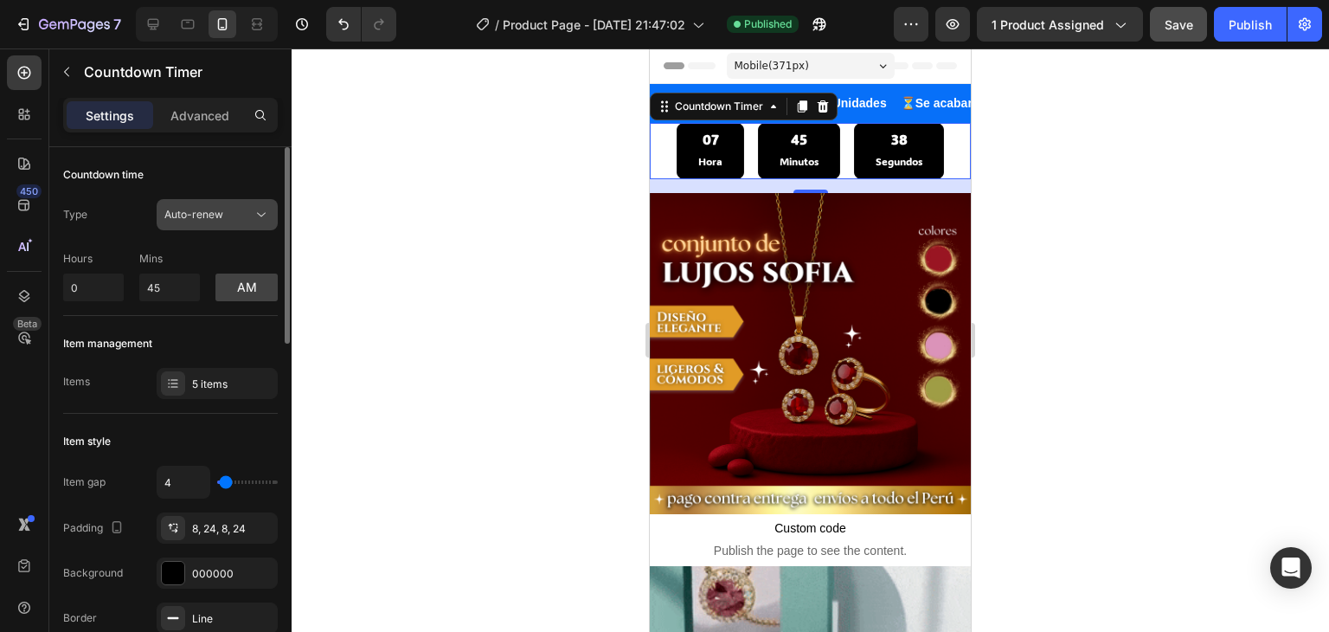
click at [248, 217] on div "Auto-renew" at bounding box center [208, 215] width 88 height 16
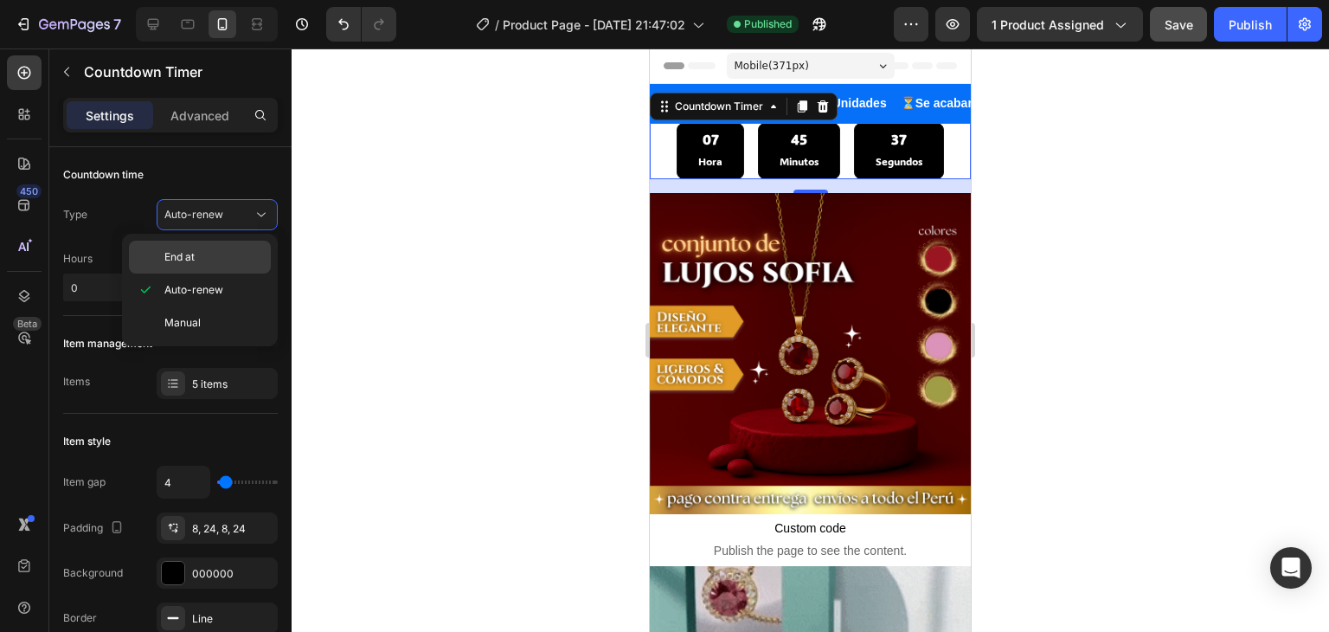
click at [205, 248] on div "End at" at bounding box center [200, 257] width 142 height 33
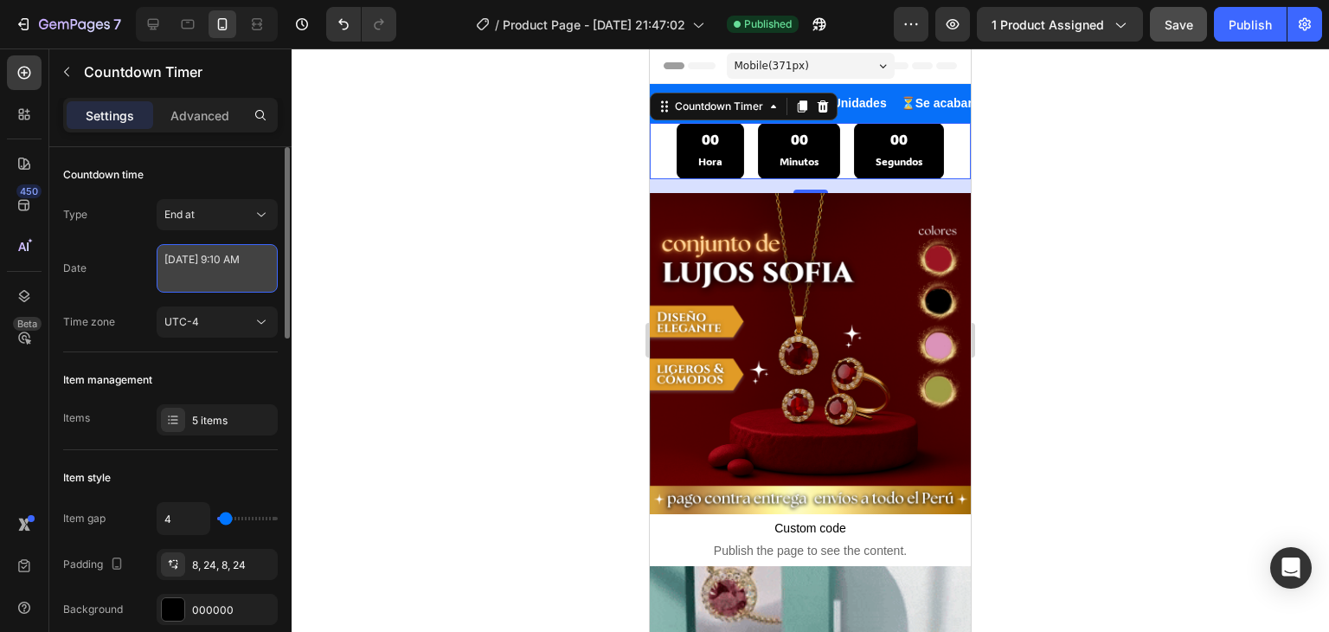
select select "9"
select select "10"
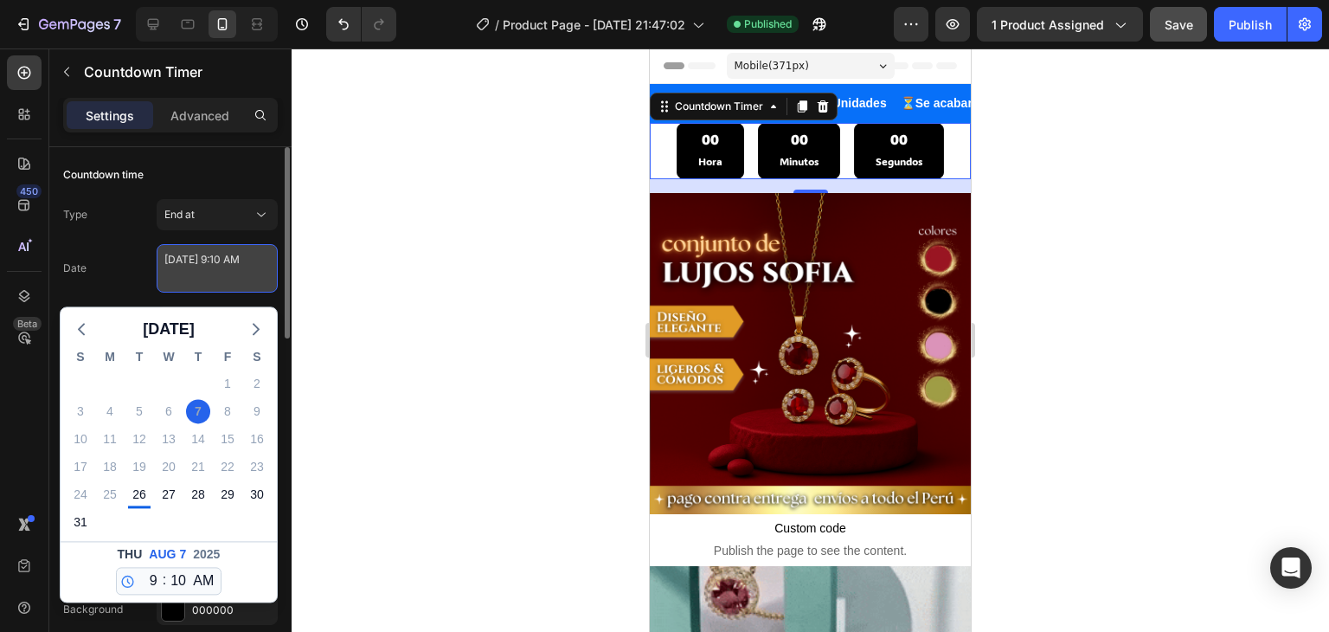
click at [210, 271] on textarea "[DATE] 9:10 AM" at bounding box center [217, 268] width 121 height 48
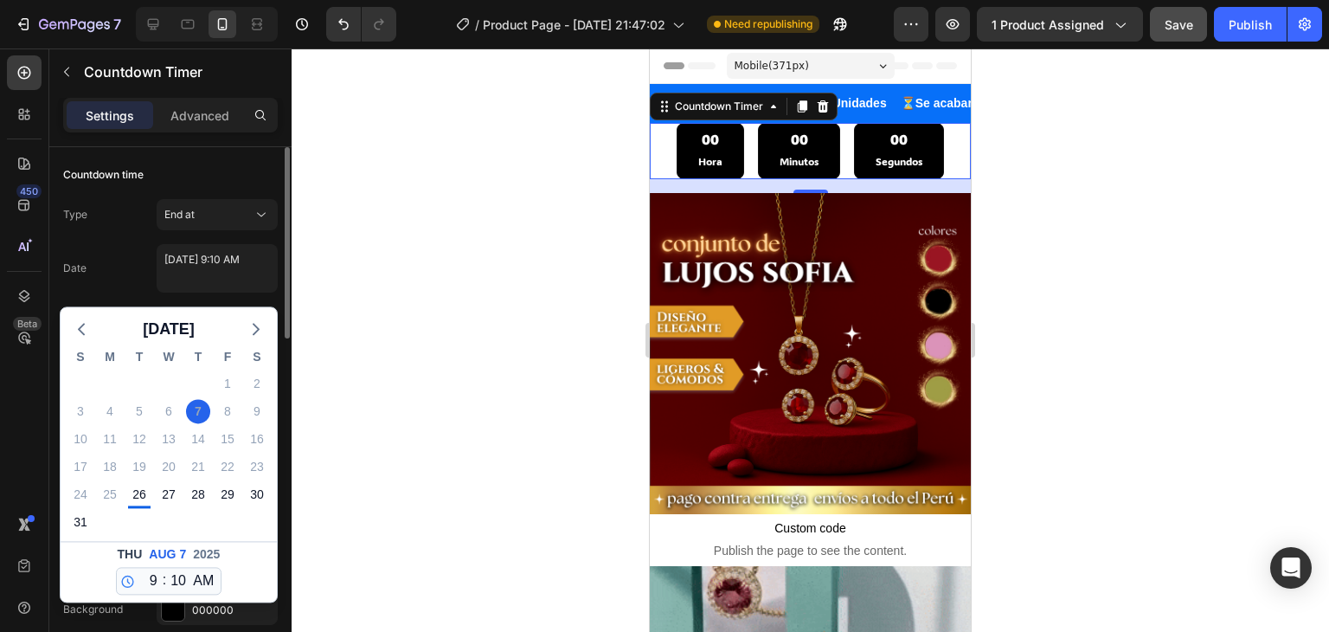
click at [128, 276] on div "Date [DATE] 9:10 AM [DATE] S M T W T F S 27 28 29 30 31 1 2 3 4 5 6 7 8 9 10 11…" at bounding box center [170, 268] width 215 height 48
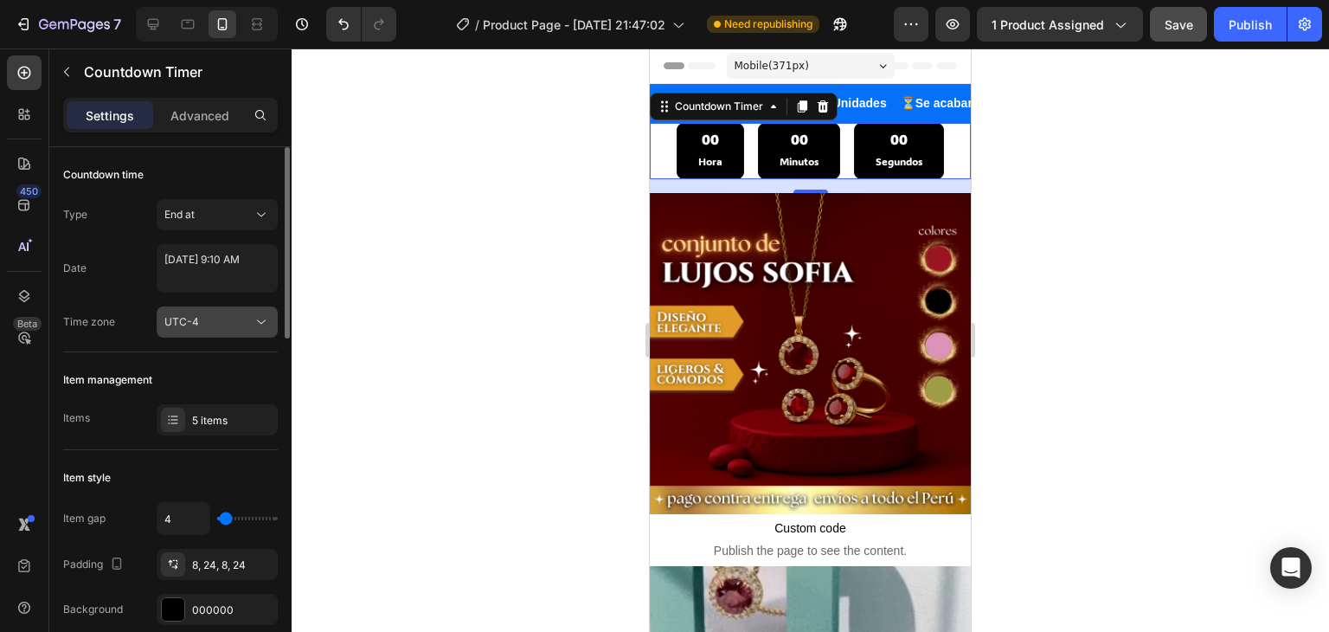
click at [238, 325] on div "UTC-4" at bounding box center [208, 322] width 88 height 16
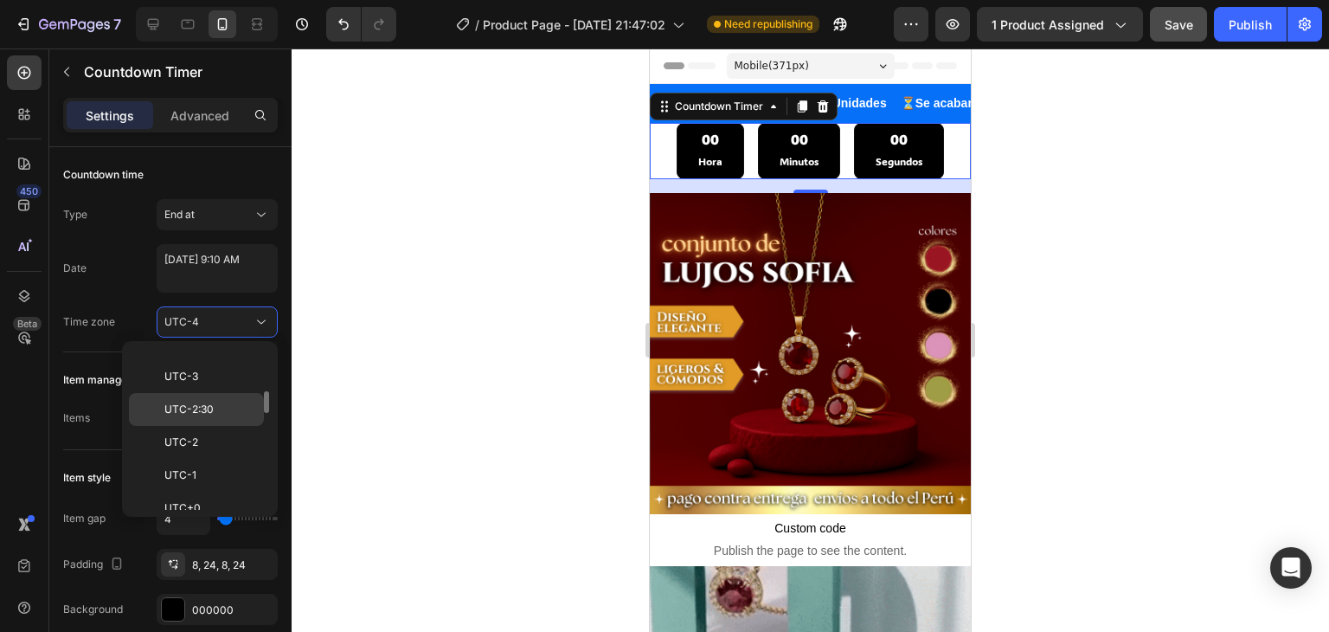
scroll to position [230, 0]
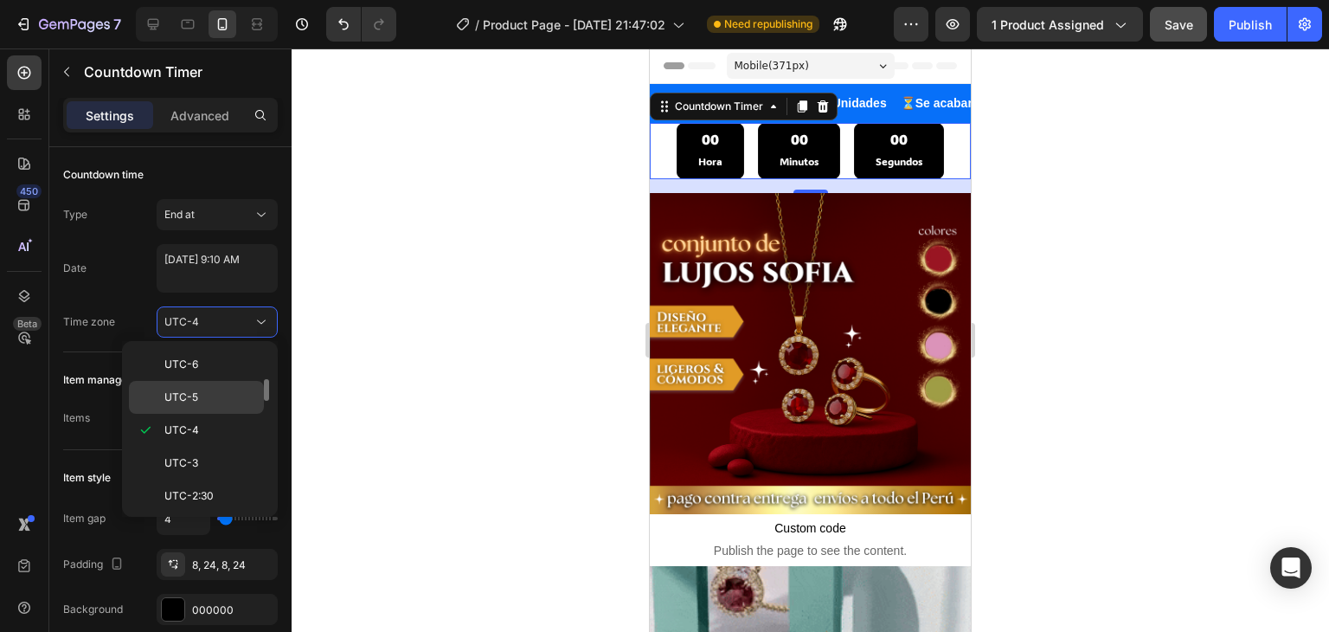
click at [221, 389] on p "UTC-5" at bounding box center [210, 397] width 92 height 16
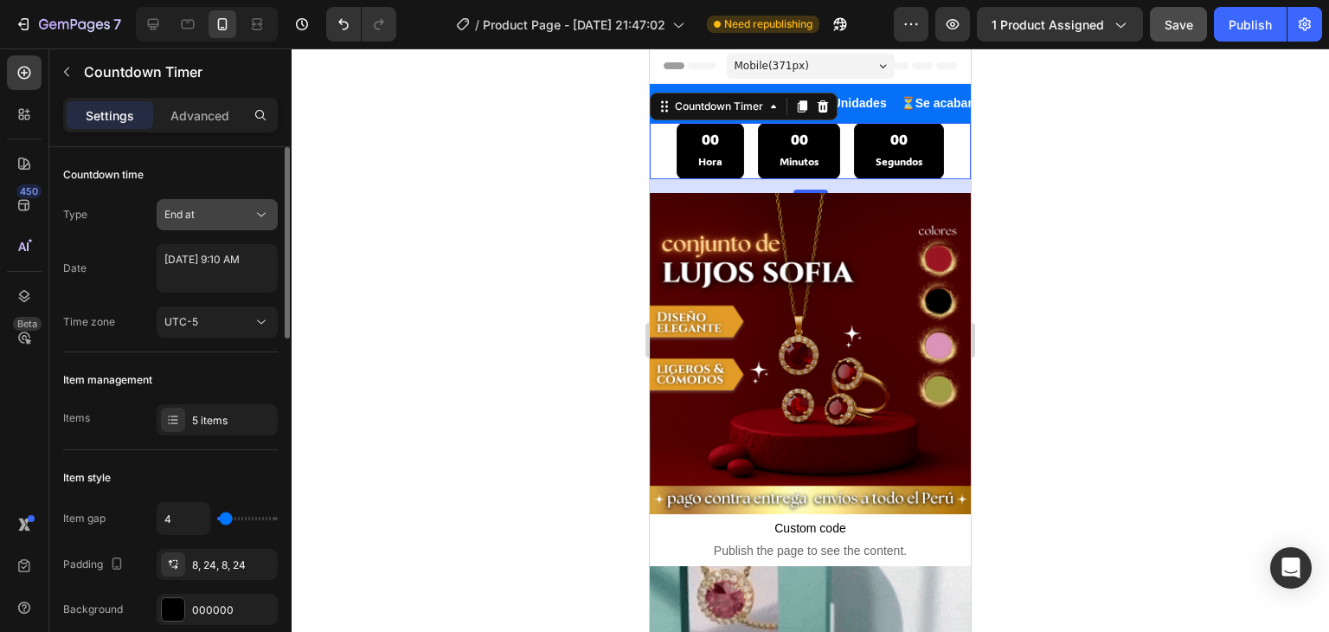
click at [251, 207] on div "End at" at bounding box center [208, 215] width 88 height 16
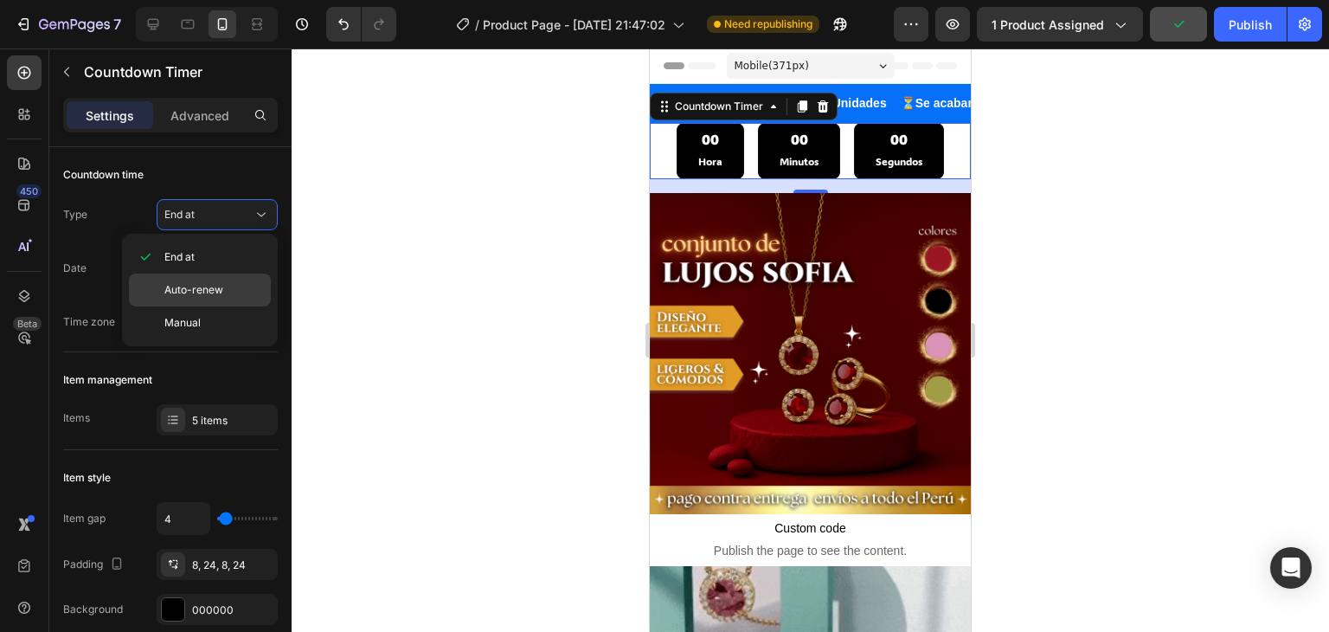
click at [232, 282] on p "Auto-renew" at bounding box center [213, 290] width 99 height 16
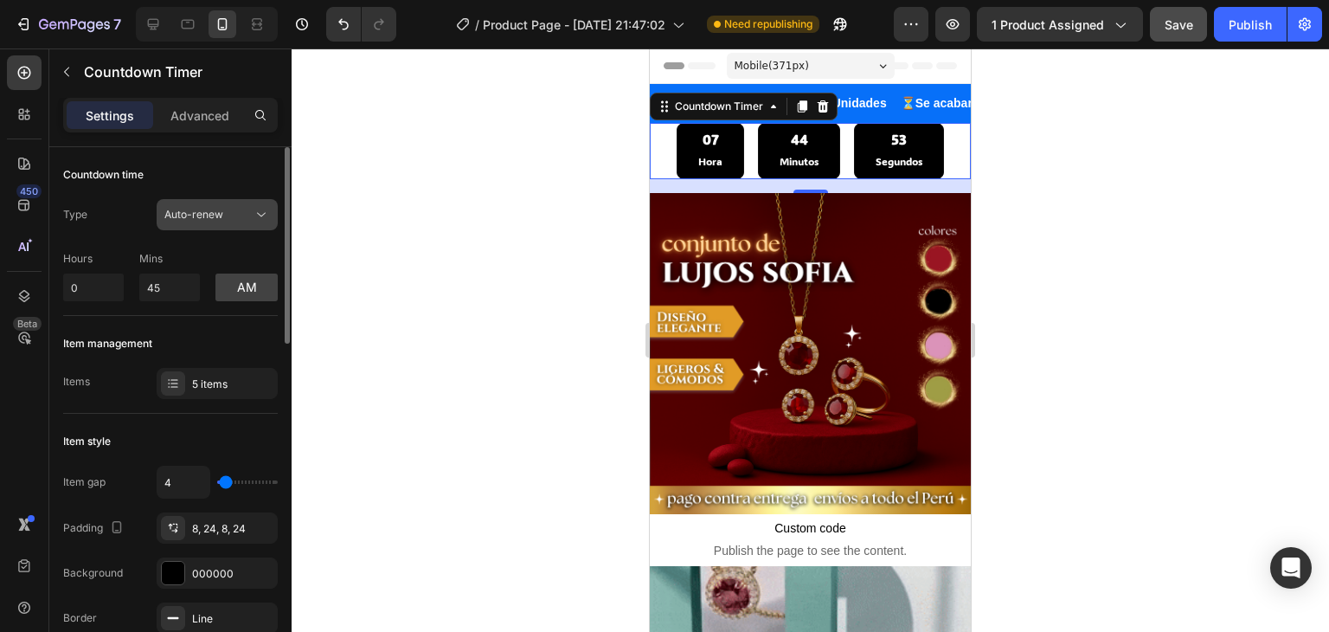
click at [263, 202] on button "Auto-renew" at bounding box center [217, 214] width 121 height 31
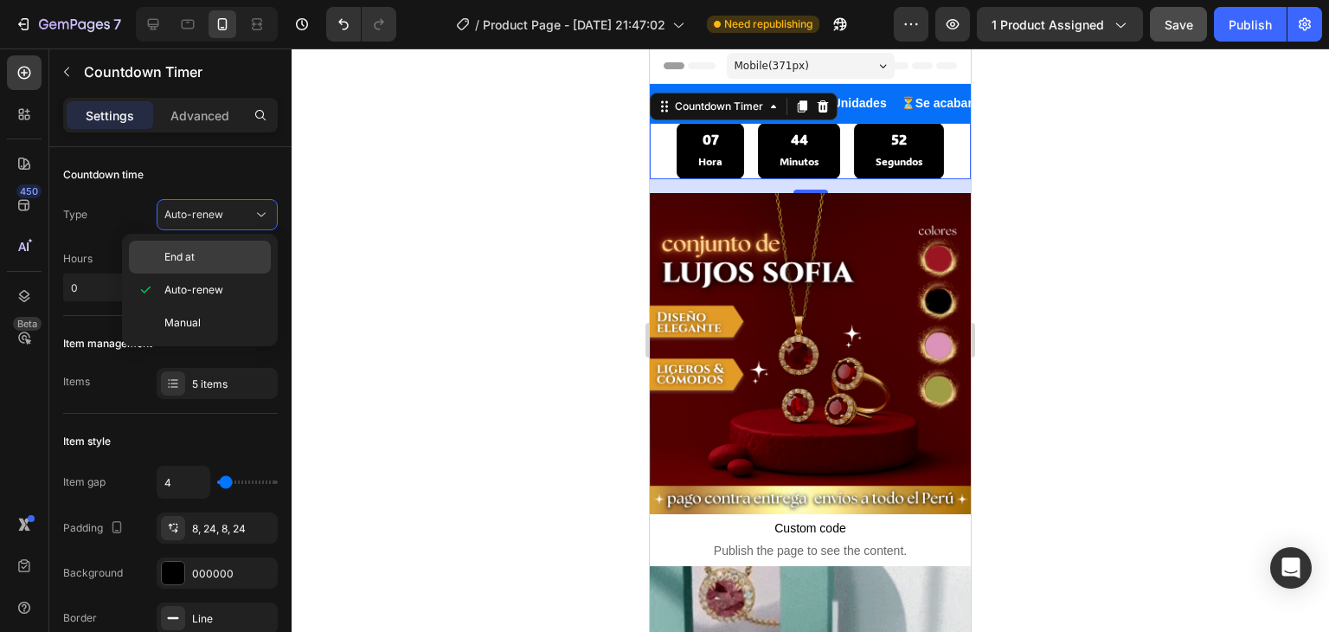
click at [192, 257] on span "End at" at bounding box center [179, 257] width 30 height 16
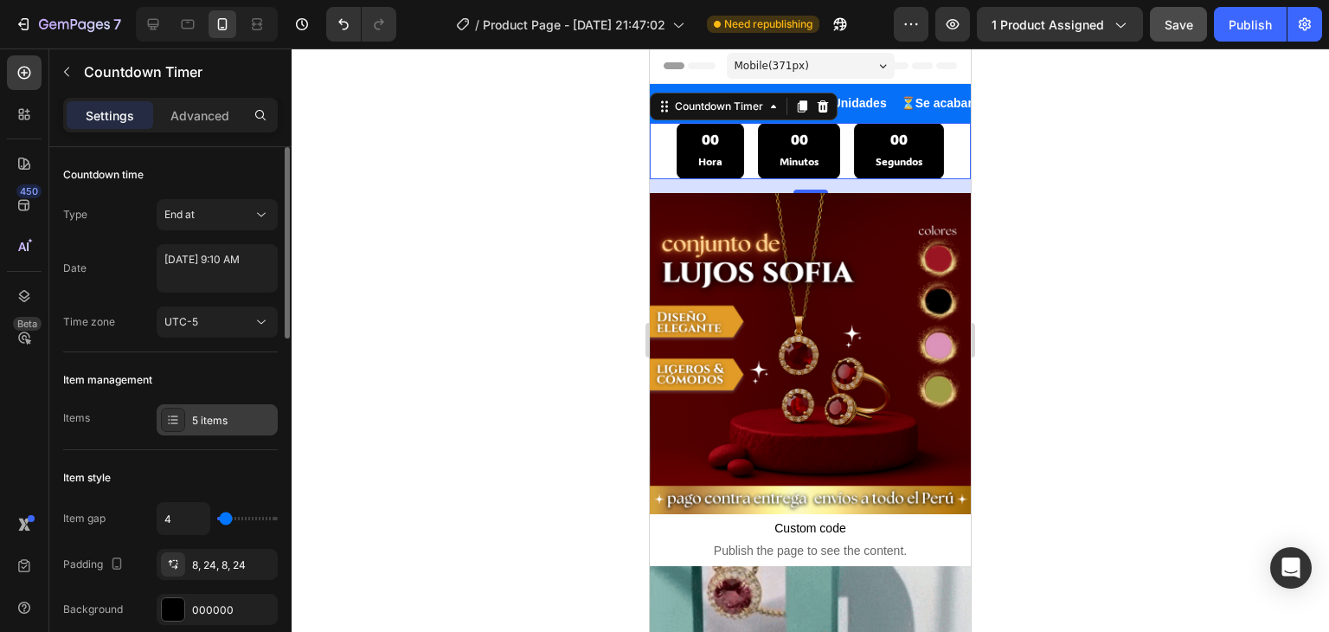
click at [215, 416] on div "5 items" at bounding box center [232, 421] width 81 height 16
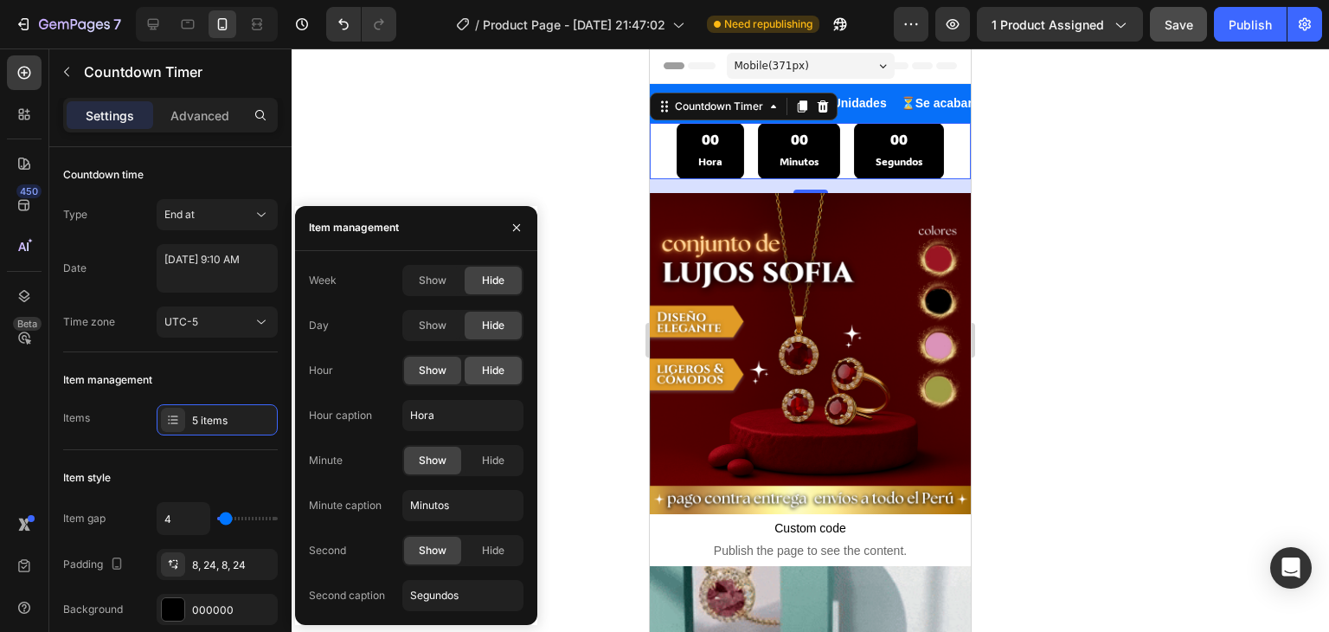
click at [488, 367] on span "Hide" at bounding box center [493, 371] width 22 height 16
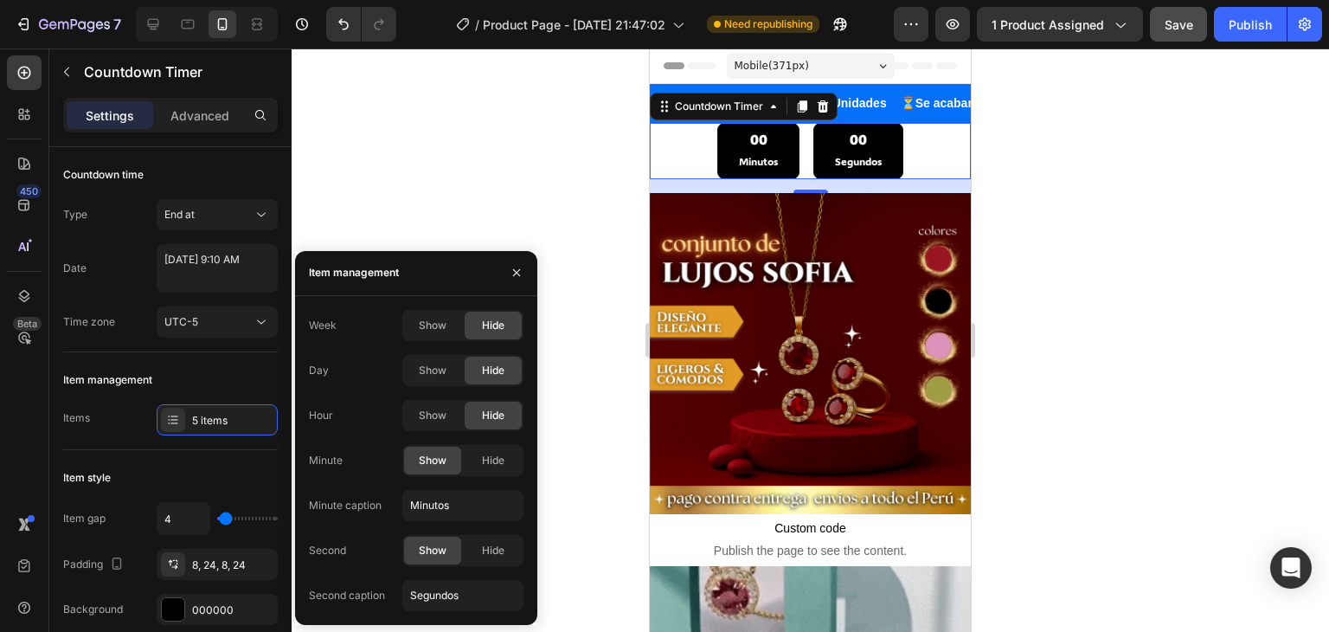
click at [415, 188] on div at bounding box center [810, 339] width 1037 height 583
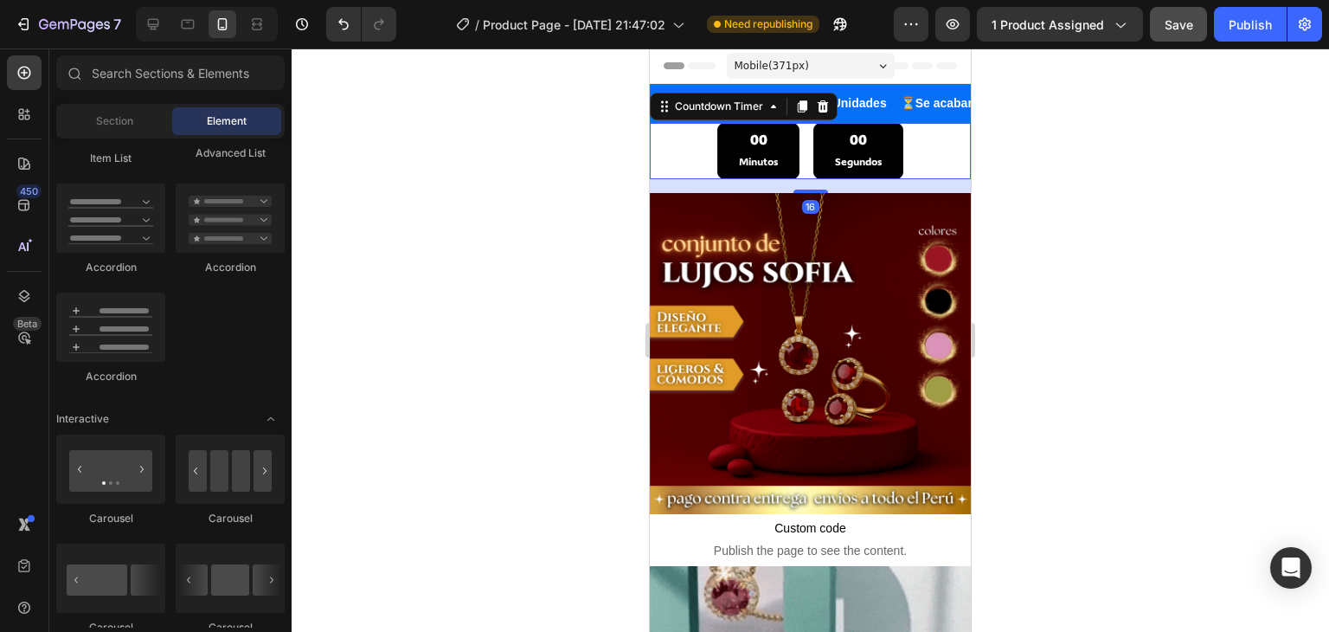
click at [692, 157] on div "00 Minutos 00 Segundos" at bounding box center [810, 150] width 321 height 55
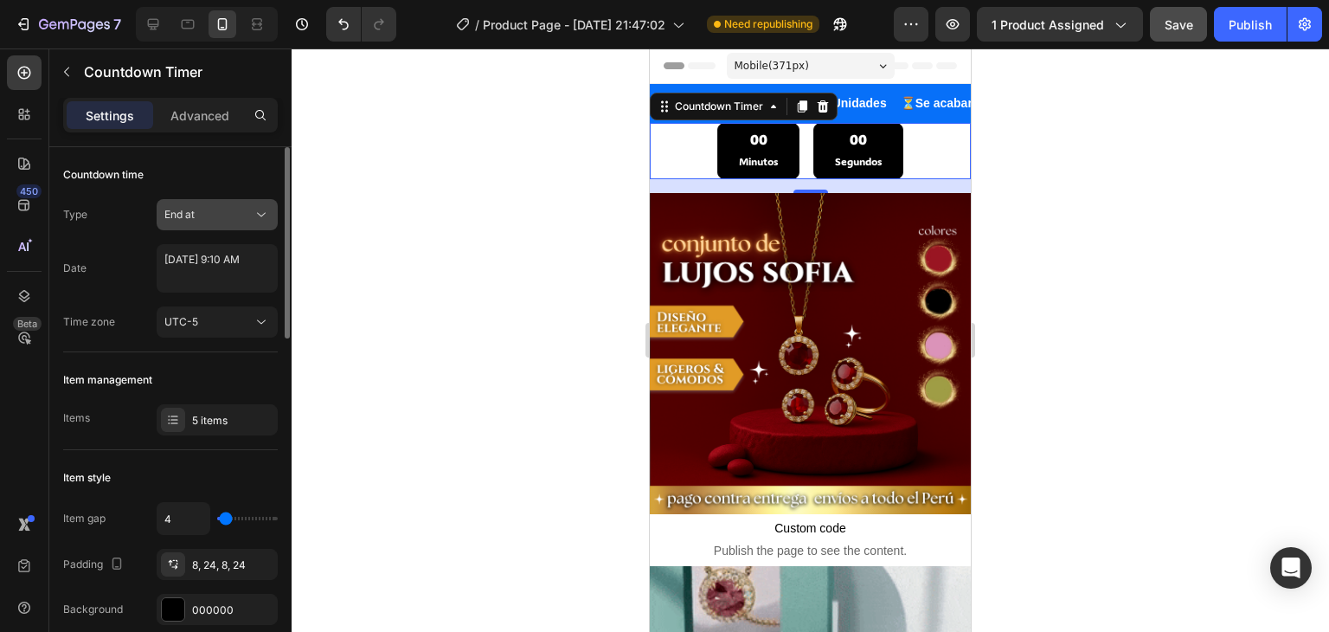
click at [202, 205] on button "End at" at bounding box center [217, 214] width 121 height 31
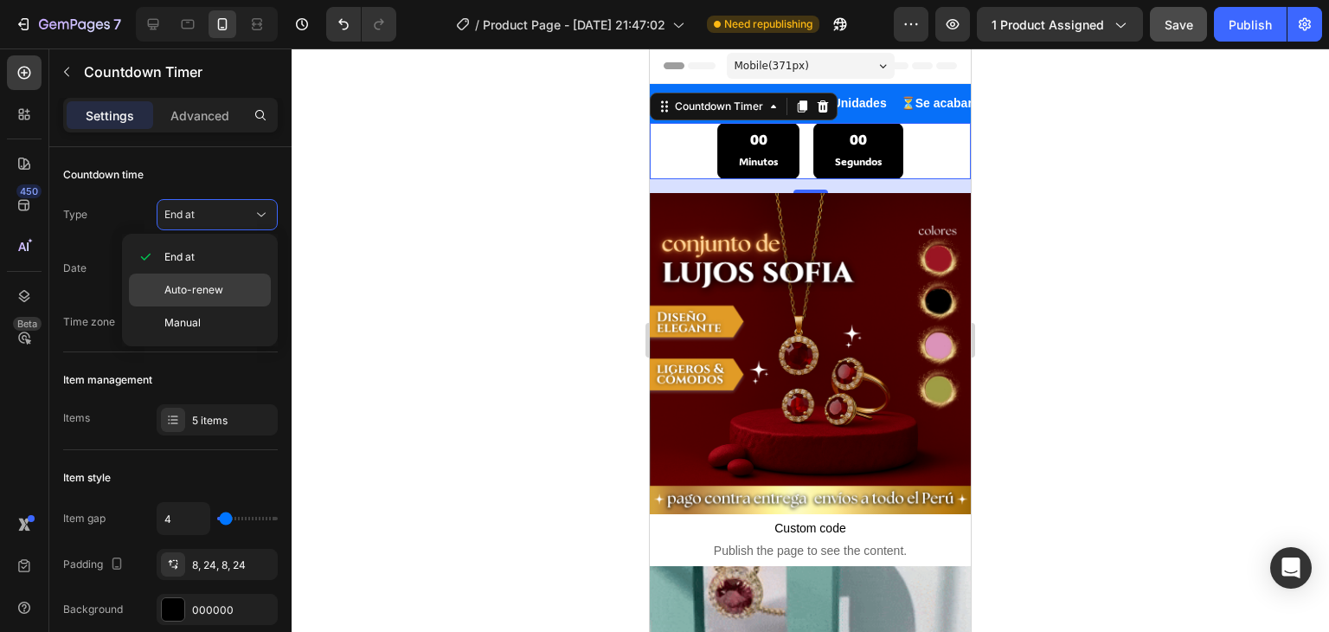
click at [215, 289] on span "Auto-renew" at bounding box center [193, 290] width 59 height 16
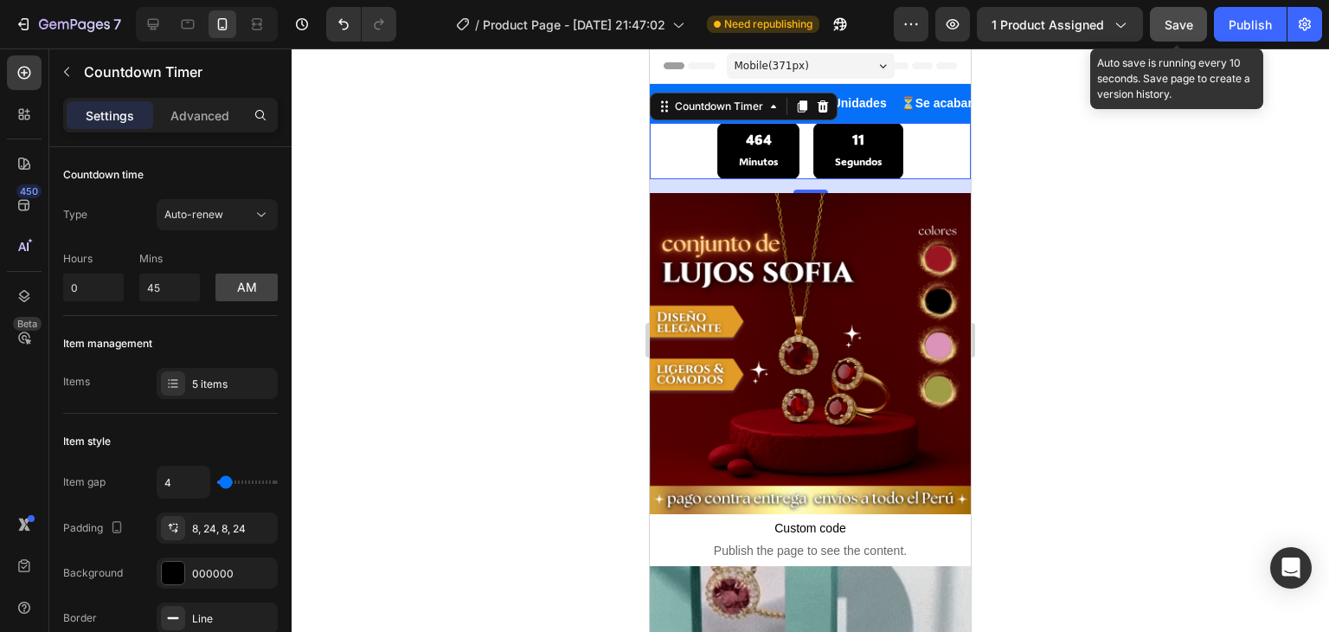
click at [1178, 28] on span "Save" at bounding box center [1179, 24] width 29 height 15
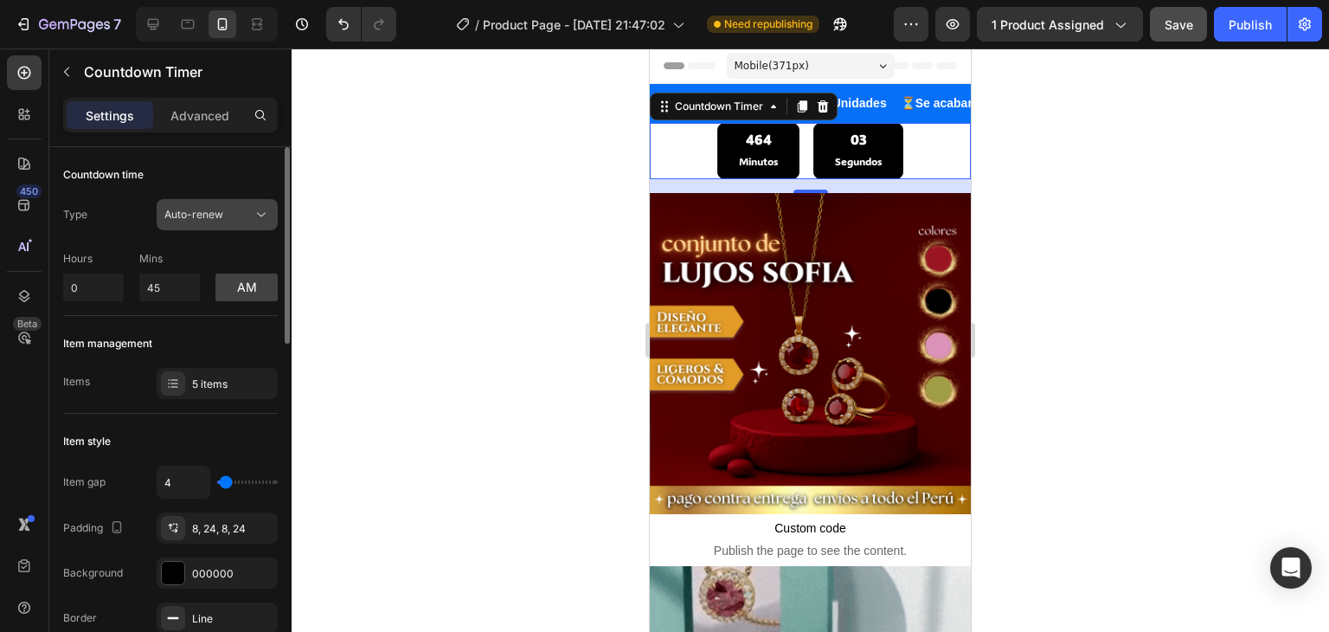
click at [256, 216] on icon at bounding box center [261, 214] width 17 height 17
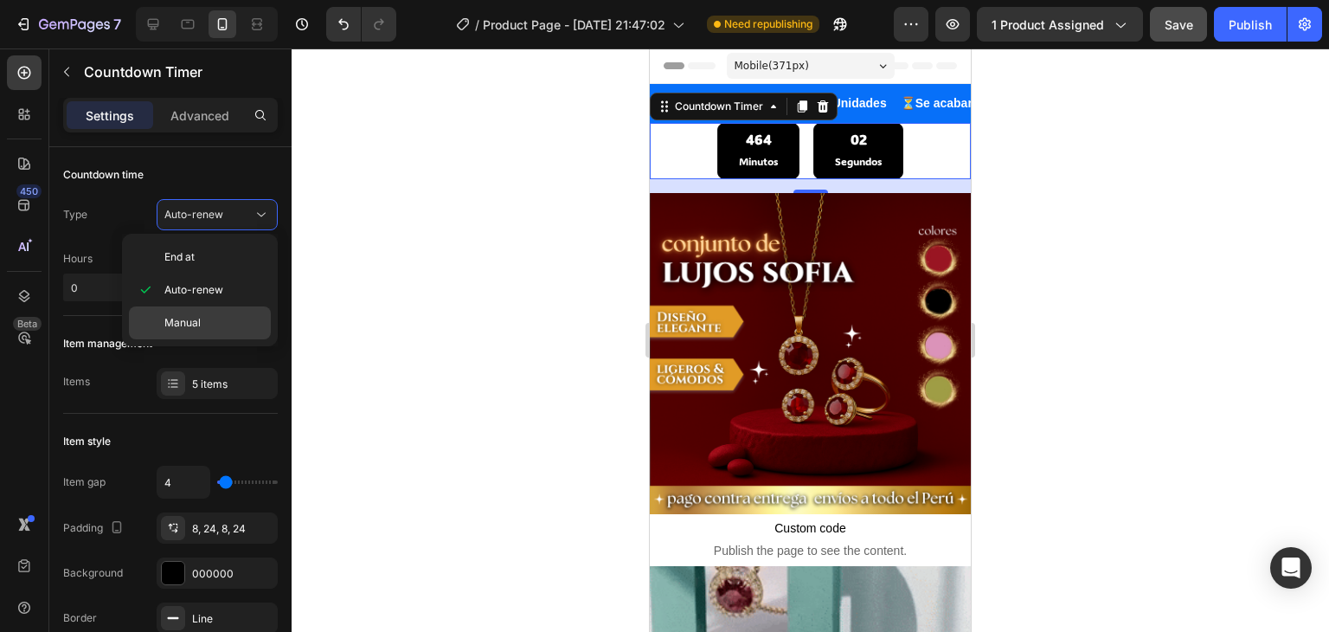
click at [202, 318] on p "Manual" at bounding box center [213, 323] width 99 height 16
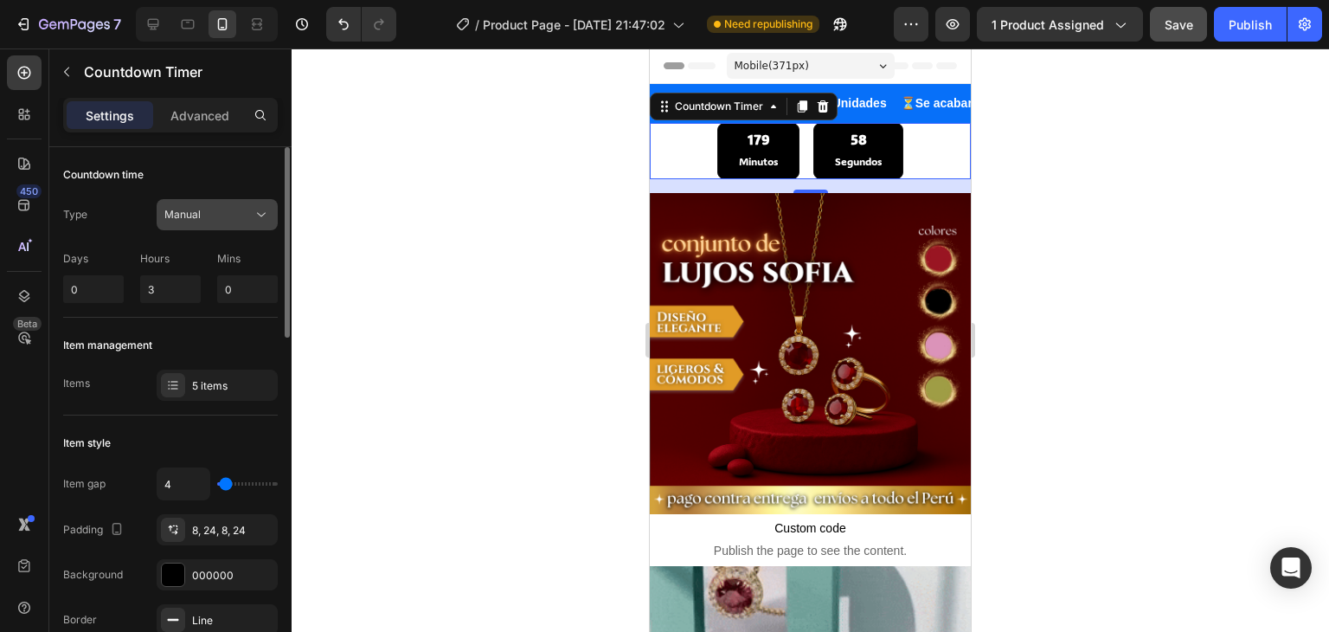
click at [261, 215] on icon at bounding box center [261, 215] width 9 height 4
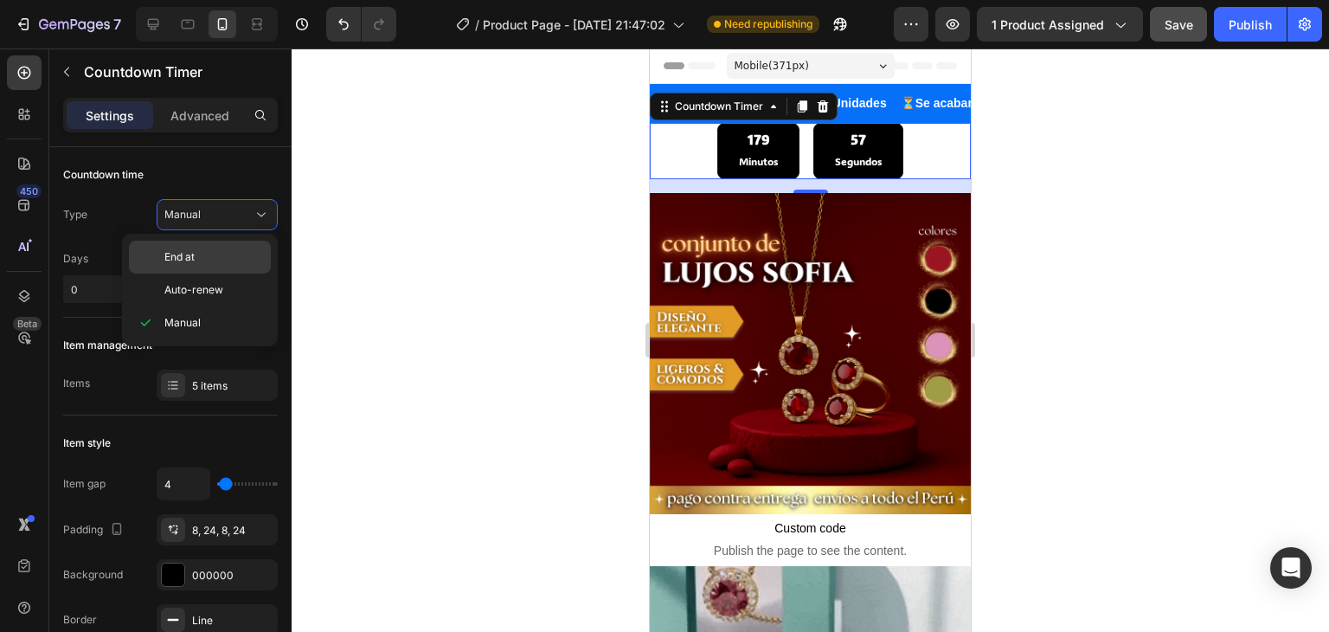
click at [221, 273] on div "End at" at bounding box center [200, 289] width 142 height 33
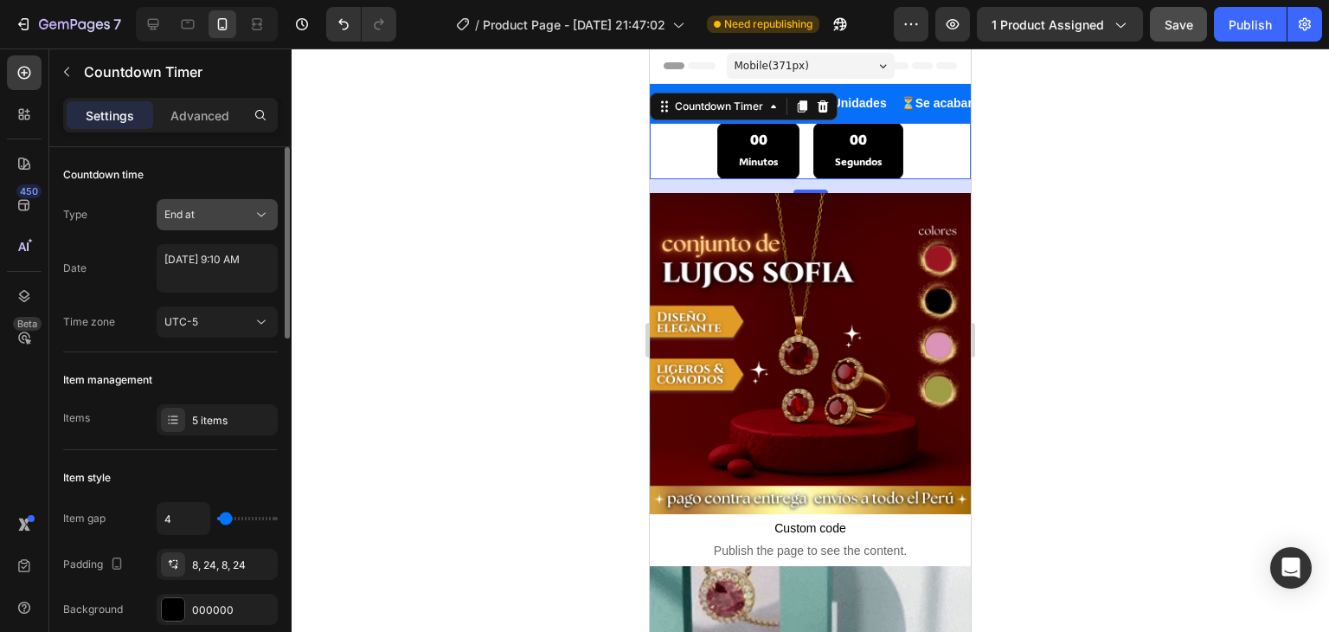
click at [258, 217] on icon at bounding box center [261, 214] width 17 height 17
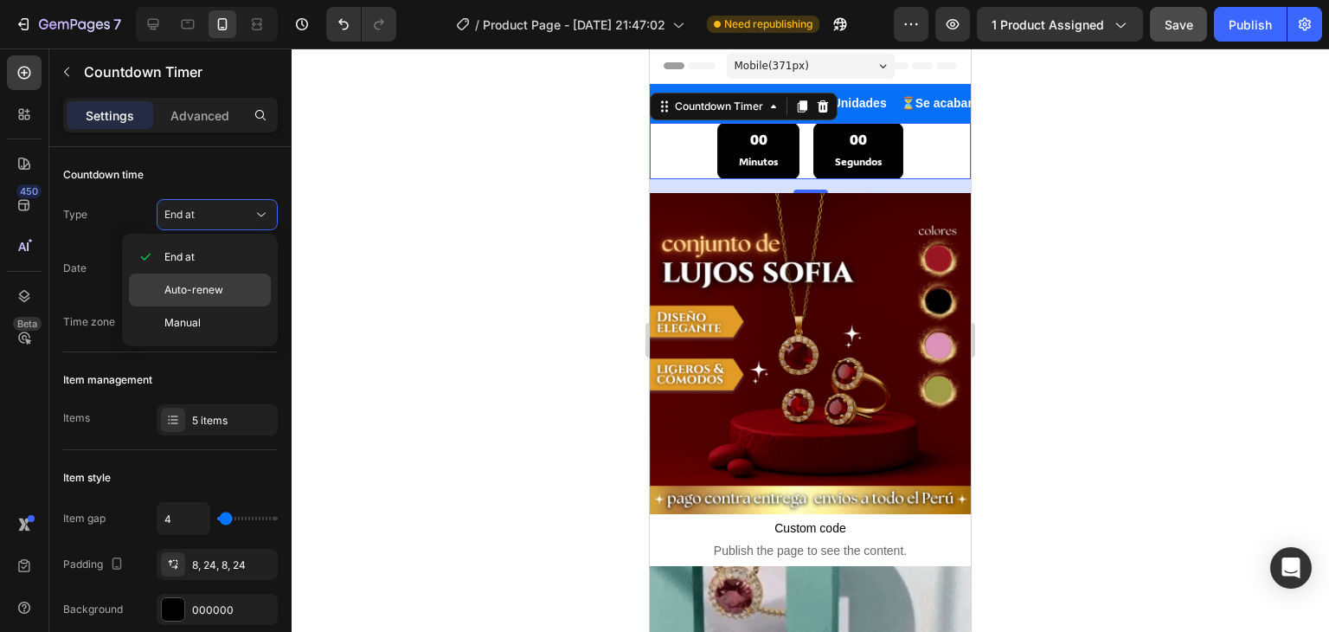
click at [224, 288] on p "Auto-renew" at bounding box center [213, 290] width 99 height 16
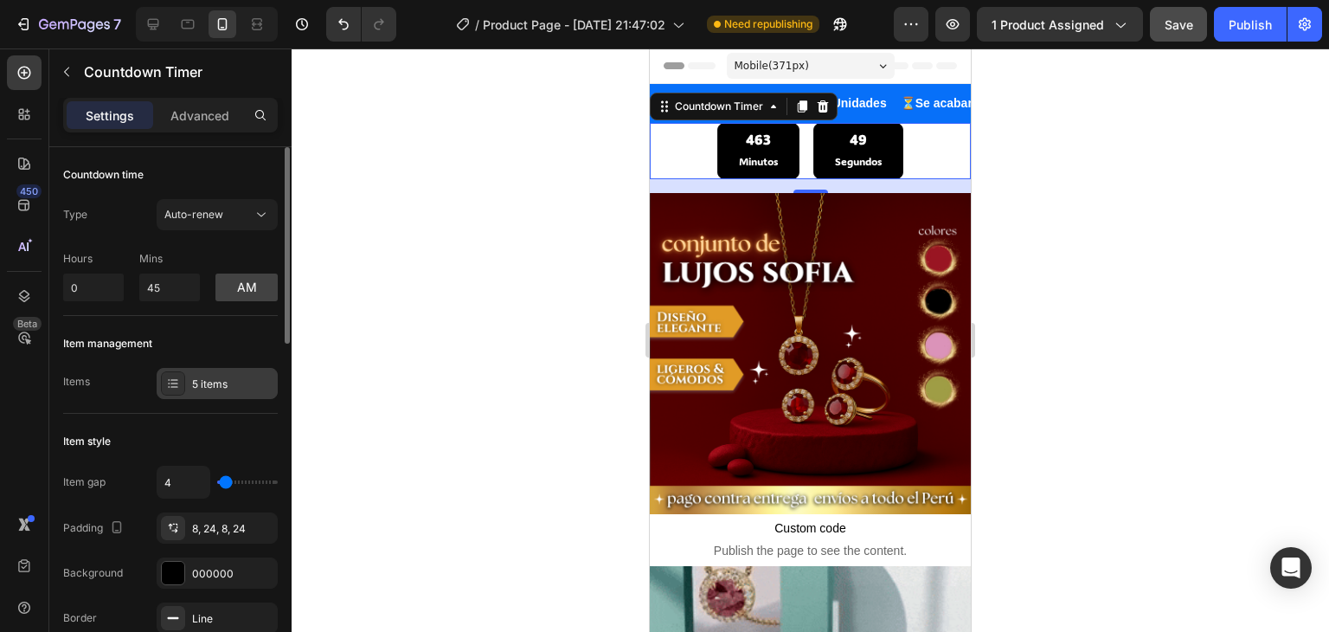
click at [204, 385] on div "5 items" at bounding box center [232, 384] width 81 height 16
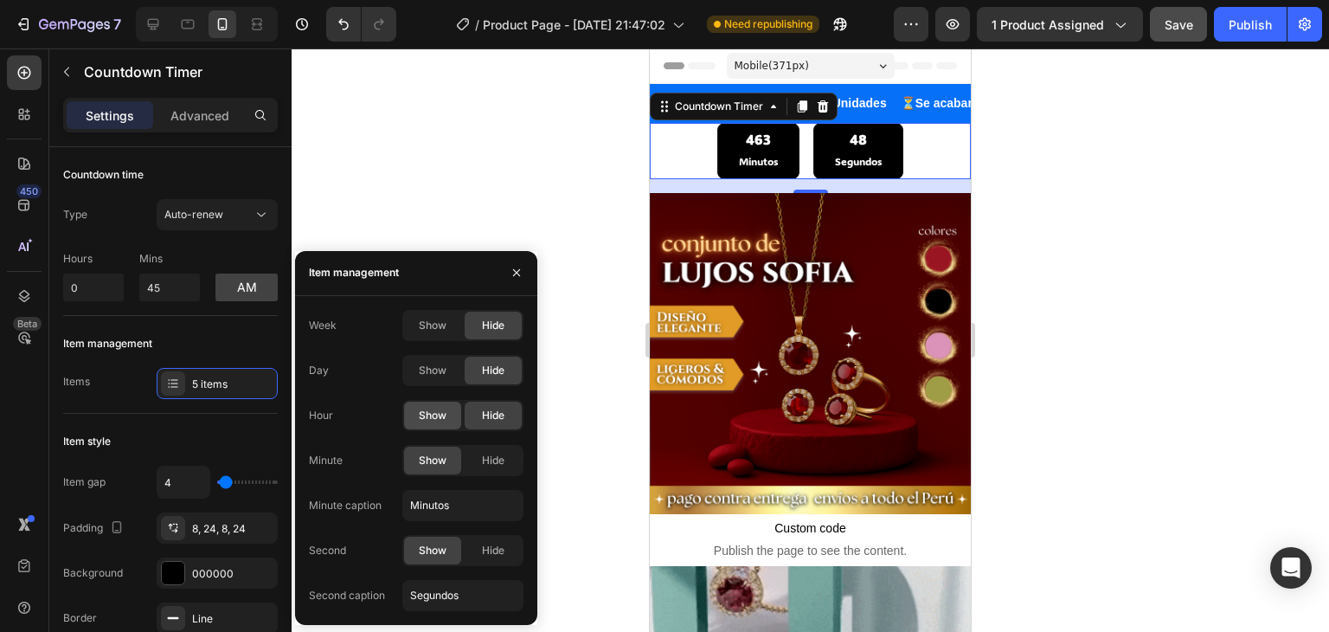
click at [433, 414] on span "Show" at bounding box center [433, 416] width 28 height 16
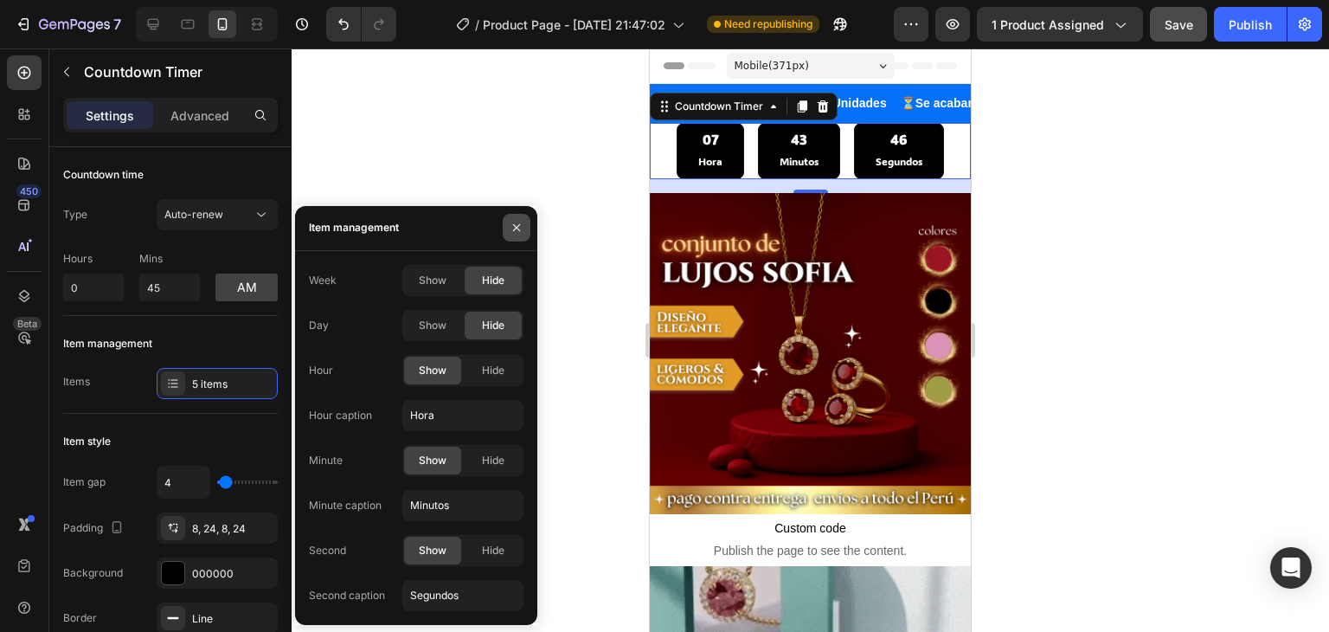
click at [516, 222] on icon "button" at bounding box center [517, 228] width 14 height 14
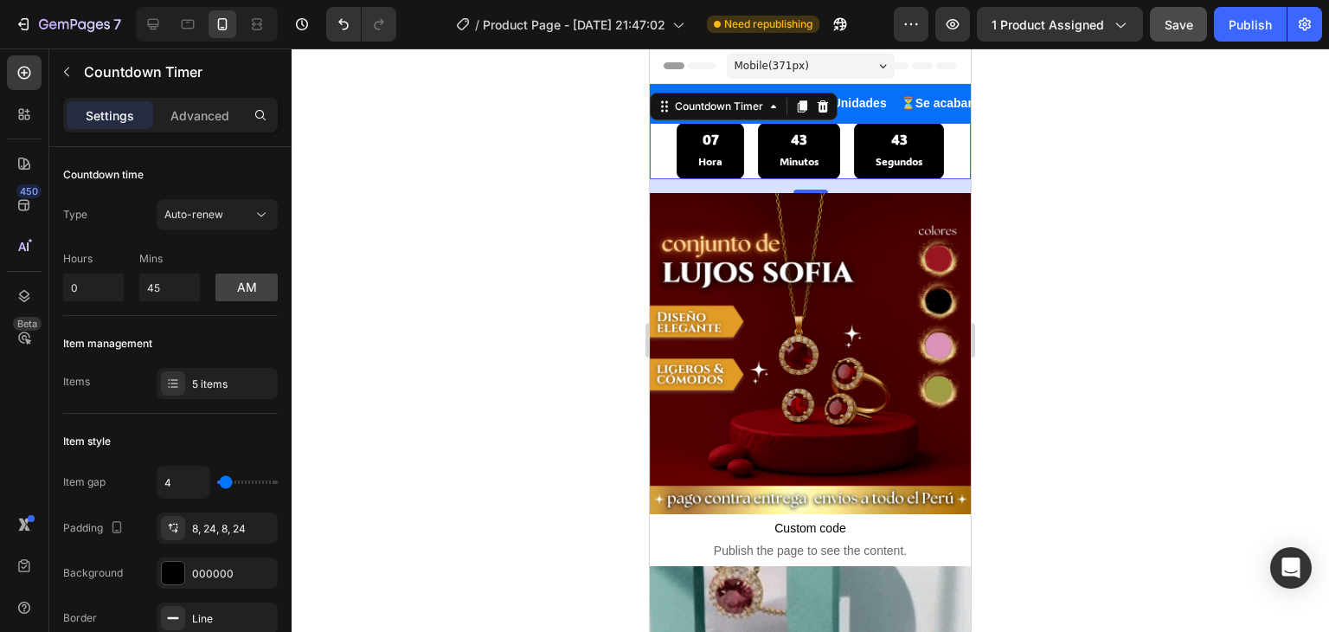
click at [437, 253] on div at bounding box center [810, 339] width 1037 height 583
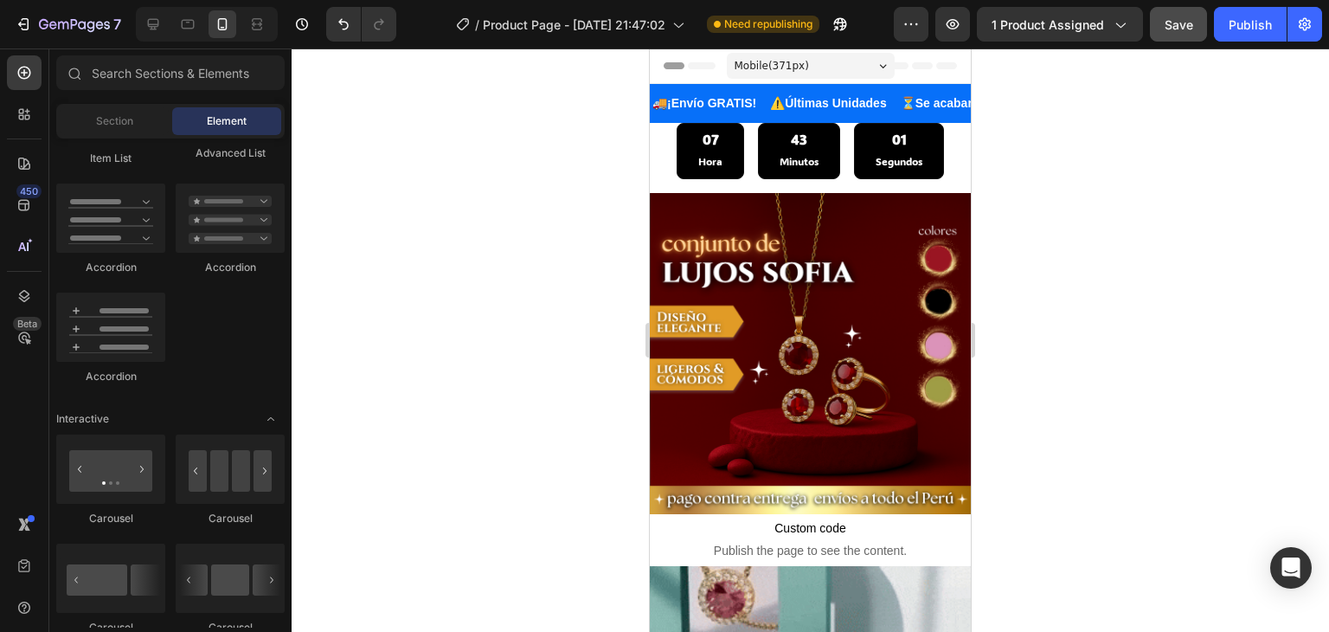
click at [539, 112] on div at bounding box center [810, 339] width 1037 height 583
